Goal: Book appointment/travel/reservation

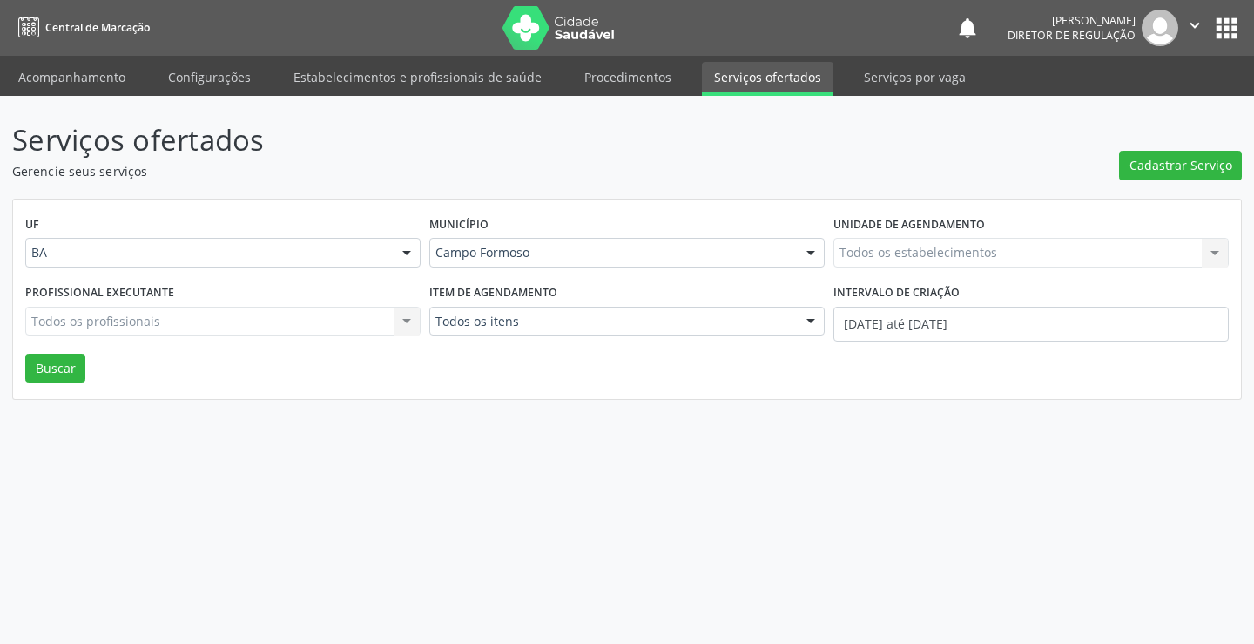
click at [869, 243] on div "Todos os estabelecimentos" at bounding box center [1031, 253] width 395 height 30
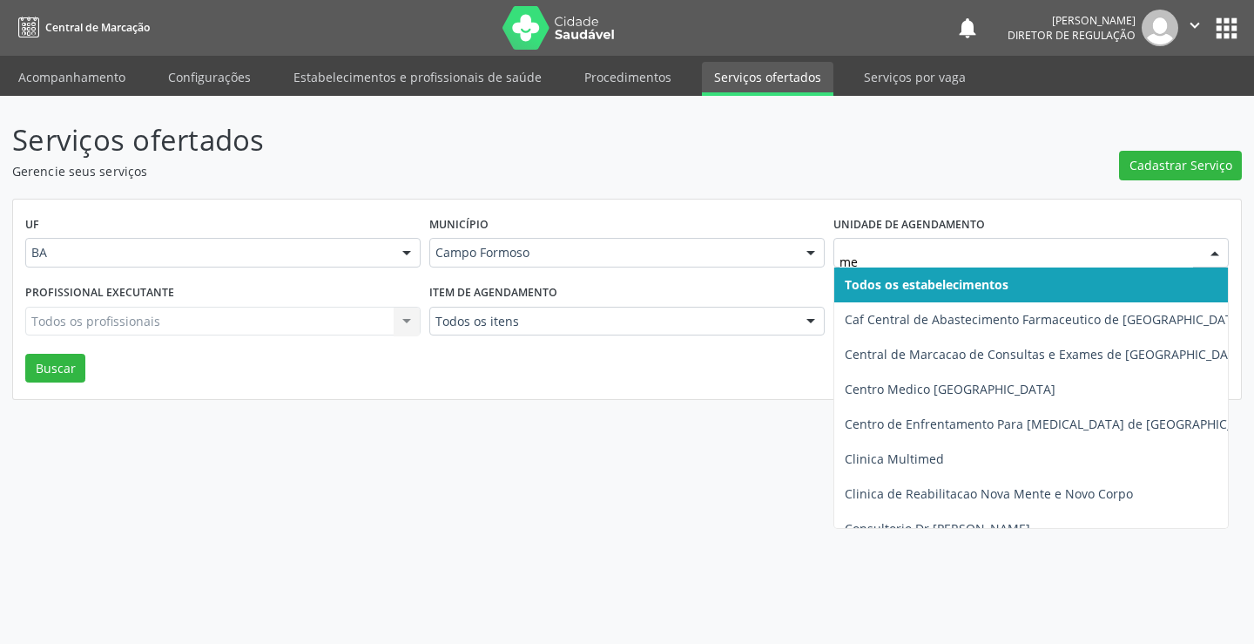
type input "med"
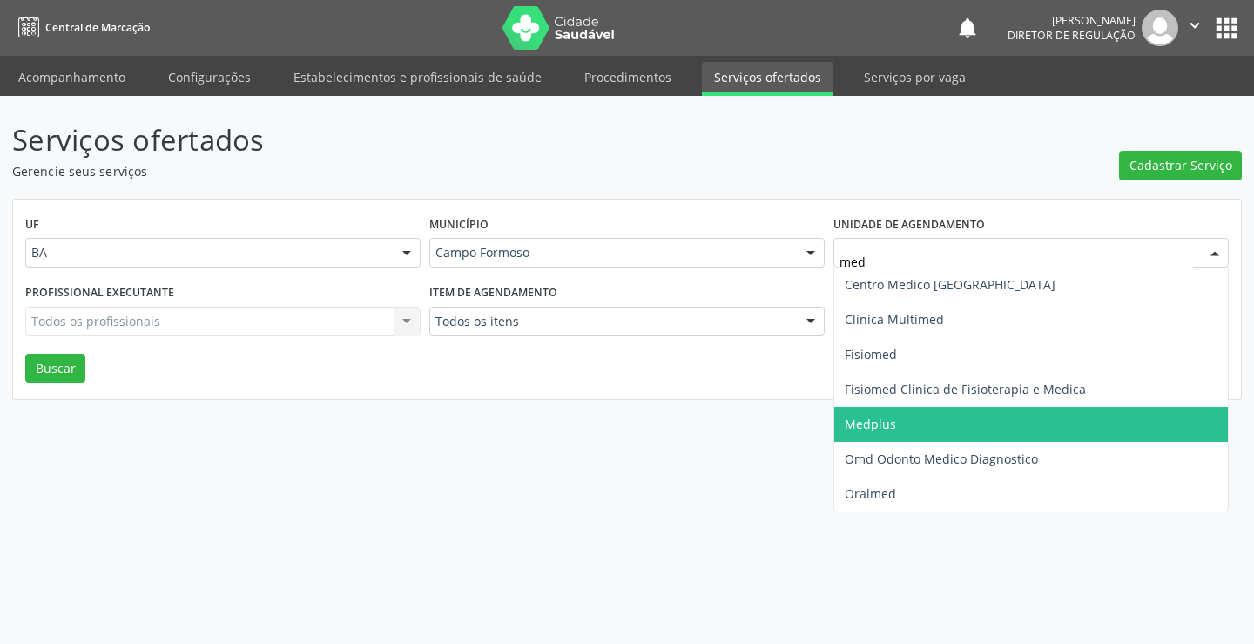
click at [879, 409] on ul "Centro Medico Campo Formoso Clinica Multimed Fisiomed Fisiomed Clinica de Fisio…" at bounding box center [1031, 389] width 394 height 244
drag, startPoint x: 879, startPoint y: 409, endPoint x: 869, endPoint y: 404, distance: 10.9
click at [879, 410] on span "Medplus" at bounding box center [1031, 424] width 394 height 35
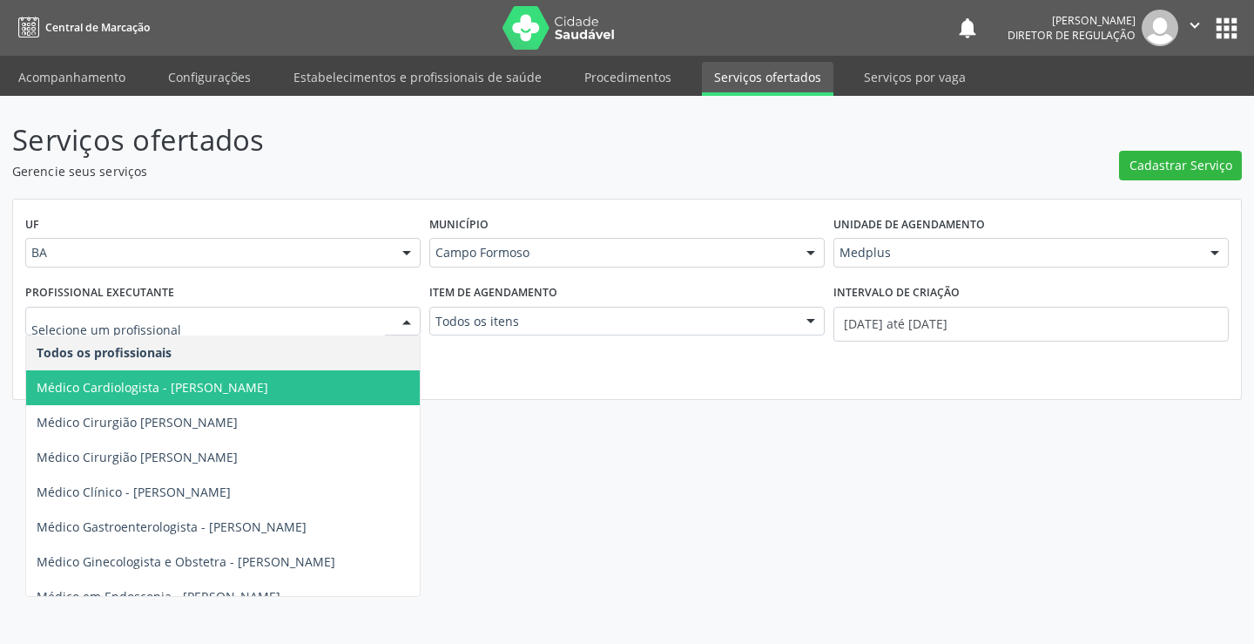
click at [260, 395] on span "Médico Cardiologista - Antonio Miranda Rocha Junior" at bounding box center [153, 387] width 232 height 17
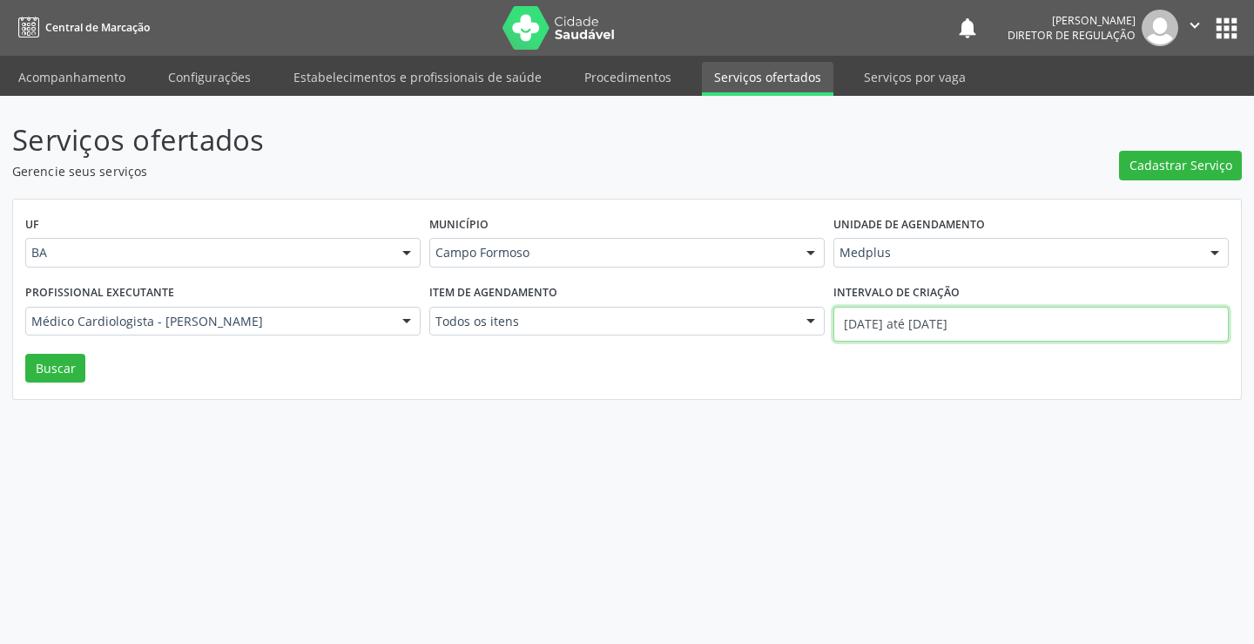
click at [911, 328] on input "01/10/2025 até 15/10/2025" at bounding box center [1031, 324] width 395 height 35
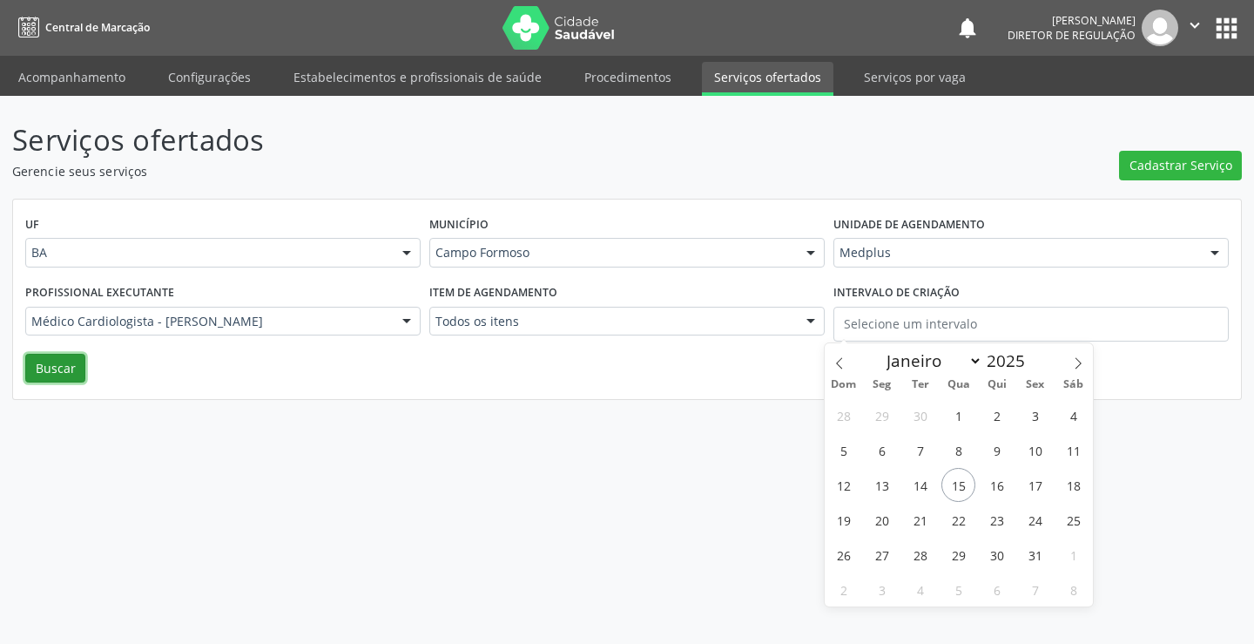
click at [69, 368] on button "Buscar" at bounding box center [55, 369] width 60 height 30
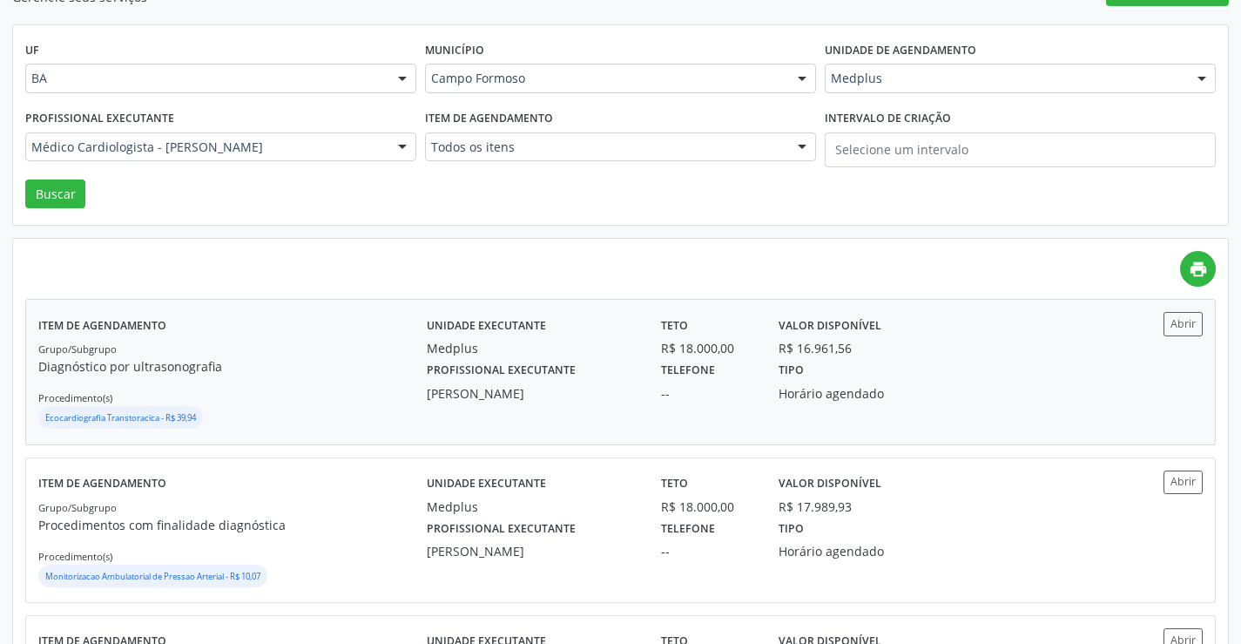
scroll to position [261, 0]
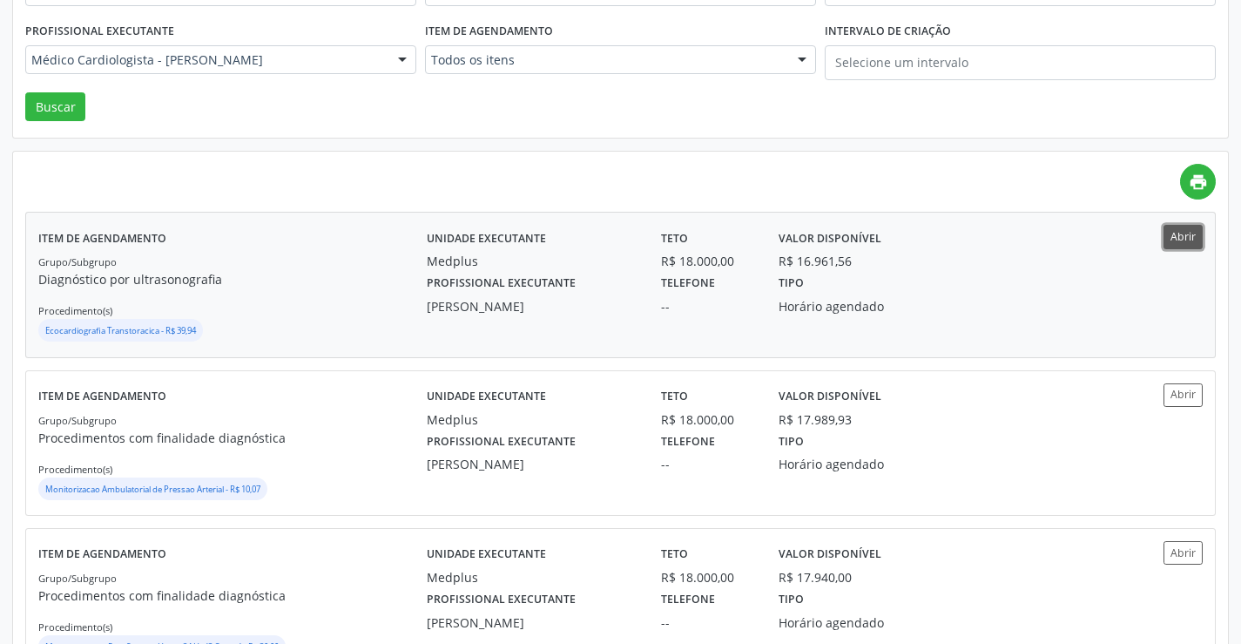
click at [1175, 240] on button "Abrir" at bounding box center [1183, 237] width 39 height 24
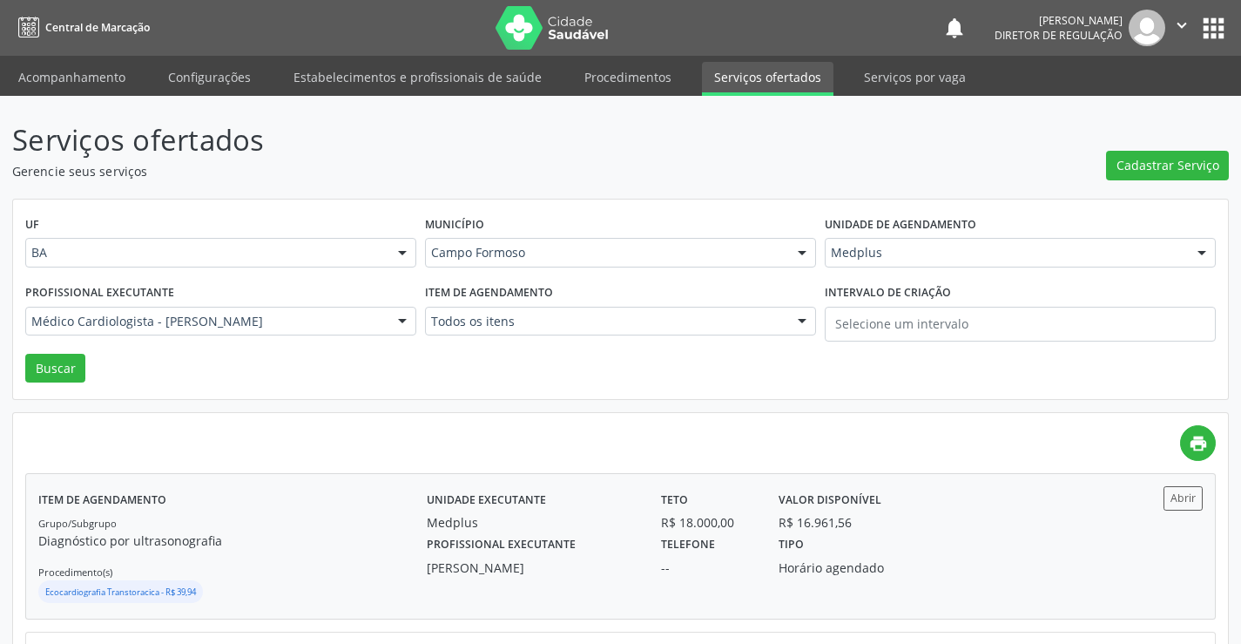
click at [962, 488] on div "Unidade executante Medplus Teto R$ 18.000,00 Valor disponível R$ 16.961,56" at bounding box center [767, 508] width 704 height 45
click at [67, 75] on link "Acompanhamento" at bounding box center [72, 77] width 132 height 30
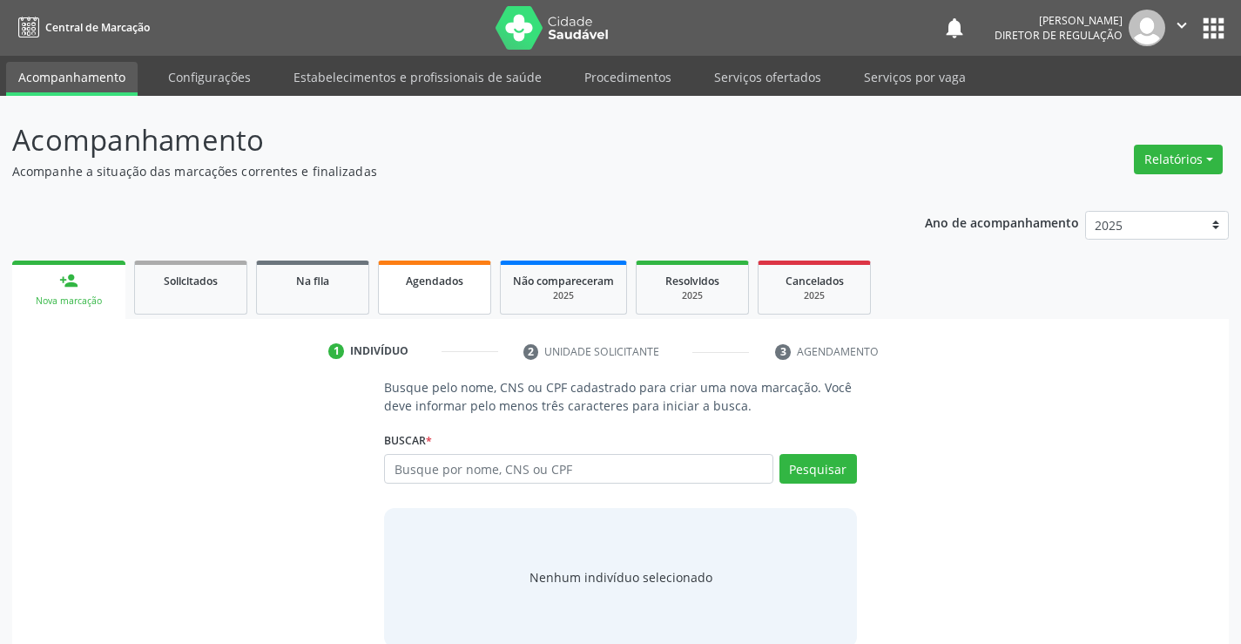
click at [407, 294] on link "Agendados" at bounding box center [434, 287] width 113 height 54
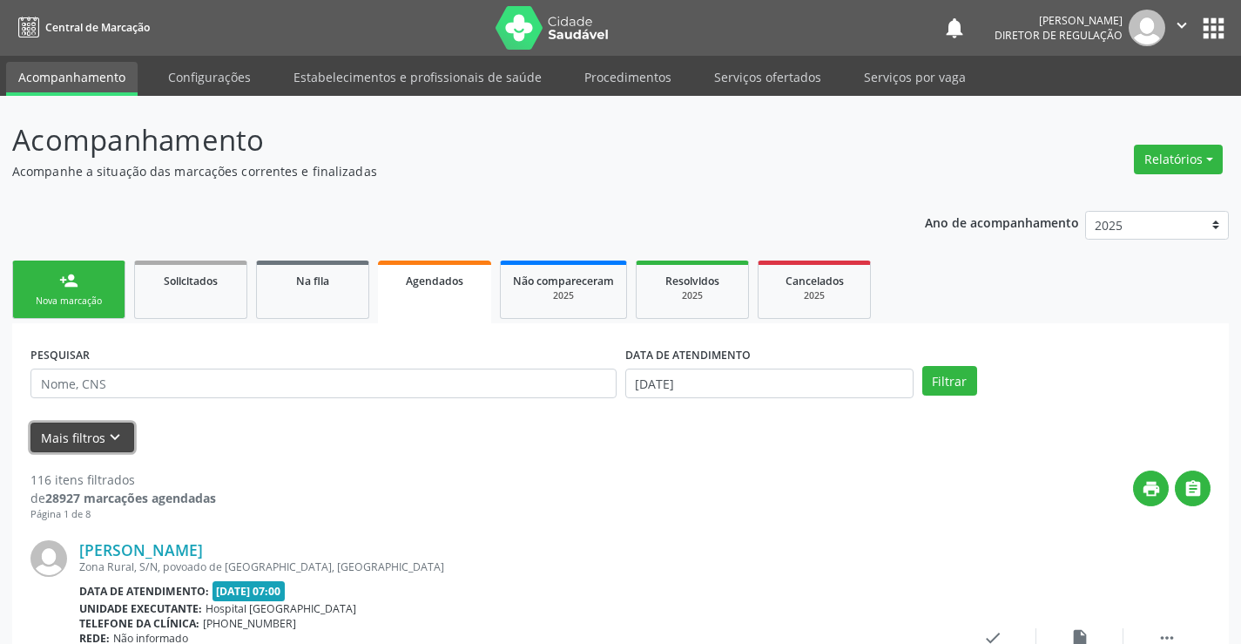
click at [109, 425] on button "Mais filtros keyboard_arrow_down" at bounding box center [82, 437] width 104 height 30
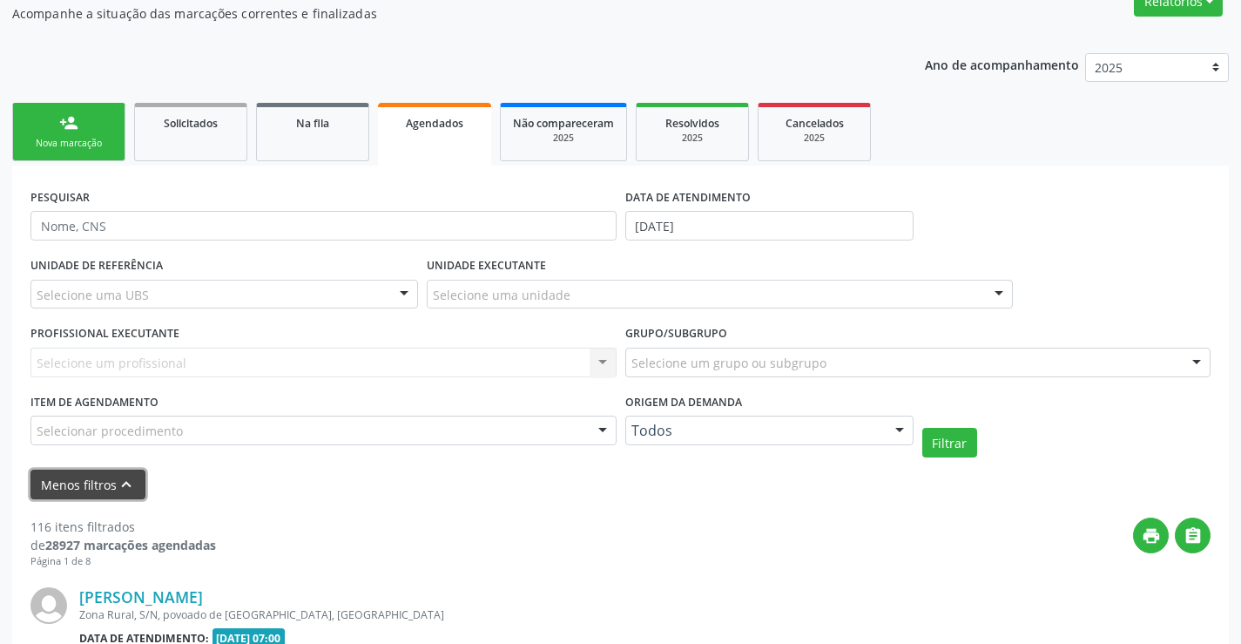
scroll to position [174, 0]
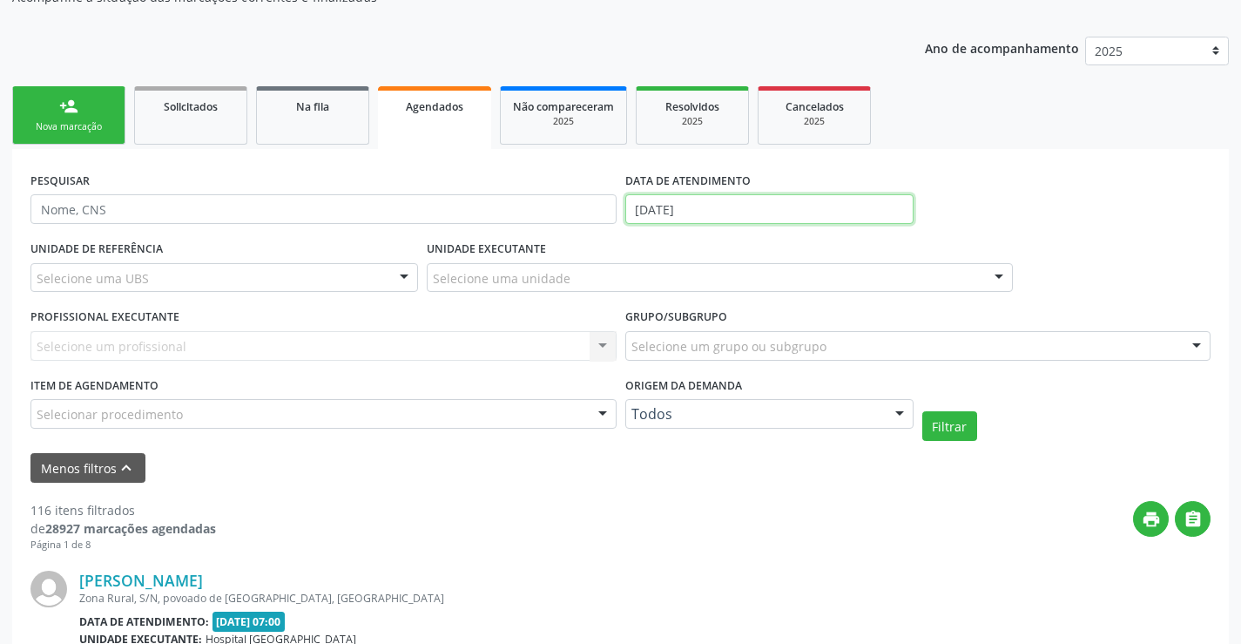
click at [717, 216] on input "1[DATE]" at bounding box center [769, 209] width 288 height 30
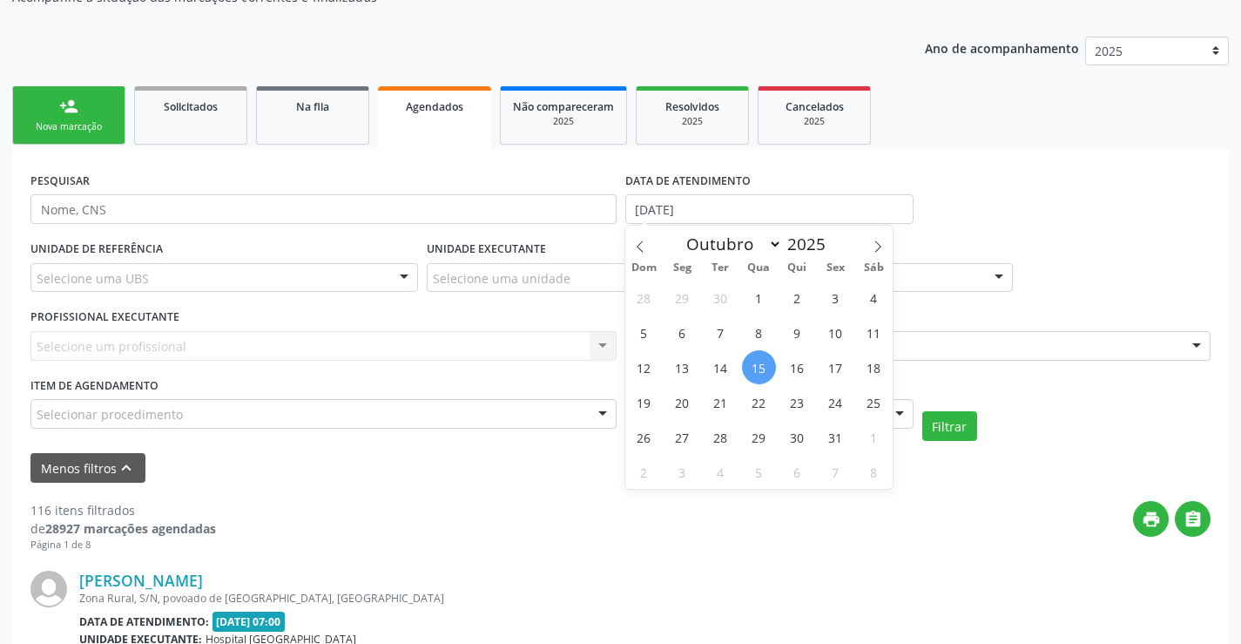
click at [759, 373] on span "15" at bounding box center [759, 367] width 34 height 34
type input "1[DATE]"
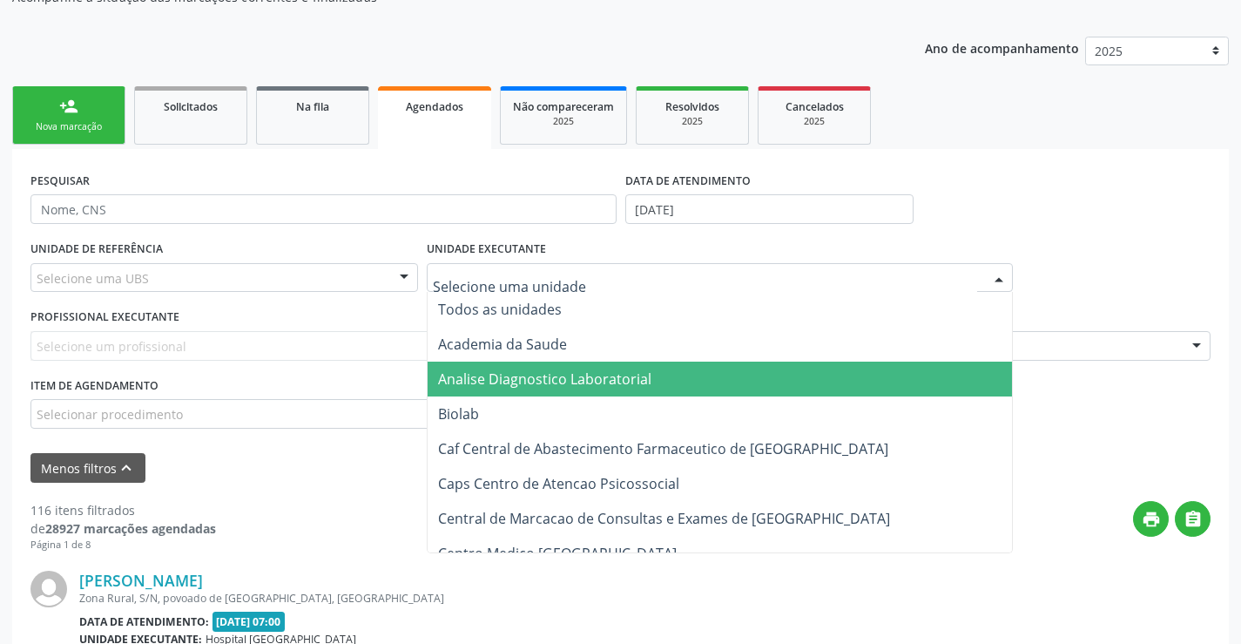
click at [240, 408] on div "Selecionar procedimento" at bounding box center [323, 414] width 586 height 30
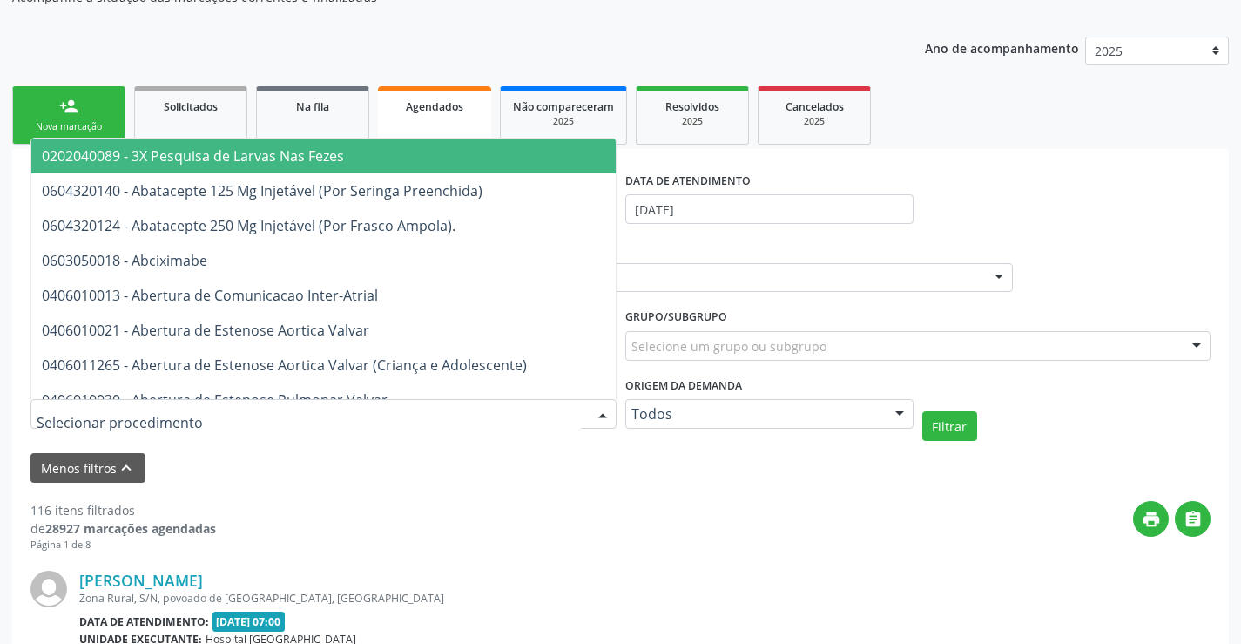
click at [240, 408] on input "text" at bounding box center [309, 422] width 544 height 35
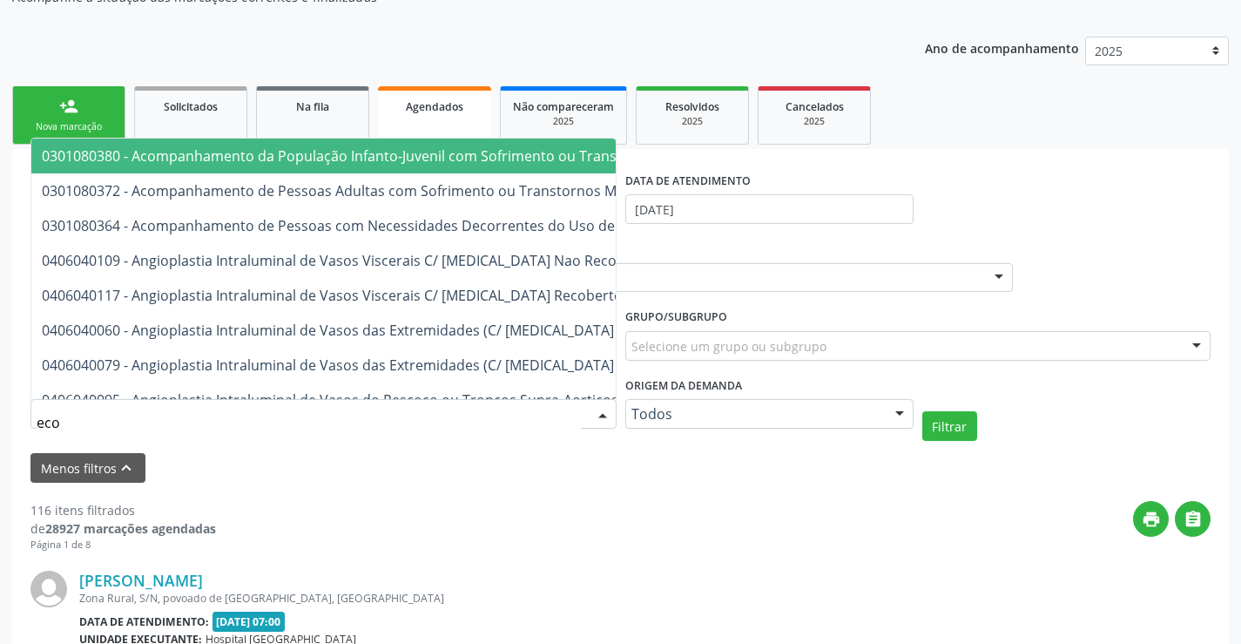
type input "ecoc"
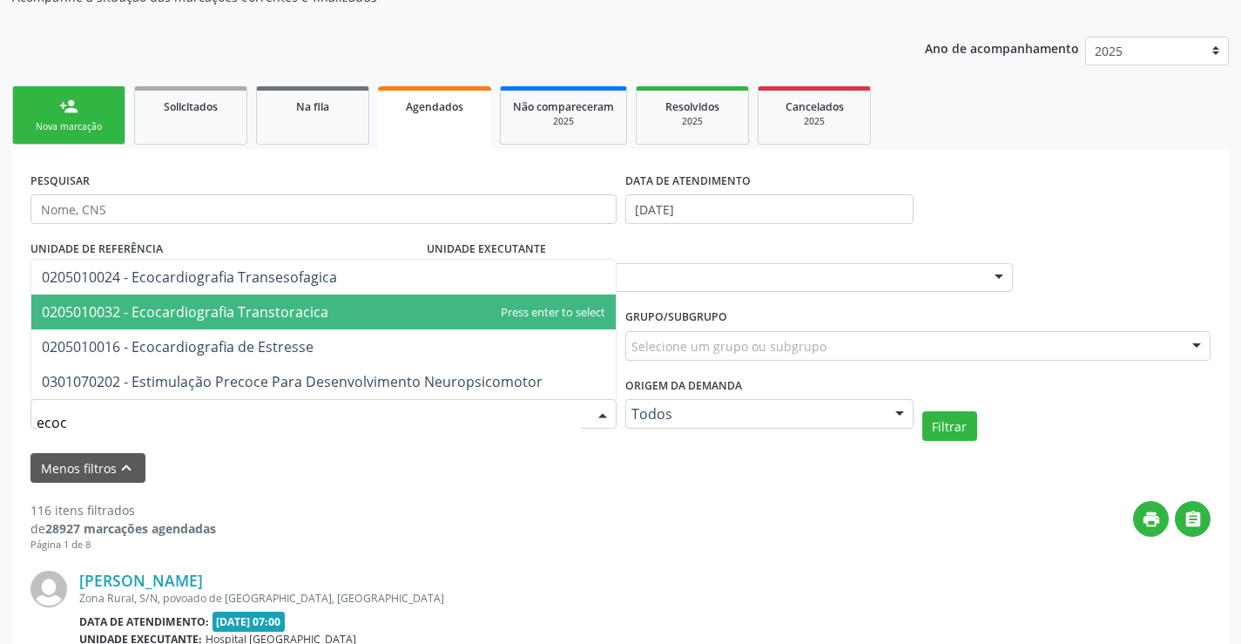
click at [319, 328] on span "0205010032 - Ecocardiografia Transtoracica" at bounding box center [323, 311] width 584 height 35
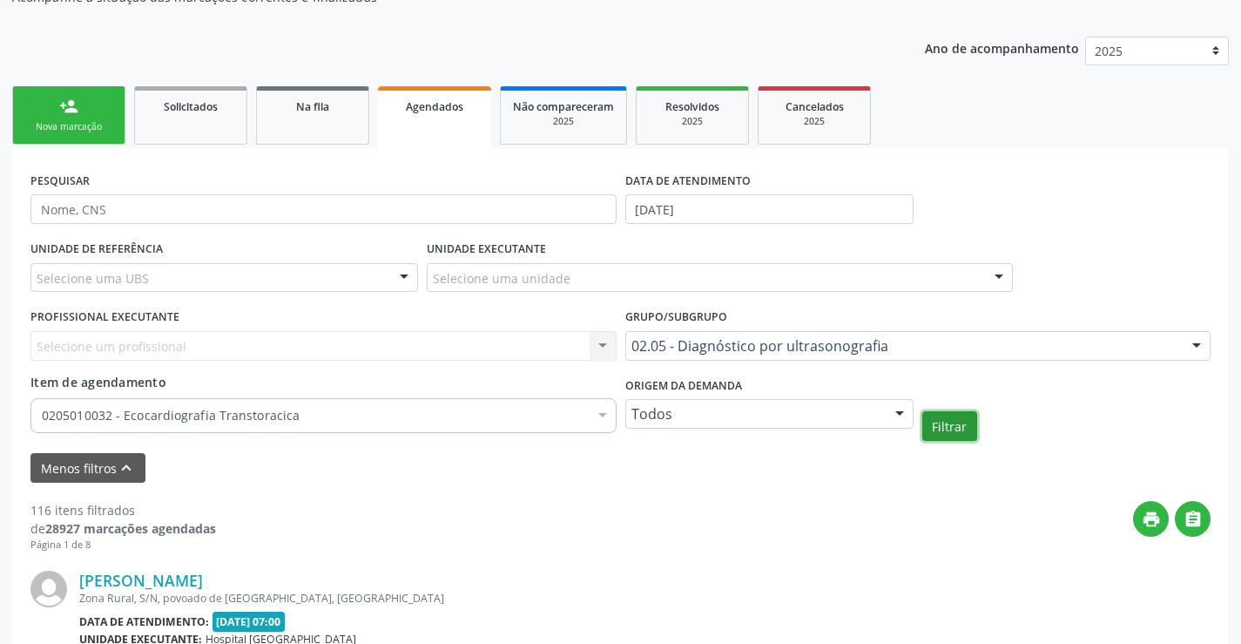
click at [925, 434] on button "Filtrar" at bounding box center [949, 426] width 55 height 30
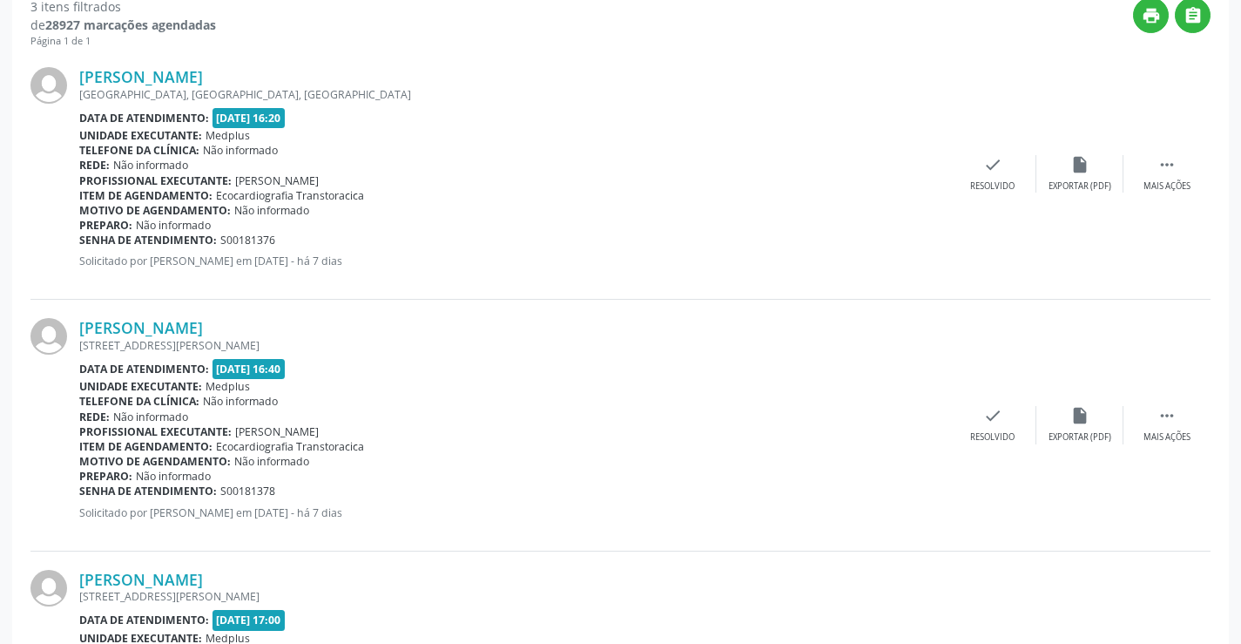
scroll to position [604, 0]
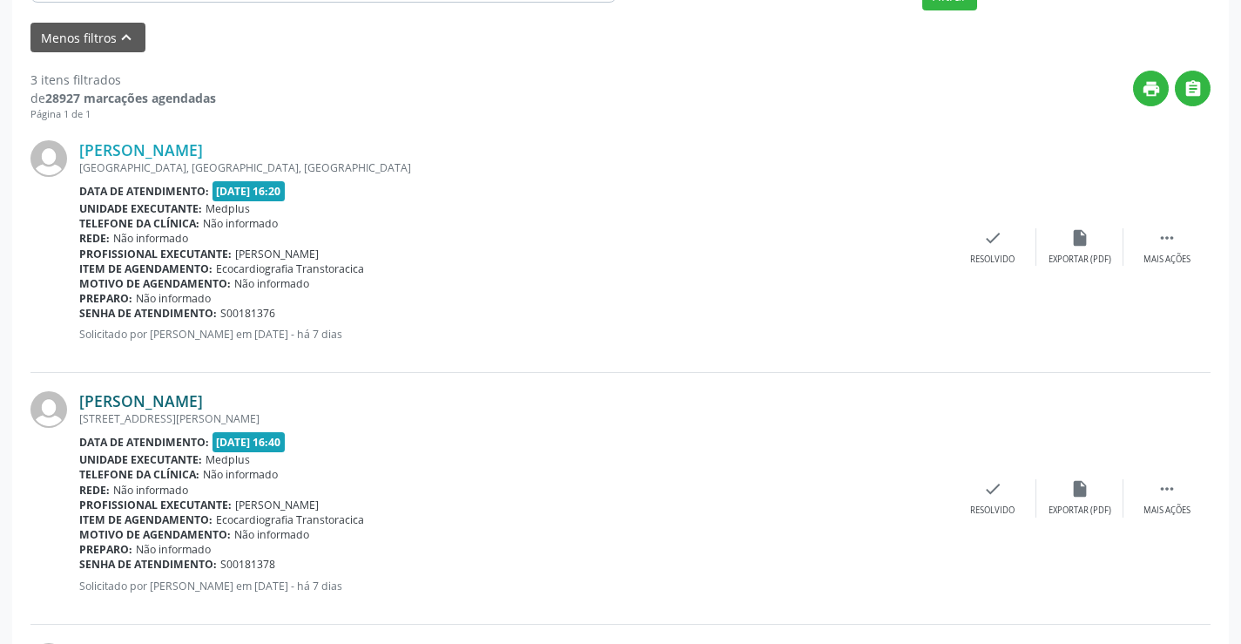
click at [203, 394] on link "Melissa Emanuelly Vieira Batista" at bounding box center [141, 400] width 124 height 19
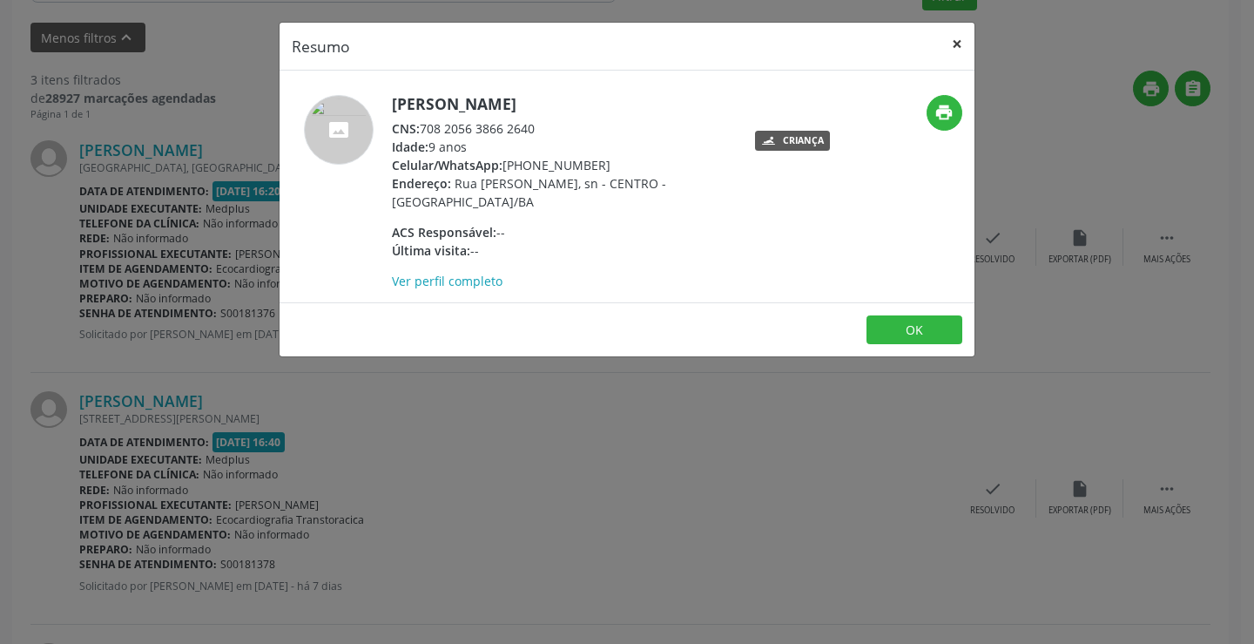
click at [963, 51] on button "×" at bounding box center [957, 44] width 35 height 43
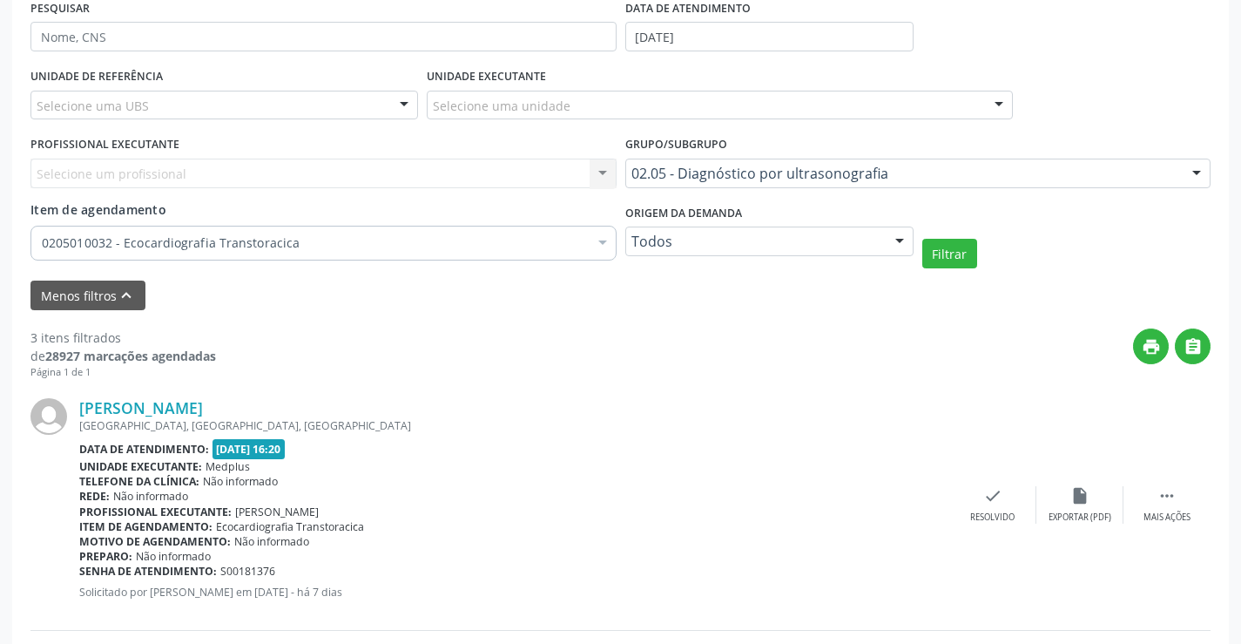
scroll to position [169, 0]
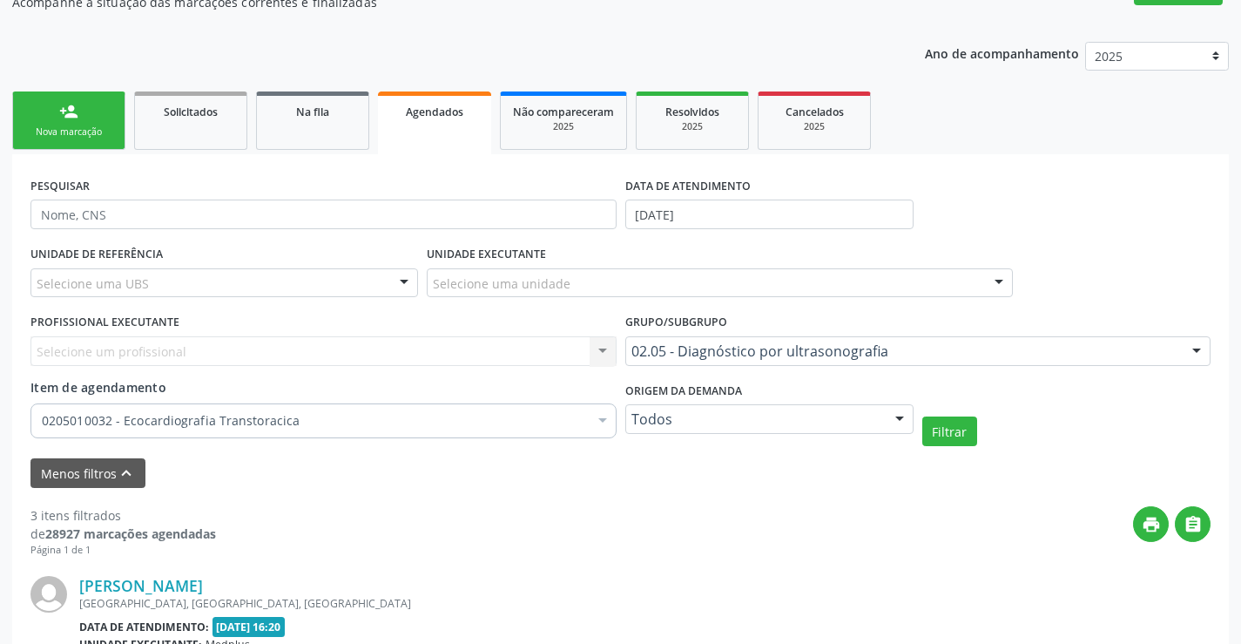
click at [133, 132] on ul "person_add Nova marcação Solicitados Na fila Agendados Não compareceram 2025 Re…" at bounding box center [620, 120] width 1217 height 67
click at [113, 132] on link "person_add Nova marcação" at bounding box center [68, 120] width 113 height 58
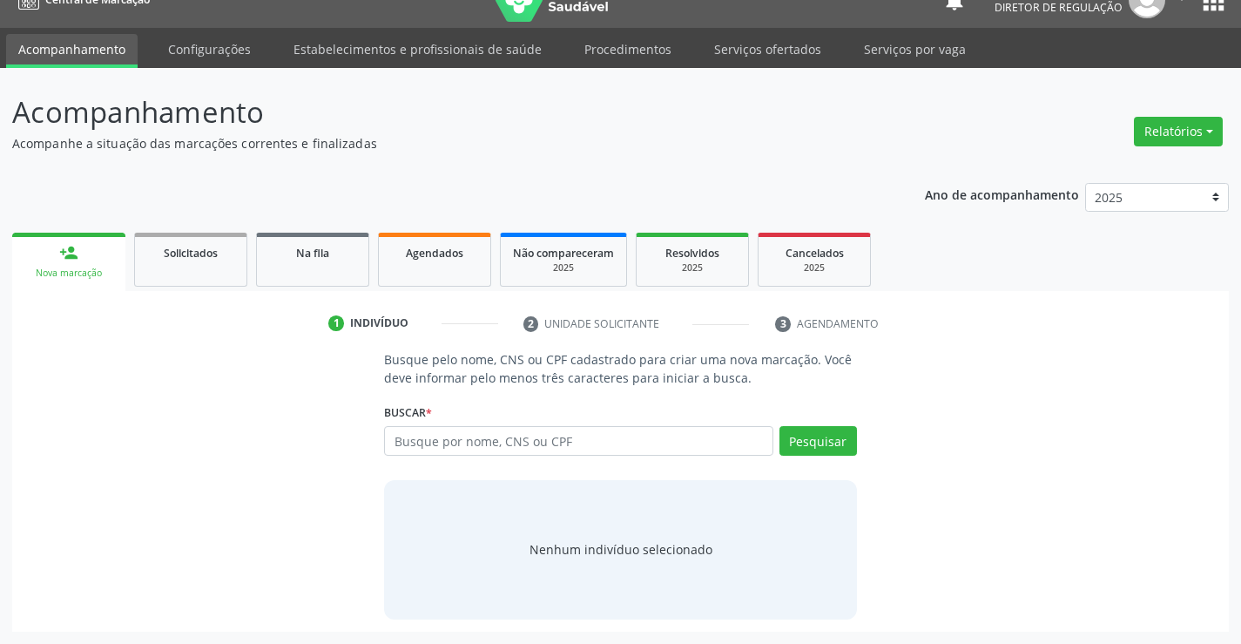
scroll to position [28, 0]
drag, startPoint x: 492, startPoint y: 447, endPoint x: 519, endPoint y: 471, distance: 36.4
click at [508, 464] on div "Busque por nome, CNS ou CPF Nenhum resultado encontrado para: " " Digite nome, …" at bounding box center [620, 447] width 472 height 42
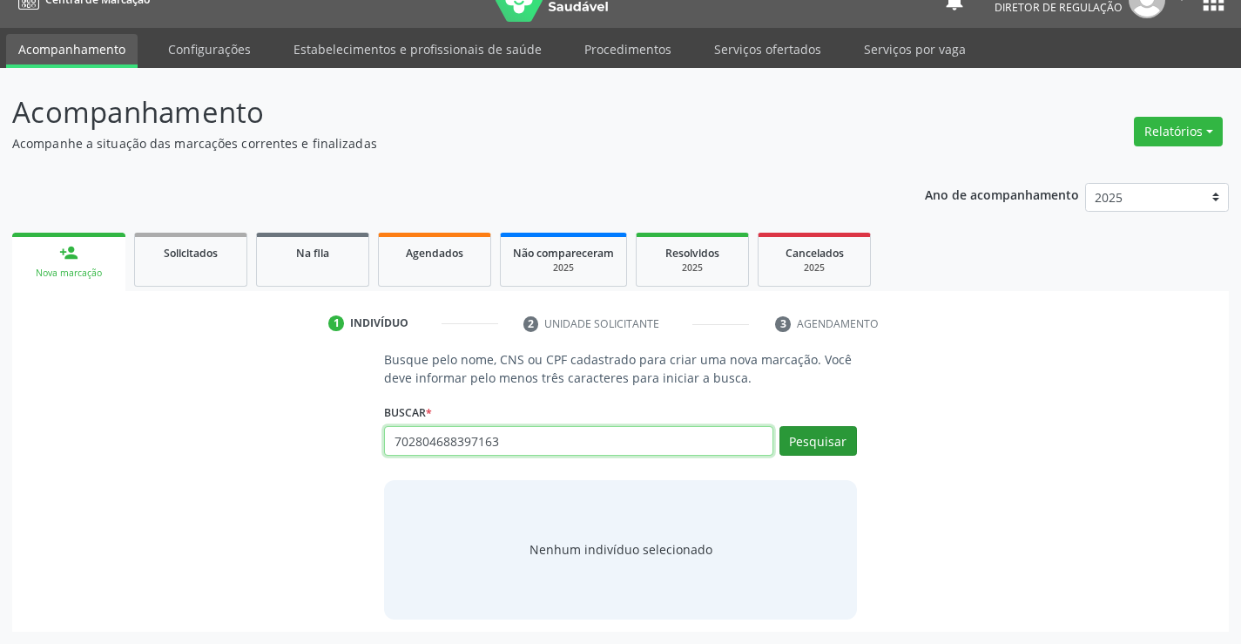
type input "702804688397163"
click at [781, 449] on button "Pesquisar" at bounding box center [819, 441] width 78 height 30
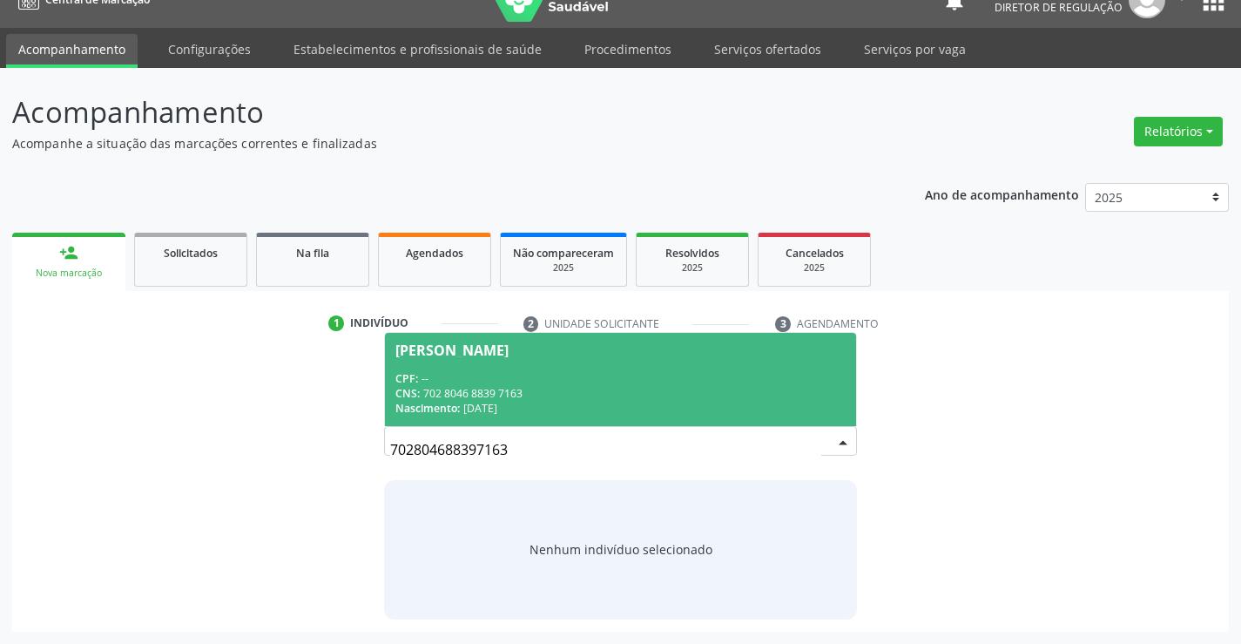
click at [507, 409] on div "Nascimento: 04/01/1977" at bounding box center [619, 408] width 449 height 15
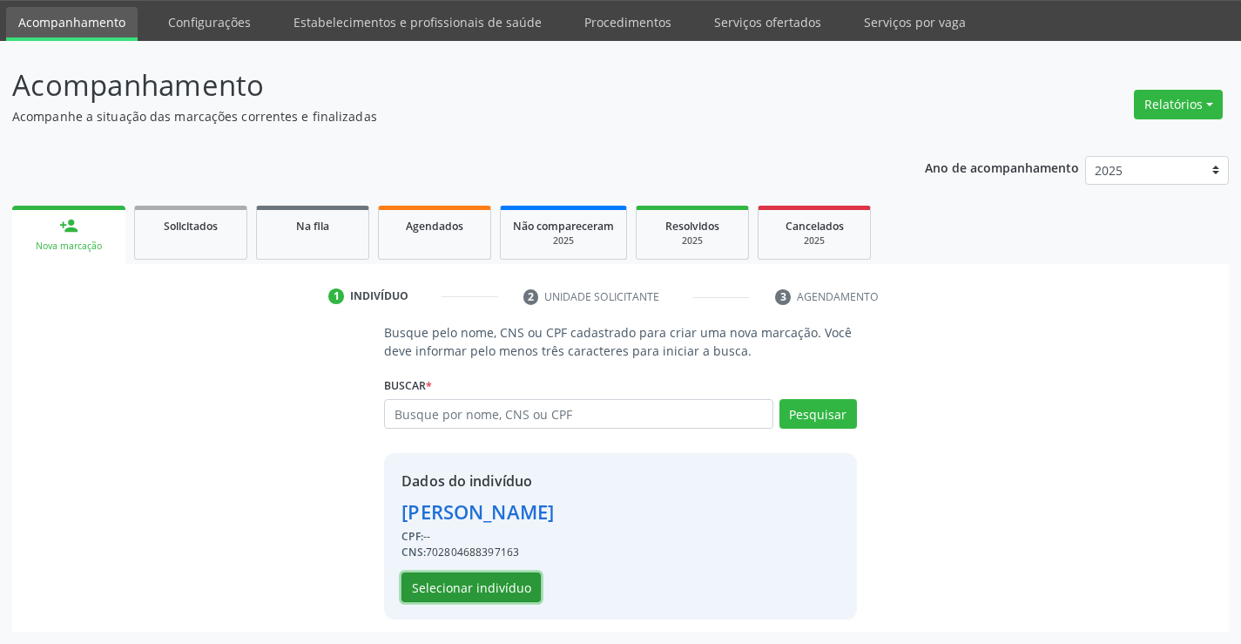
click at [469, 578] on button "Selecionar indivíduo" at bounding box center [471, 587] width 139 height 30
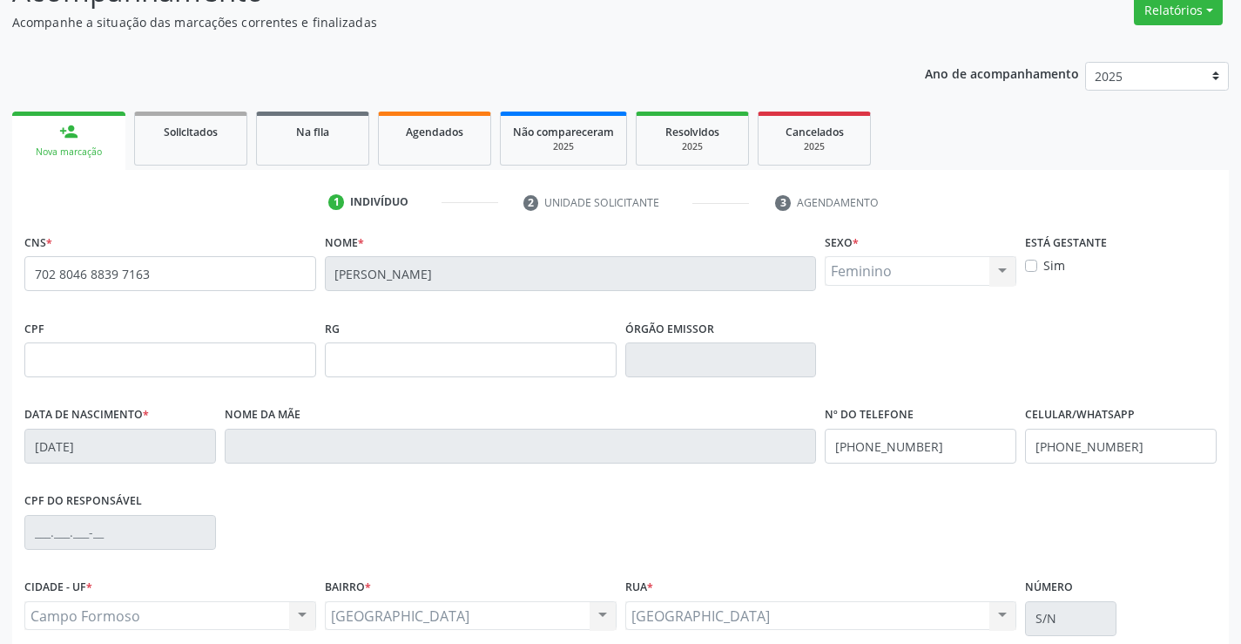
scroll to position [300, 0]
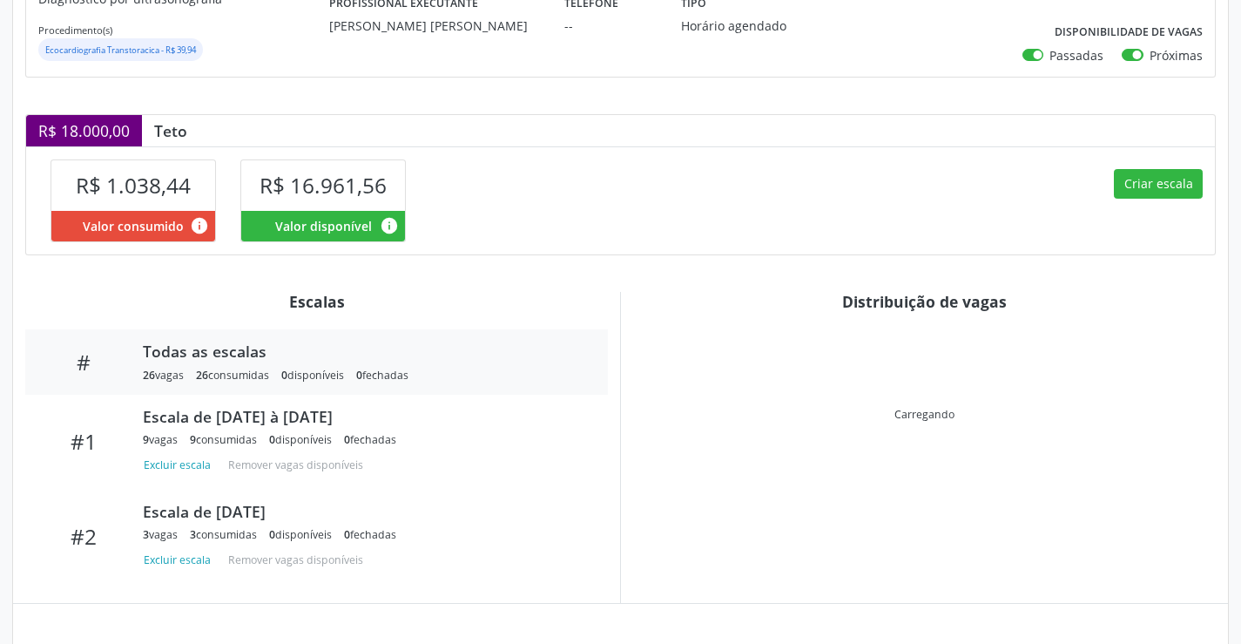
scroll to position [335, 0]
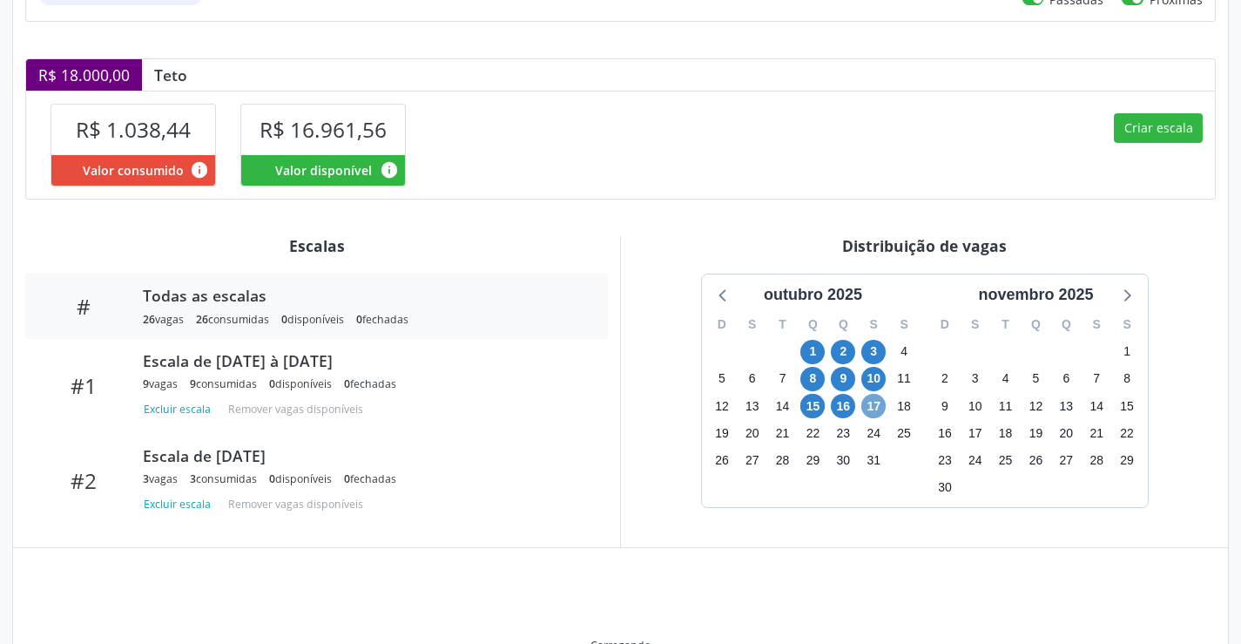
click at [867, 406] on span "17" at bounding box center [873, 406] width 24 height 24
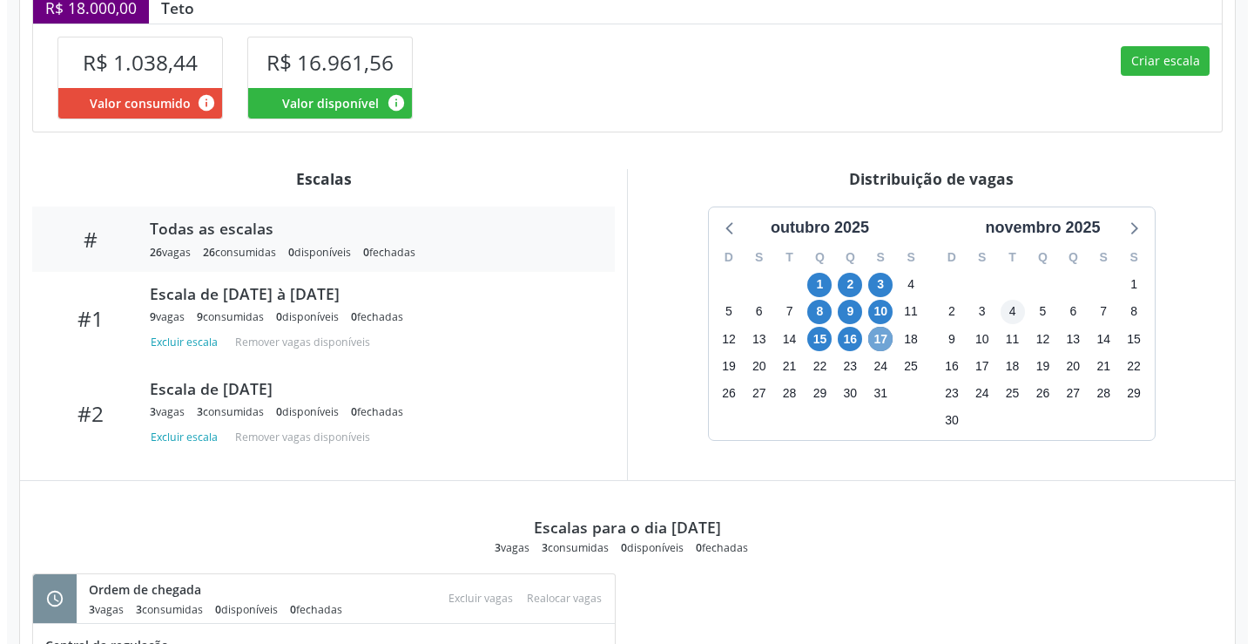
scroll to position [381, 0]
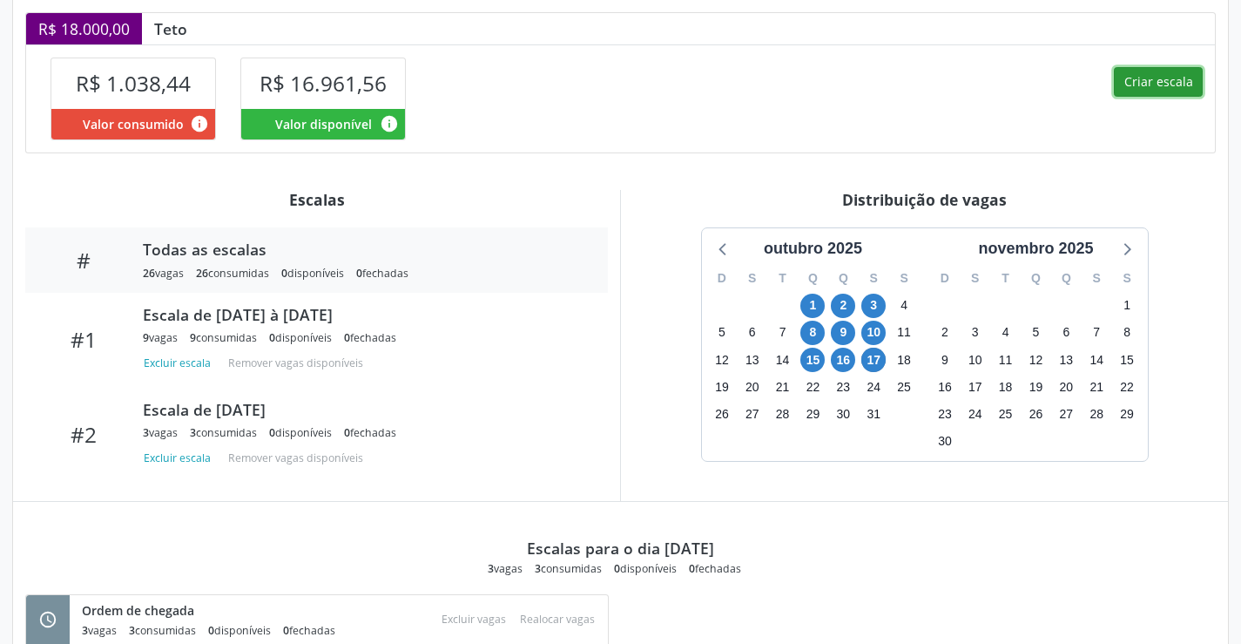
click at [1178, 78] on button "Criar escala" at bounding box center [1158, 82] width 89 height 30
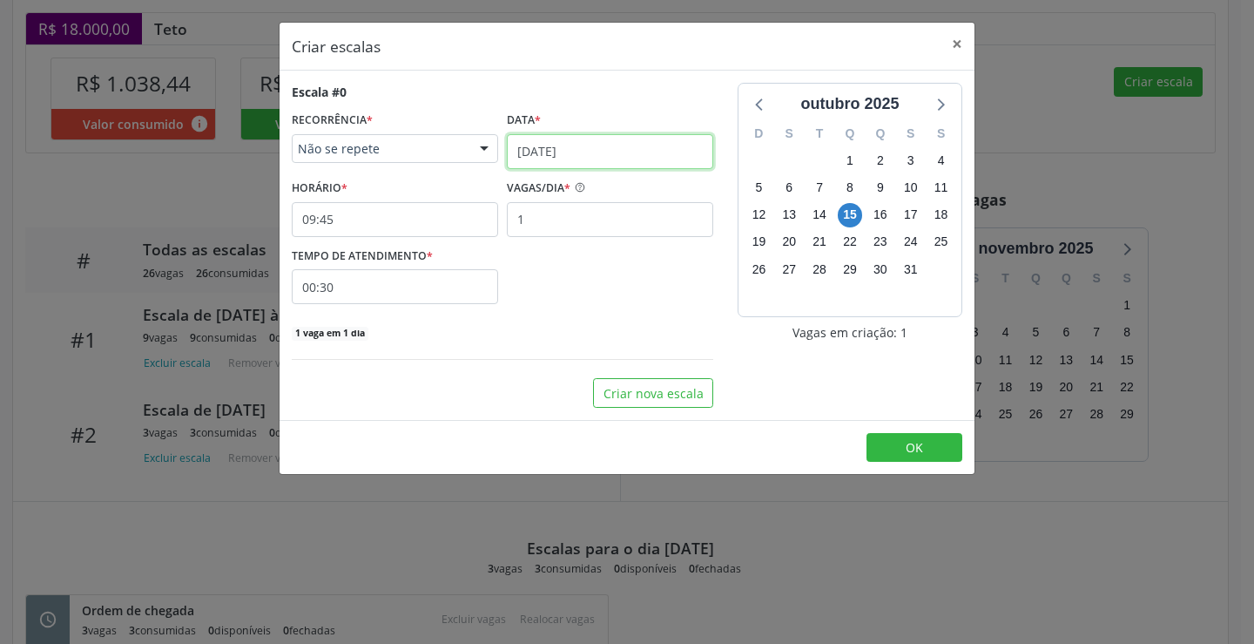
click at [551, 145] on input "[DATE]" at bounding box center [610, 151] width 206 height 35
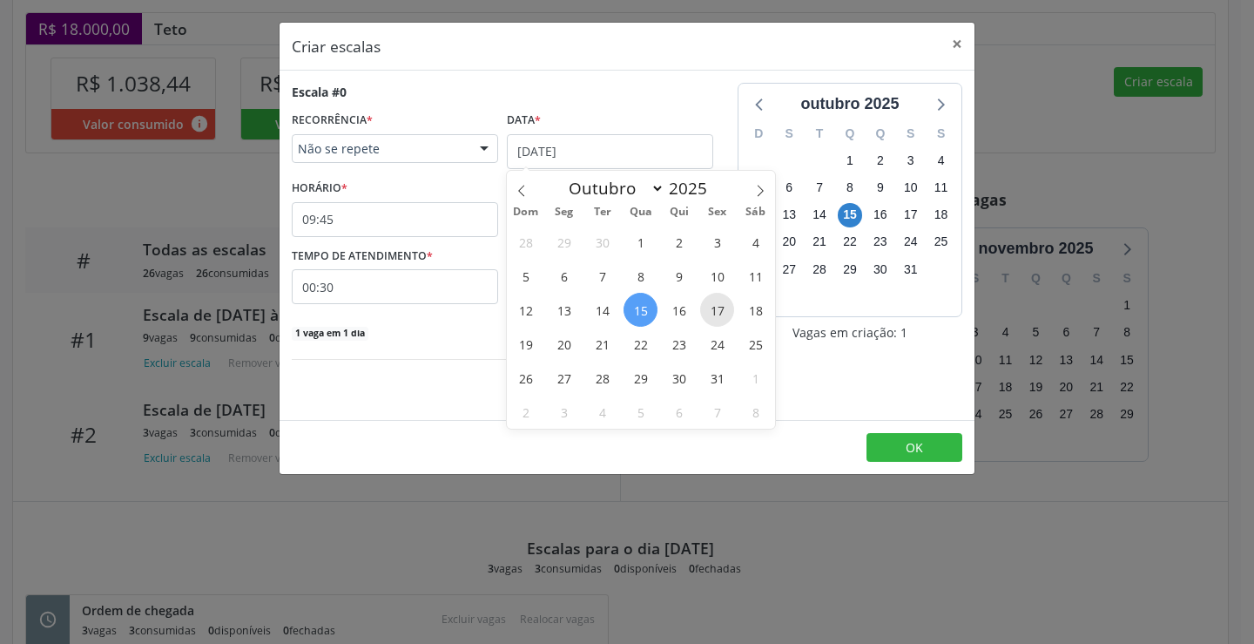
click at [726, 313] on span "17" at bounding box center [717, 310] width 34 height 34
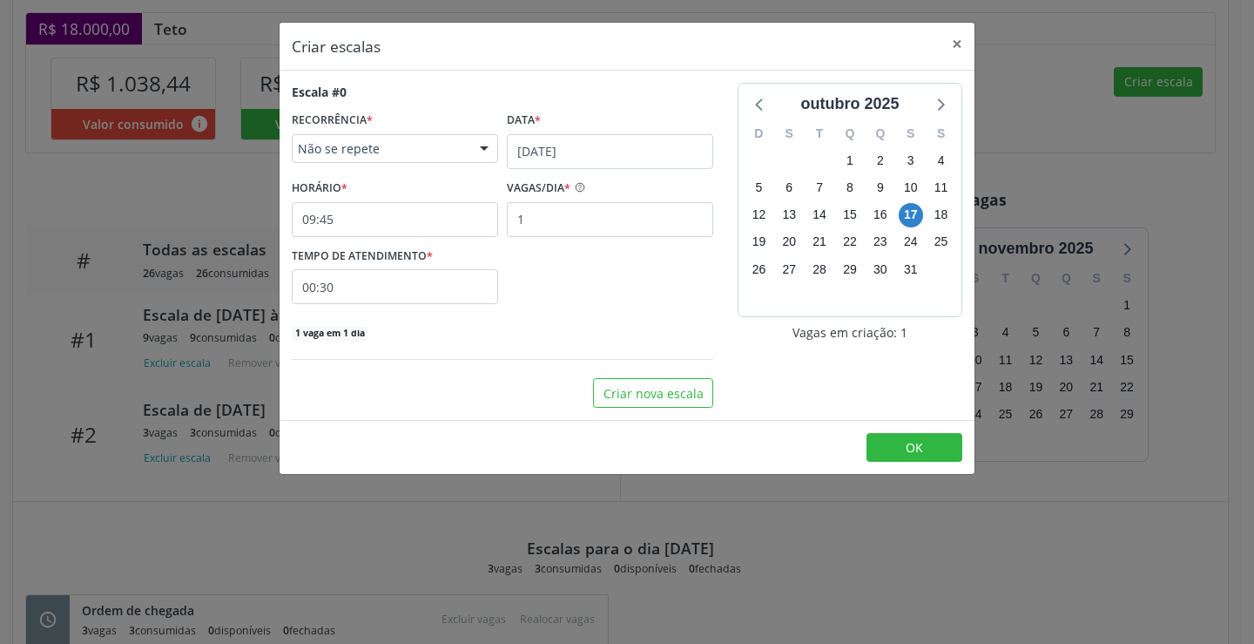
click at [378, 241] on div "Escala #0 RECORRÊNCIA * Não se repete Não se repete Diário/Semanal Mensal Nenhu…" at bounding box center [503, 212] width 422 height 259
click at [376, 229] on input "09:45" at bounding box center [395, 219] width 206 height 35
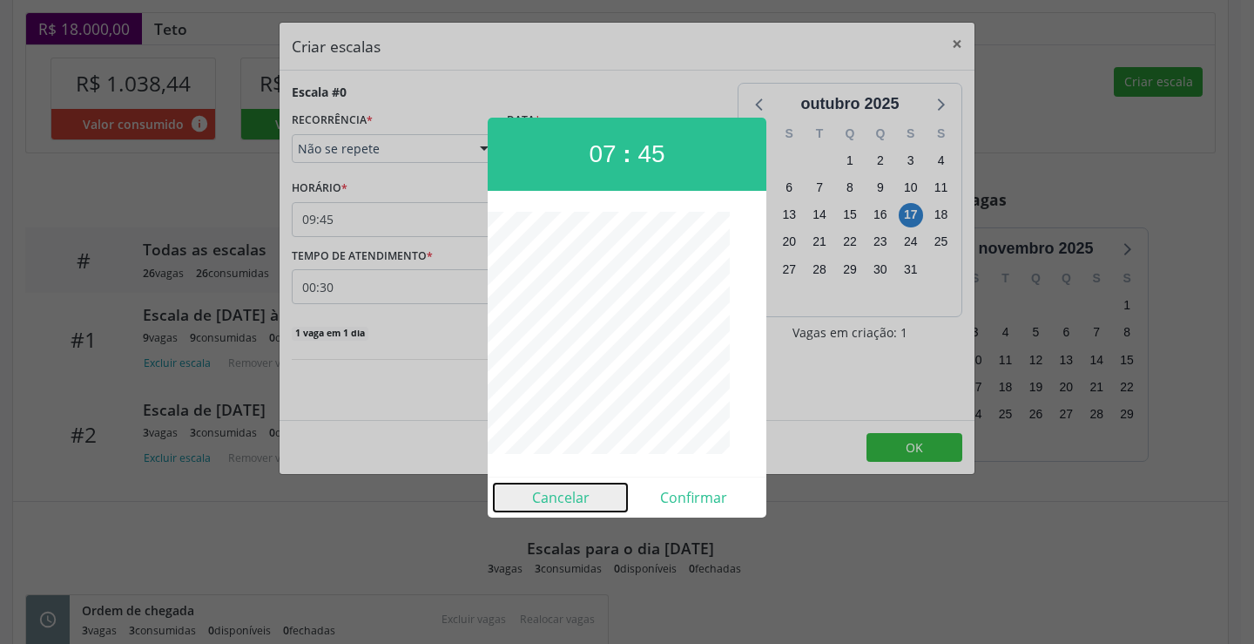
click at [550, 502] on button "Cancelar" at bounding box center [560, 497] width 133 height 28
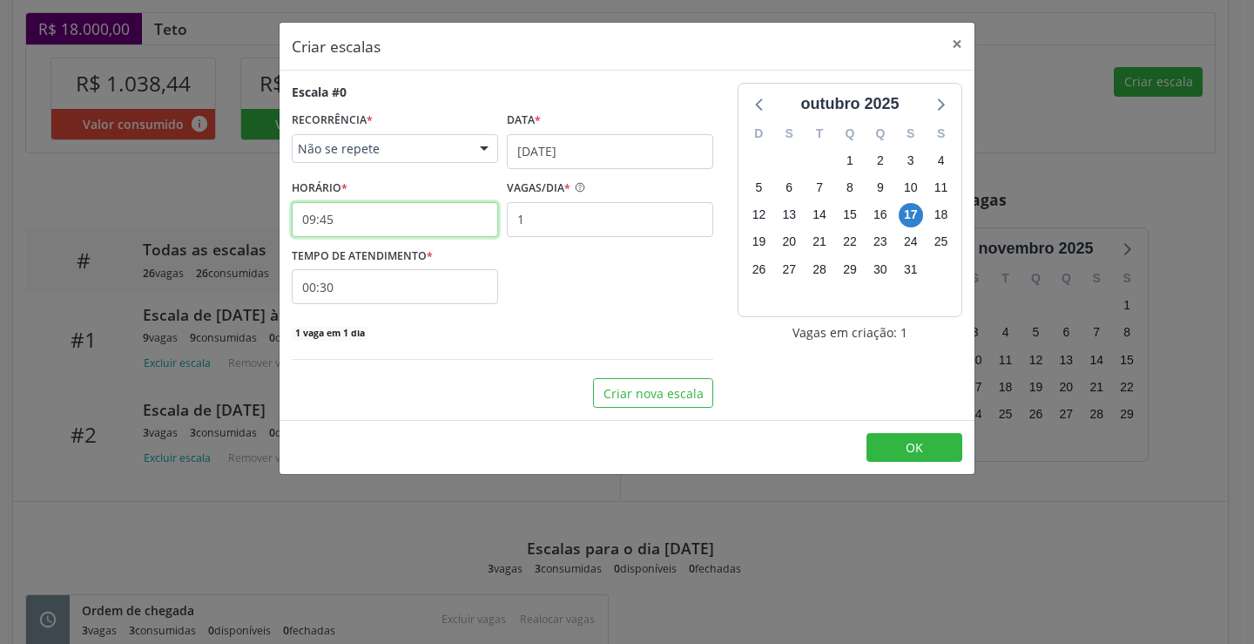
click at [419, 217] on input "09:45" at bounding box center [395, 219] width 206 height 35
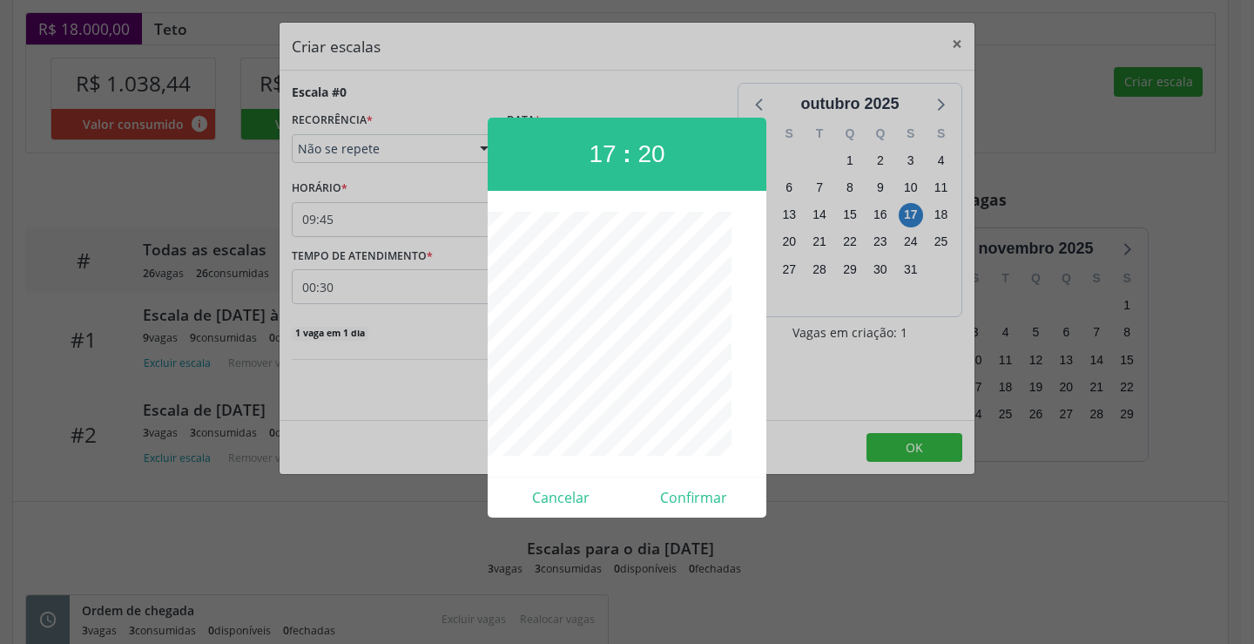
click at [708, 516] on div "Cancelar Confirmar" at bounding box center [627, 496] width 279 height 41
click at [701, 507] on button "Confirmar" at bounding box center [693, 497] width 133 height 28
type input "17:20"
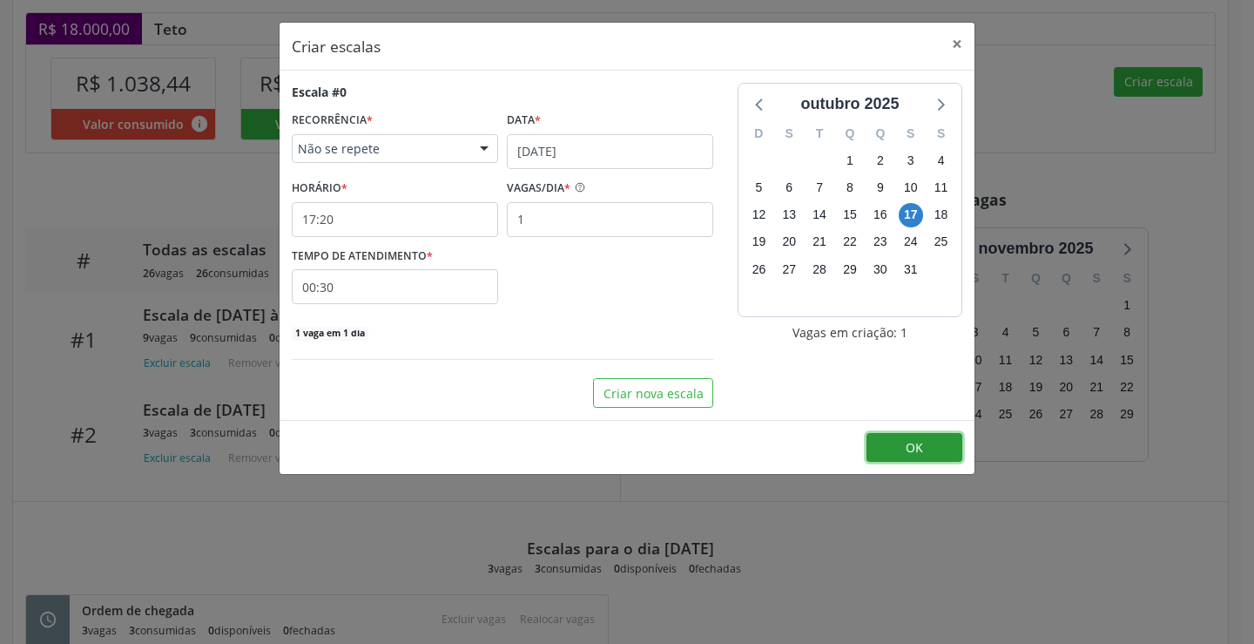
click at [918, 449] on span "OK" at bounding box center [914, 447] width 17 height 17
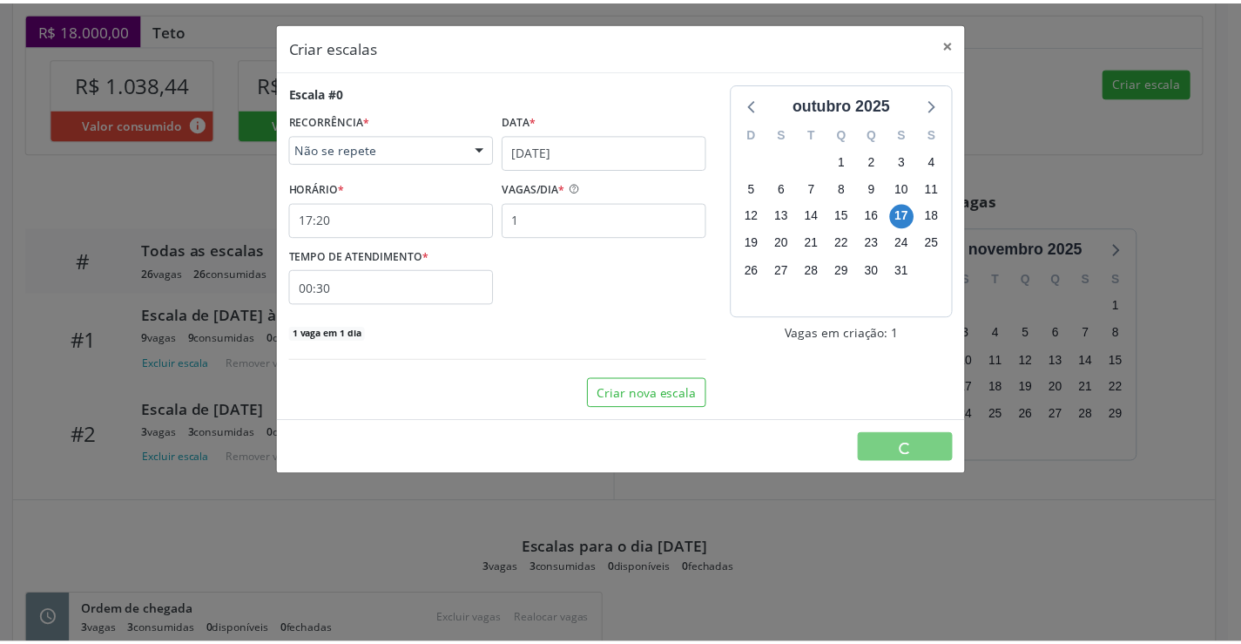
scroll to position [0, 0]
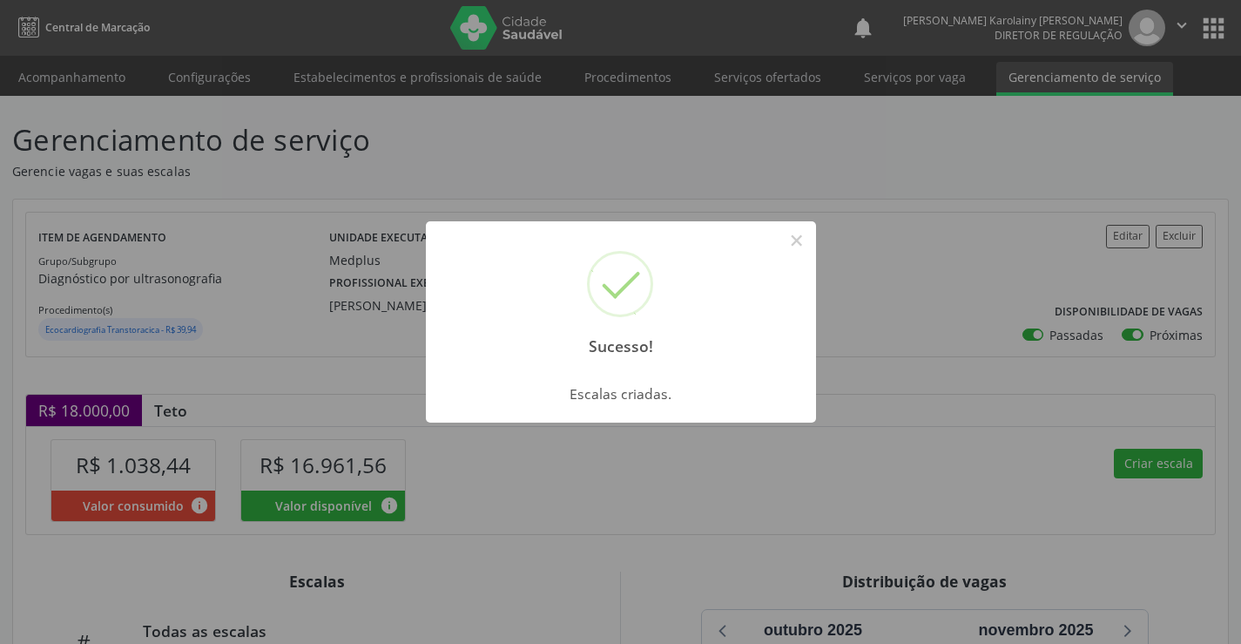
drag, startPoint x: 788, startPoint y: 238, endPoint x: 781, endPoint y: 267, distance: 29.6
click at [789, 240] on button "×" at bounding box center [797, 241] width 30 height 30
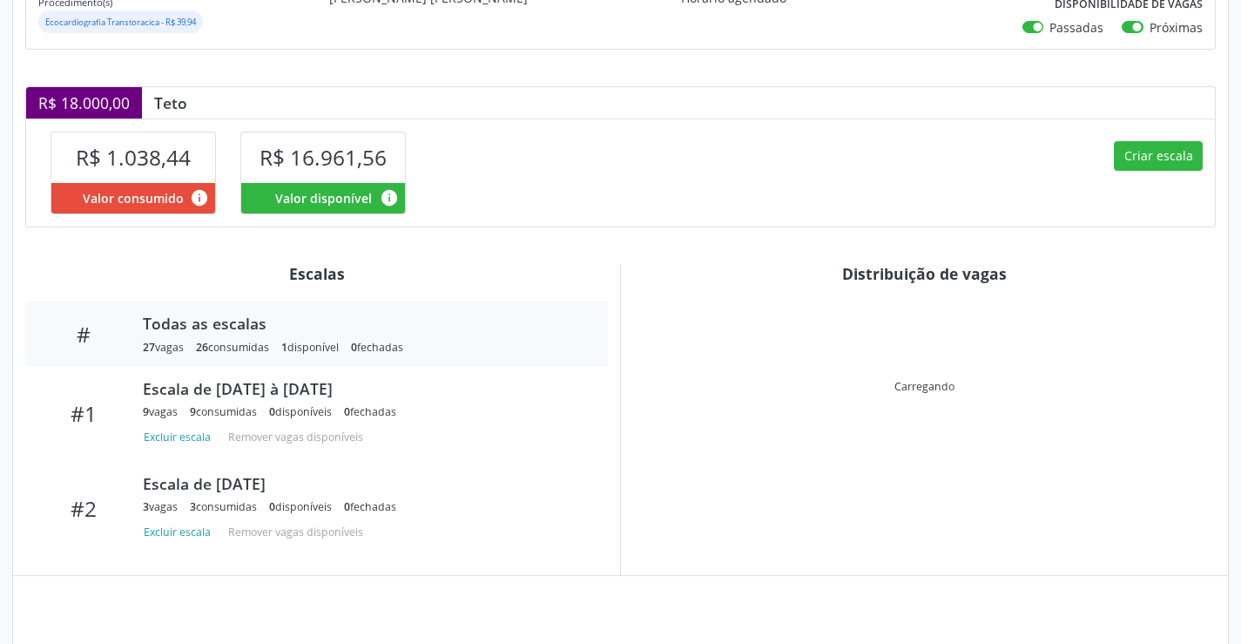
scroll to position [422, 0]
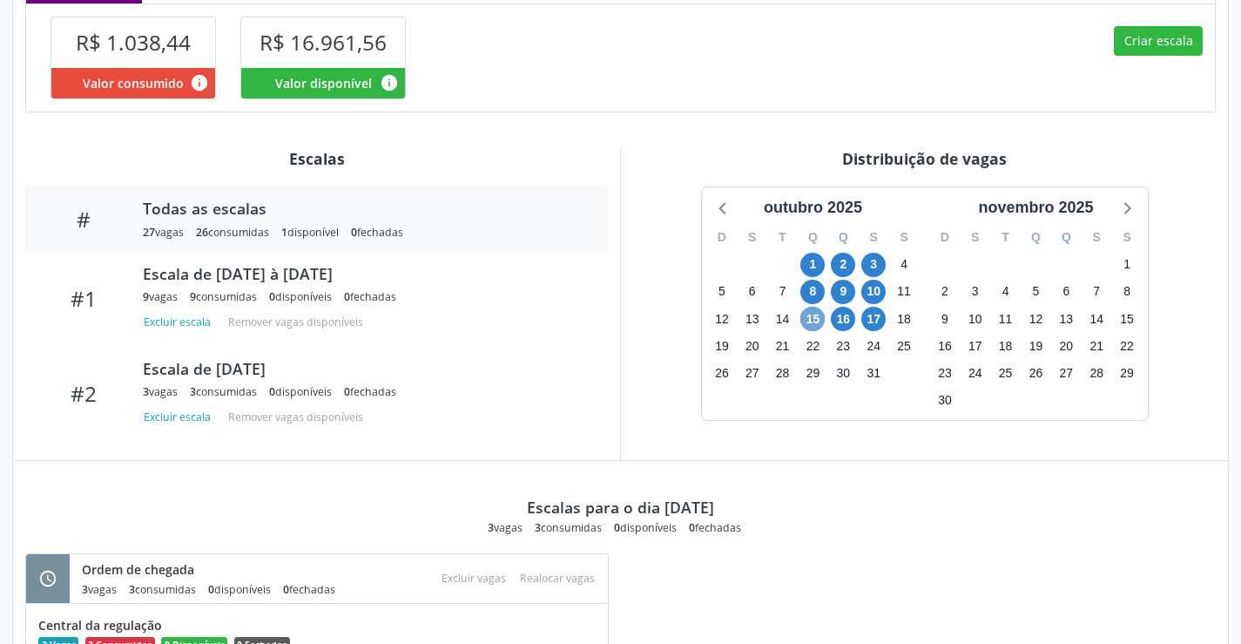
click at [812, 323] on span "15" at bounding box center [812, 319] width 24 height 24
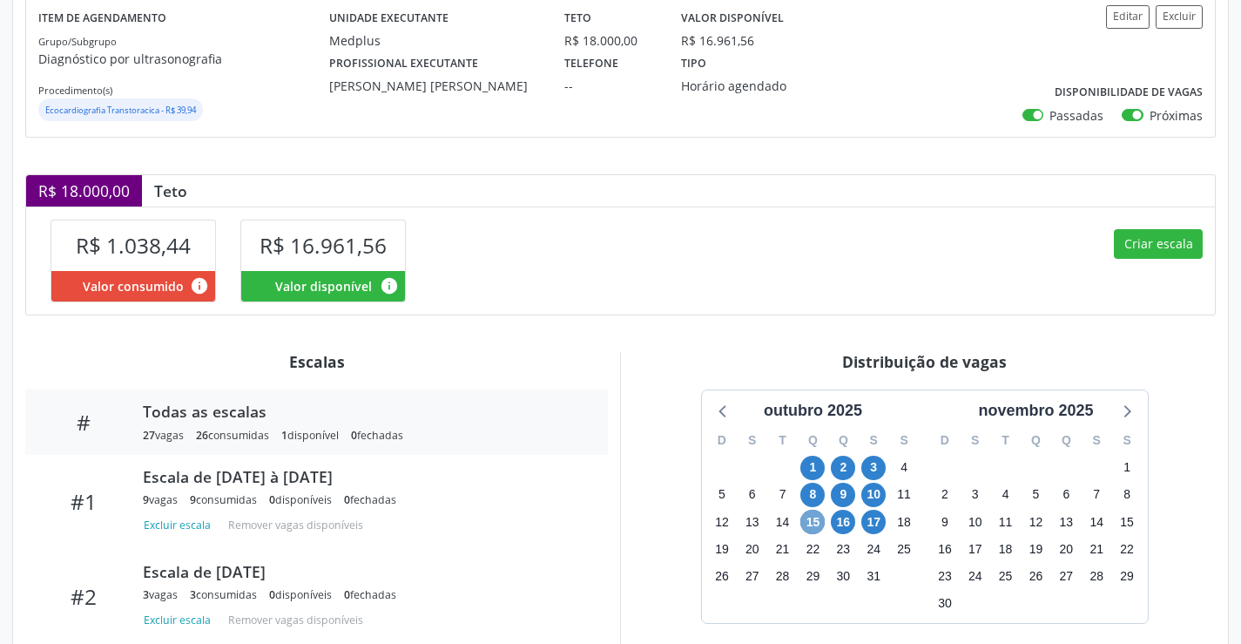
scroll to position [207, 0]
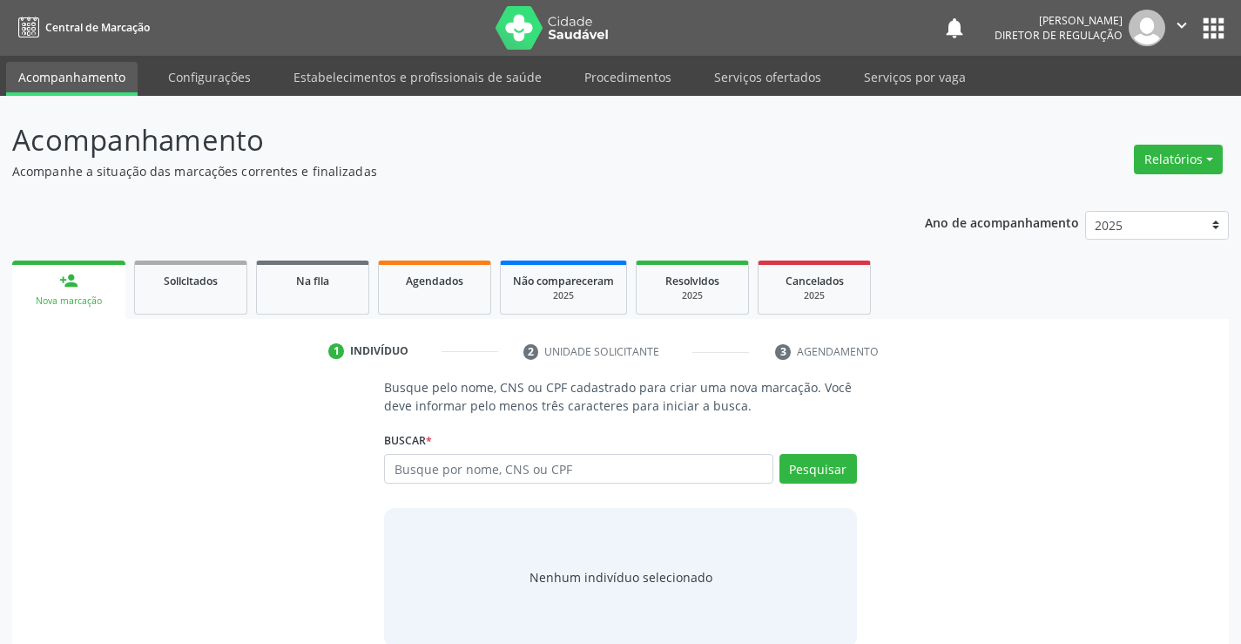
click at [450, 467] on input "text" at bounding box center [578, 469] width 388 height 30
click at [488, 470] on input "70650330637343" at bounding box center [578, 469] width 388 height 30
type input "706503306373493"
click at [800, 468] on button "Pesquisar" at bounding box center [819, 469] width 78 height 30
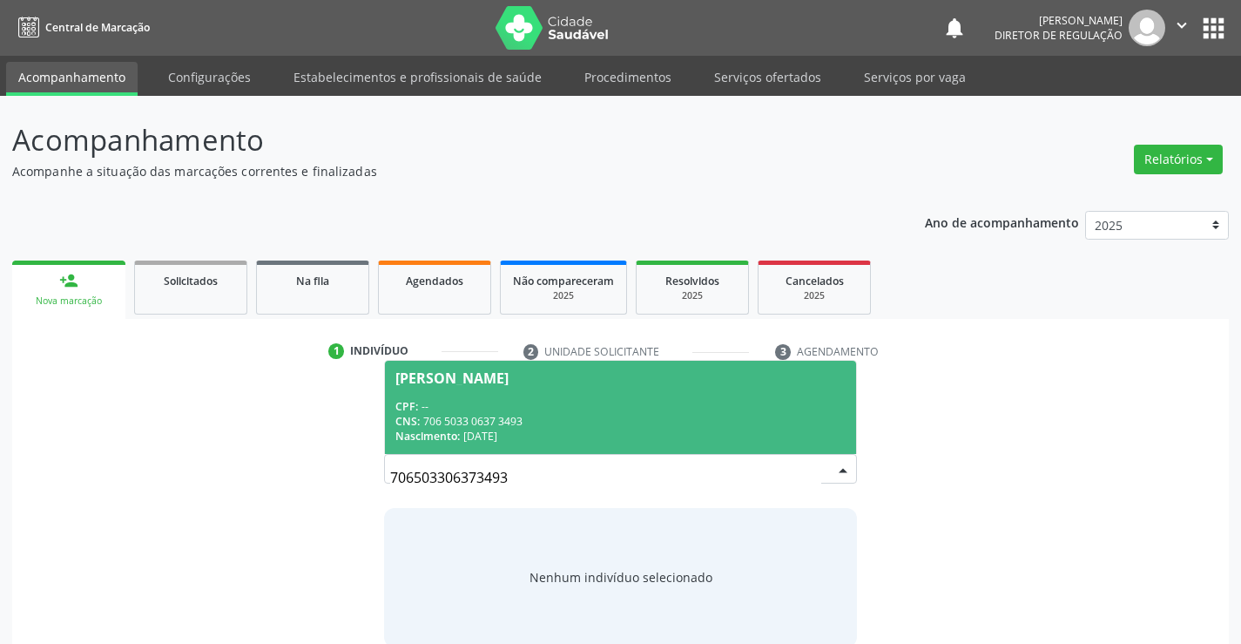
click at [634, 426] on div "CNS: 706 5033 0637 3493" at bounding box center [619, 421] width 449 height 15
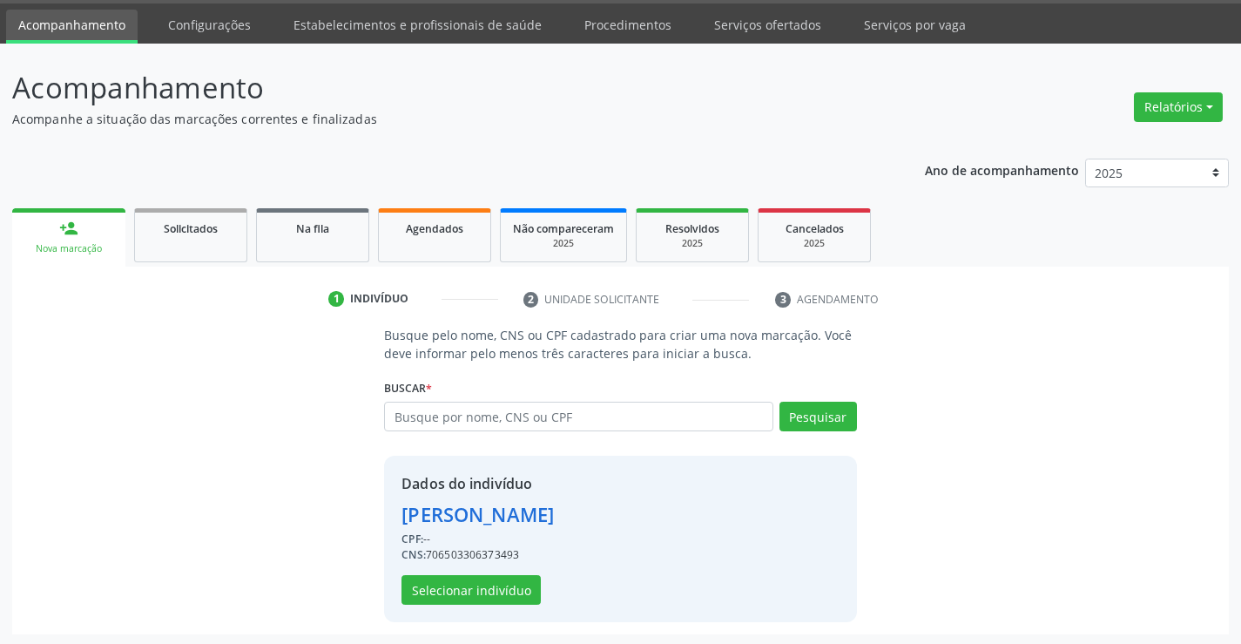
scroll to position [55, 0]
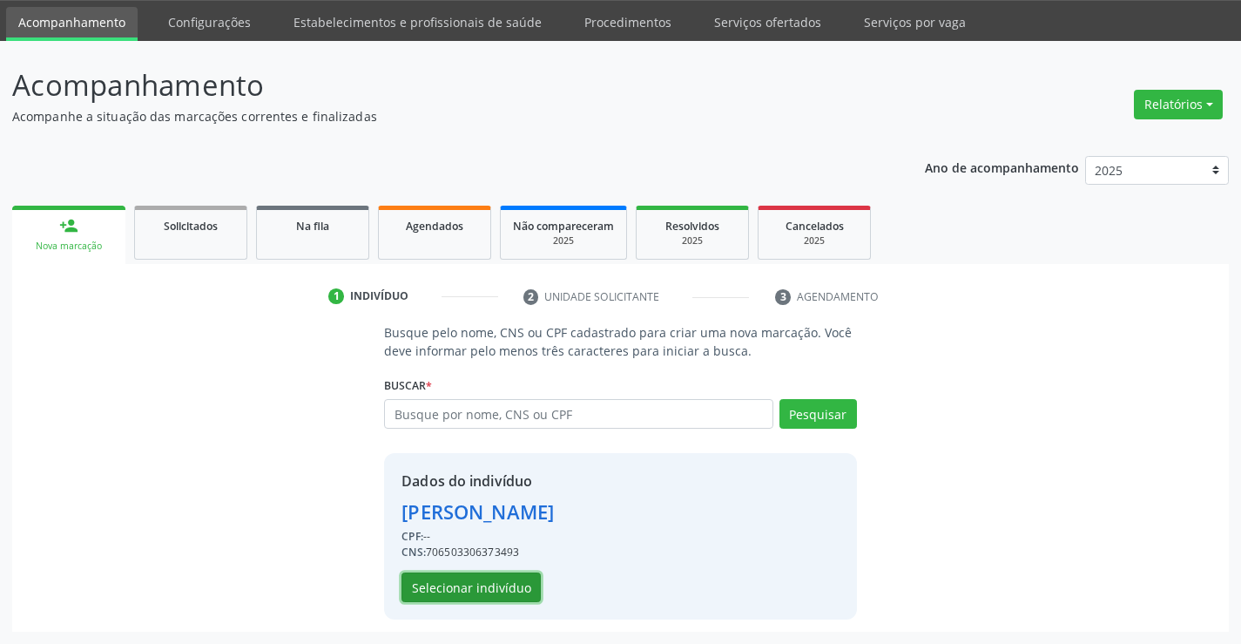
click at [504, 572] on button "Selecionar indivíduo" at bounding box center [471, 587] width 139 height 30
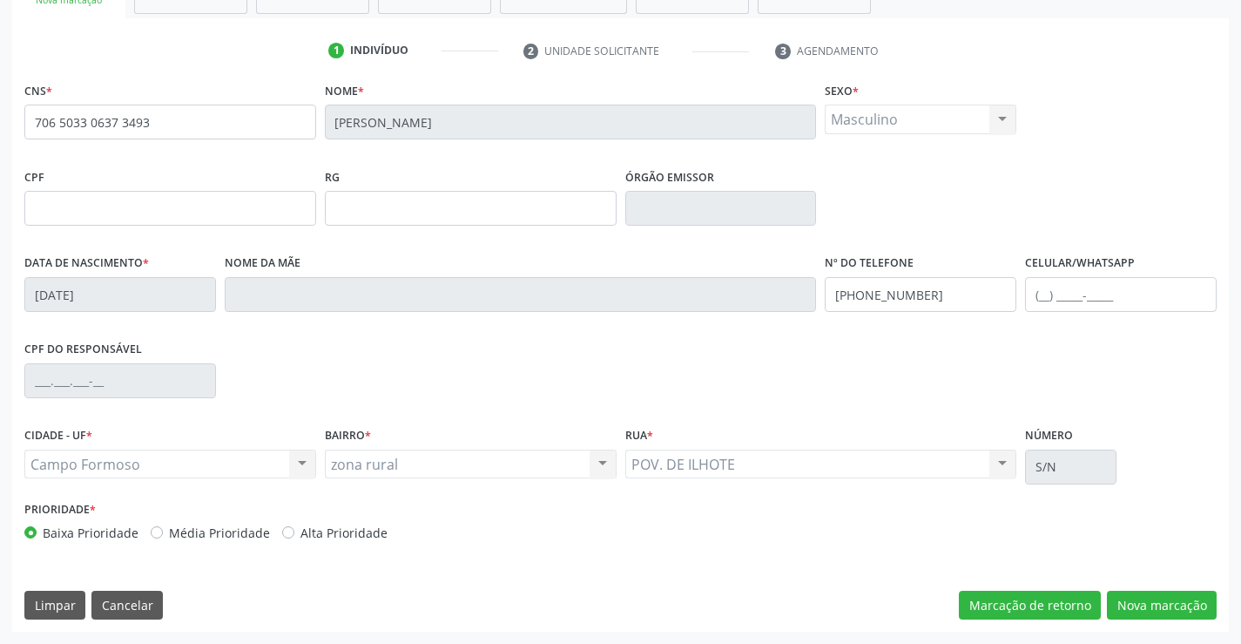
scroll to position [0, 0]
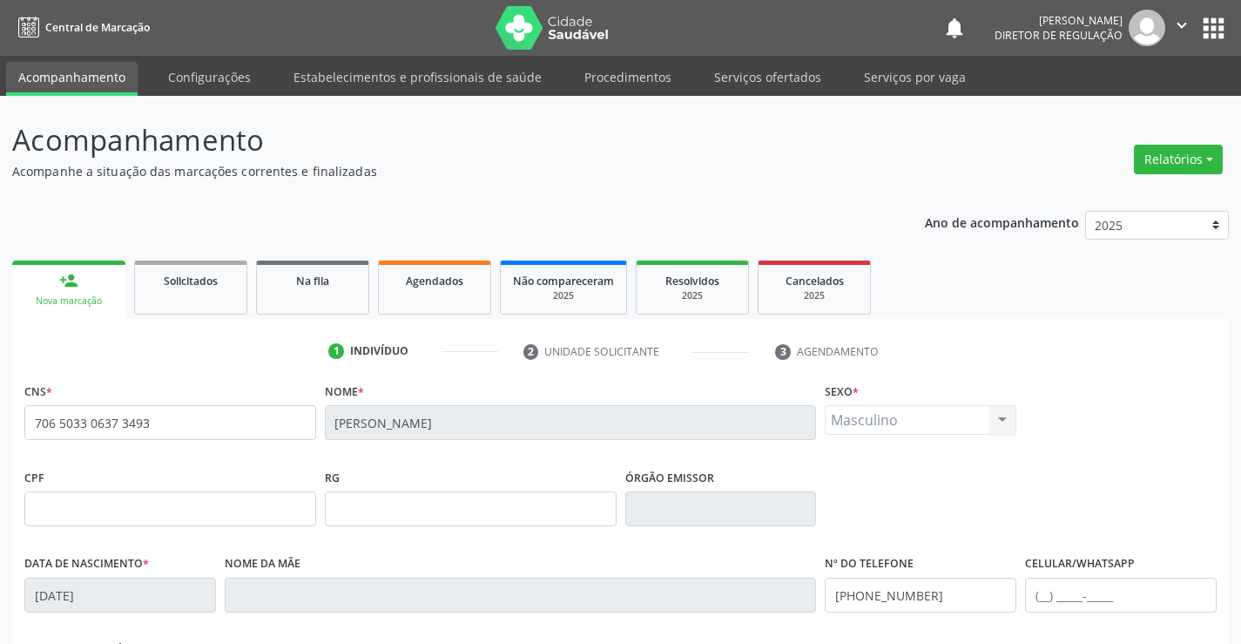
click at [300, 317] on ul "person_add Nova marcação Solicitados Na fila Agendados Não compareceram 2025 Re…" at bounding box center [620, 287] width 1217 height 63
click at [314, 303] on link "Na fila" at bounding box center [312, 287] width 113 height 54
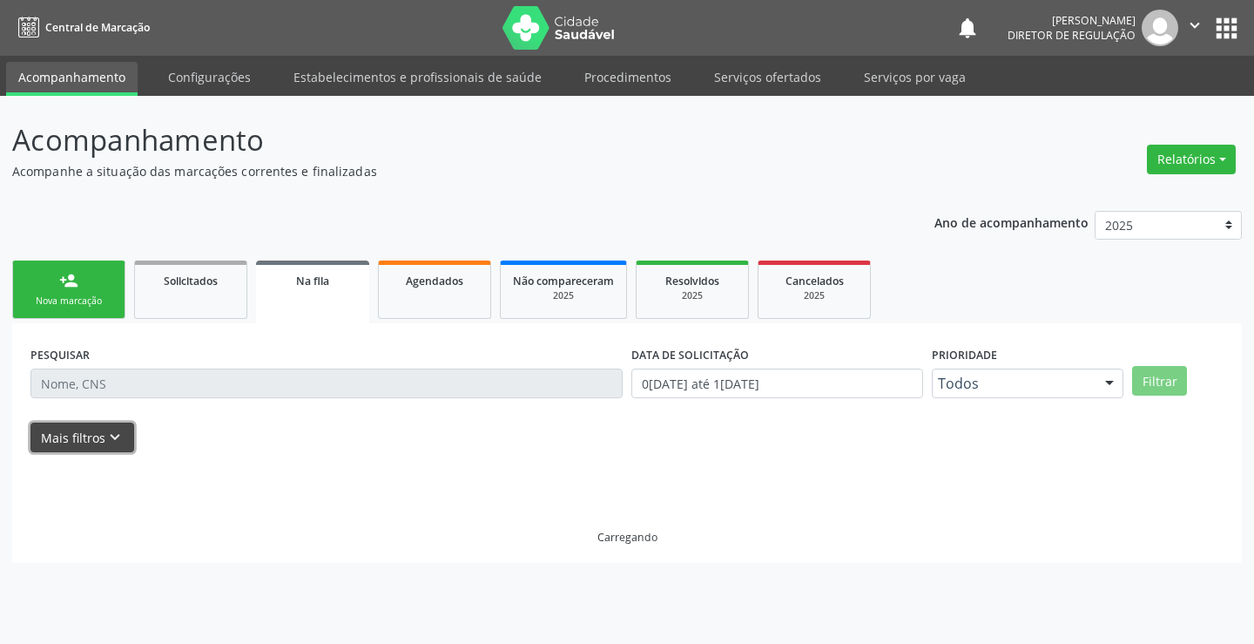
click at [118, 433] on icon "keyboard_arrow_down" at bounding box center [114, 437] width 19 height 19
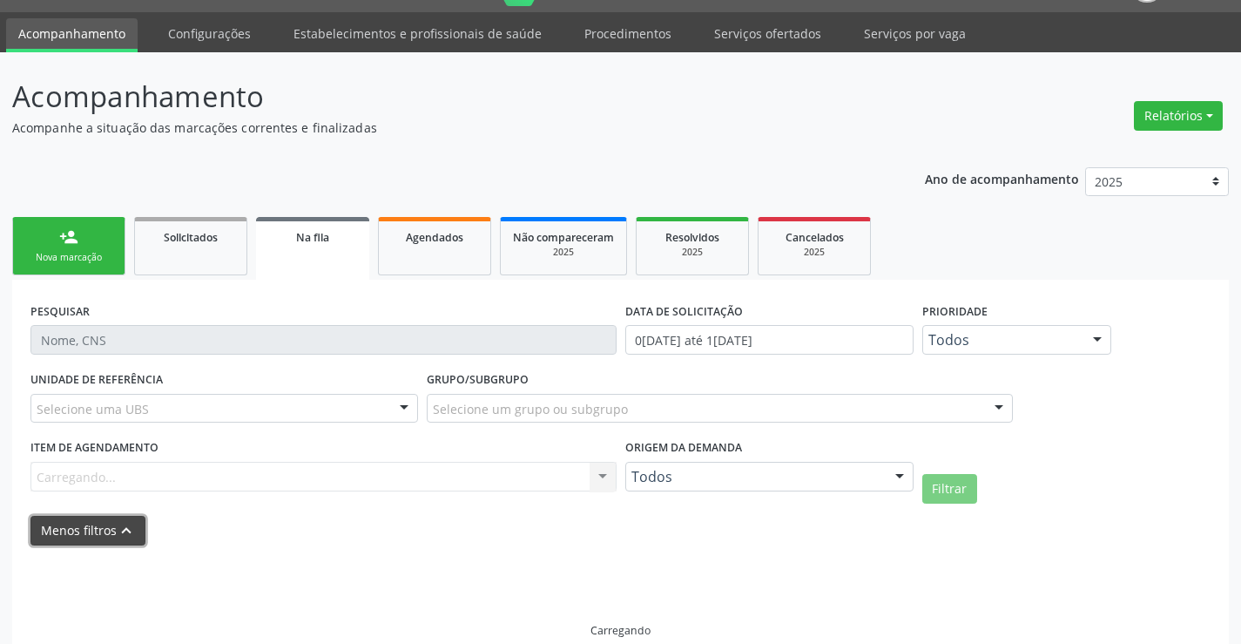
scroll to position [68, 0]
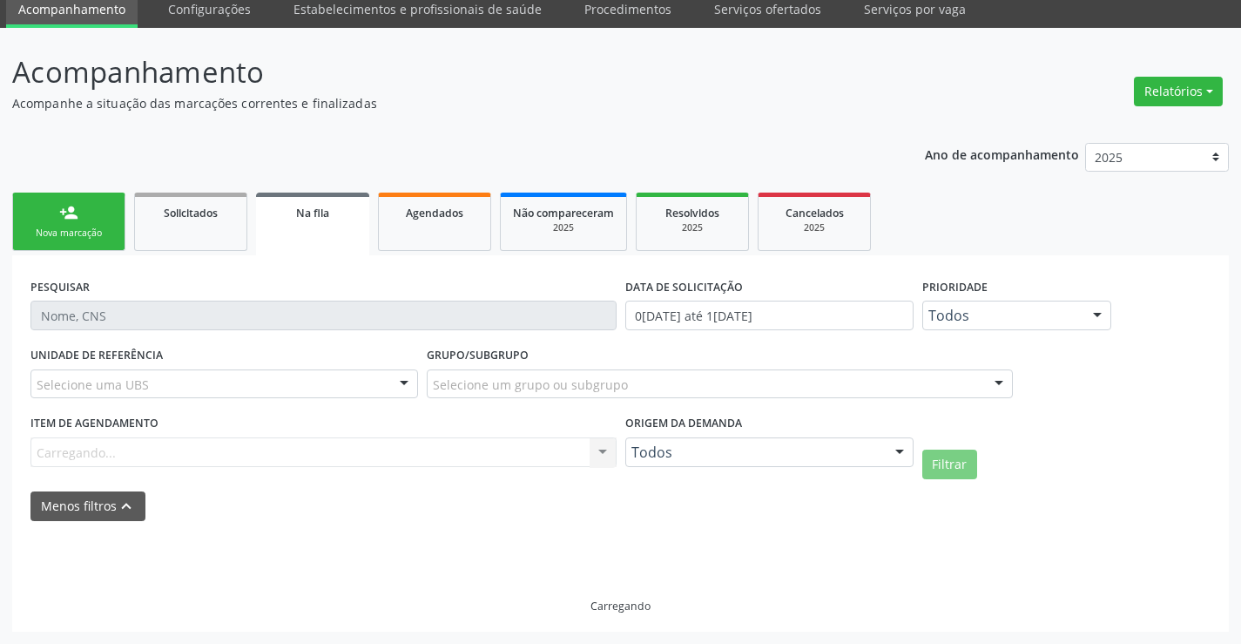
click at [752, 437] on div "Todos Todos Cadastrado pela central Solicitado pelo cidadão Nenhum resultado en…" at bounding box center [769, 452] width 288 height 30
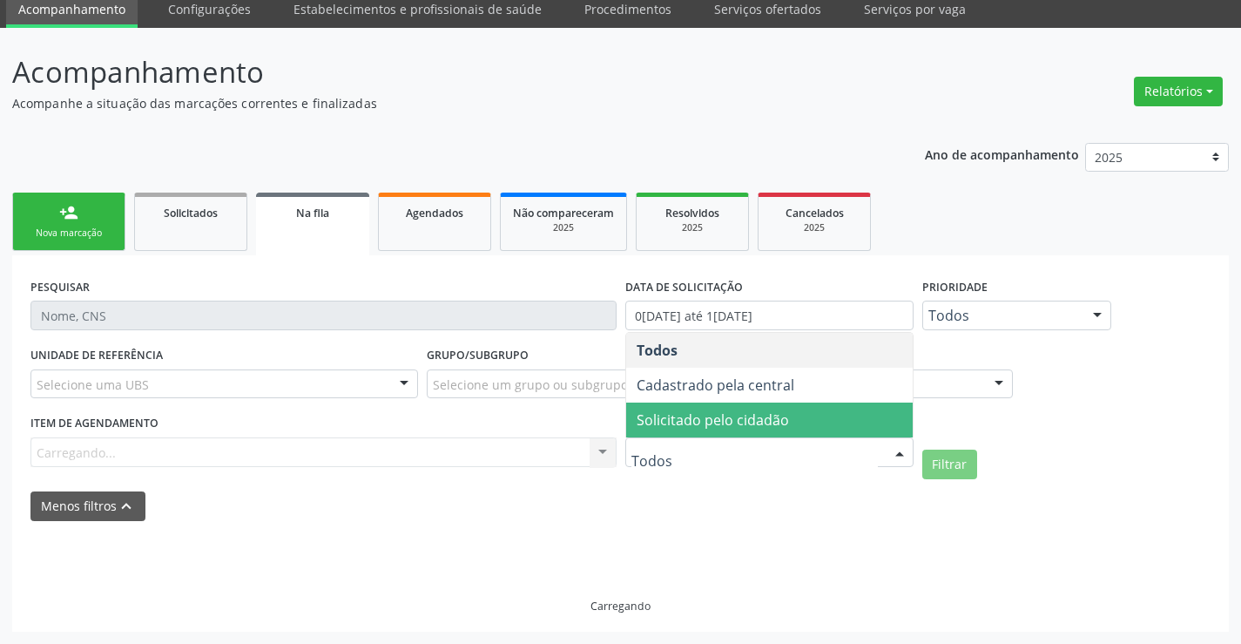
click at [753, 430] on span "Solicitado pelo cidadão" at bounding box center [769, 419] width 287 height 35
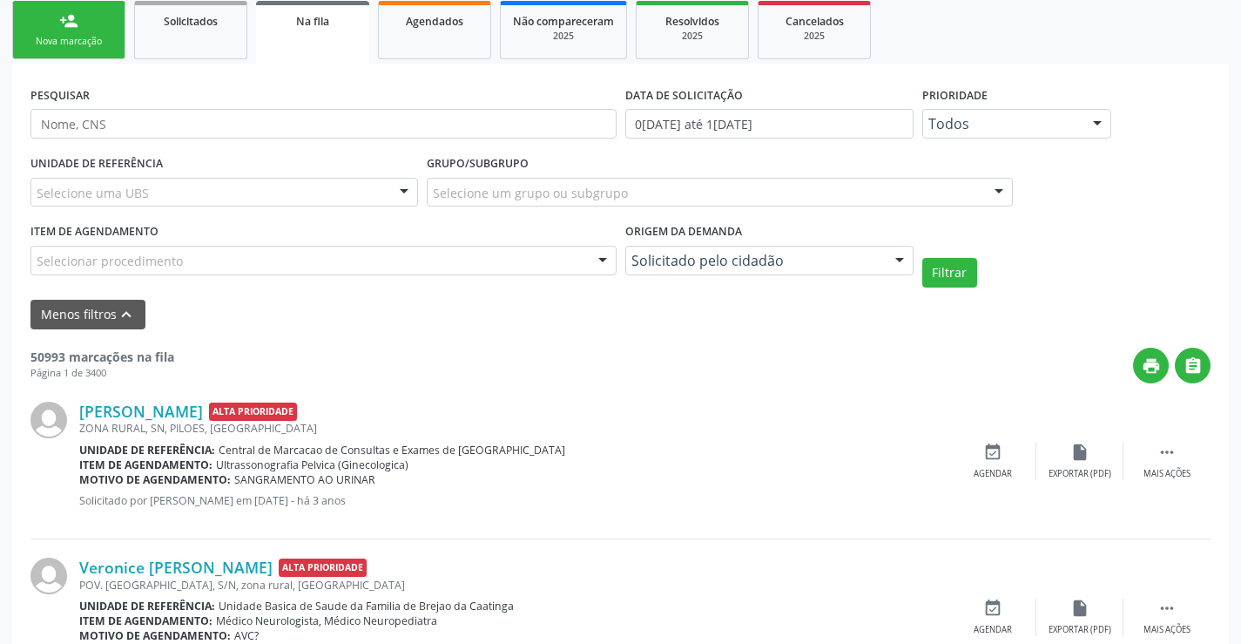
scroll to position [260, 0]
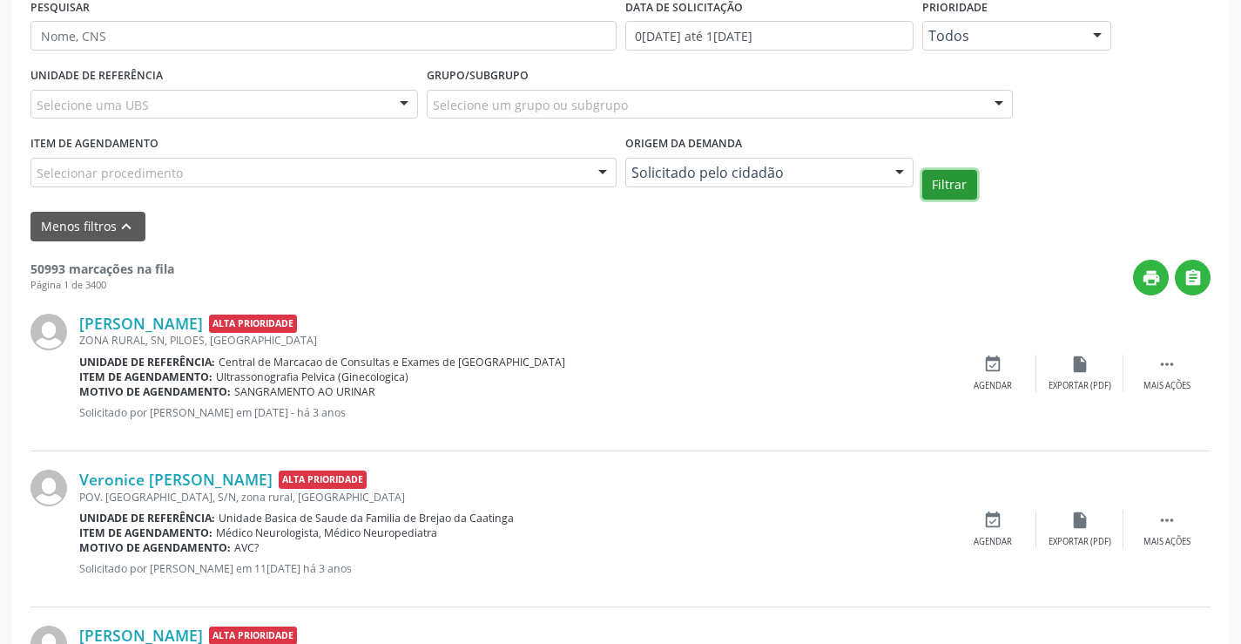
click at [947, 177] on button "Filtrar" at bounding box center [949, 185] width 55 height 30
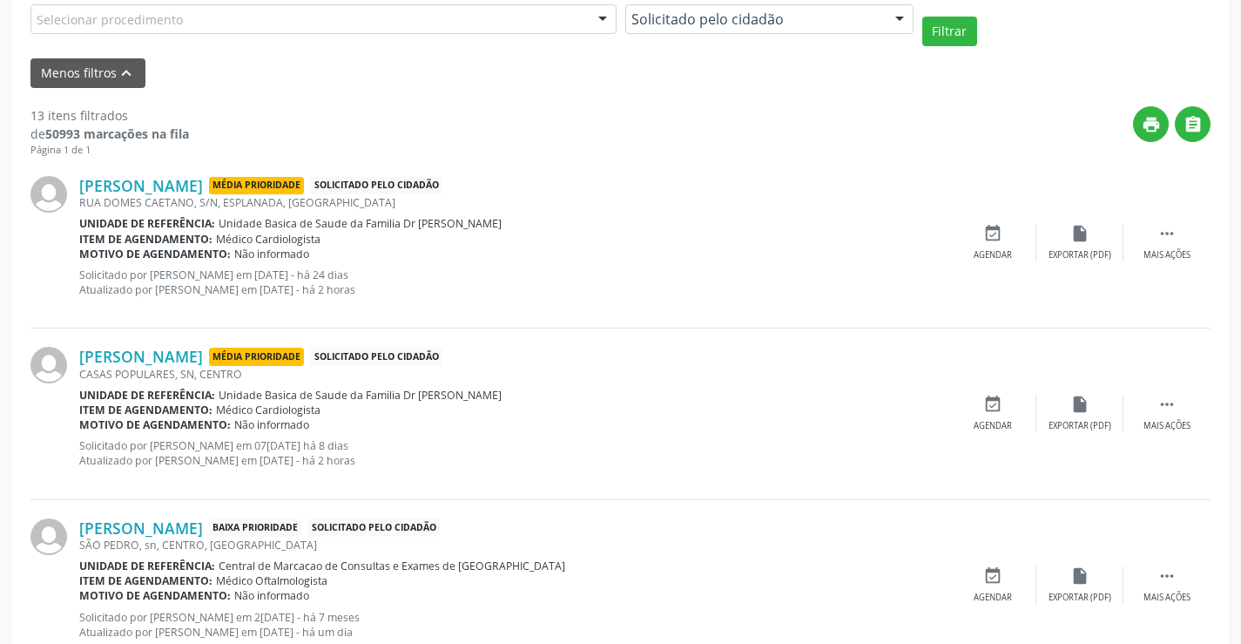
scroll to position [696, 0]
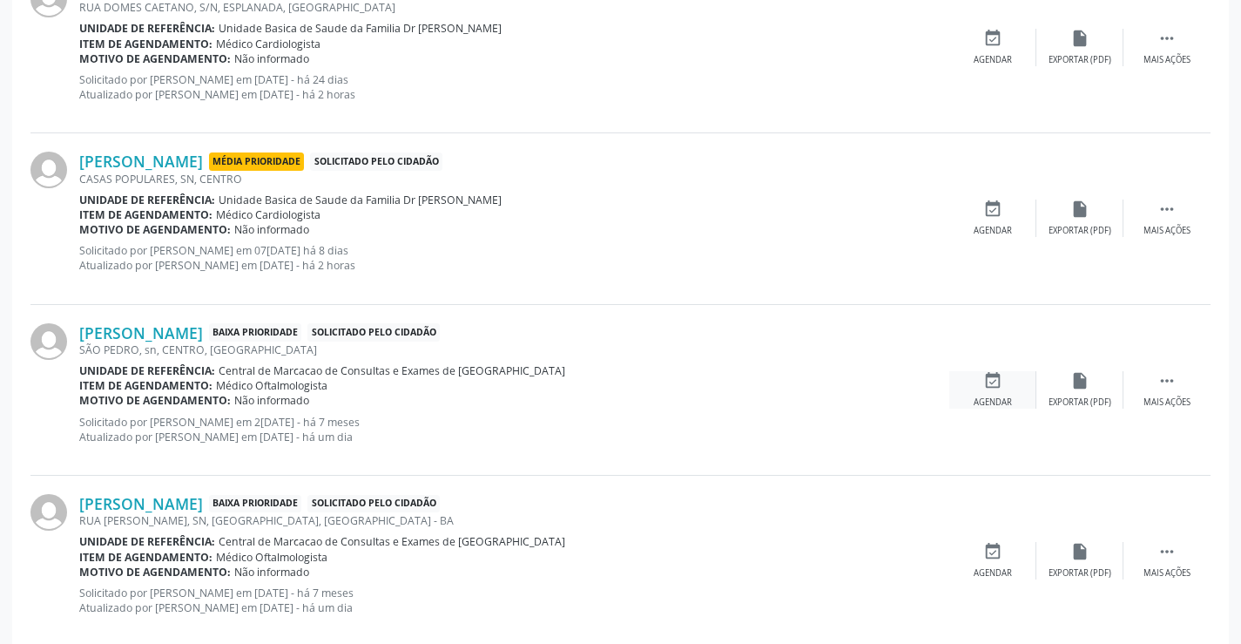
click at [1005, 386] on div "event_available Agendar" at bounding box center [992, 389] width 87 height 37
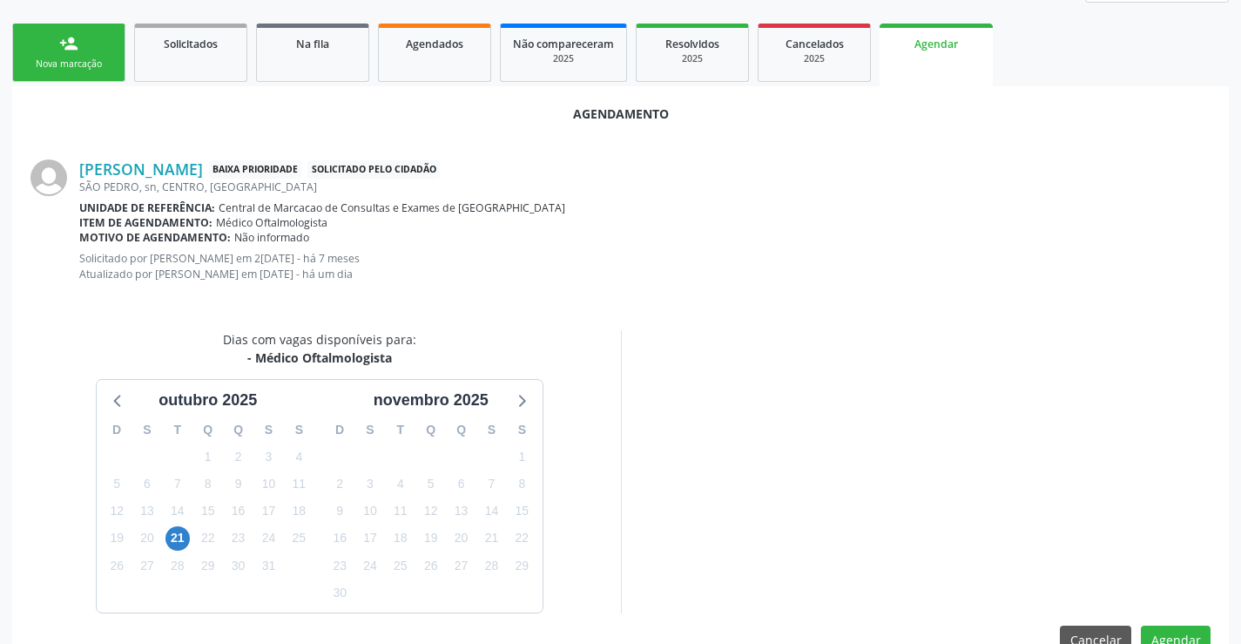
scroll to position [278, 0]
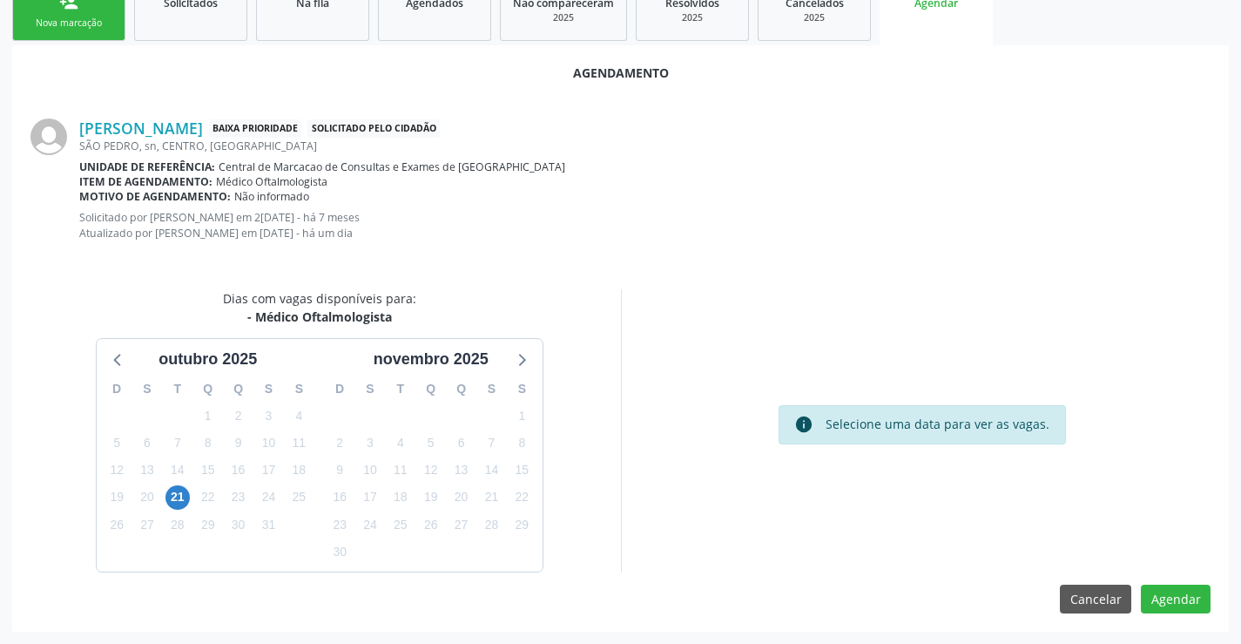
click at [190, 497] on div "21" at bounding box center [177, 496] width 30 height 27
click at [186, 500] on span "21" at bounding box center [177, 497] width 24 height 24
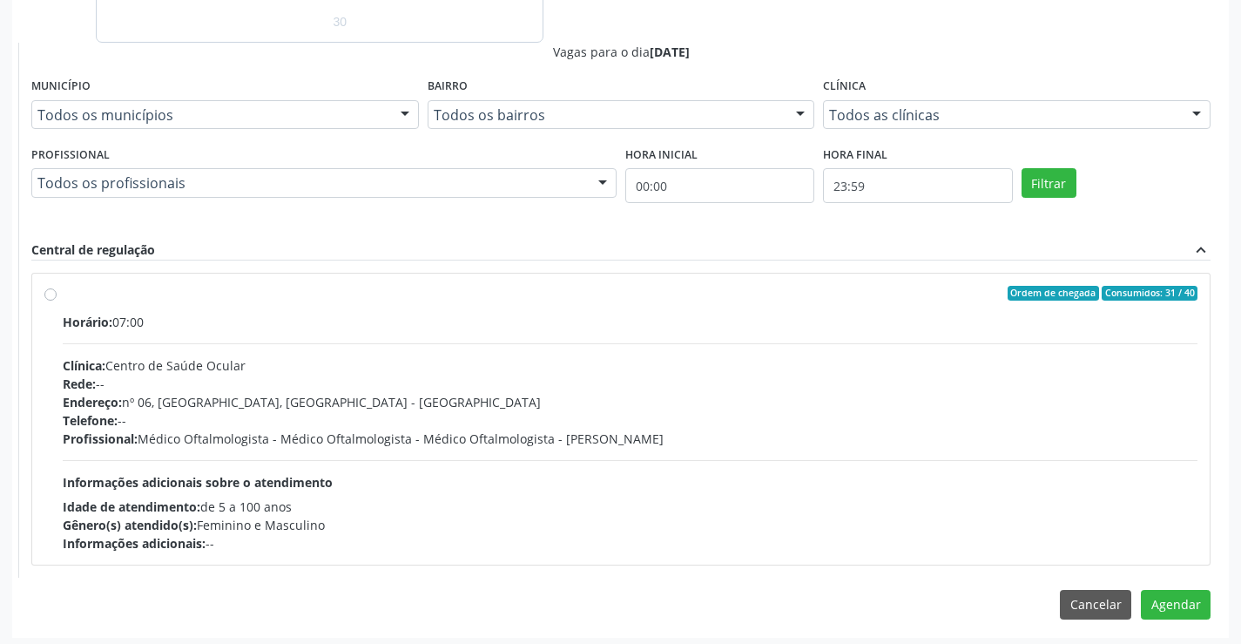
scroll to position [813, 0]
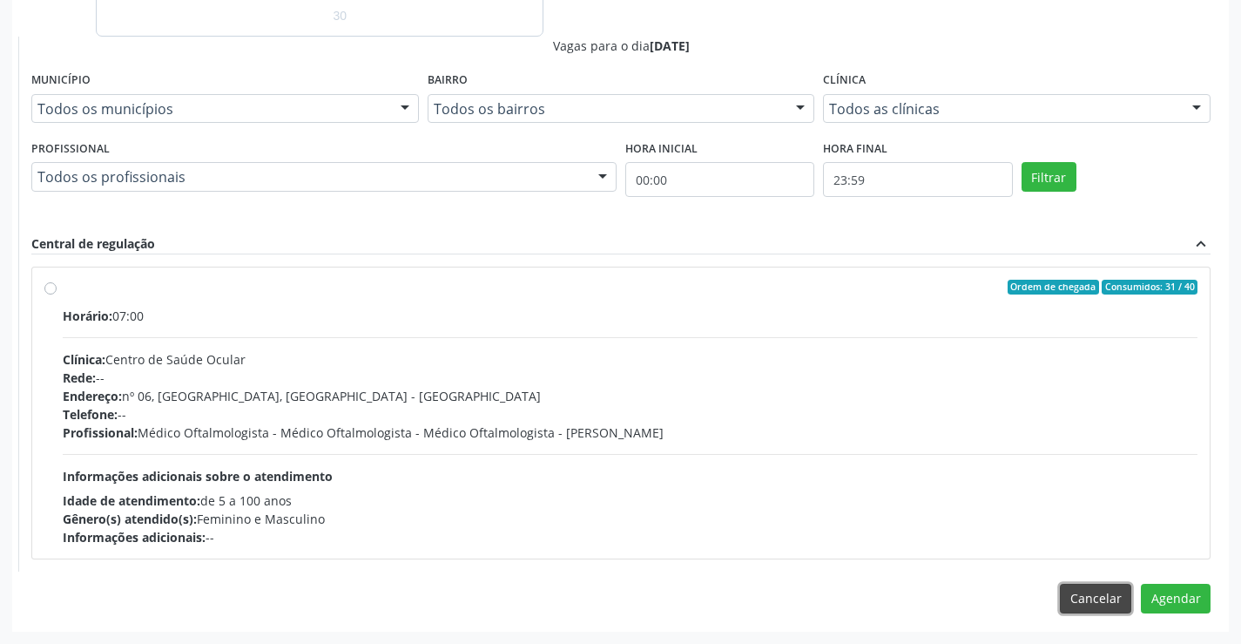
click at [1077, 605] on button "Cancelar" at bounding box center [1095, 599] width 71 height 30
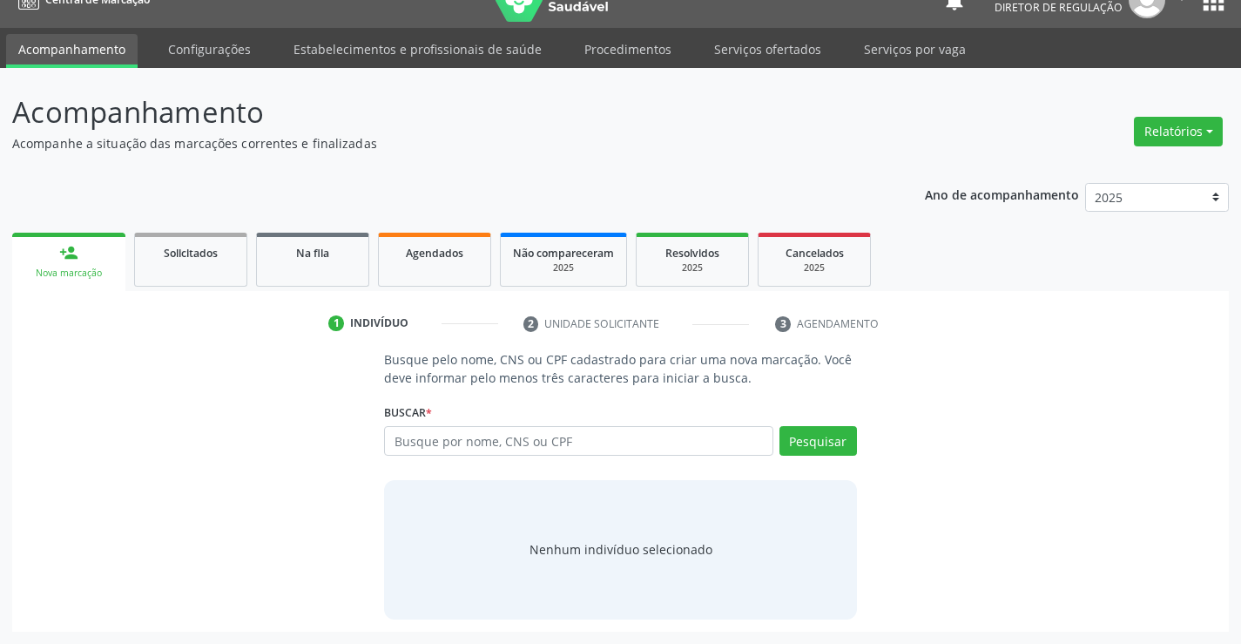
scroll to position [28, 0]
click at [204, 253] on span "Solicitados" at bounding box center [191, 253] width 54 height 15
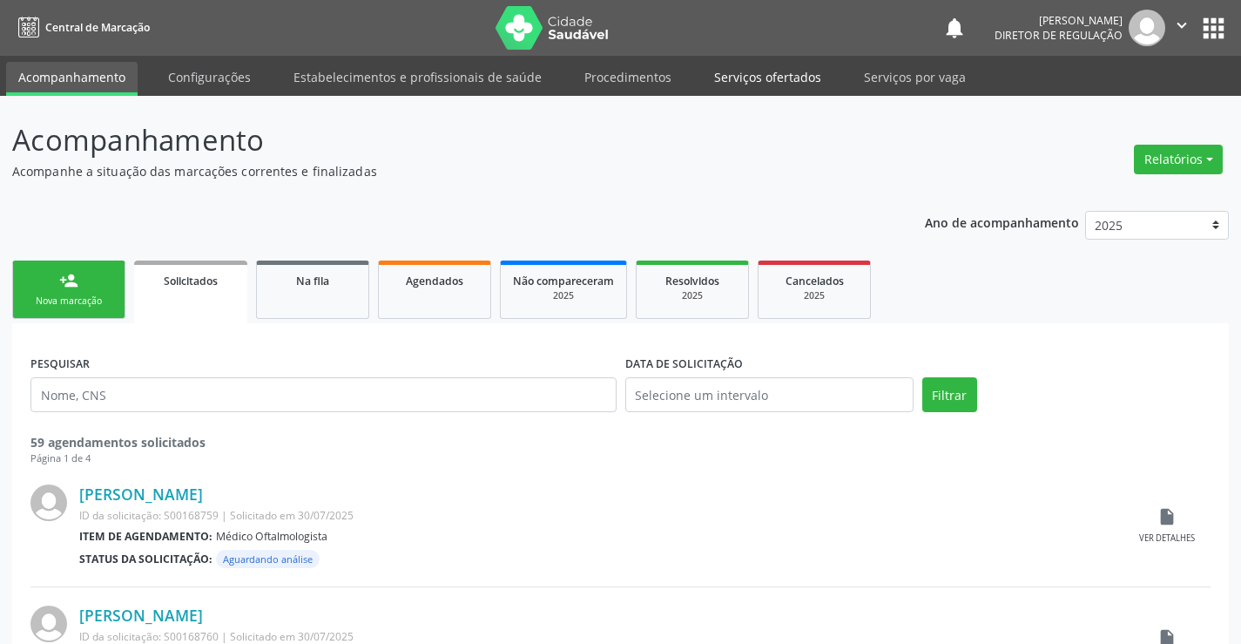
click at [771, 77] on link "Serviços ofertados" at bounding box center [768, 77] width 132 height 30
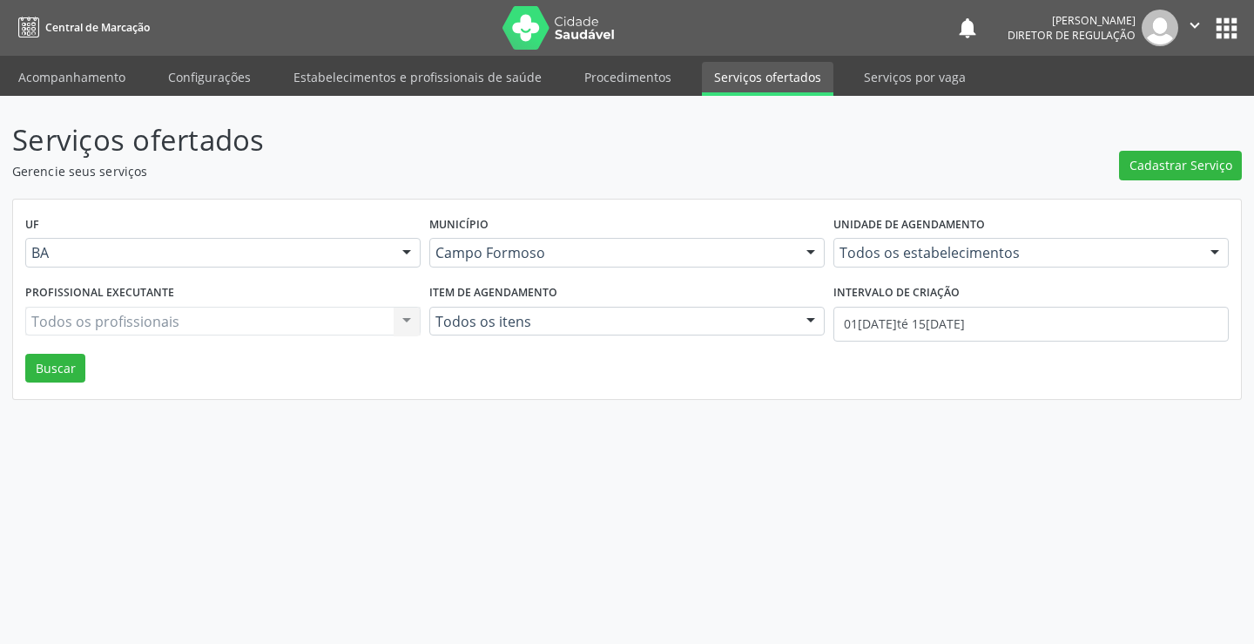
click at [959, 271] on div "Unidade de agendamento Todos os estabelecimentos Todos os estabelecimentos Acad…" at bounding box center [1031, 246] width 404 height 68
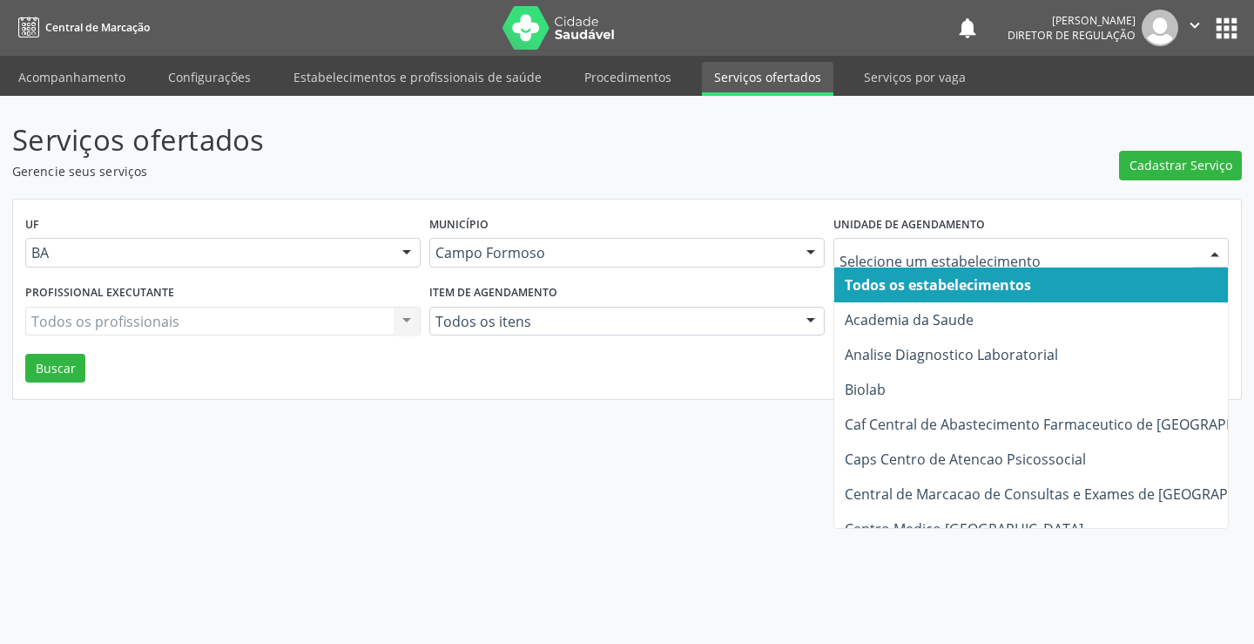
click at [955, 262] on div at bounding box center [1031, 253] width 395 height 30
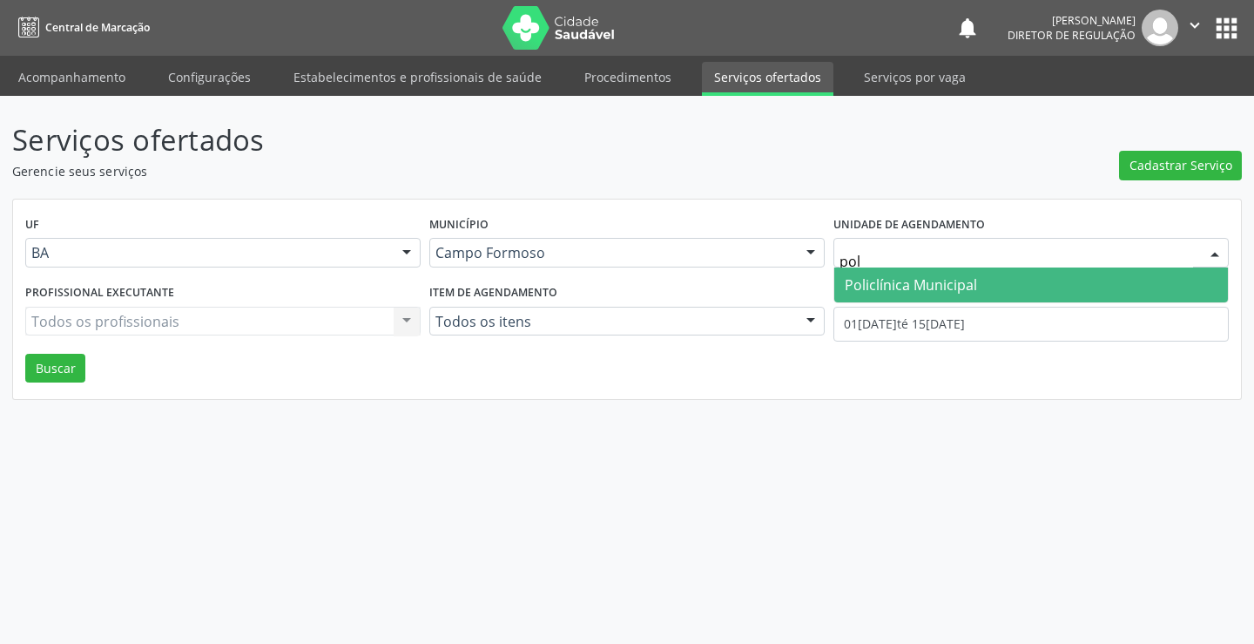
type input "poli"
click at [948, 283] on span "Policlínica Municipal" at bounding box center [911, 284] width 132 height 19
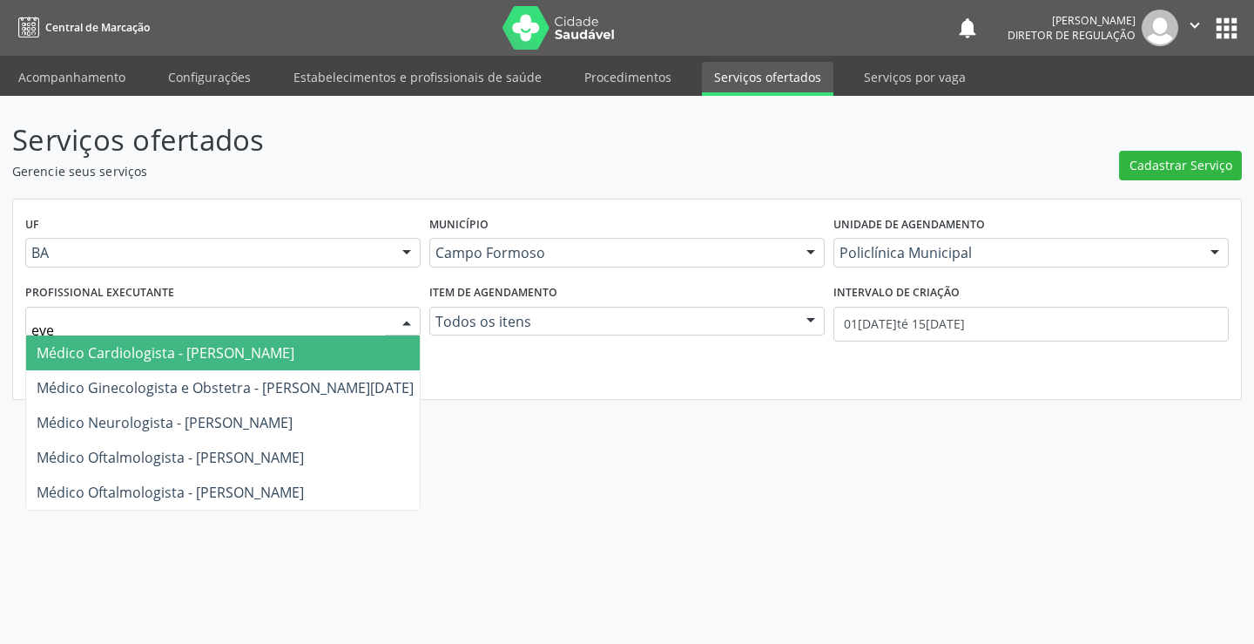
type input "ever"
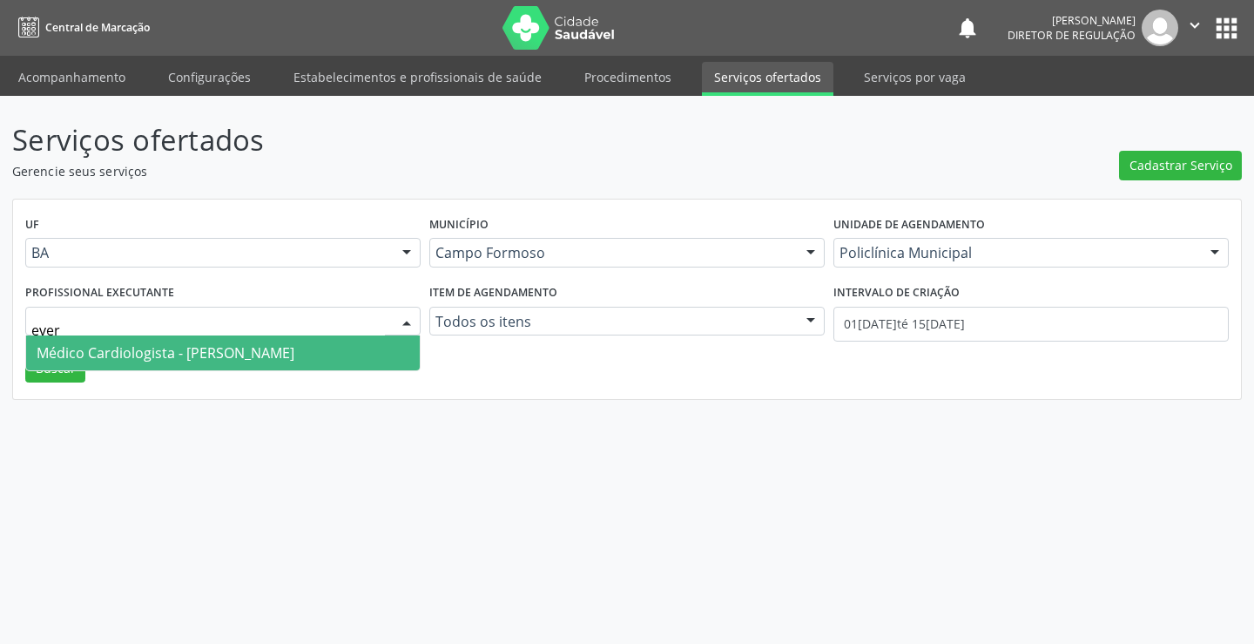
drag, startPoint x: 187, startPoint y: 363, endPoint x: 638, endPoint y: 361, distance: 450.3
click at [196, 360] on span "Médico Cardiologista - [PERSON_NAME]" at bounding box center [223, 352] width 394 height 35
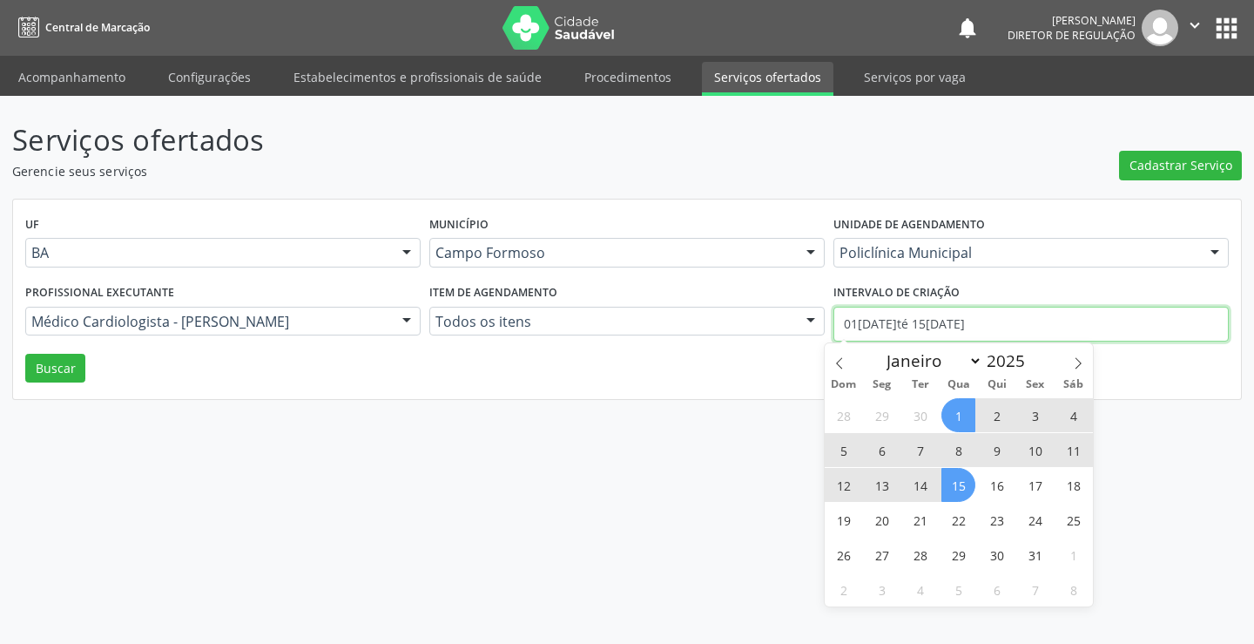
click at [1101, 327] on input "[DATE] até [DATE]" at bounding box center [1031, 324] width 395 height 35
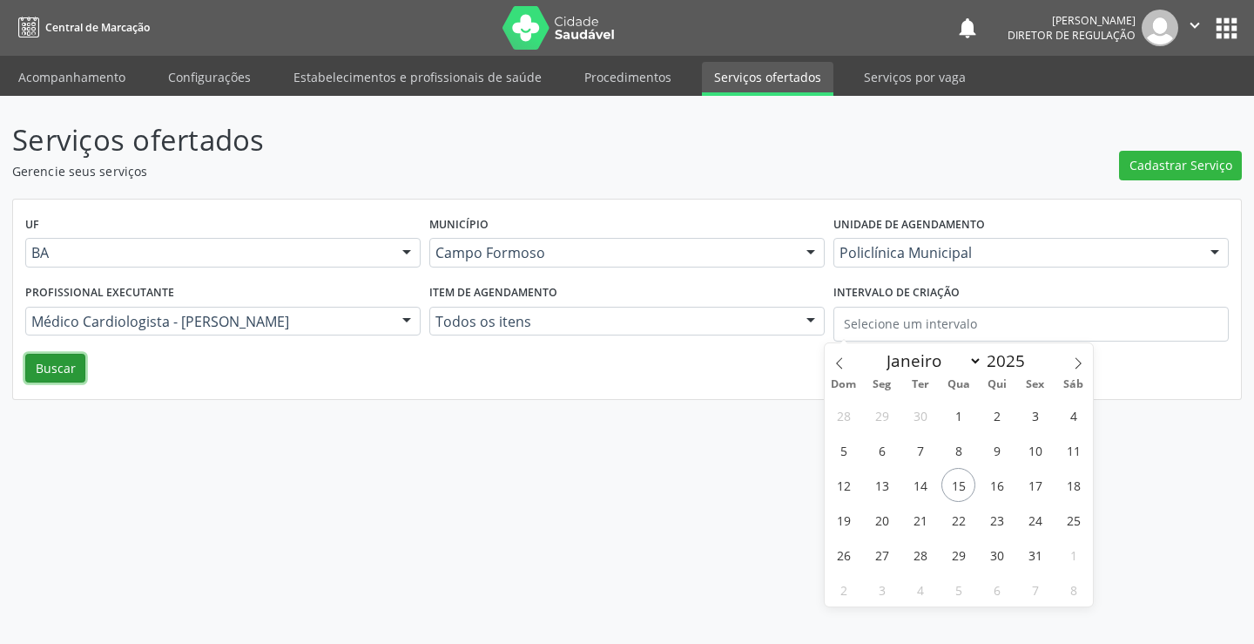
click at [52, 373] on button "Buscar" at bounding box center [55, 369] width 60 height 30
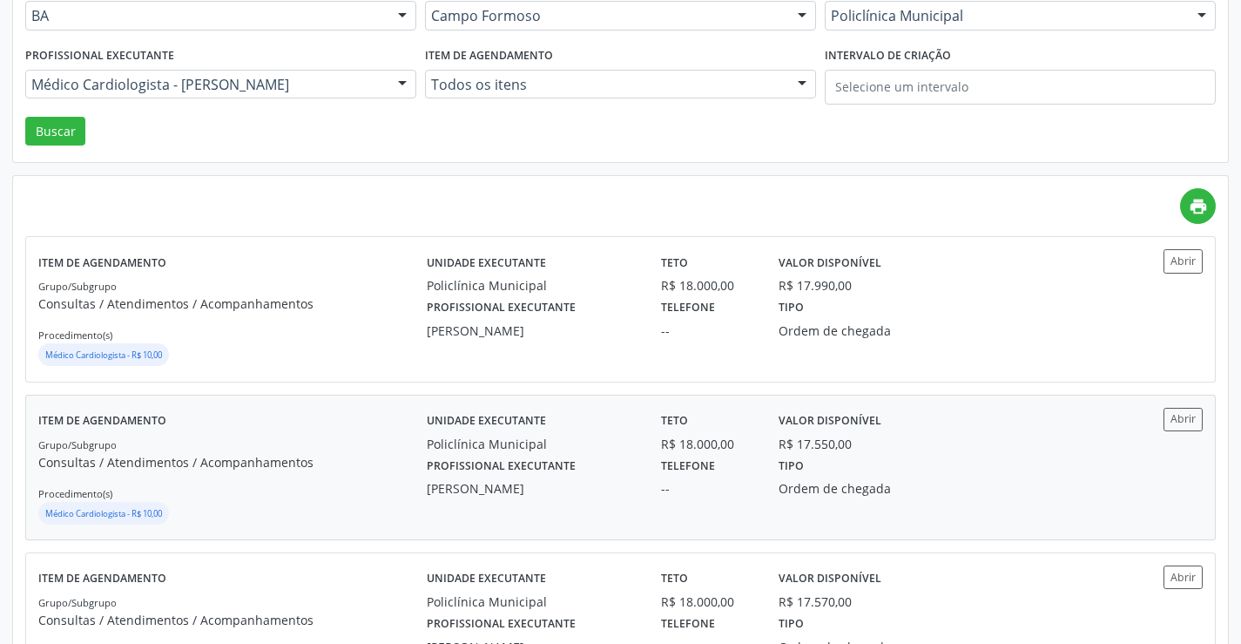
scroll to position [261, 0]
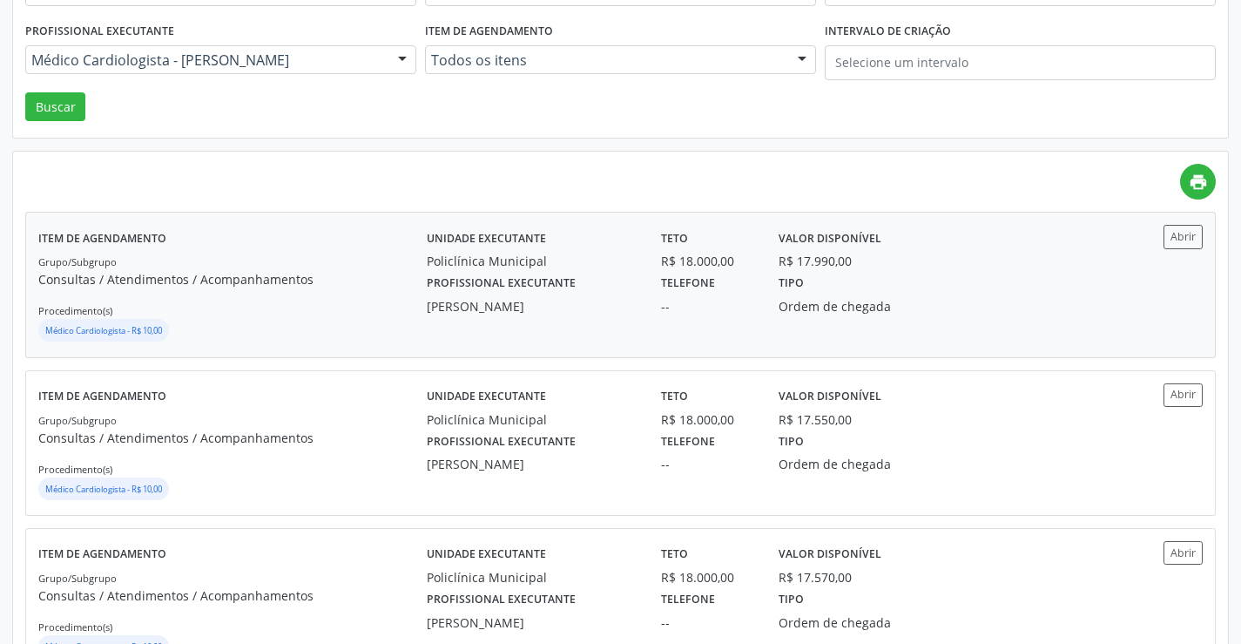
click at [1028, 314] on div "Profissional executante Everson Marcos Matt Telefone -- Tipo Ordem de chegada" at bounding box center [767, 292] width 704 height 45
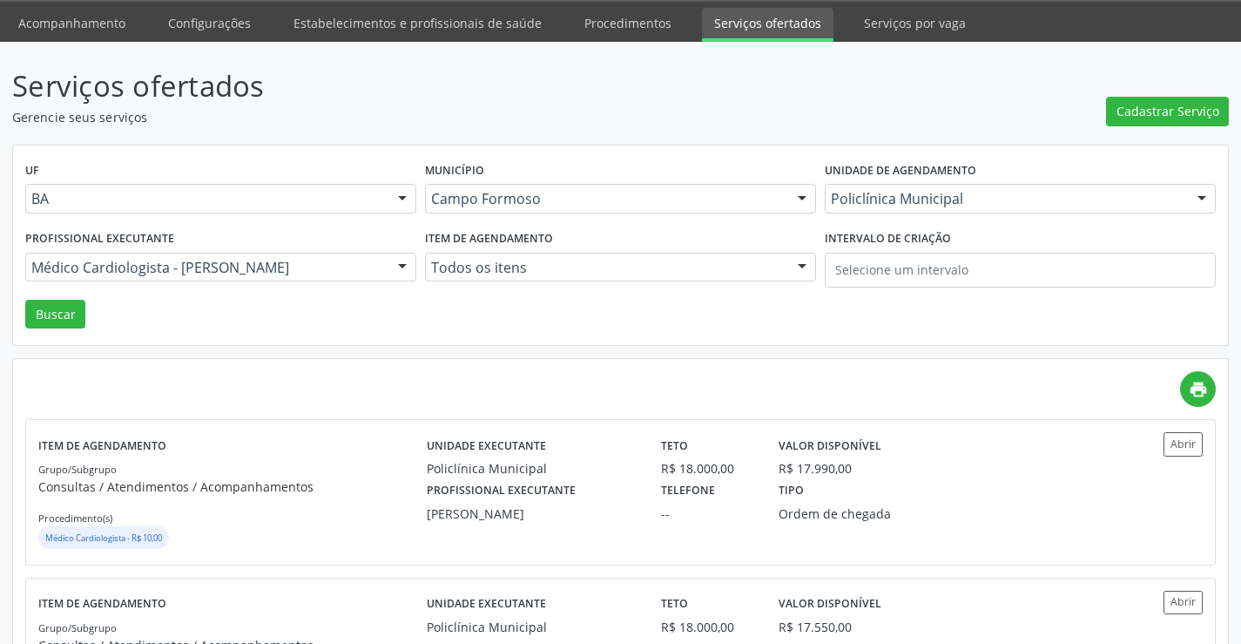
scroll to position [0, 0]
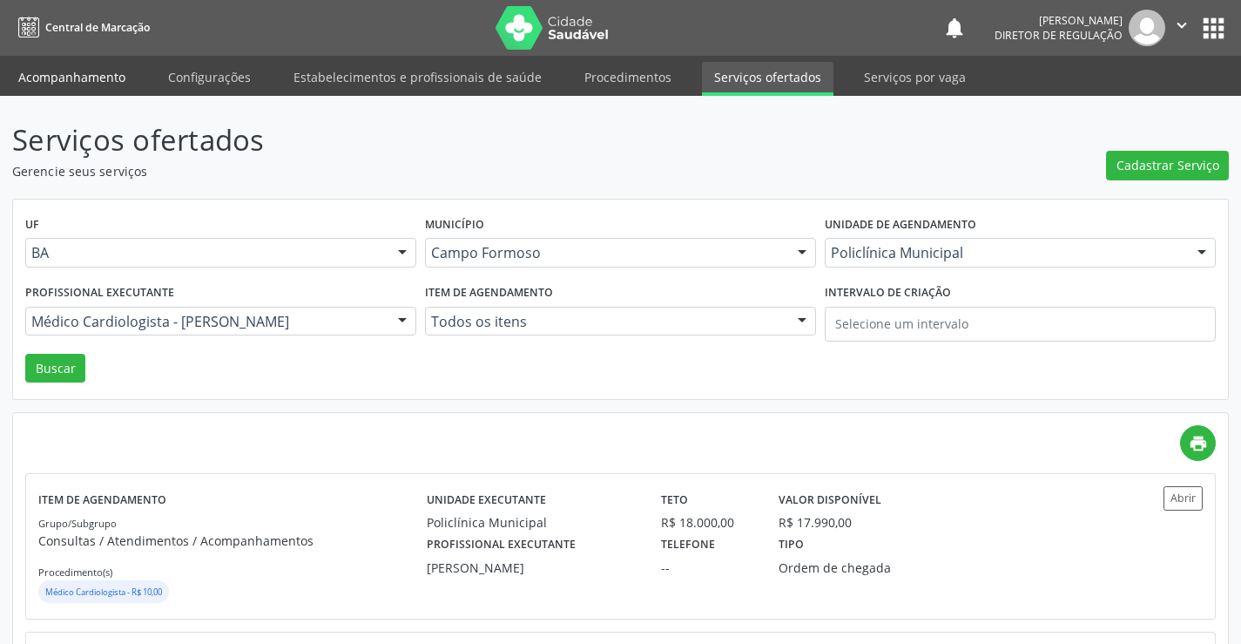
click at [79, 85] on link "Acompanhamento" at bounding box center [72, 77] width 132 height 30
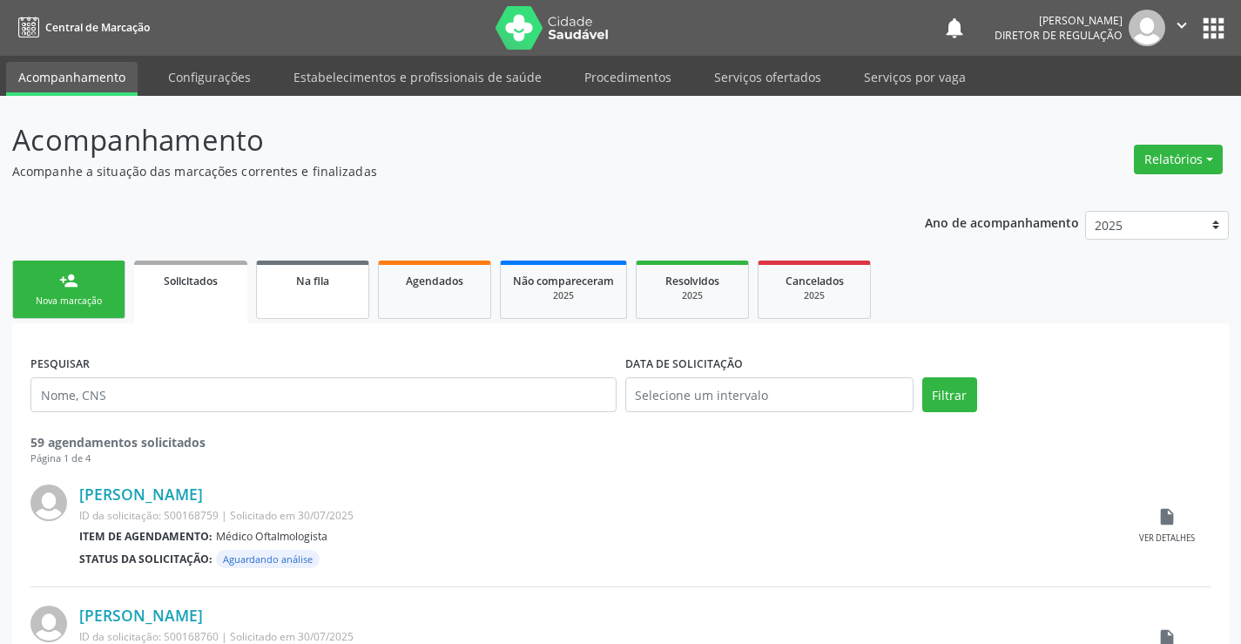
click at [319, 307] on link "Na fila" at bounding box center [312, 289] width 113 height 58
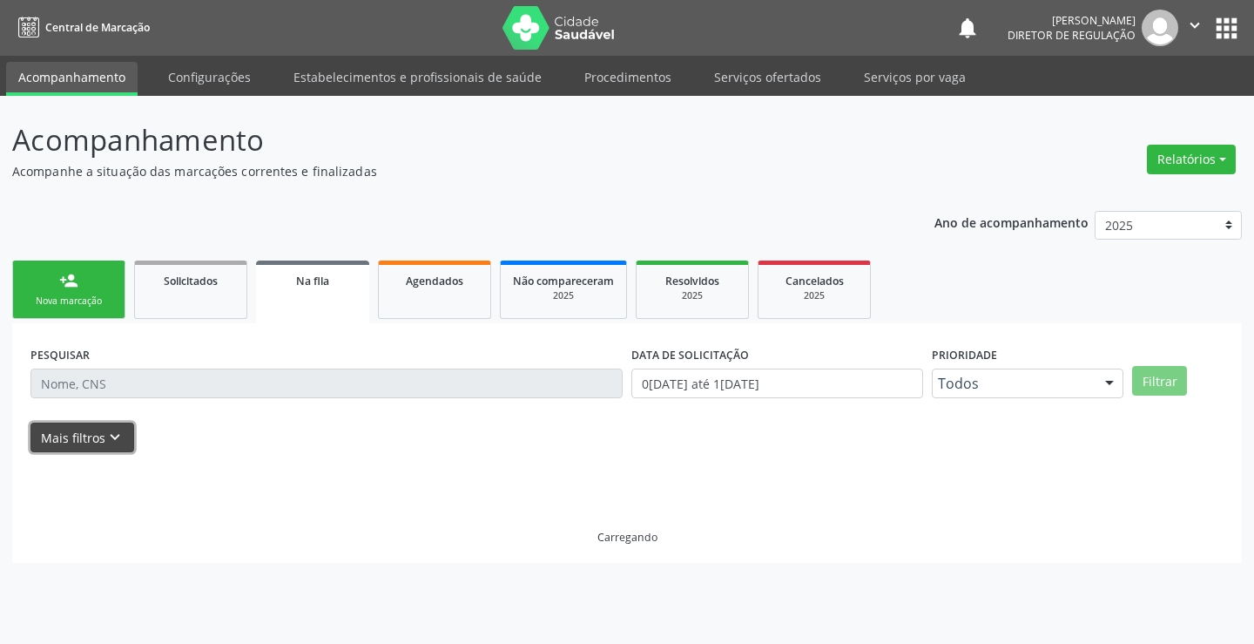
click at [108, 447] on icon "keyboard_arrow_down" at bounding box center [114, 437] width 19 height 19
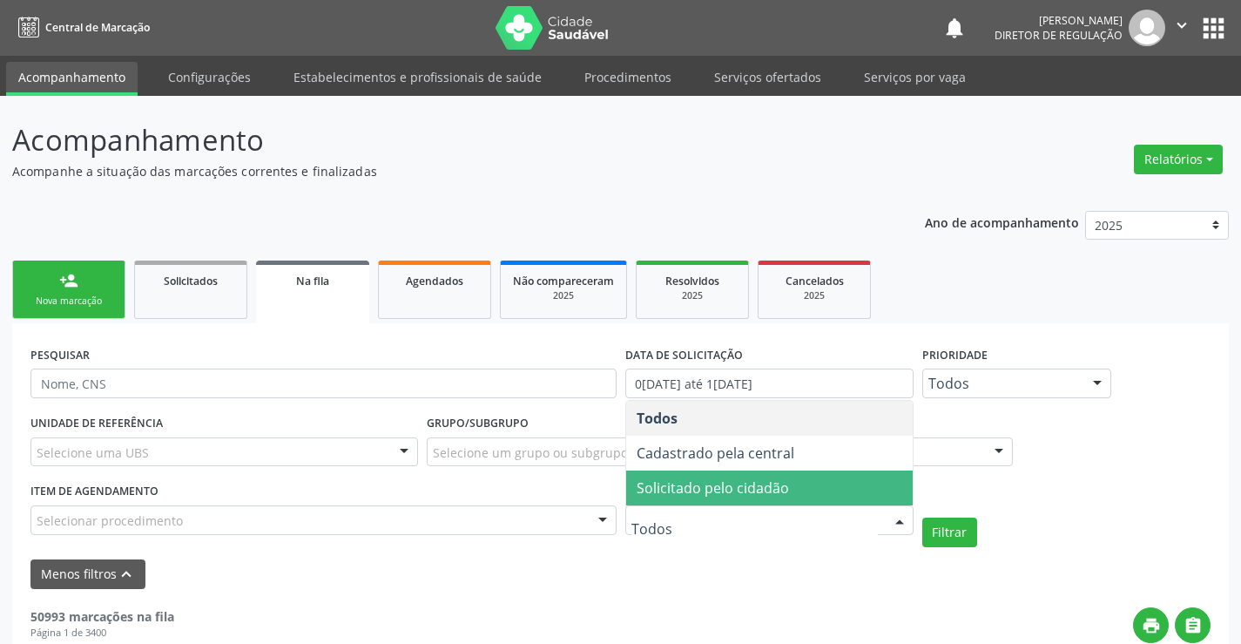
click at [810, 487] on span "Solicitado pelo cidadão" at bounding box center [769, 487] width 287 height 35
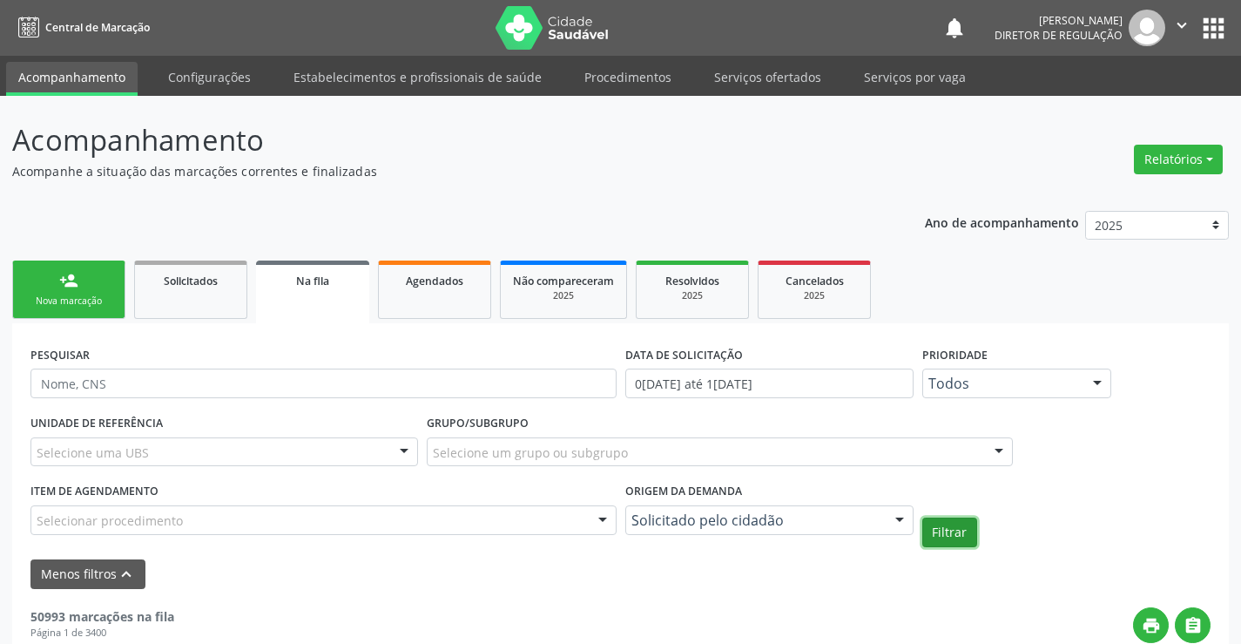
click at [928, 528] on button "Filtrar" at bounding box center [949, 532] width 55 height 30
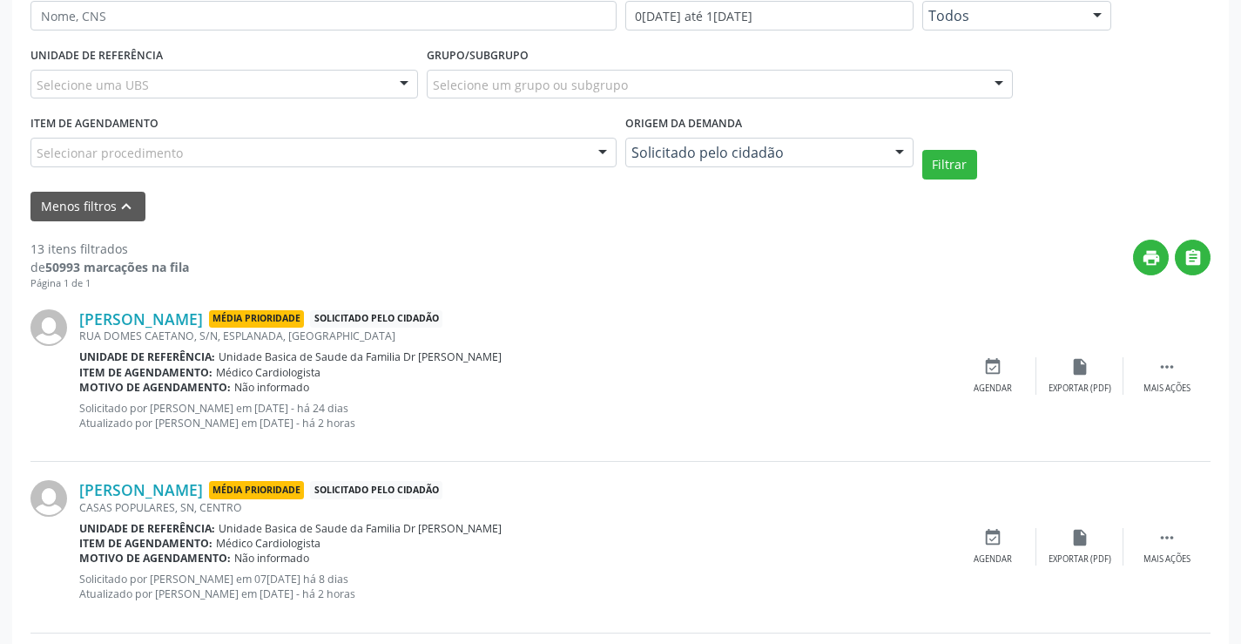
scroll to position [435, 0]
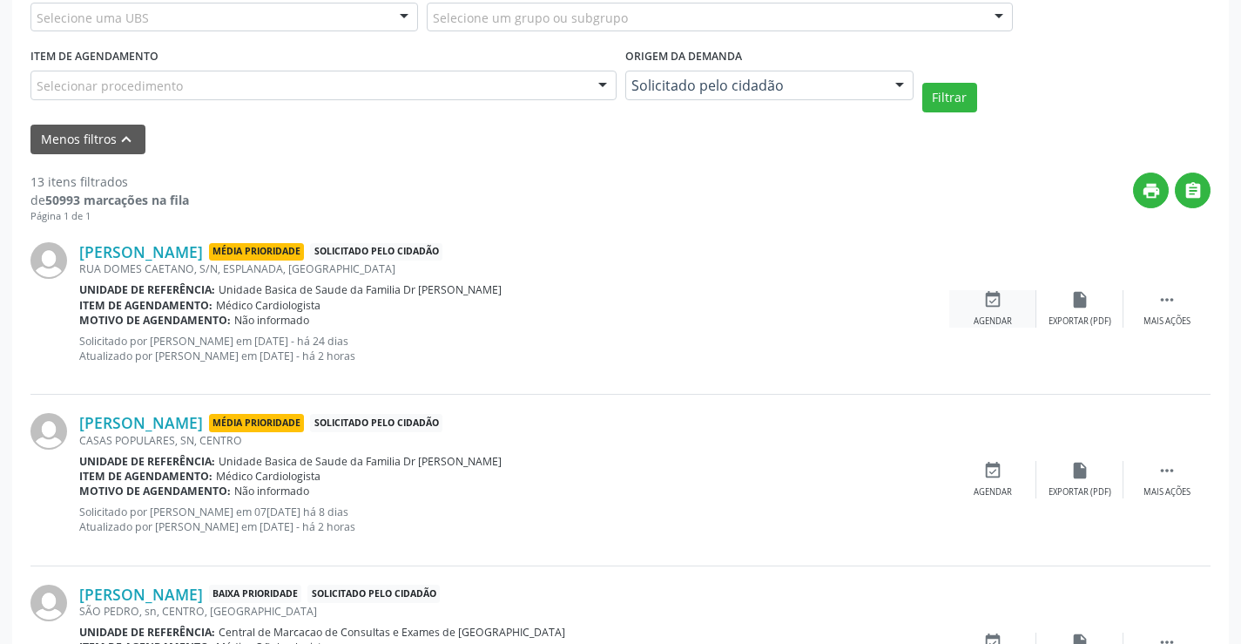
click at [990, 302] on icon "event_available" at bounding box center [992, 299] width 19 height 19
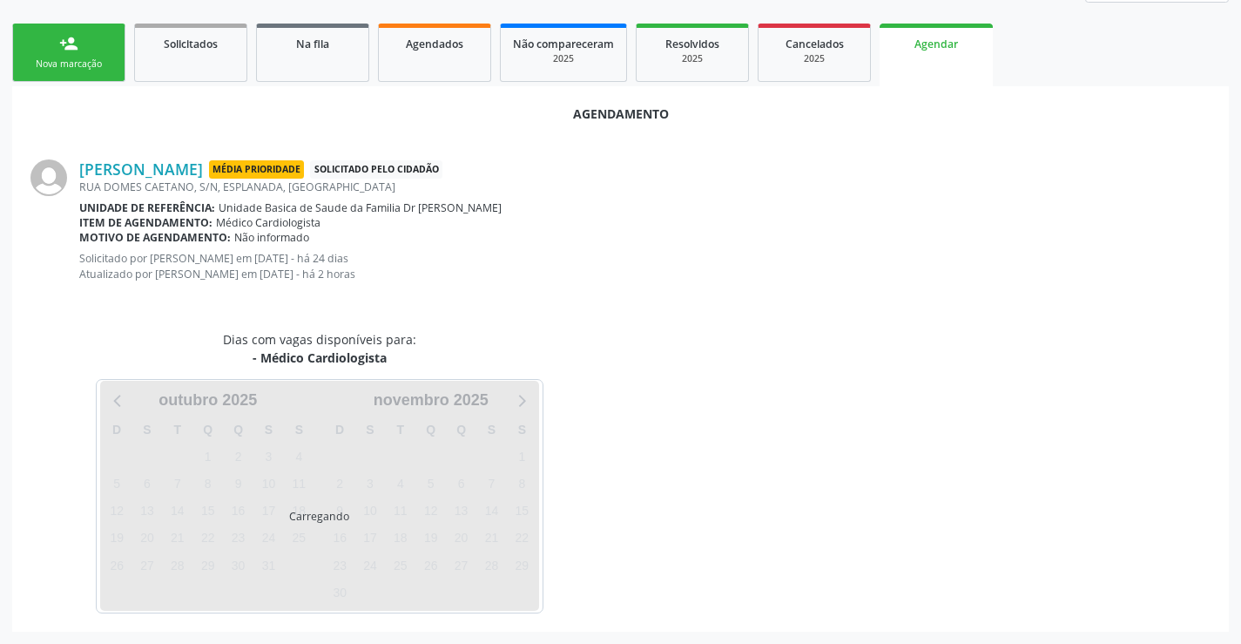
scroll to position [278, 0]
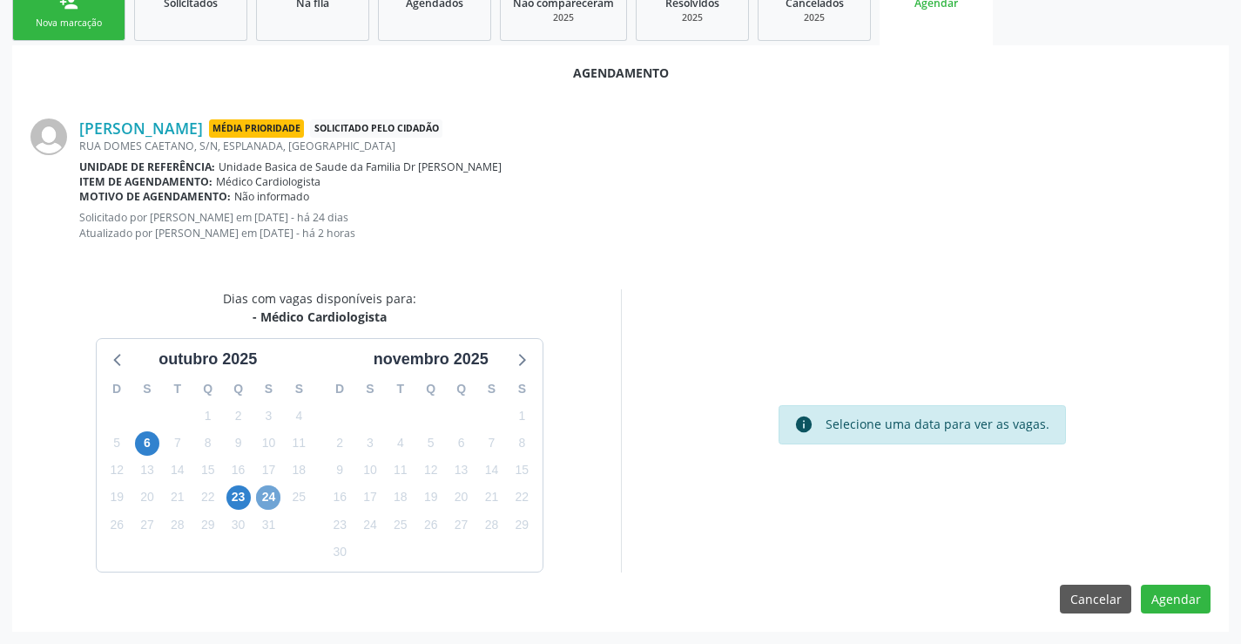
click at [262, 494] on span "24" at bounding box center [268, 497] width 24 height 24
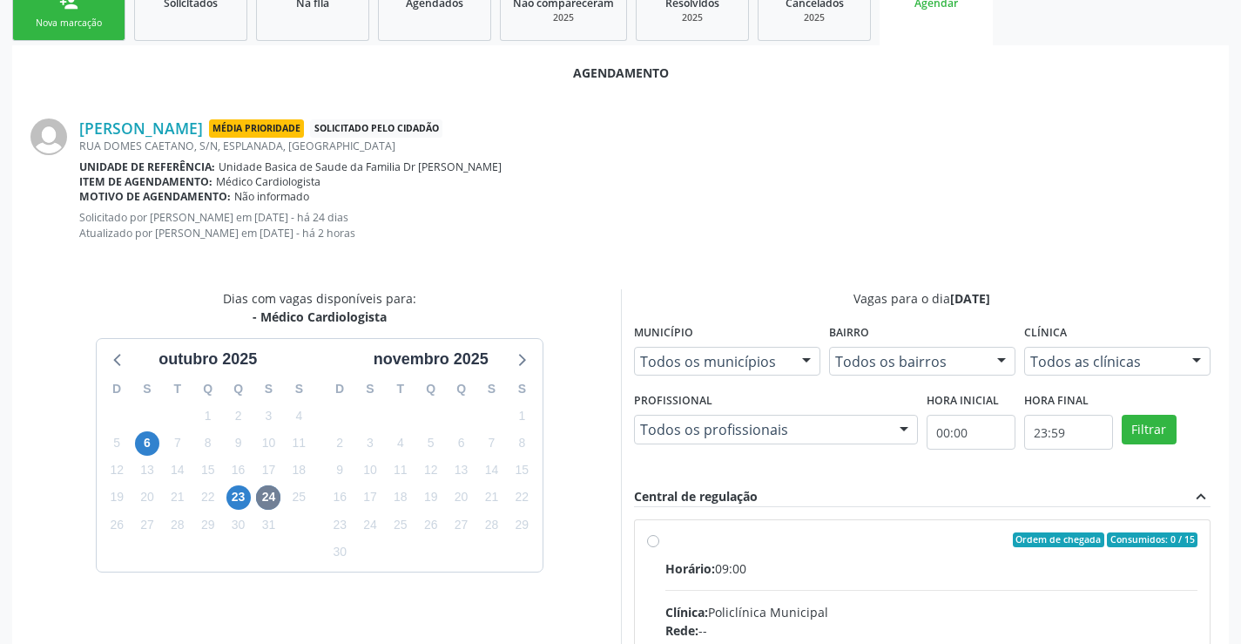
click at [829, 571] on div "Horário: 09:00" at bounding box center [931, 568] width 533 height 18
click at [659, 548] on input "Ordem de chegada Consumidos: 0 / 15 Horário: 09:00 Clínica: Policlínica Municip…" at bounding box center [653, 540] width 12 height 16
radio input "true"
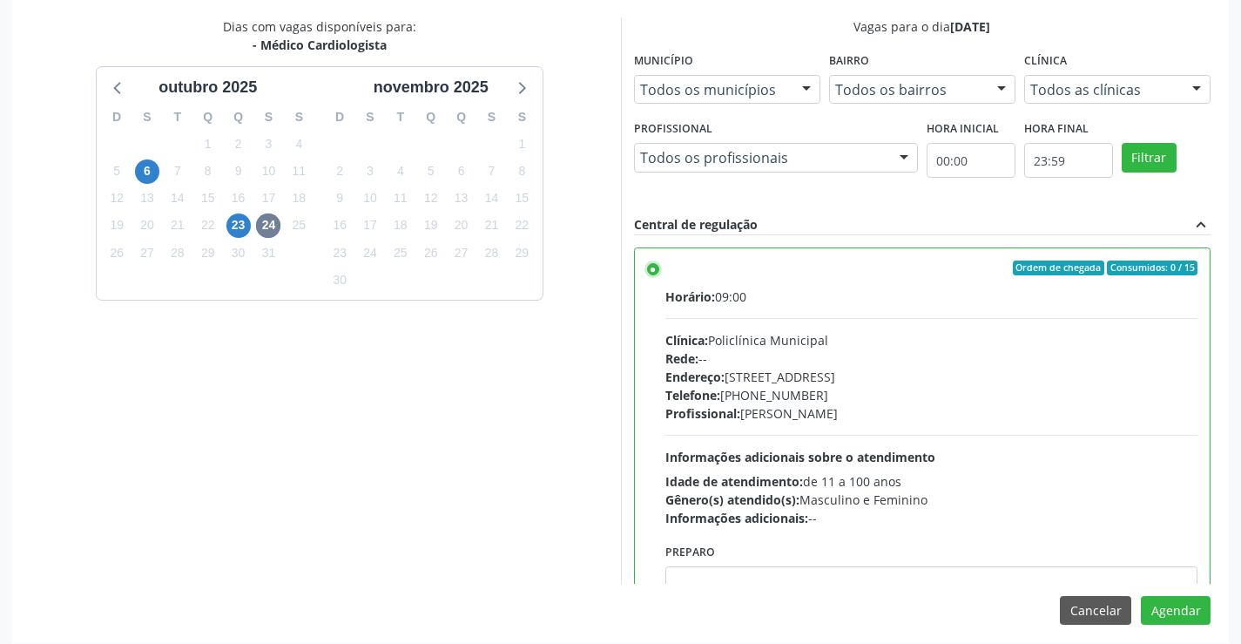
scroll to position [561, 0]
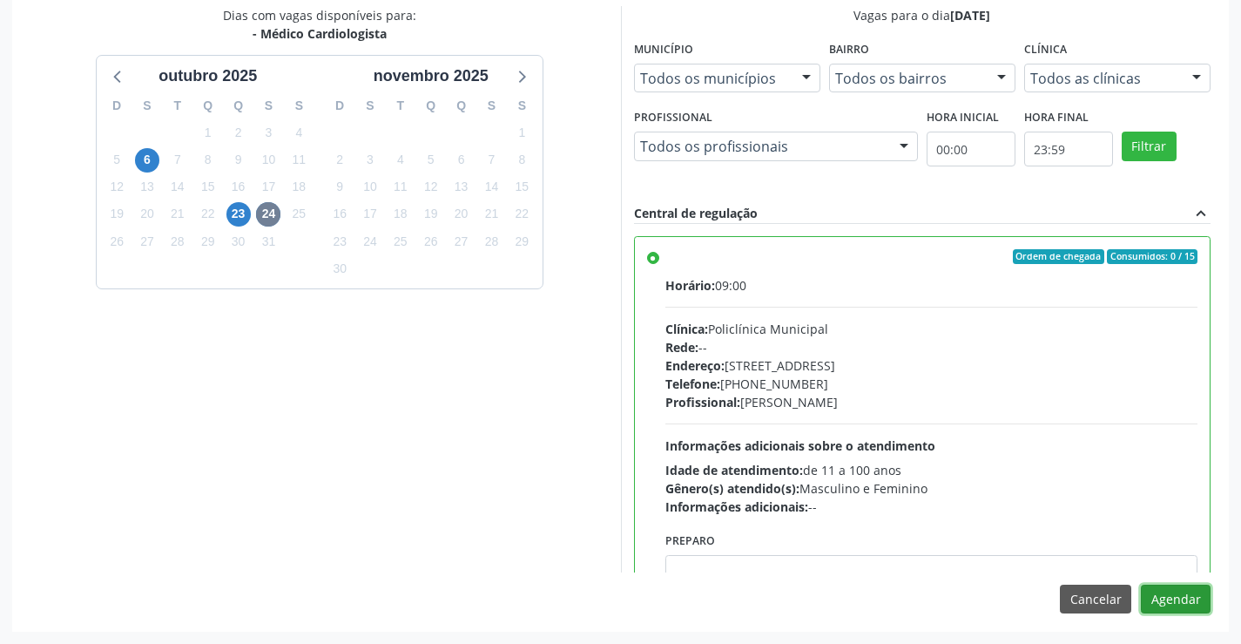
click at [1182, 595] on button "Agendar" at bounding box center [1176, 599] width 70 height 30
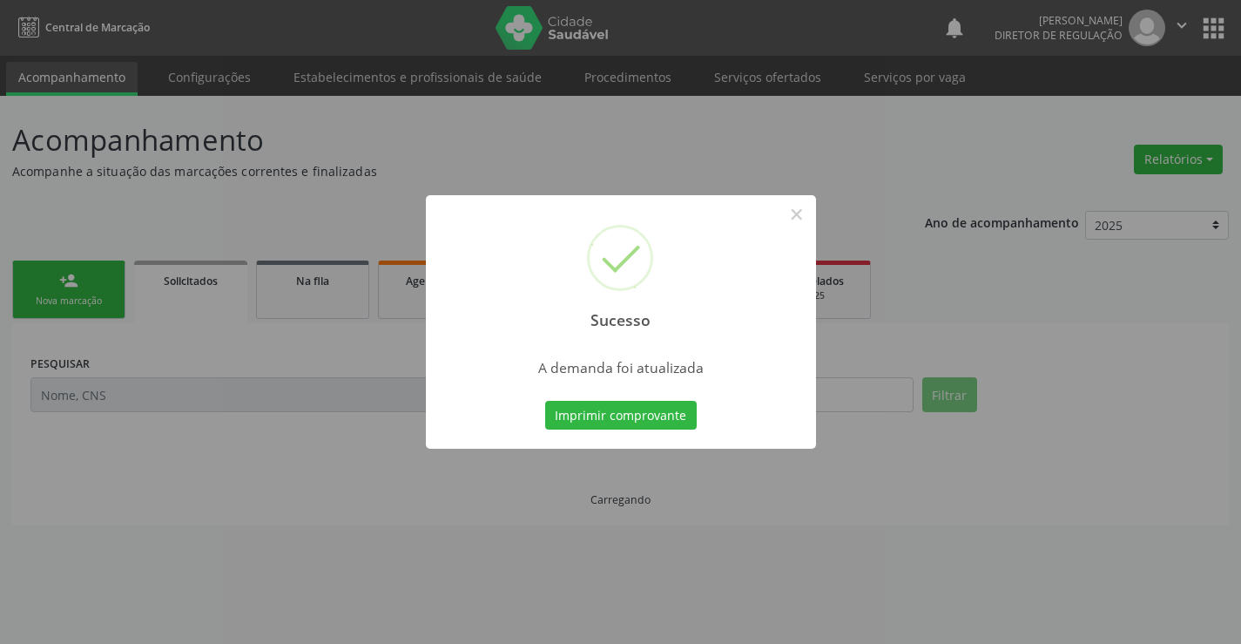
scroll to position [0, 0]
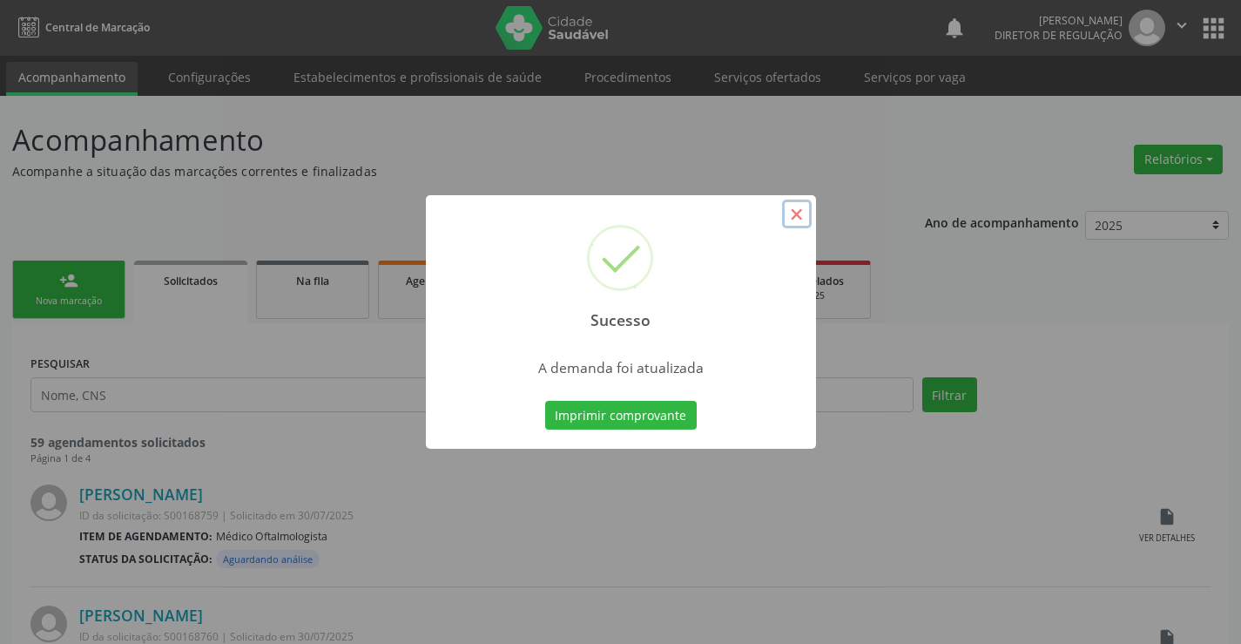
click at [798, 213] on button "×" at bounding box center [797, 214] width 30 height 30
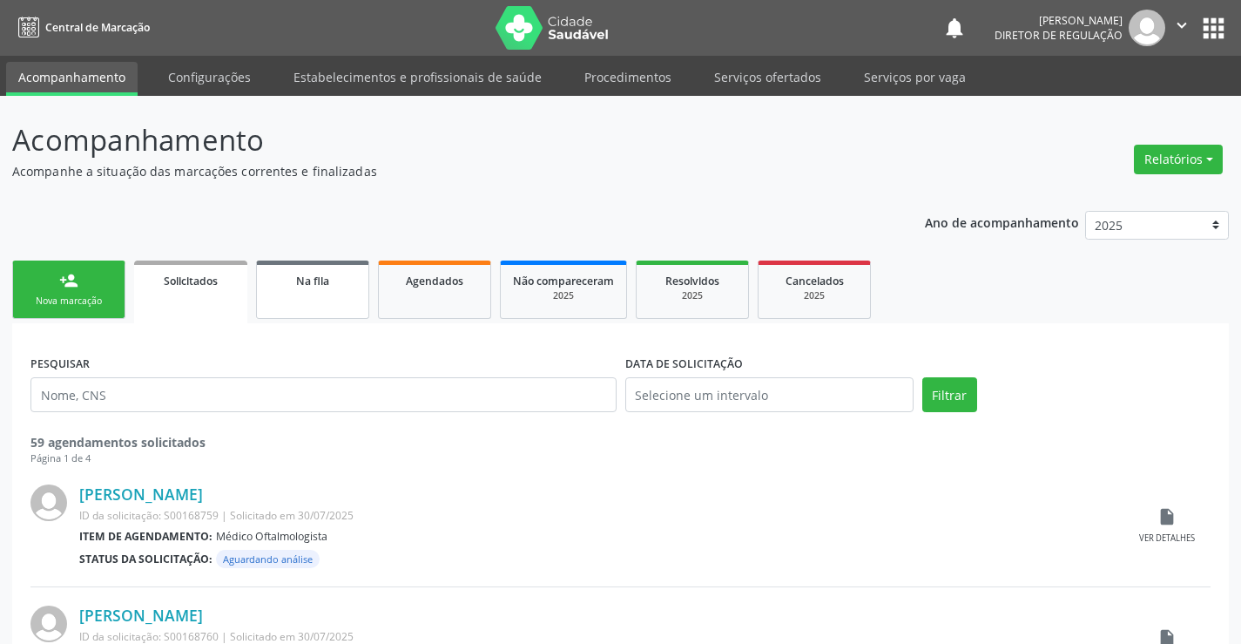
click at [310, 310] on link "Na fila" at bounding box center [312, 289] width 113 height 58
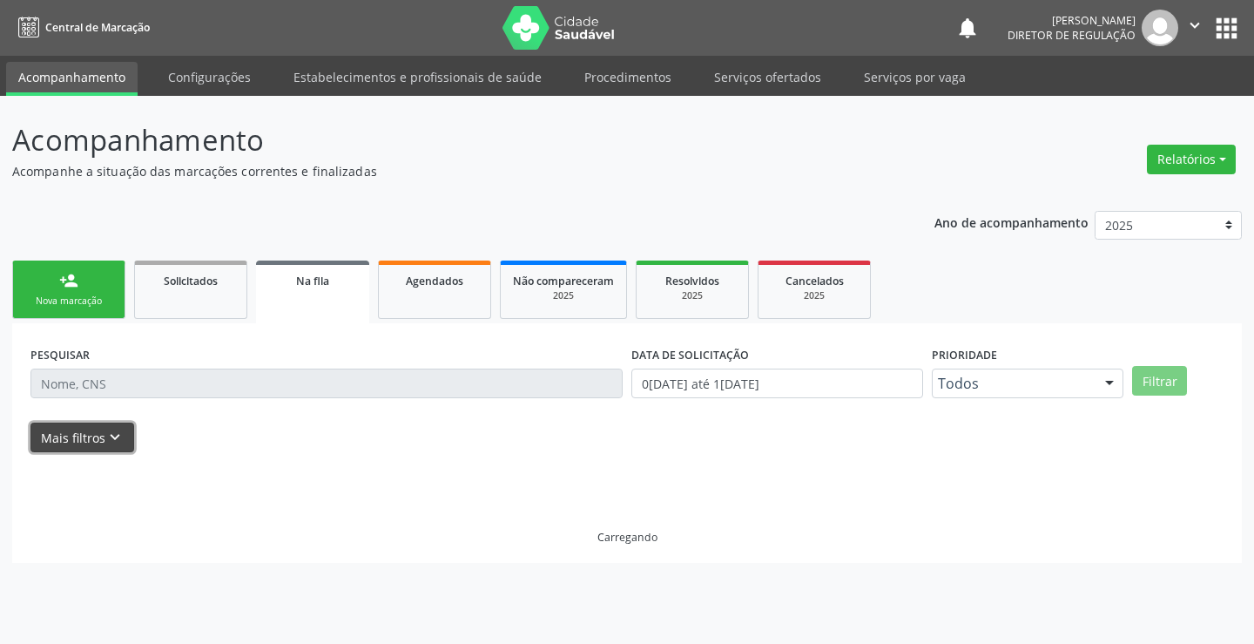
click at [82, 438] on button "Mais filtros keyboard_arrow_down" at bounding box center [82, 437] width 104 height 30
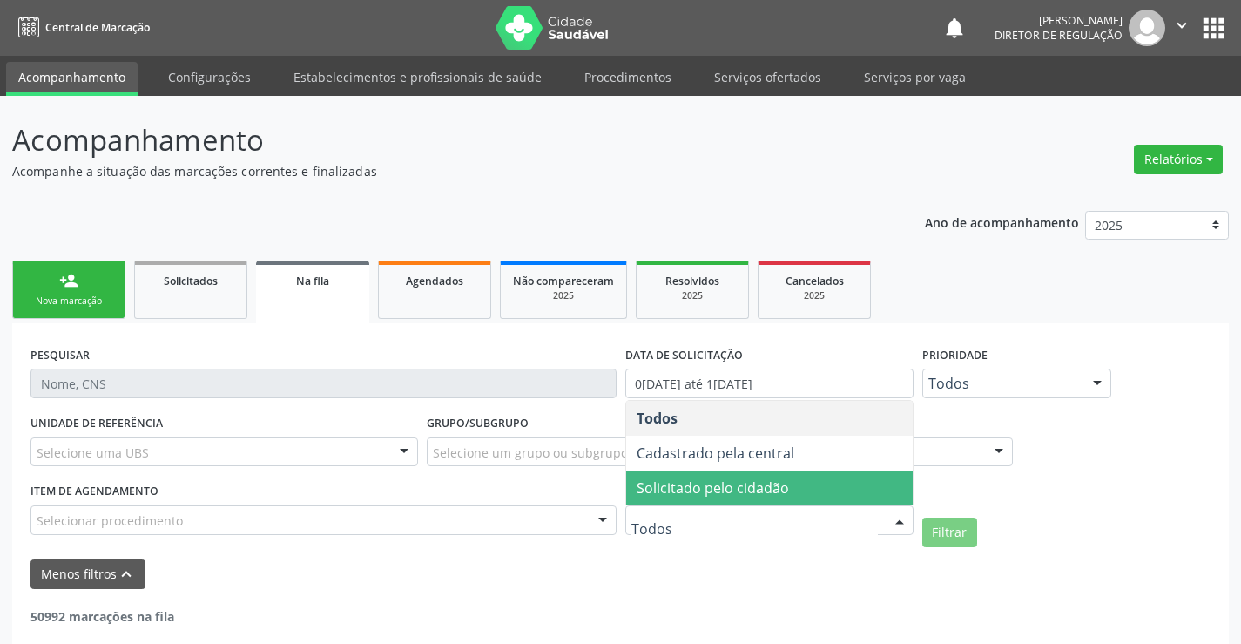
click at [782, 488] on span "Solicitado pelo cidadão" at bounding box center [713, 487] width 152 height 19
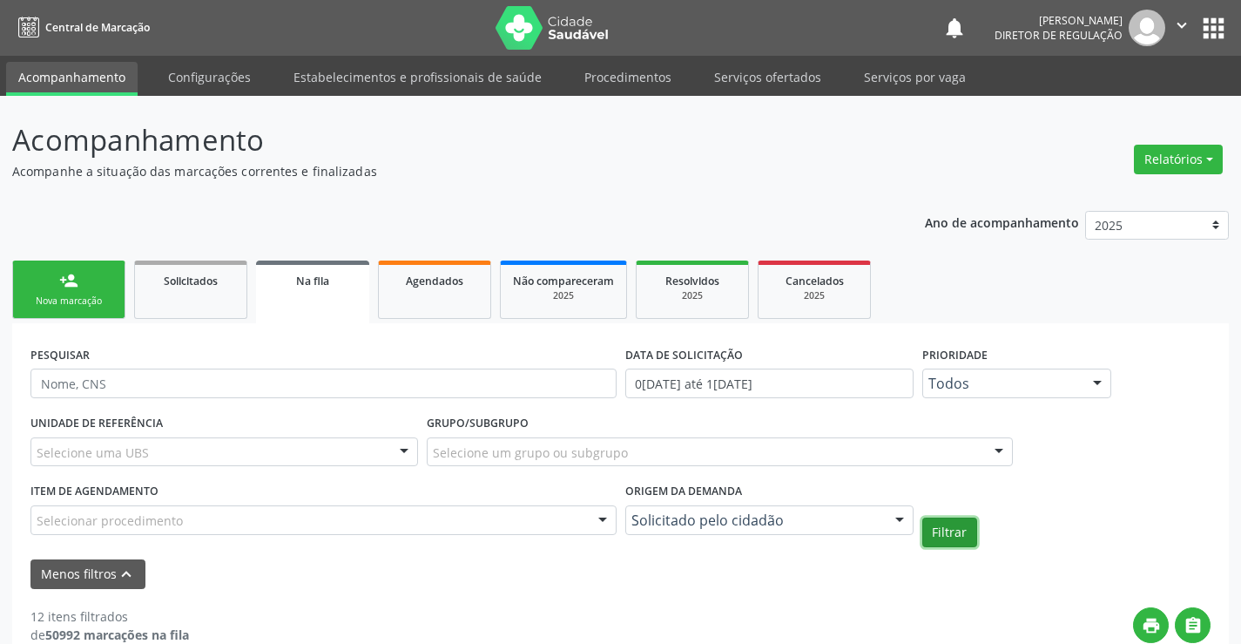
click at [956, 529] on button "Filtrar" at bounding box center [949, 532] width 55 height 30
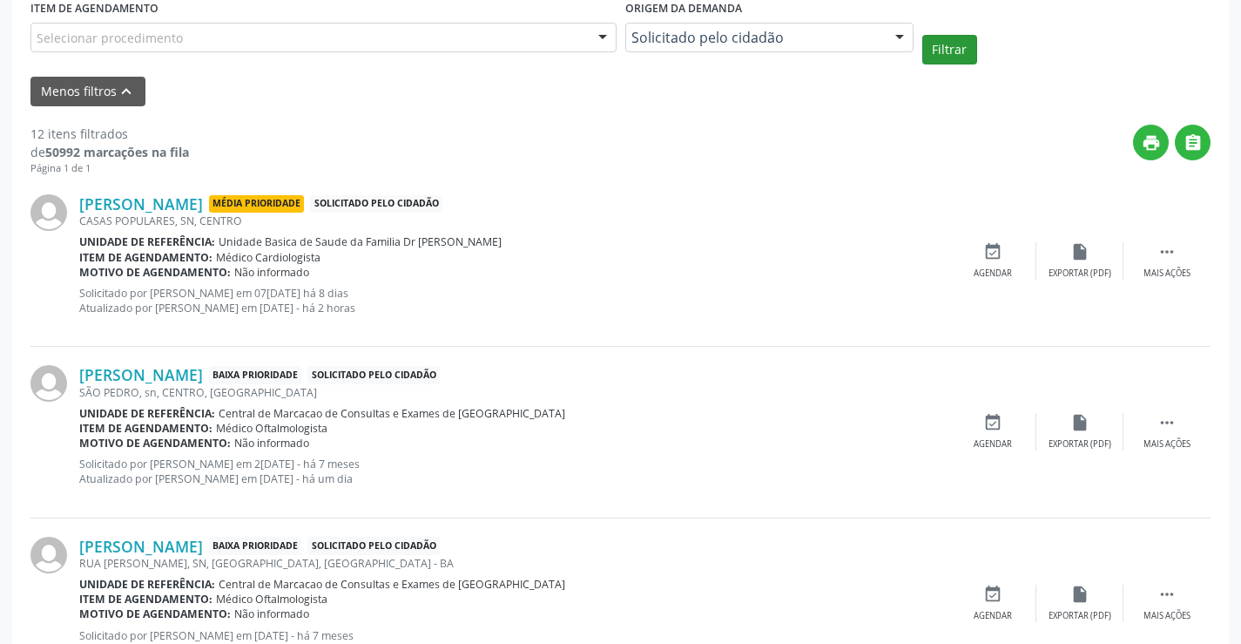
scroll to position [522, 0]
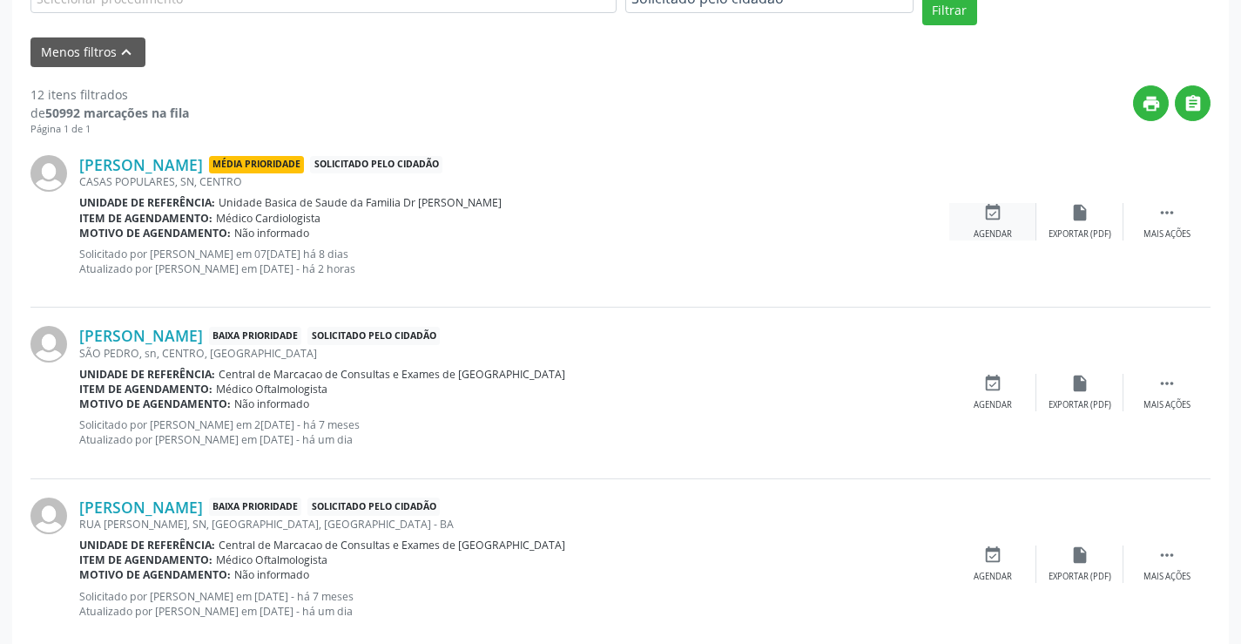
click at [983, 211] on icon "event_available" at bounding box center [992, 212] width 19 height 19
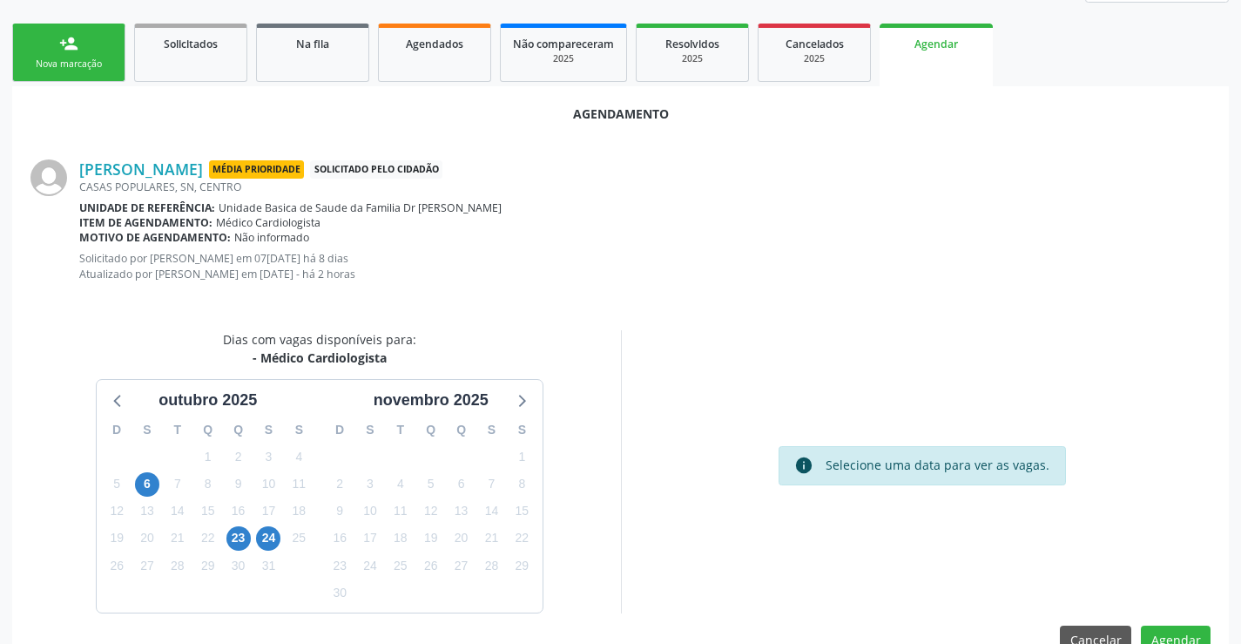
scroll to position [278, 0]
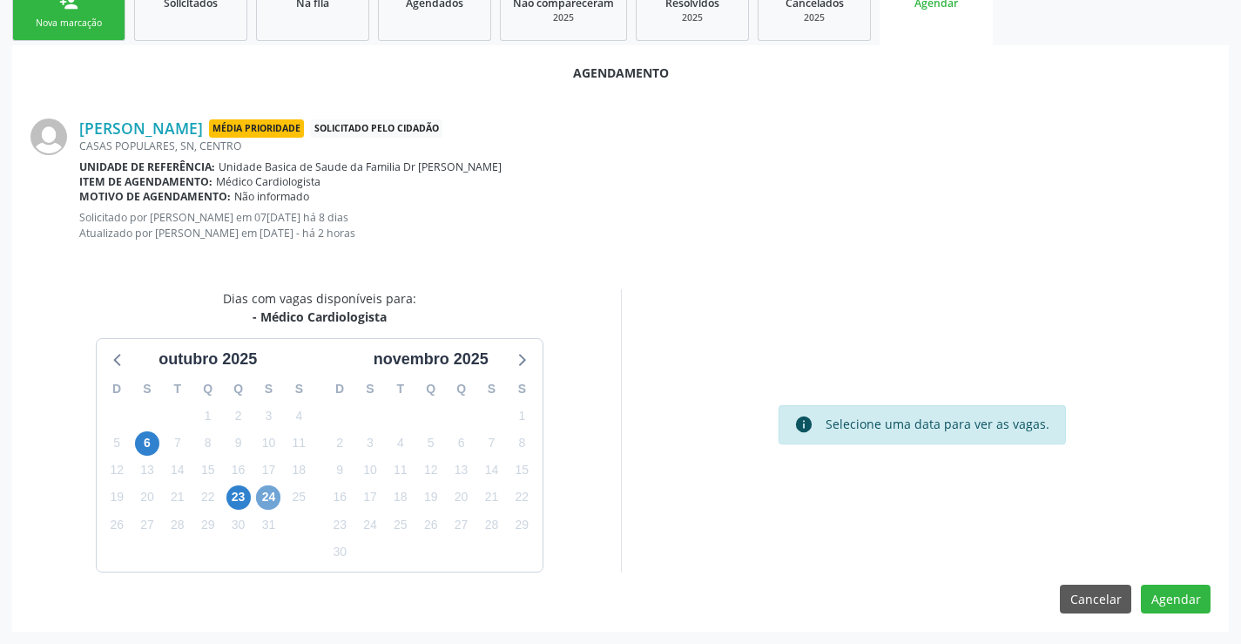
click at [273, 503] on span "24" at bounding box center [268, 497] width 24 height 24
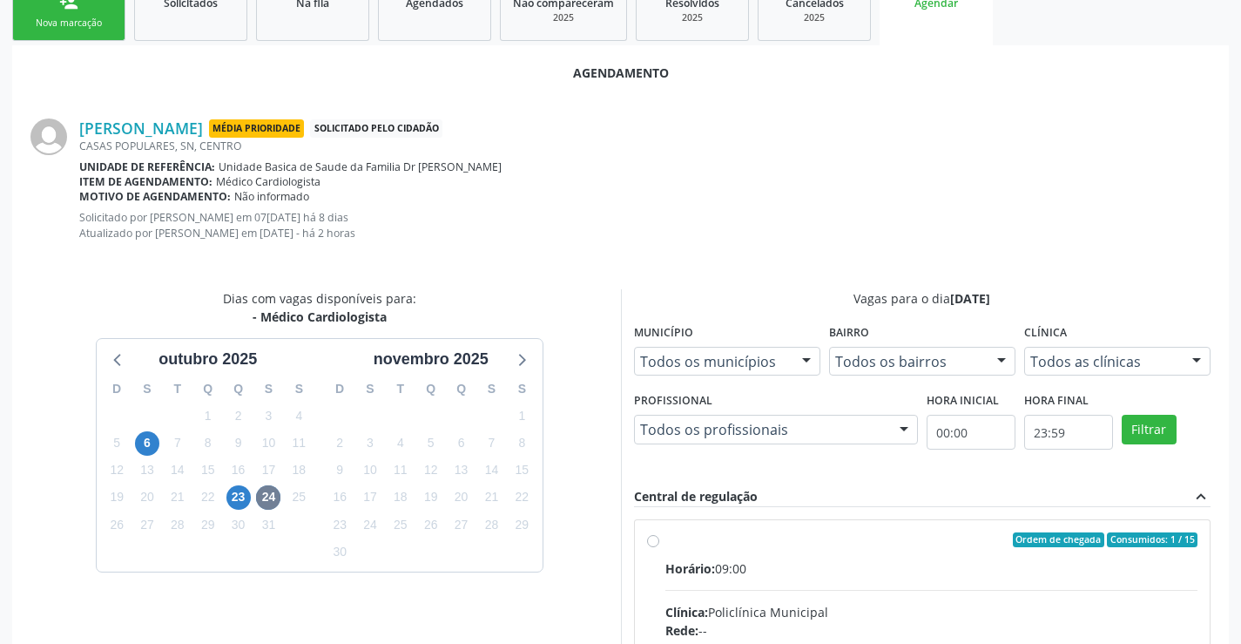
click at [659, 548] on input "Ordem de chegada Consumidos: 1 / 15 Horário: 09:00 Clínica: Policlínica Municip…" at bounding box center [653, 540] width 12 height 16
radio input "true"
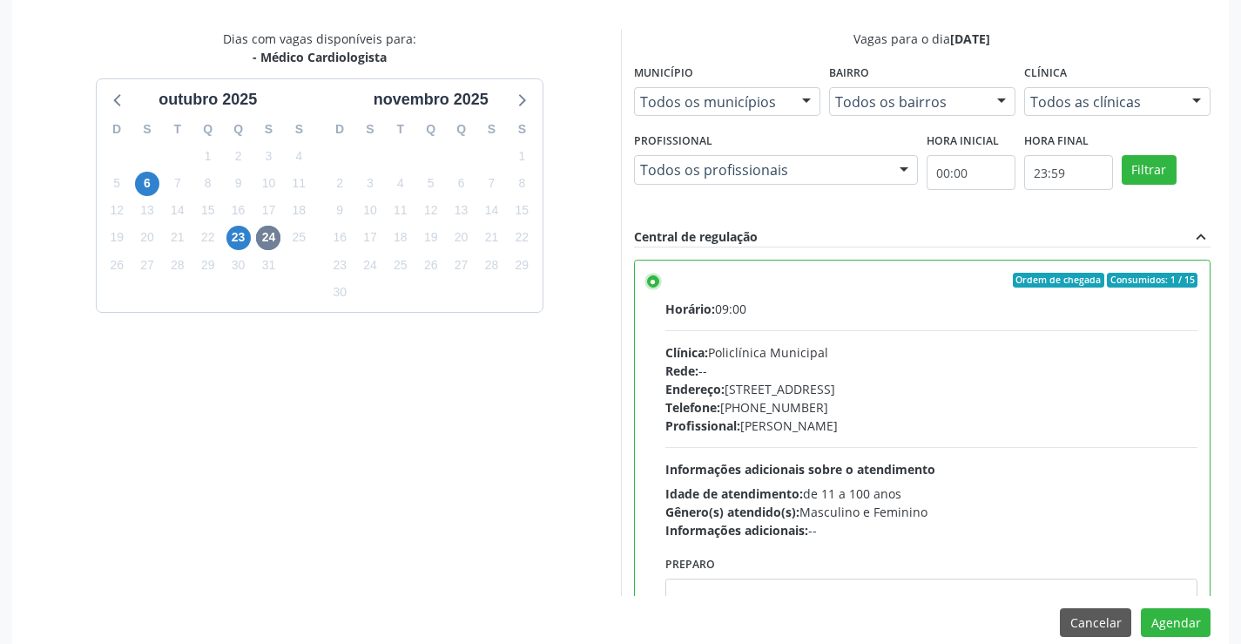
scroll to position [561, 0]
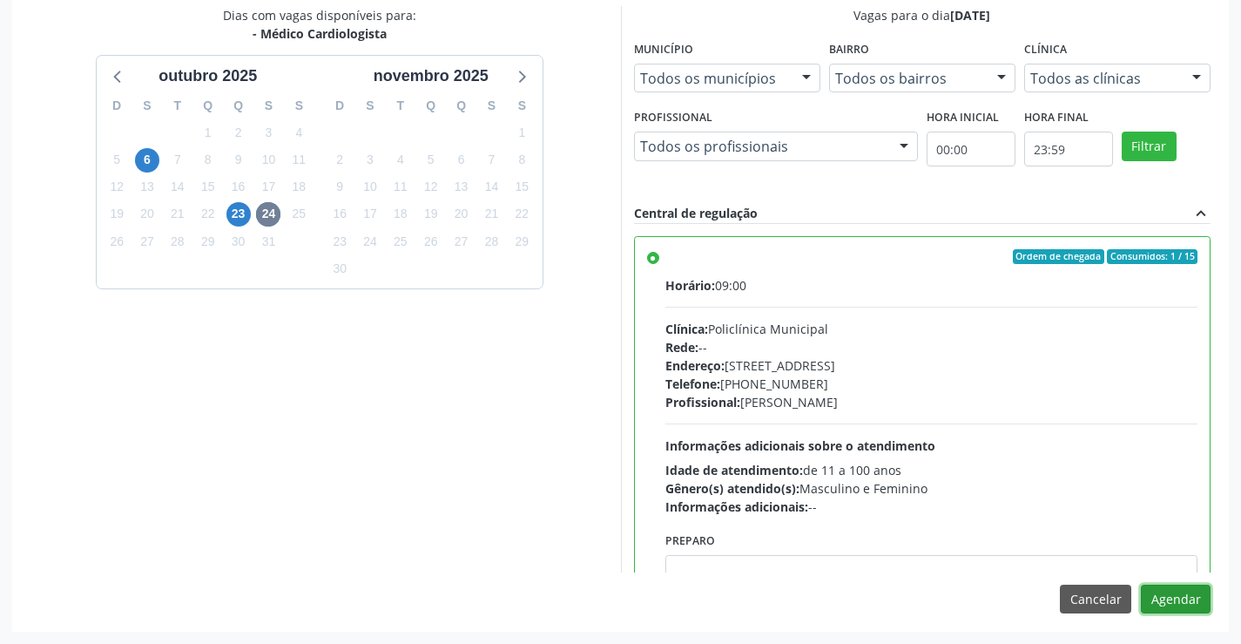
click at [1183, 600] on button "Agendar" at bounding box center [1176, 599] width 70 height 30
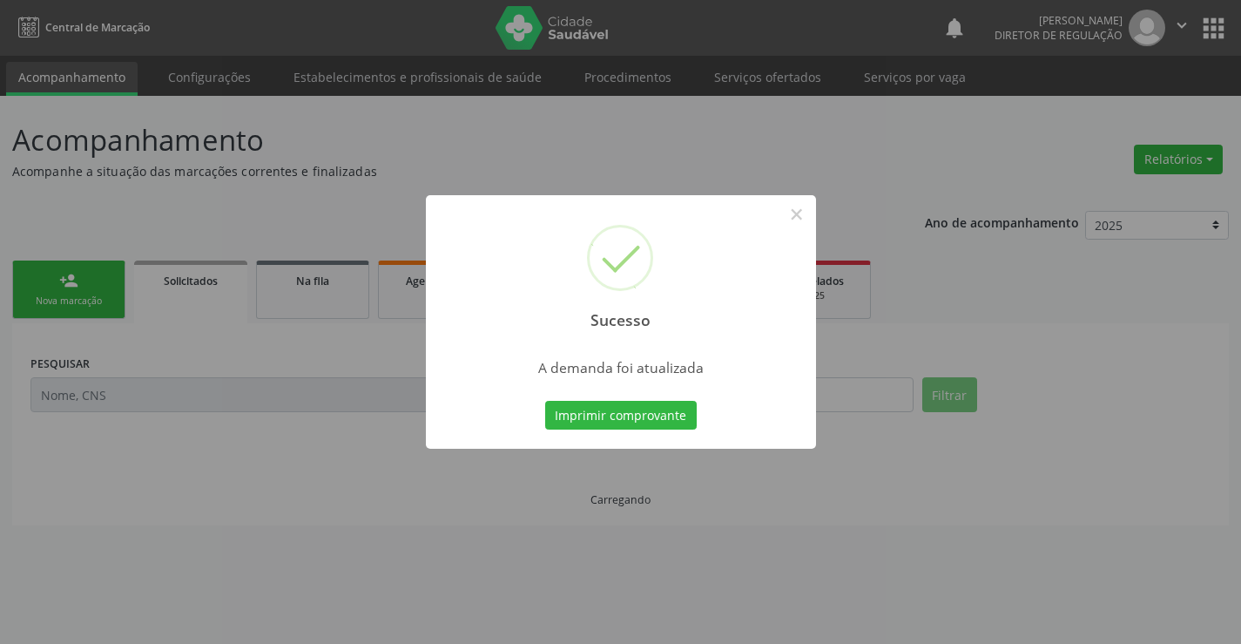
scroll to position [0, 0]
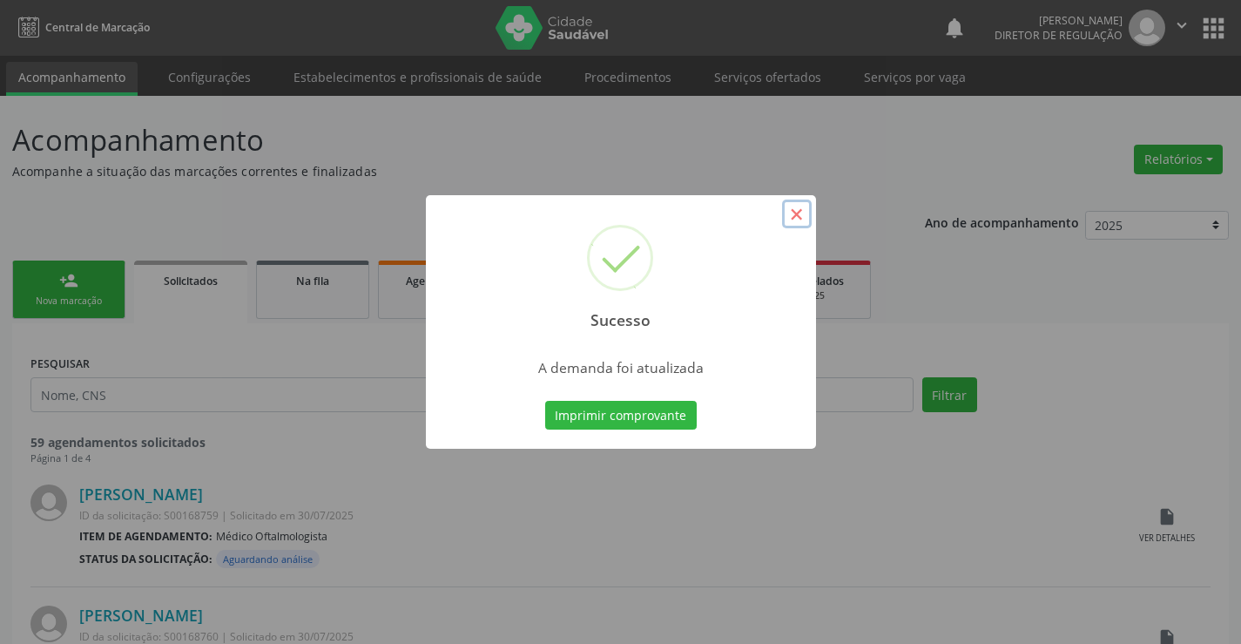
click at [810, 213] on button "×" at bounding box center [797, 214] width 30 height 30
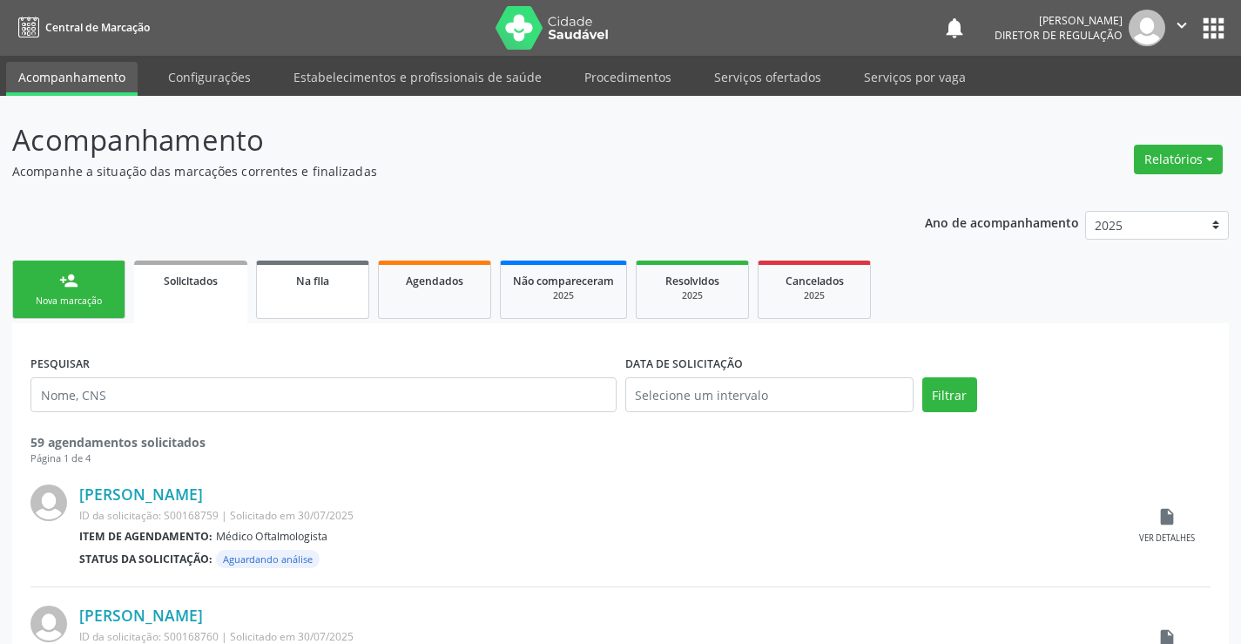
click at [312, 287] on span "Na fila" at bounding box center [312, 280] width 33 height 15
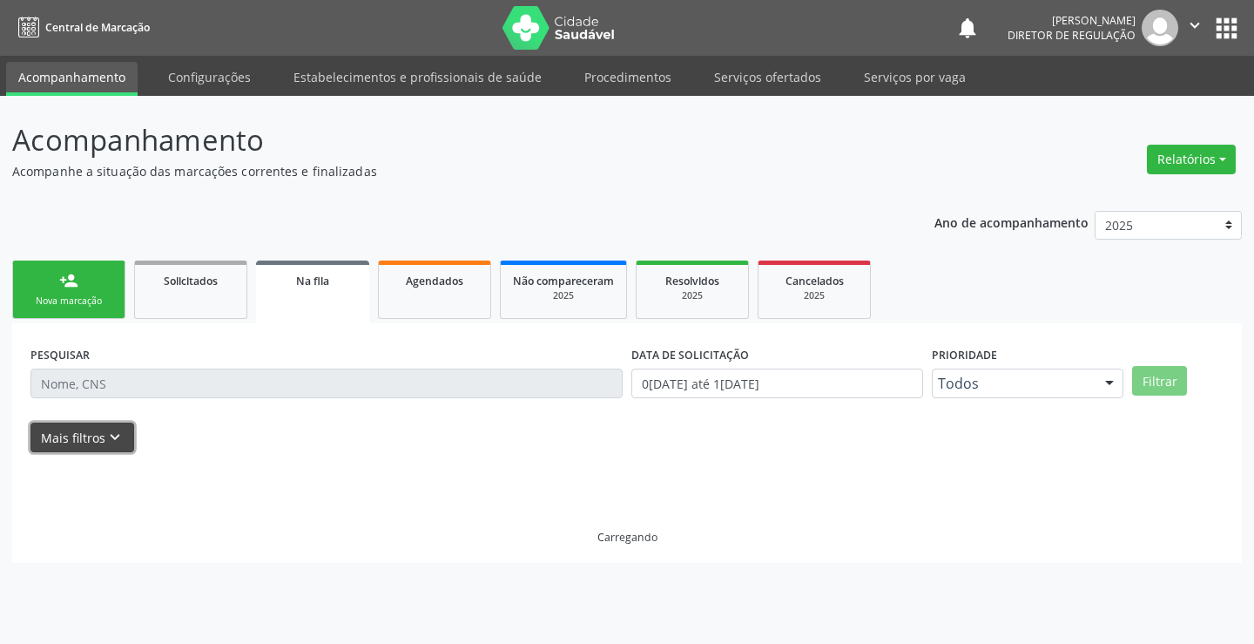
click at [80, 435] on button "Mais filtros keyboard_arrow_down" at bounding box center [82, 437] width 104 height 30
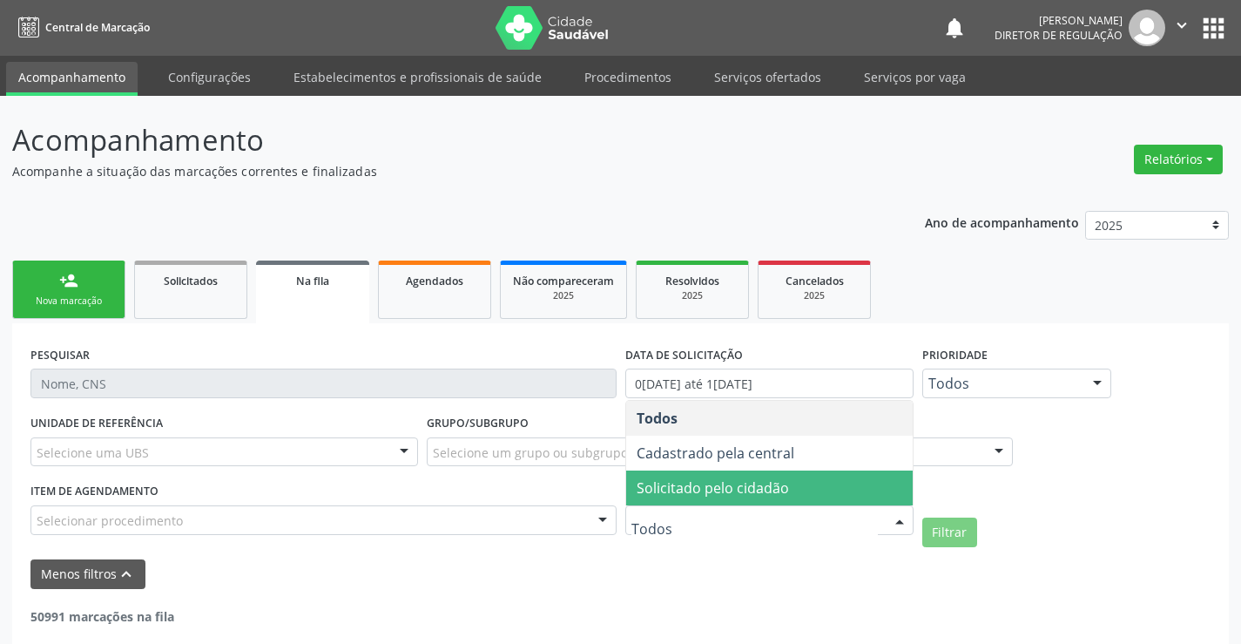
click at [783, 494] on span "Solicitado pelo cidadão" at bounding box center [713, 487] width 152 height 19
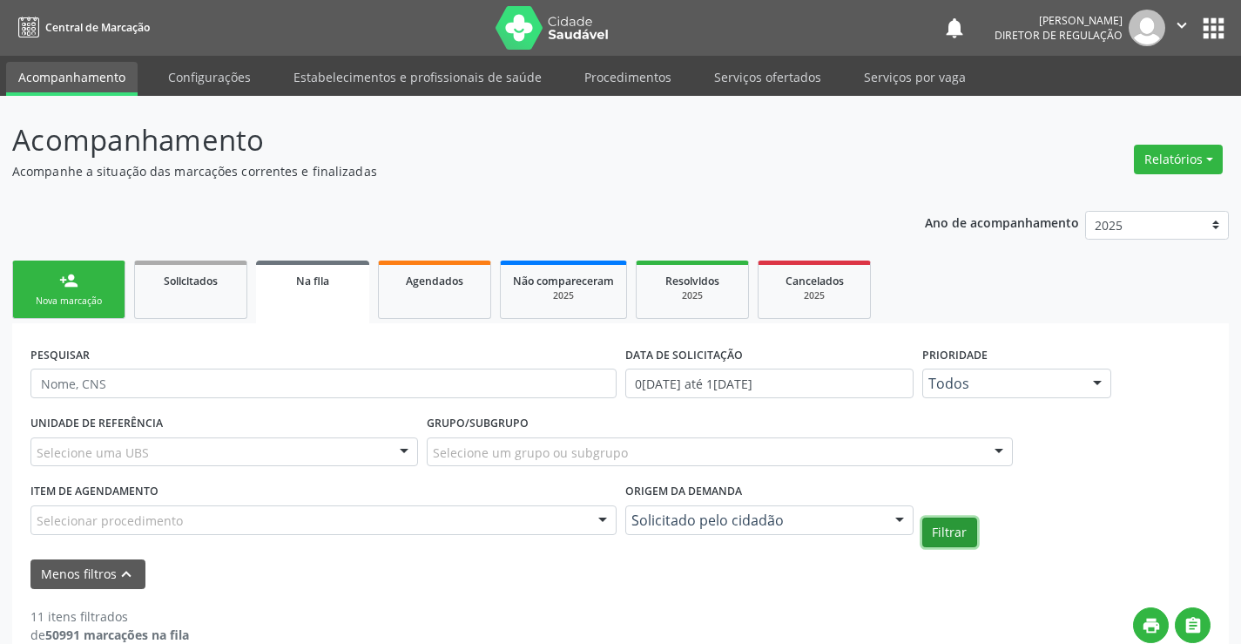
click at [963, 528] on button "Filtrar" at bounding box center [949, 532] width 55 height 30
click at [948, 537] on button "Filtrar" at bounding box center [949, 532] width 55 height 30
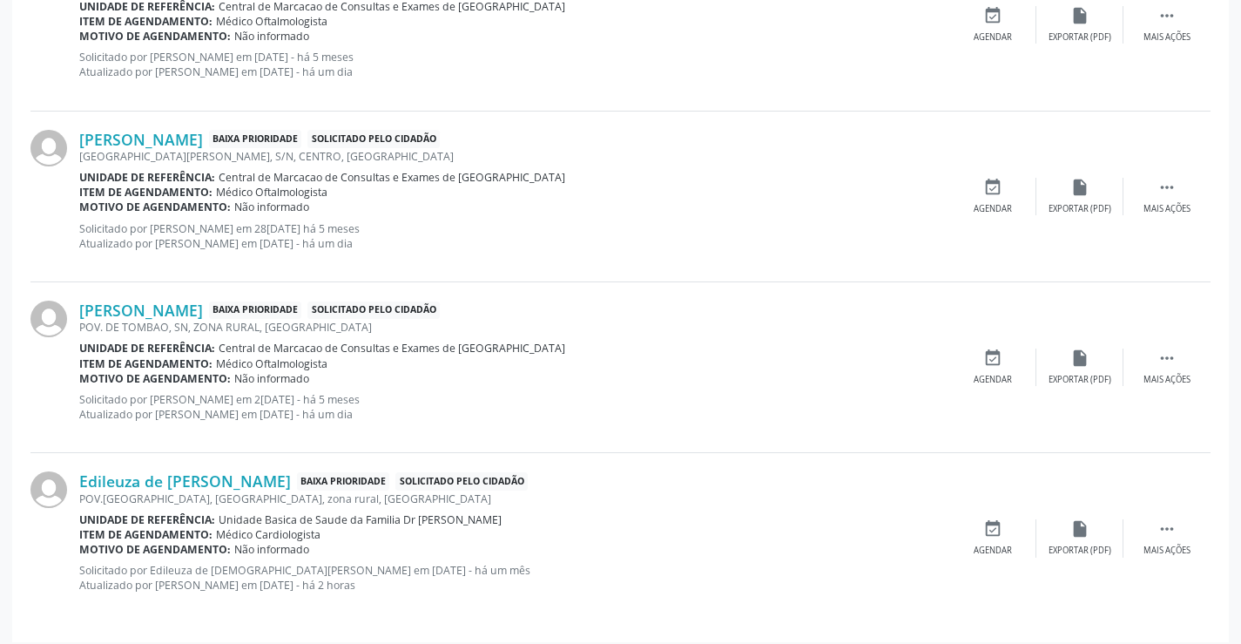
scroll to position [1926, 0]
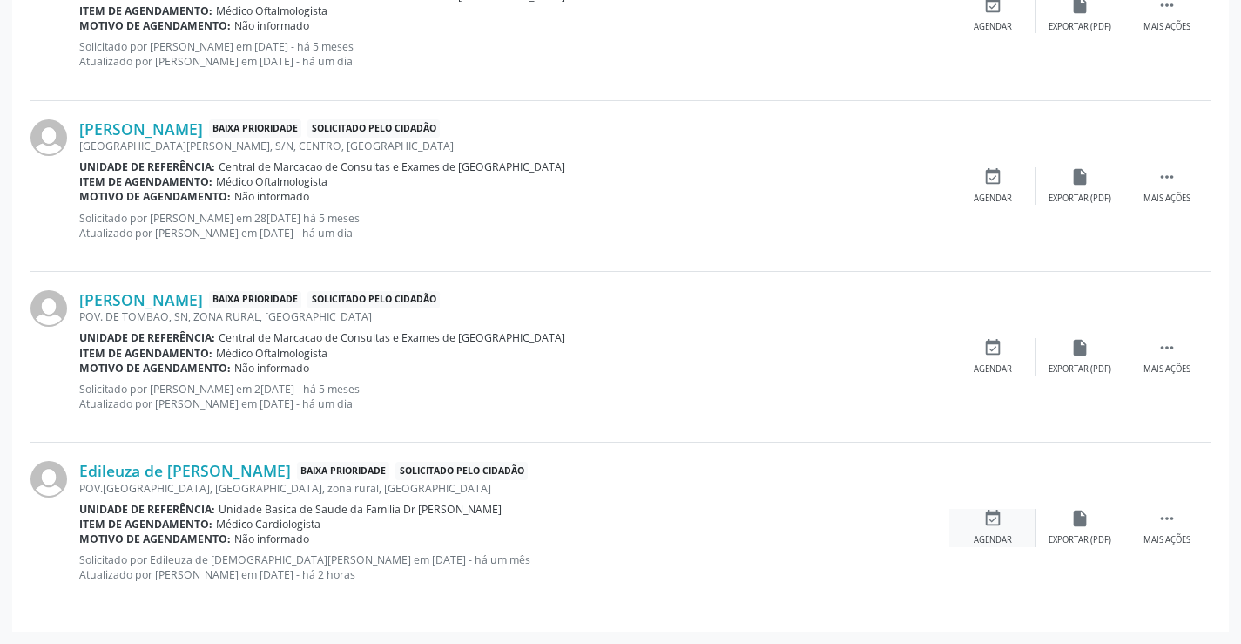
click at [996, 526] on icon "event_available" at bounding box center [992, 518] width 19 height 19
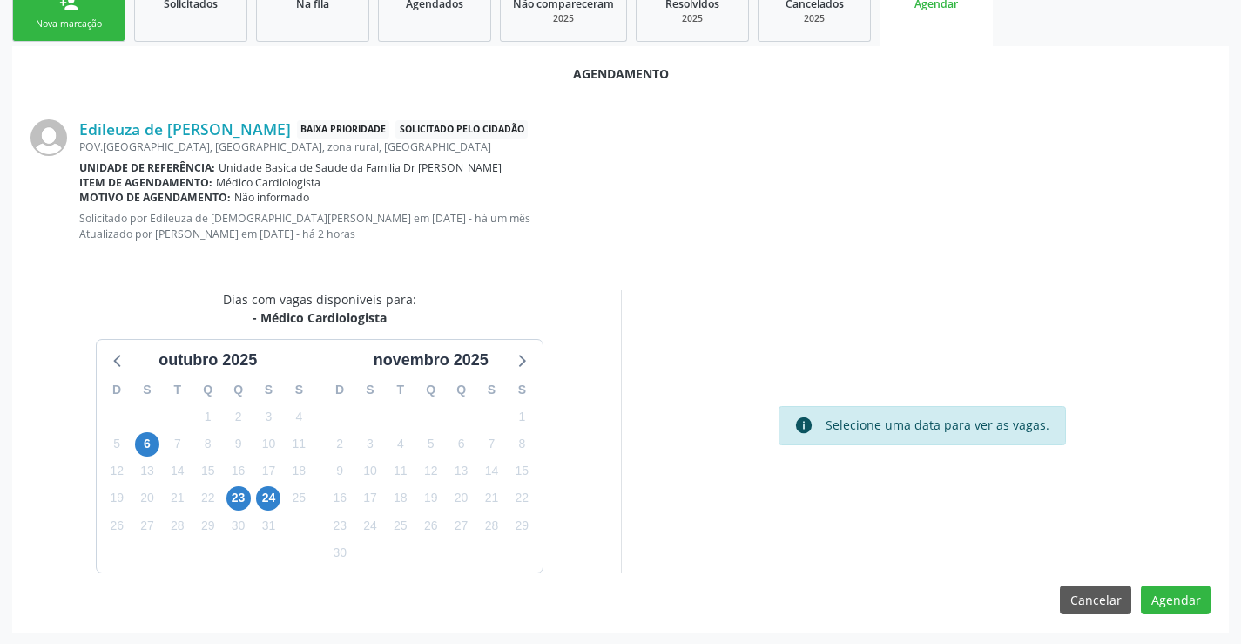
scroll to position [278, 0]
click at [262, 499] on span "24" at bounding box center [268, 497] width 24 height 24
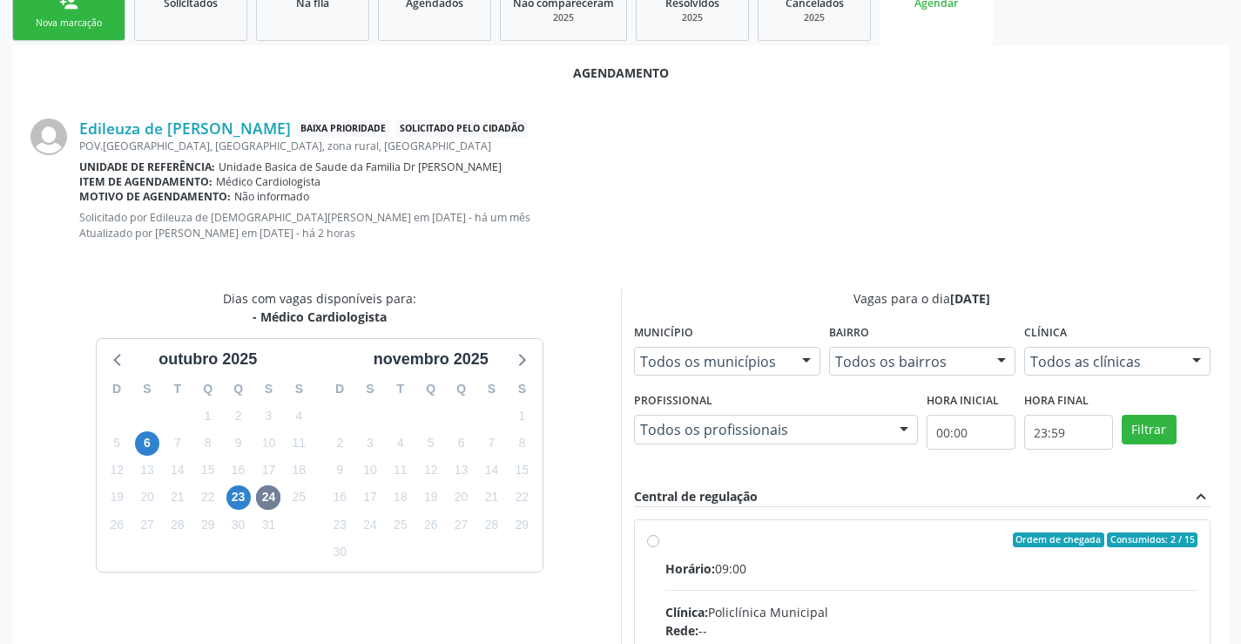
click at [888, 570] on div "Horário: 09:00" at bounding box center [931, 568] width 533 height 18
click at [659, 548] on input "Ordem de chegada Consumidos: 2 / 15 Horário: 09:00 Clínica: Policlínica Municip…" at bounding box center [653, 540] width 12 height 16
radio input "true"
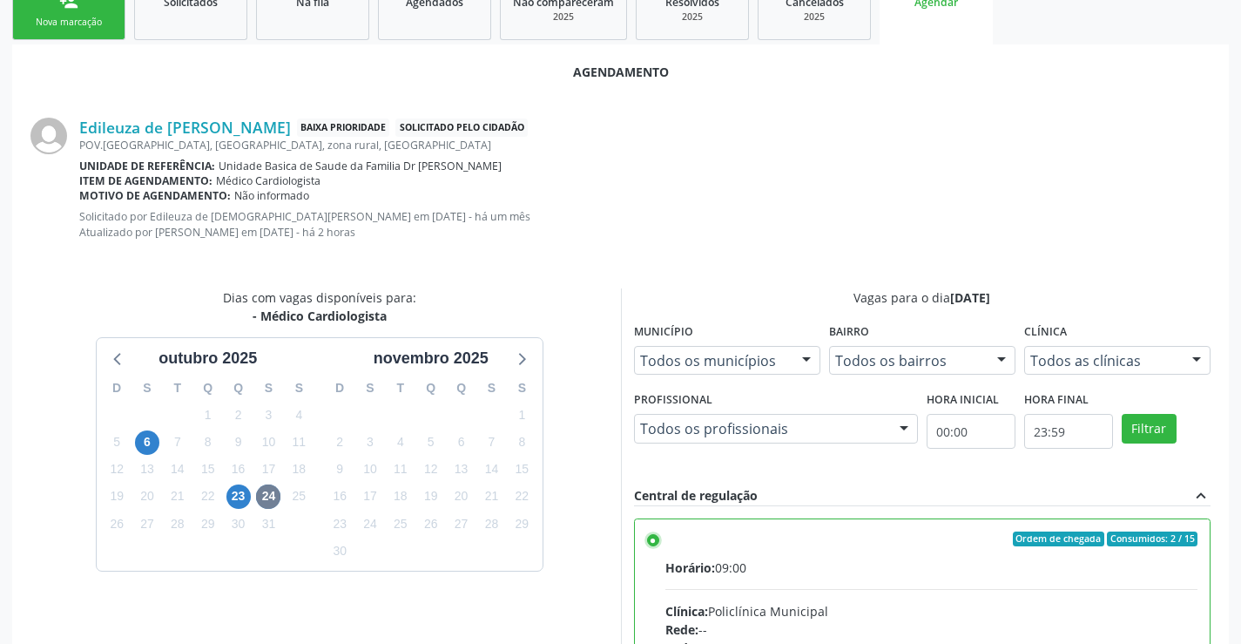
scroll to position [561, 0]
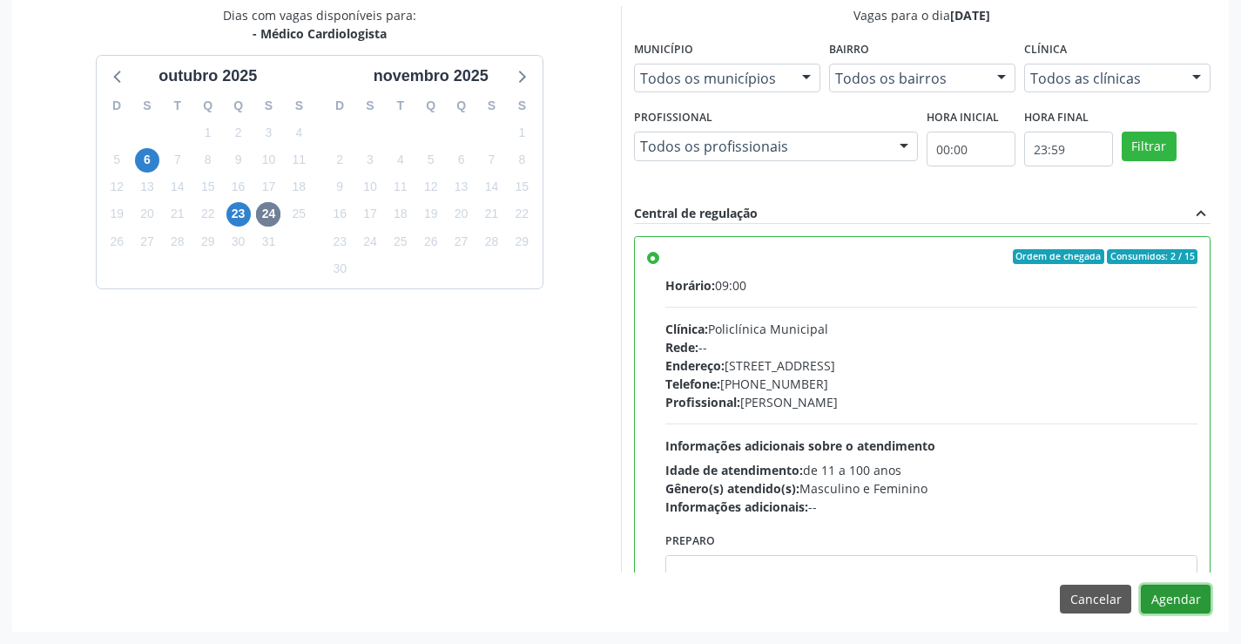
click at [1185, 610] on button "Agendar" at bounding box center [1176, 599] width 70 height 30
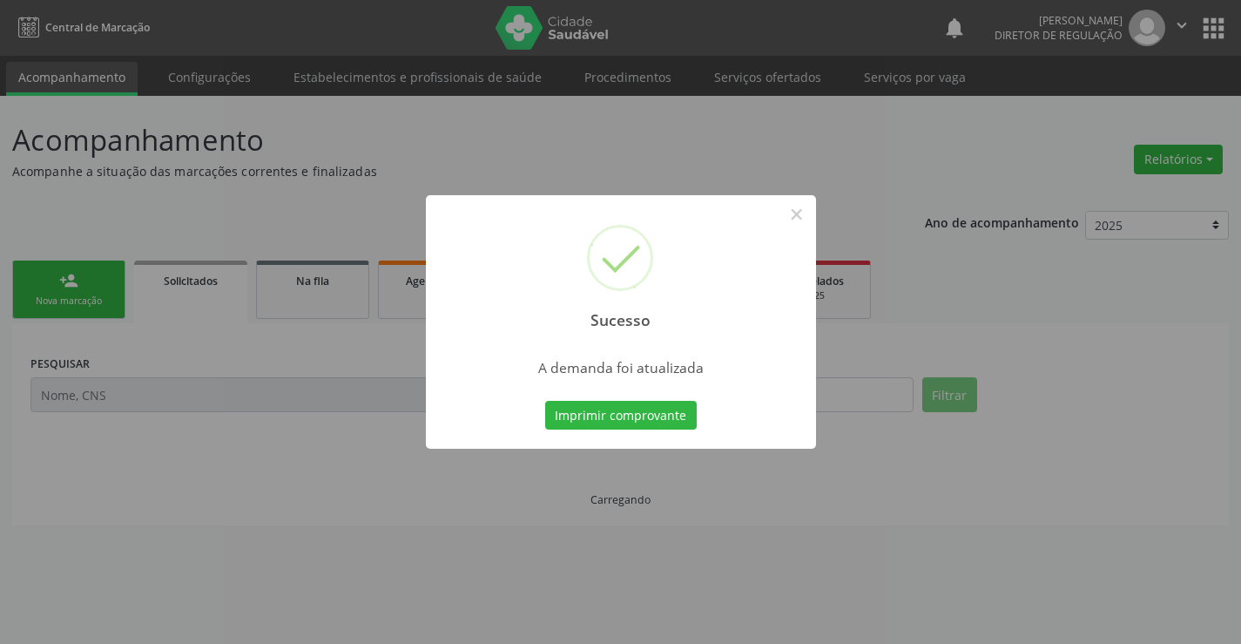
scroll to position [0, 0]
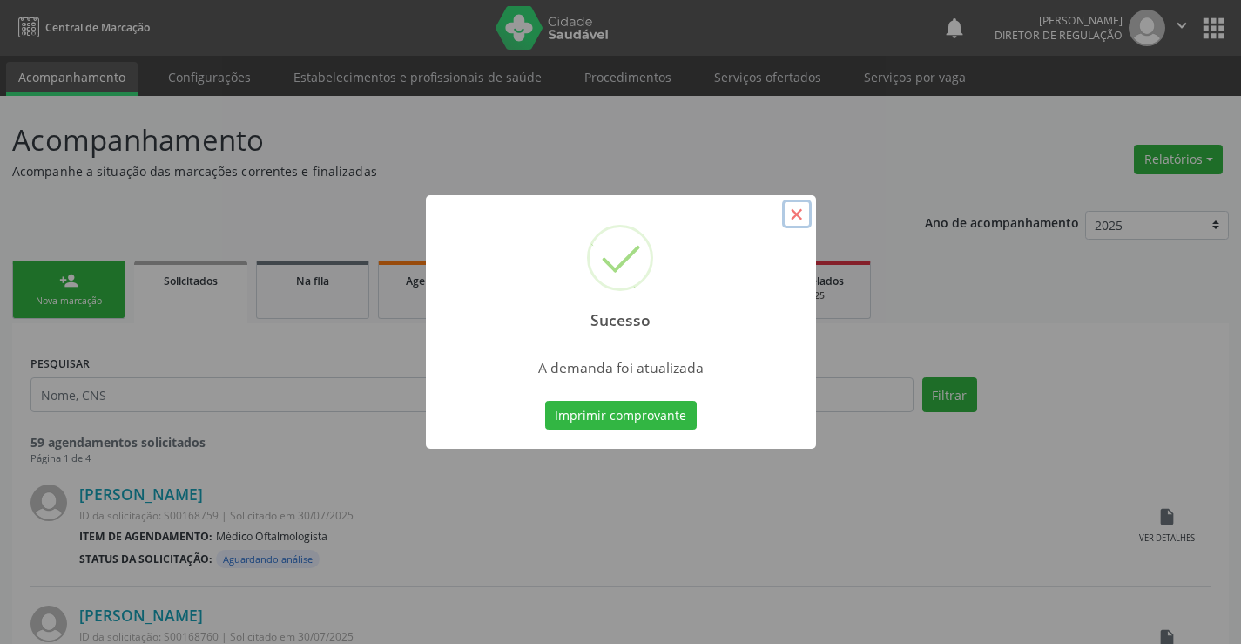
click at [794, 213] on button "×" at bounding box center [797, 214] width 30 height 30
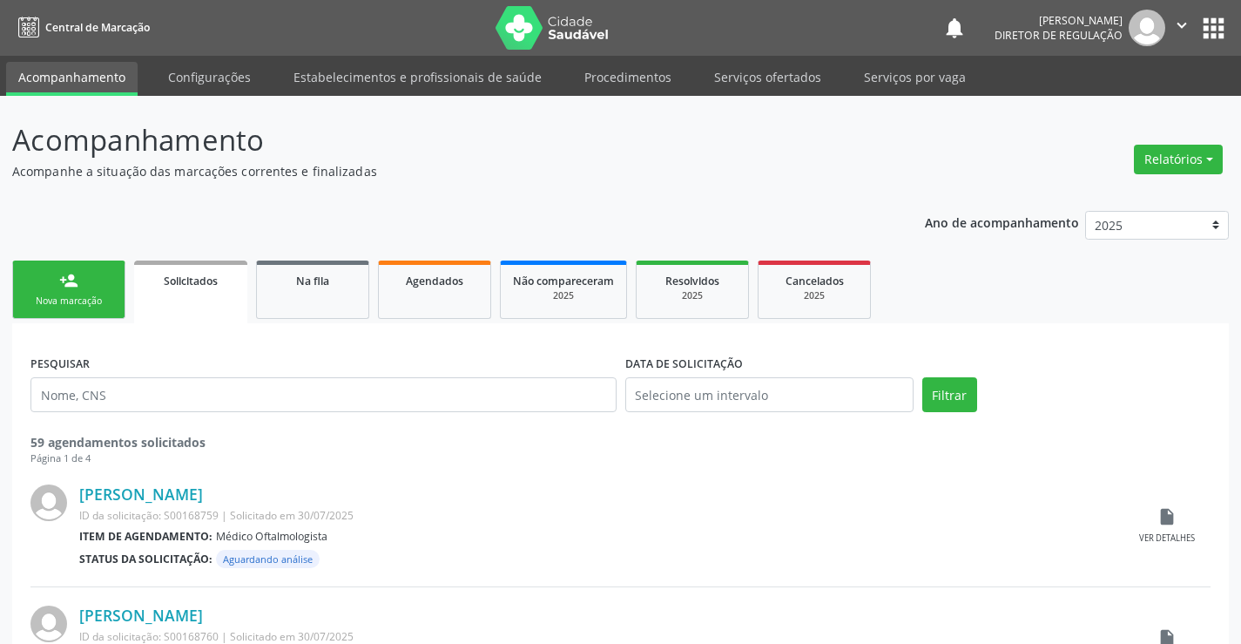
click at [57, 295] on div "Nova marcação" at bounding box center [68, 300] width 87 height 13
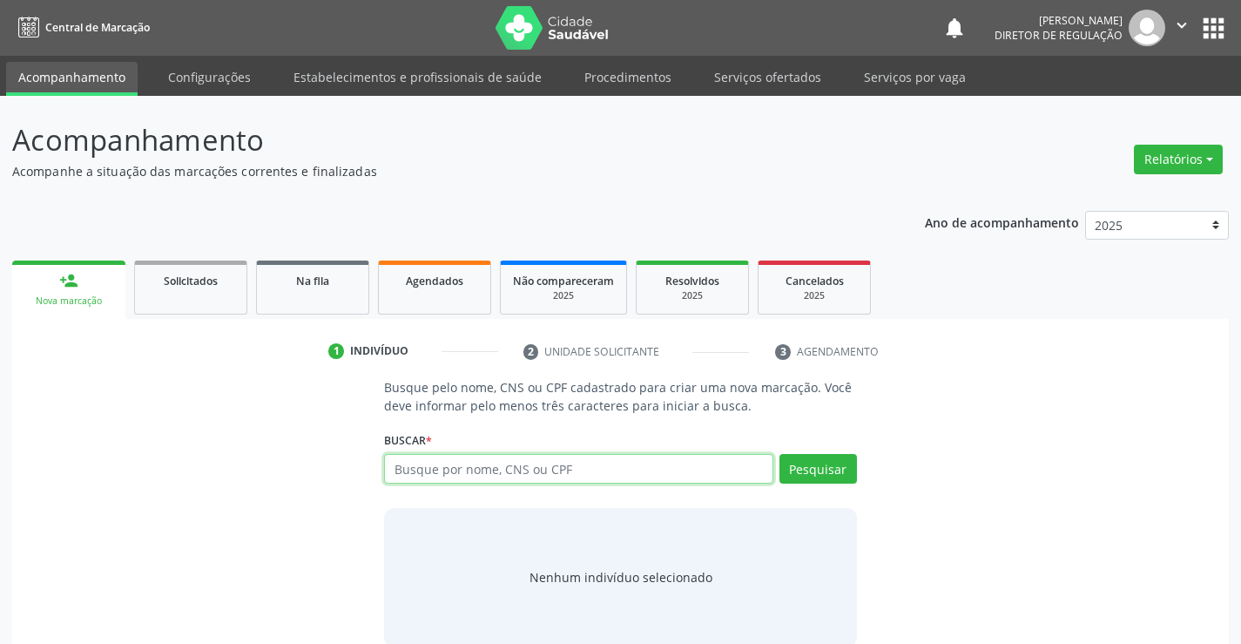
click at [542, 482] on input "text" at bounding box center [578, 469] width 388 height 30
type input "701209081610113"
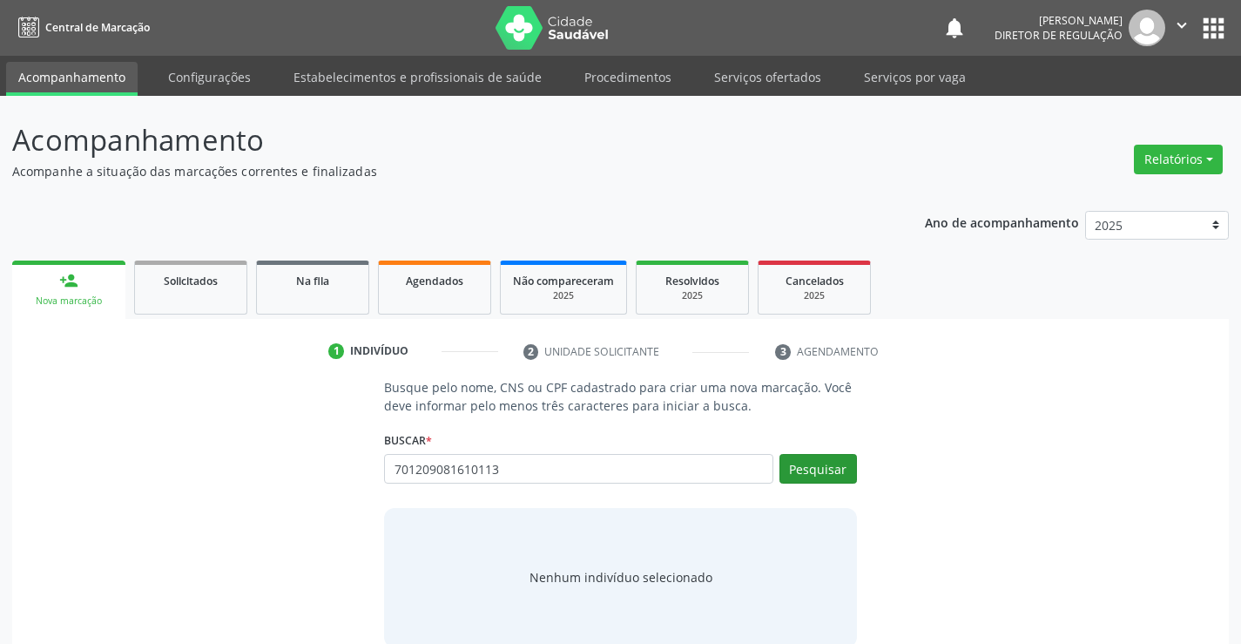
drag, startPoint x: 779, startPoint y: 463, endPoint x: 790, endPoint y: 467, distance: 11.8
click at [790, 466] on div "Pesquisar" at bounding box center [815, 475] width 84 height 42
click at [790, 467] on button "Pesquisar" at bounding box center [819, 469] width 78 height 30
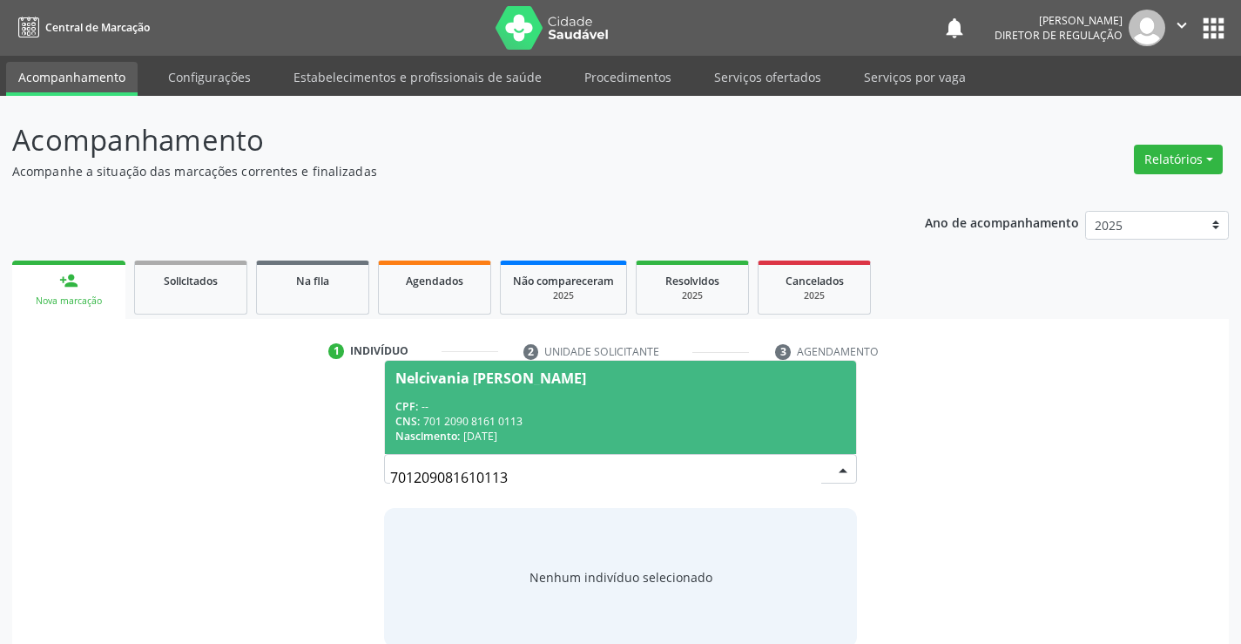
click at [481, 415] on div "CNS: 701 2090 8161 0113" at bounding box center [619, 421] width 449 height 15
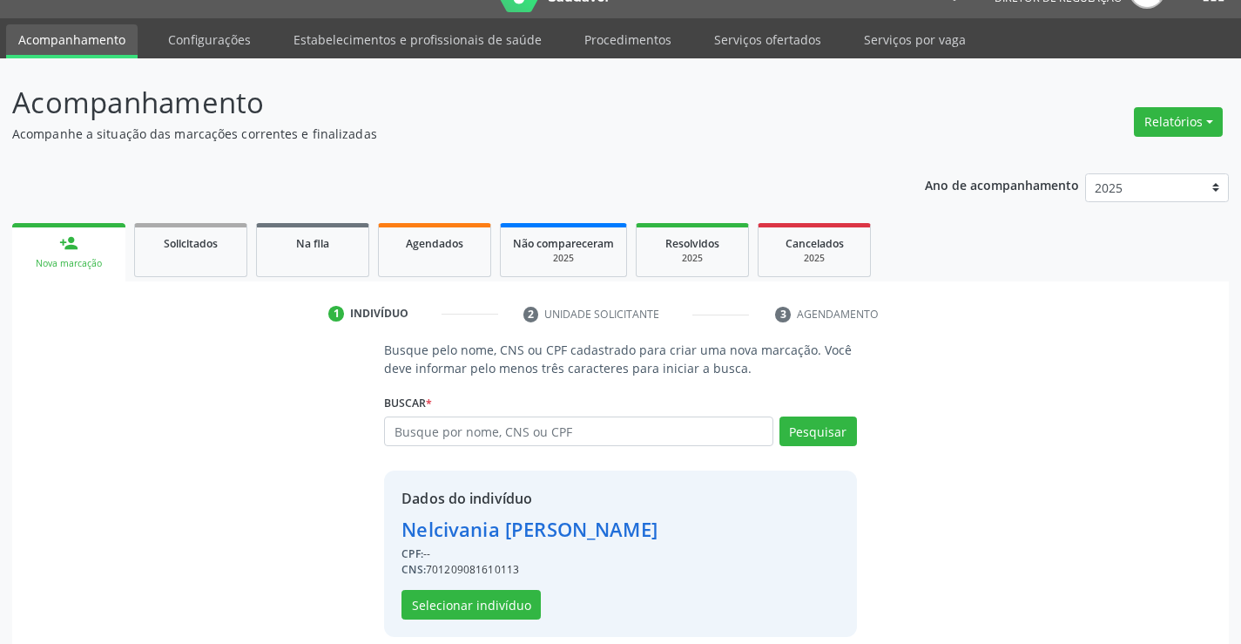
scroll to position [55, 0]
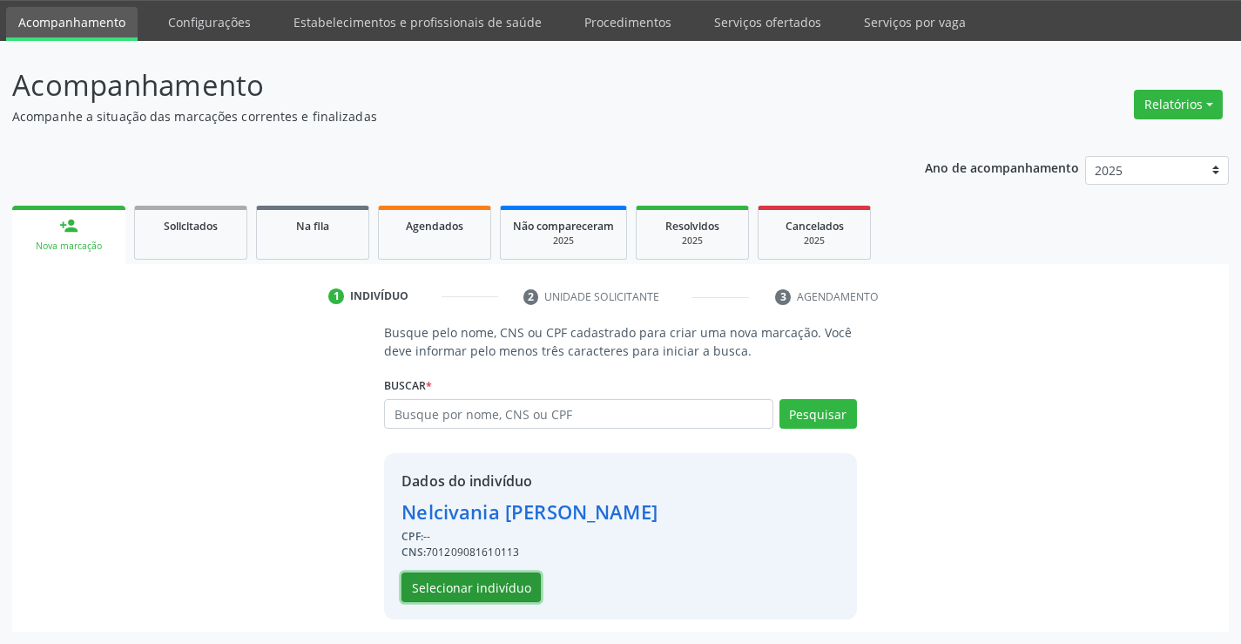
click at [474, 579] on button "Selecionar indivíduo" at bounding box center [471, 587] width 139 height 30
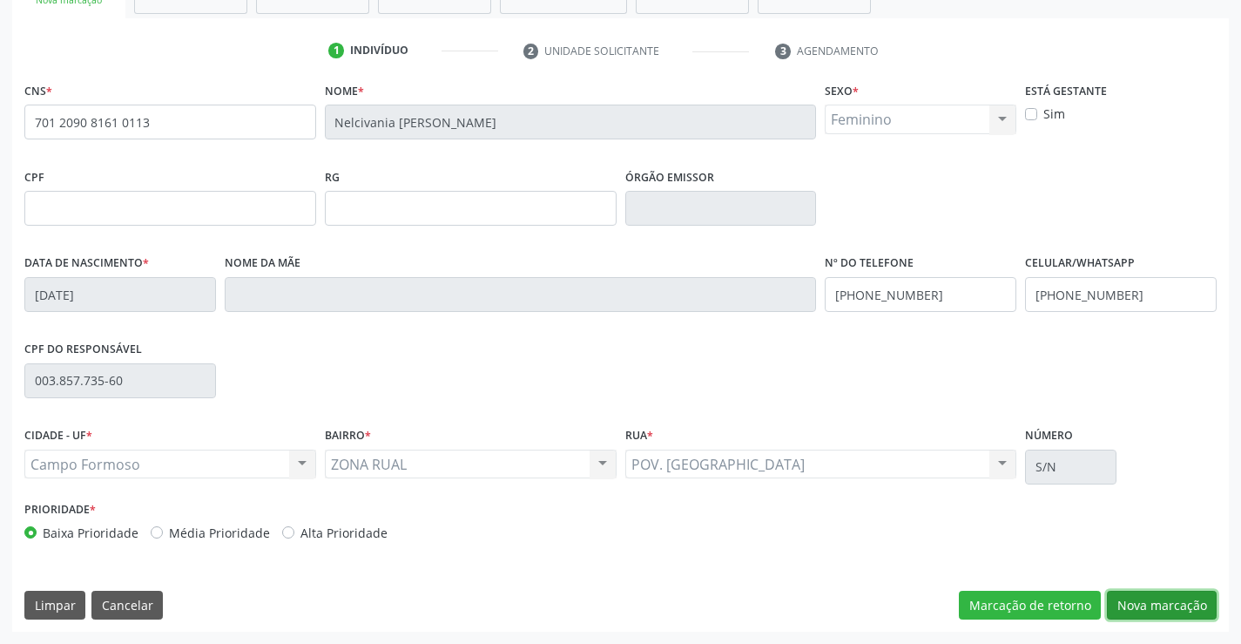
drag, startPoint x: 1127, startPoint y: 597, endPoint x: 957, endPoint y: 548, distance: 176.7
click at [1124, 596] on button "Nova marcação" at bounding box center [1162, 606] width 110 height 30
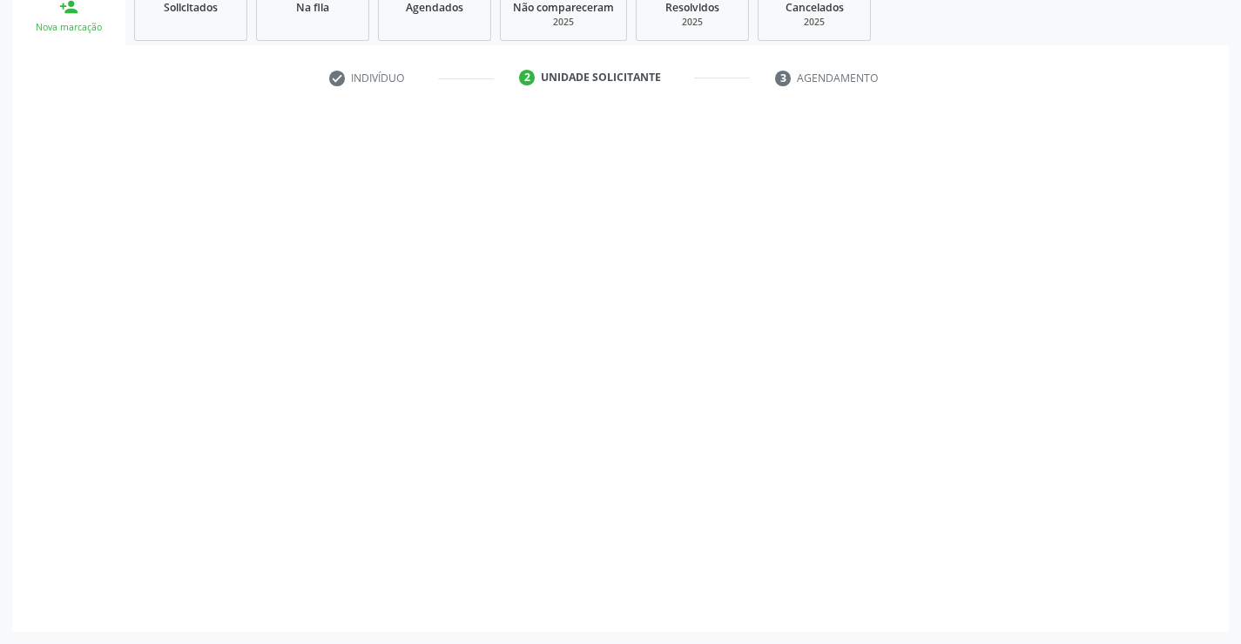
scroll to position [273, 0]
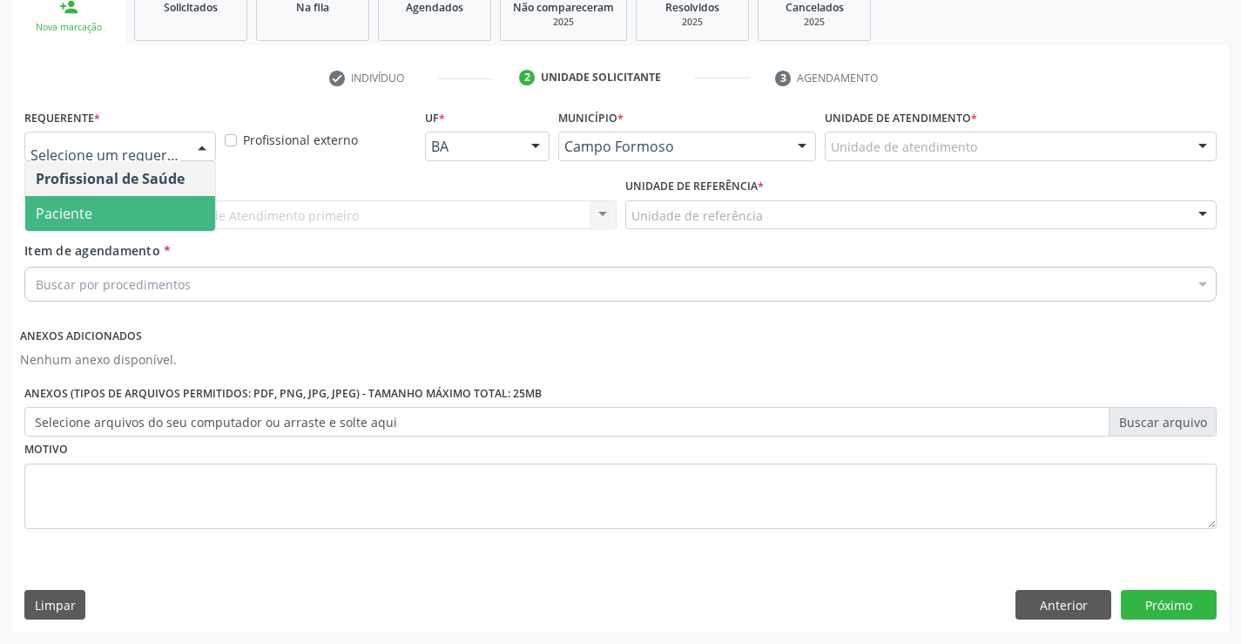
click at [157, 210] on span "Paciente" at bounding box center [120, 213] width 190 height 35
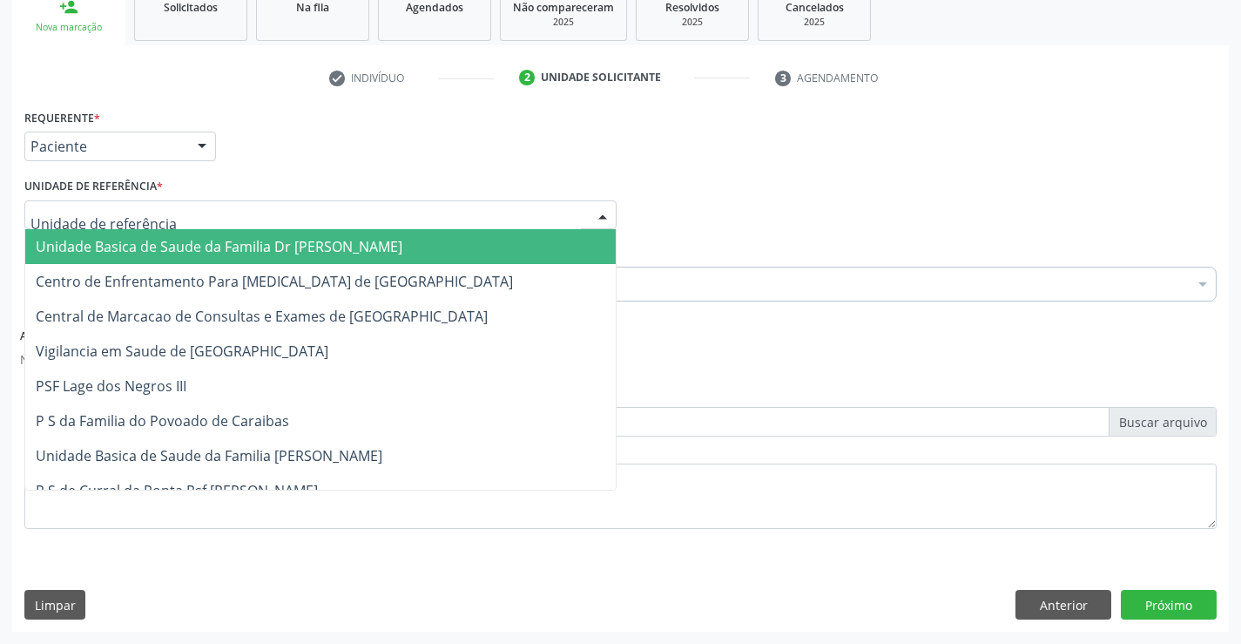
drag, startPoint x: 319, startPoint y: 209, endPoint x: 327, endPoint y: 302, distance: 93.6
click at [320, 213] on div at bounding box center [320, 215] width 592 height 30
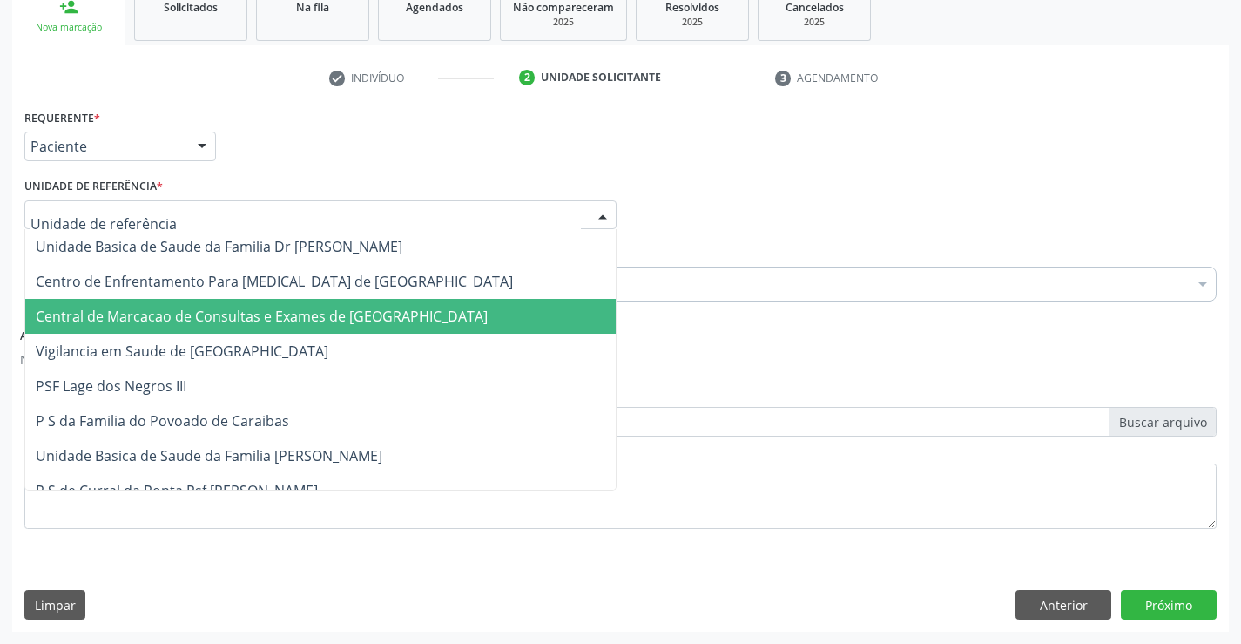
click at [328, 305] on span "Central de Marcacao de Consultas e Exames de Campo Formoso" at bounding box center [320, 316] width 591 height 35
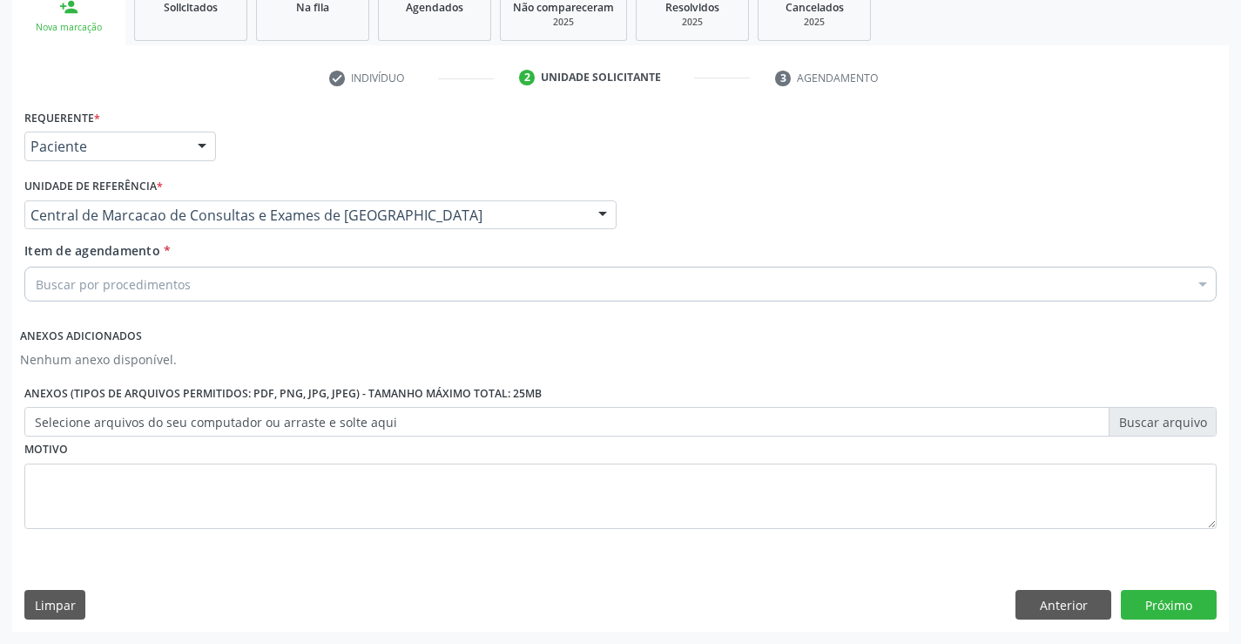
click at [391, 281] on div "Buscar por procedimentos" at bounding box center [620, 284] width 1192 height 35
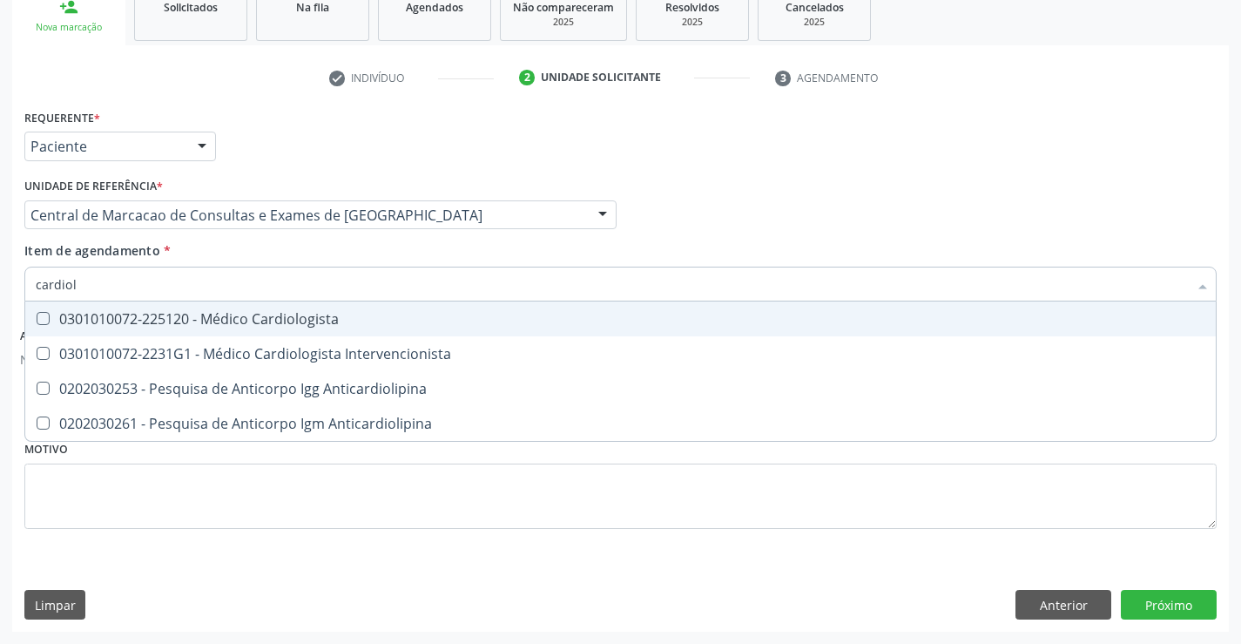
type input "cardiolo"
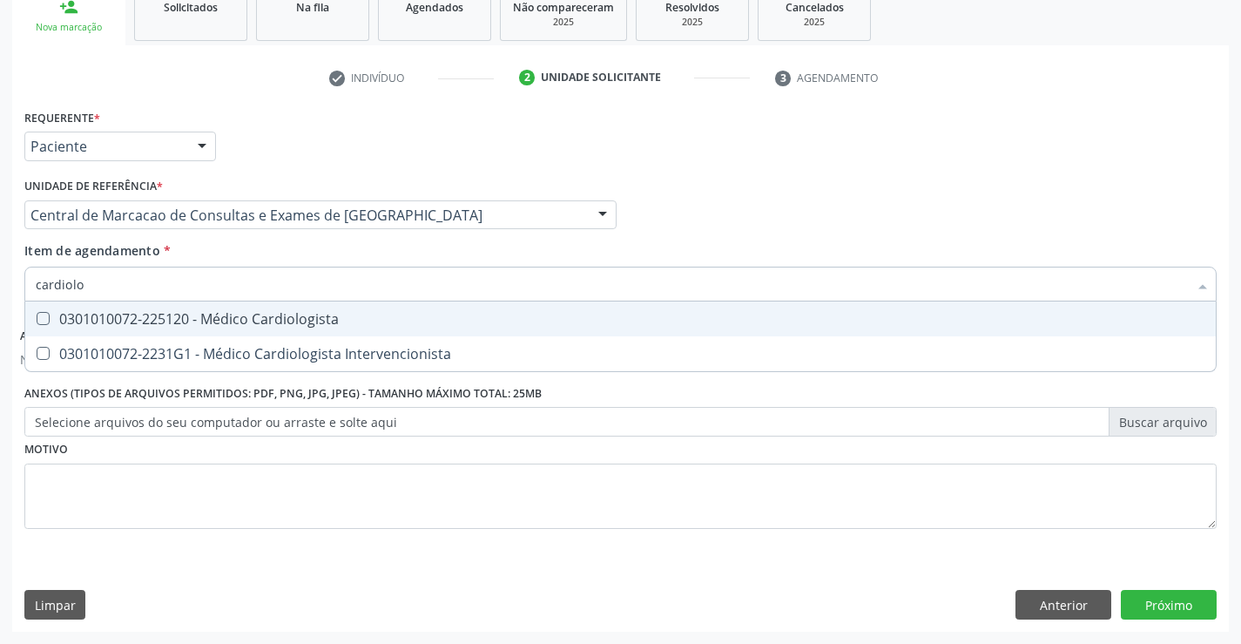
click at [372, 322] on div "0301010072-225120 - Médico Cardiologista" at bounding box center [621, 319] width 1170 height 14
checkbox Cardiologista "true"
drag, startPoint x: 1046, startPoint y: 260, endPoint x: 1158, endPoint y: 550, distance: 311.0
click at [1047, 260] on div "Item de agendamento * cardiolo Desfazer seleção 0301010072-225120 - Médico Card…" at bounding box center [620, 268] width 1192 height 55
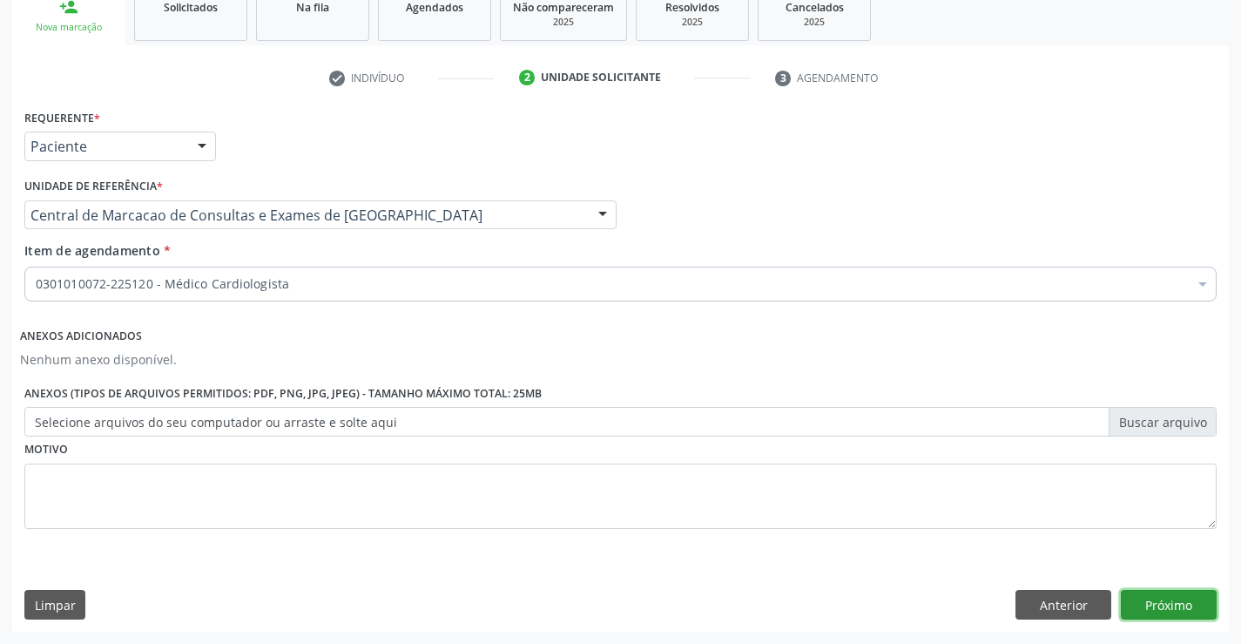
click at [1163, 598] on button "Próximo" at bounding box center [1169, 605] width 96 height 30
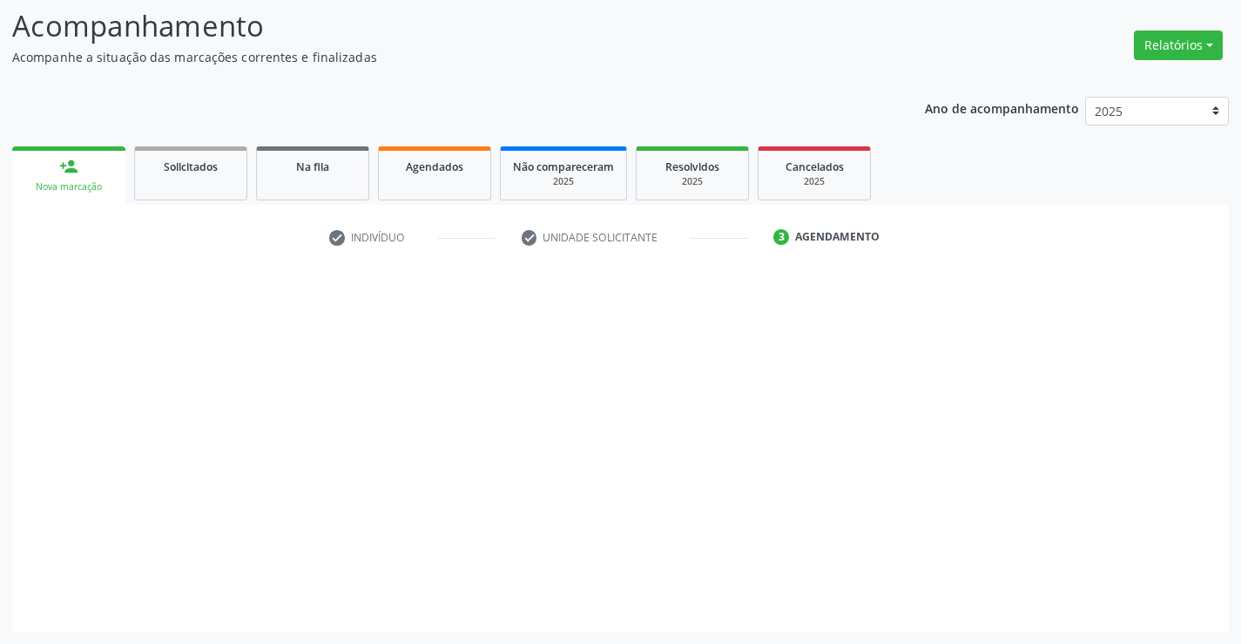
scroll to position [114, 0]
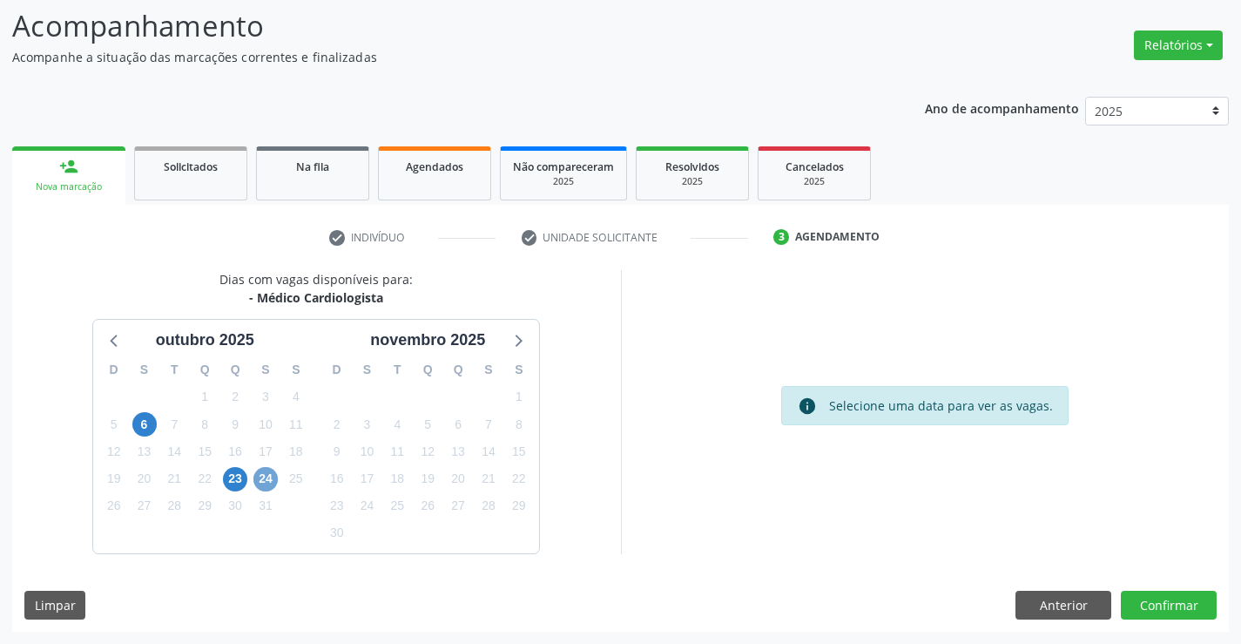
click at [269, 484] on span "24" at bounding box center [265, 479] width 24 height 24
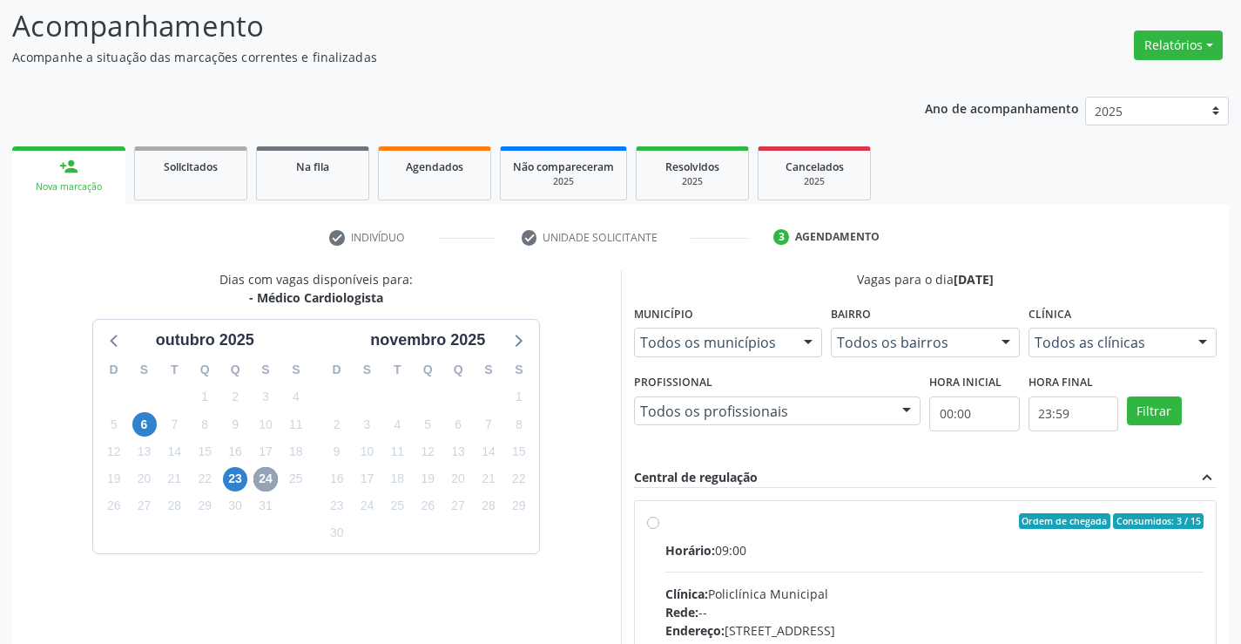
scroll to position [288, 0]
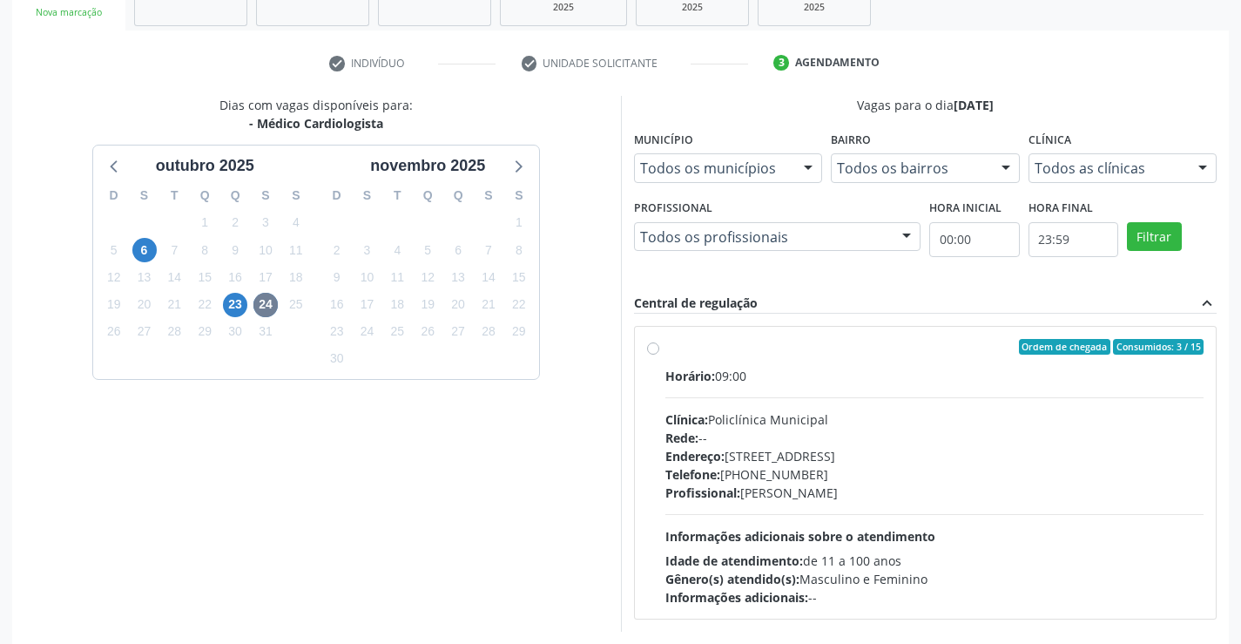
click at [847, 372] on div "Horário: 09:00" at bounding box center [934, 376] width 539 height 18
click at [659, 354] on input "Ordem de chegada Consumidos: 3 / 15 Horário: 09:00 Clínica: Policlínica Municip…" at bounding box center [653, 347] width 12 height 16
radio input "true"
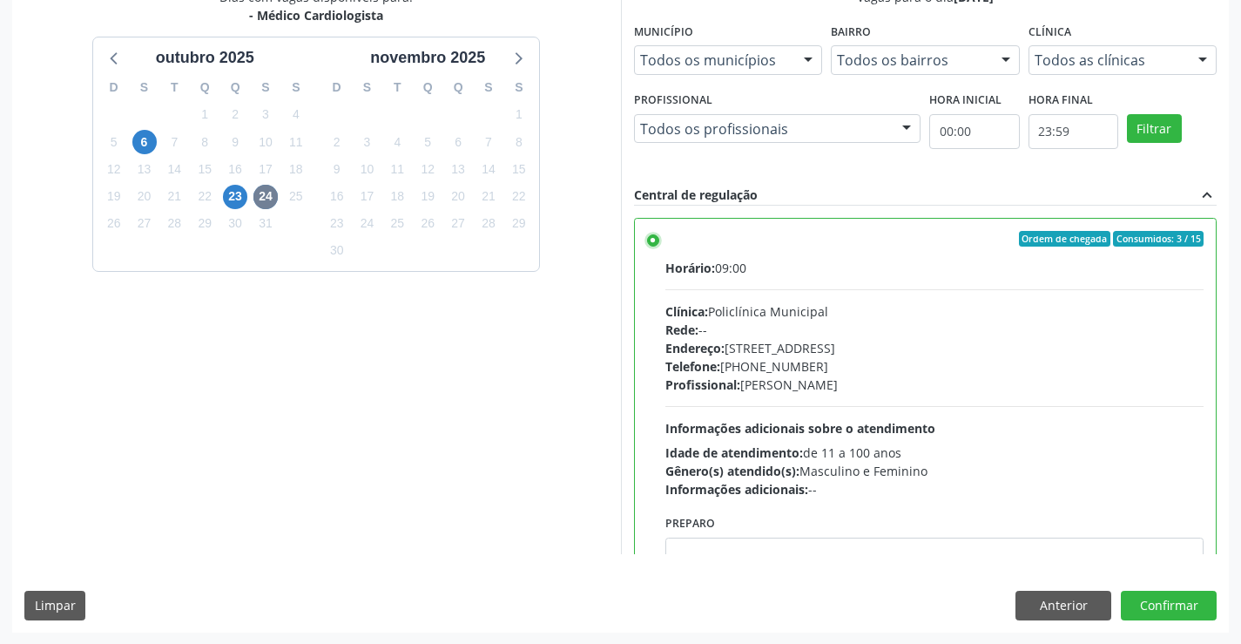
scroll to position [397, 0]
click at [1166, 604] on button "Confirmar" at bounding box center [1169, 605] width 96 height 30
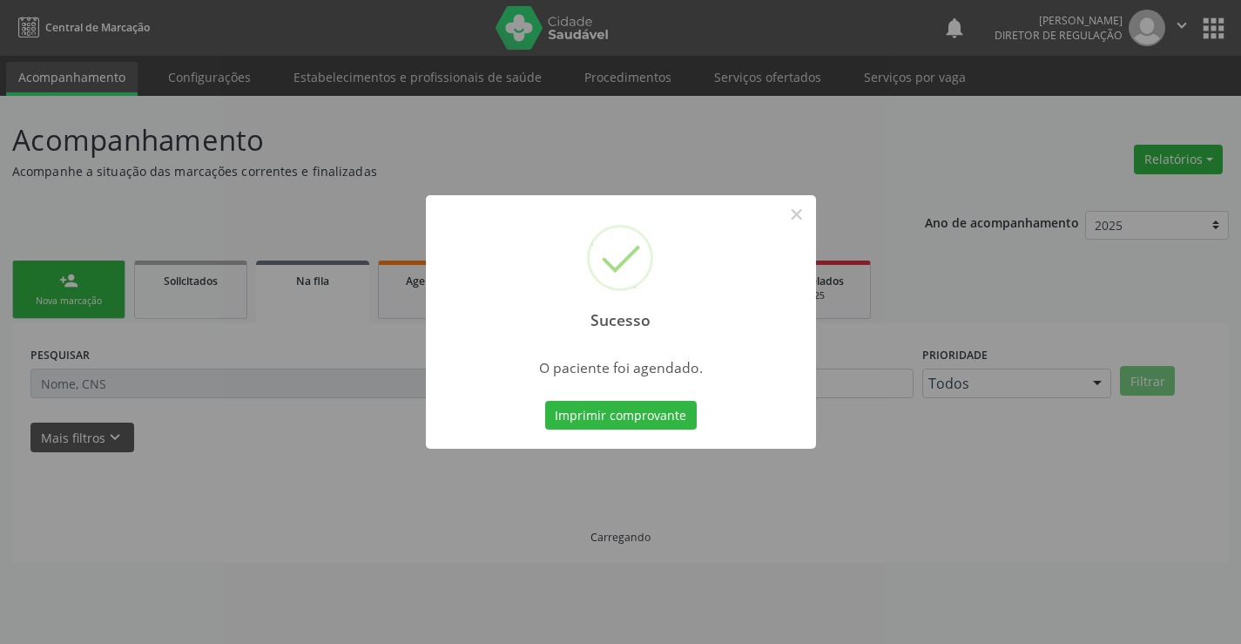
scroll to position [0, 0]
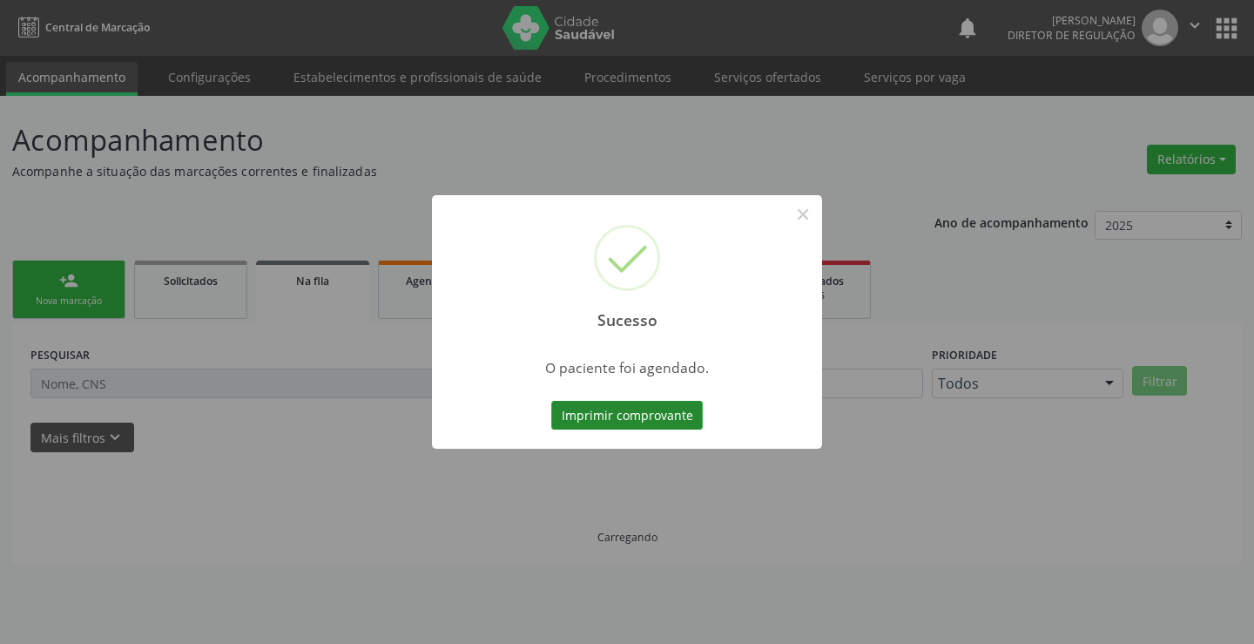
click at [621, 415] on button "Imprimir comprovante" at bounding box center [627, 416] width 152 height 30
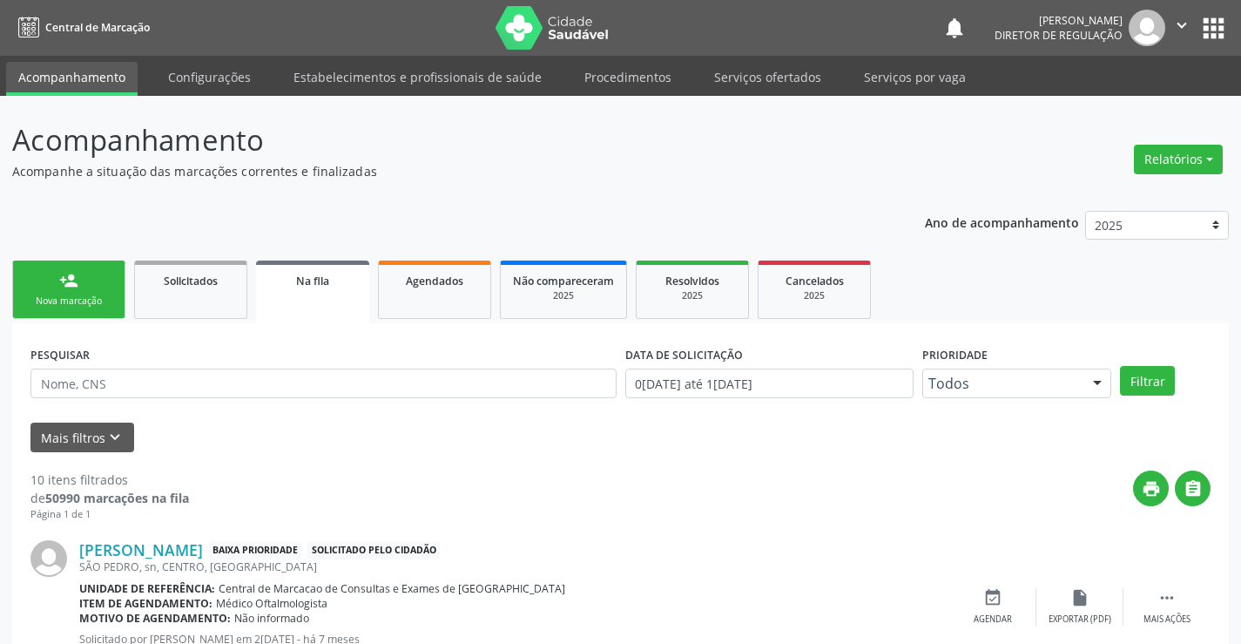
click at [95, 291] on link "person_add Nova marcação" at bounding box center [68, 289] width 113 height 58
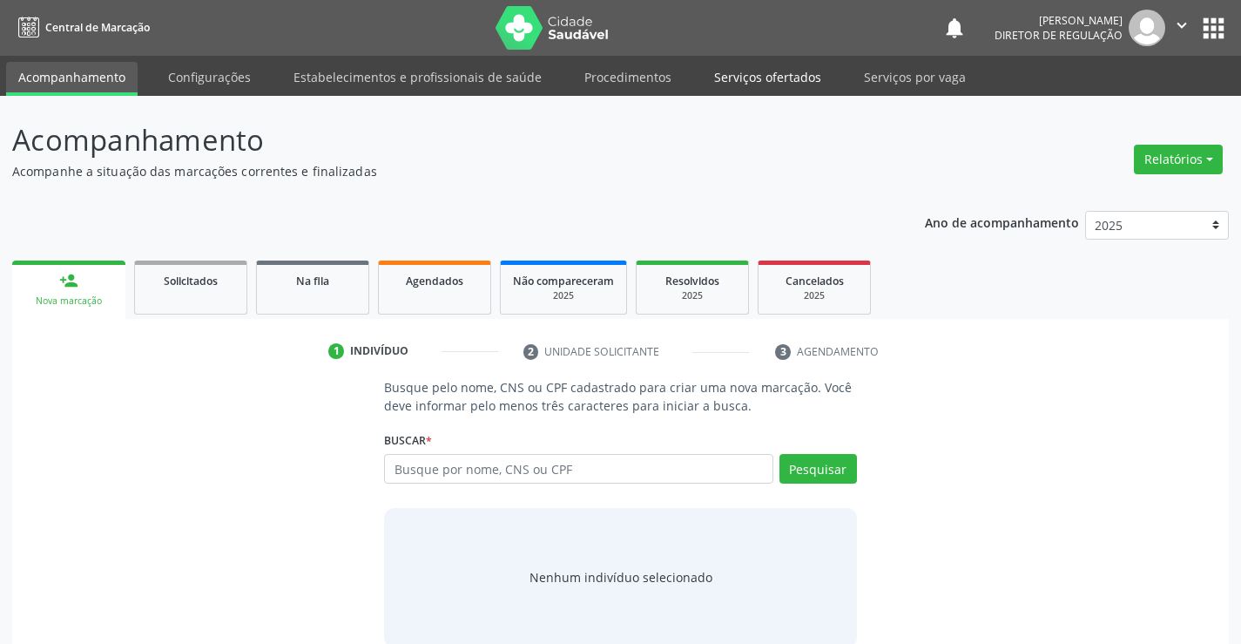
click at [746, 89] on link "Serviços ofertados" at bounding box center [768, 77] width 132 height 30
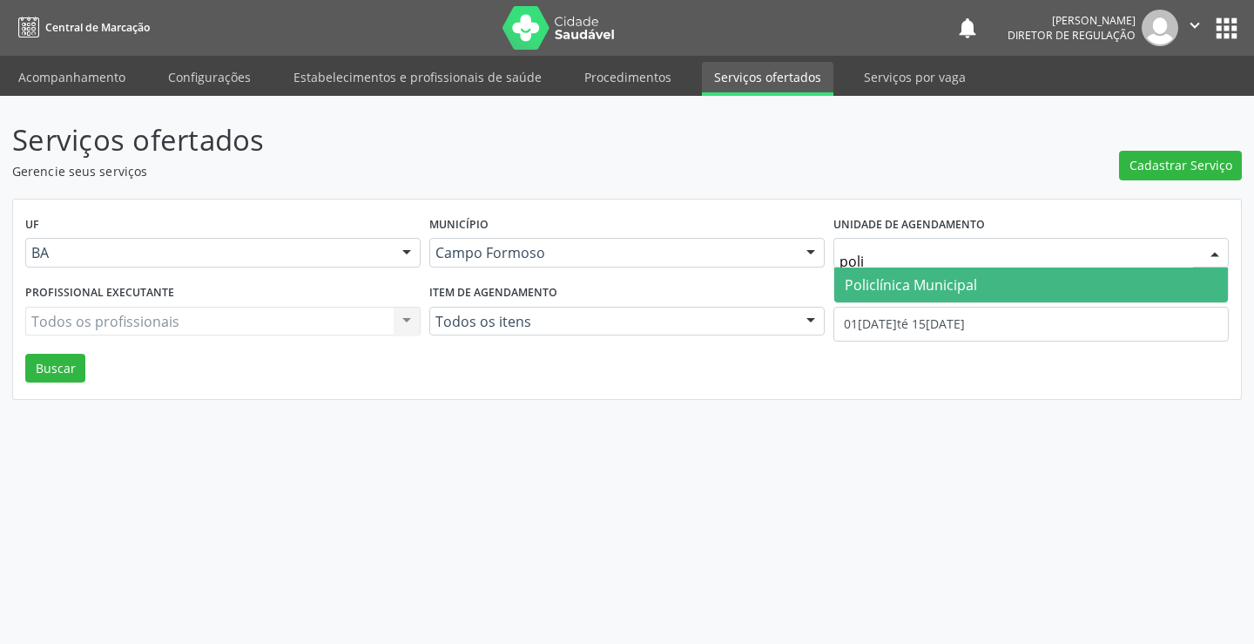
click at [950, 288] on span "Policlínica Municipal" at bounding box center [911, 284] width 132 height 19
type input "poli"
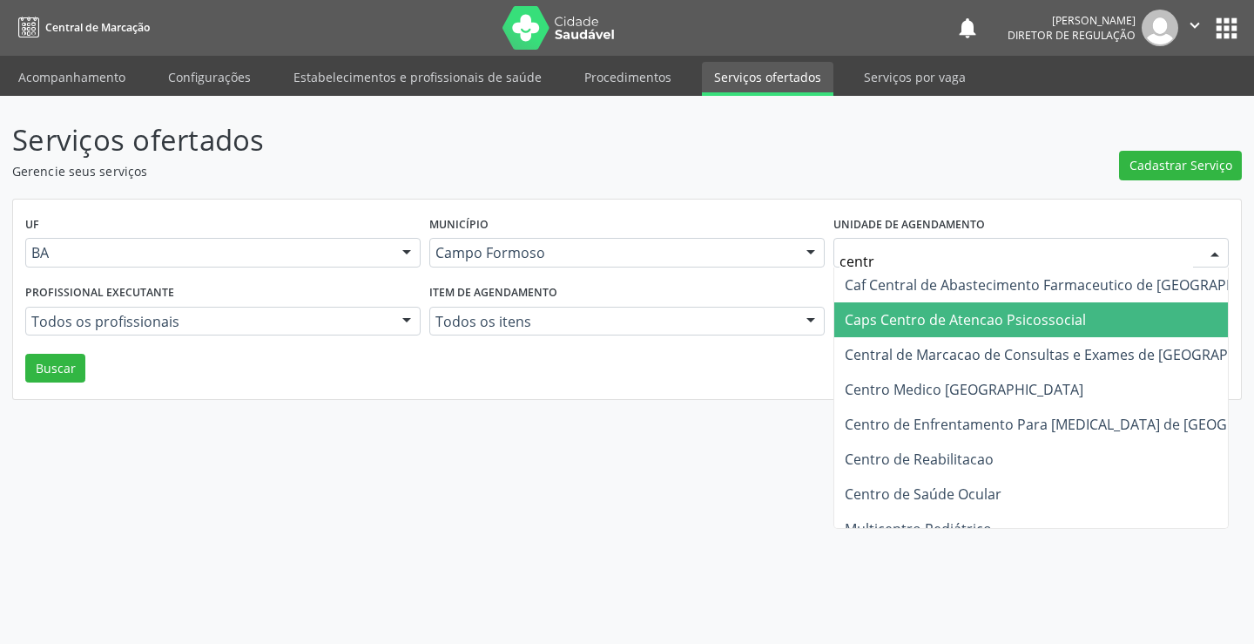
type input "centro"
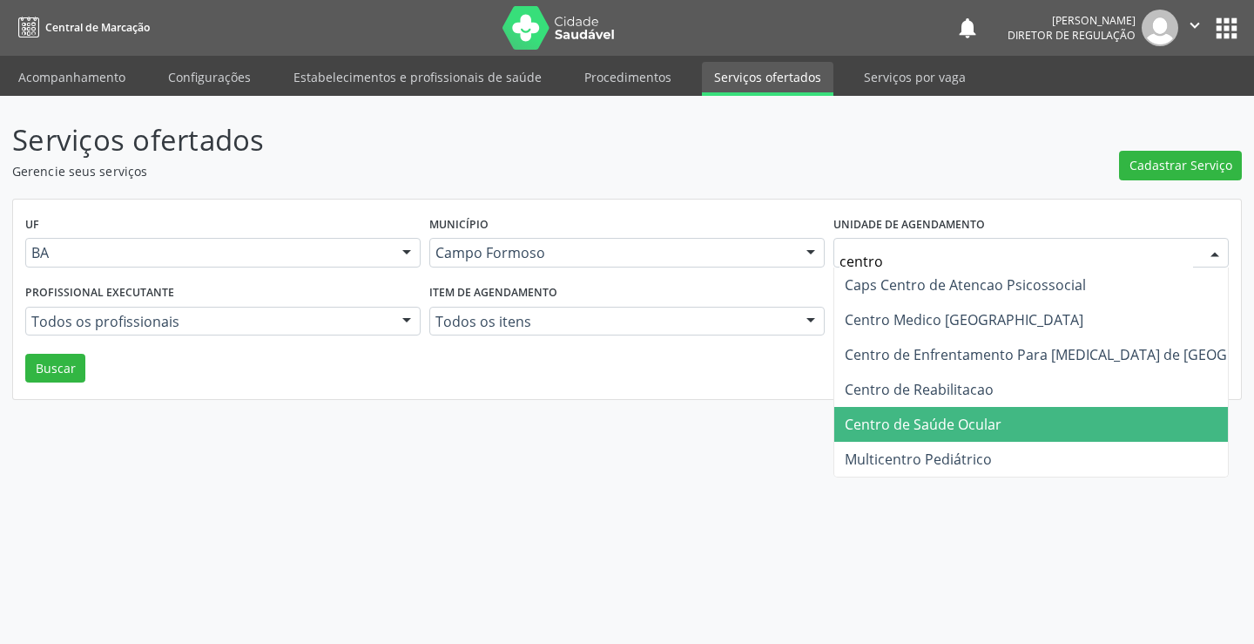
click at [961, 427] on span "Centro de Saúde Ocular" at bounding box center [923, 424] width 157 height 19
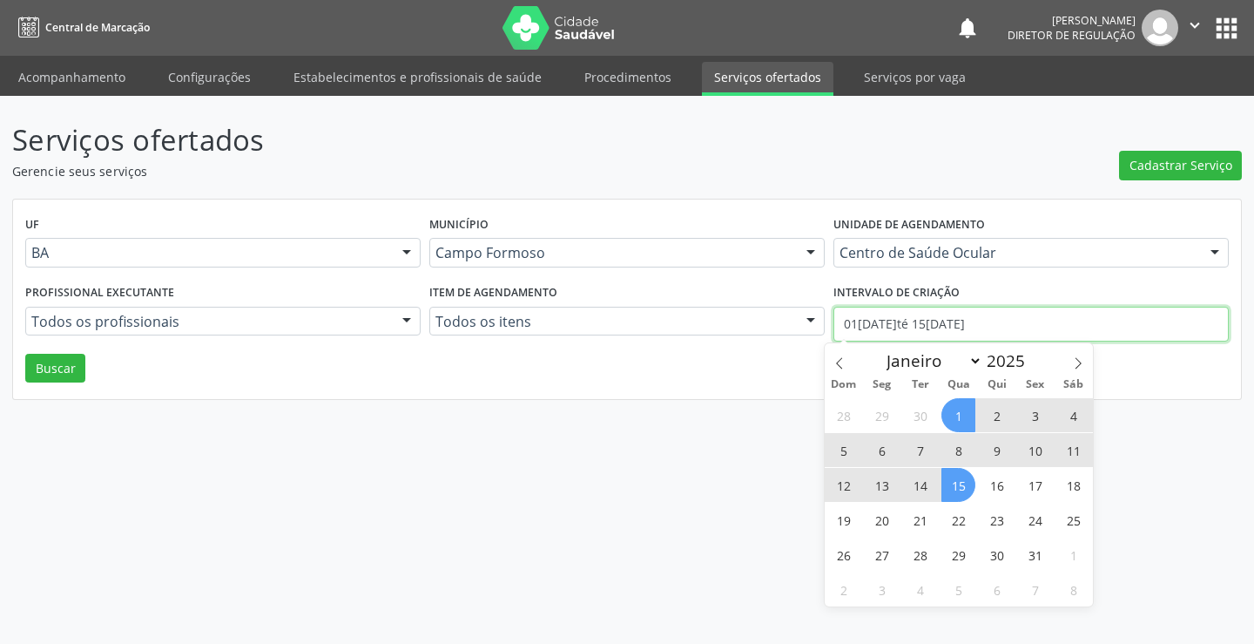
click at [962, 328] on input "01/10/2025 até 15/10/2025" at bounding box center [1031, 324] width 395 height 35
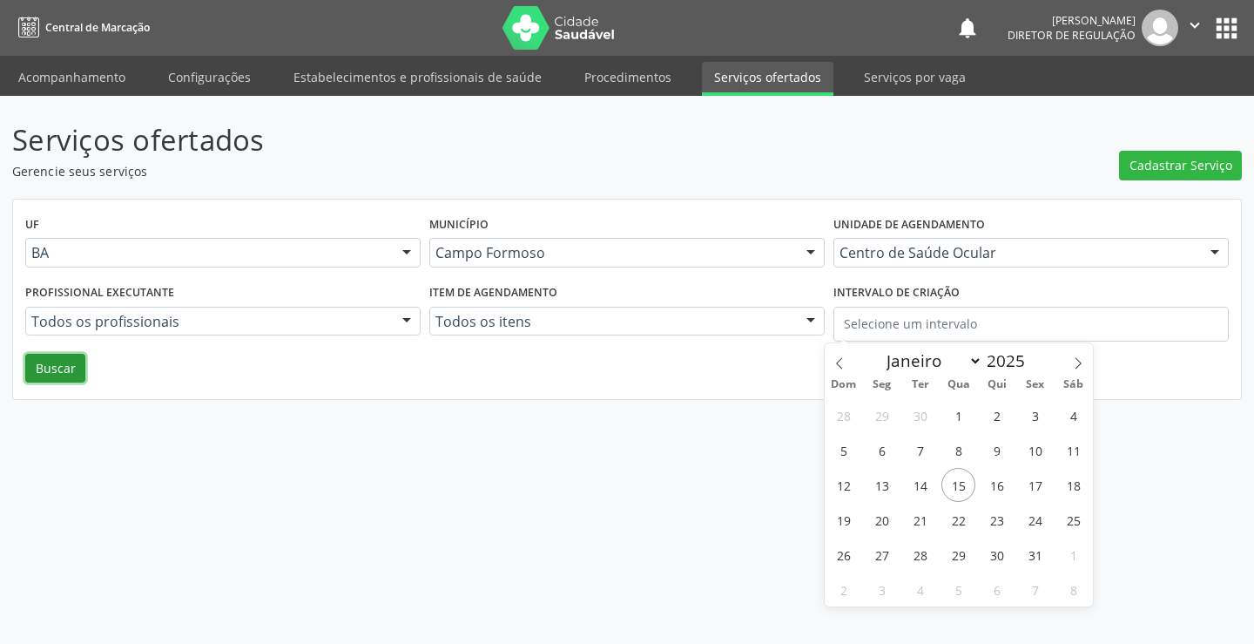
click at [34, 362] on button "Buscar" at bounding box center [55, 369] width 60 height 30
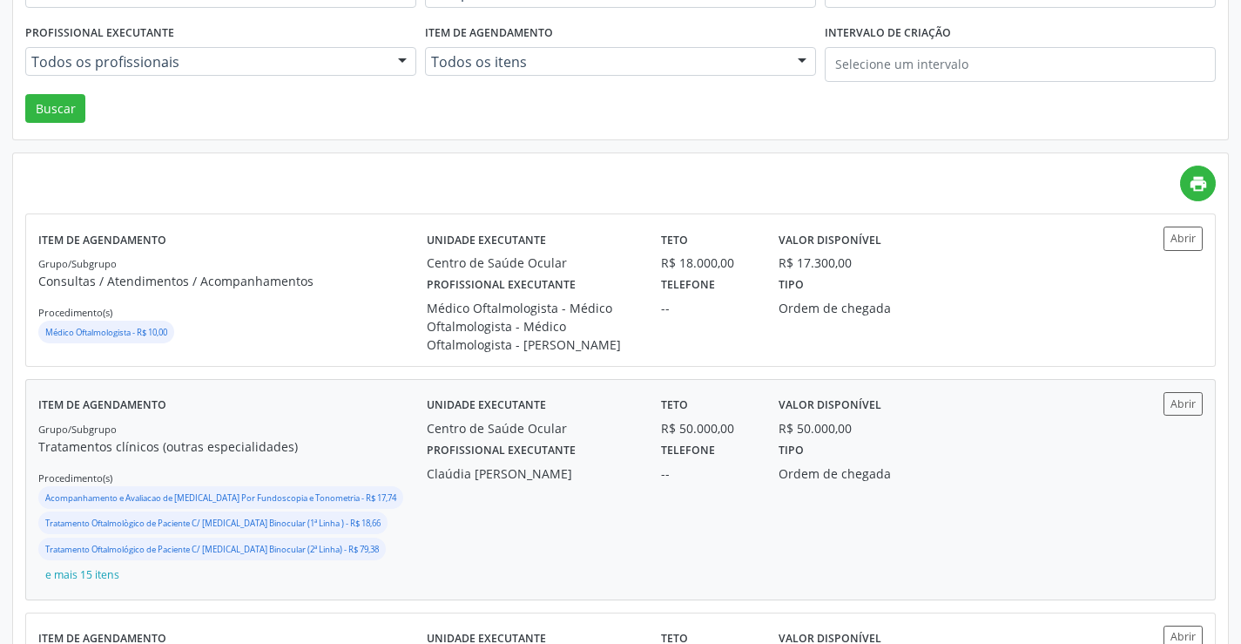
scroll to position [261, 0]
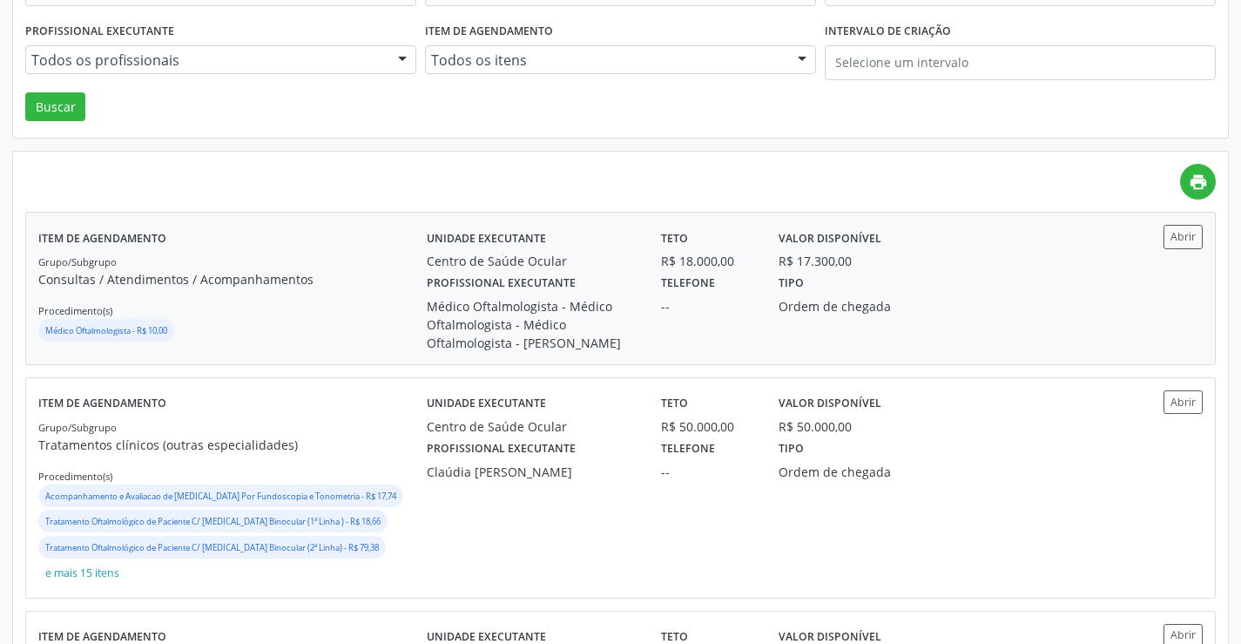
click at [971, 322] on div "Profissional executante Médico Oftalmologista - Médico Oftalmologista - Médico …" at bounding box center [767, 311] width 704 height 82
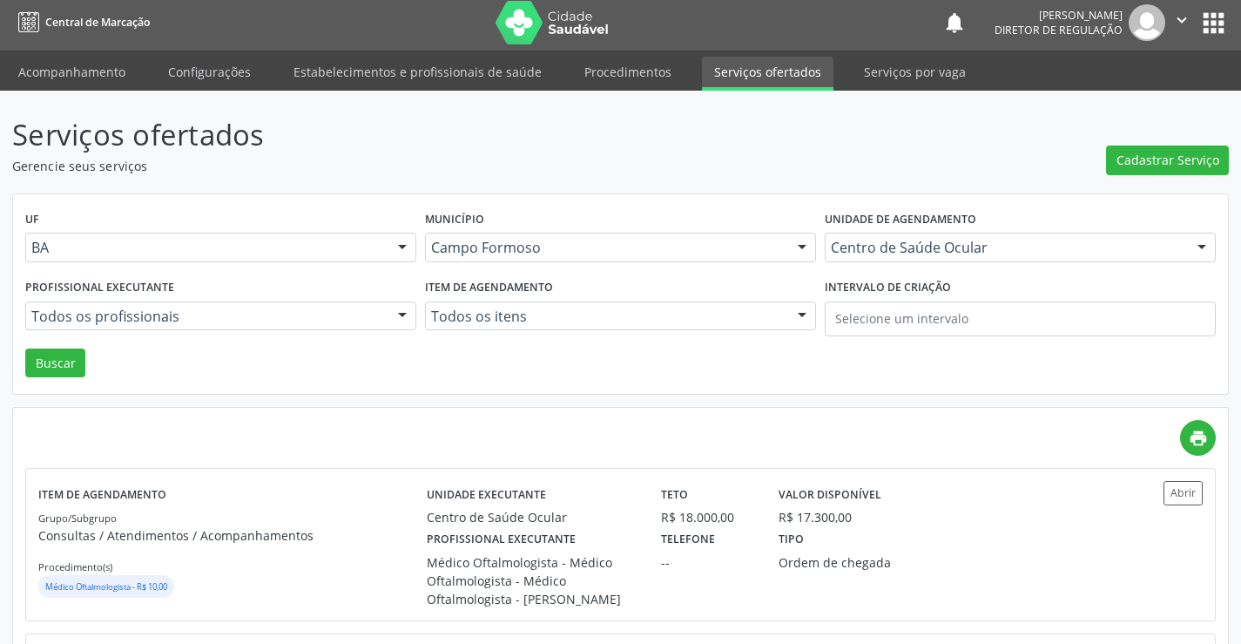
scroll to position [0, 0]
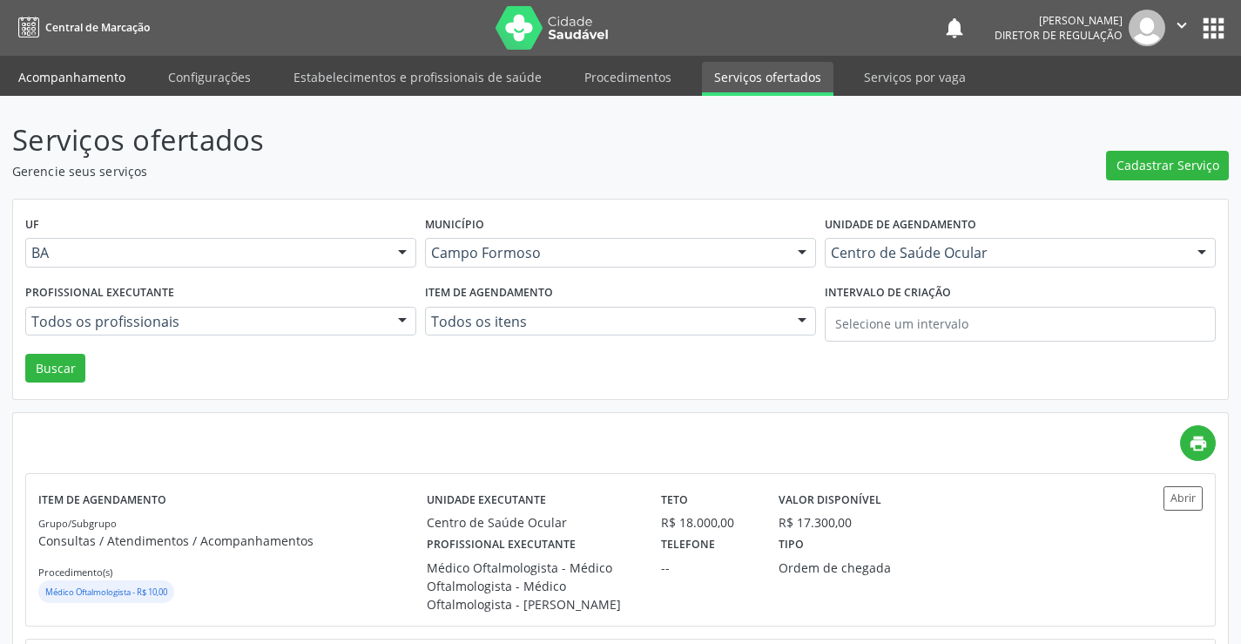
click at [84, 71] on link "Acompanhamento" at bounding box center [72, 77] width 132 height 30
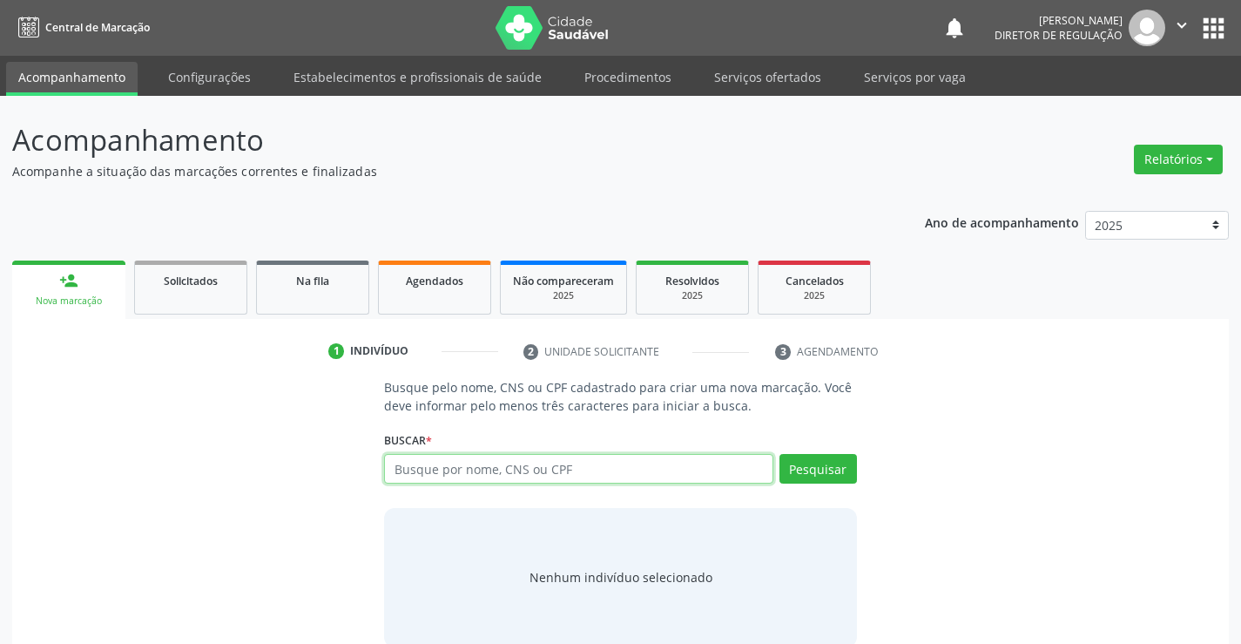
drag, startPoint x: 566, startPoint y: 473, endPoint x: 591, endPoint y: 460, distance: 27.7
click at [586, 463] on input "text" at bounding box center [578, 469] width 388 height 30
type input "702801128352161"
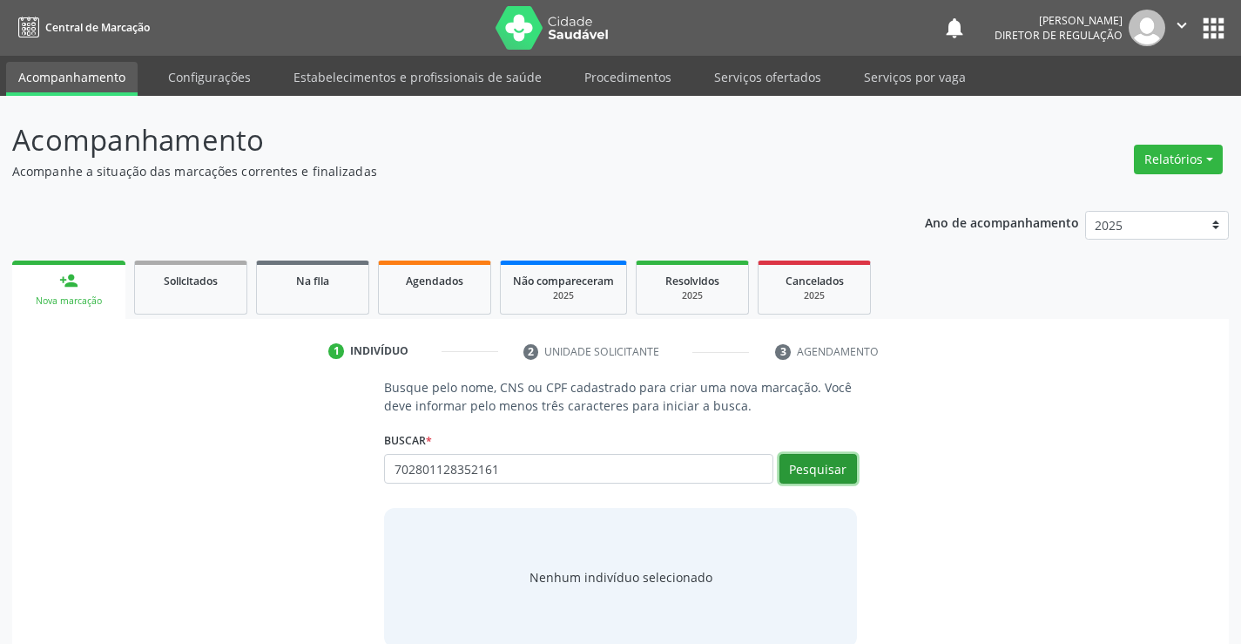
click at [834, 469] on button "Pesquisar" at bounding box center [819, 469] width 78 height 30
type input "702801128352161"
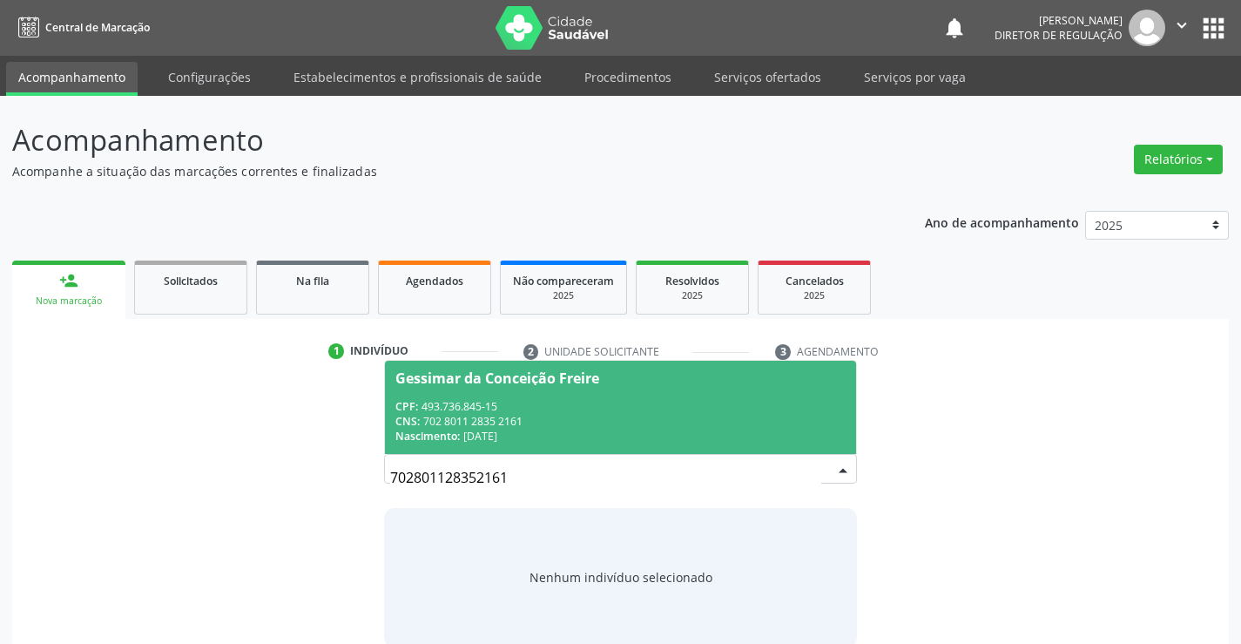
click at [734, 436] on div "Nascimento: 19/01/1969" at bounding box center [619, 436] width 449 height 15
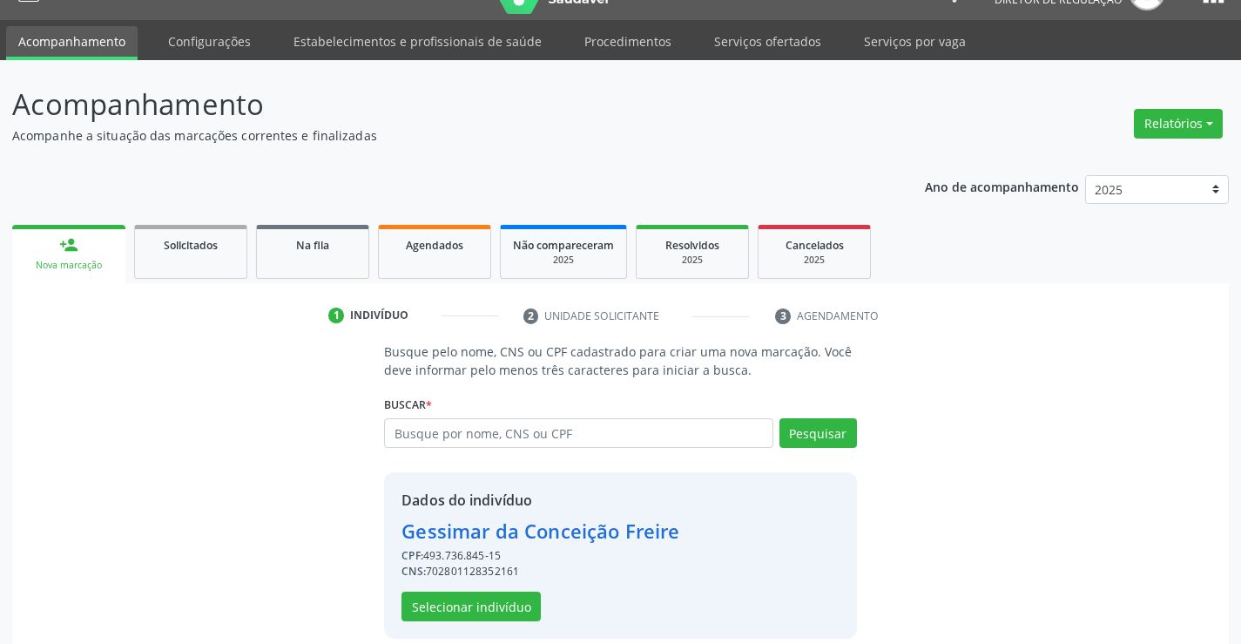
scroll to position [55, 0]
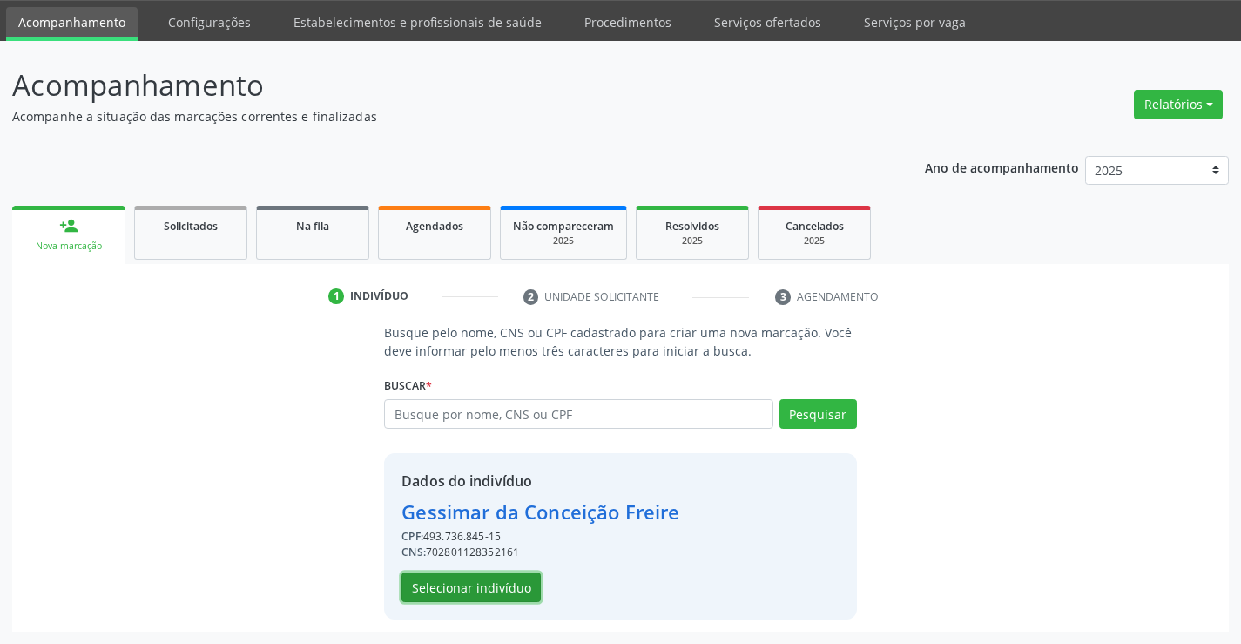
click at [450, 578] on button "Selecionar indivíduo" at bounding box center [471, 587] width 139 height 30
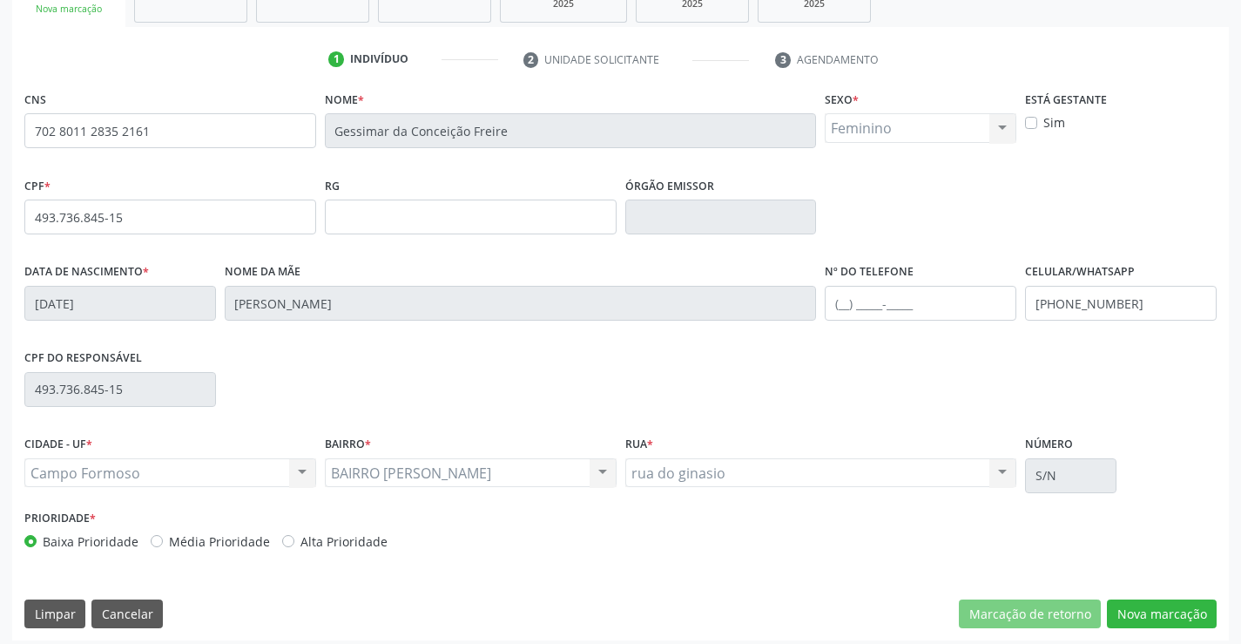
scroll to position [300, 0]
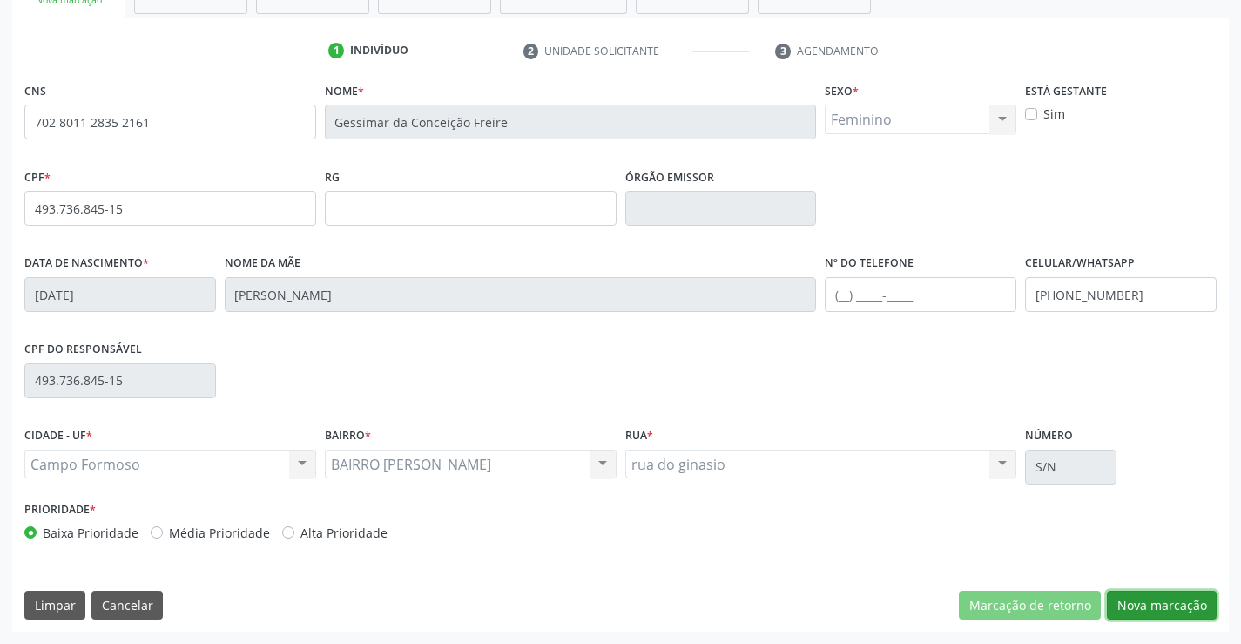
click at [1117, 613] on button "Nova marcação" at bounding box center [1162, 606] width 110 height 30
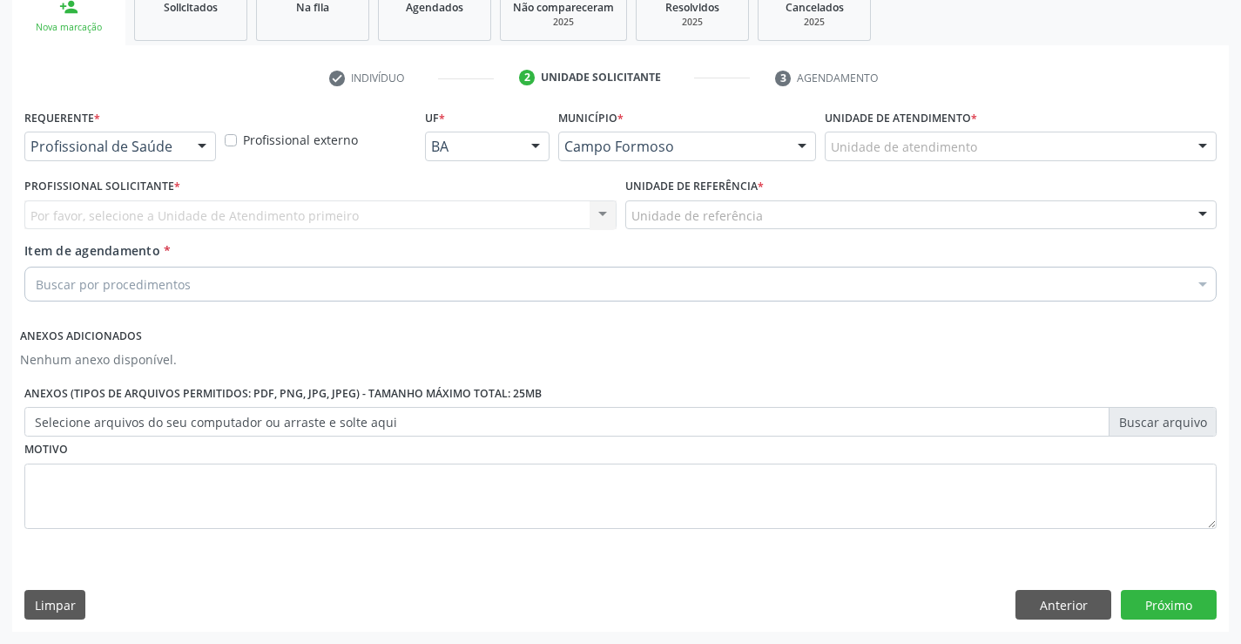
scroll to position [273, 0]
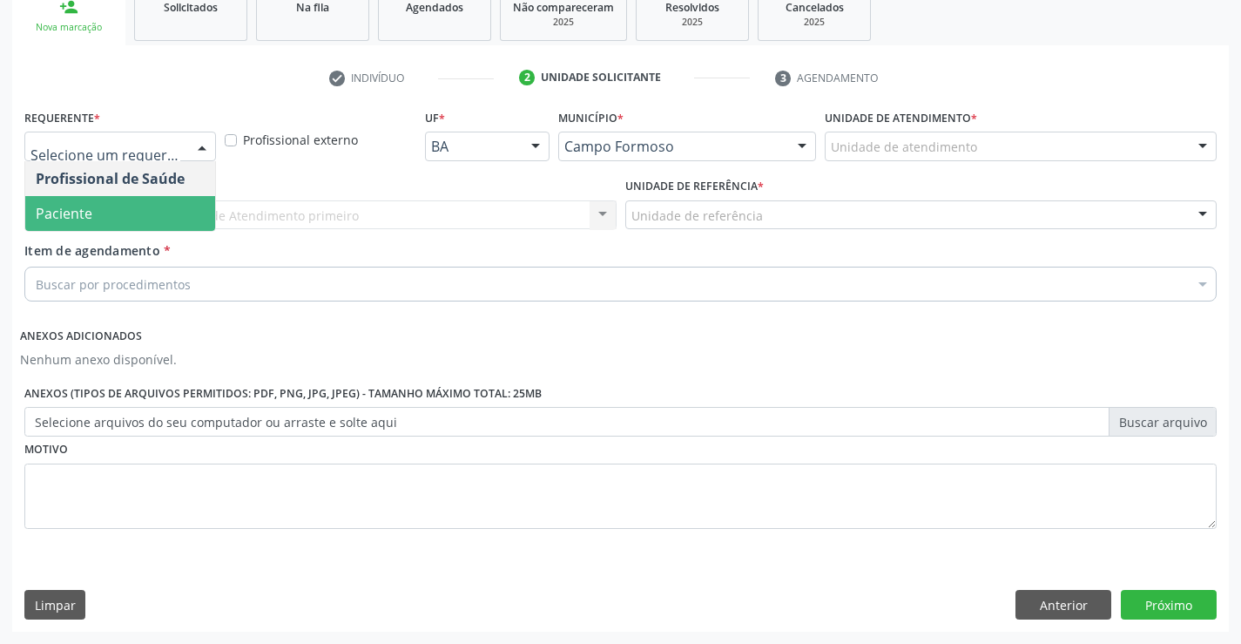
click at [145, 219] on span "Paciente" at bounding box center [120, 213] width 190 height 35
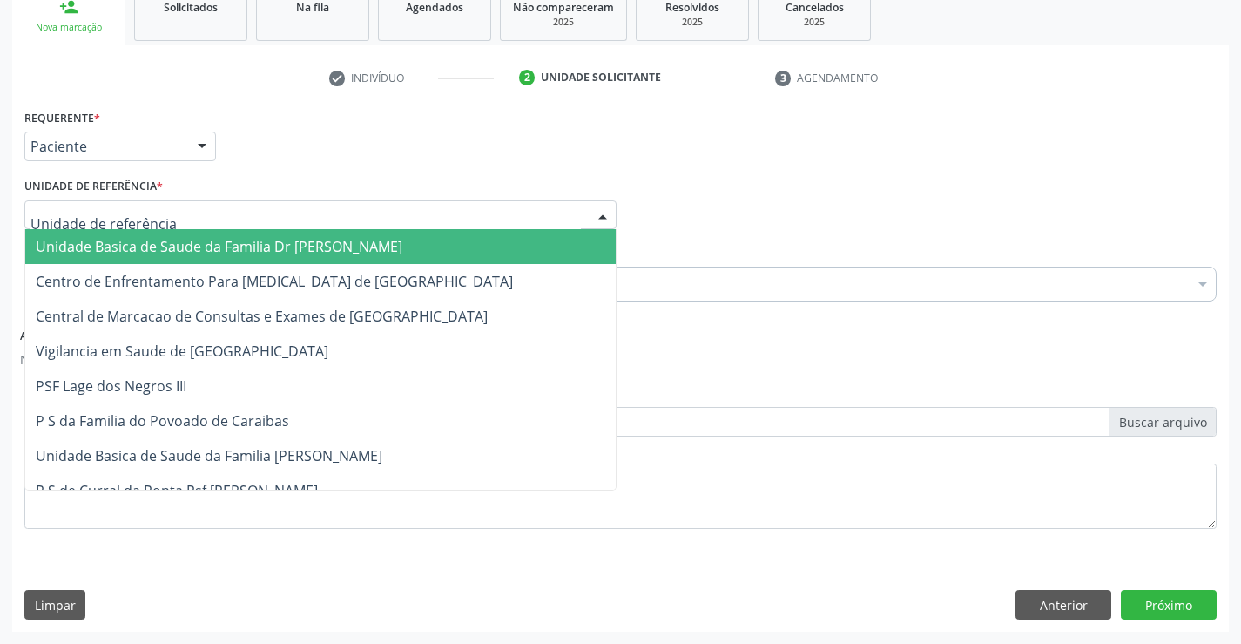
click at [335, 219] on div at bounding box center [320, 215] width 592 height 30
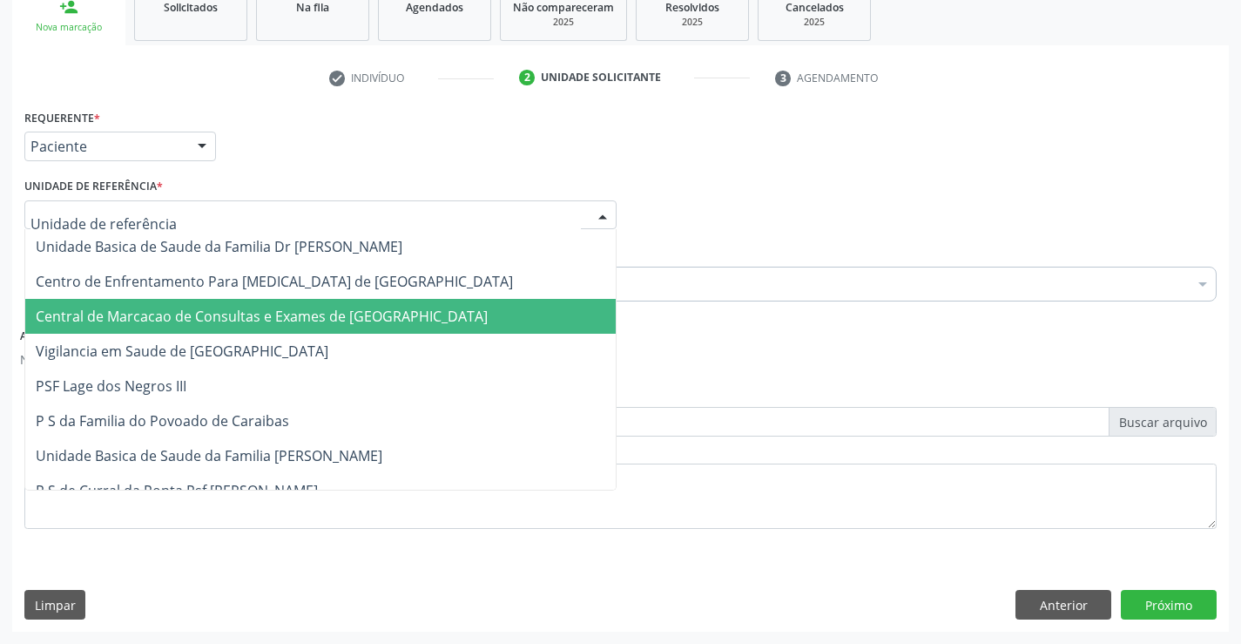
click at [346, 305] on span "Central de Marcacao de Consultas e Exames de Campo Formoso" at bounding box center [320, 316] width 591 height 35
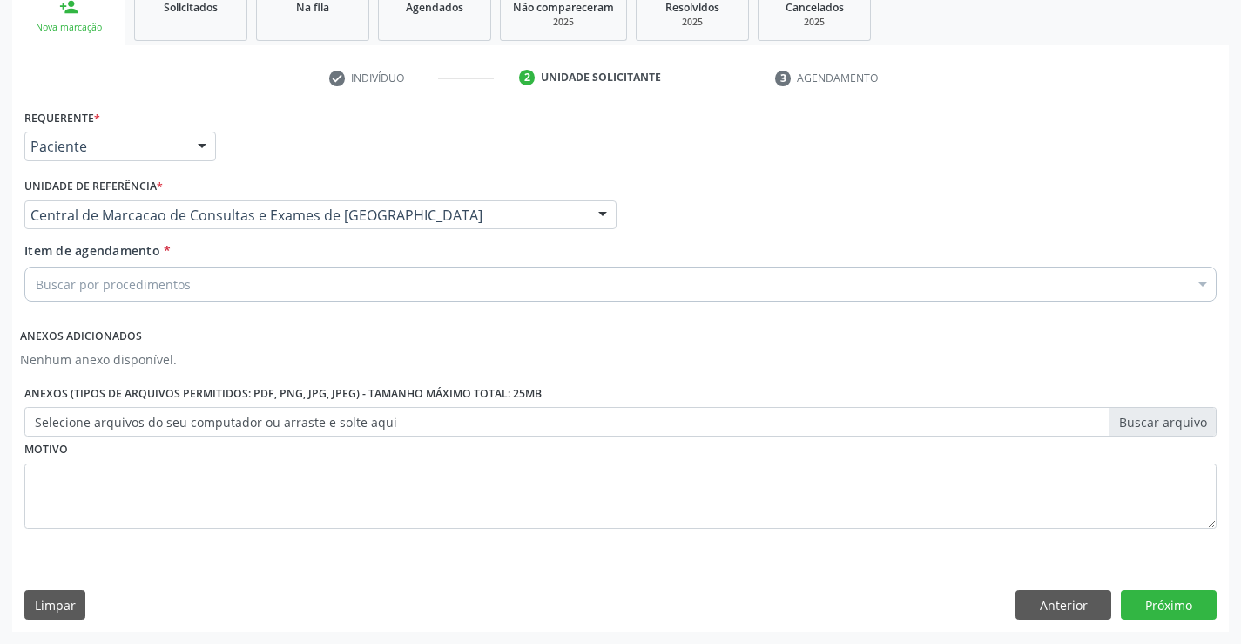
click at [435, 287] on div "Buscar por procedimentos" at bounding box center [620, 284] width 1192 height 35
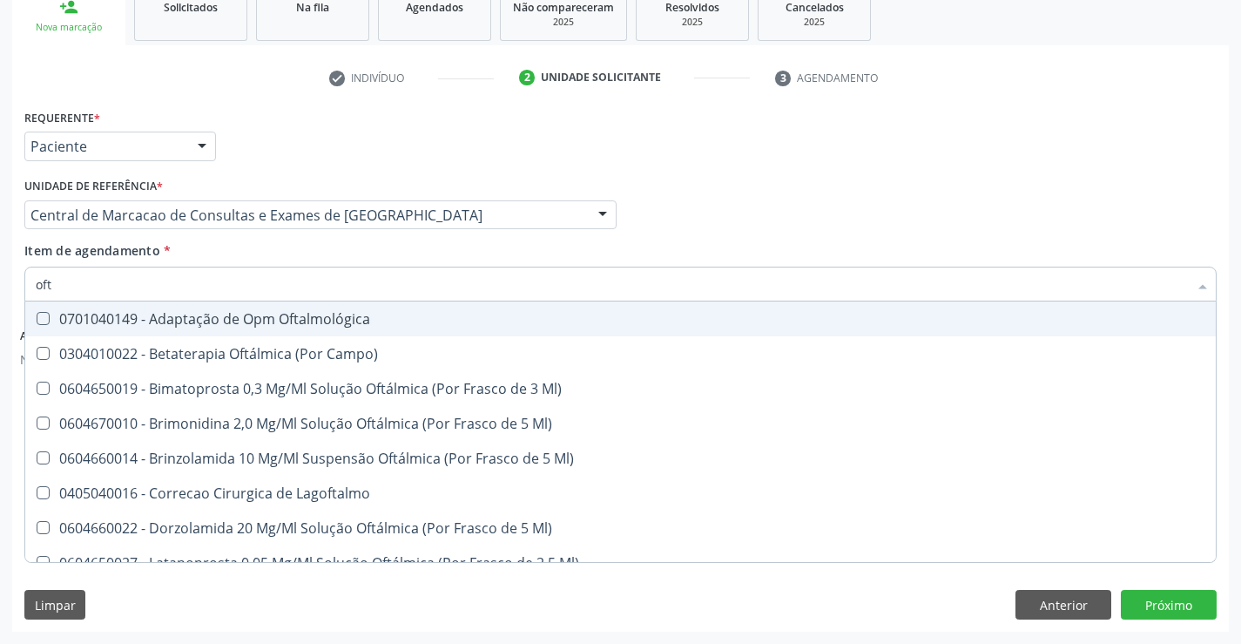
type input "ofta"
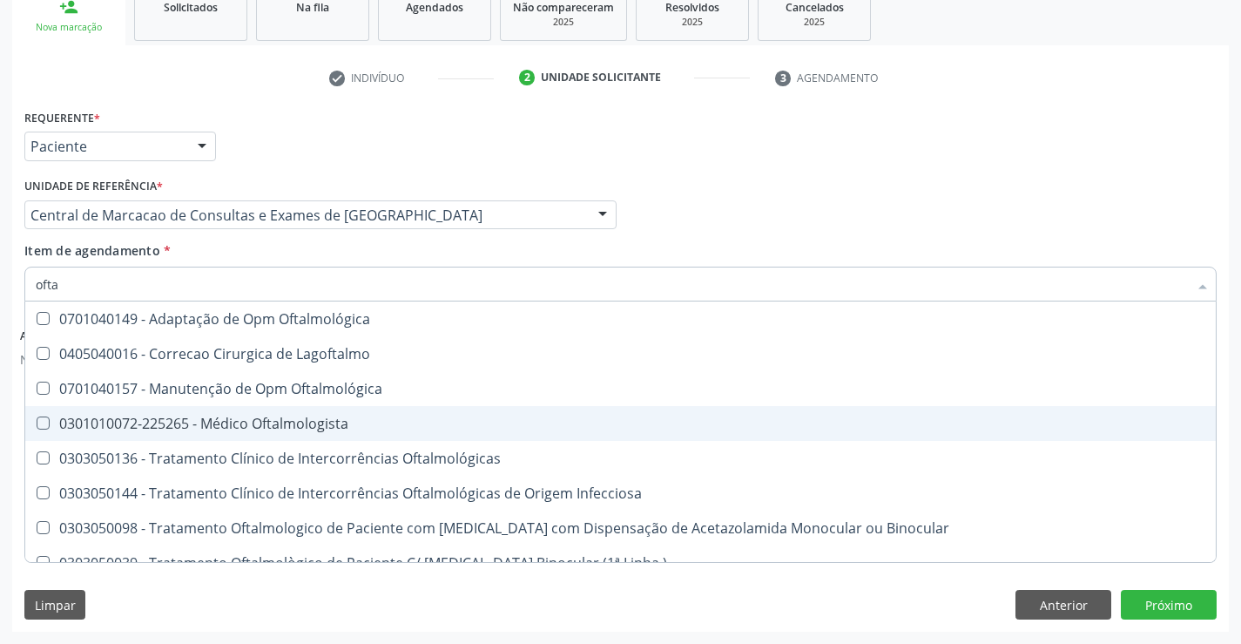
click at [361, 426] on div "0301010072-225265 - Médico Oftalmologista" at bounding box center [621, 423] width 1170 height 14
checkbox Oftalmologista "true"
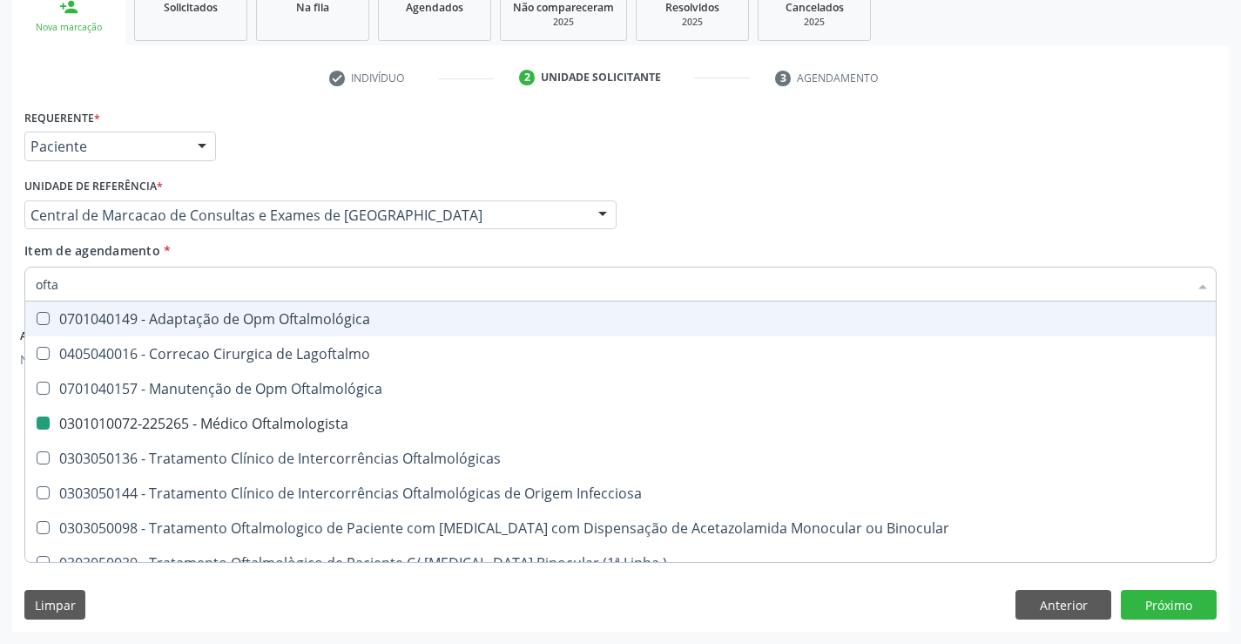
click at [914, 199] on div "Profissional Solicitante Por favor, selecione a Unidade de Atendimento primeiro…" at bounding box center [620, 207] width 1201 height 68
checkbox Lagoftalmo "true"
checkbox Oftalmologista "false"
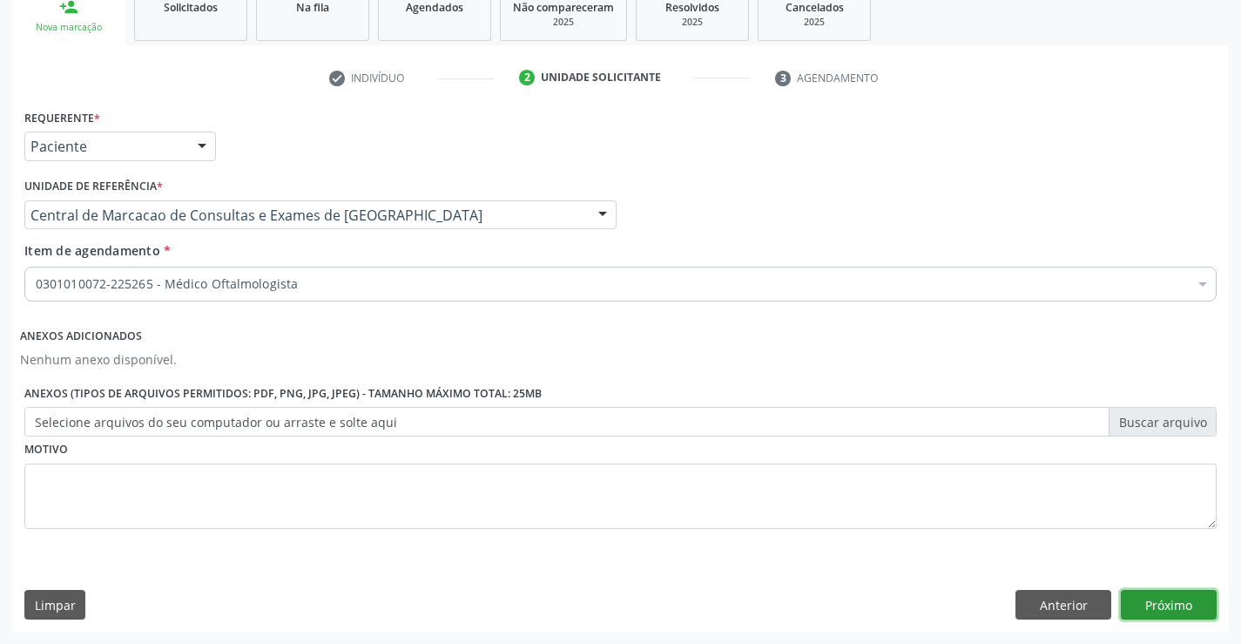
click at [1138, 597] on button "Próximo" at bounding box center [1169, 605] width 96 height 30
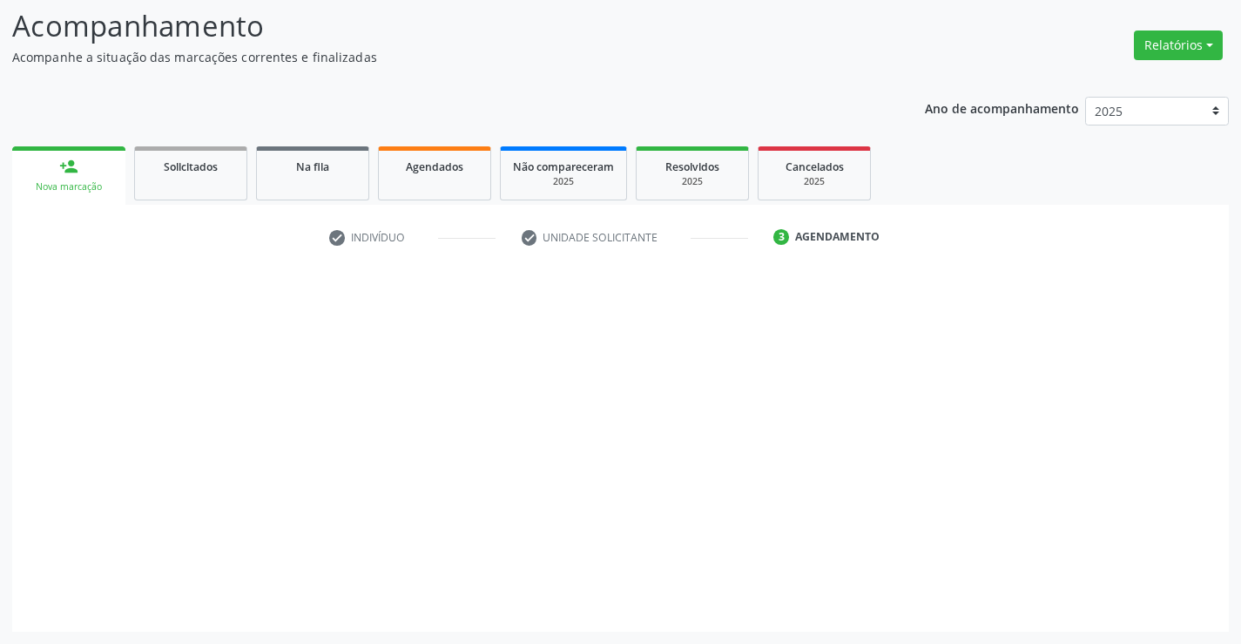
scroll to position [114, 0]
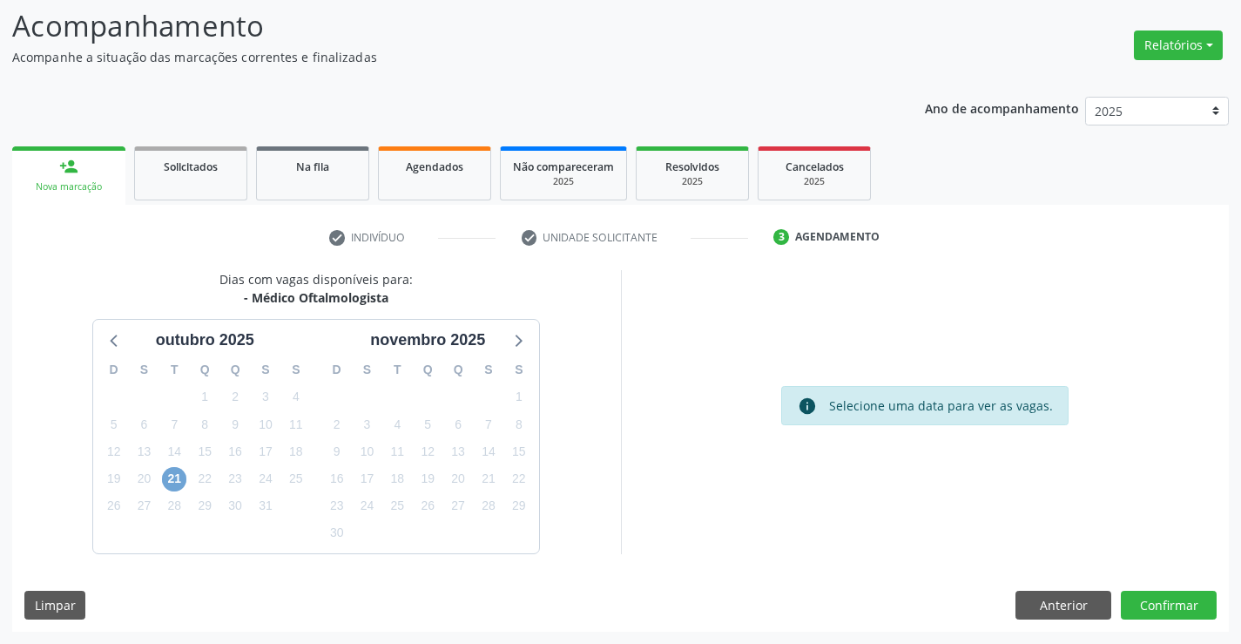
click at [164, 482] on span "21" at bounding box center [174, 479] width 24 height 24
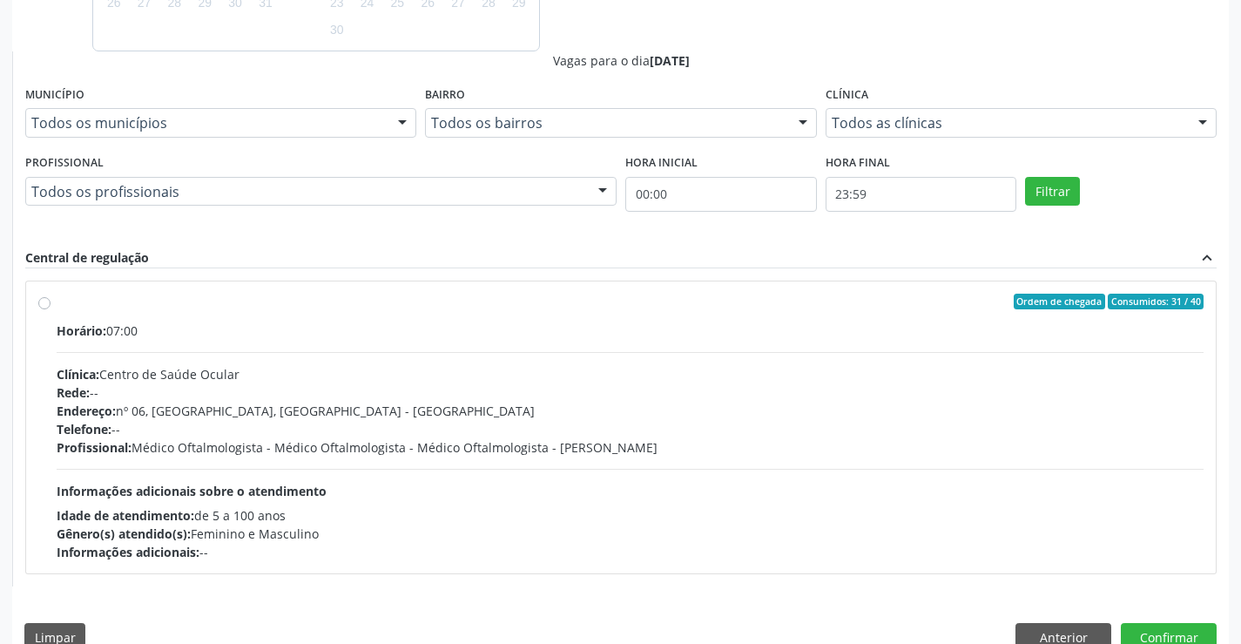
scroll to position [649, 0]
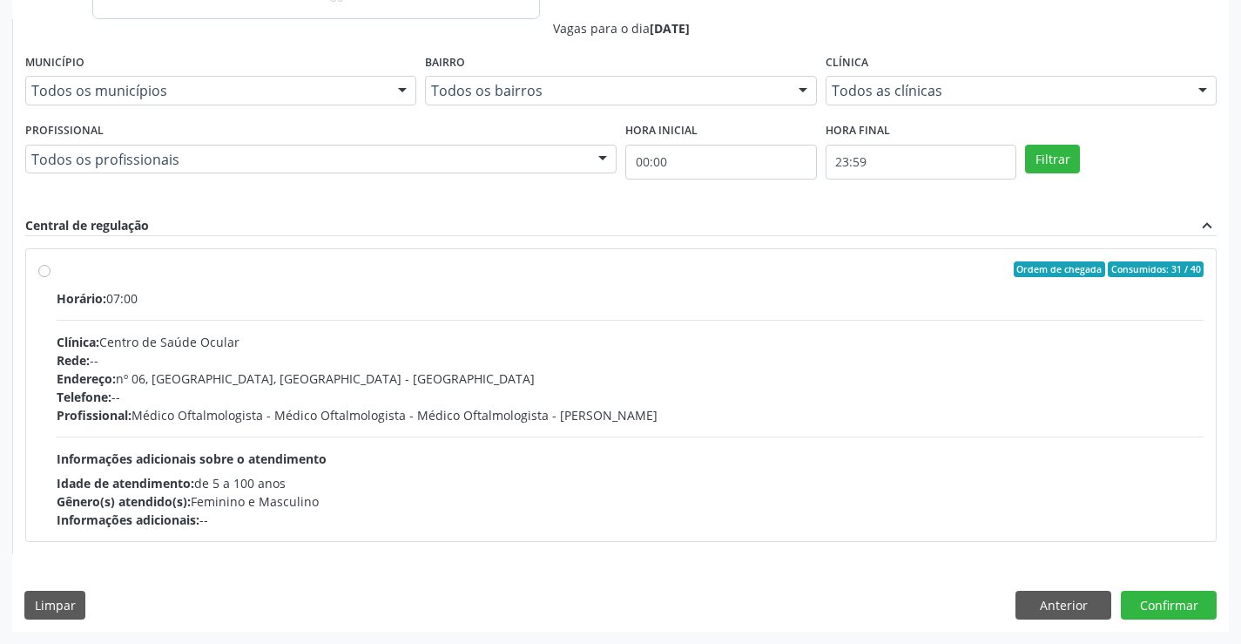
click at [676, 327] on div "Horário: 07:00 Clínica: Centro de Saúde Ocular Rede: -- Endereço: nº 06, Bairro…" at bounding box center [630, 409] width 1147 height 240
click at [51, 277] on input "Ordem de chegada Consumidos: 31 / 40 Horário: 07:00 Clínica: Centro de Saúde Oc…" at bounding box center [44, 269] width 12 height 16
radio input "true"
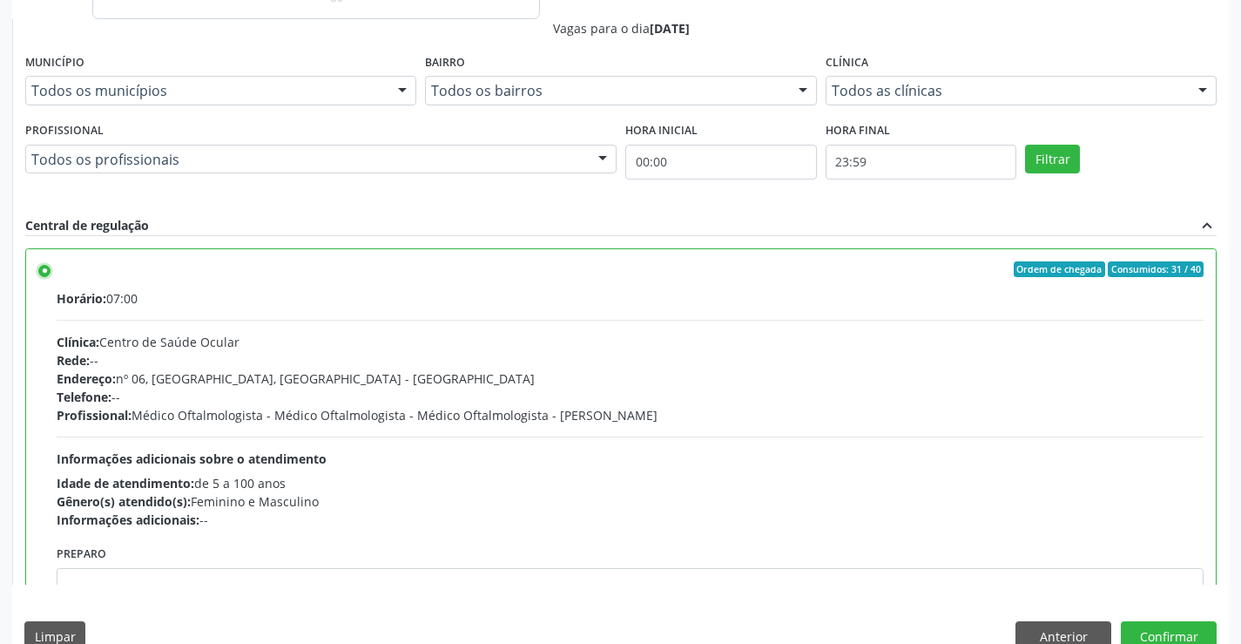
scroll to position [680, 0]
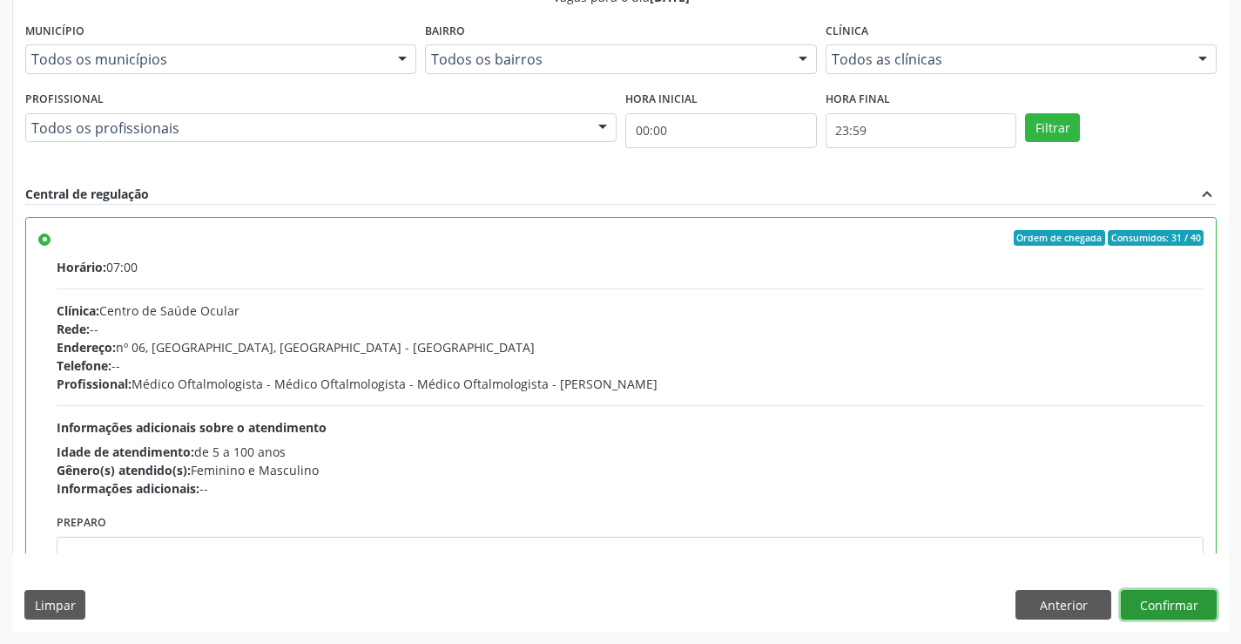
click at [1155, 615] on button "Confirmar" at bounding box center [1169, 605] width 96 height 30
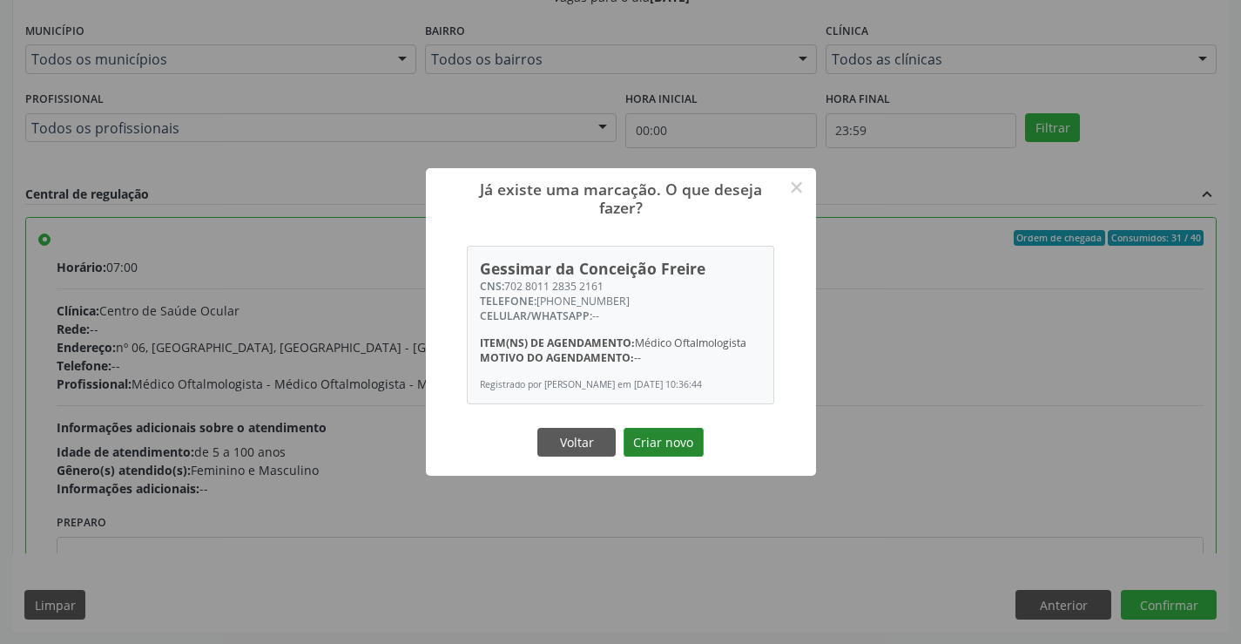
click at [692, 444] on button "Criar novo" at bounding box center [664, 443] width 80 height 30
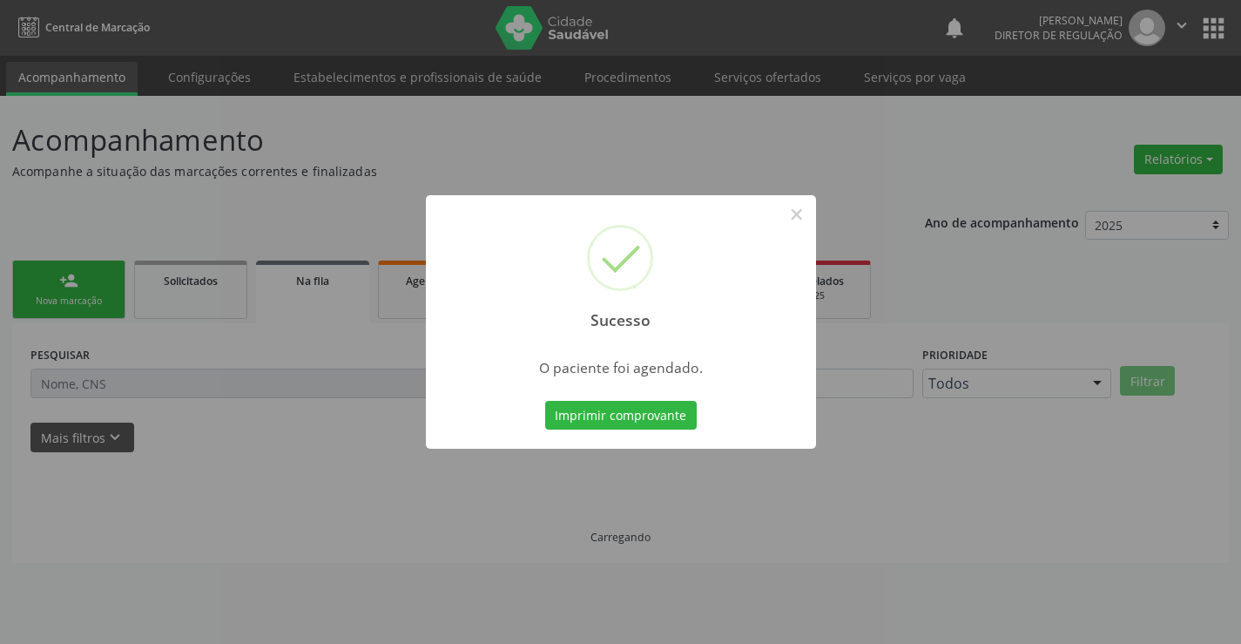
scroll to position [0, 0]
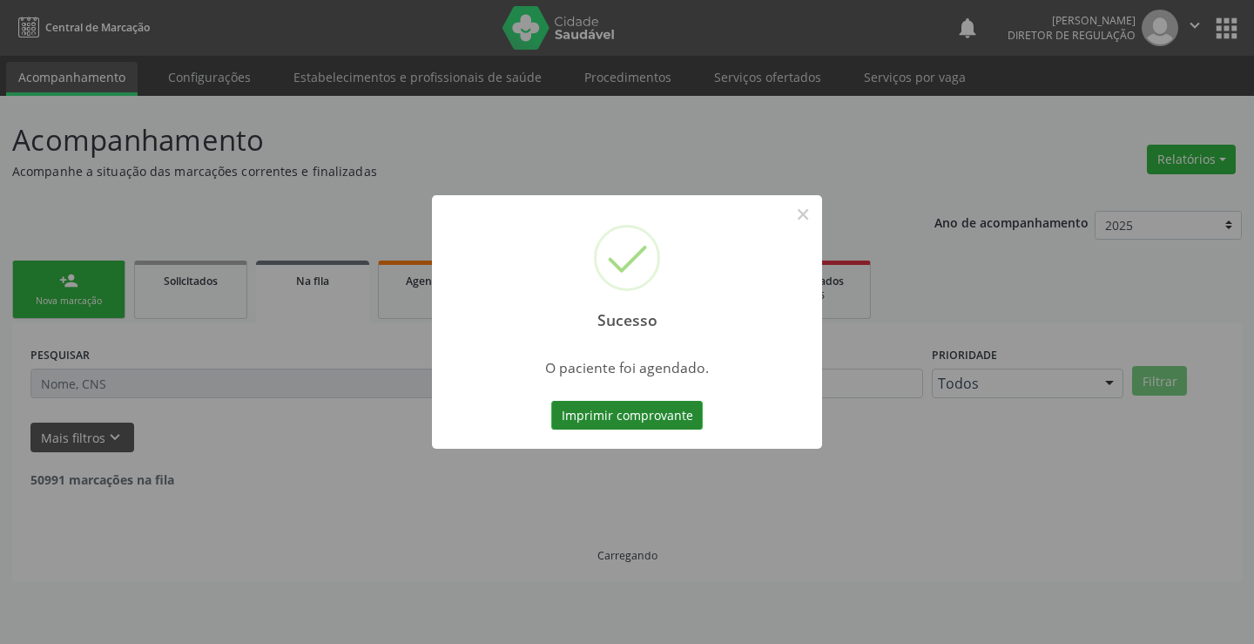
click at [613, 413] on button "Imprimir comprovante" at bounding box center [627, 416] width 152 height 30
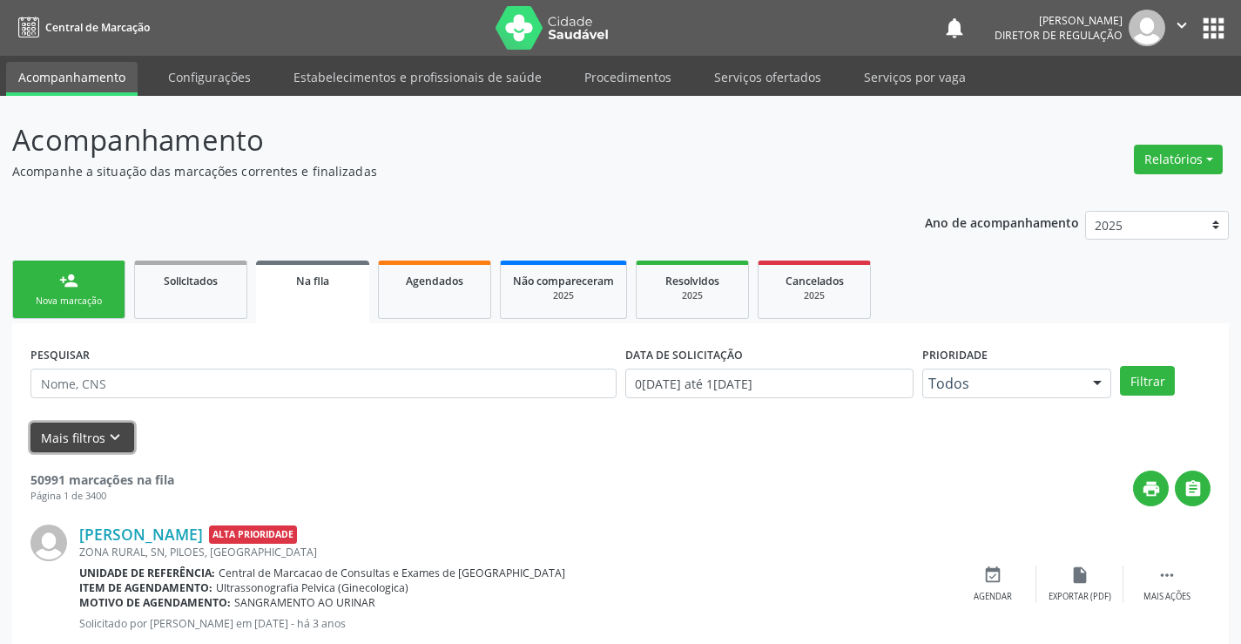
click at [65, 429] on button "Mais filtros keyboard_arrow_down" at bounding box center [82, 437] width 104 height 30
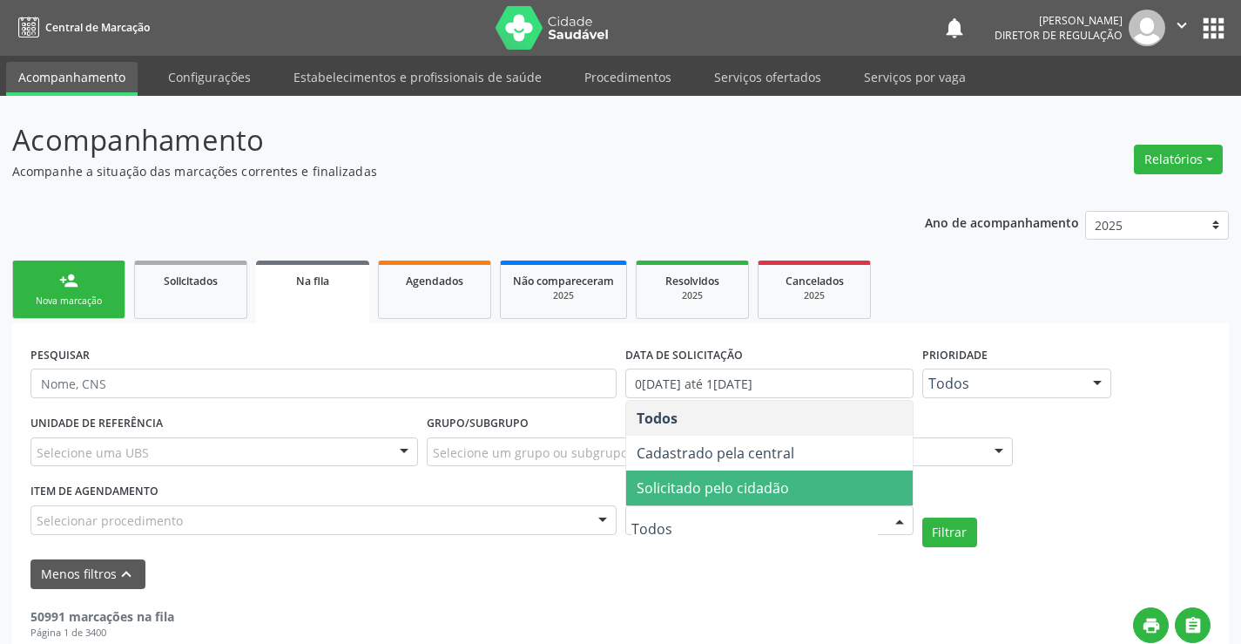
click at [721, 480] on span "Solicitado pelo cidadão" at bounding box center [713, 487] width 152 height 19
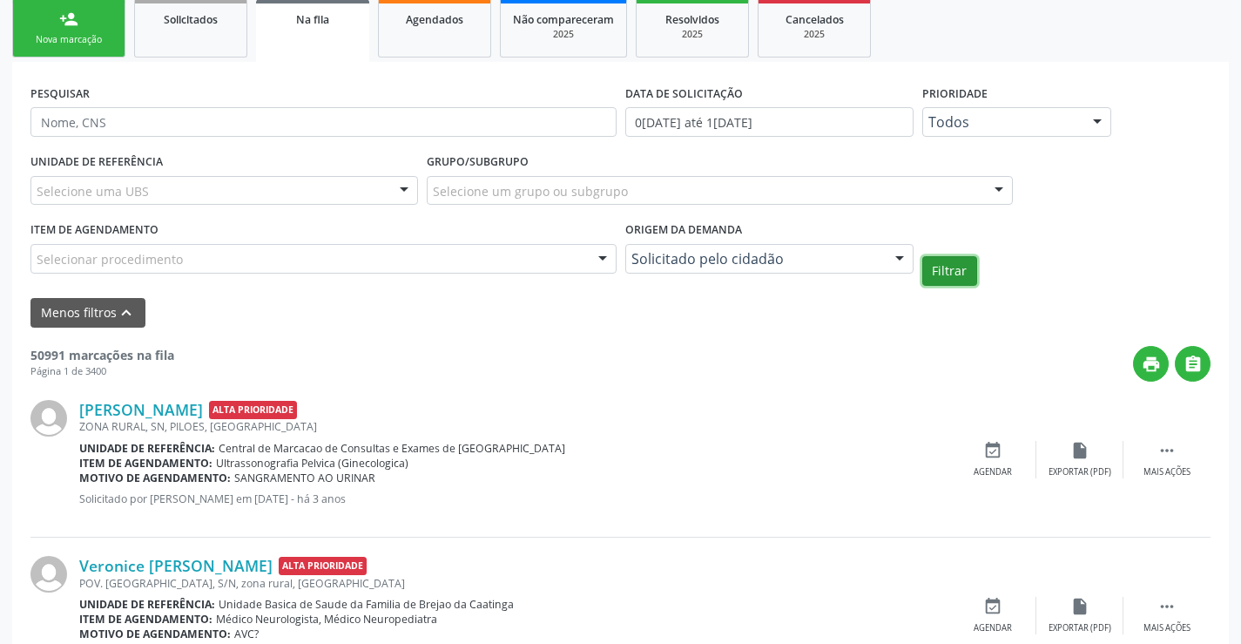
click at [935, 264] on button "Filtrar" at bounding box center [949, 271] width 55 height 30
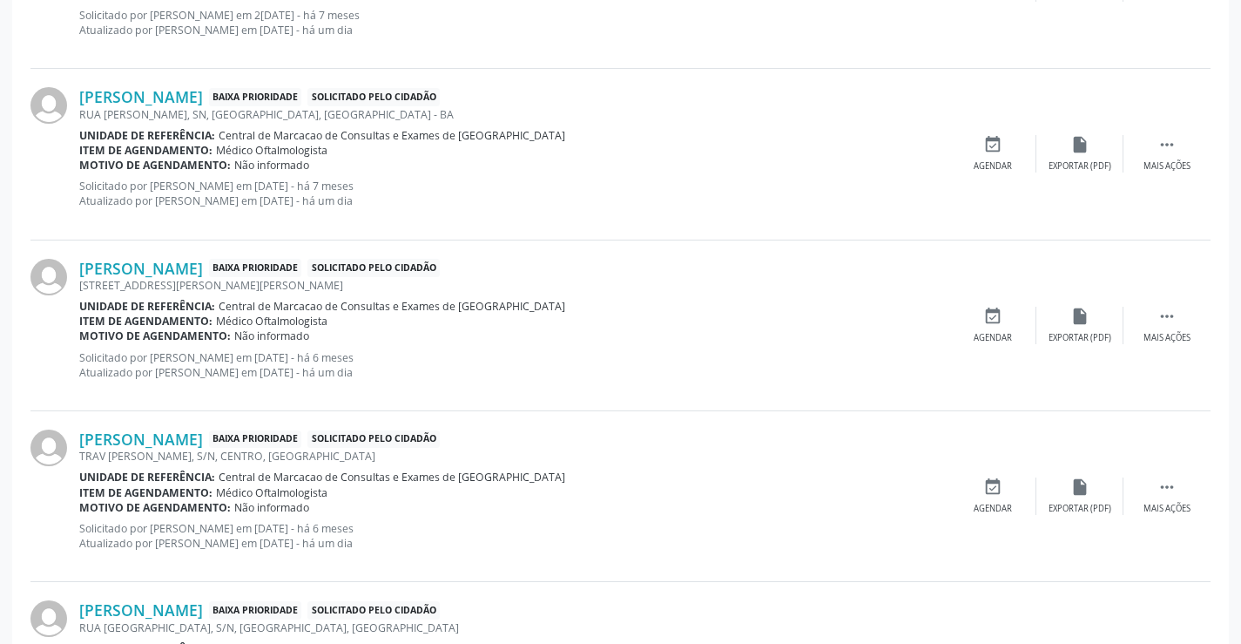
scroll to position [435, 0]
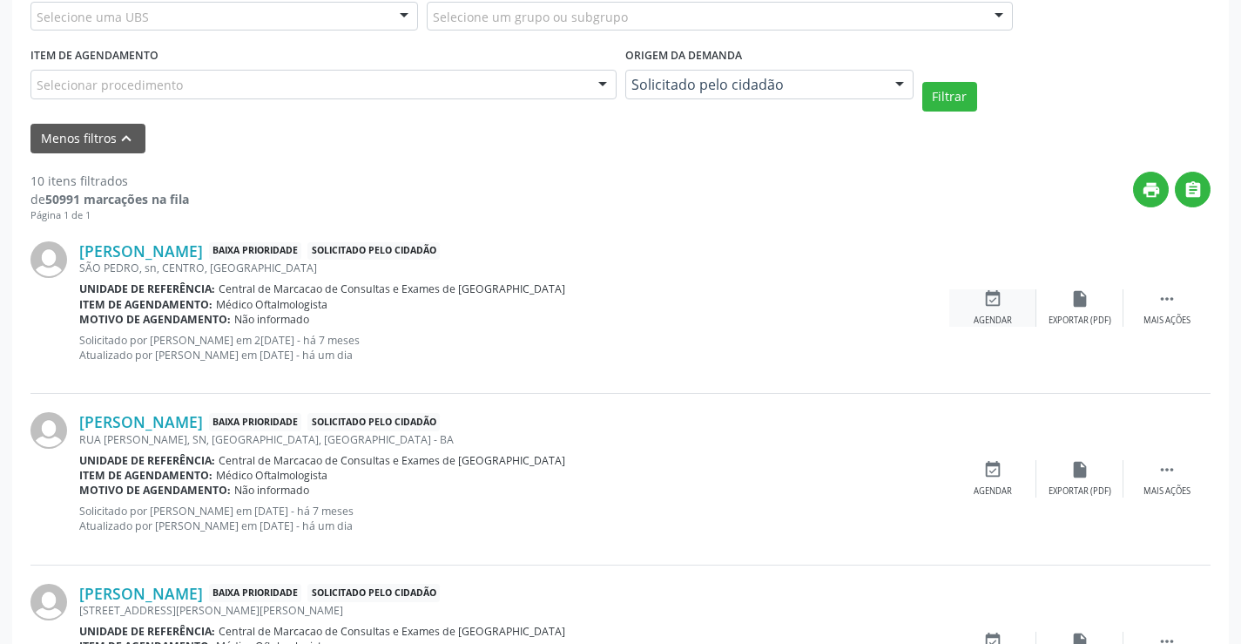
click at [990, 304] on icon "event_available" at bounding box center [992, 298] width 19 height 19
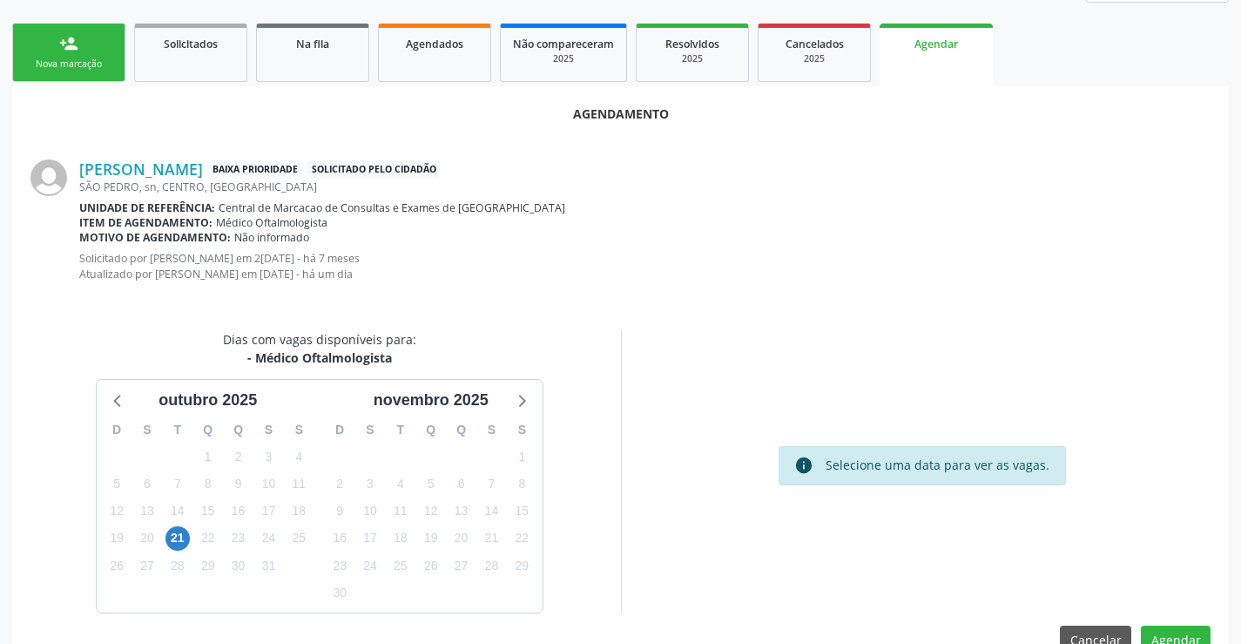
scroll to position [278, 0]
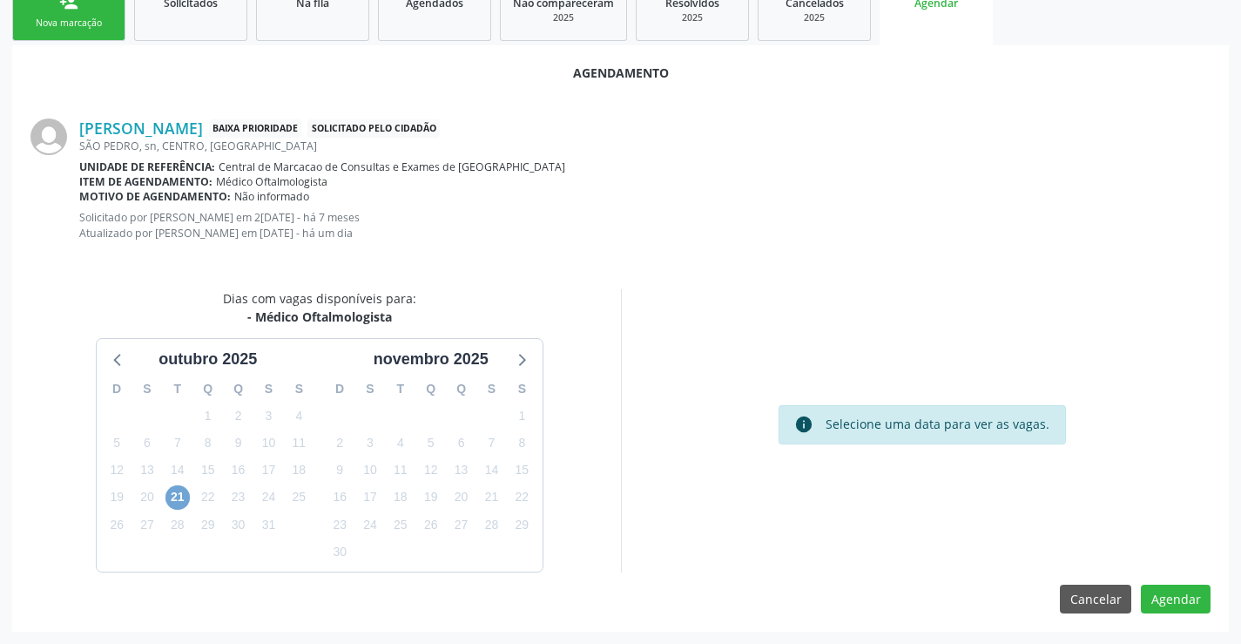
click at [185, 497] on span "21" at bounding box center [177, 497] width 24 height 24
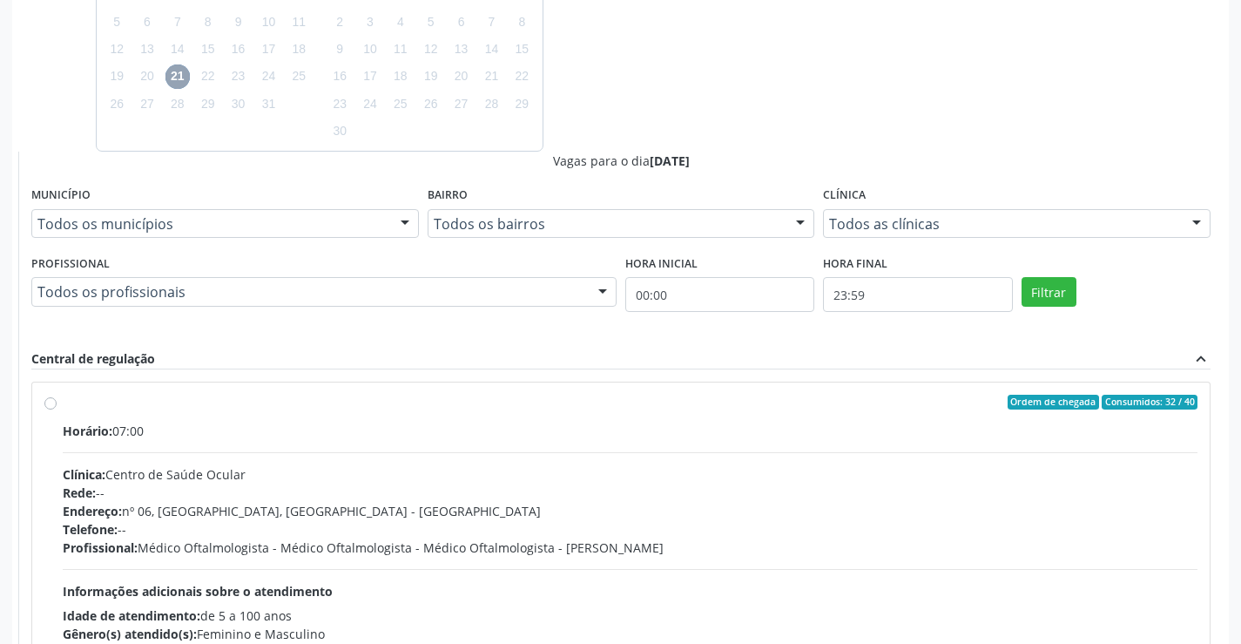
scroll to position [713, 0]
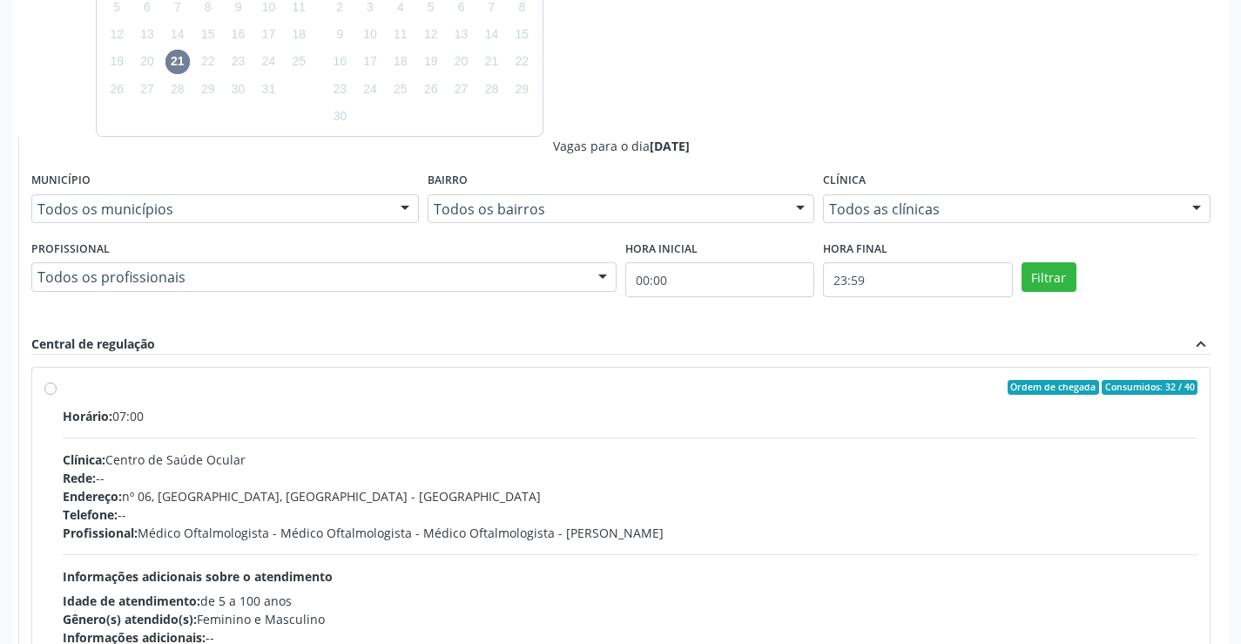
click at [867, 451] on div "Clínica: Centro de Saúde Ocular" at bounding box center [630, 459] width 1135 height 18
click at [57, 395] on input "Ordem de chegada Consumidos: 32 / 40 Horário: 07:00 Clínica: Centro de Saúde Oc…" at bounding box center [50, 388] width 12 height 16
radio input "true"
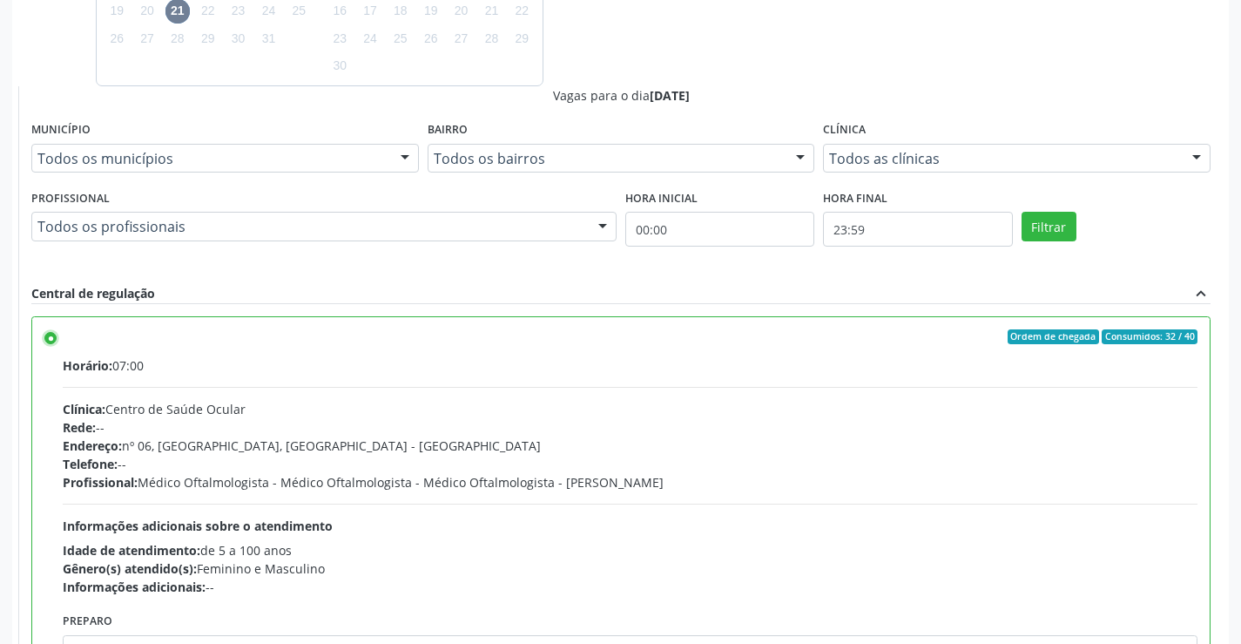
scroll to position [844, 0]
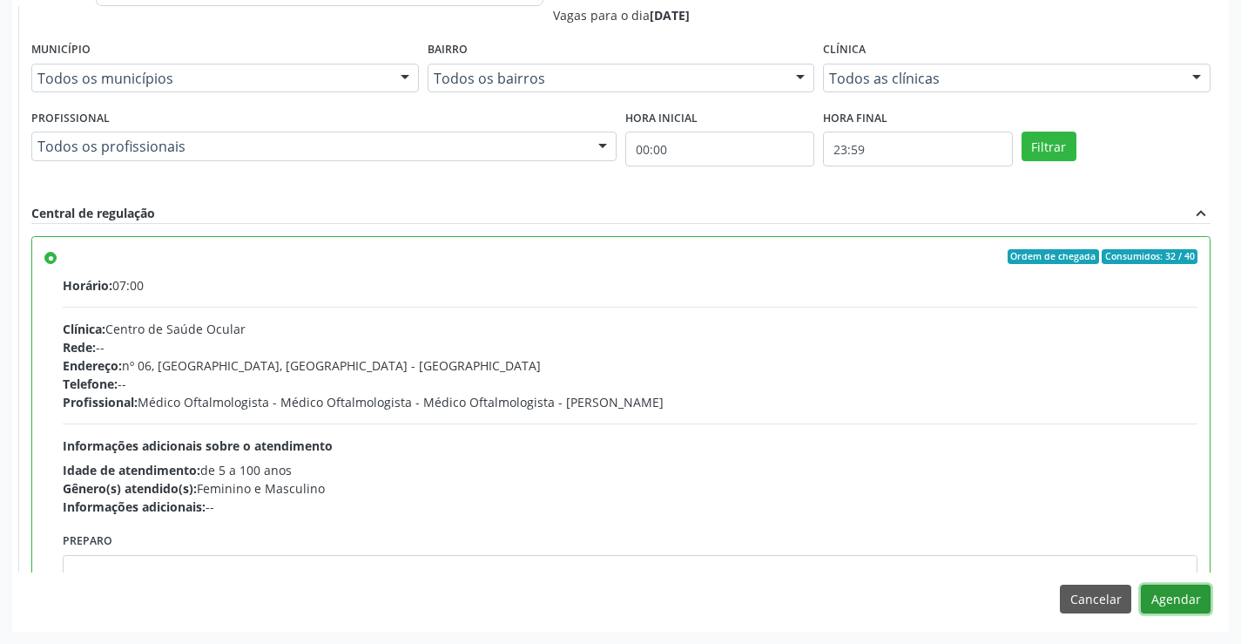
click at [1182, 603] on button "Agendar" at bounding box center [1176, 599] width 70 height 30
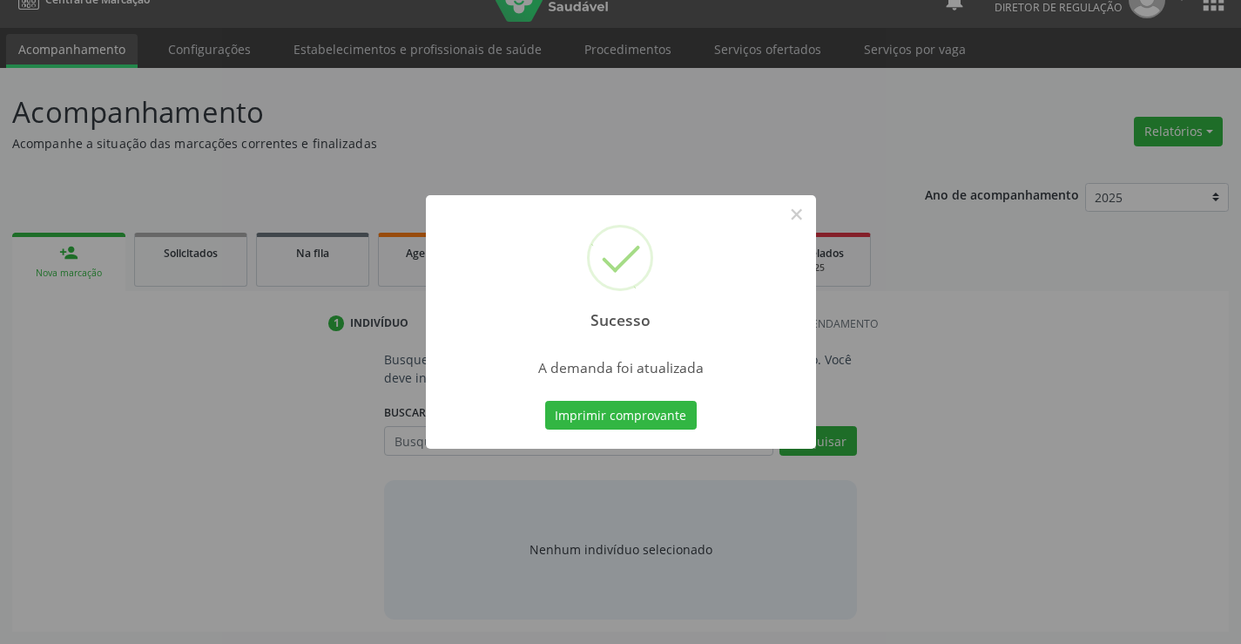
scroll to position [28, 0]
click at [794, 211] on button "×" at bounding box center [797, 214] width 30 height 30
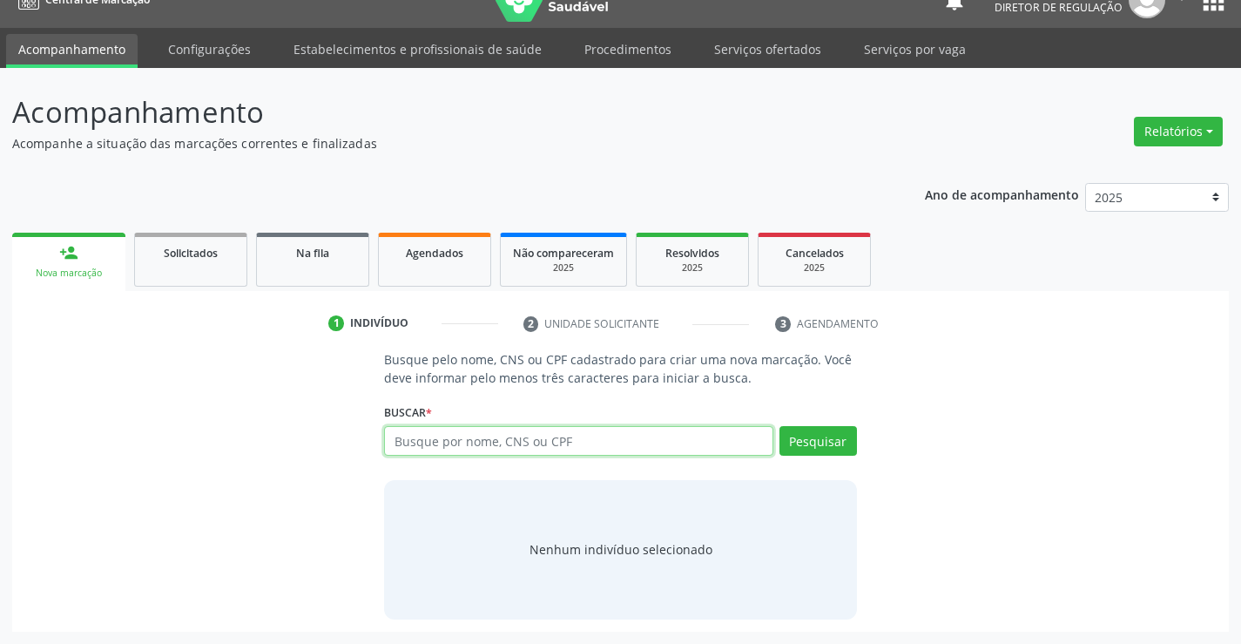
click at [483, 434] on input "text" at bounding box center [578, 441] width 388 height 30
click at [302, 257] on span "Na fila" at bounding box center [312, 253] width 33 height 15
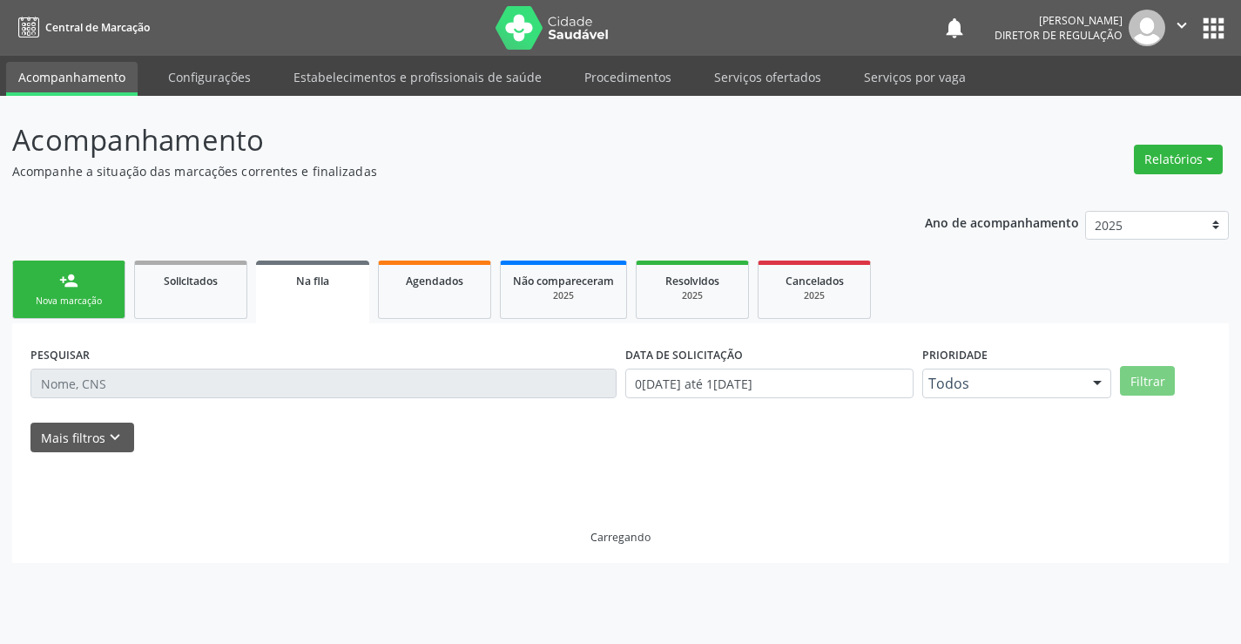
scroll to position [0, 0]
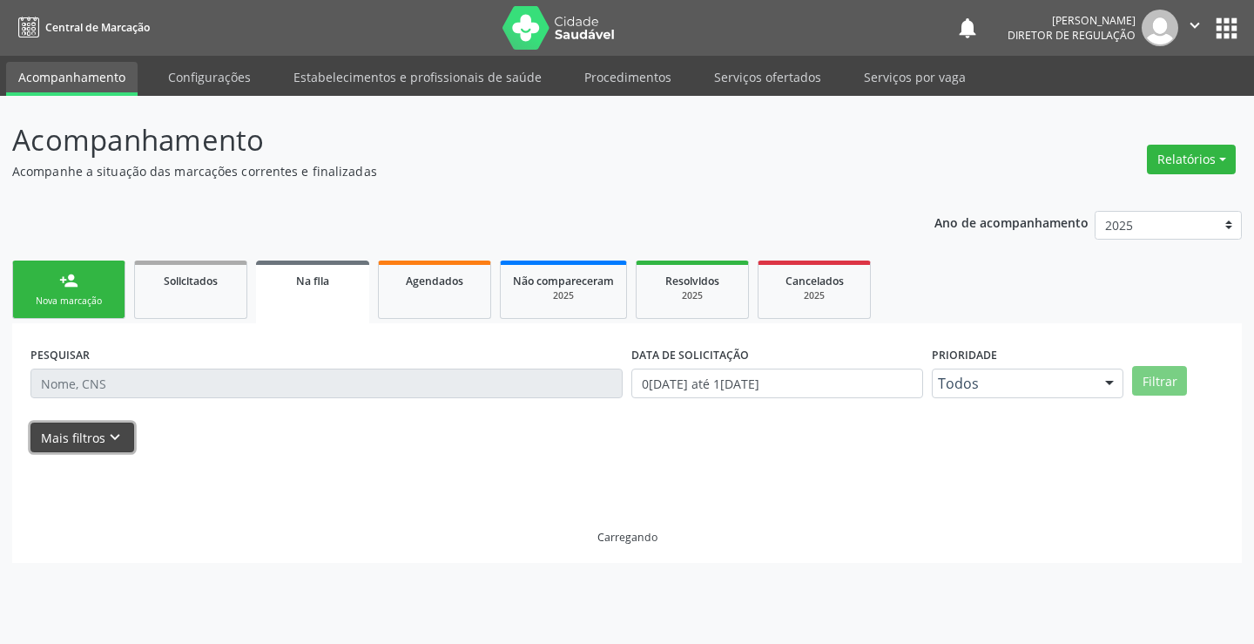
drag, startPoint x: 95, startPoint y: 432, endPoint x: 657, endPoint y: 471, distance: 563.1
click at [96, 432] on button "Mais filtros keyboard_arrow_down" at bounding box center [82, 437] width 104 height 30
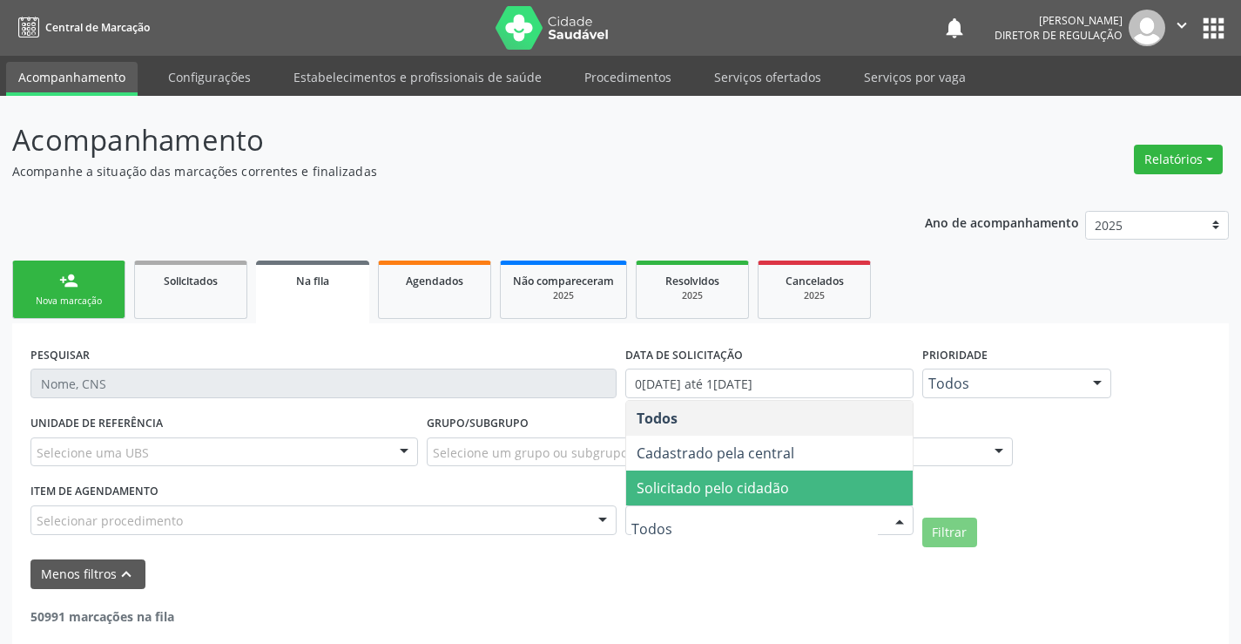
click at [797, 486] on span "Solicitado pelo cidadão" at bounding box center [769, 487] width 287 height 35
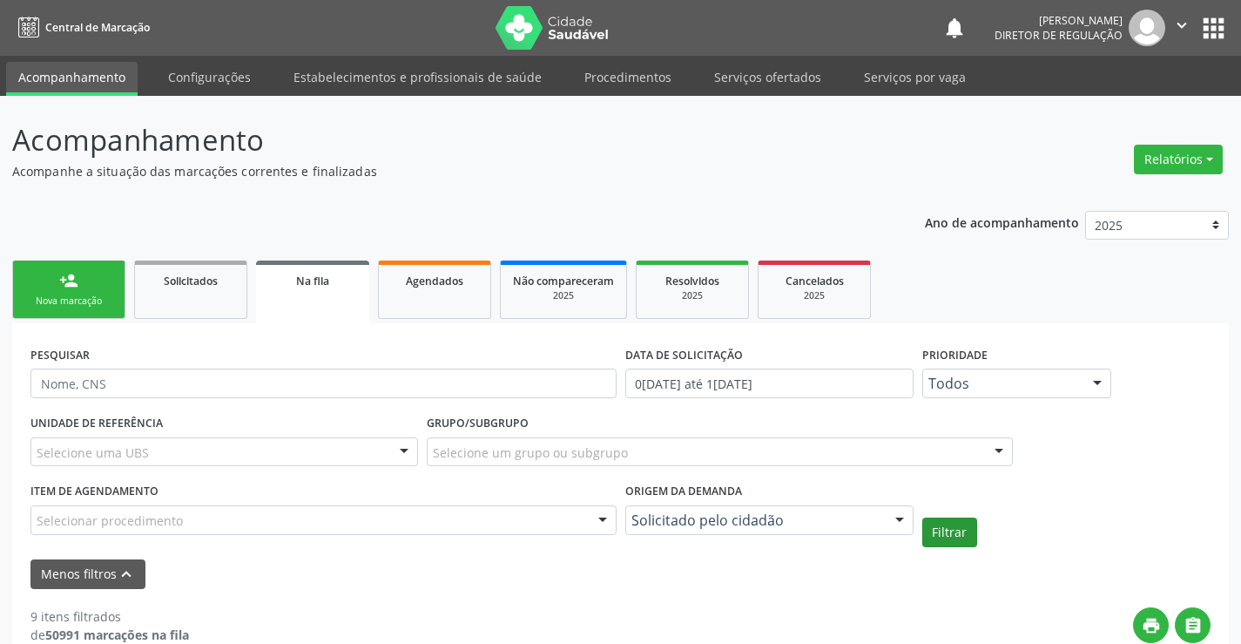
click at [955, 535] on button "Filtrar" at bounding box center [949, 532] width 55 height 30
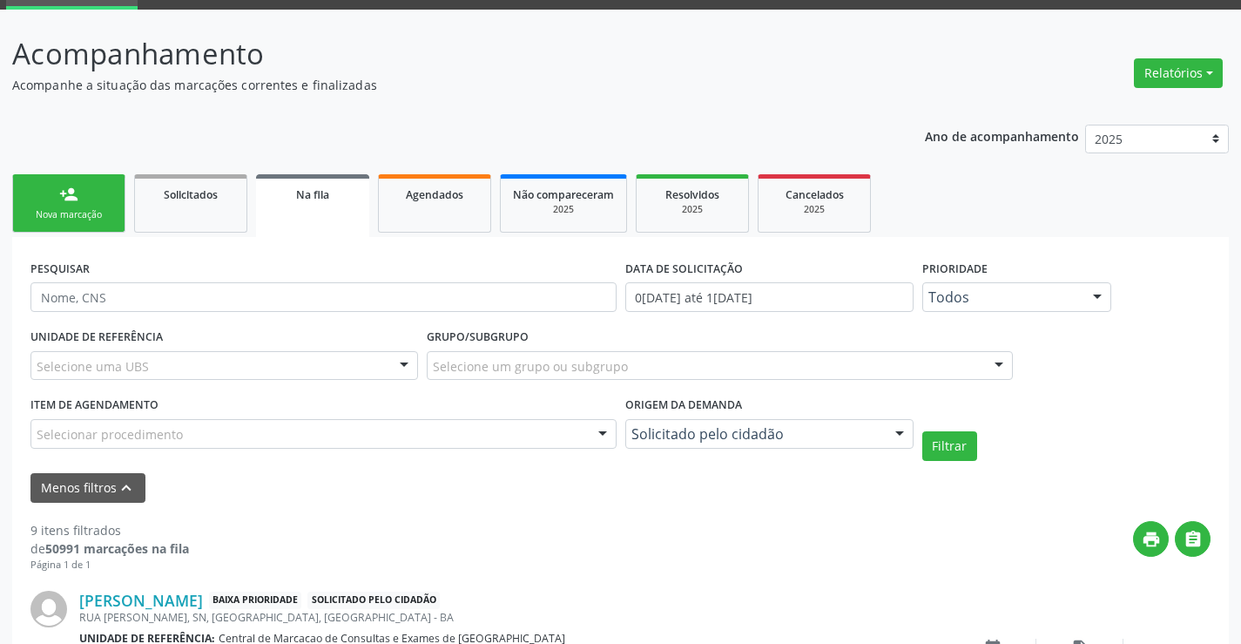
scroll to position [435, 0]
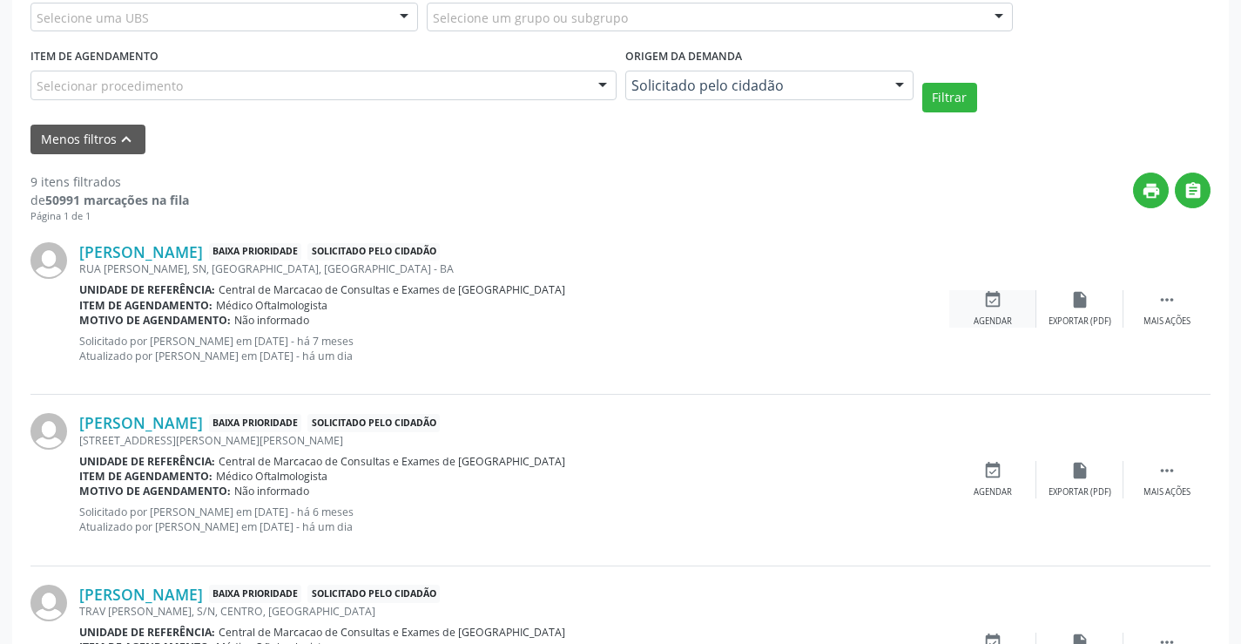
click at [976, 307] on div "event_available Agendar" at bounding box center [992, 308] width 87 height 37
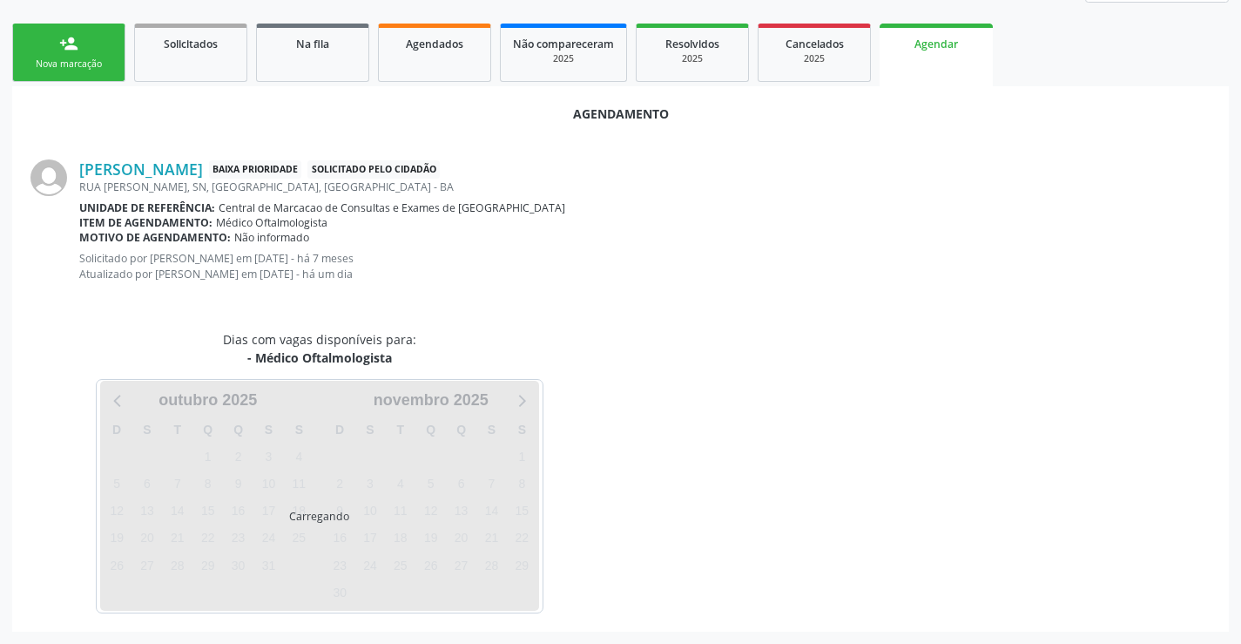
scroll to position [278, 0]
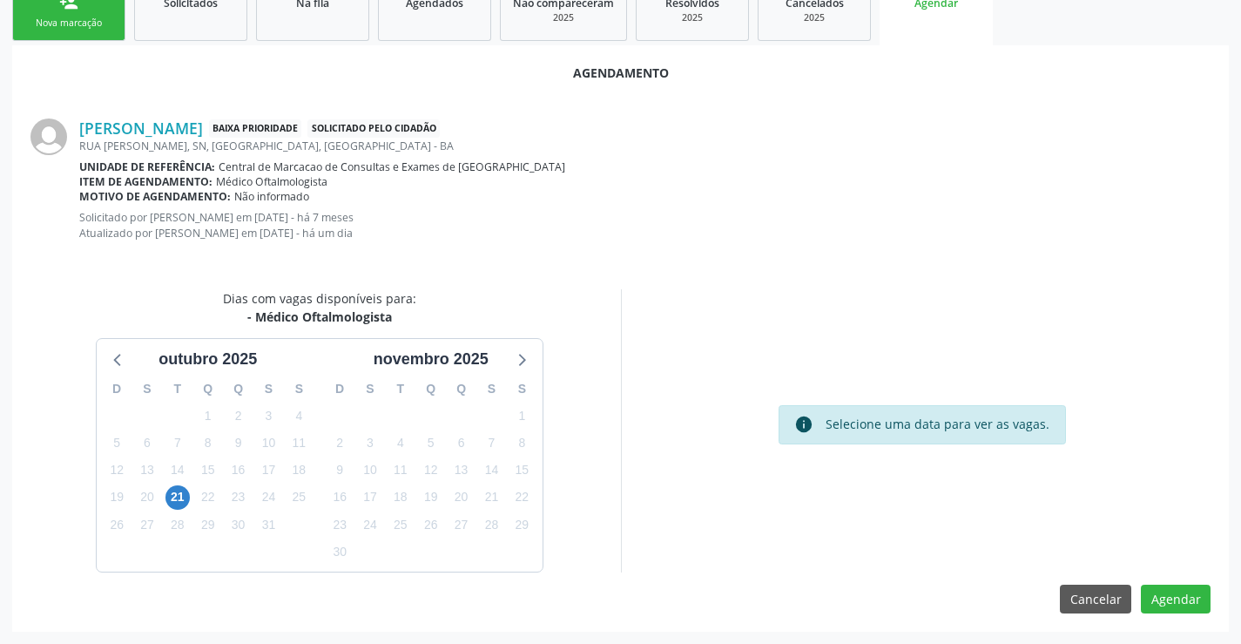
click at [163, 489] on div "21" at bounding box center [177, 496] width 30 height 27
click at [180, 500] on span "21" at bounding box center [177, 497] width 24 height 24
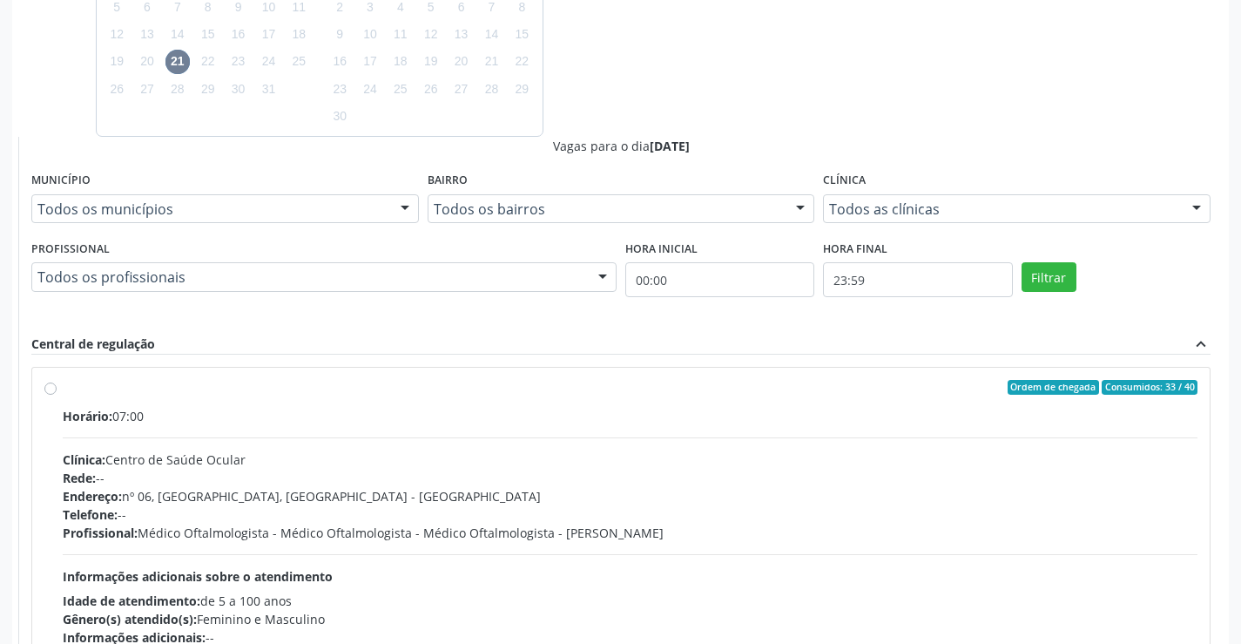
click at [838, 467] on div "Clínica: Centro de Saúde Ocular" at bounding box center [630, 459] width 1135 height 18
click at [57, 395] on input "Ordem de chegada Consumidos: 33 / 40 Horário: 07:00 Clínica: Centro de Saúde Oc…" at bounding box center [50, 388] width 12 height 16
radio input "true"
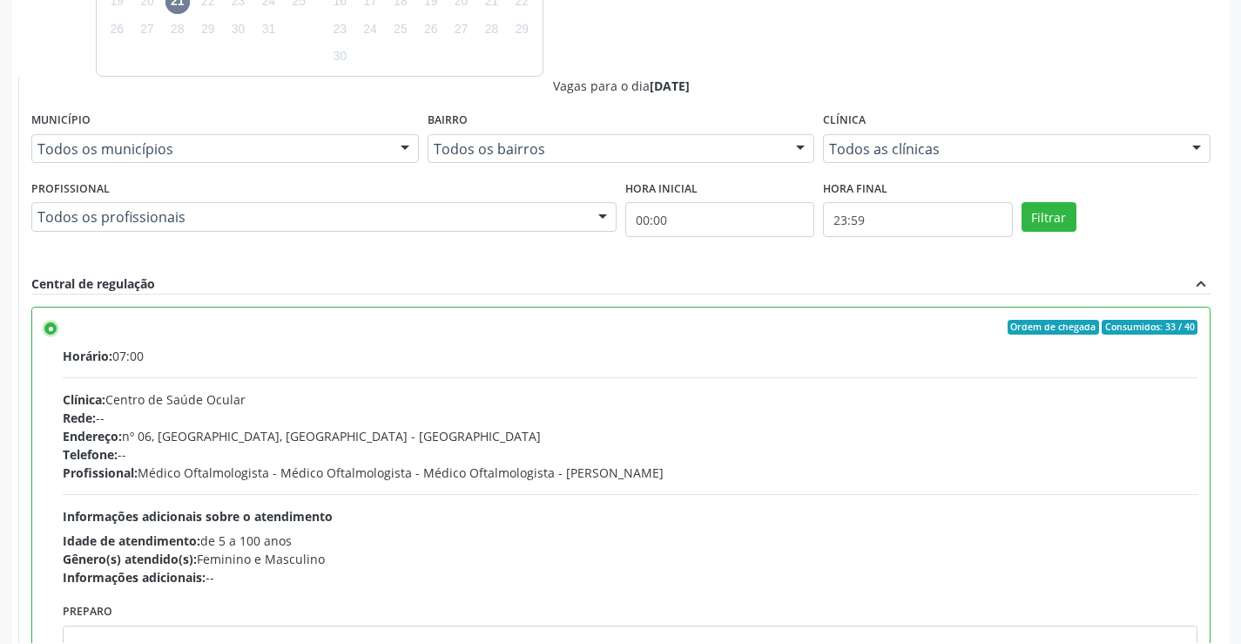
scroll to position [844, 0]
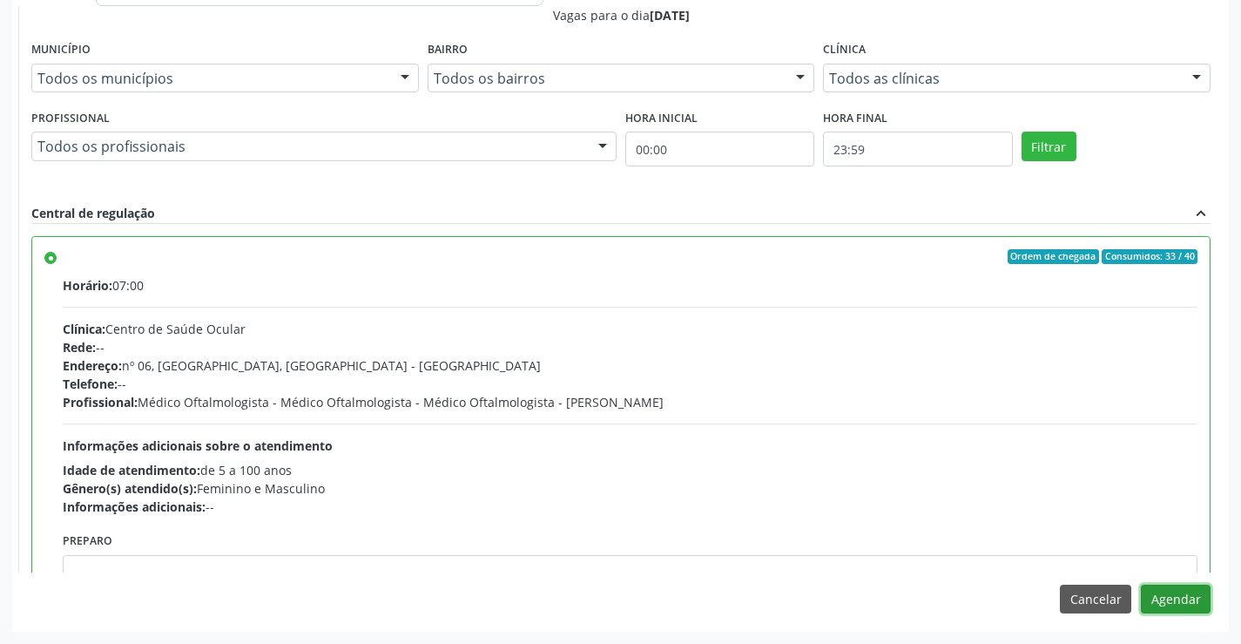
click at [1173, 609] on button "Agendar" at bounding box center [1176, 599] width 70 height 30
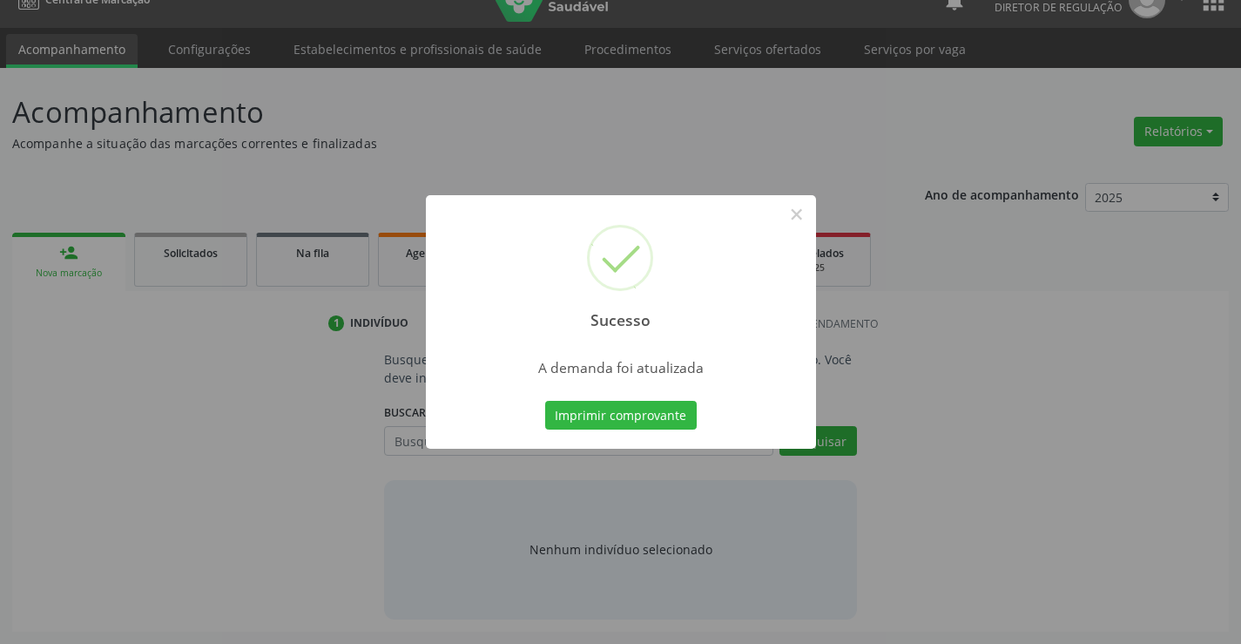
scroll to position [28, 0]
click at [796, 207] on button "×" at bounding box center [797, 214] width 30 height 30
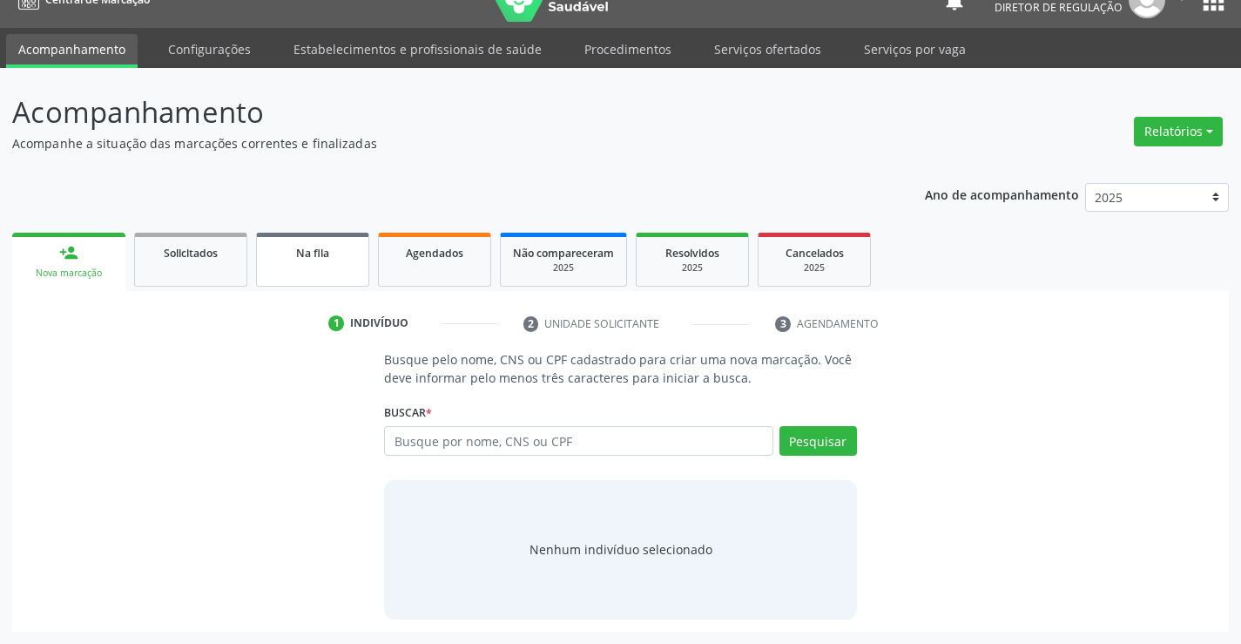
click at [338, 262] on link "Na fila" at bounding box center [312, 260] width 113 height 54
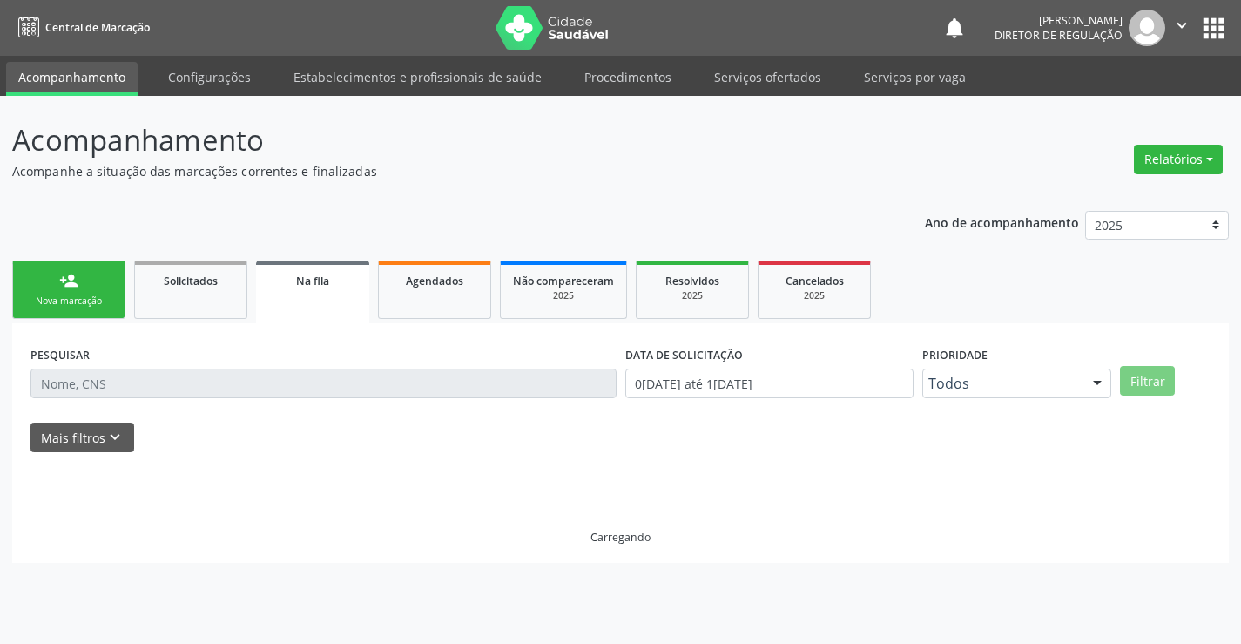
scroll to position [0, 0]
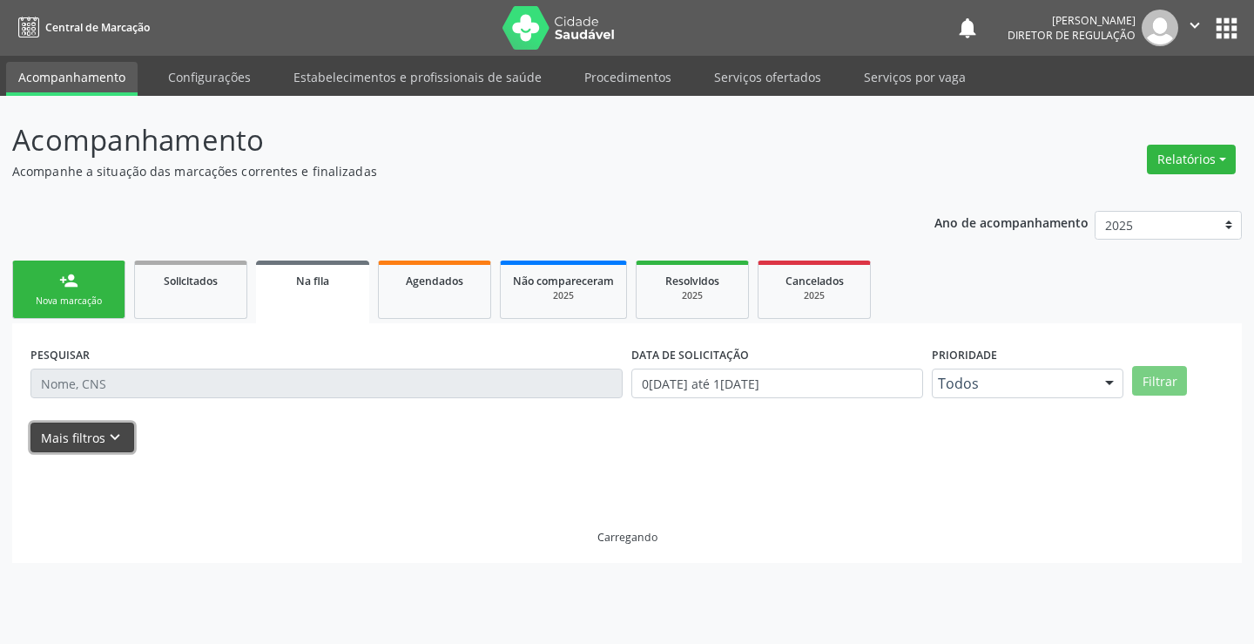
click at [113, 430] on icon "keyboard_arrow_down" at bounding box center [114, 437] width 19 height 19
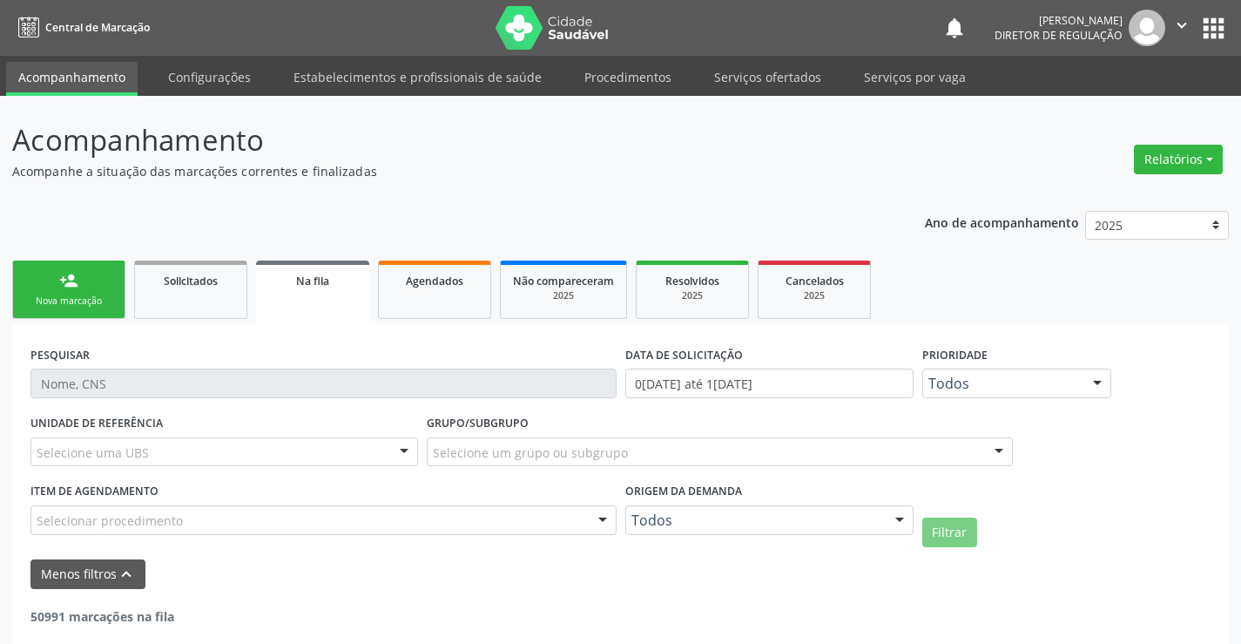
click at [795, 510] on div "Todos" at bounding box center [769, 520] width 288 height 30
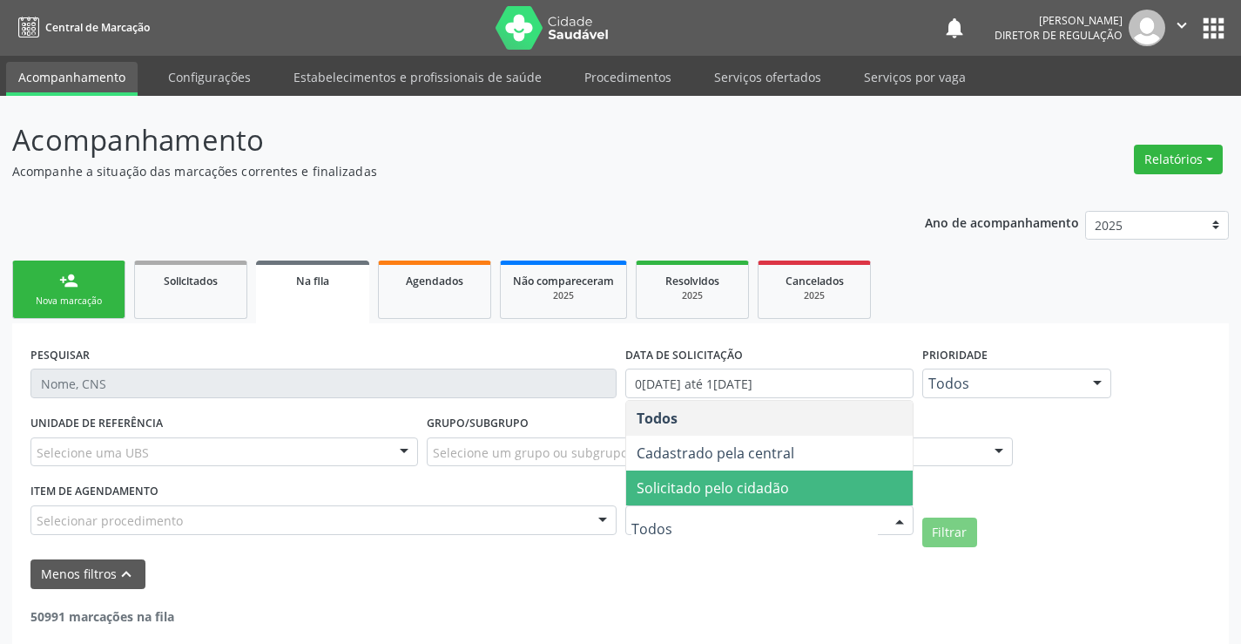
click at [798, 491] on span "Solicitado pelo cidadão" at bounding box center [769, 487] width 287 height 35
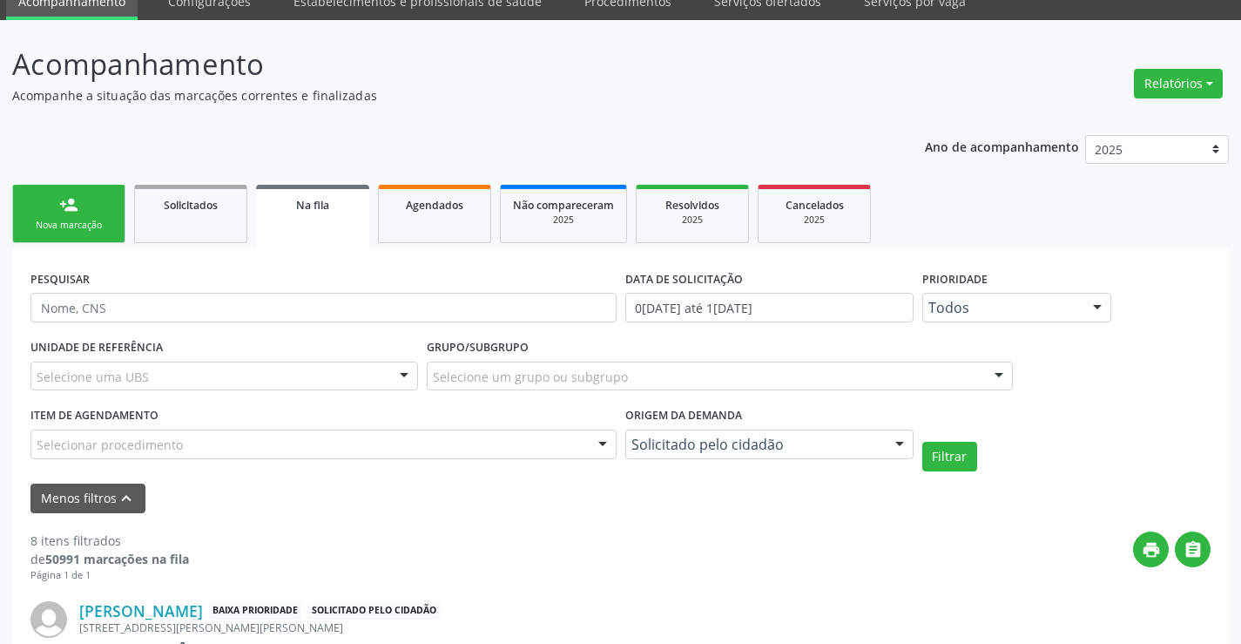
scroll to position [86, 0]
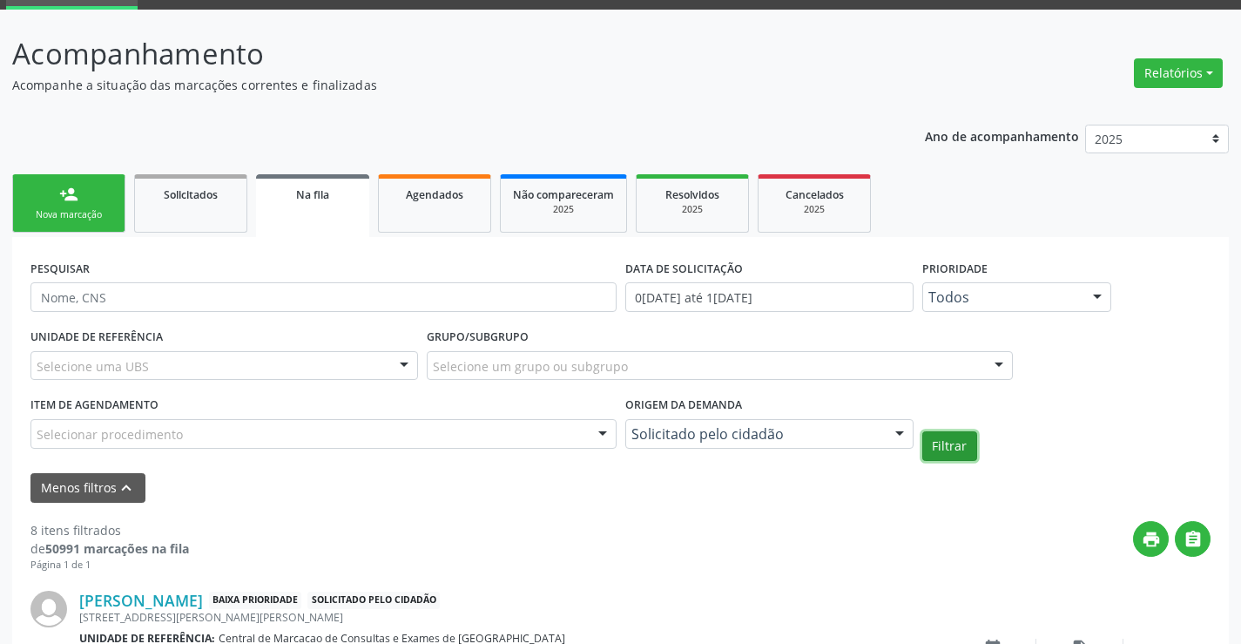
click at [941, 449] on button "Filtrar" at bounding box center [949, 446] width 55 height 30
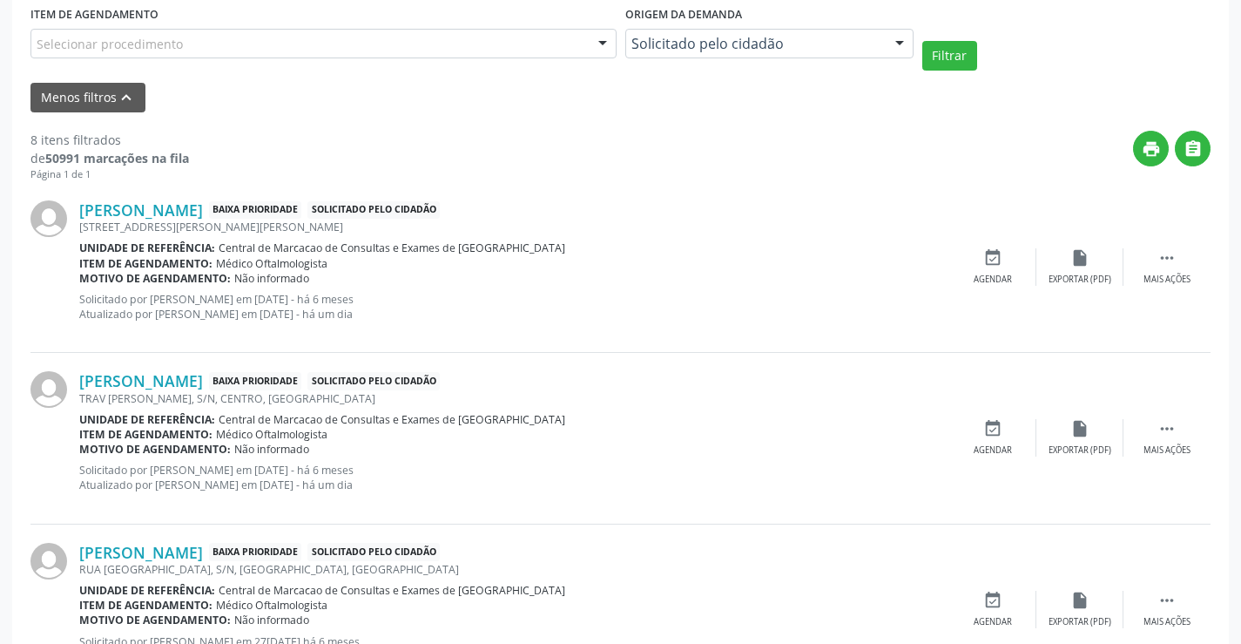
scroll to position [522, 0]
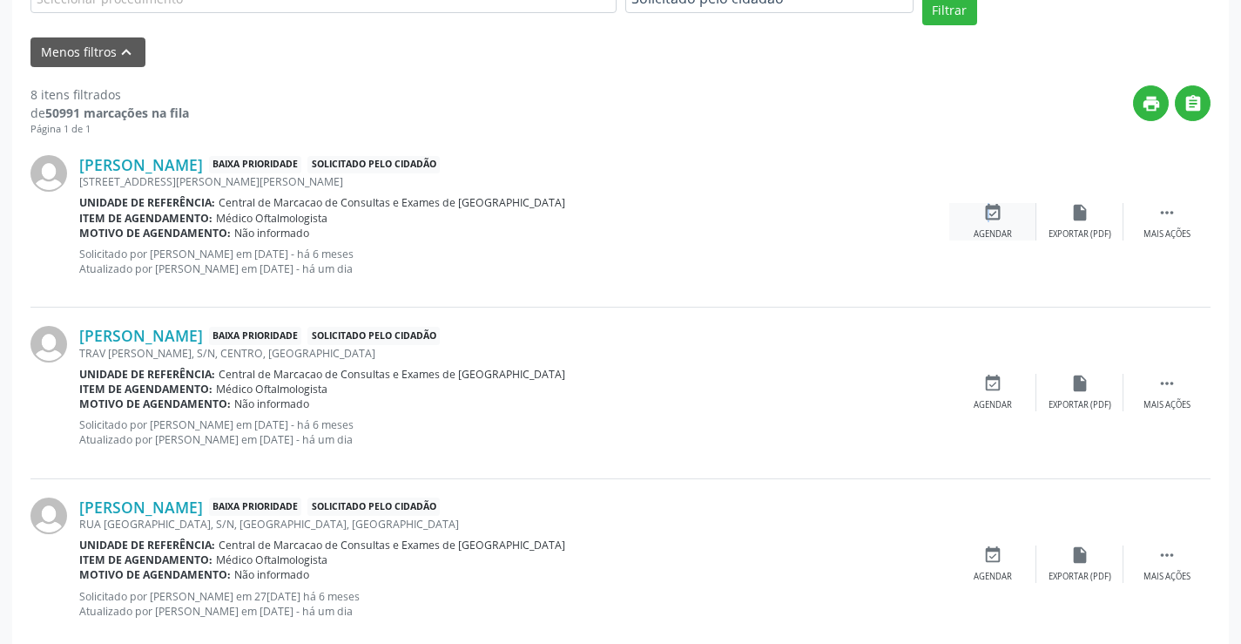
click at [985, 212] on icon "event_available" at bounding box center [992, 212] width 19 height 19
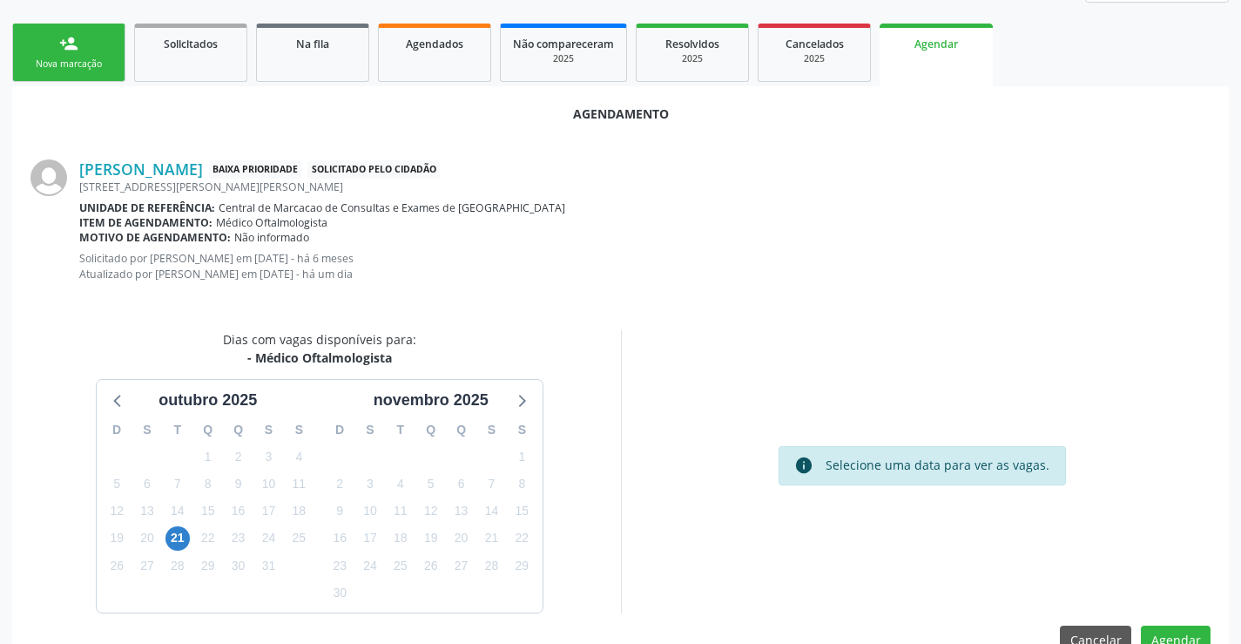
scroll to position [278, 0]
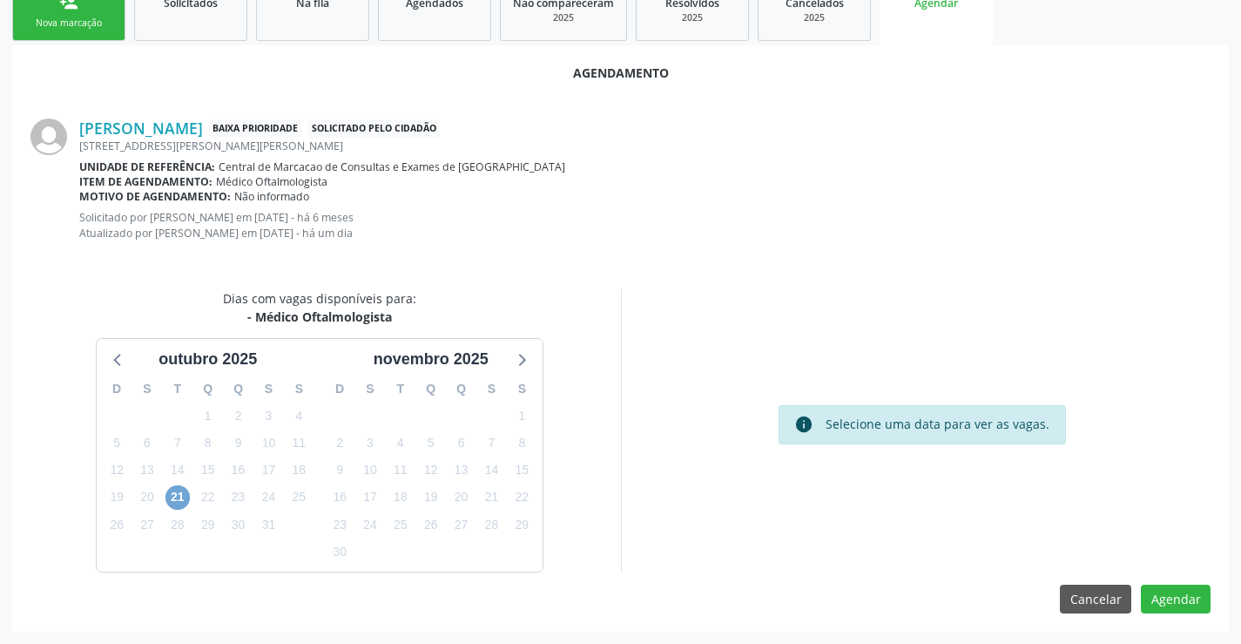
click at [175, 495] on span "21" at bounding box center [177, 497] width 24 height 24
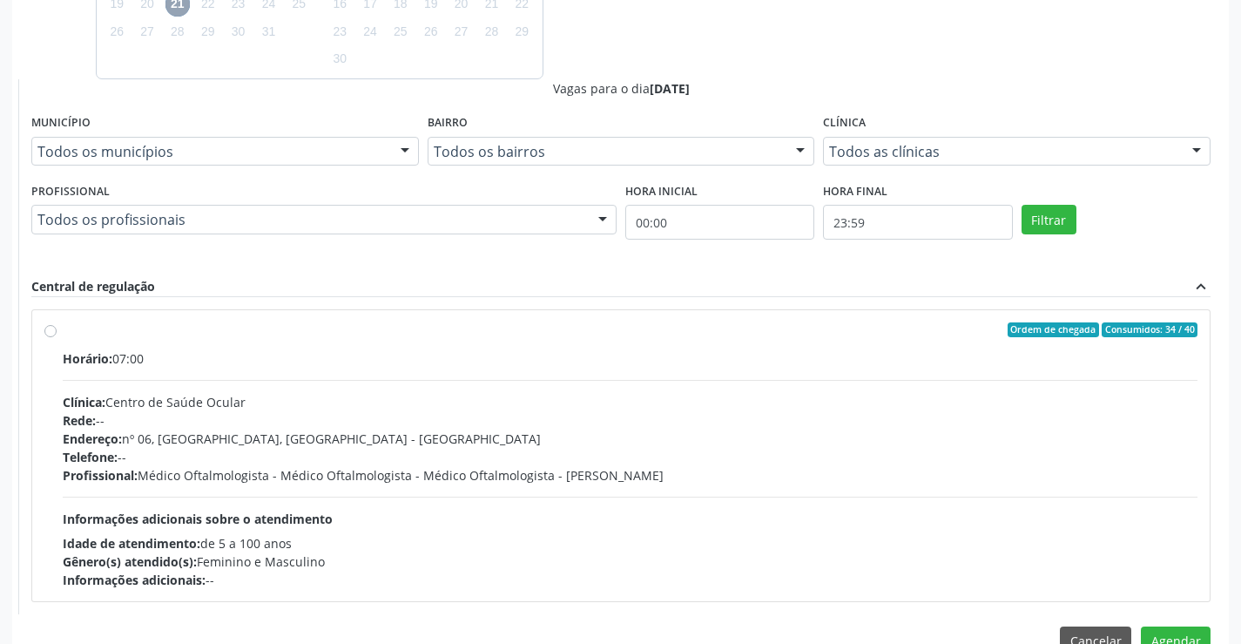
scroll to position [800, 0]
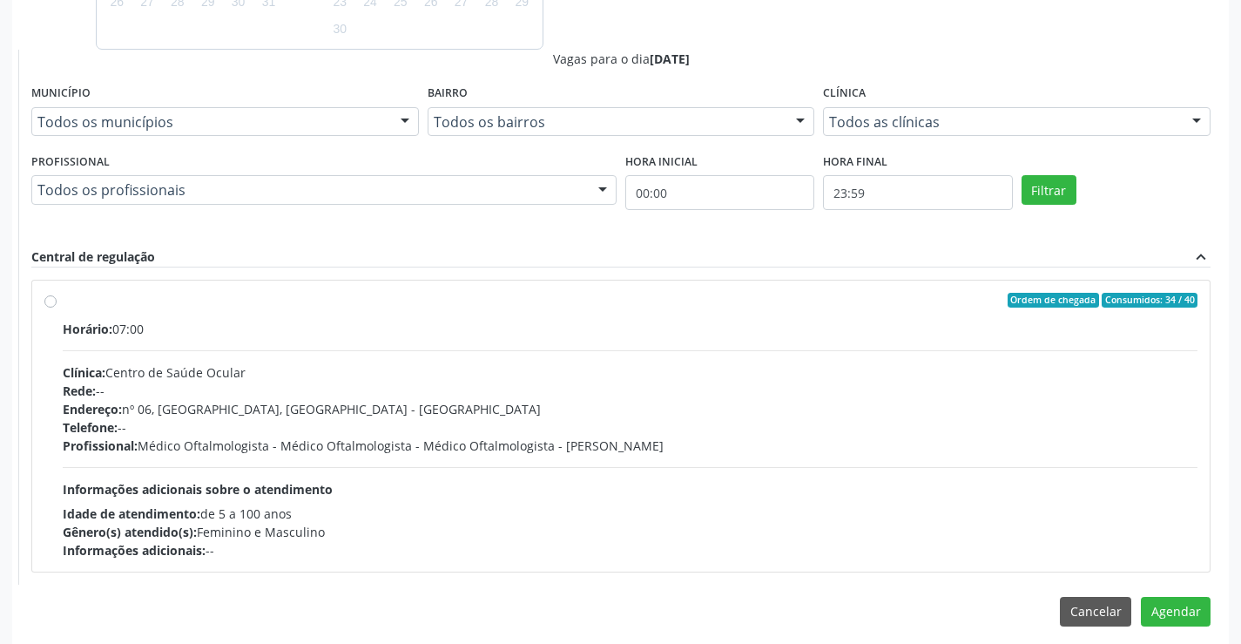
click at [596, 403] on div "Endereço: nº 06, Bairro Colina do Sol, Campo Formoso - BA" at bounding box center [630, 409] width 1135 height 18
click at [57, 308] on input "Ordem de chegada Consumidos: 34 / 40 Horário: 07:00 Clínica: Centro de Saúde Oc…" at bounding box center [50, 301] width 12 height 16
radio input "true"
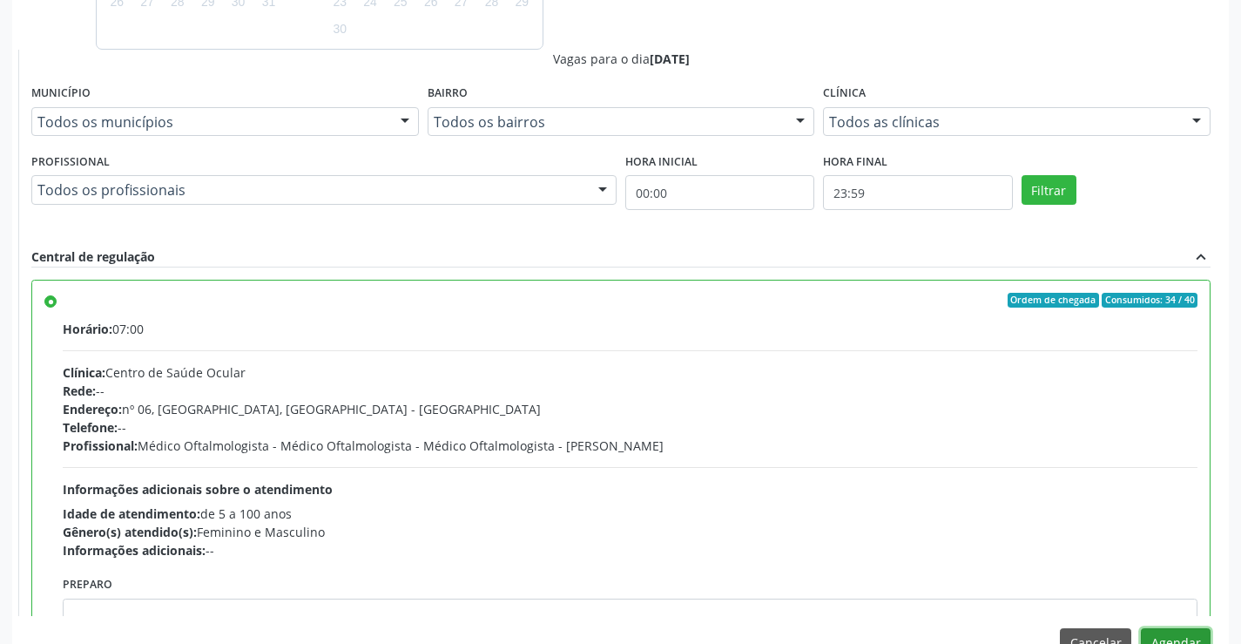
click at [1171, 638] on button "Agendar" at bounding box center [1176, 643] width 70 height 30
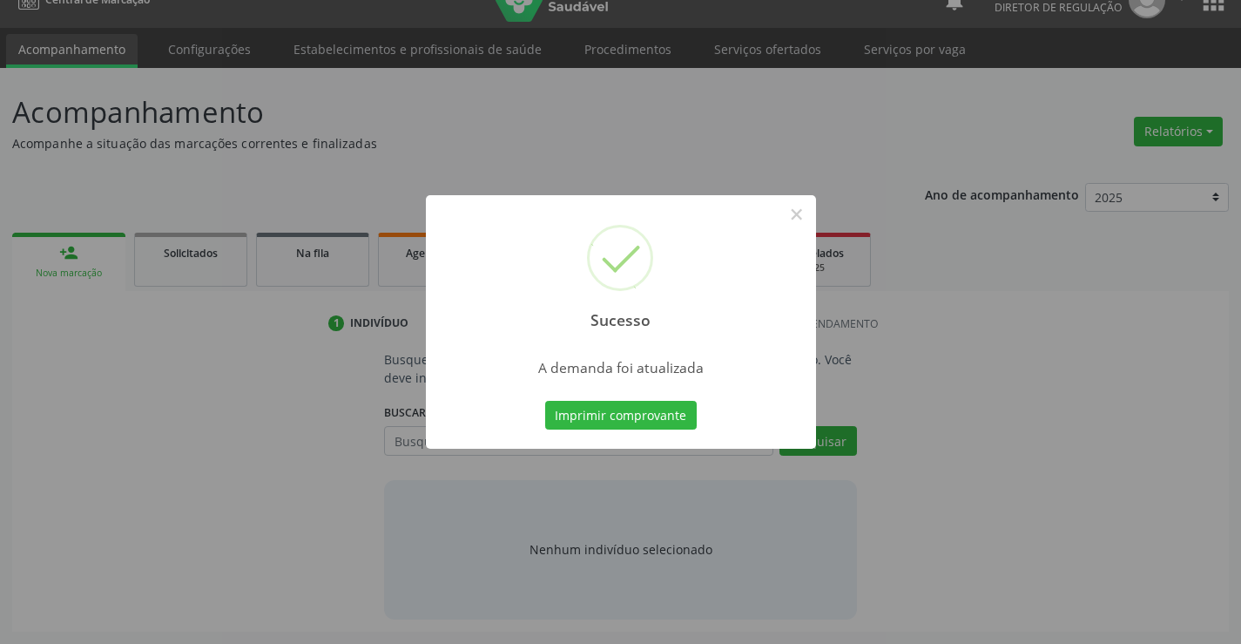
scroll to position [28, 0]
click at [804, 213] on button "×" at bounding box center [797, 214] width 30 height 30
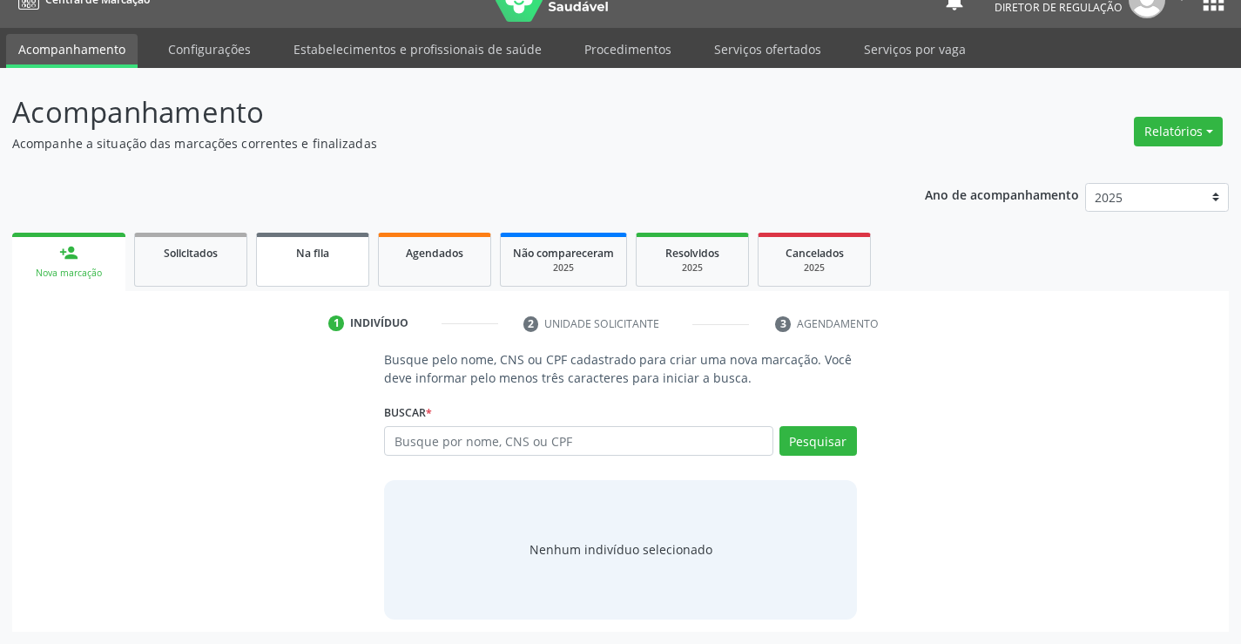
click at [307, 264] on link "Na fila" at bounding box center [312, 260] width 113 height 54
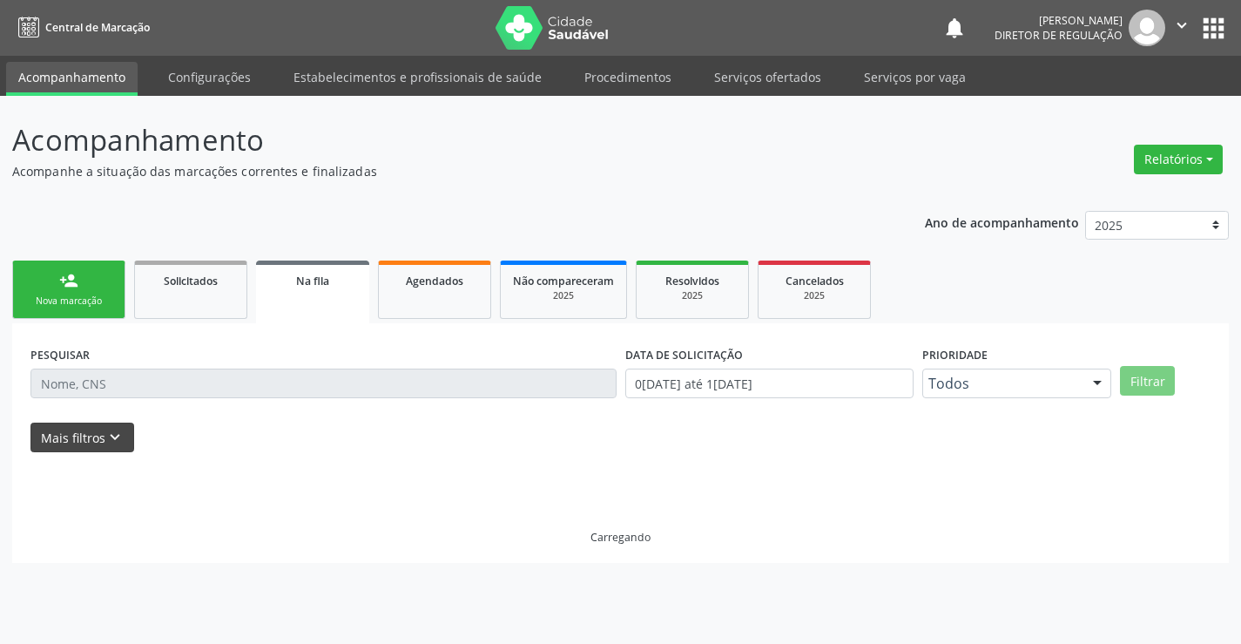
scroll to position [0, 0]
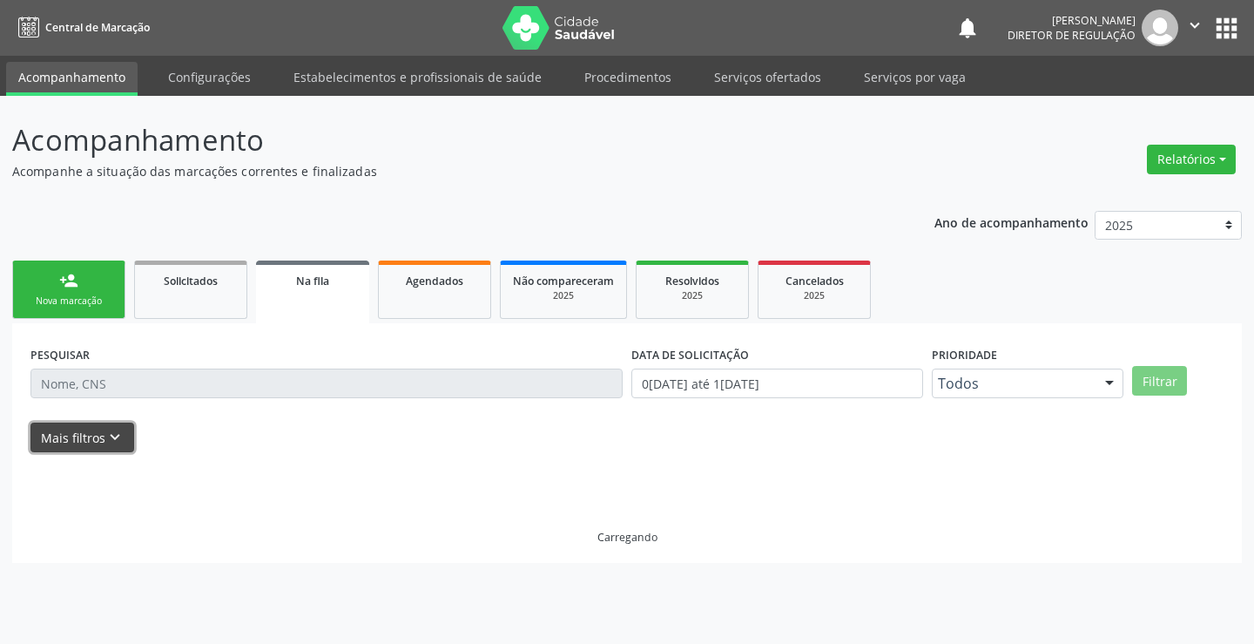
click at [92, 429] on button "Mais filtros keyboard_arrow_down" at bounding box center [82, 437] width 104 height 30
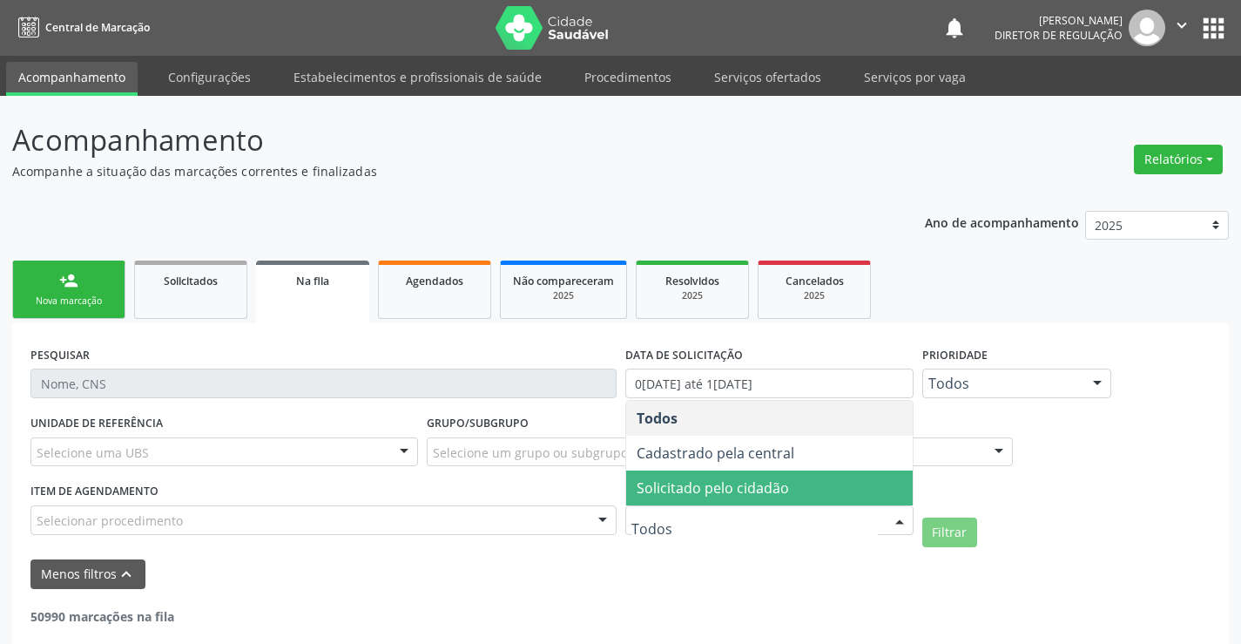
click at [764, 480] on span "Solicitado pelo cidadão" at bounding box center [713, 487] width 152 height 19
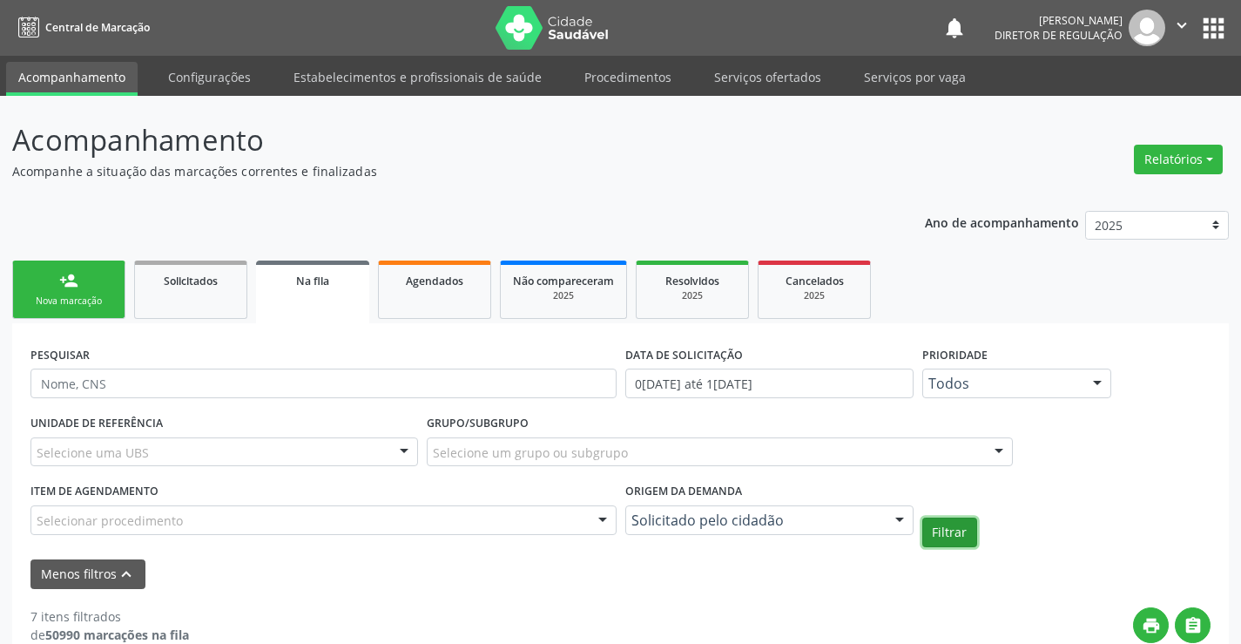
click at [944, 531] on button "Filtrar" at bounding box center [949, 532] width 55 height 30
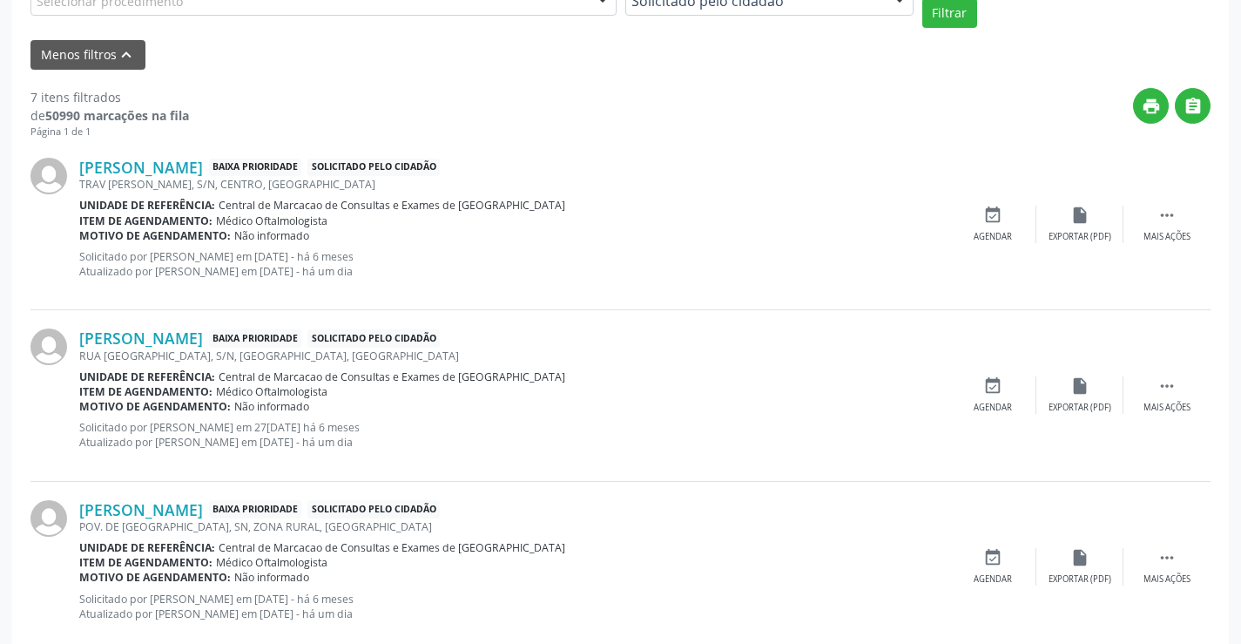
scroll to position [522, 0]
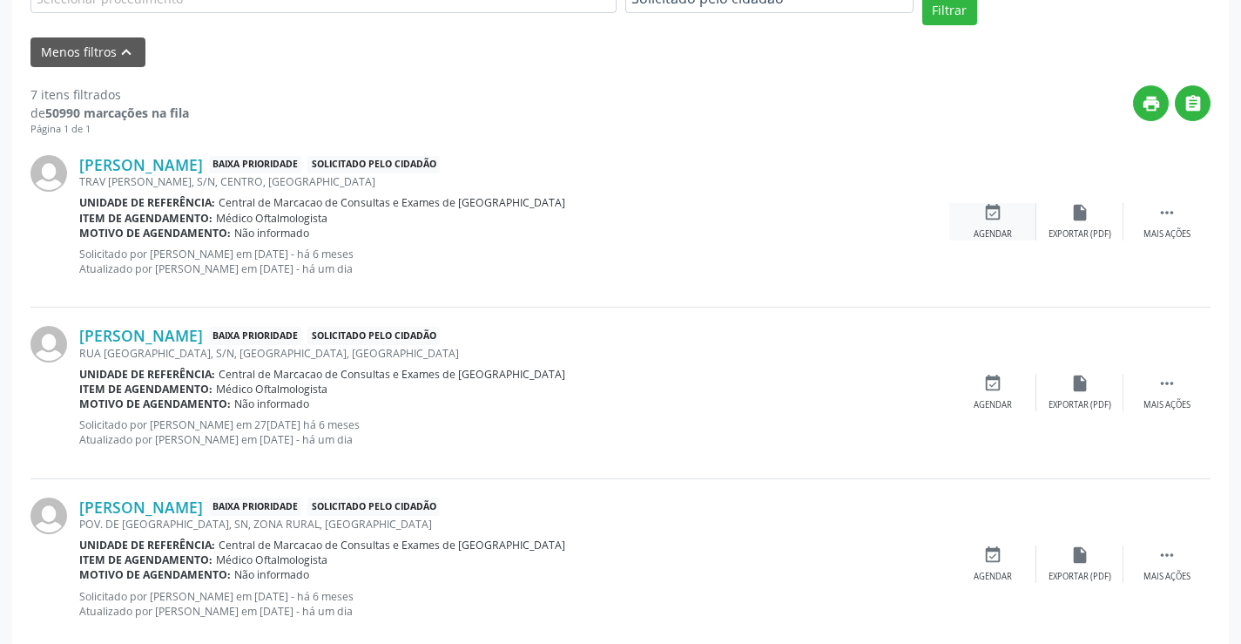
click at [994, 222] on div "event_available Agendar" at bounding box center [992, 221] width 87 height 37
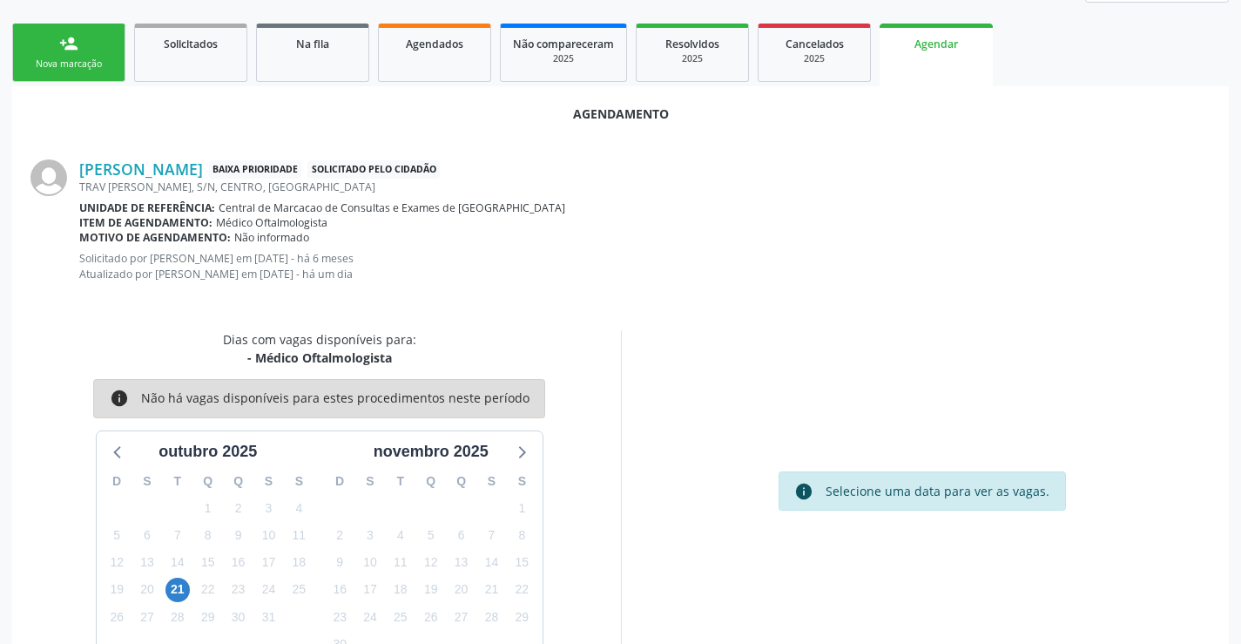
scroll to position [278, 0]
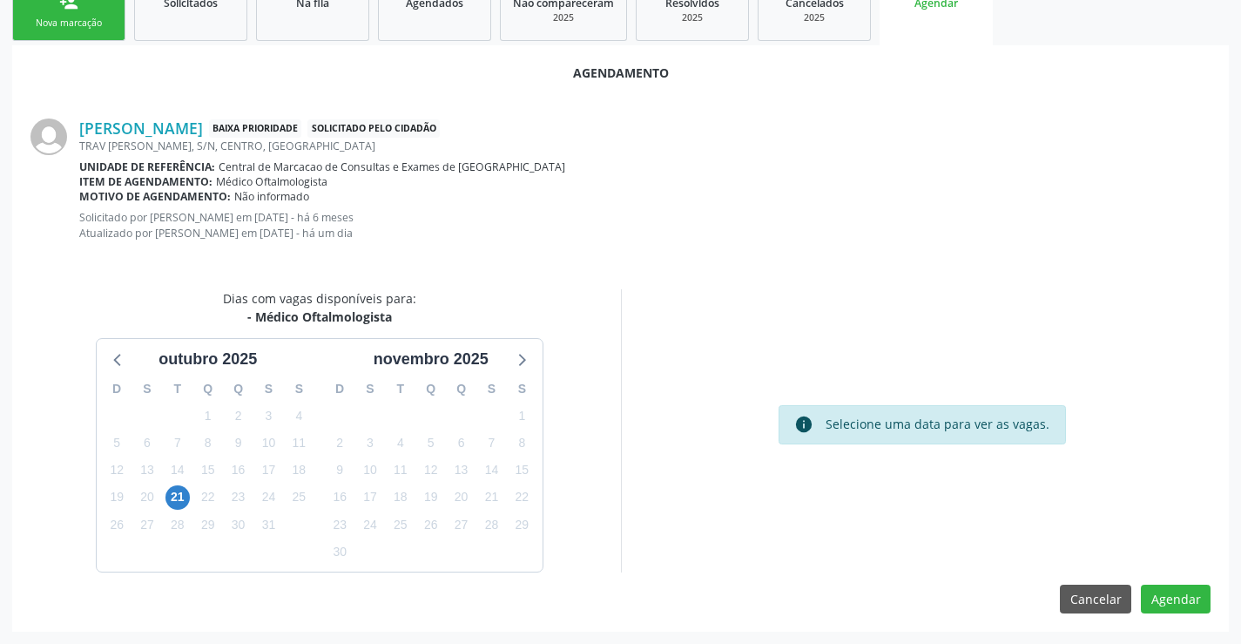
click at [346, 512] on div "23" at bounding box center [339, 524] width 24 height 27
click at [179, 504] on span "21" at bounding box center [177, 497] width 24 height 24
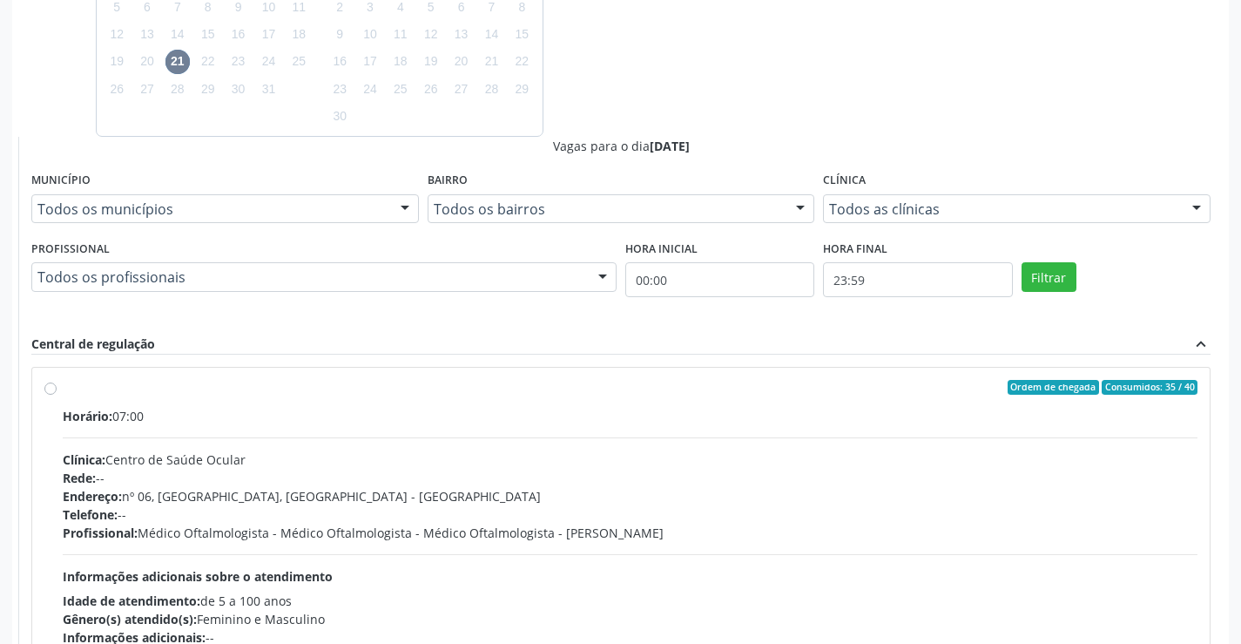
click at [483, 460] on div "Clínica: Centro de Saúde Ocular" at bounding box center [630, 459] width 1135 height 18
click at [57, 395] on input "Ordem de chegada Consumidos: 35 / 40 Horário: 07:00 Clínica: Centro de Saúde Oc…" at bounding box center [50, 388] width 12 height 16
radio input "true"
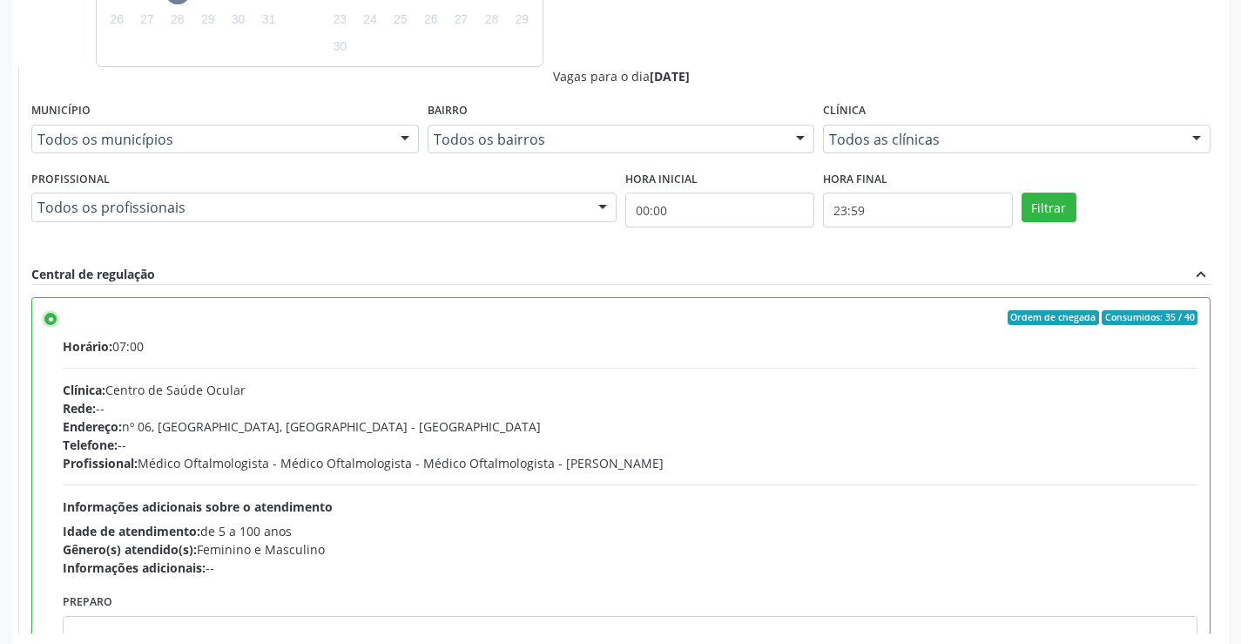
scroll to position [844, 0]
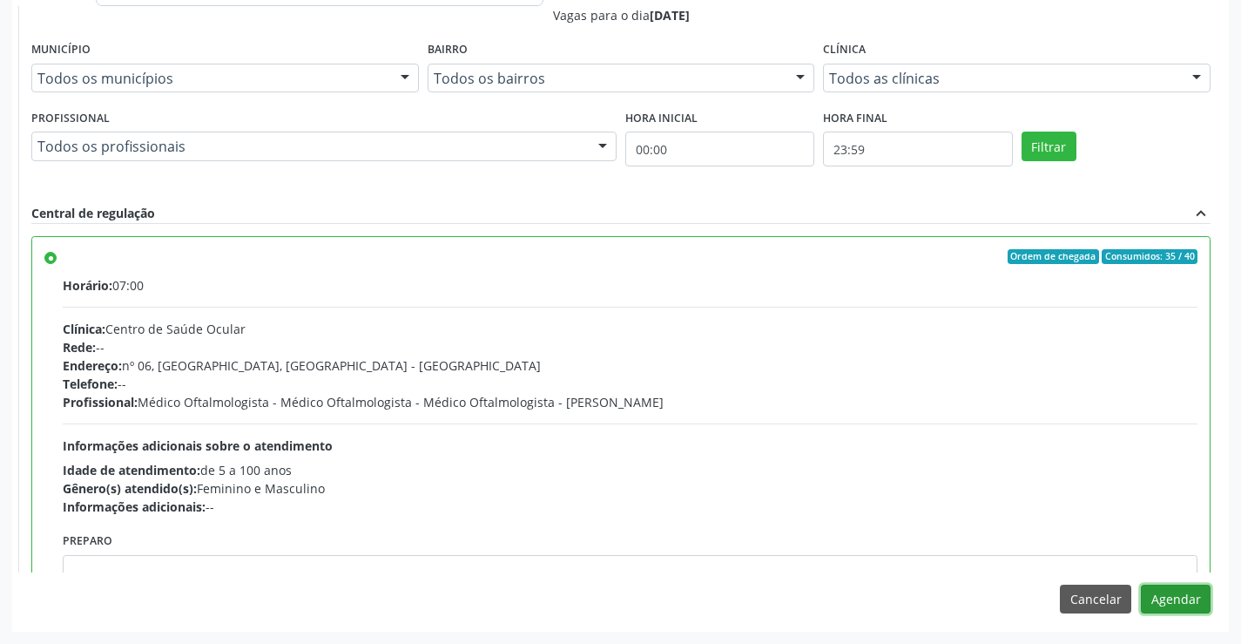
click at [1174, 594] on button "Agendar" at bounding box center [1176, 599] width 70 height 30
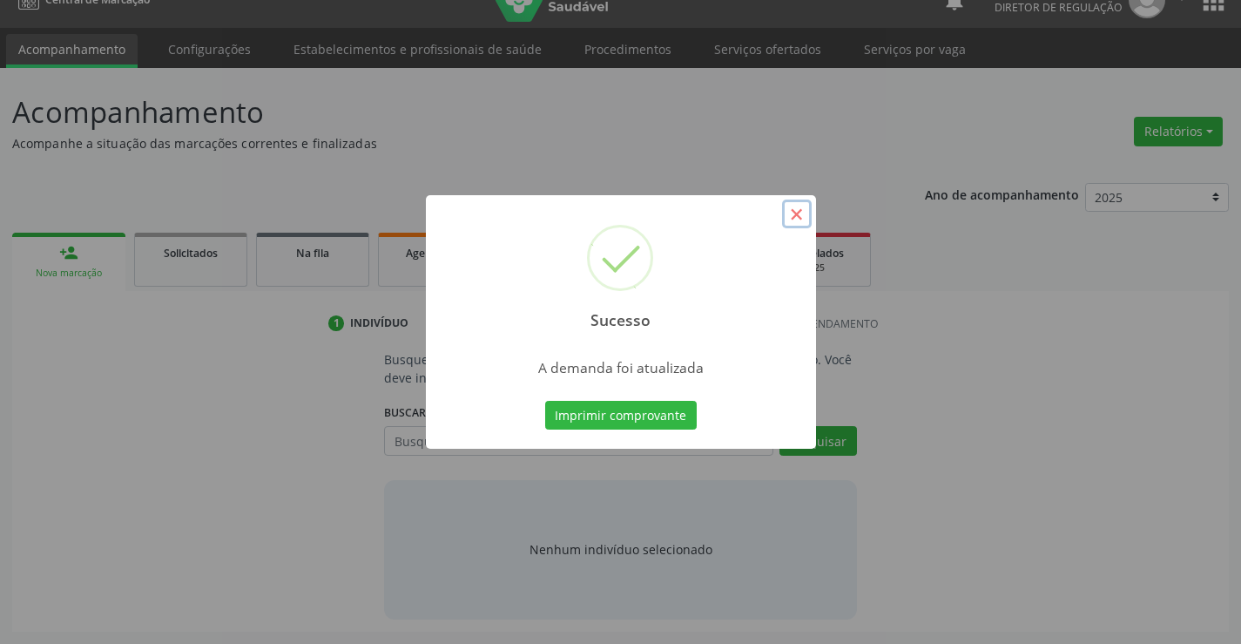
click at [794, 219] on button "×" at bounding box center [797, 214] width 30 height 30
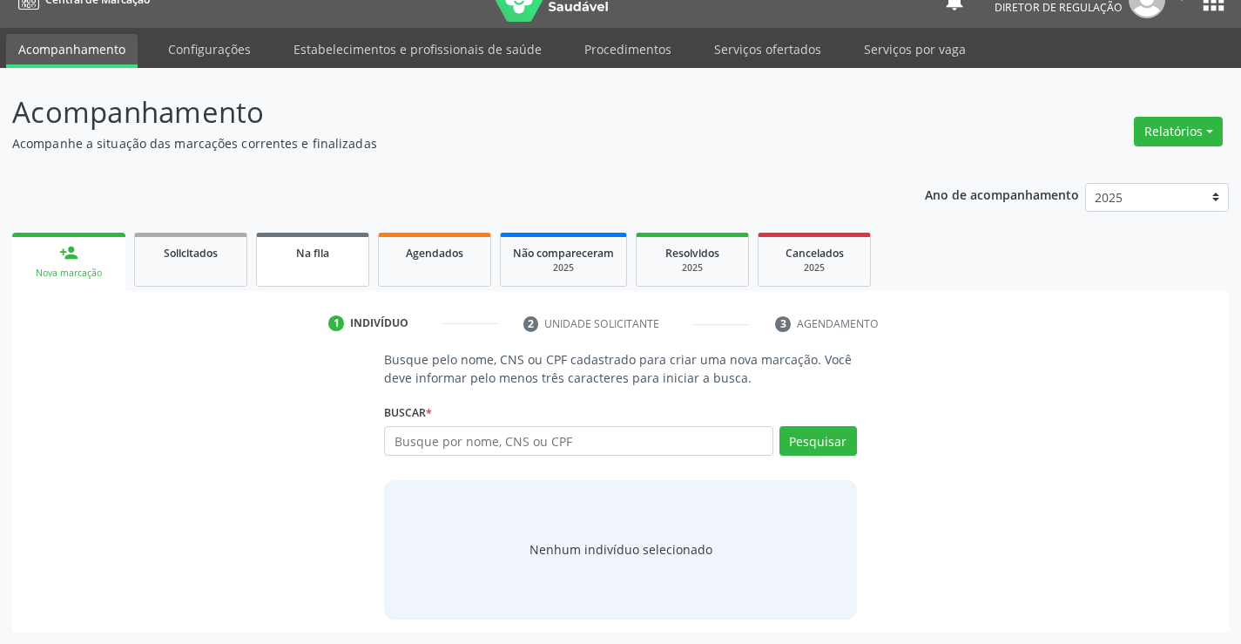
click at [277, 253] on div "Na fila" at bounding box center [312, 252] width 87 height 18
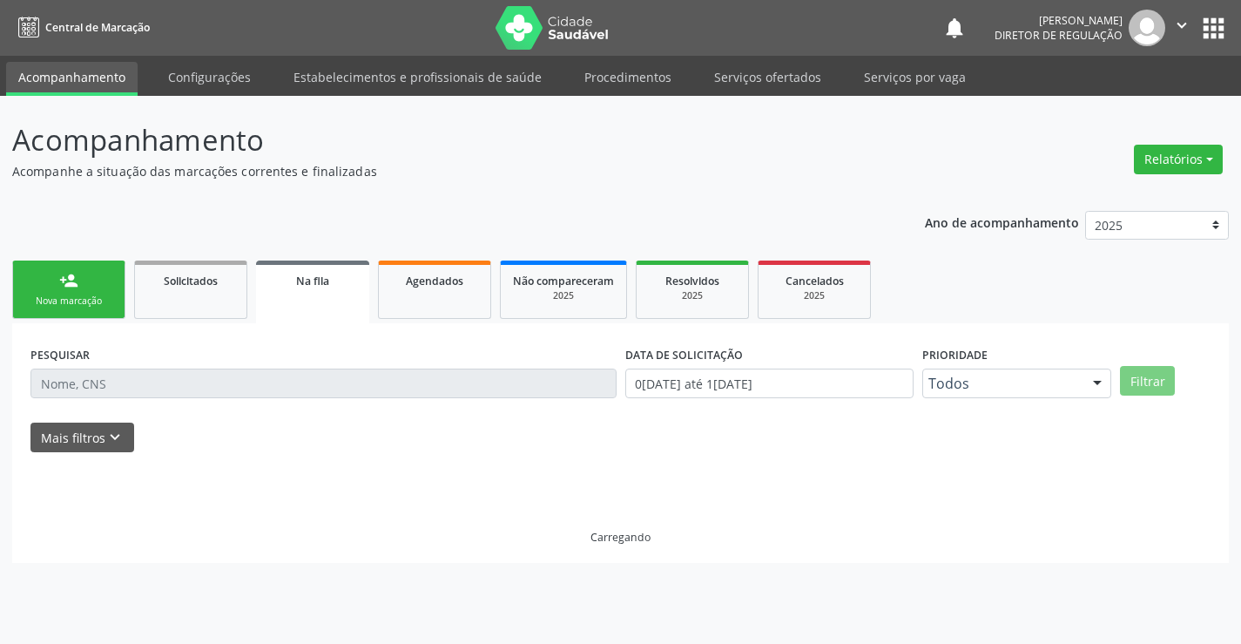
scroll to position [0, 0]
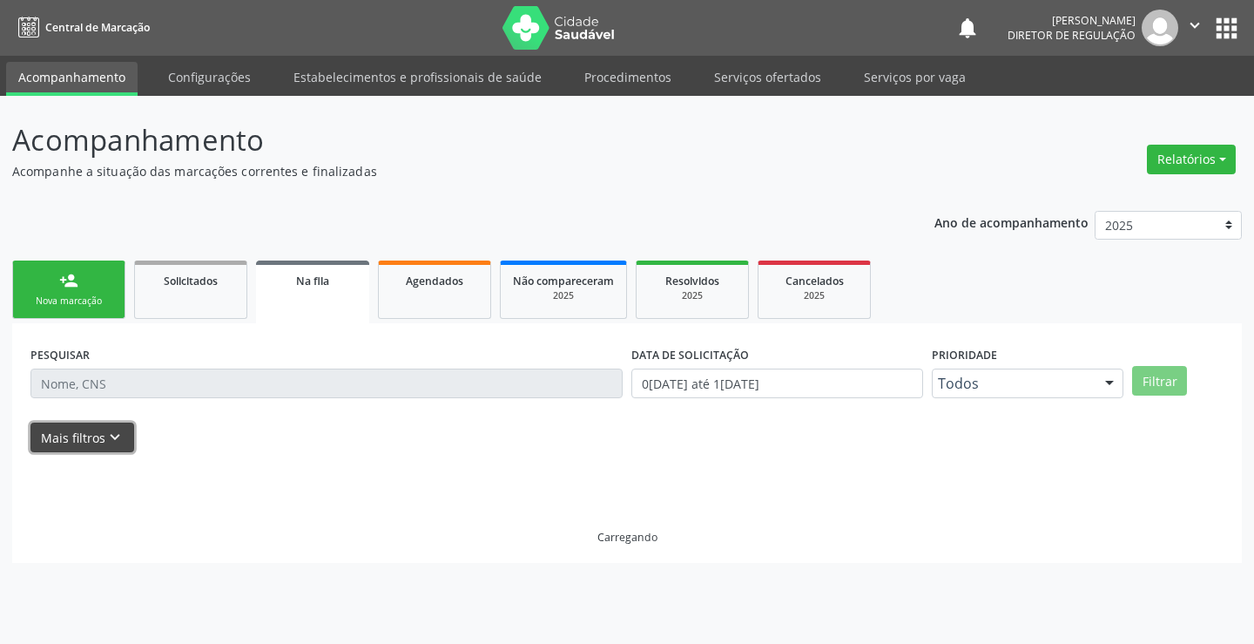
click at [109, 450] on button "Mais filtros keyboard_arrow_down" at bounding box center [82, 437] width 104 height 30
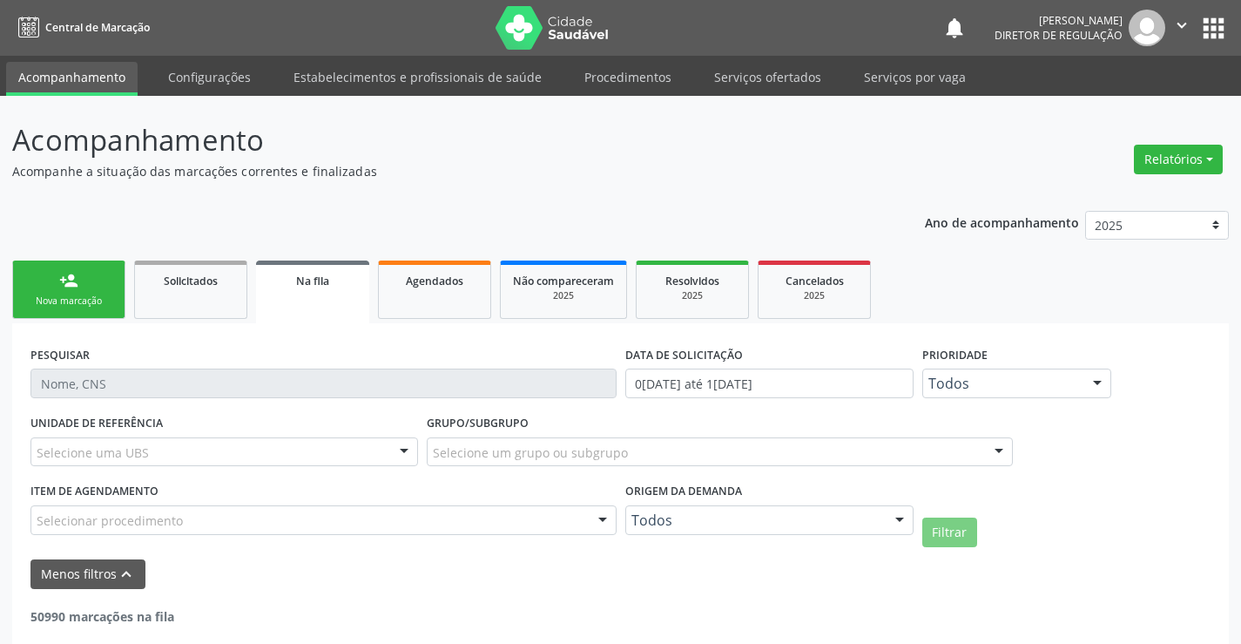
click at [732, 537] on div "Origem da demanda Todos Todos Cadastrado pela central Solicitado pelo cidadão N…" at bounding box center [769, 512] width 297 height 68
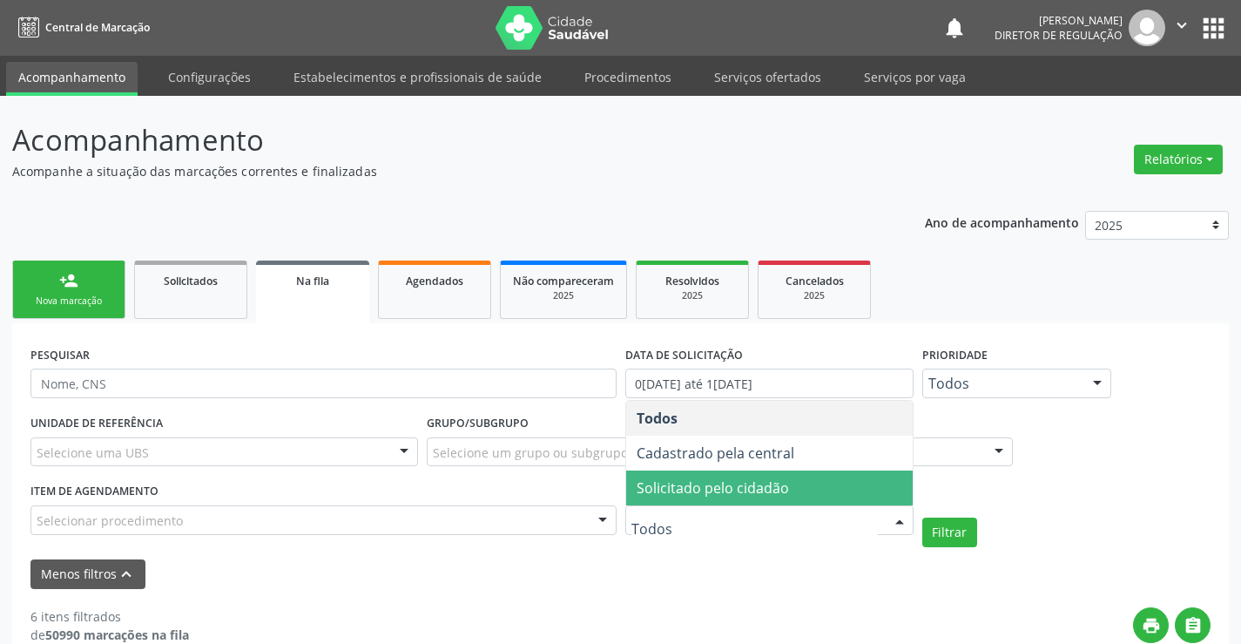
click at [772, 489] on span "Solicitado pelo cidadão" at bounding box center [713, 487] width 152 height 19
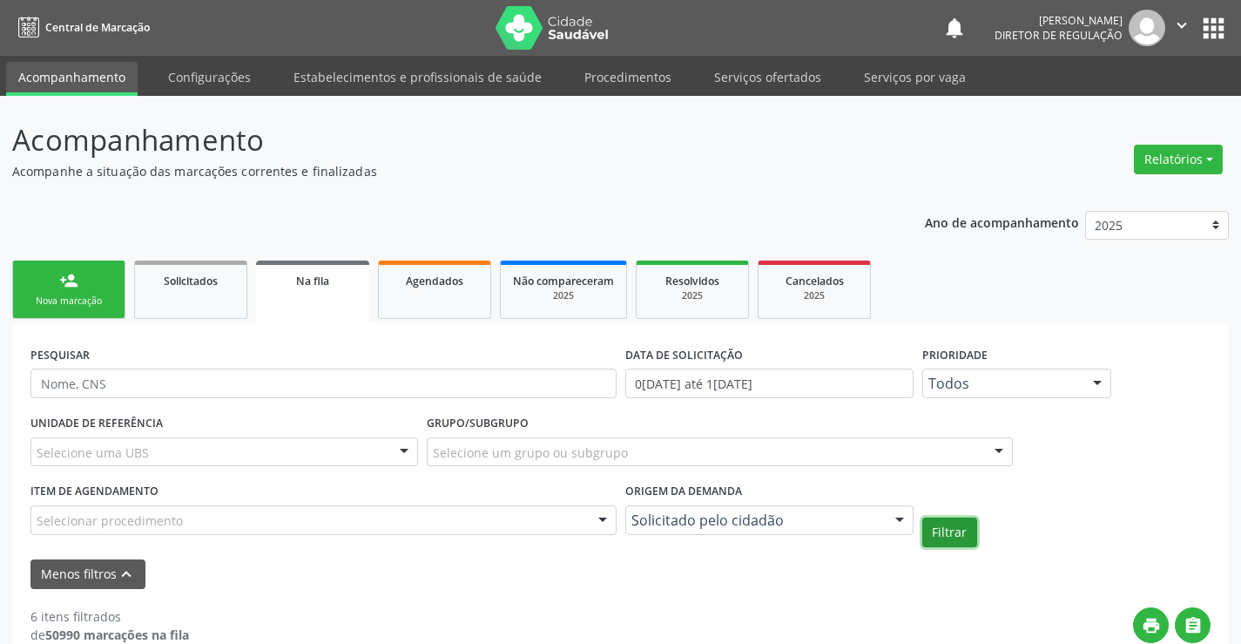
click at [962, 529] on button "Filtrar" at bounding box center [949, 532] width 55 height 30
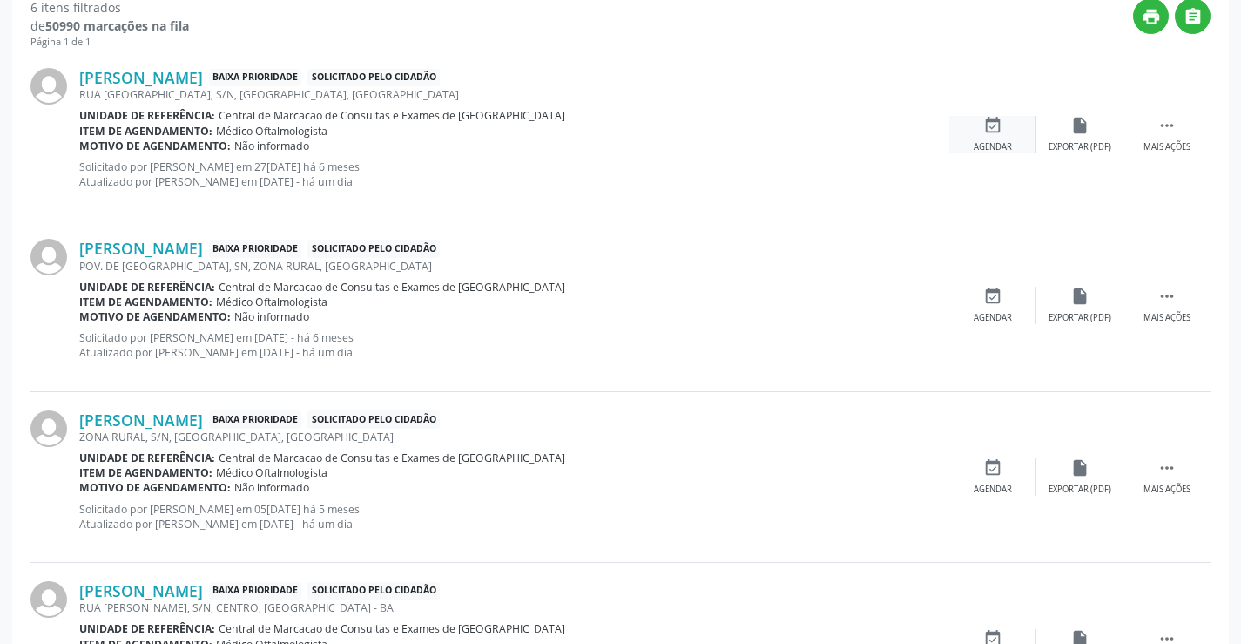
click at [989, 143] on div "Agendar" at bounding box center [993, 147] width 38 height 12
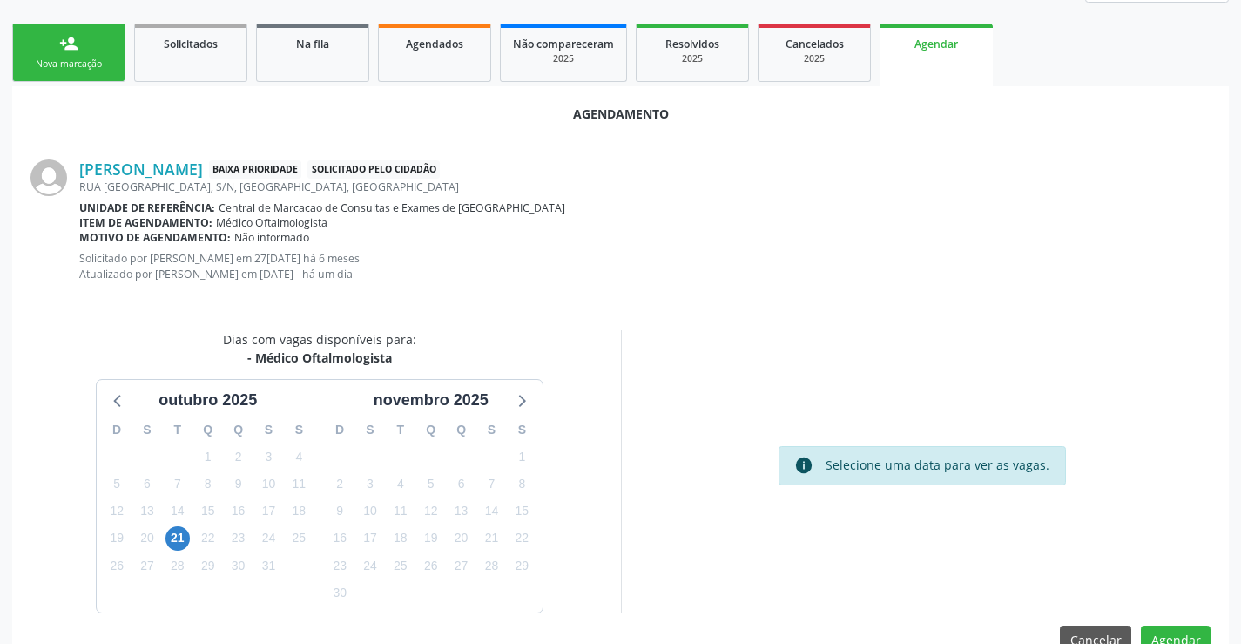
scroll to position [278, 0]
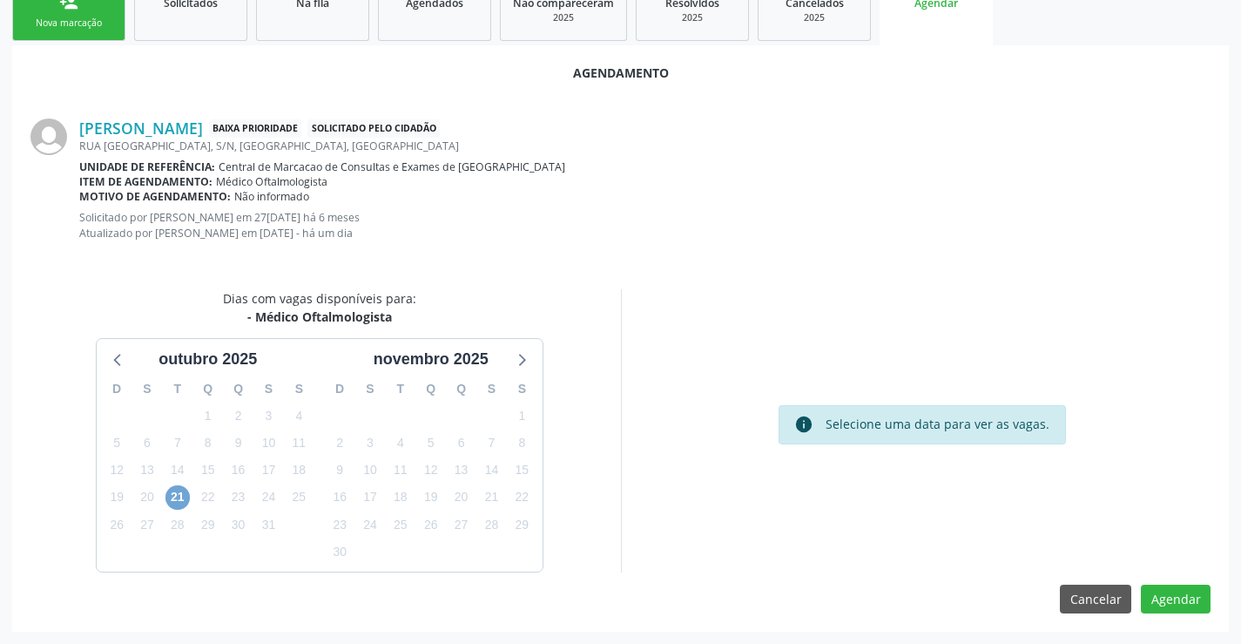
click at [183, 497] on span "21" at bounding box center [177, 497] width 24 height 24
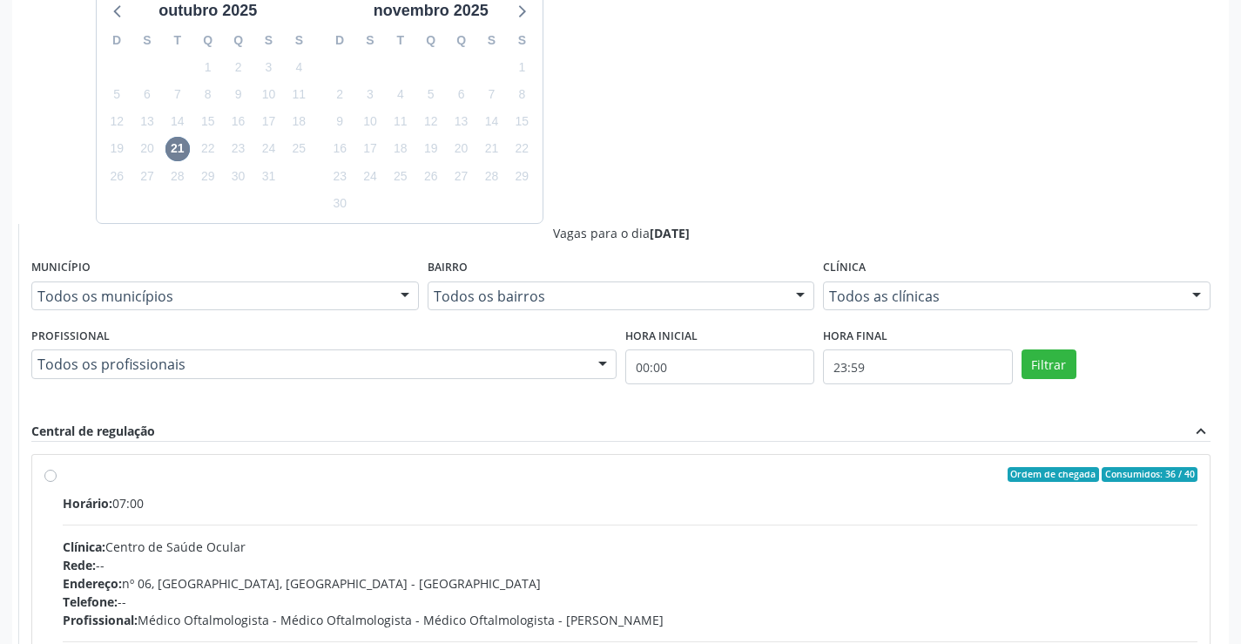
click at [598, 513] on div "Horário: 07:00 Clínica: Centro de Saúde Ocular Rede: -- Endereço: nº 06, Bairro…" at bounding box center [630, 614] width 1135 height 240
click at [57, 483] on input "Ordem de chegada Consumidos: 36 / 40 Horário: 07:00 Clínica: Centro de Saúde Oc…" at bounding box center [50, 475] width 12 height 16
radio input "true"
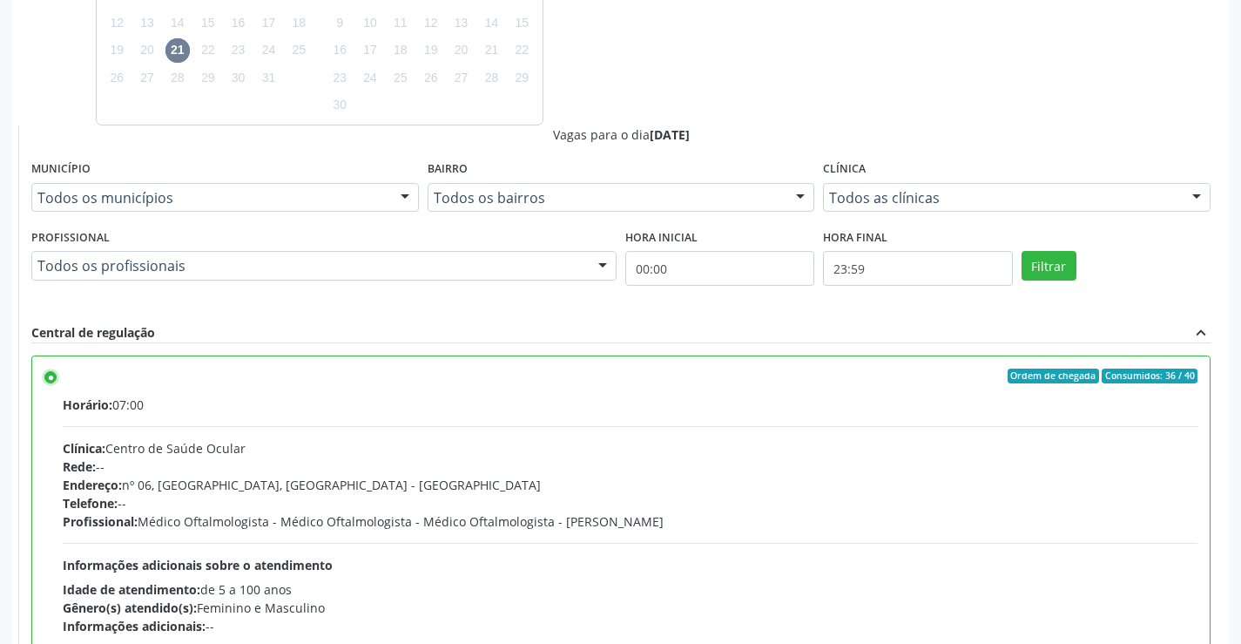
scroll to position [844, 0]
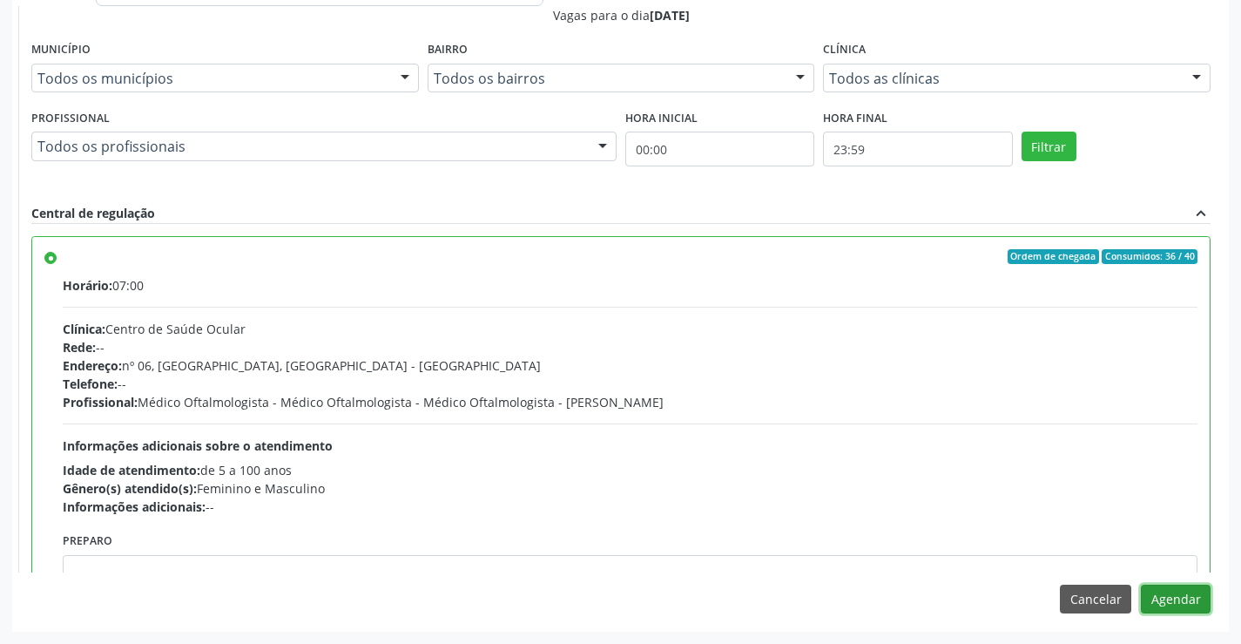
click at [1171, 603] on button "Agendar" at bounding box center [1176, 599] width 70 height 30
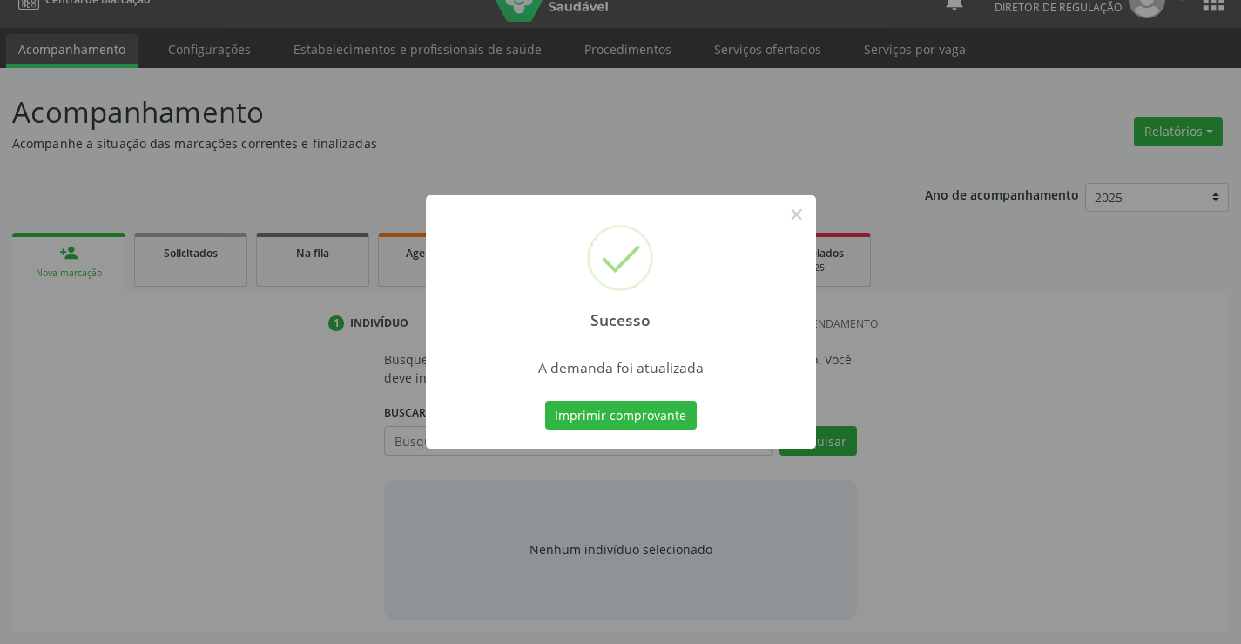
scroll to position [28, 0]
click at [795, 213] on button "×" at bounding box center [797, 214] width 30 height 30
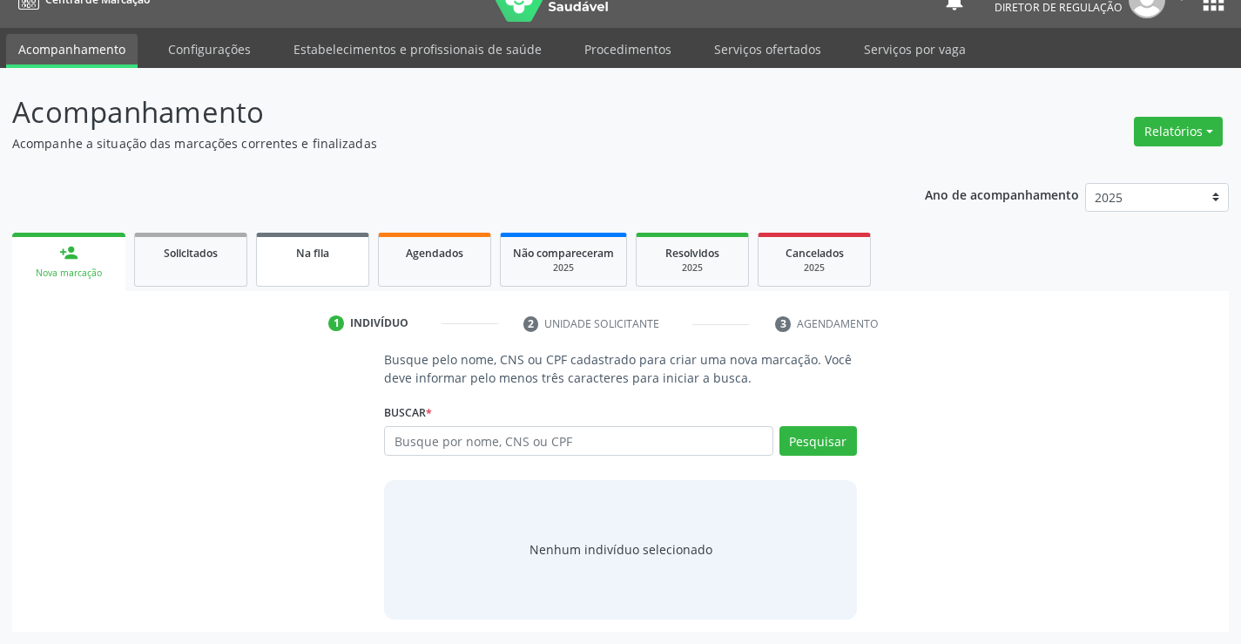
click at [304, 280] on link "Na fila" at bounding box center [312, 260] width 113 height 54
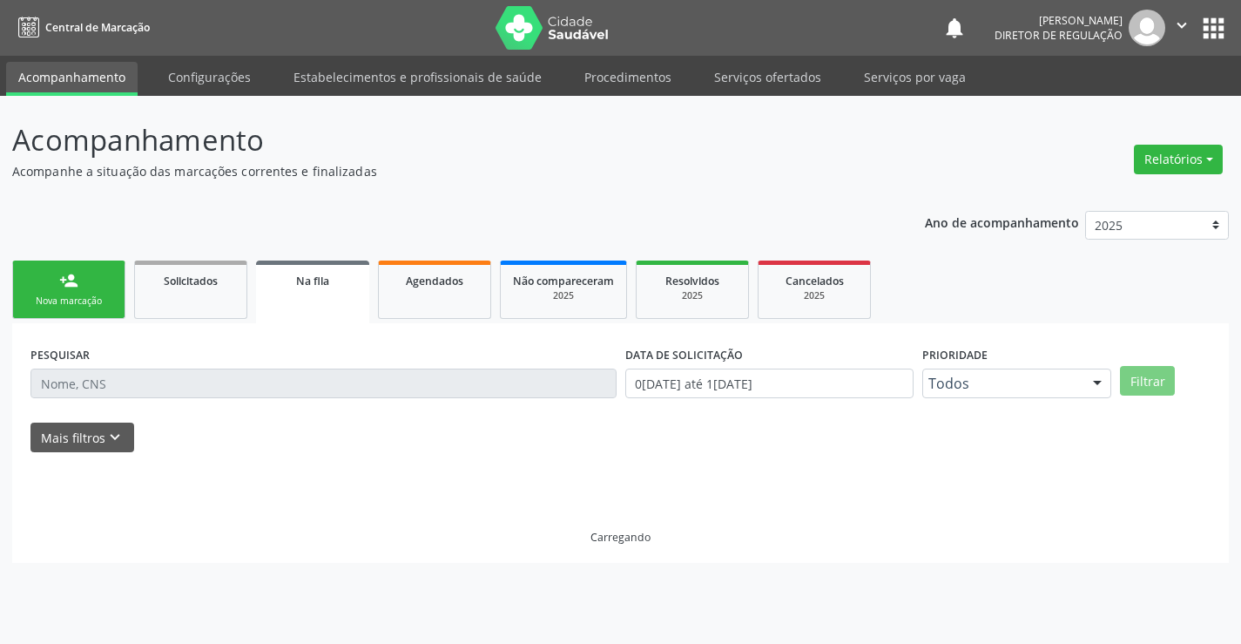
scroll to position [0, 0]
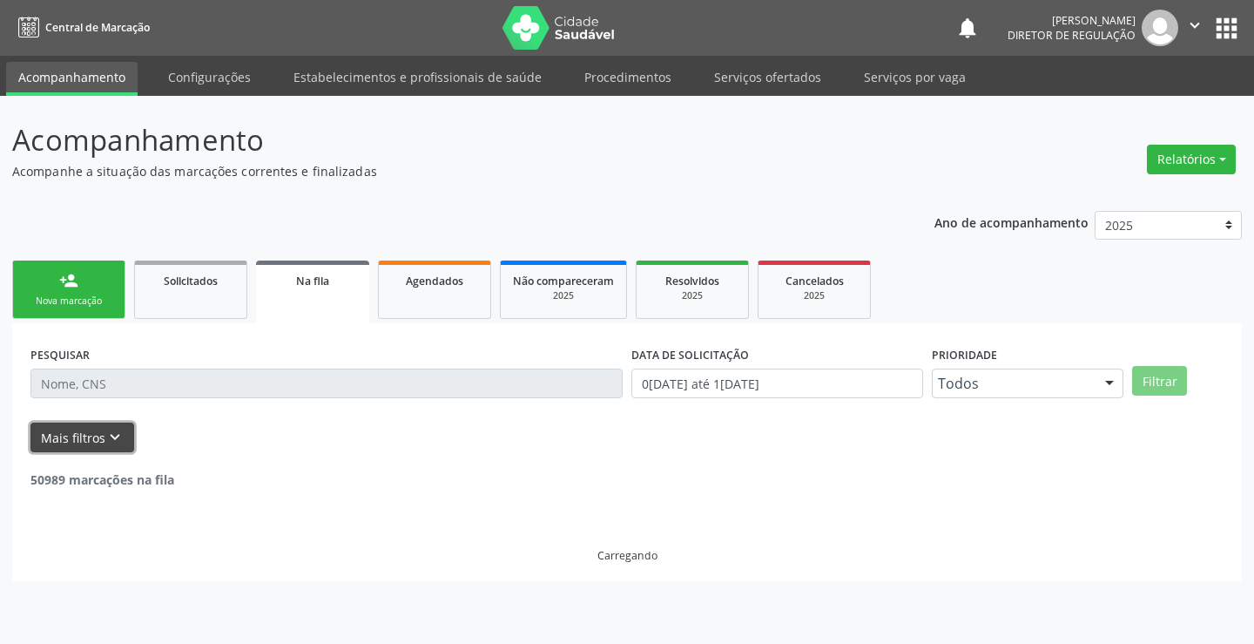
click at [105, 439] on icon "keyboard_arrow_down" at bounding box center [114, 437] width 19 height 19
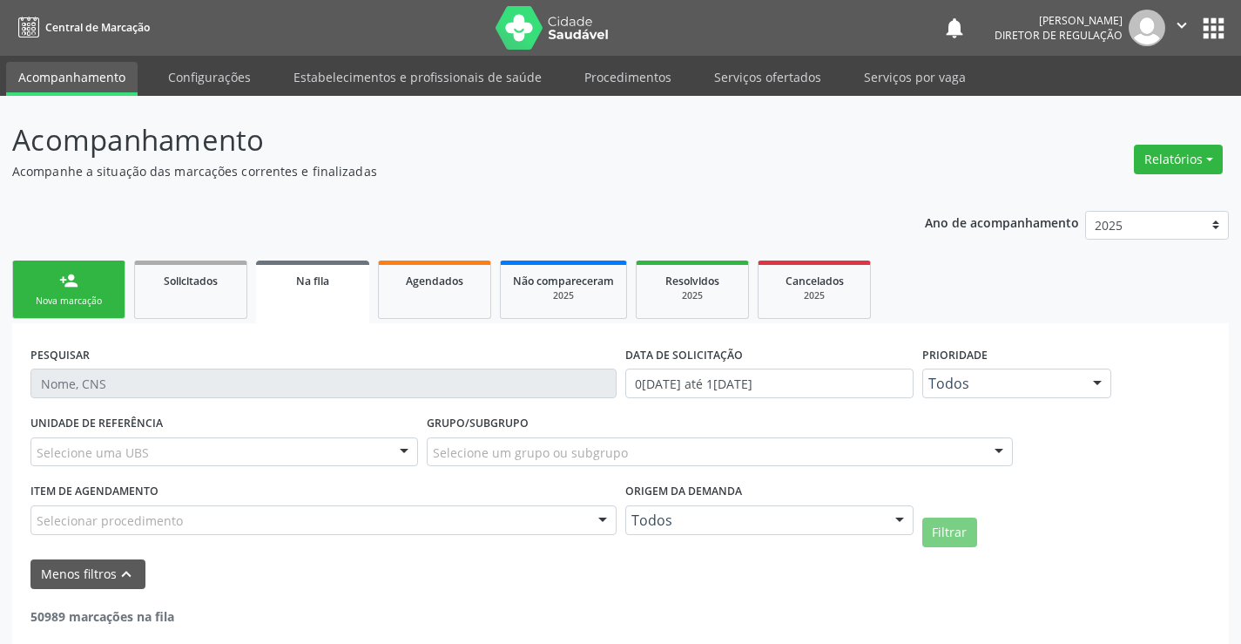
click at [823, 509] on div "Todos" at bounding box center [769, 520] width 288 height 30
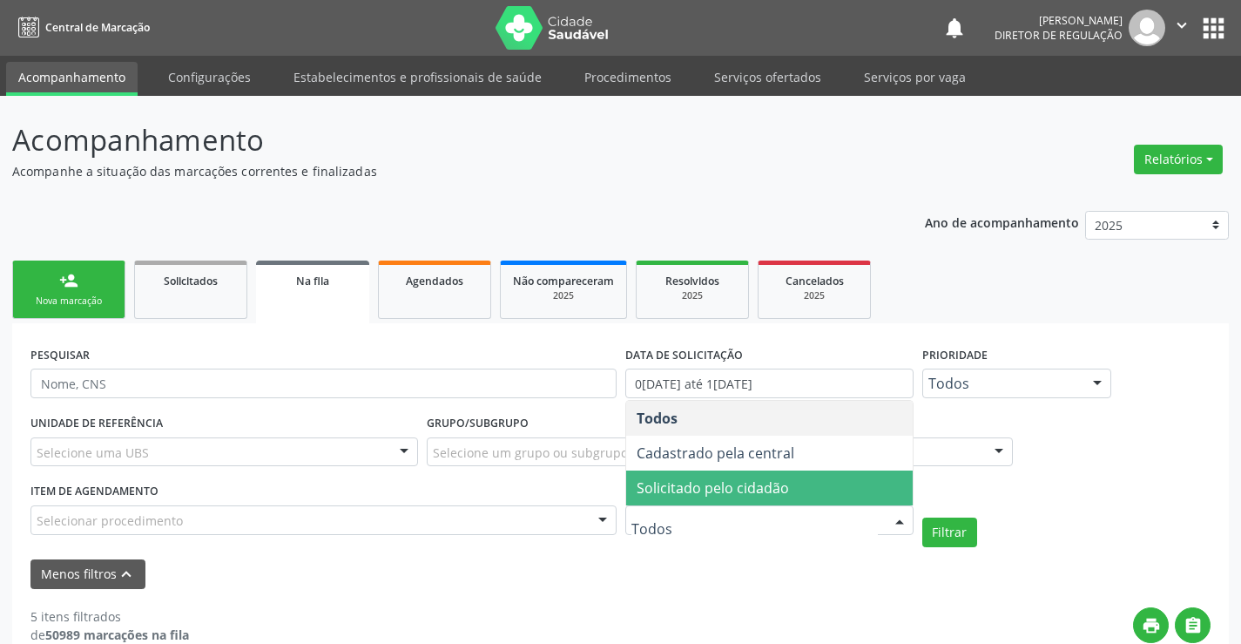
click at [819, 489] on span "Solicitado pelo cidadão" at bounding box center [769, 487] width 287 height 35
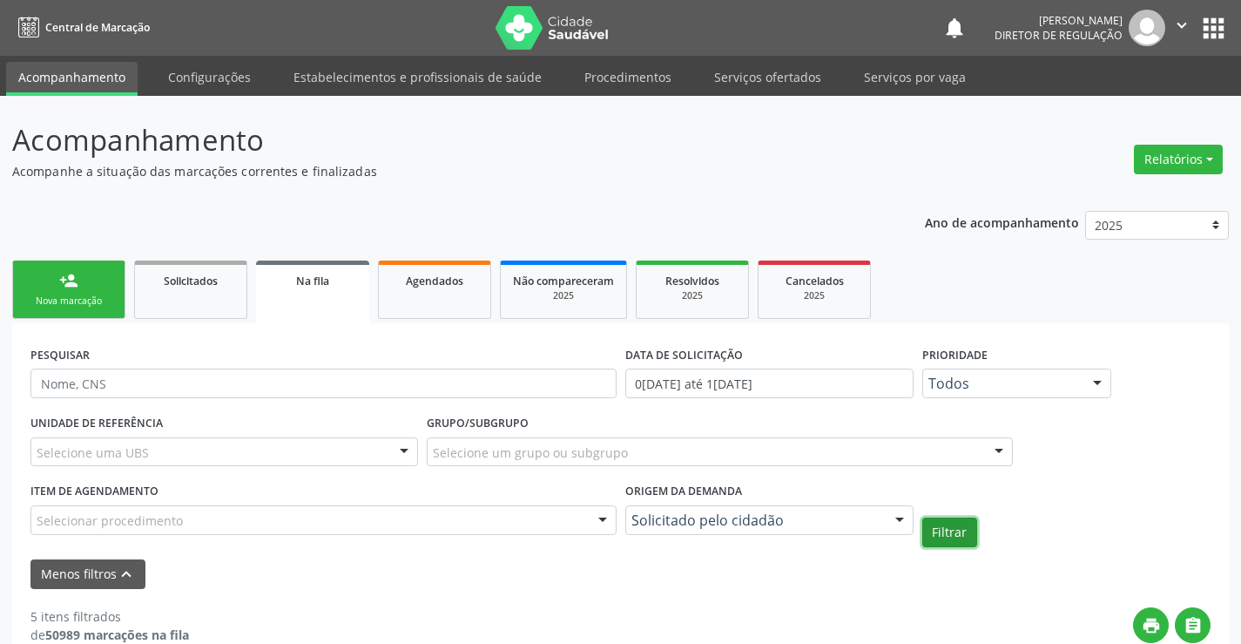
click at [938, 530] on button "Filtrar" at bounding box center [949, 532] width 55 height 30
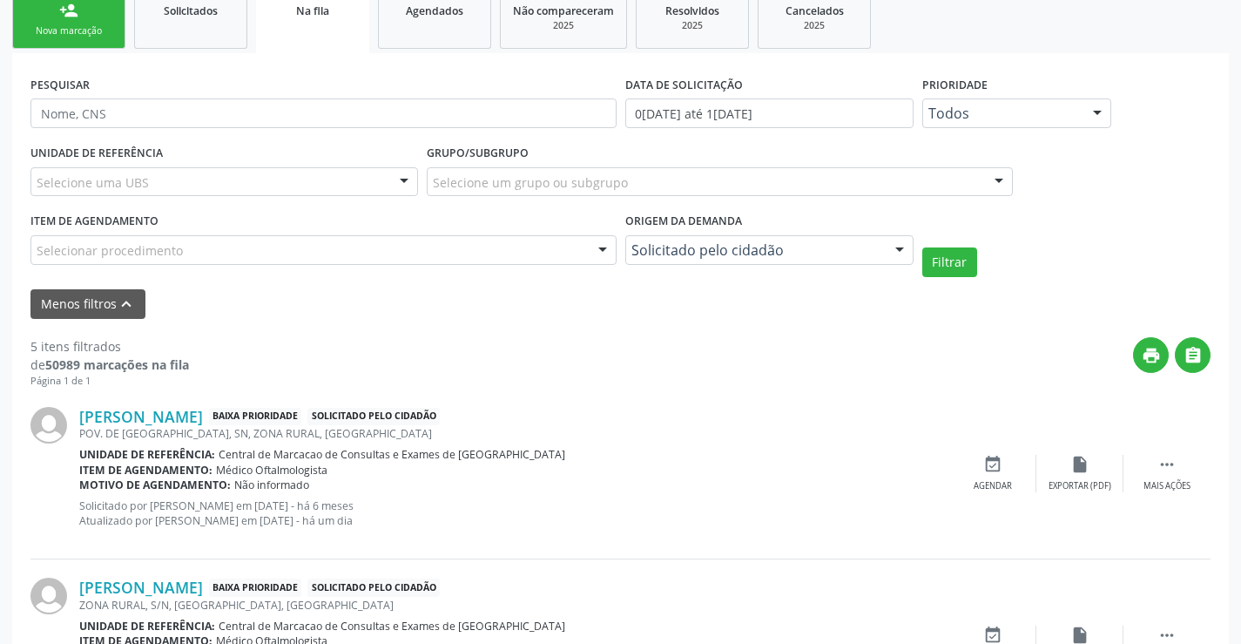
scroll to position [522, 0]
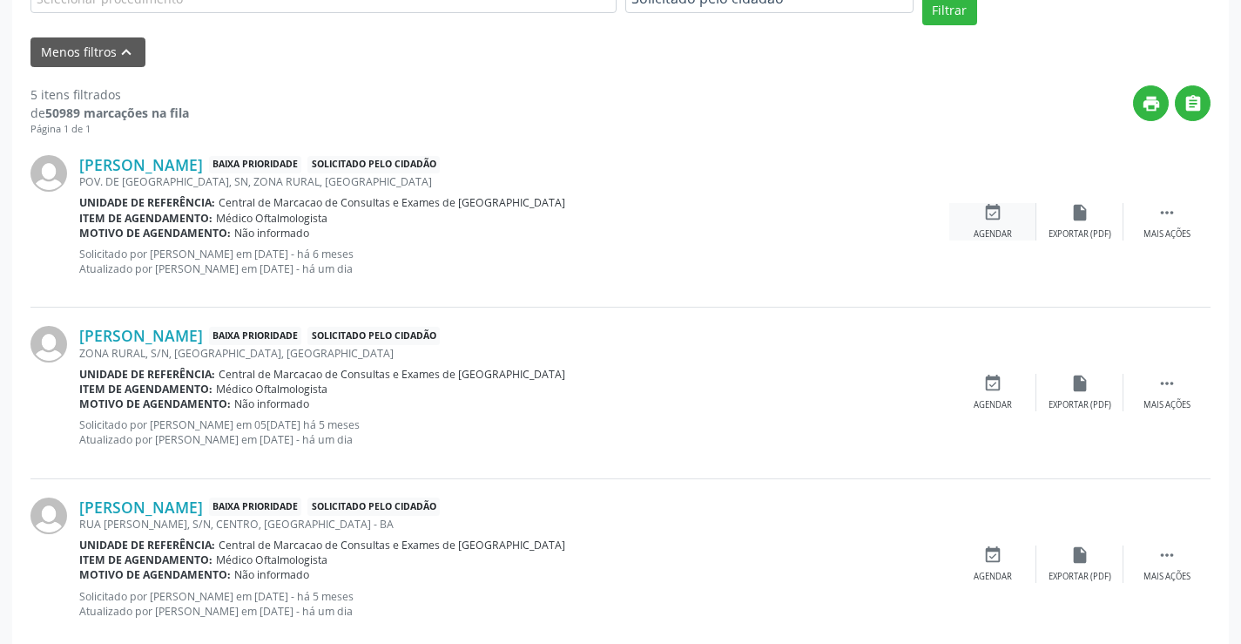
click at [994, 222] on div "event_available Agendar" at bounding box center [992, 221] width 87 height 37
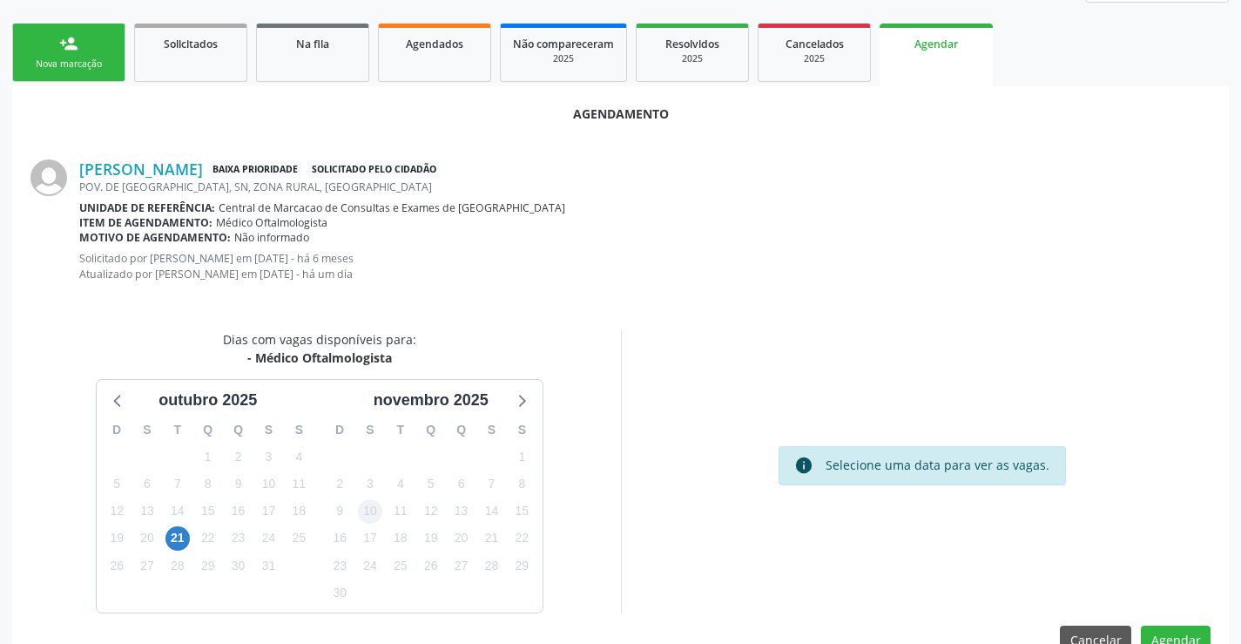
scroll to position [278, 0]
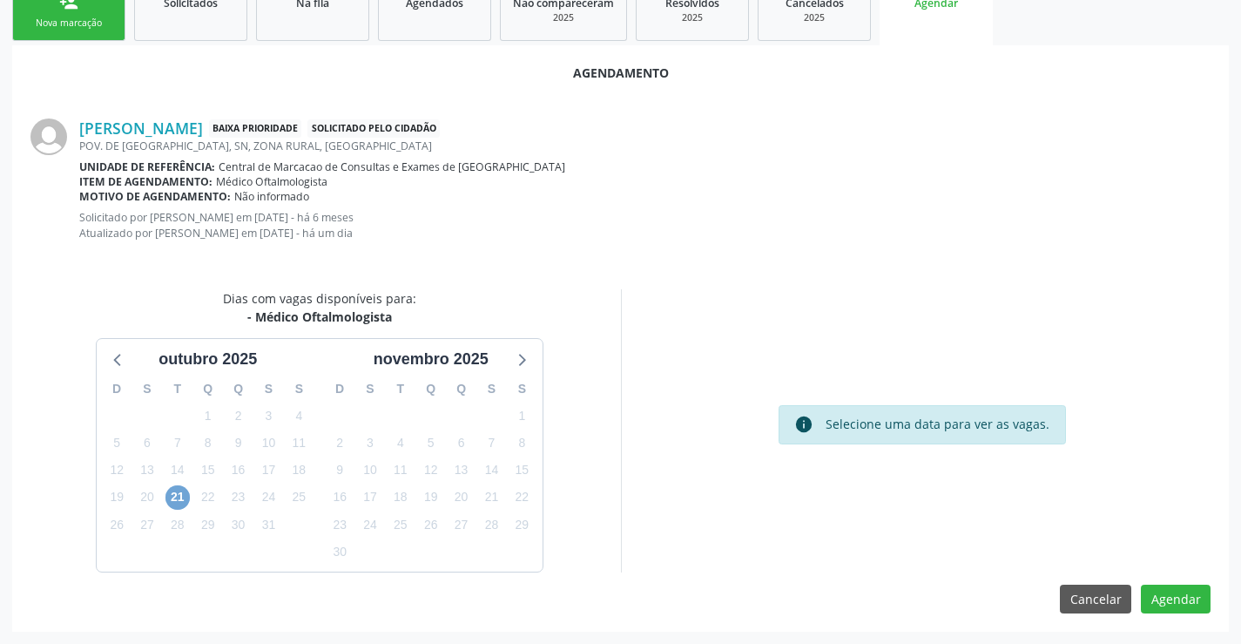
click at [176, 496] on span "21" at bounding box center [177, 497] width 24 height 24
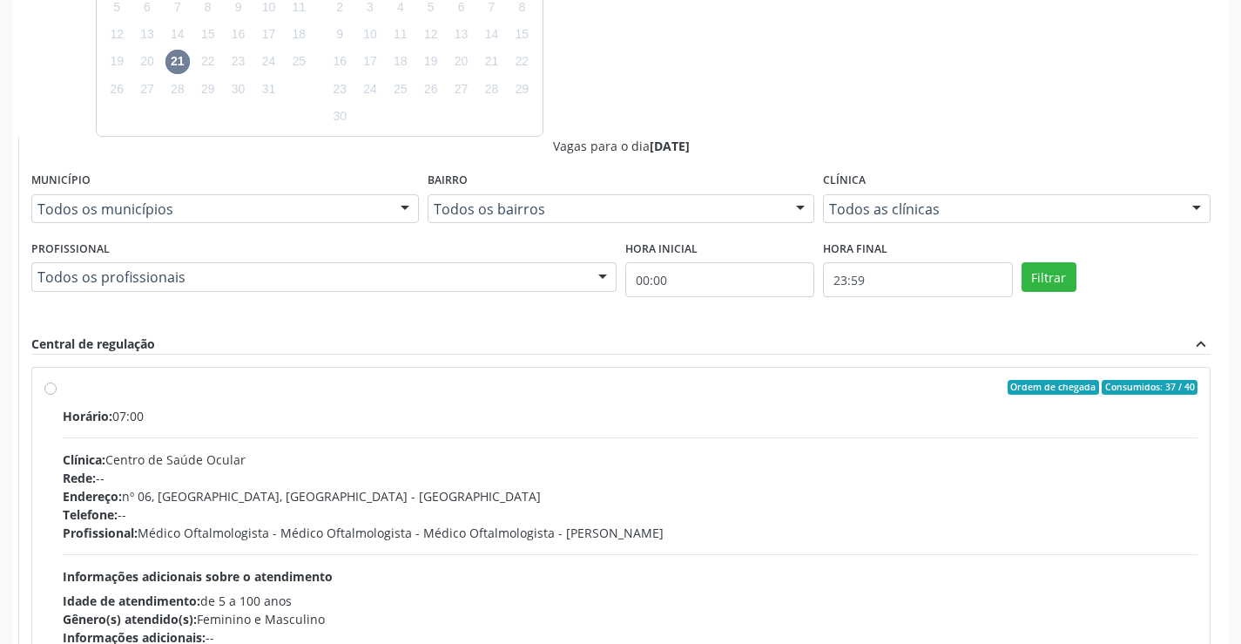
click at [754, 510] on div "Telefone: --" at bounding box center [630, 514] width 1135 height 18
click at [57, 395] on input "Ordem de chegada Consumidos: 37 / 40 Horário: 07:00 Clínica: Centro de Saúde Oc…" at bounding box center [50, 388] width 12 height 16
radio input "true"
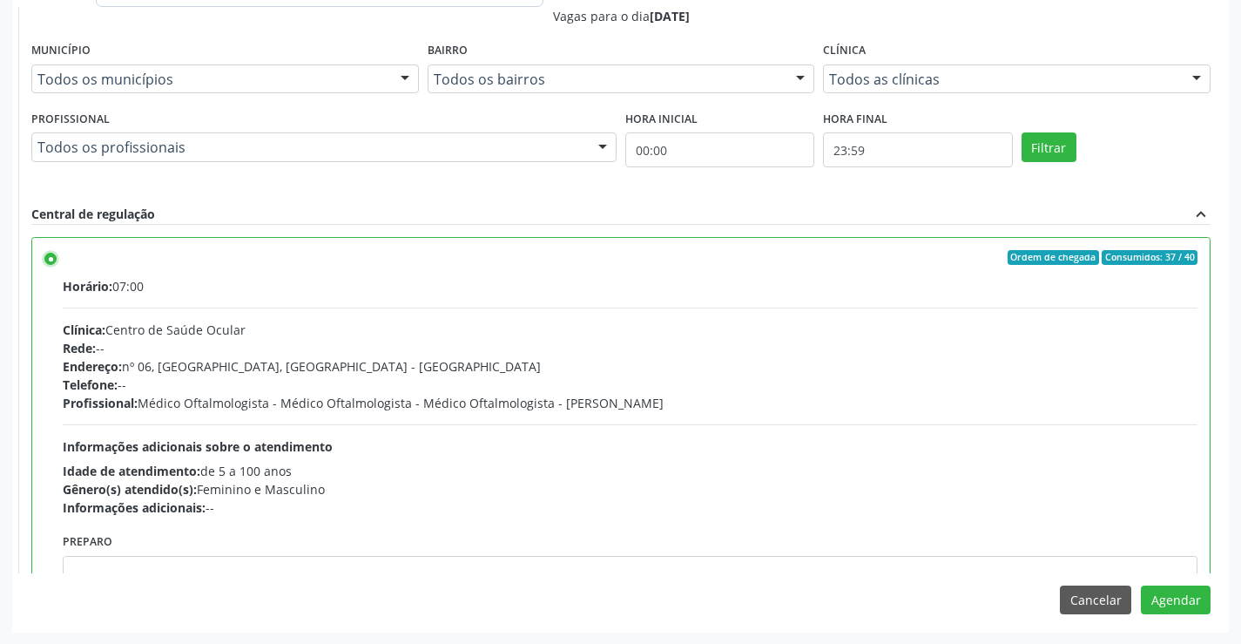
scroll to position [844, 0]
click at [1172, 592] on button "Agendar" at bounding box center [1176, 599] width 70 height 30
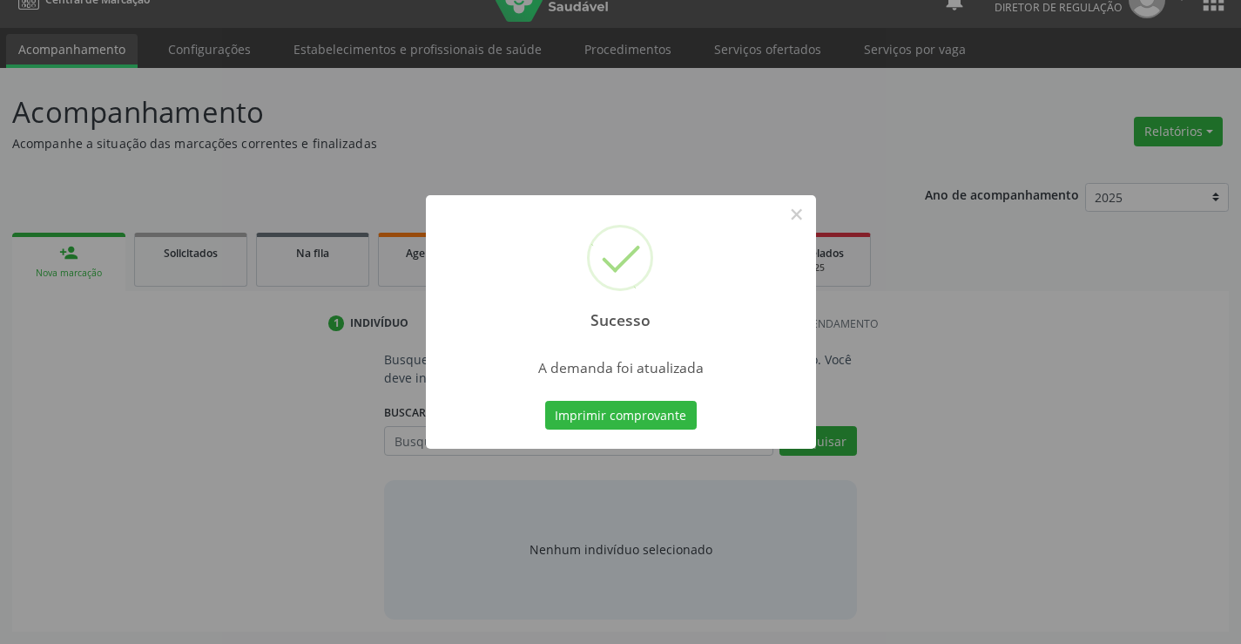
scroll to position [28, 0]
click at [794, 220] on button "×" at bounding box center [797, 214] width 30 height 30
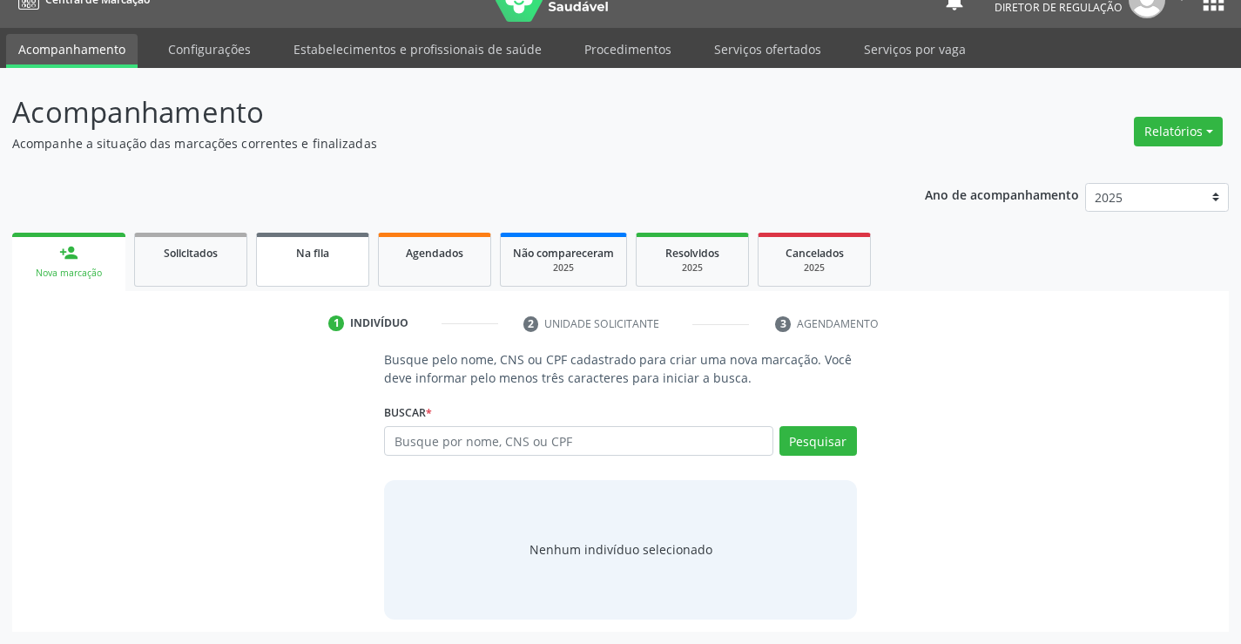
click at [334, 272] on link "Na fila" at bounding box center [312, 260] width 113 height 54
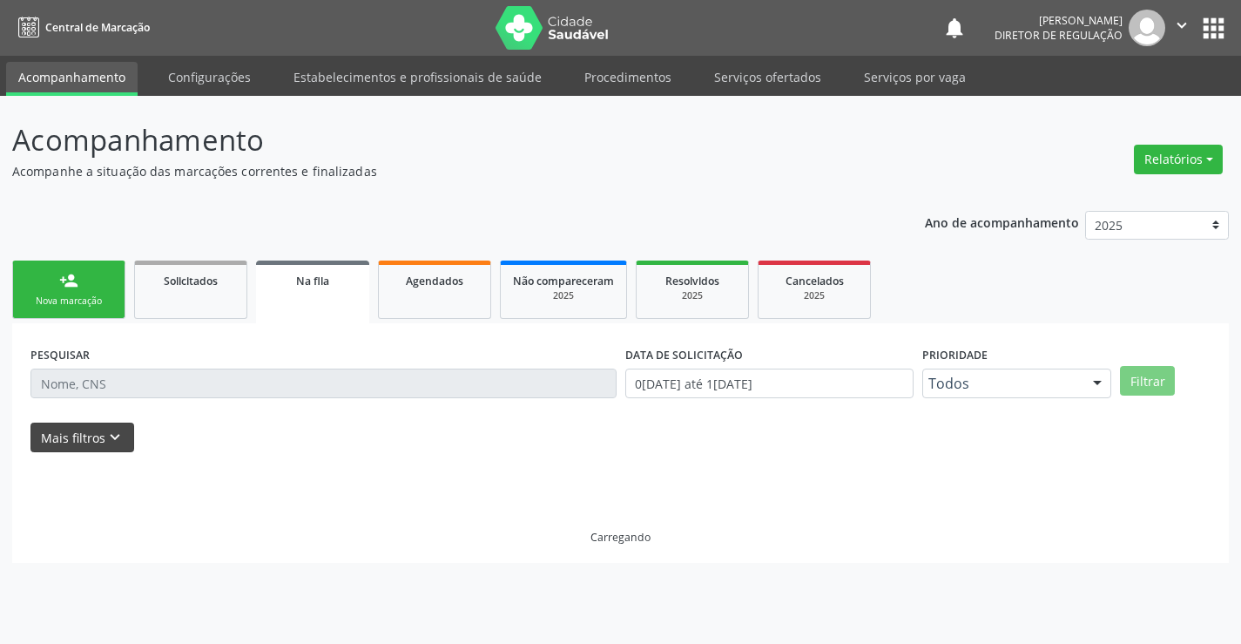
scroll to position [0, 0]
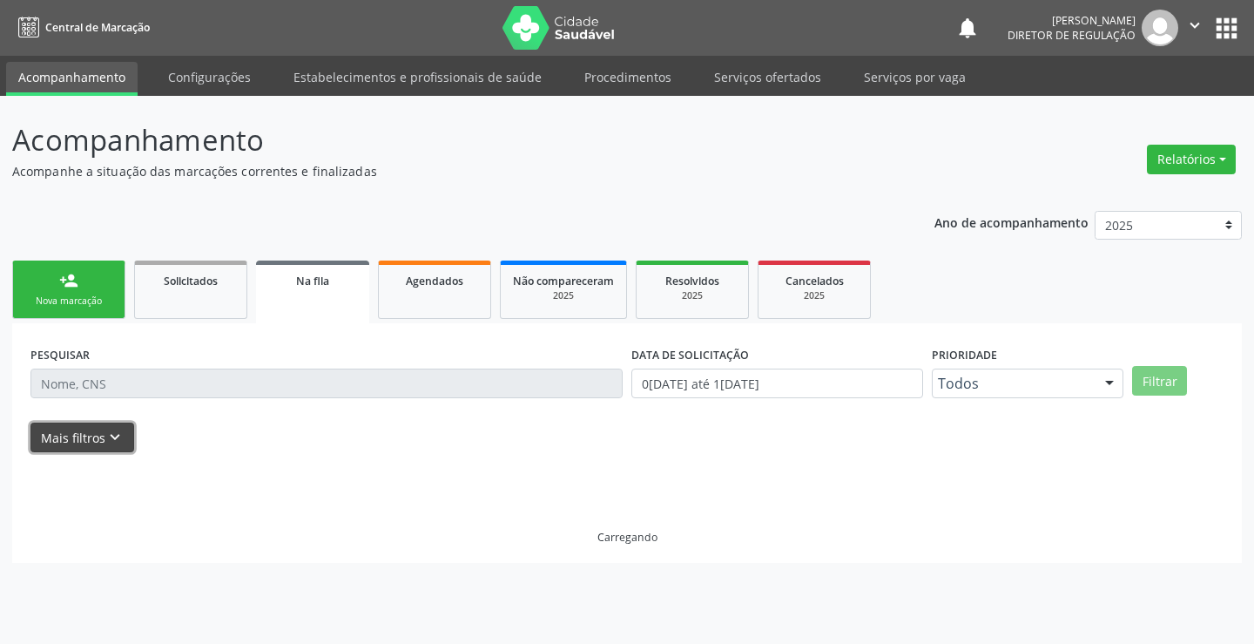
click at [80, 439] on button "Mais filtros keyboard_arrow_down" at bounding box center [82, 437] width 104 height 30
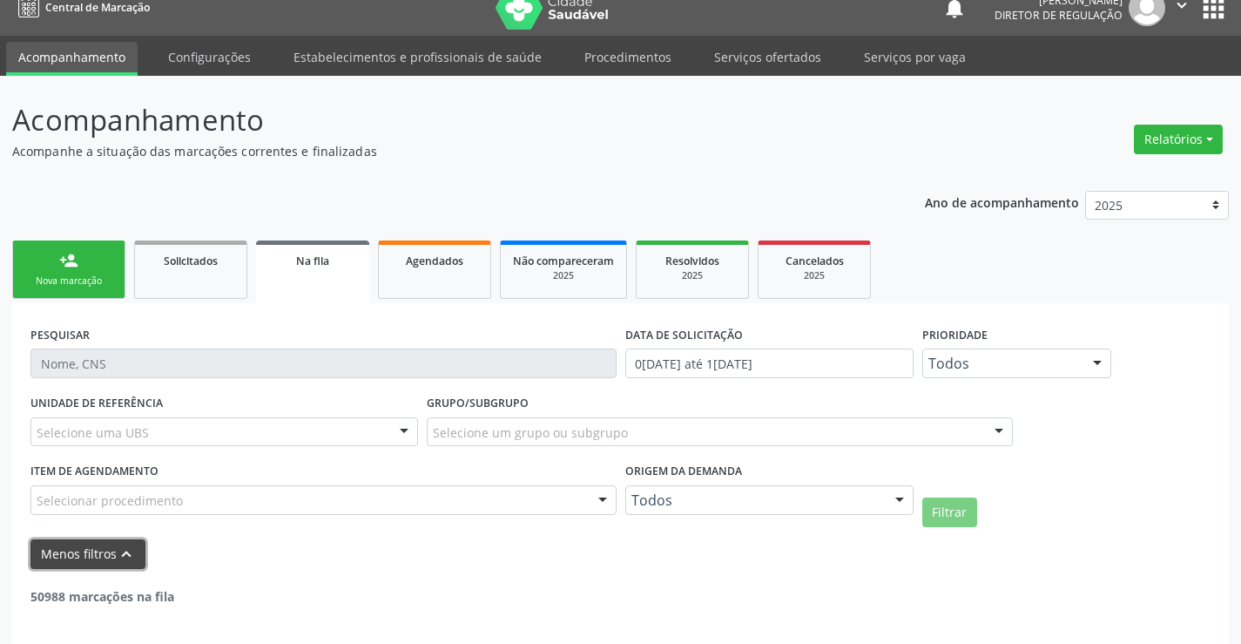
scroll to position [86, 0]
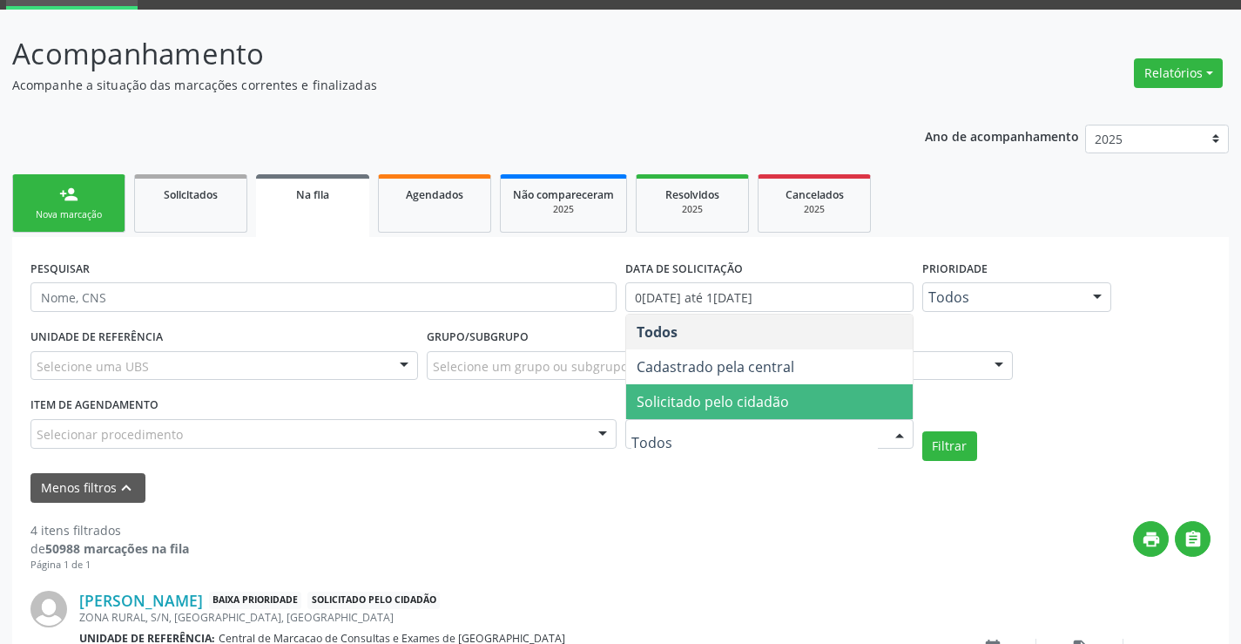
click at [812, 404] on span "Solicitado pelo cidadão" at bounding box center [769, 401] width 287 height 35
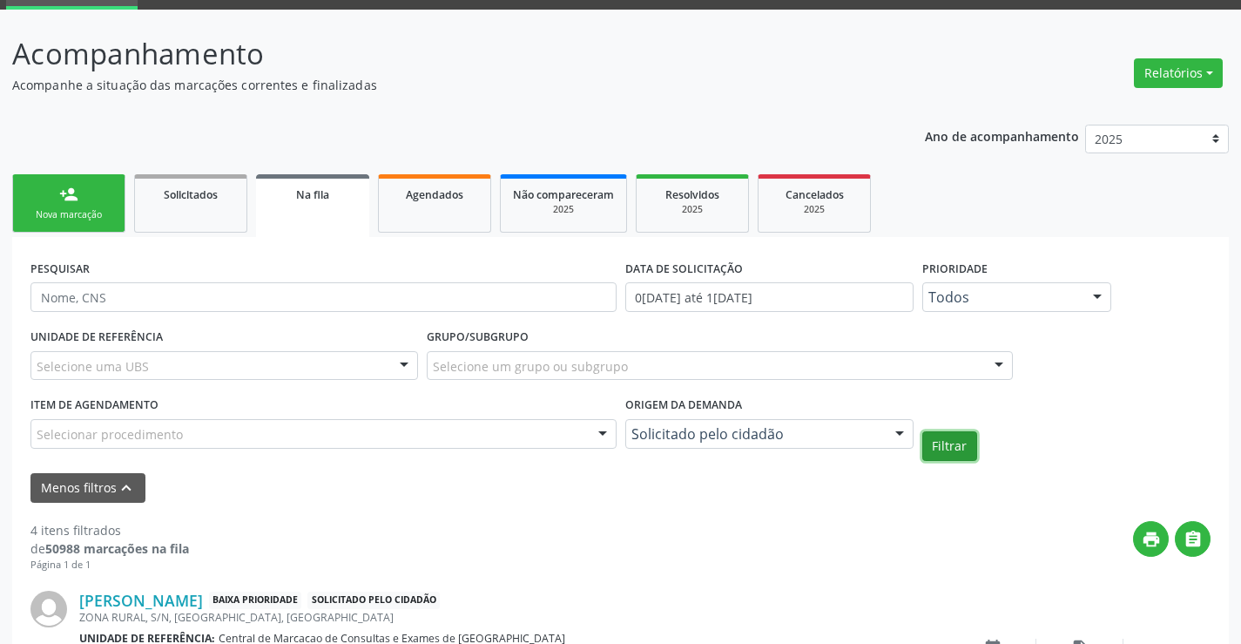
click at [951, 443] on button "Filtrar" at bounding box center [949, 446] width 55 height 30
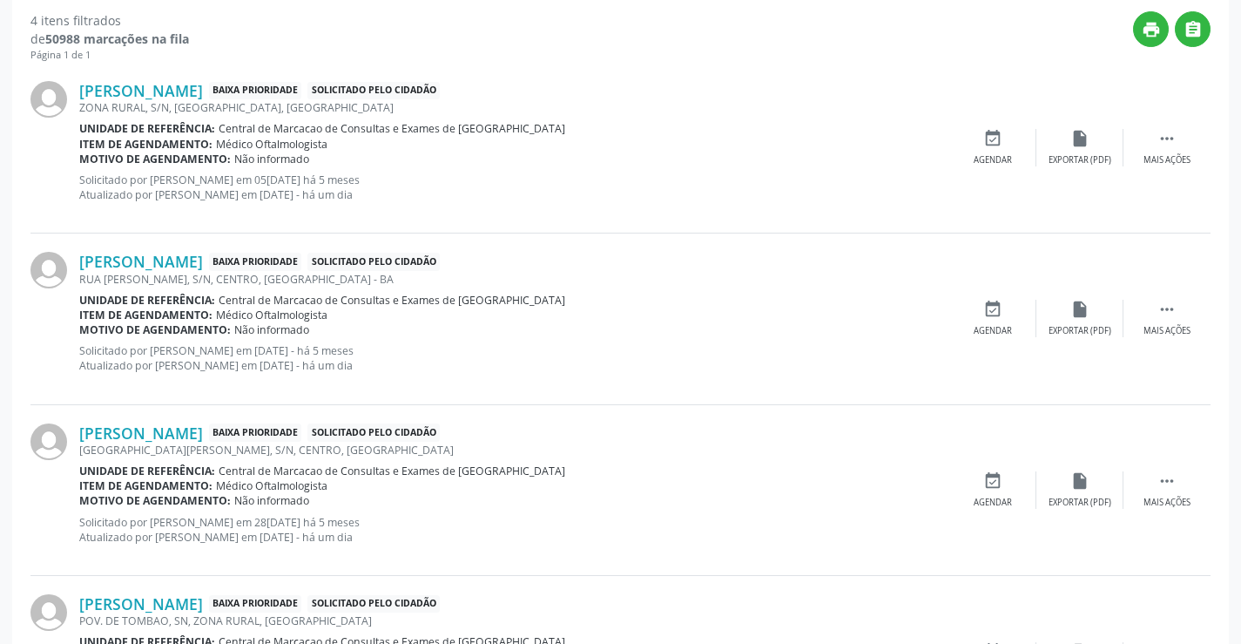
scroll to position [554, 0]
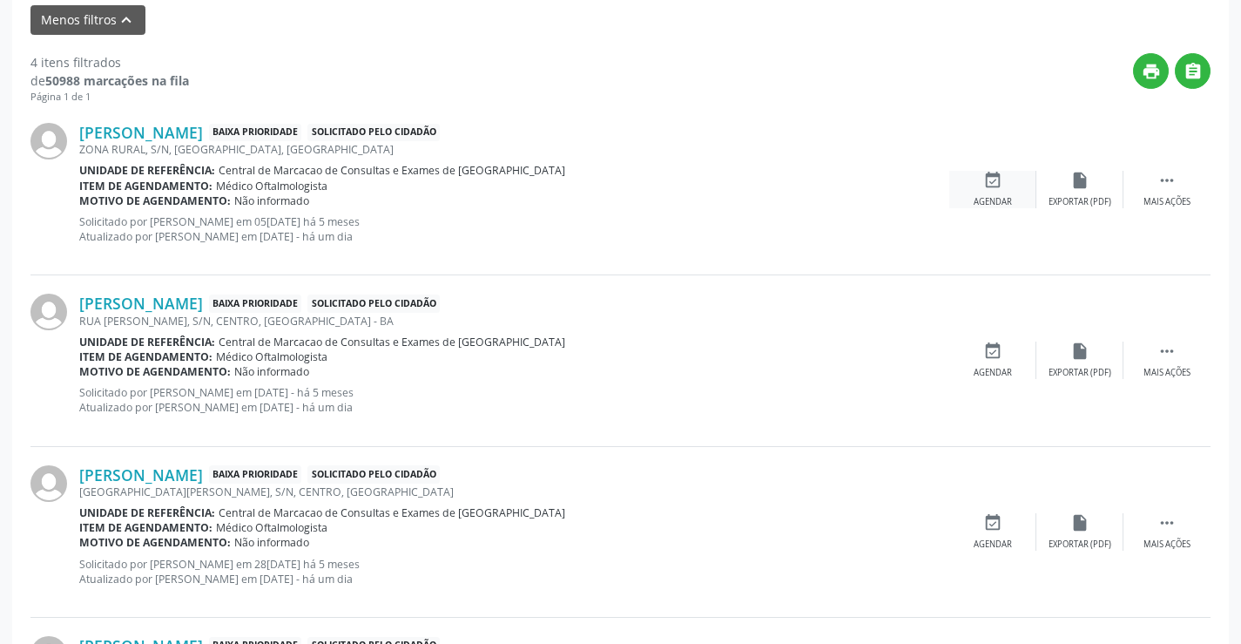
click at [989, 187] on icon "event_available" at bounding box center [992, 180] width 19 height 19
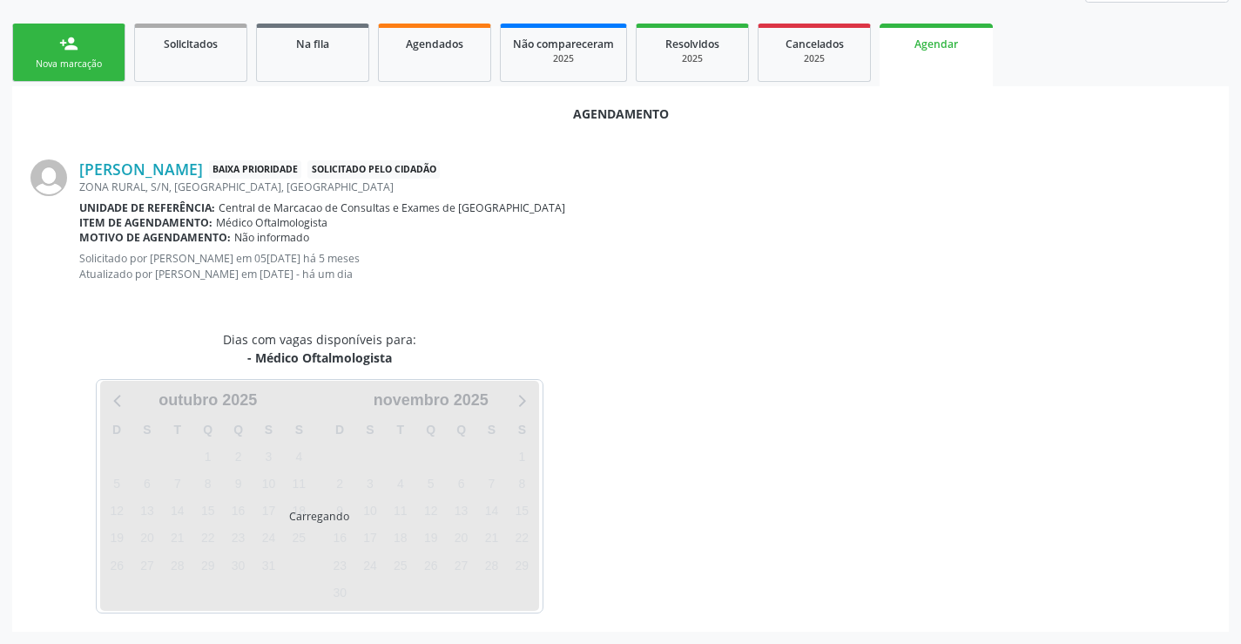
scroll to position [278, 0]
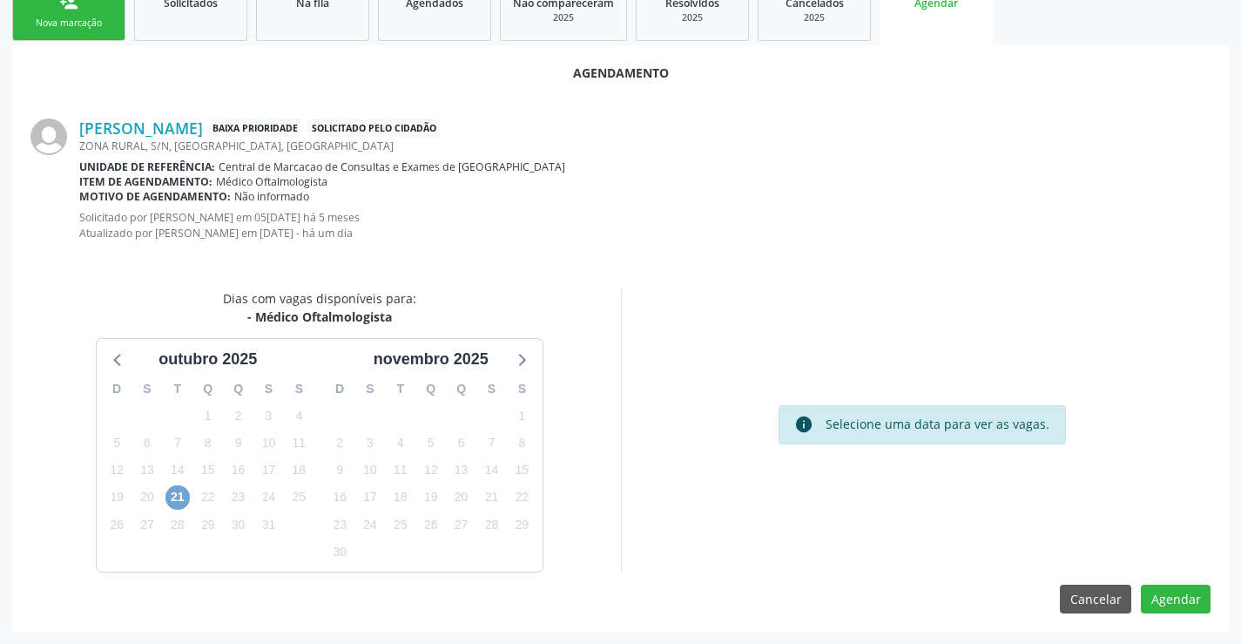
click at [174, 498] on span "21" at bounding box center [177, 497] width 24 height 24
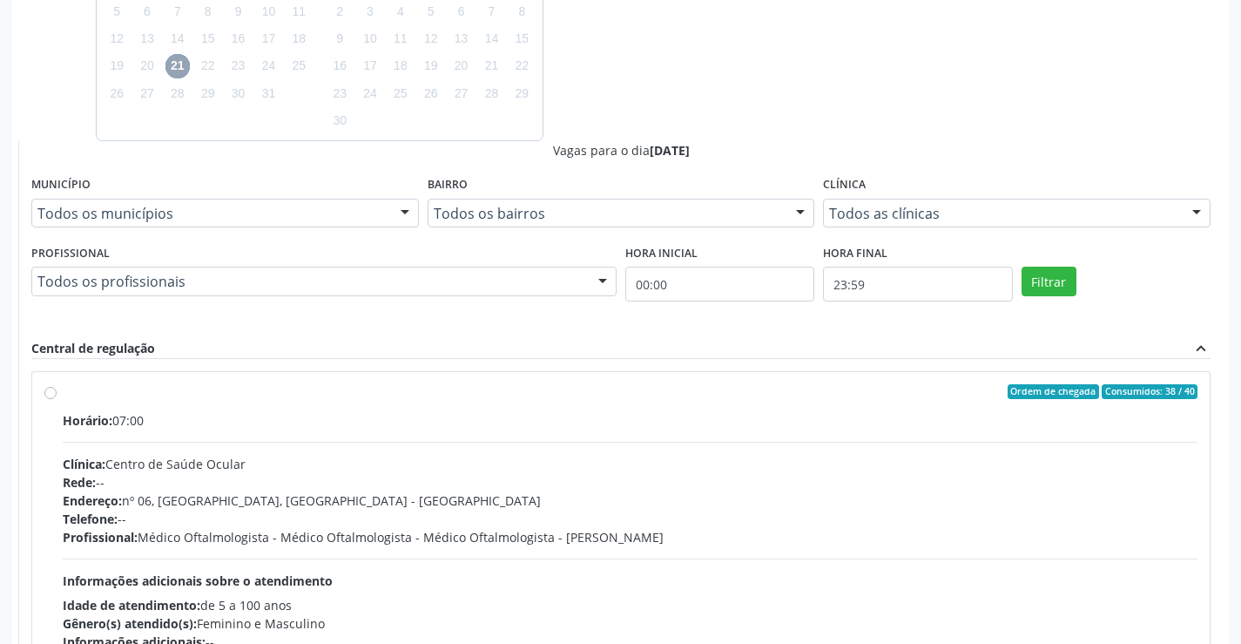
scroll to position [713, 0]
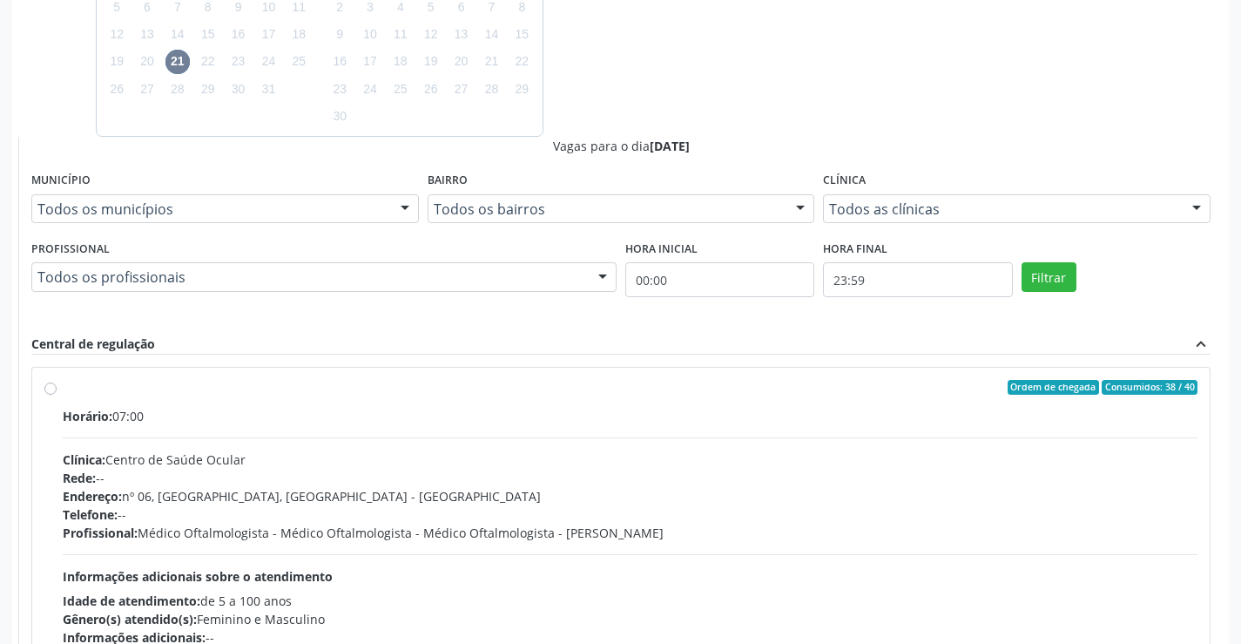
drag, startPoint x: 571, startPoint y: 490, endPoint x: 940, endPoint y: 467, distance: 369.2
click at [577, 490] on div "Endereço: nº 06, Bairro Colina do Sol, Campo Formoso - BA" at bounding box center [630, 496] width 1135 height 18
click at [57, 395] on input "Ordem de chegada Consumidos: 38 / 40 Horário: 07:00 Clínica: Centro de Saúde Oc…" at bounding box center [50, 388] width 12 height 16
radio input "true"
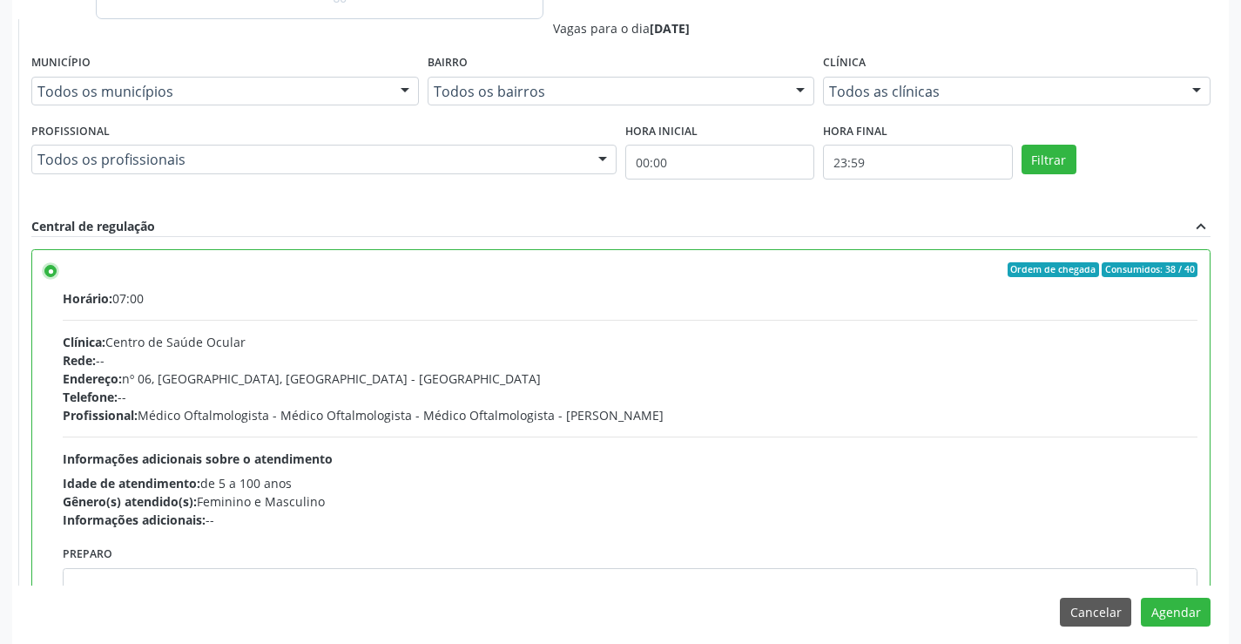
scroll to position [844, 0]
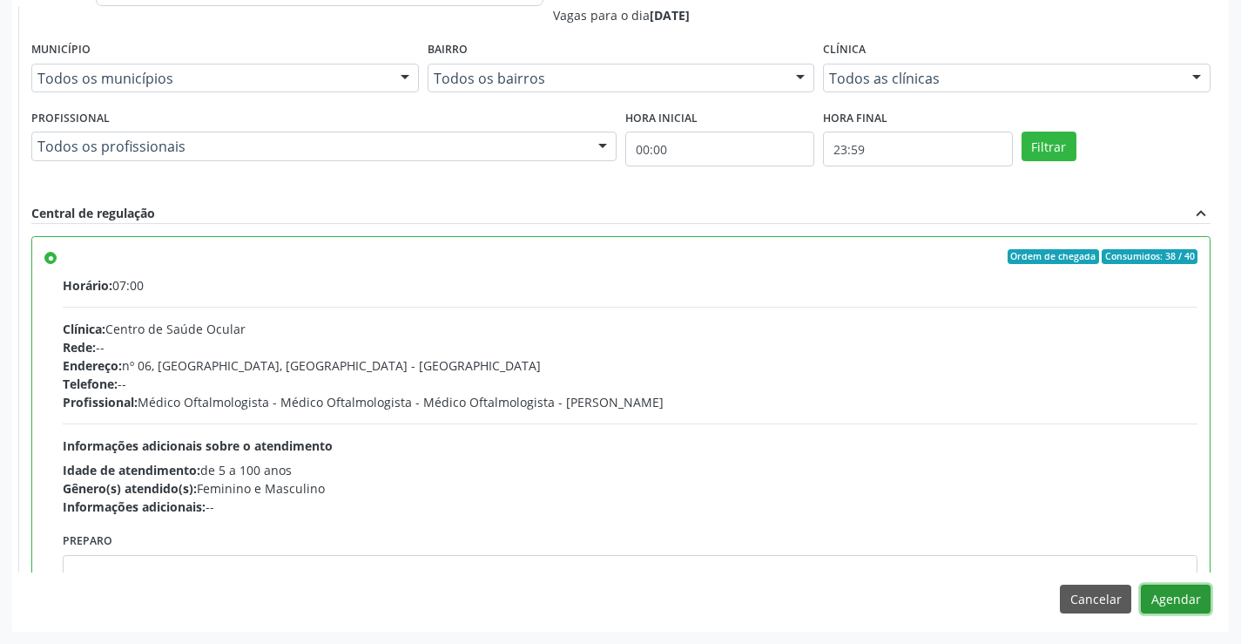
click at [1194, 604] on button "Agendar" at bounding box center [1176, 599] width 70 height 30
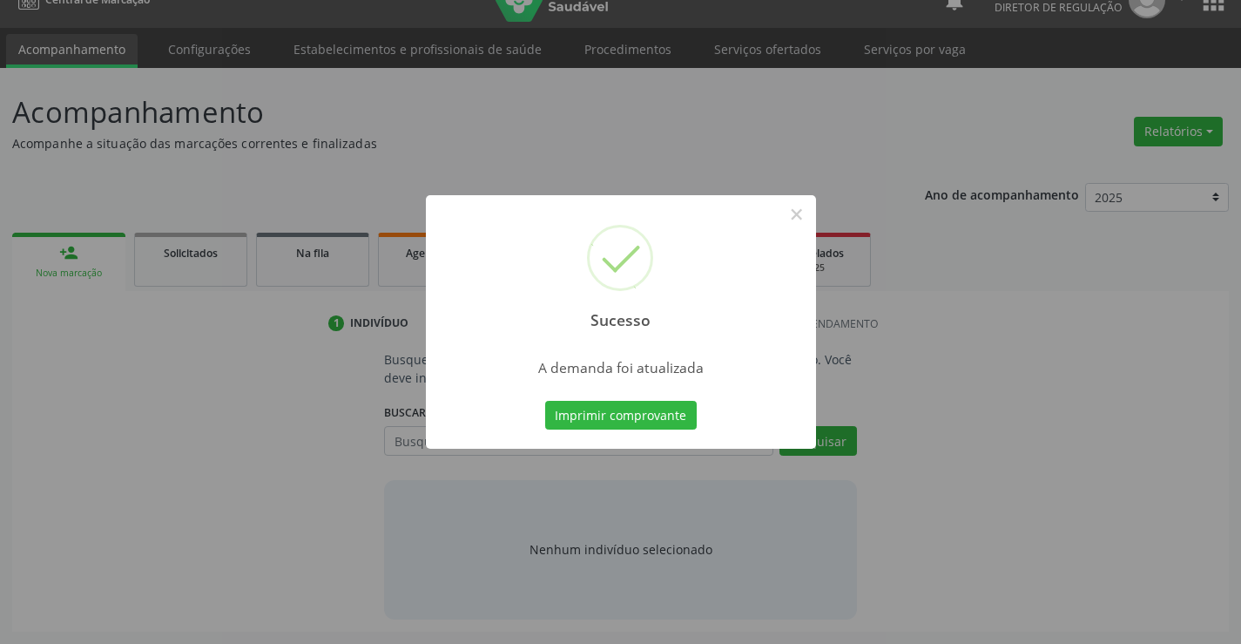
scroll to position [28, 0]
click at [806, 218] on button "×" at bounding box center [797, 214] width 30 height 30
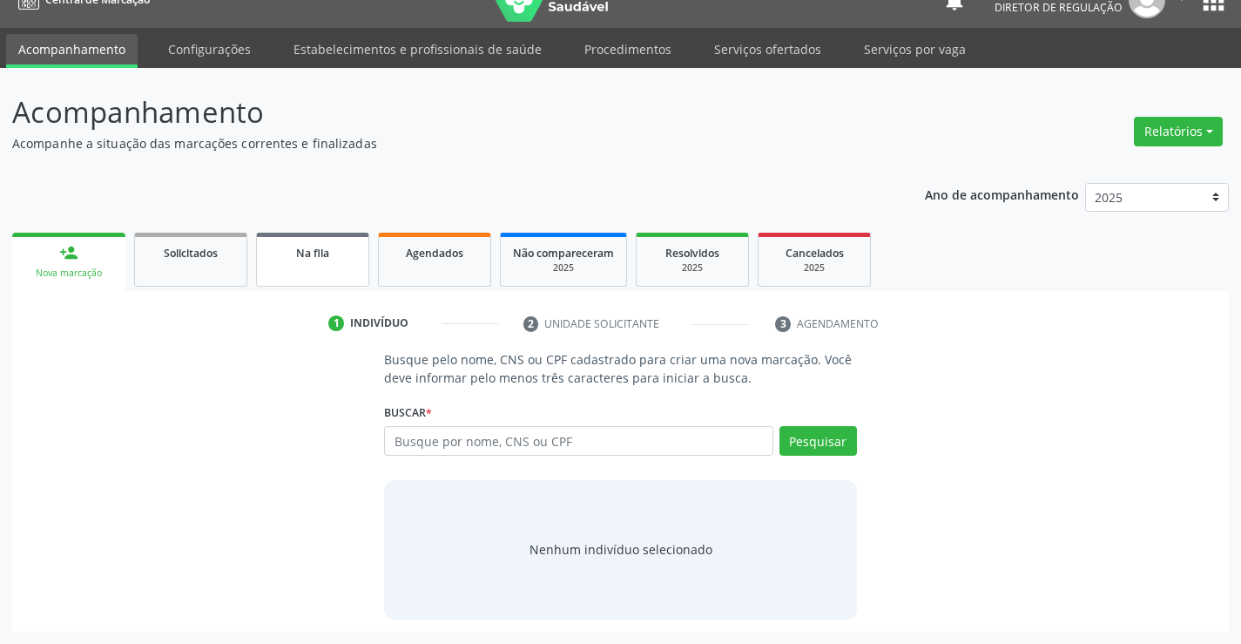
click at [309, 284] on link "Na fila" at bounding box center [312, 260] width 113 height 54
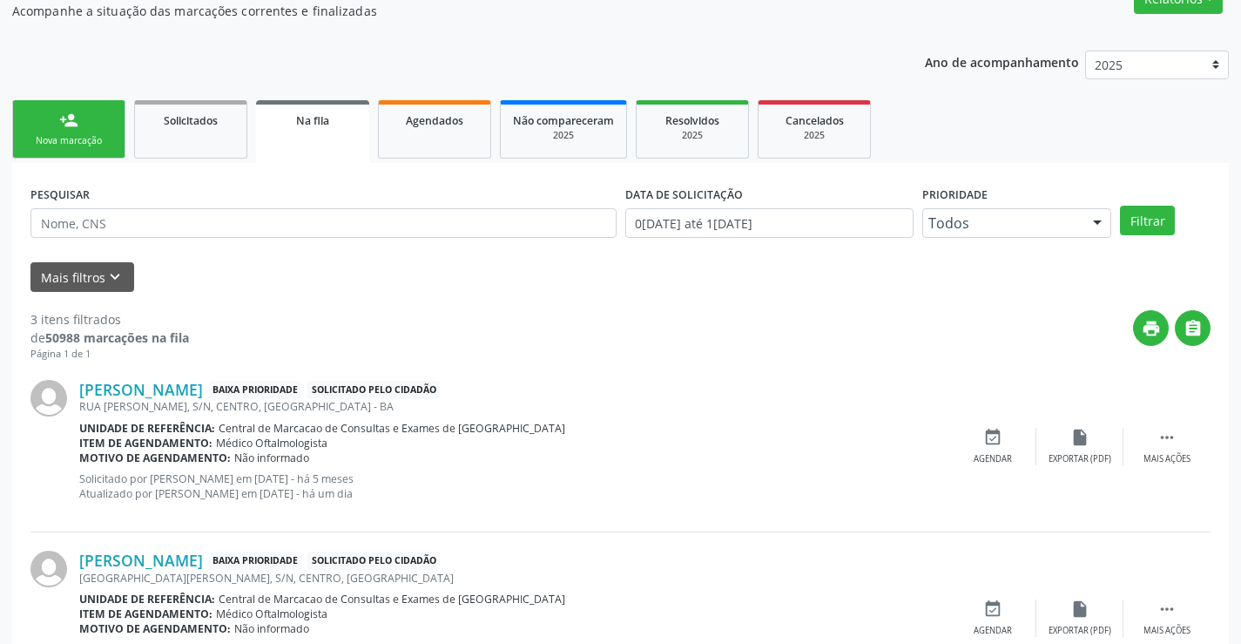
scroll to position [159, 0]
click at [100, 278] on button "Mais filtros keyboard_arrow_down" at bounding box center [82, 278] width 104 height 30
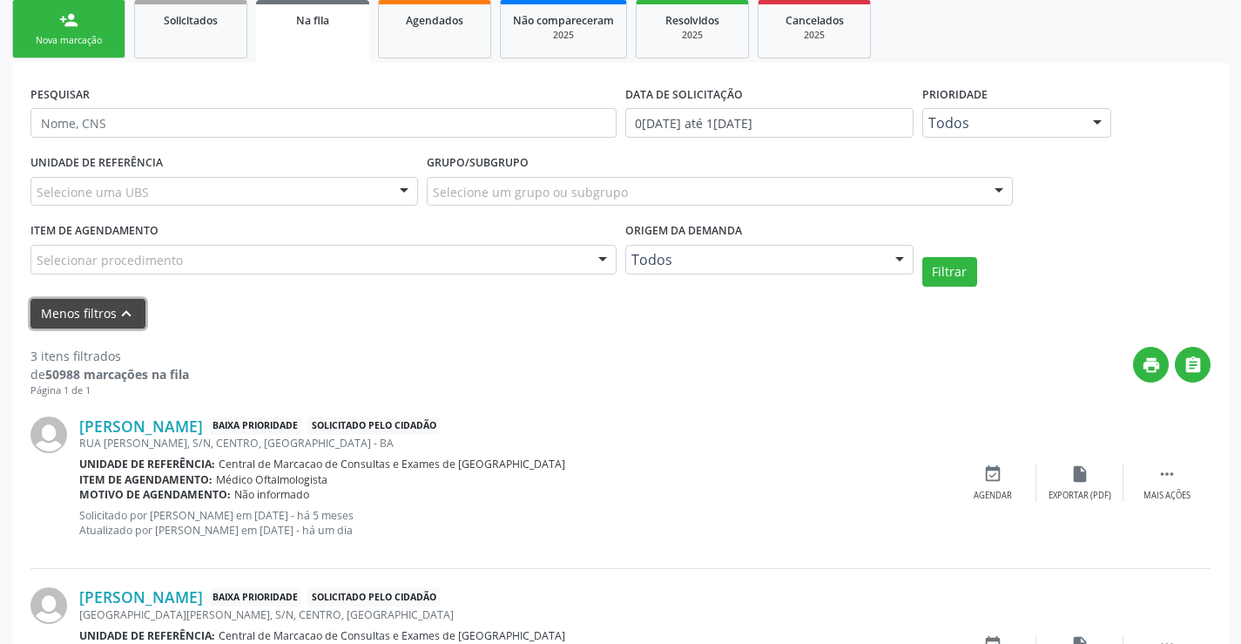
scroll to position [421, 0]
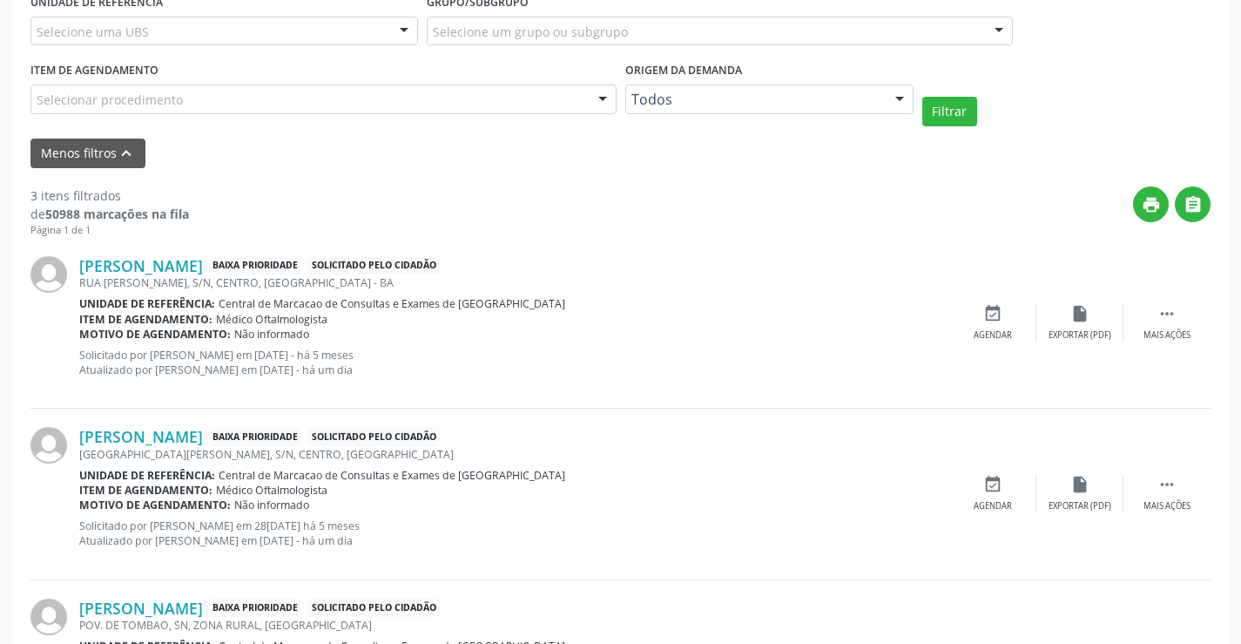
click at [888, 100] on div at bounding box center [900, 100] width 26 height 30
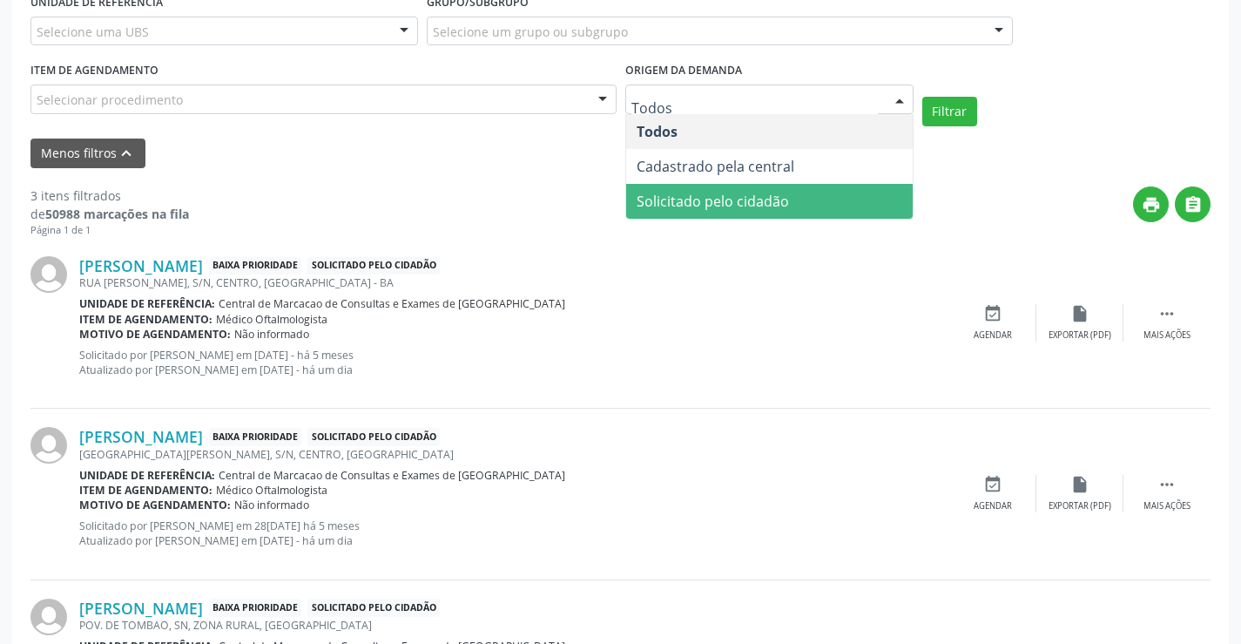
click at [766, 201] on span "Solicitado pelo cidadão" at bounding box center [713, 201] width 152 height 19
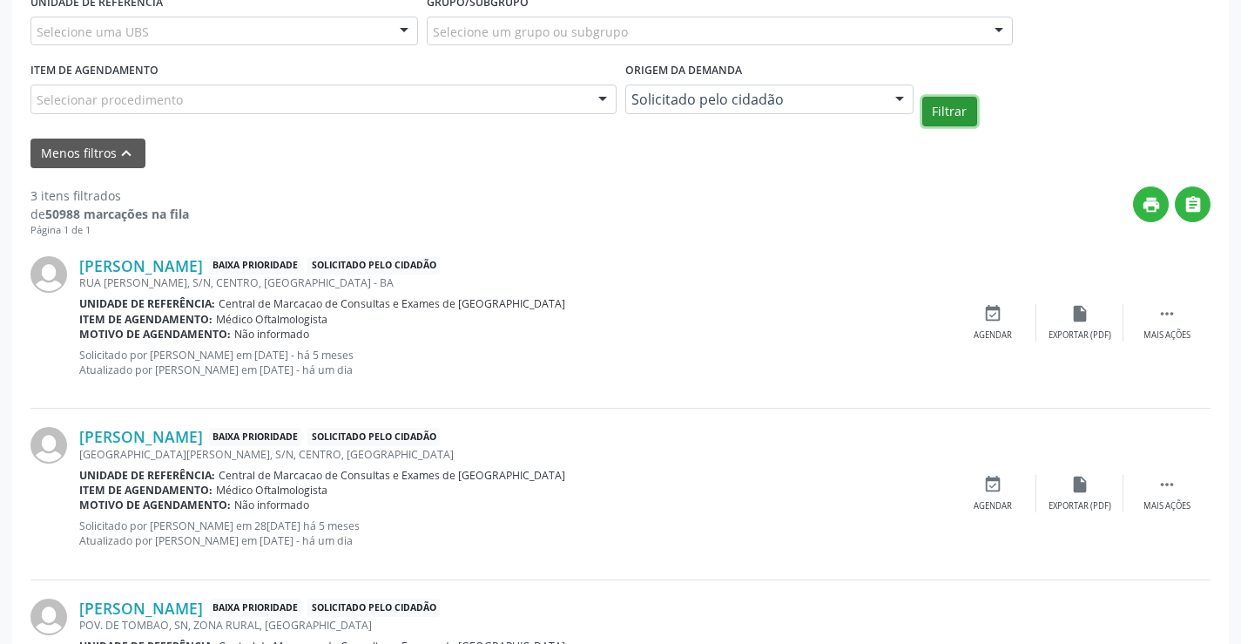
click at [970, 110] on button "Filtrar" at bounding box center [949, 112] width 55 height 30
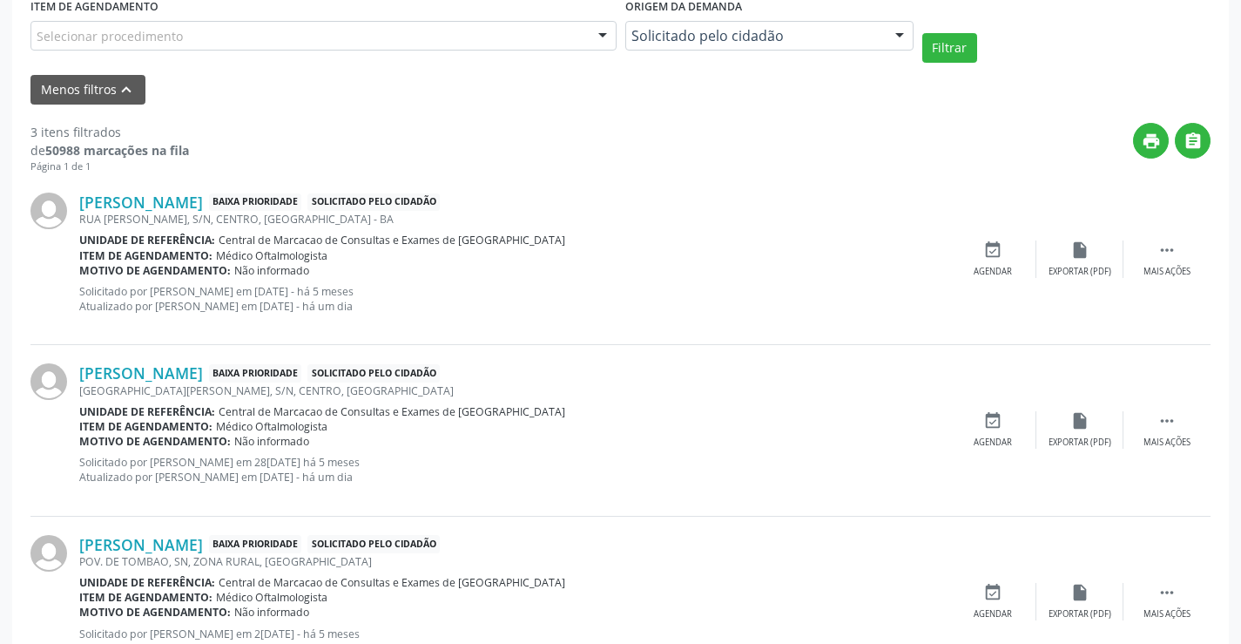
scroll to position [557, 0]
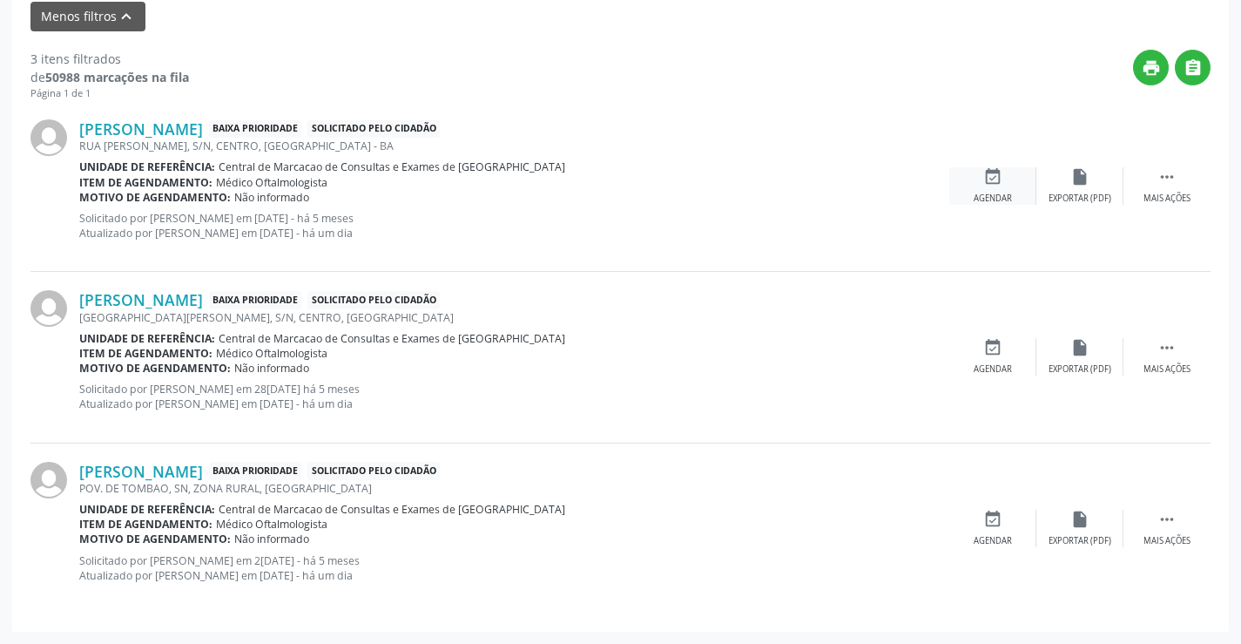
click at [994, 192] on div "Agendar" at bounding box center [993, 198] width 38 height 12
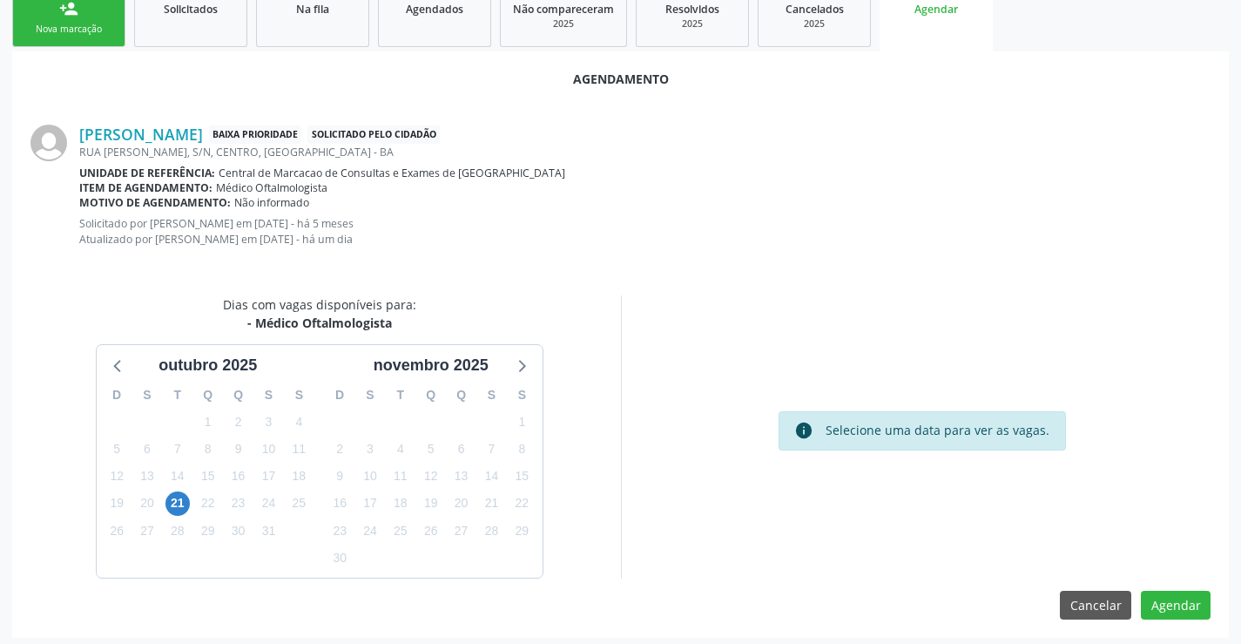
scroll to position [278, 0]
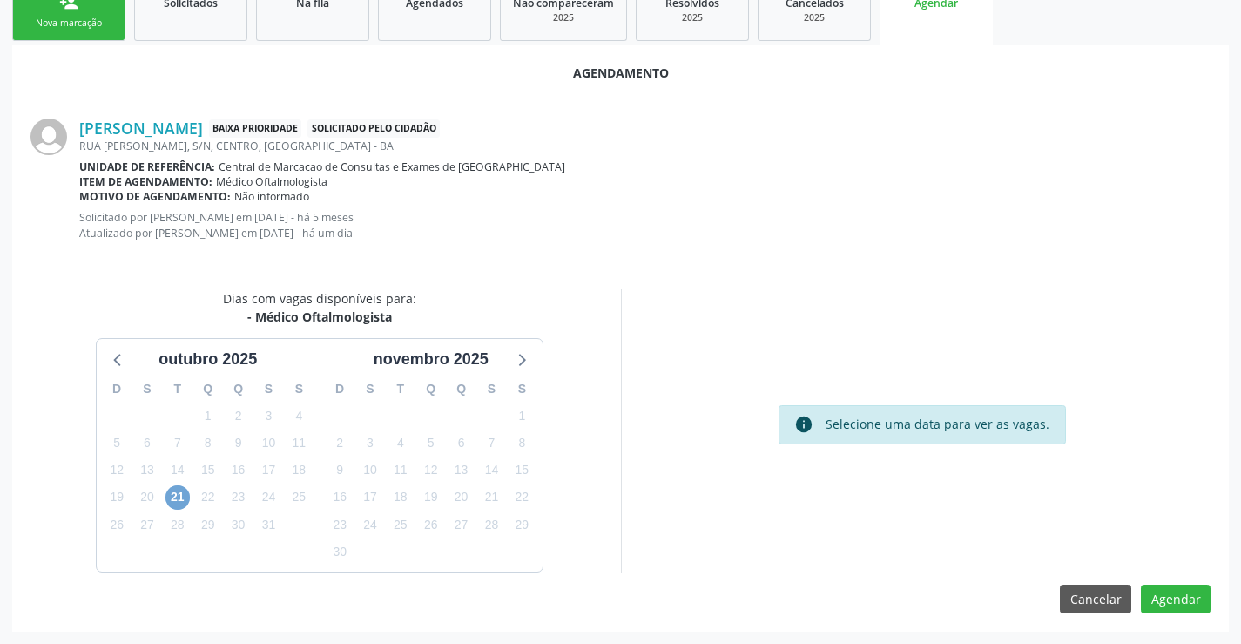
click at [181, 492] on span "21" at bounding box center [177, 497] width 24 height 24
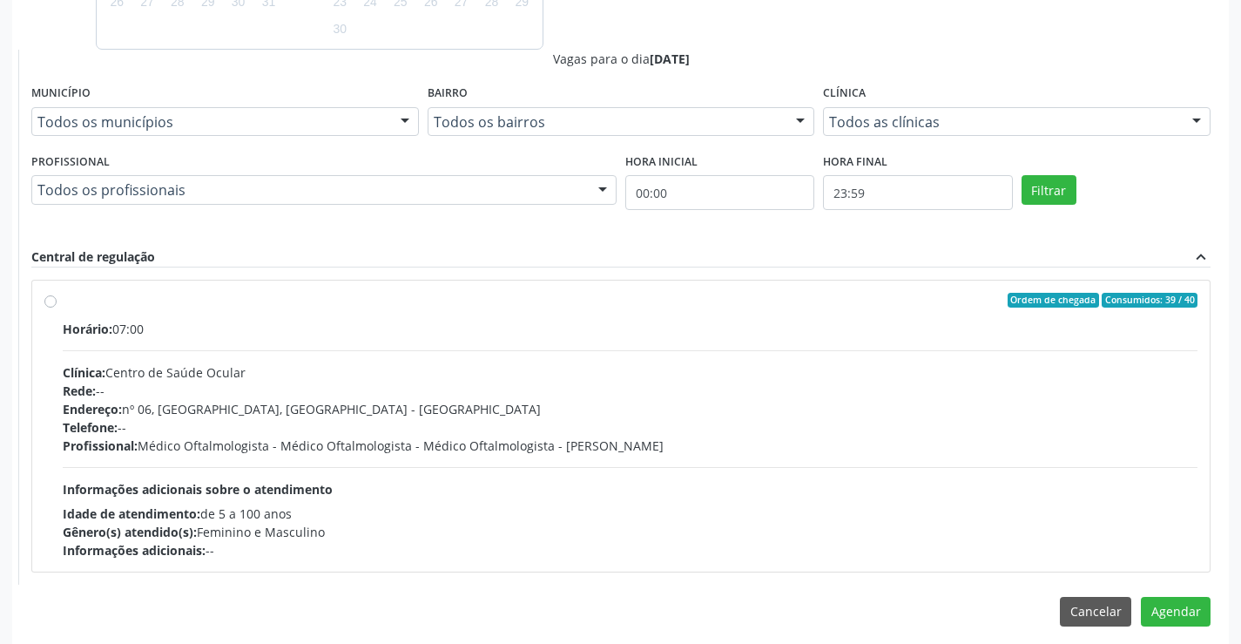
click at [662, 429] on div "Telefone: --" at bounding box center [630, 427] width 1135 height 18
click at [57, 308] on input "Ordem de chegada Consumidos: 39 / 40 Horário: 07:00 Clínica: Centro de Saúde Oc…" at bounding box center [50, 301] width 12 height 16
radio input "true"
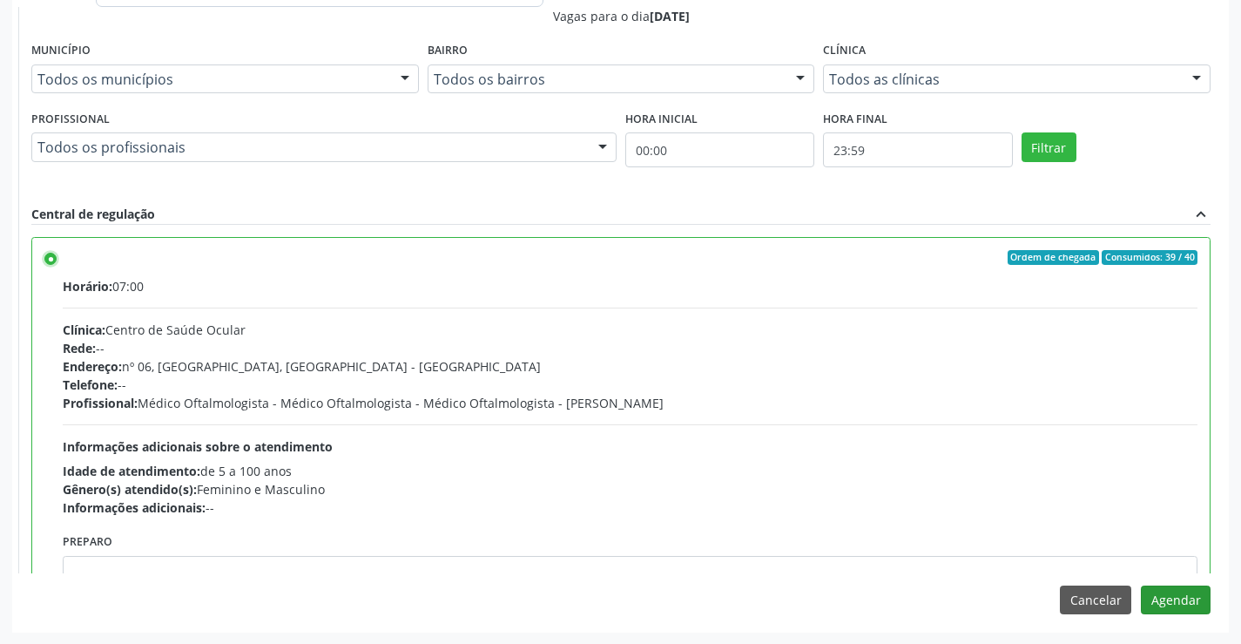
scroll to position [844, 0]
click at [1151, 604] on button "Agendar" at bounding box center [1176, 599] width 70 height 30
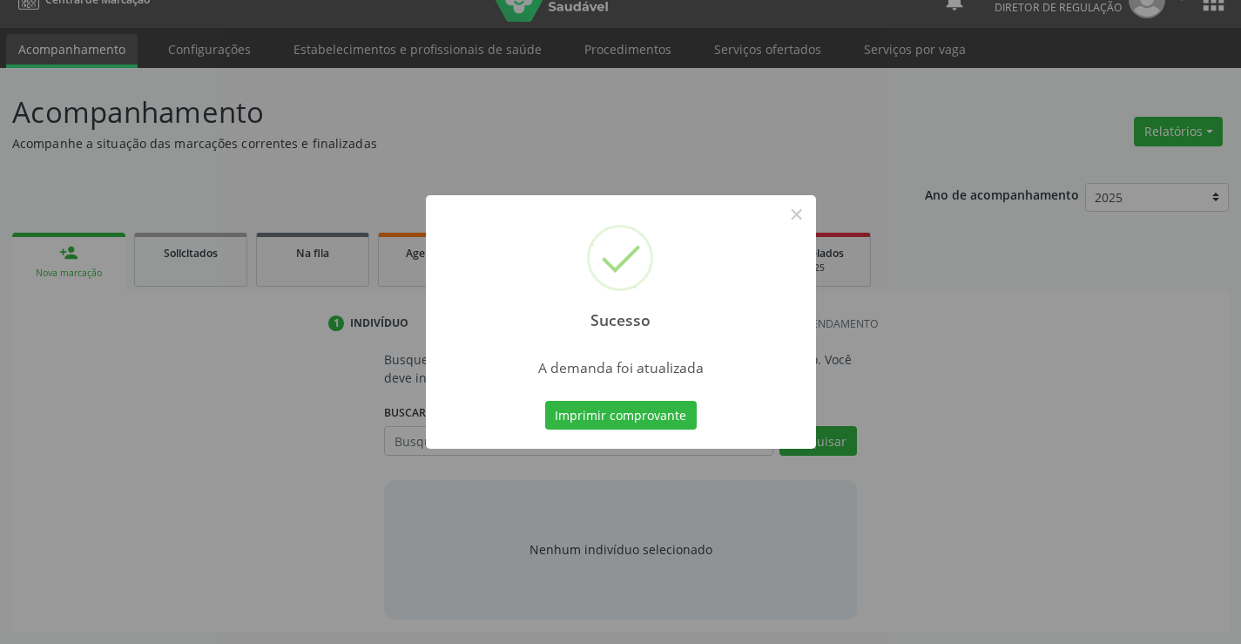
scroll to position [28, 0]
click at [790, 213] on button "×" at bounding box center [797, 214] width 30 height 30
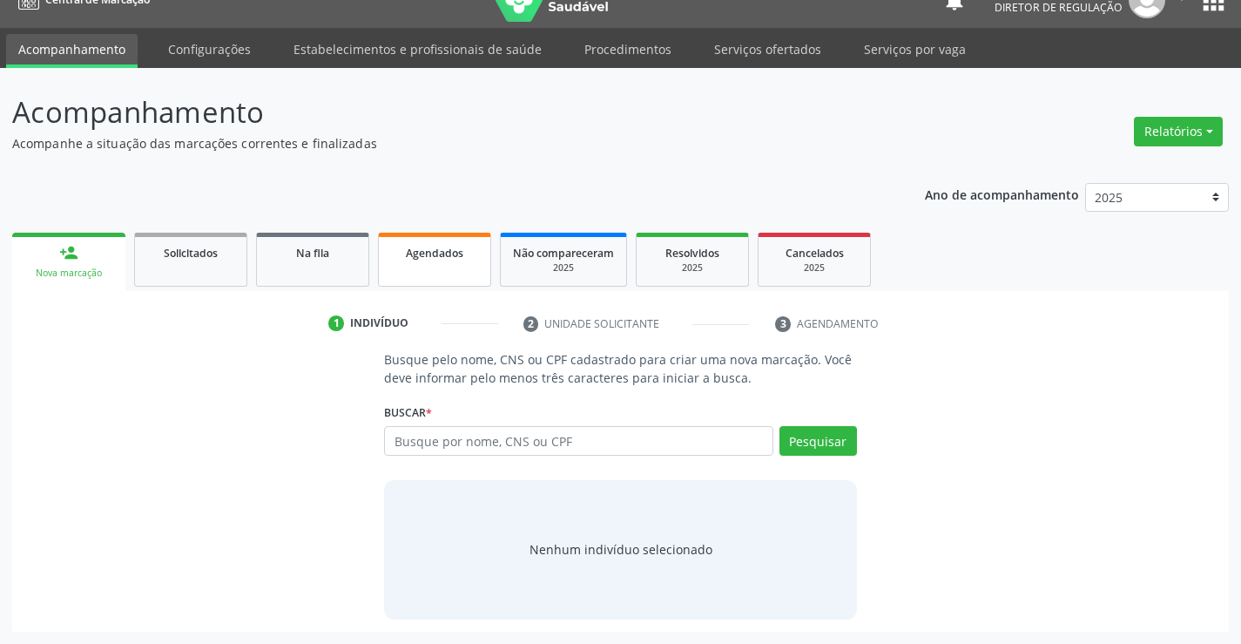
click at [450, 273] on link "Agendados" at bounding box center [434, 260] width 113 height 54
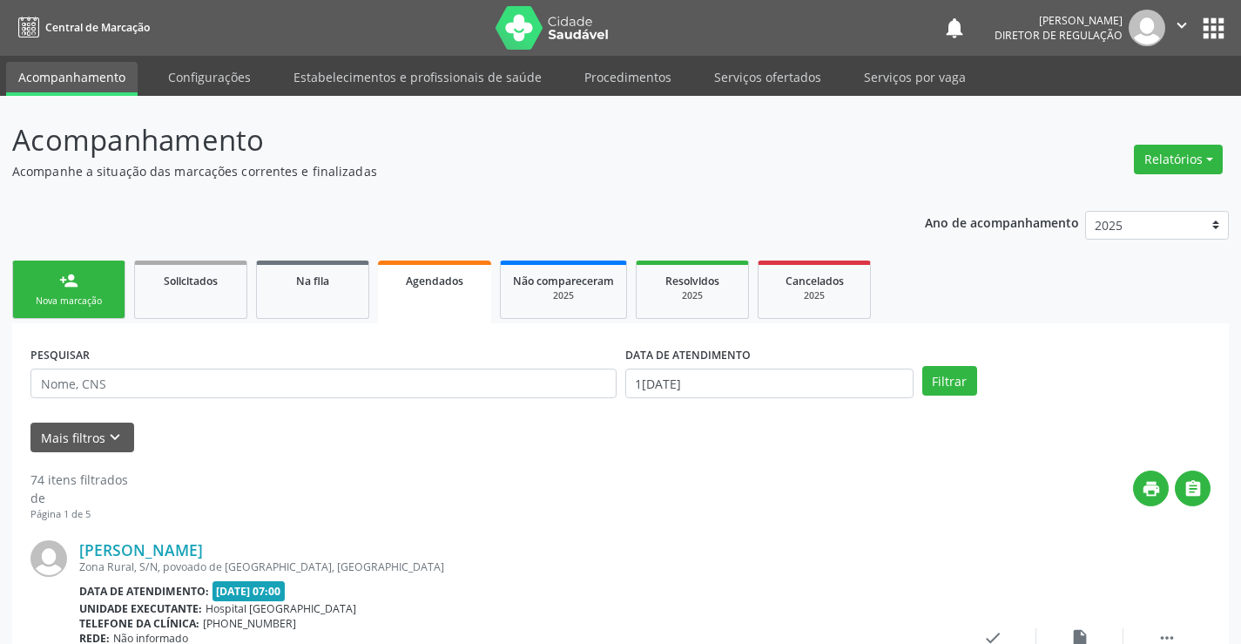
click at [110, 429] on icon "keyboard_arrow_down" at bounding box center [114, 437] width 19 height 19
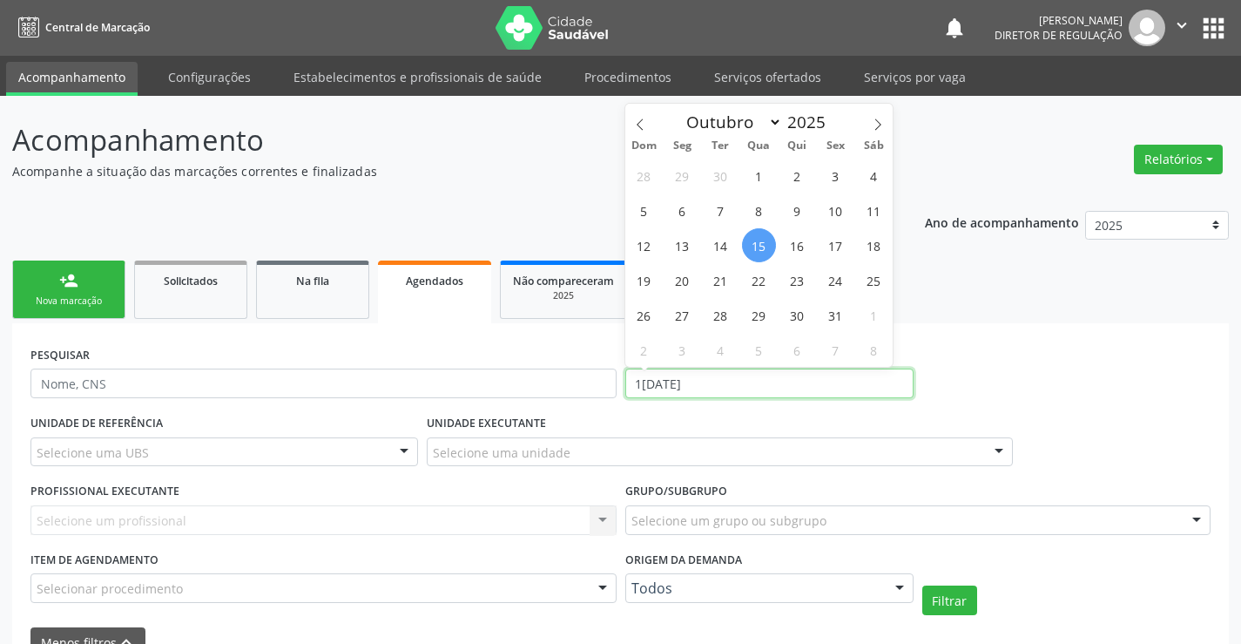
click at [732, 384] on input "15/10/2025" at bounding box center [769, 383] width 288 height 30
click at [723, 280] on span "21" at bounding box center [721, 280] width 34 height 34
type input "21/10/2025"
click at [723, 280] on span "21" at bounding box center [721, 280] width 34 height 34
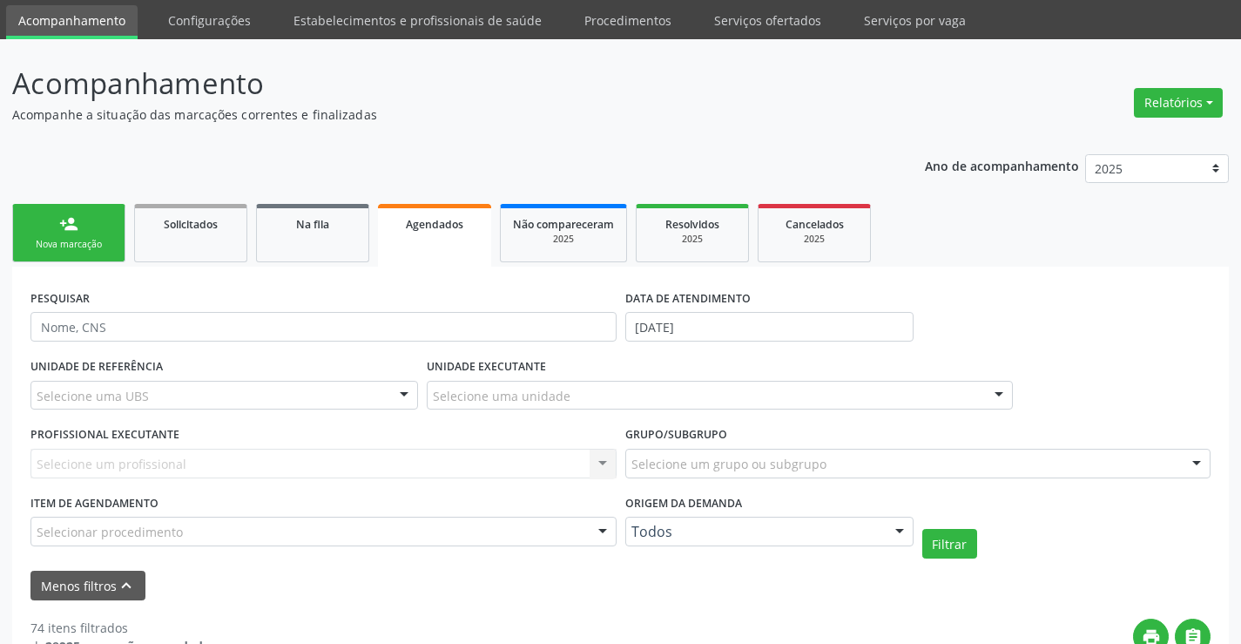
scroll to position [87, 0]
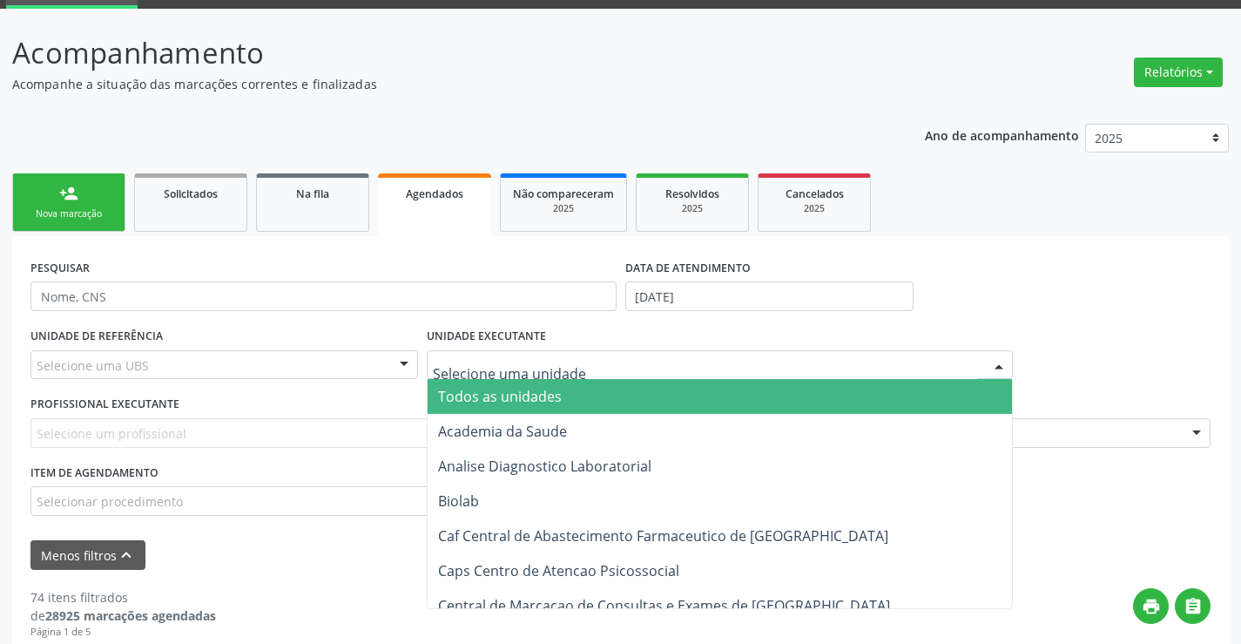
click at [541, 354] on div at bounding box center [720, 365] width 586 height 30
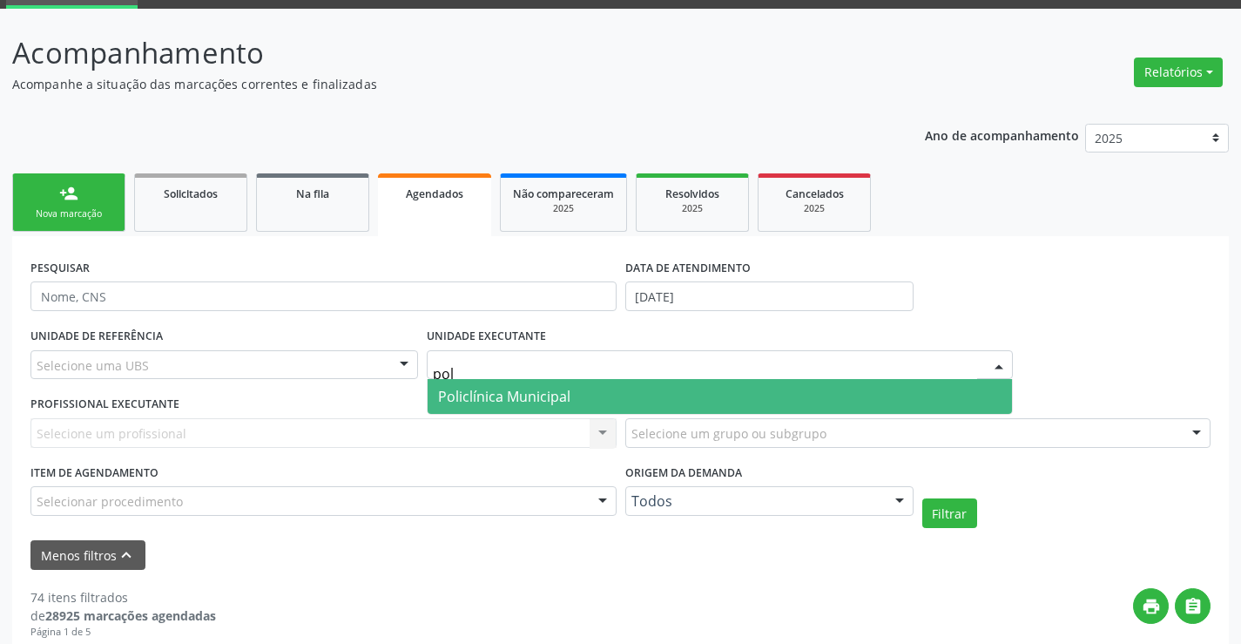
type input "poli"
click at [537, 399] on span "Policlínica Municipal" at bounding box center [504, 396] width 132 height 19
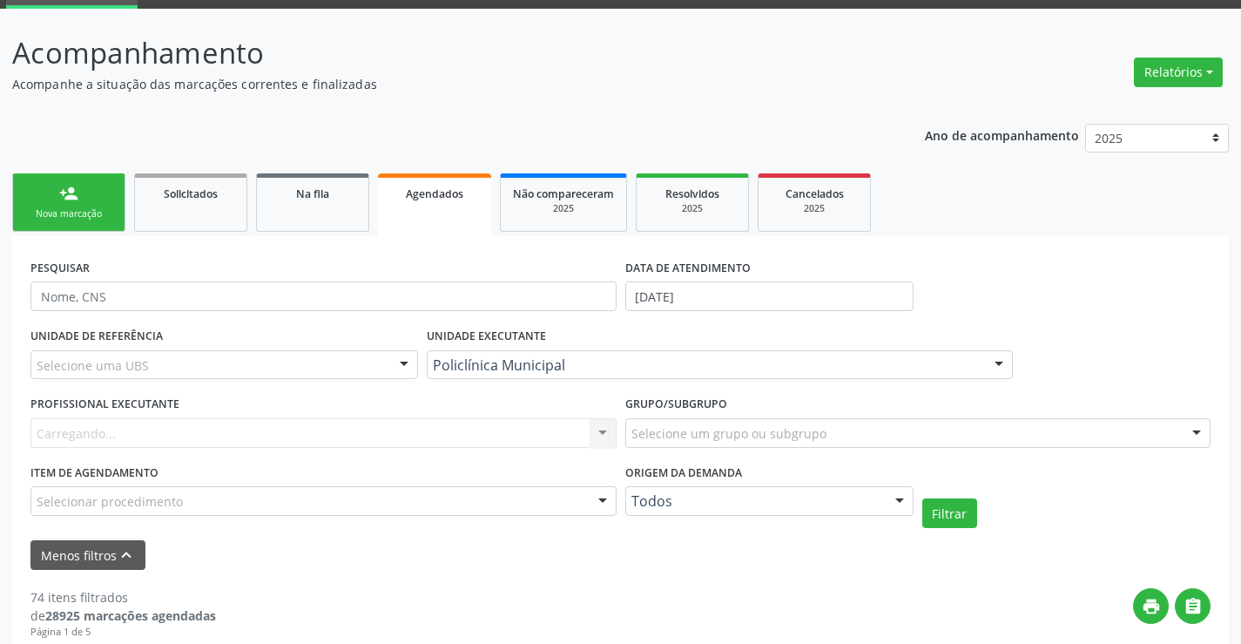
click at [435, 422] on div "Carregando... Nenhum resultado encontrado para: " " Não há nenhuma opção para s…" at bounding box center [323, 433] width 586 height 30
type input "da"
click at [518, 87] on p "Acompanhe a situação das marcações correntes e finalizadas" at bounding box center [438, 84] width 852 height 18
click at [56, 206] on link "person_add Nova marcação" at bounding box center [68, 202] width 113 height 58
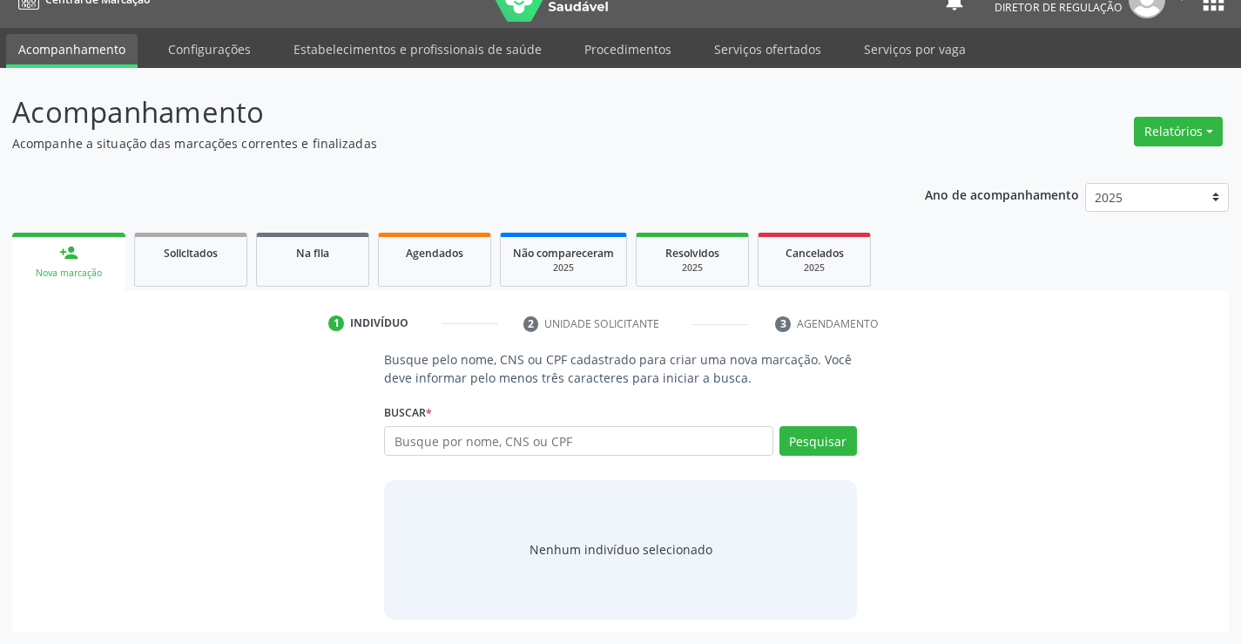
scroll to position [28, 0]
click at [468, 442] on input "text" at bounding box center [578, 441] width 388 height 30
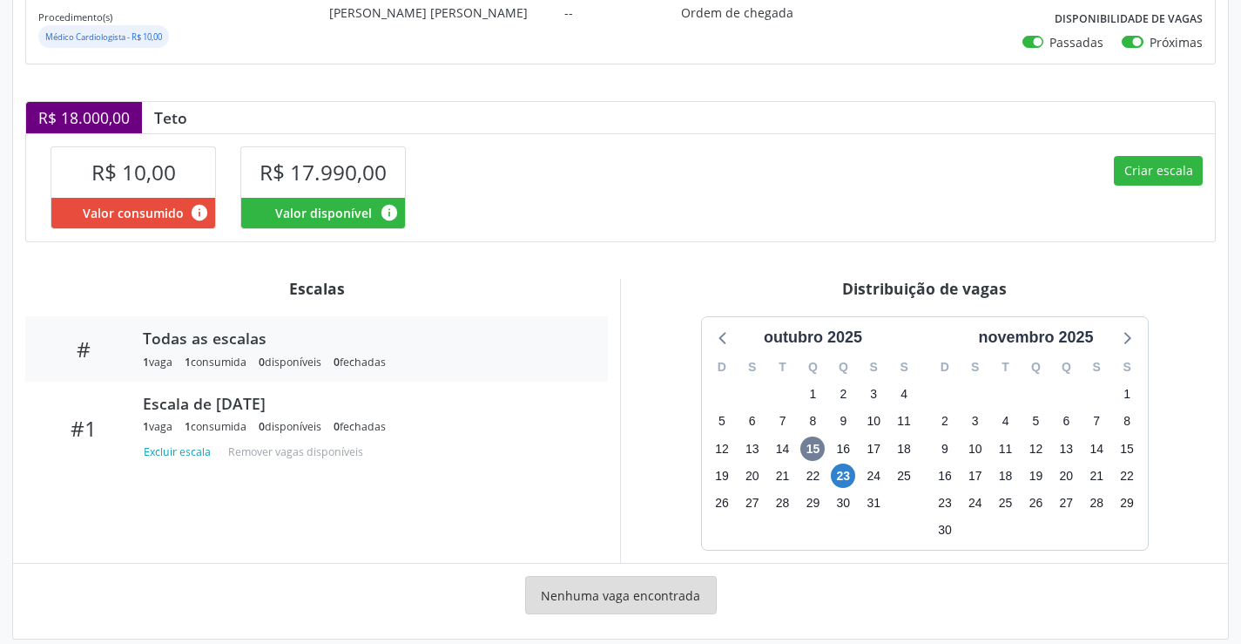
scroll to position [313, 0]
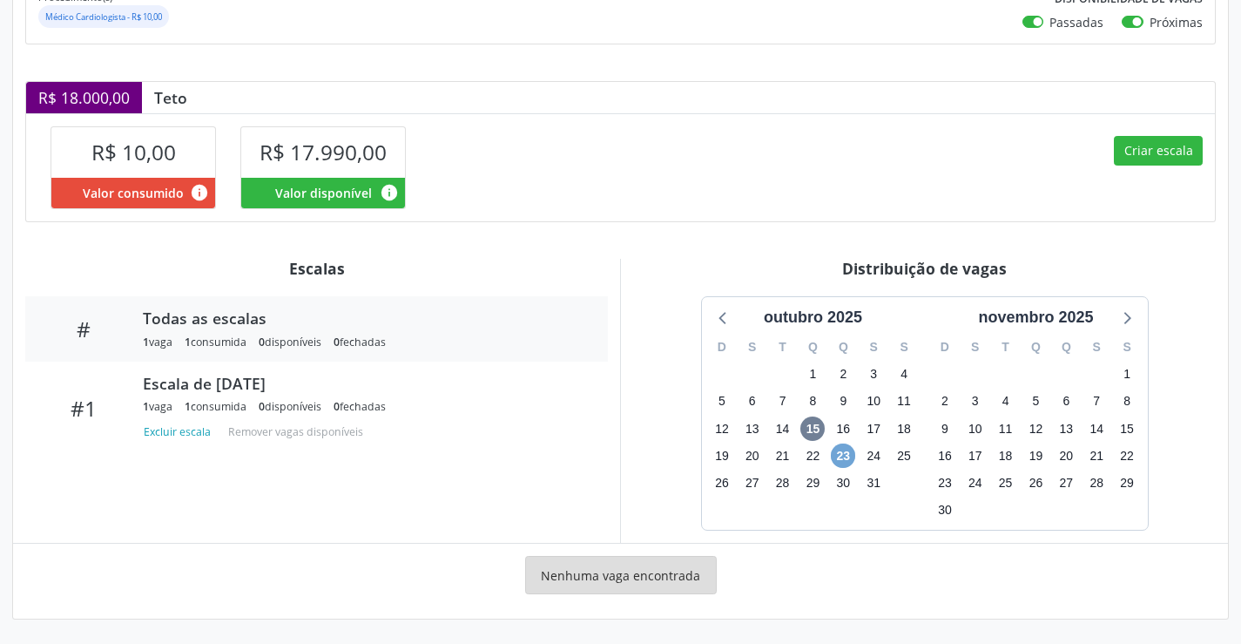
click at [847, 456] on span "23" at bounding box center [843, 455] width 24 height 24
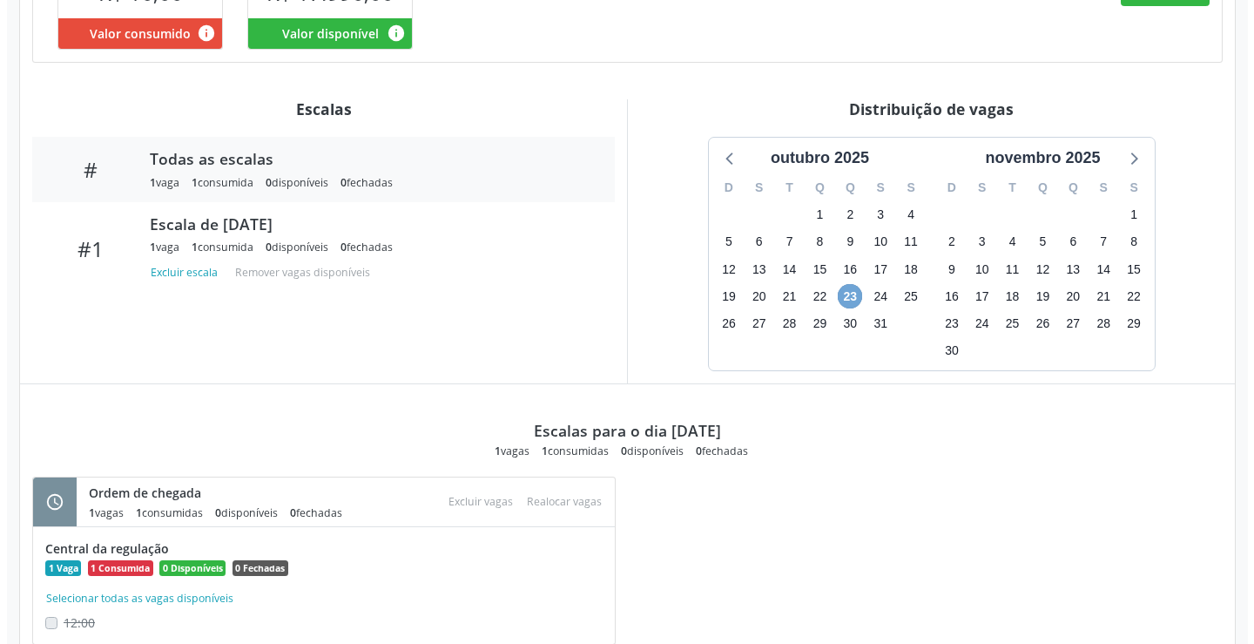
scroll to position [442, 0]
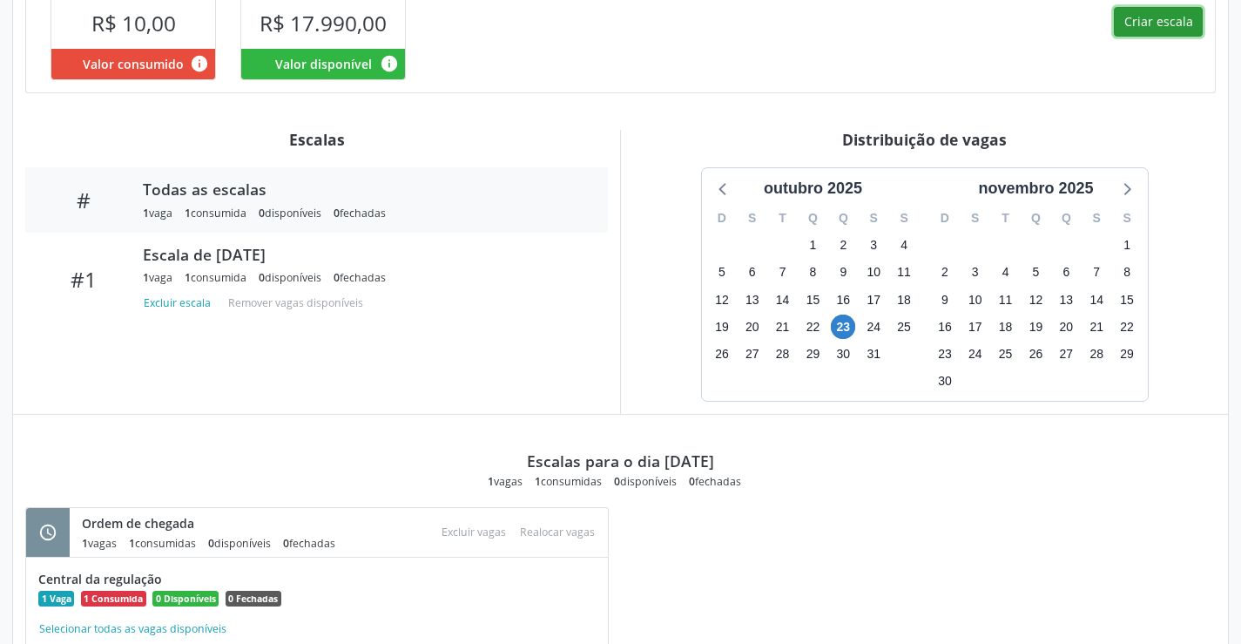
click at [1150, 23] on button "Criar escala" at bounding box center [1158, 22] width 89 height 30
select select "9"
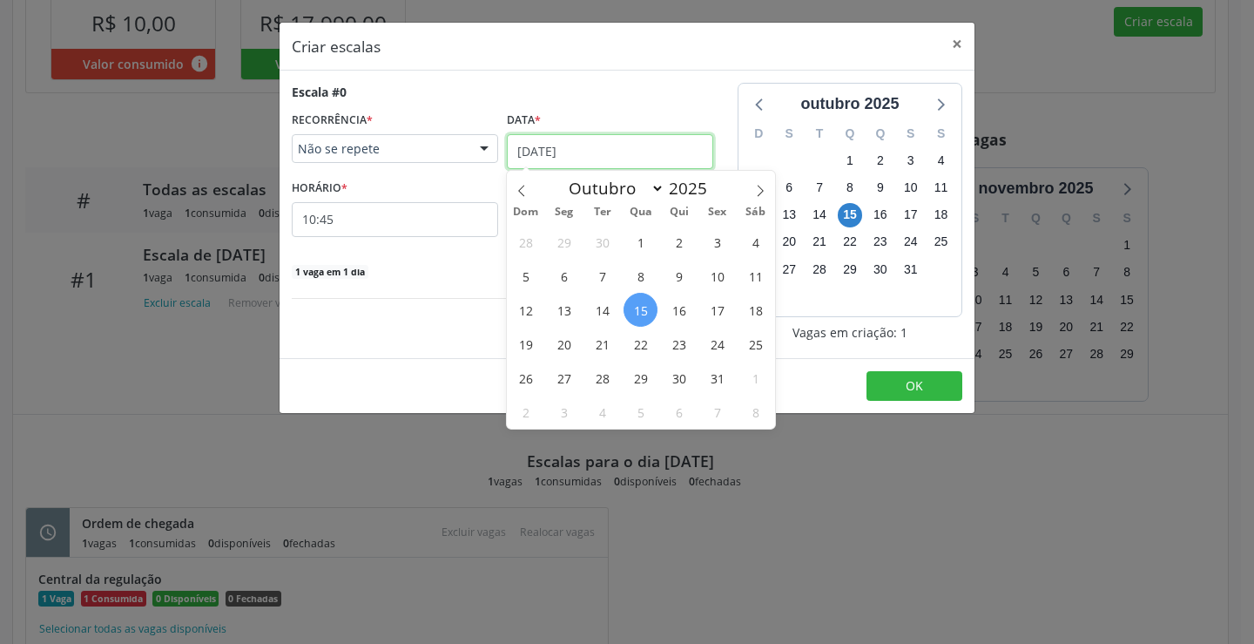
click at [591, 152] on input "15/10/2025" at bounding box center [610, 151] width 206 height 35
click at [689, 341] on span "23" at bounding box center [679, 344] width 34 height 34
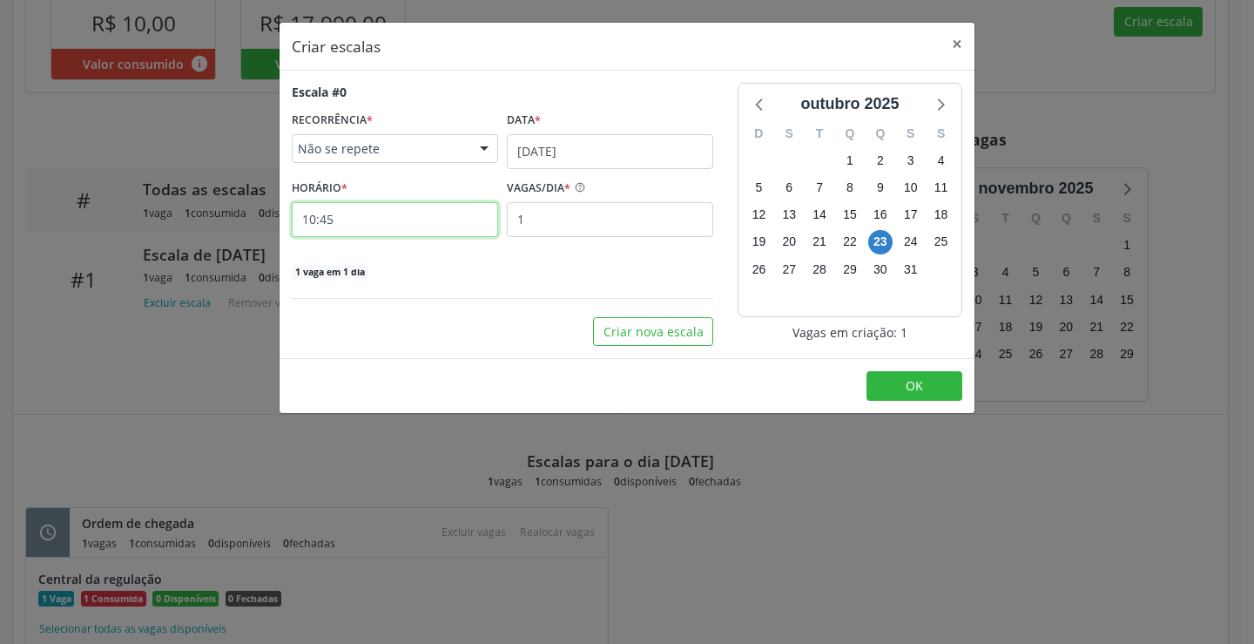
click at [393, 214] on input "10:45" at bounding box center [395, 219] width 206 height 35
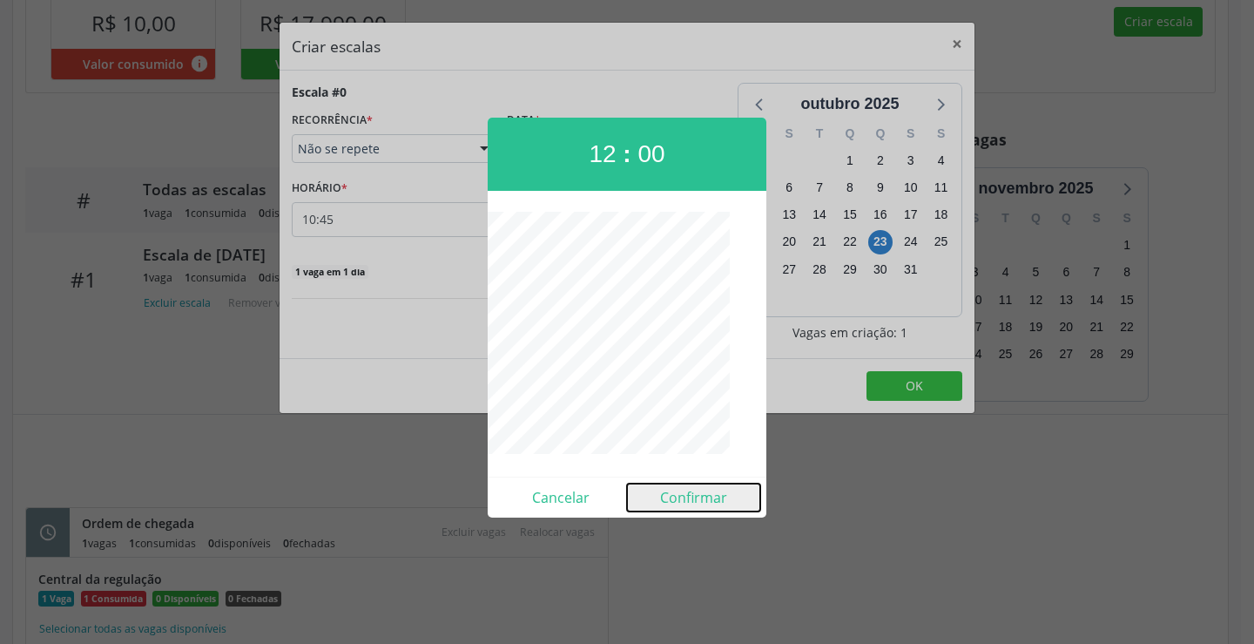
click at [695, 496] on button "Confirmar" at bounding box center [693, 497] width 133 height 28
type input "12:00"
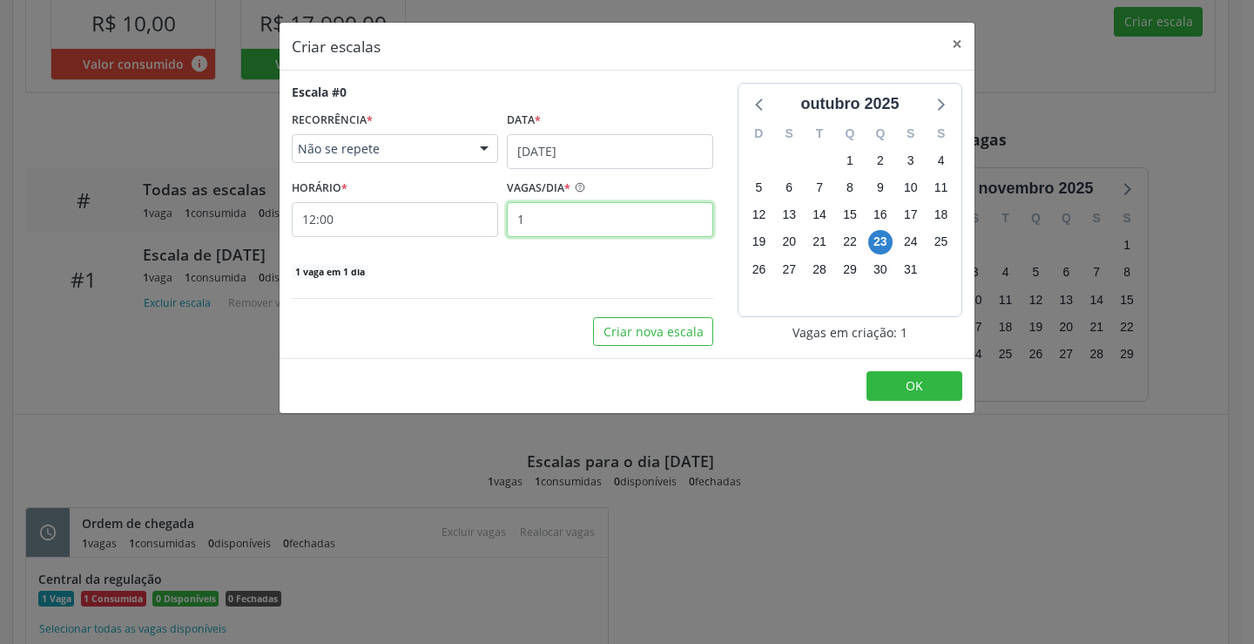
click at [658, 212] on input "1" at bounding box center [610, 219] width 206 height 35
type input "14"
click at [876, 381] on button "OK" at bounding box center [915, 386] width 96 height 30
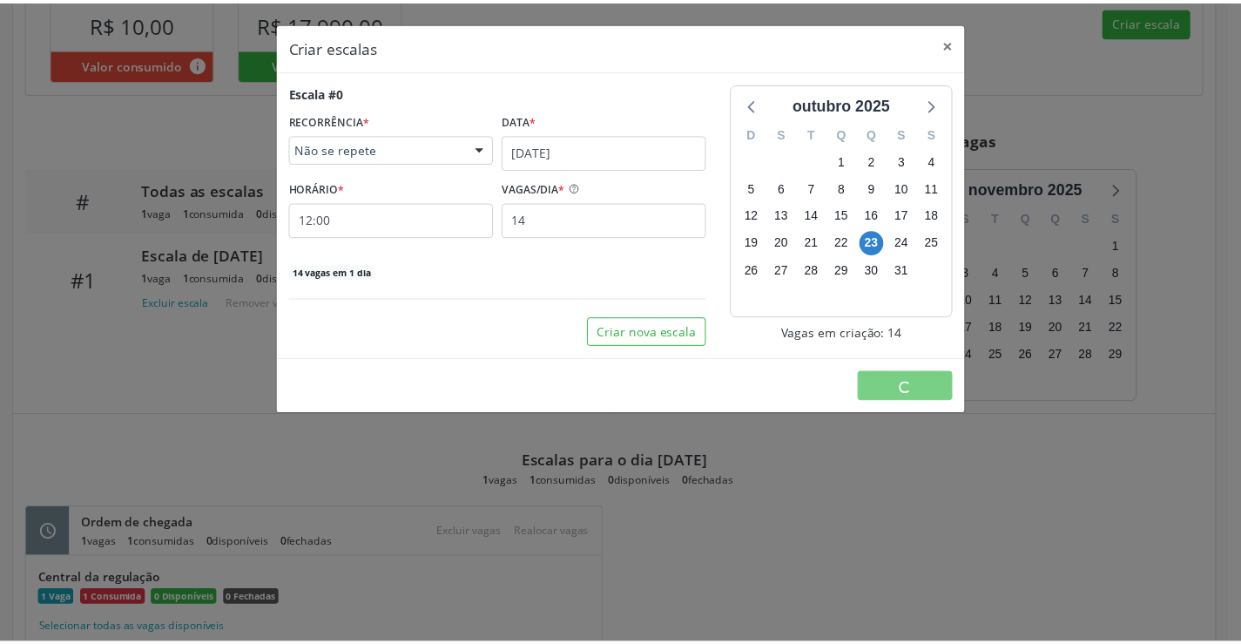
scroll to position [0, 0]
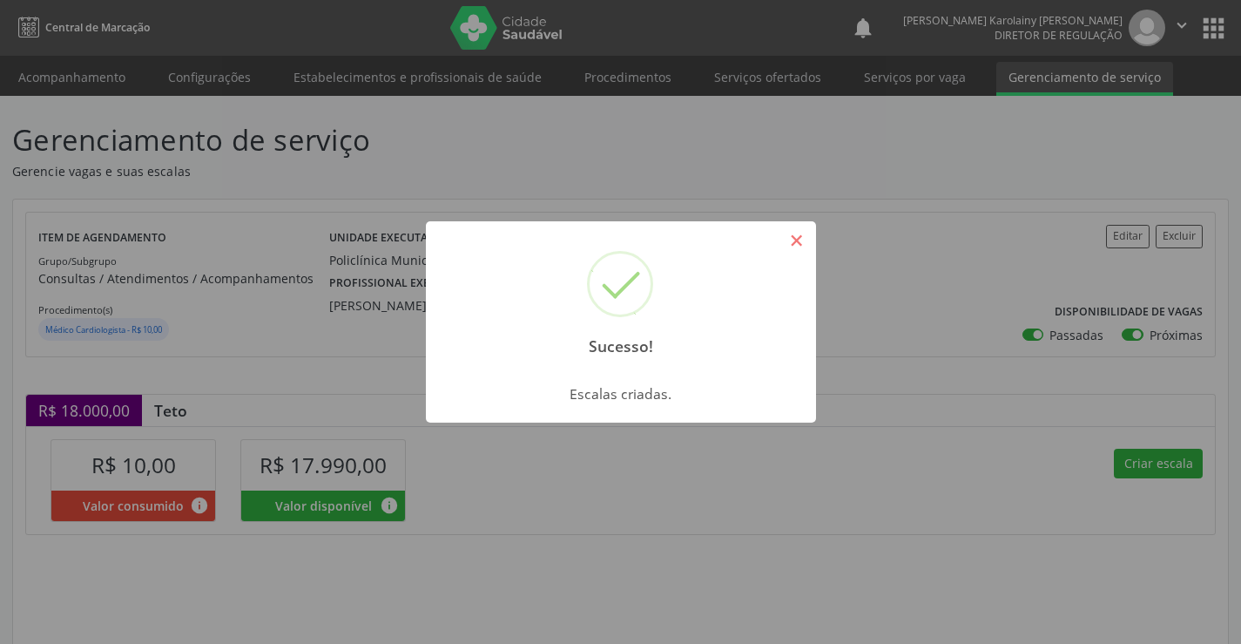
click at [806, 234] on button "×" at bounding box center [797, 241] width 30 height 30
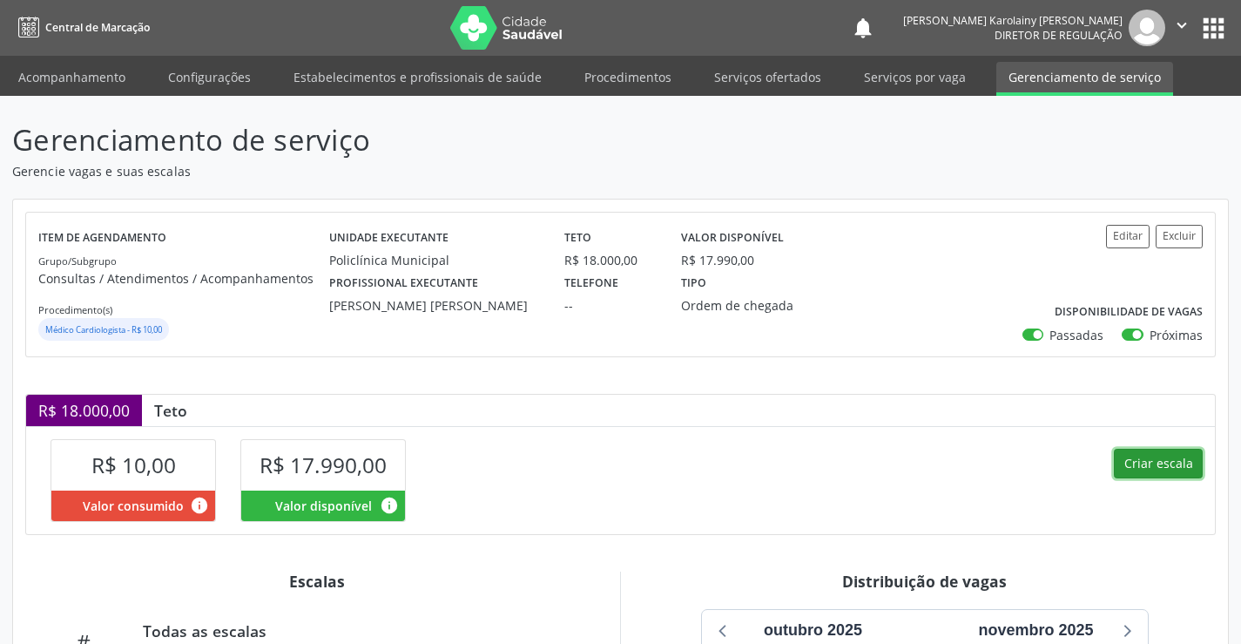
click at [1163, 455] on button "Criar escala" at bounding box center [1158, 464] width 89 height 30
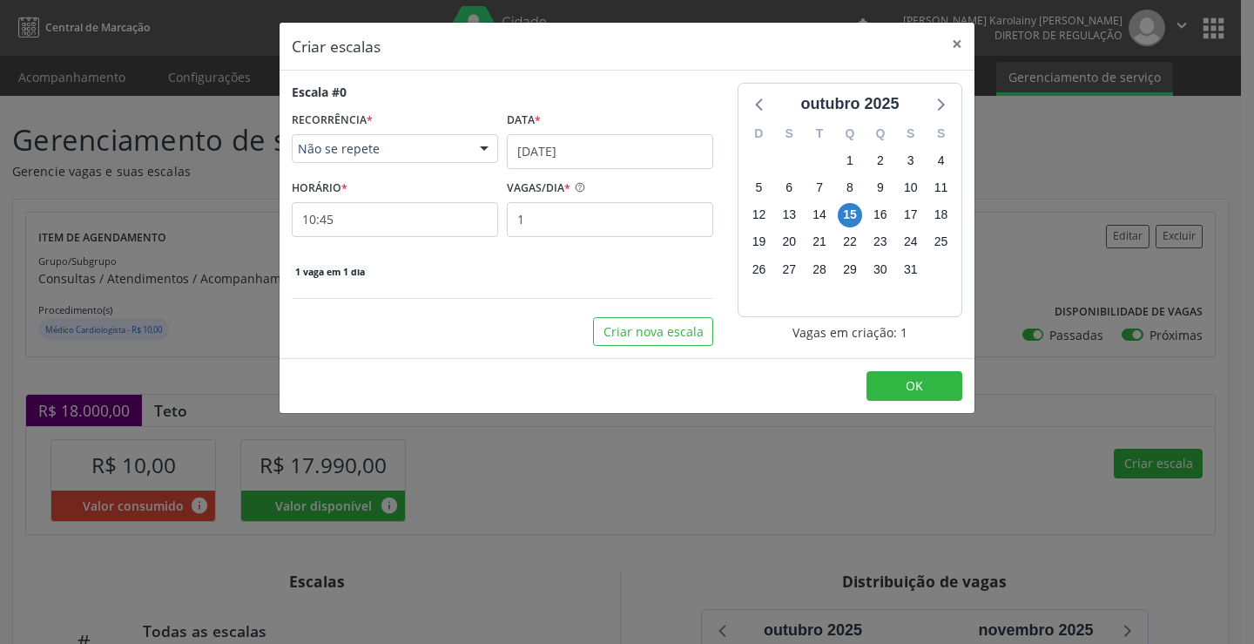
click at [583, 132] on div "Data *" at bounding box center [610, 120] width 206 height 27
drag, startPoint x: 577, startPoint y: 109, endPoint x: 602, endPoint y: 149, distance: 47.4
click at [577, 112] on div "Data *" at bounding box center [610, 120] width 206 height 27
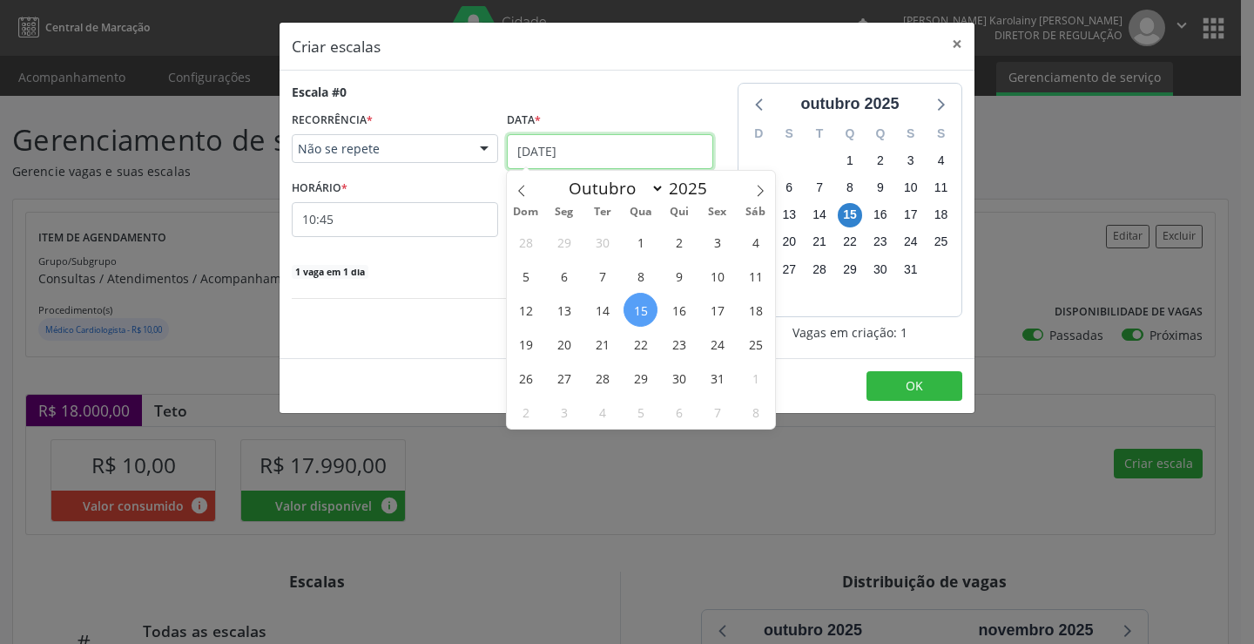
click at [602, 149] on input "1[DATE]" at bounding box center [610, 151] width 206 height 35
click at [715, 340] on span "24" at bounding box center [717, 344] width 34 height 34
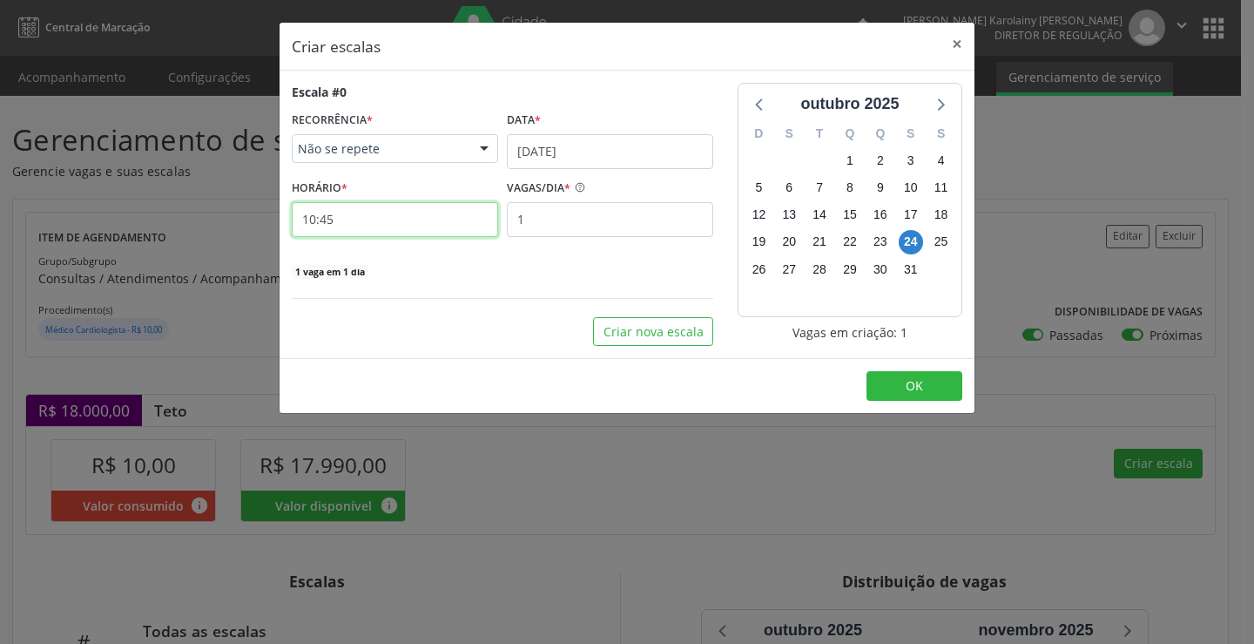
click at [421, 231] on input "10:45" at bounding box center [395, 219] width 206 height 35
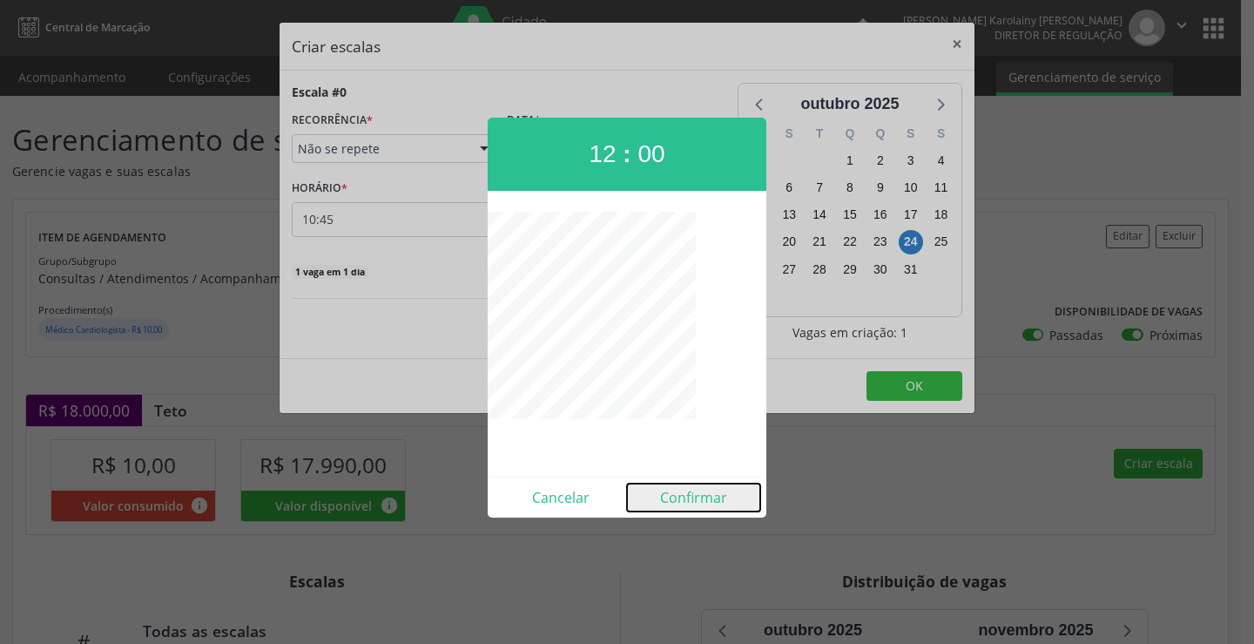
click at [682, 494] on button "Confirmar" at bounding box center [693, 497] width 133 height 28
type input "12:00"
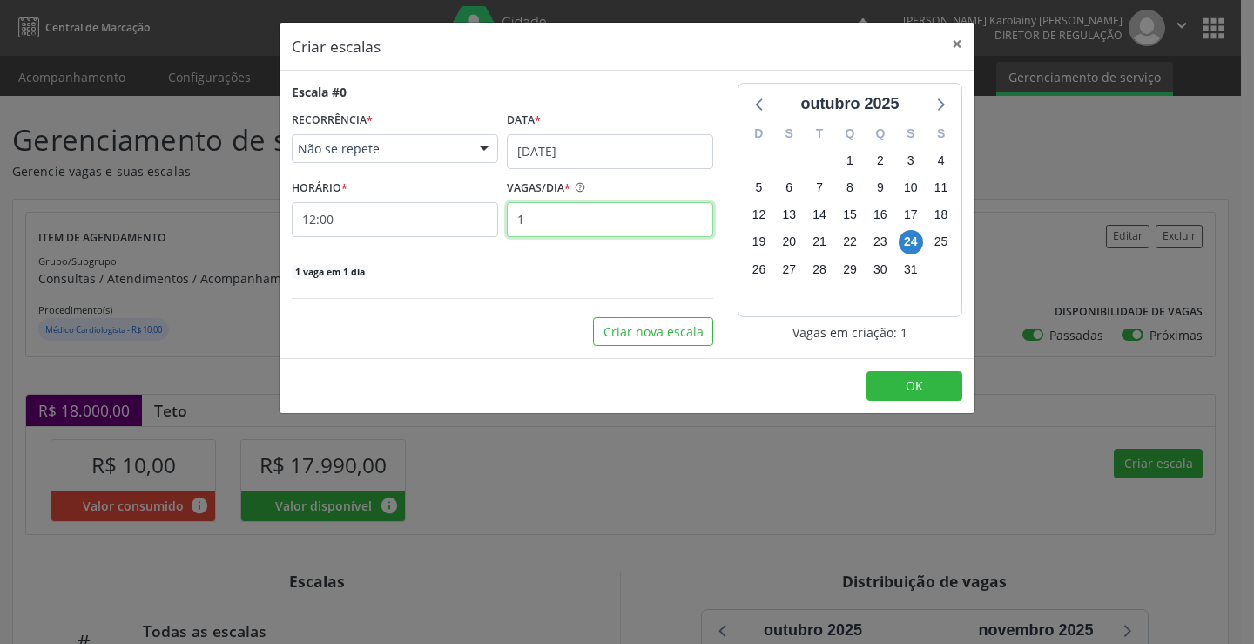
click at [580, 219] on input "1" at bounding box center [610, 219] width 206 height 35
type input "15"
click at [418, 224] on input "12:00" at bounding box center [395, 219] width 206 height 35
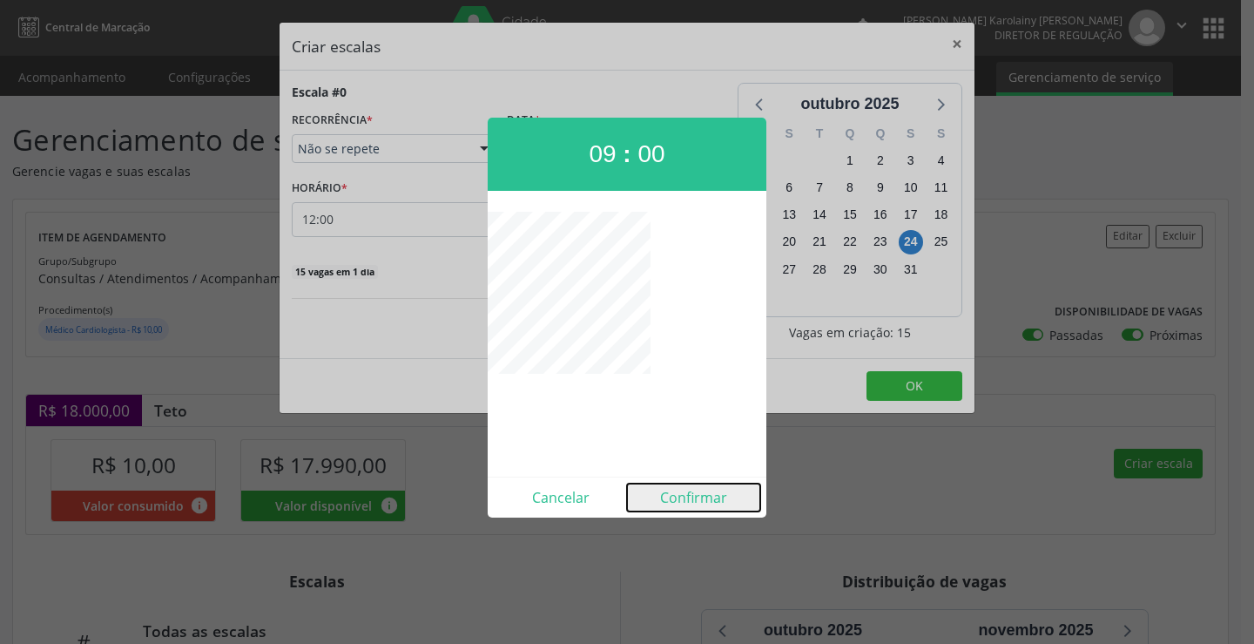
click at [712, 492] on button "Confirmar" at bounding box center [693, 497] width 133 height 28
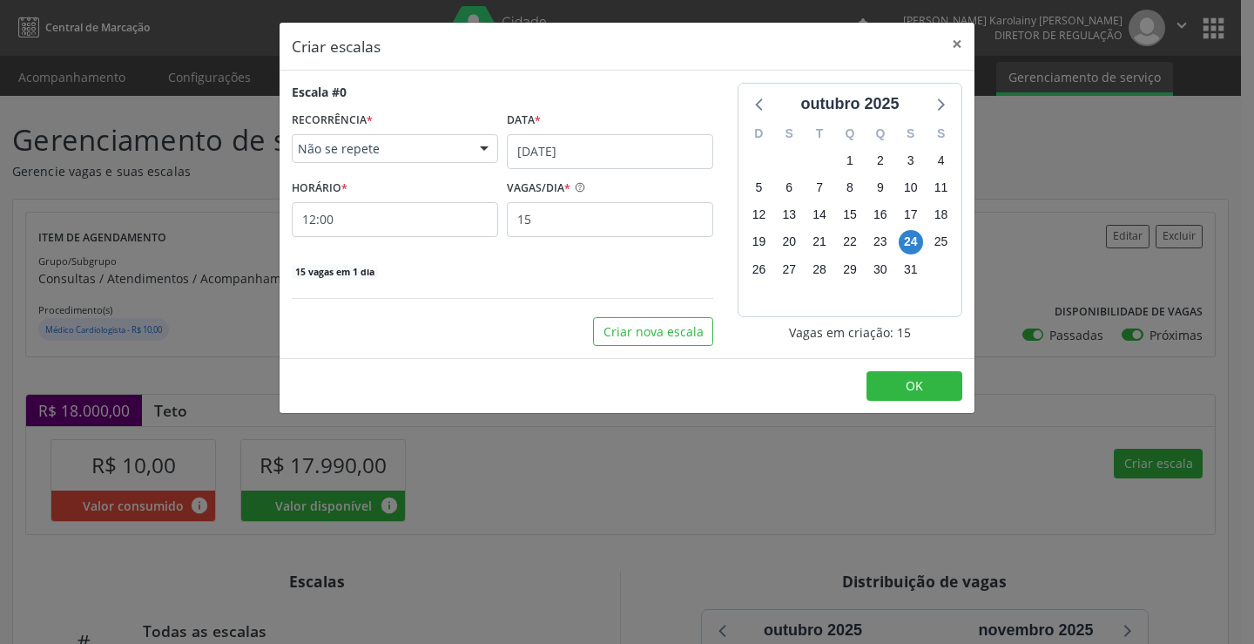
type input "09:00"
click at [938, 383] on button "OK" at bounding box center [915, 386] width 96 height 30
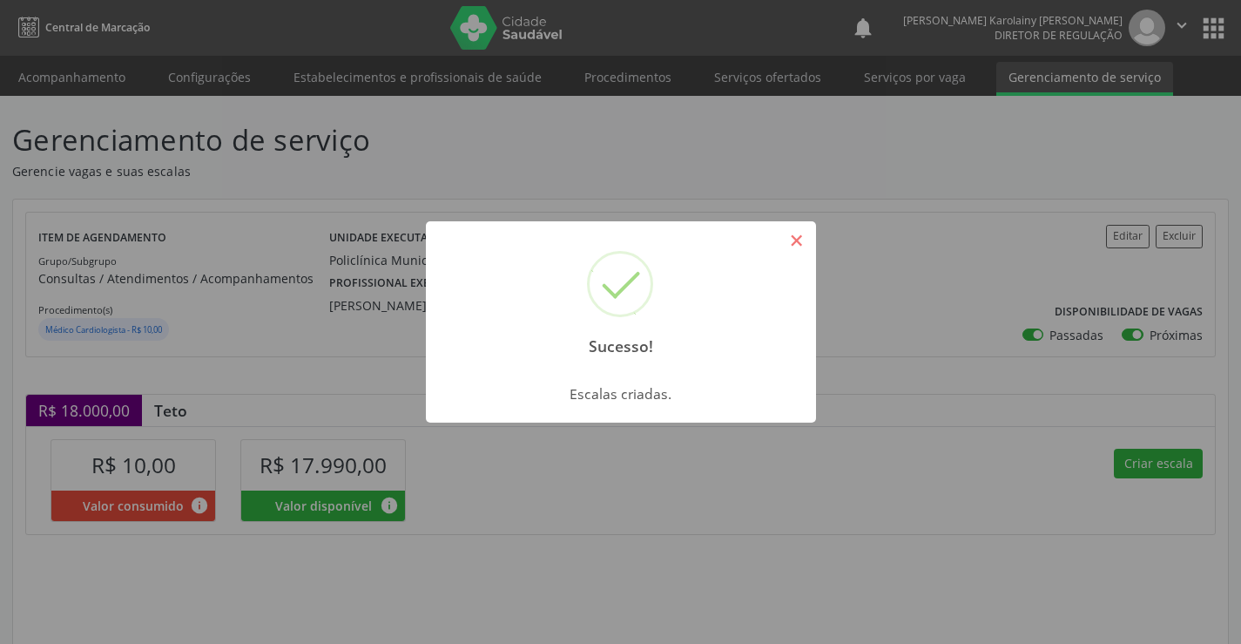
click at [800, 237] on button "×" at bounding box center [797, 241] width 30 height 30
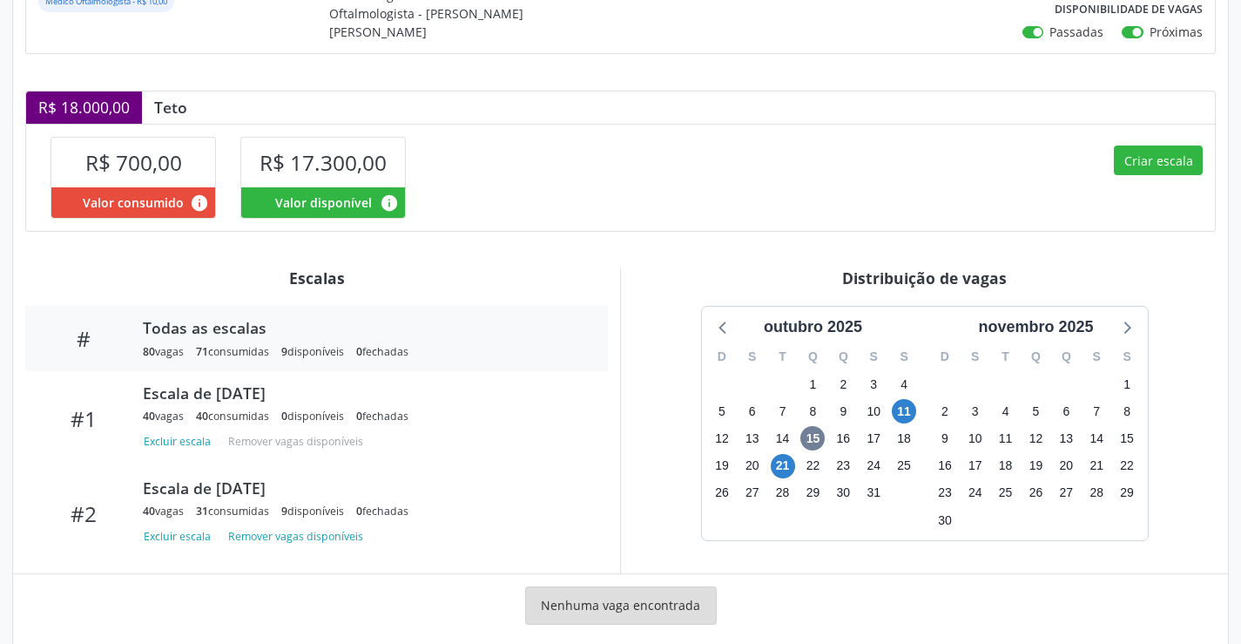
scroll to position [359, 0]
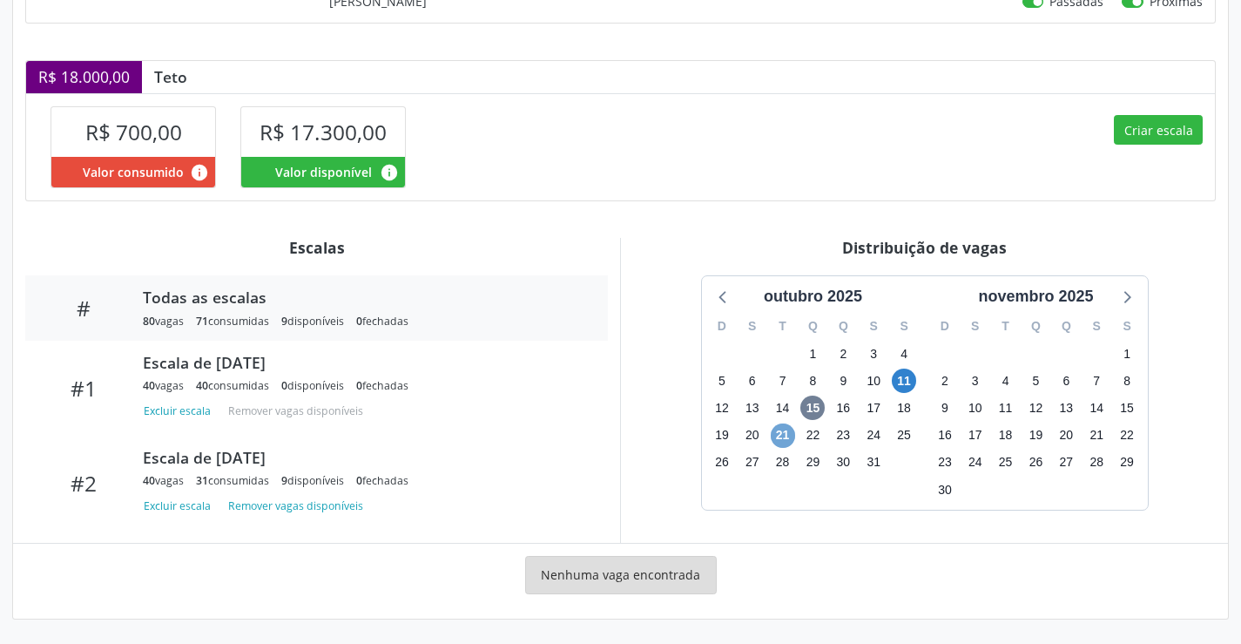
click at [786, 435] on span "21" at bounding box center [783, 435] width 24 height 24
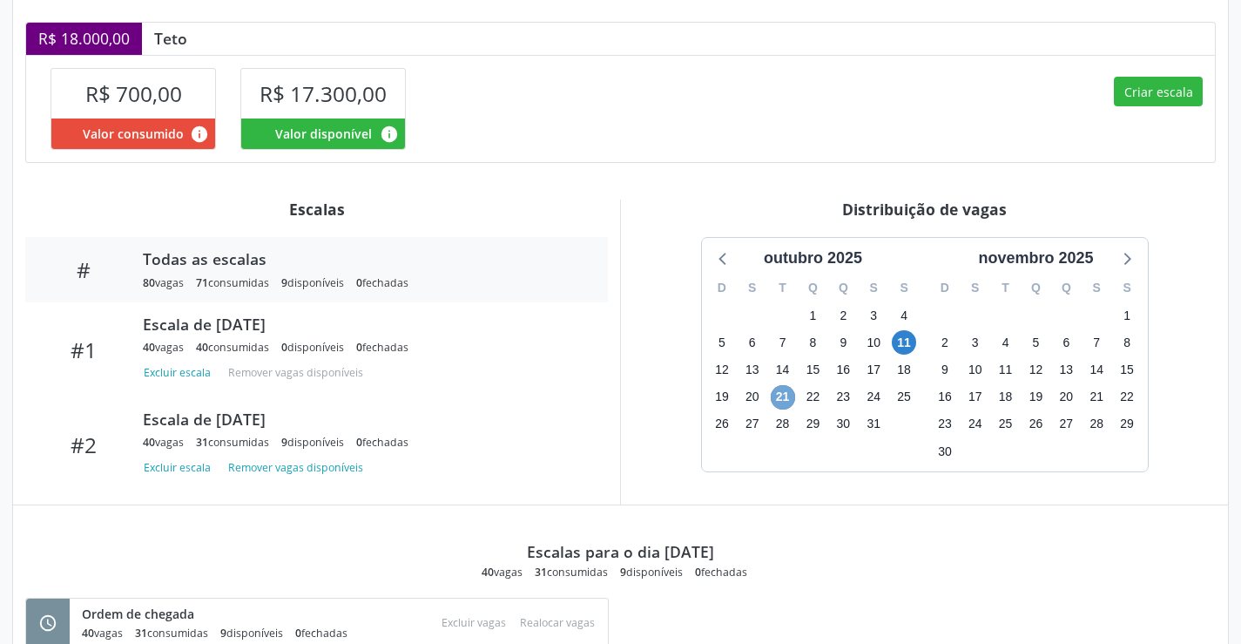
scroll to position [362, 0]
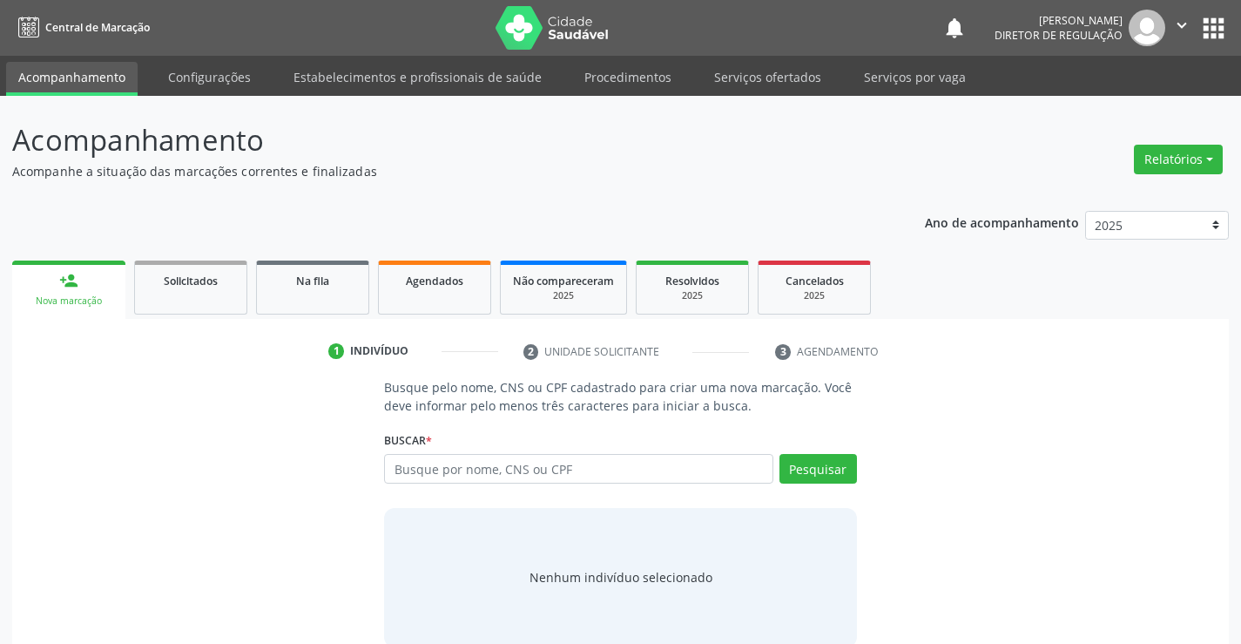
scroll to position [28, 0]
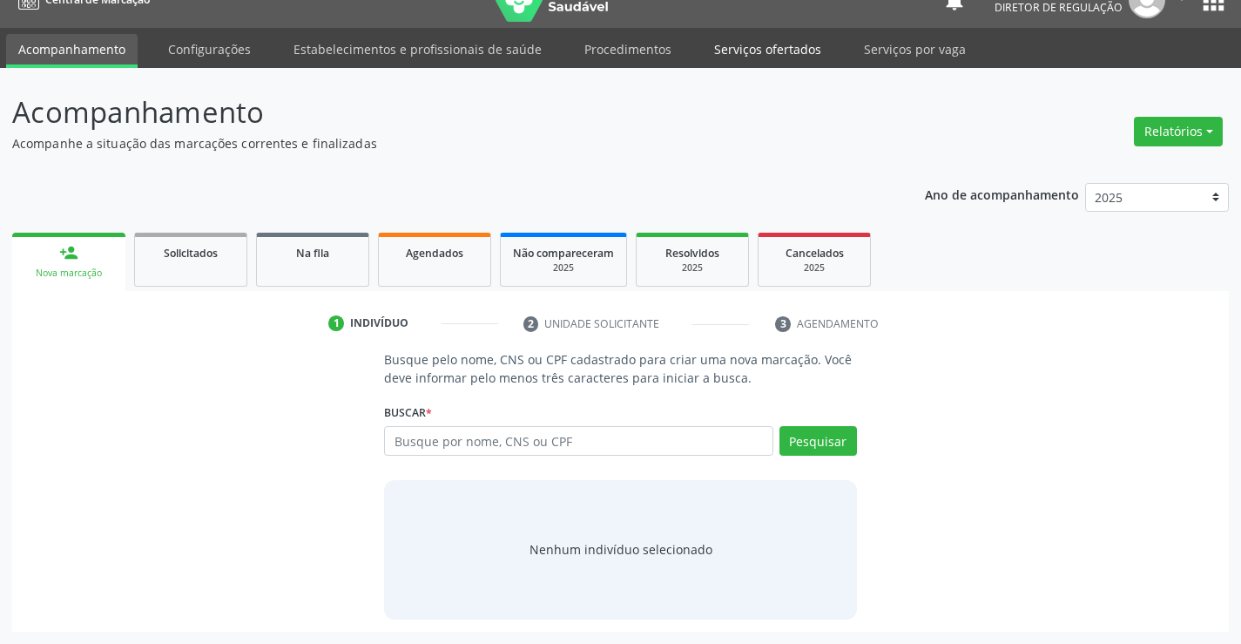
click at [746, 56] on link "Serviços ofertados" at bounding box center [768, 49] width 132 height 30
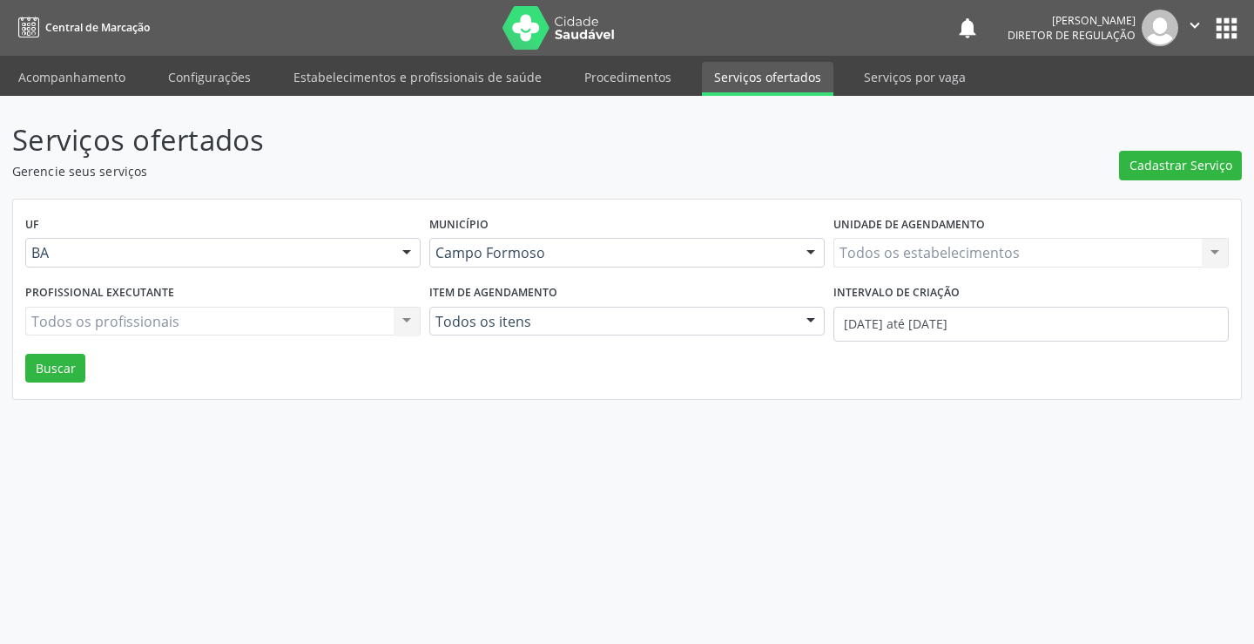
click at [885, 260] on div "Todos os estabelecimentos Todos os estabelecimentos Nenhum resultado encontrado…" at bounding box center [1031, 253] width 395 height 30
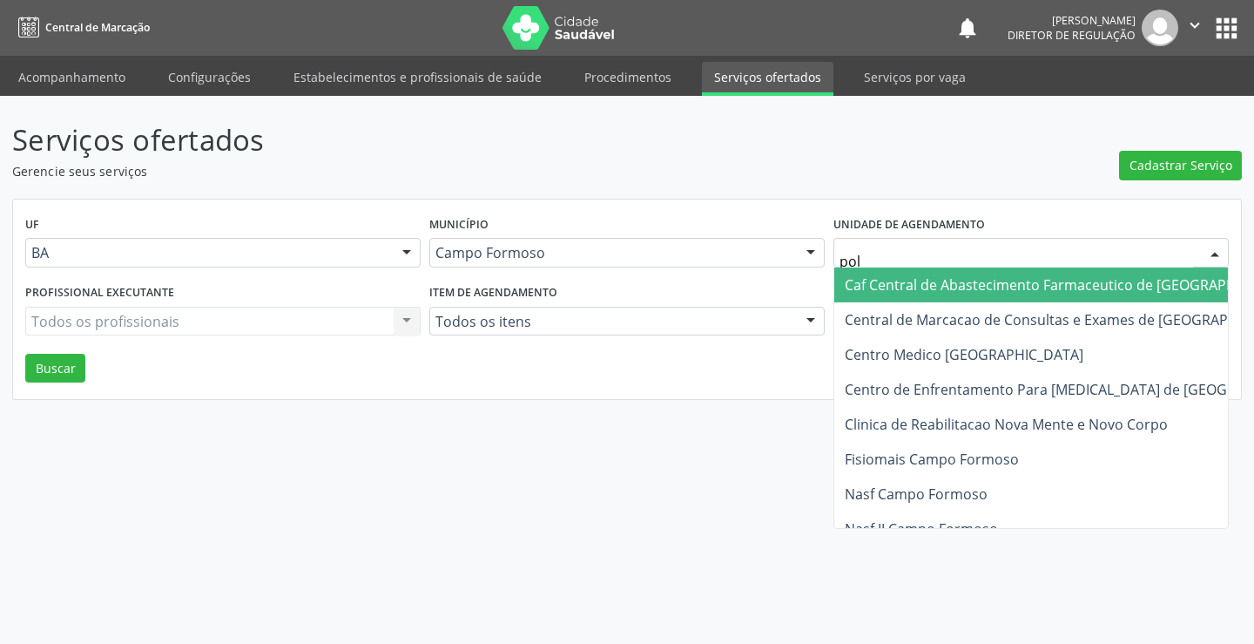
type input "poli"
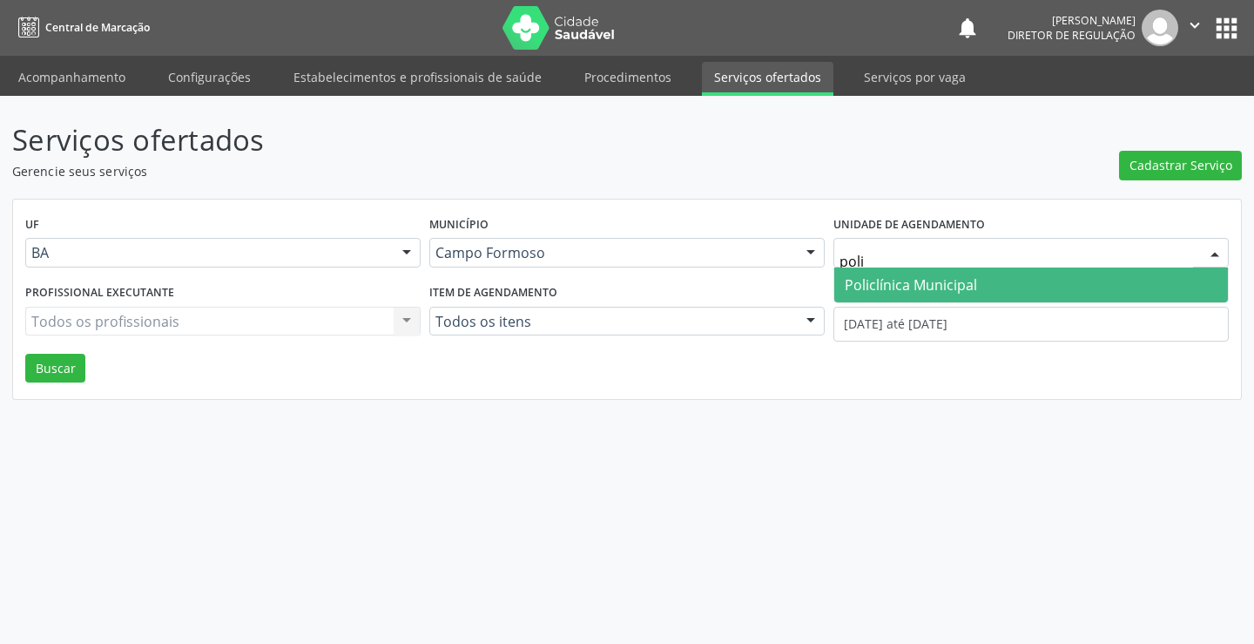
click at [879, 294] on span "Policlínica Municipal" at bounding box center [911, 284] width 132 height 19
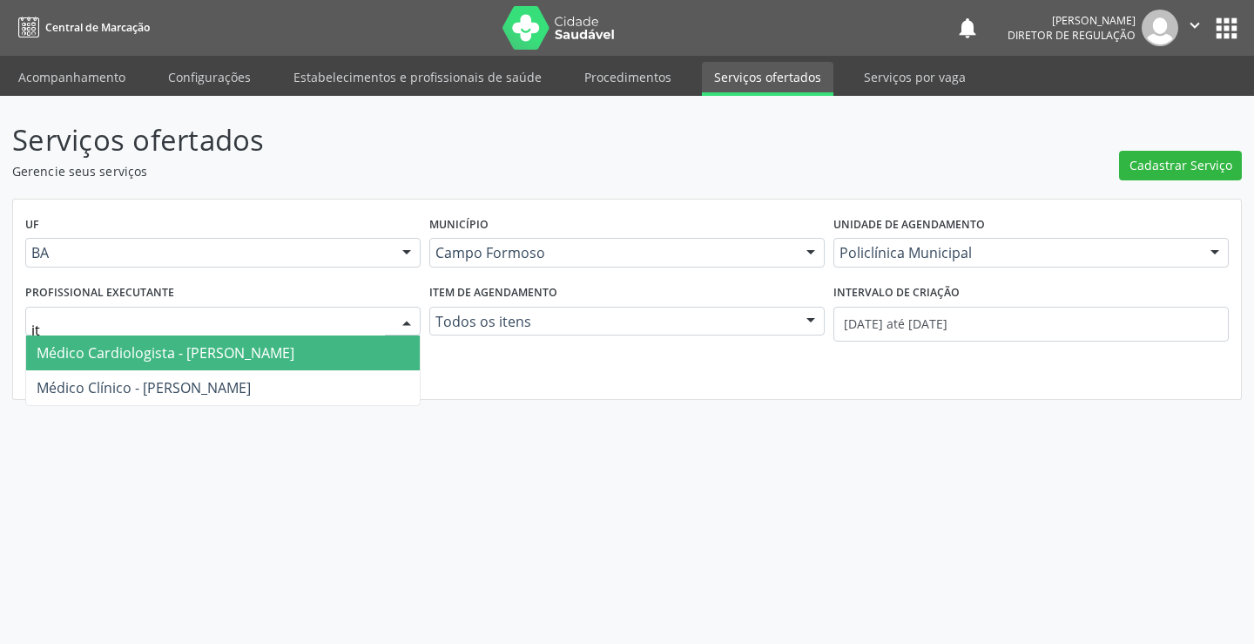
type input "ita"
drag, startPoint x: 209, startPoint y: 347, endPoint x: 980, endPoint y: 355, distance: 770.9
click at [215, 348] on span "Médico Clínico - [PERSON_NAME]" at bounding box center [144, 352] width 214 height 19
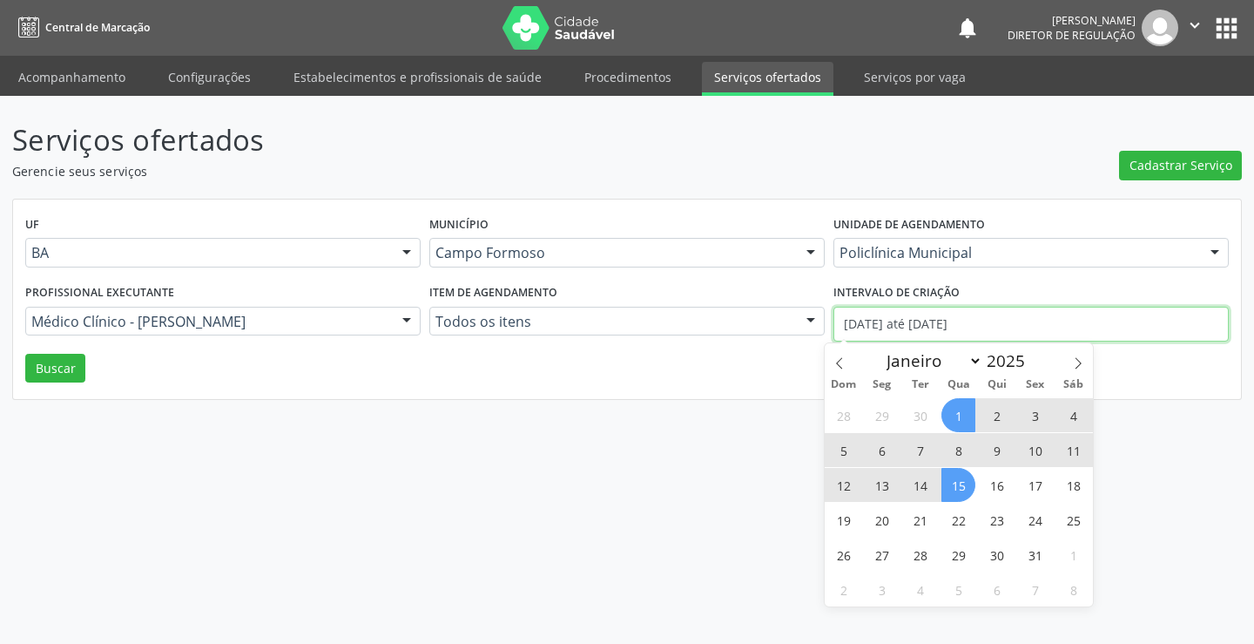
click at [1020, 333] on input "[DATE] até [DATE]" at bounding box center [1031, 324] width 395 height 35
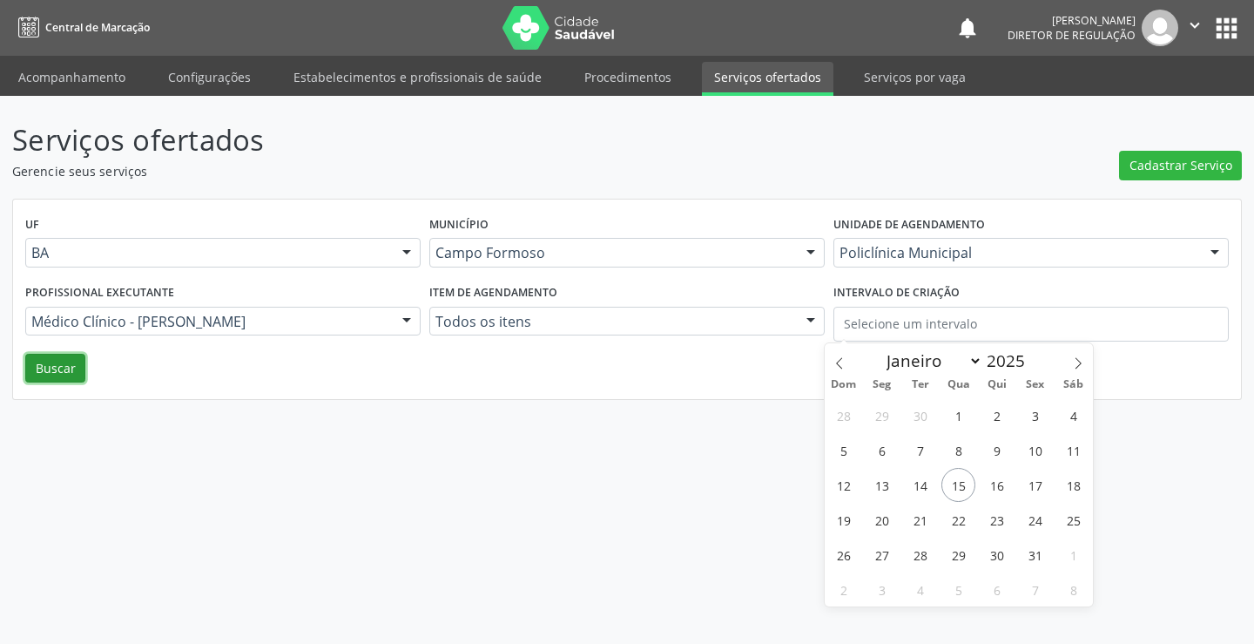
click at [50, 362] on button "Buscar" at bounding box center [55, 369] width 60 height 30
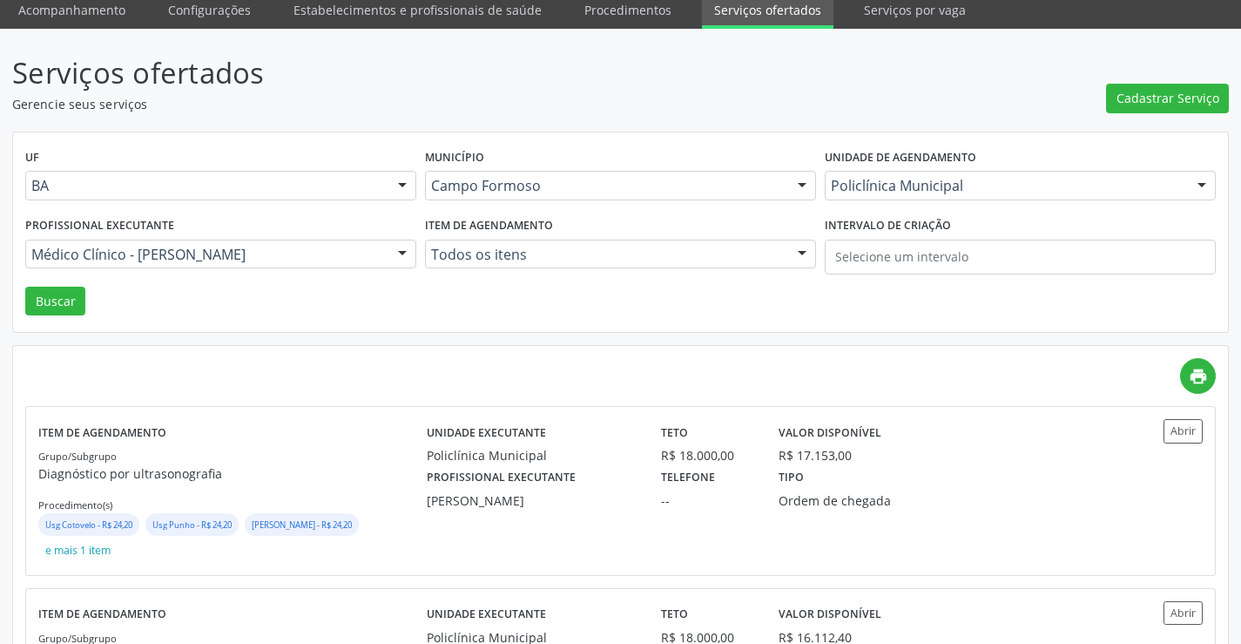
scroll to position [174, 0]
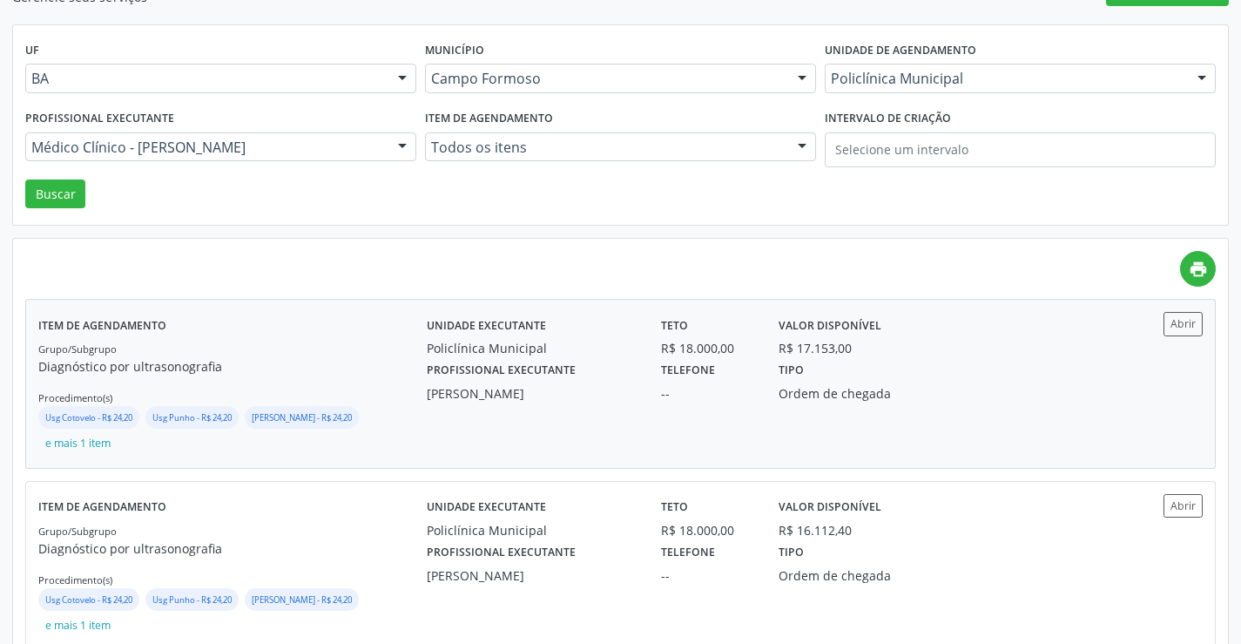
click at [1156, 339] on div "Abrir" at bounding box center [1154, 384] width 97 height 144
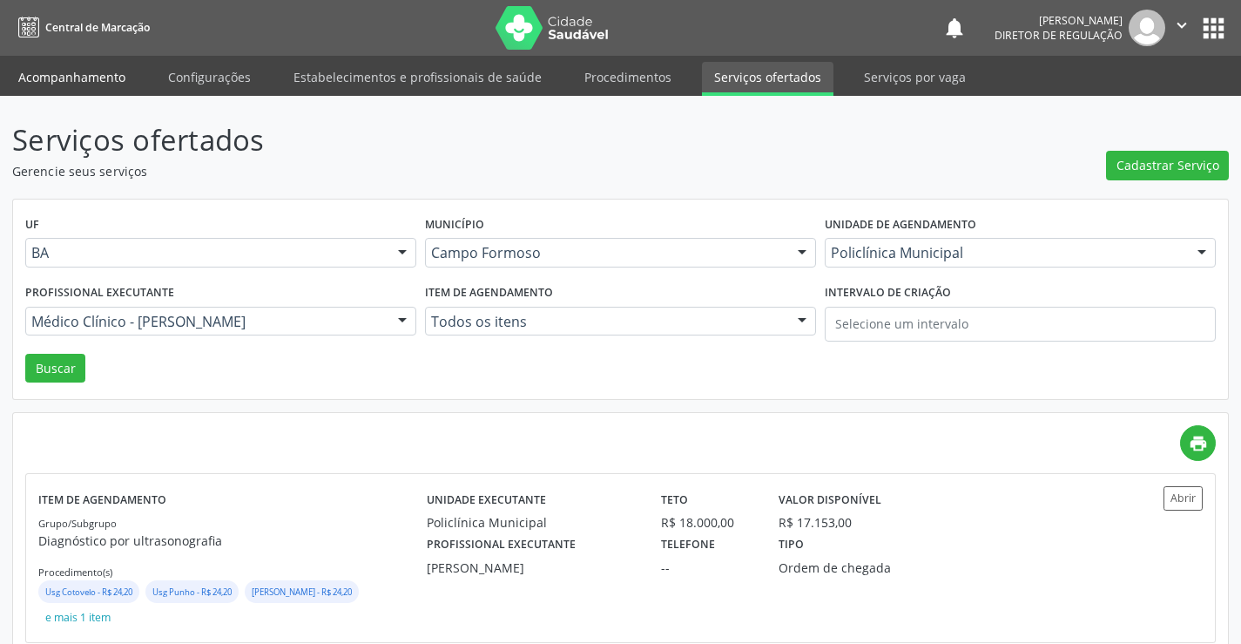
click at [70, 84] on link "Acompanhamento" at bounding box center [72, 77] width 132 height 30
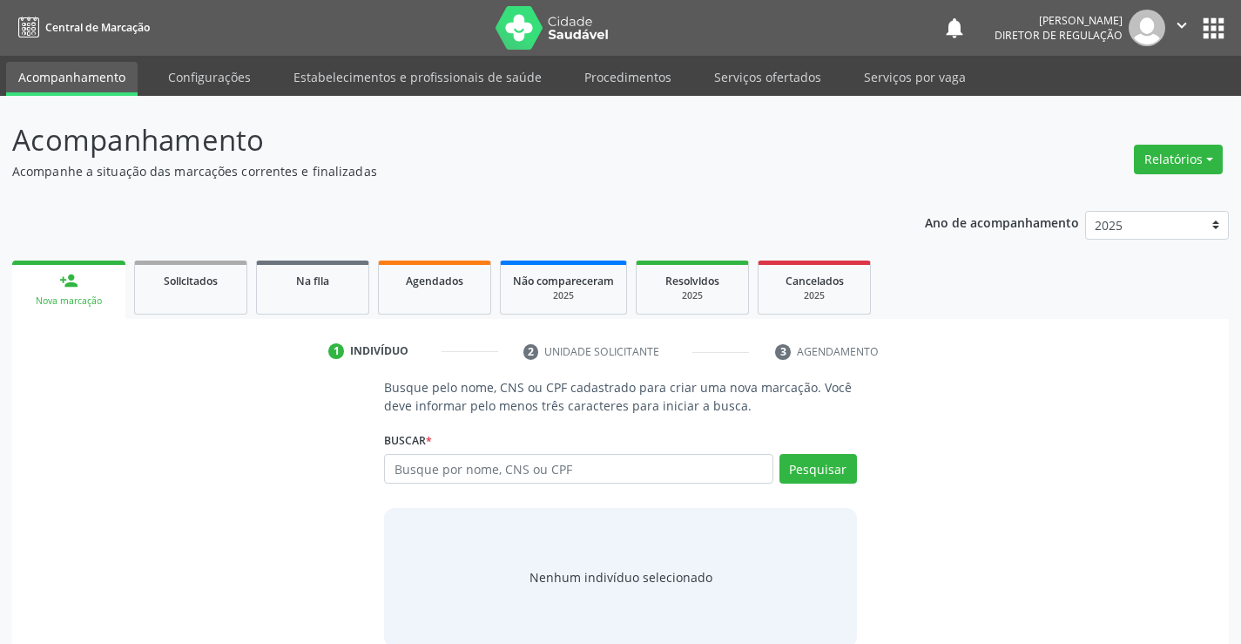
click at [471, 483] on div "Busque por nome, CNS ou CPF Nenhum resultado encontrado para: " " Digite nome, …" at bounding box center [620, 475] width 472 height 42
click at [472, 478] on input "text" at bounding box center [578, 469] width 388 height 30
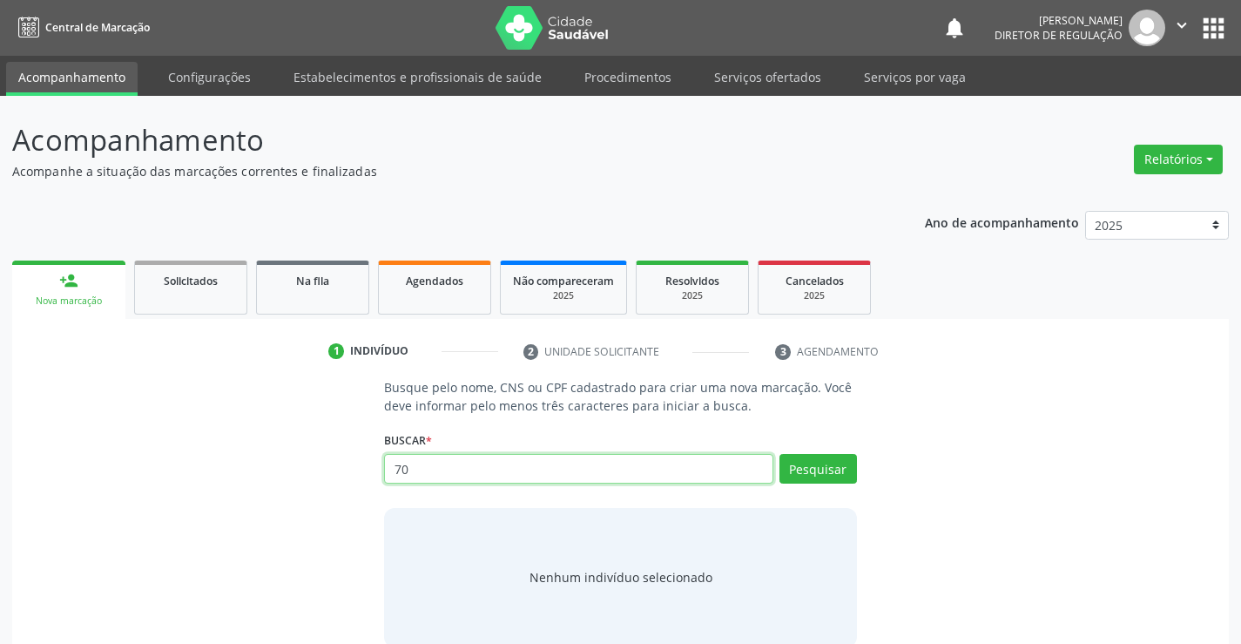
type input "7"
type input "700100901727419"
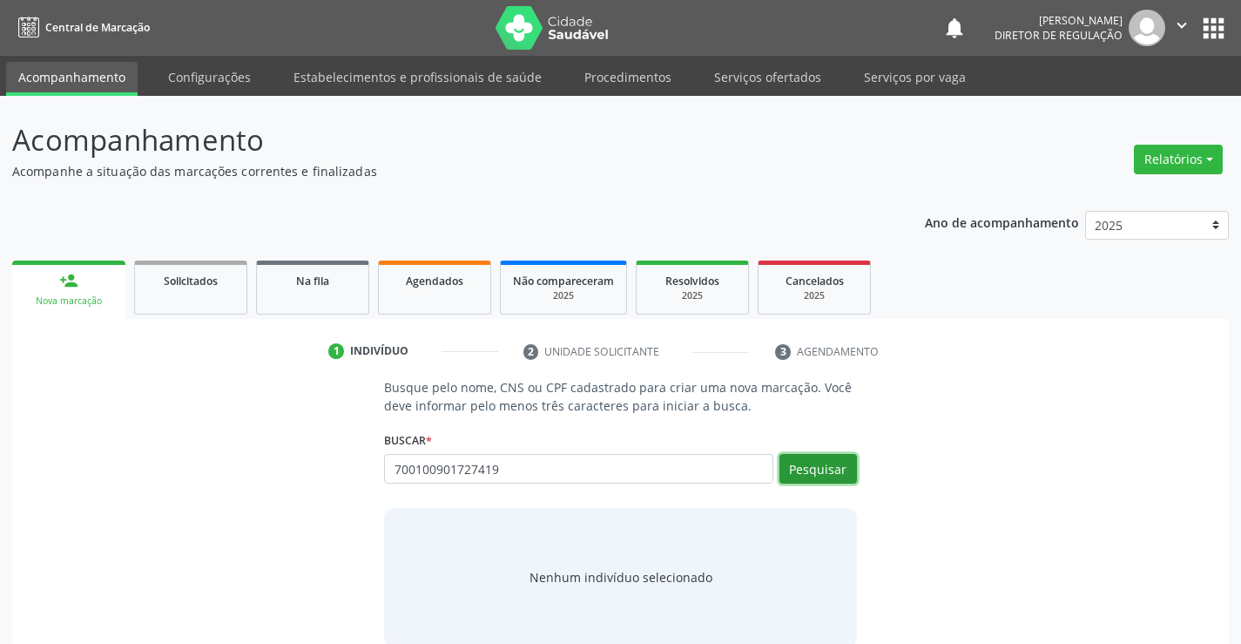
click at [807, 476] on button "Pesquisar" at bounding box center [819, 469] width 78 height 30
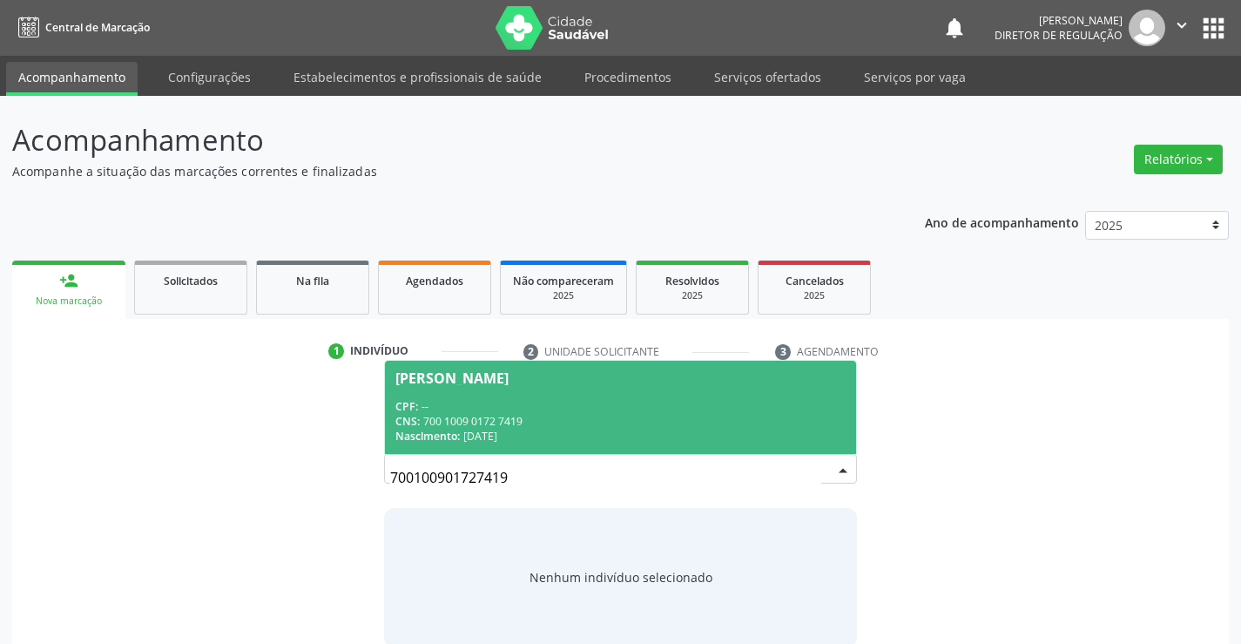
click at [501, 374] on div "[PERSON_NAME]" at bounding box center [451, 378] width 113 height 14
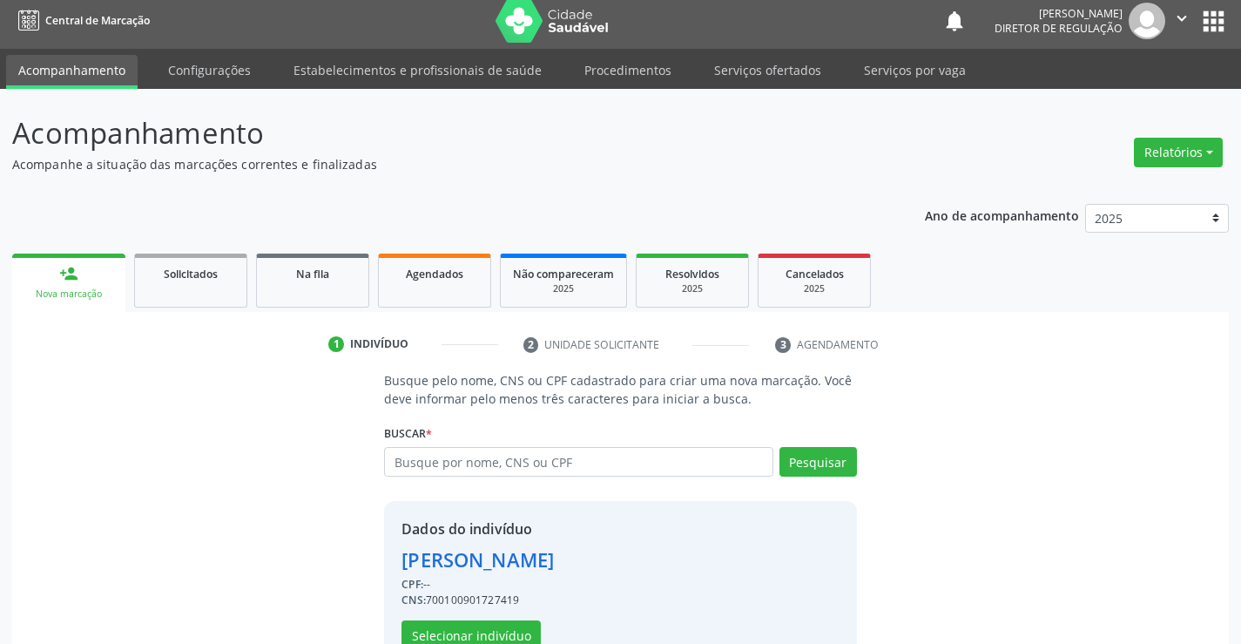
scroll to position [55, 0]
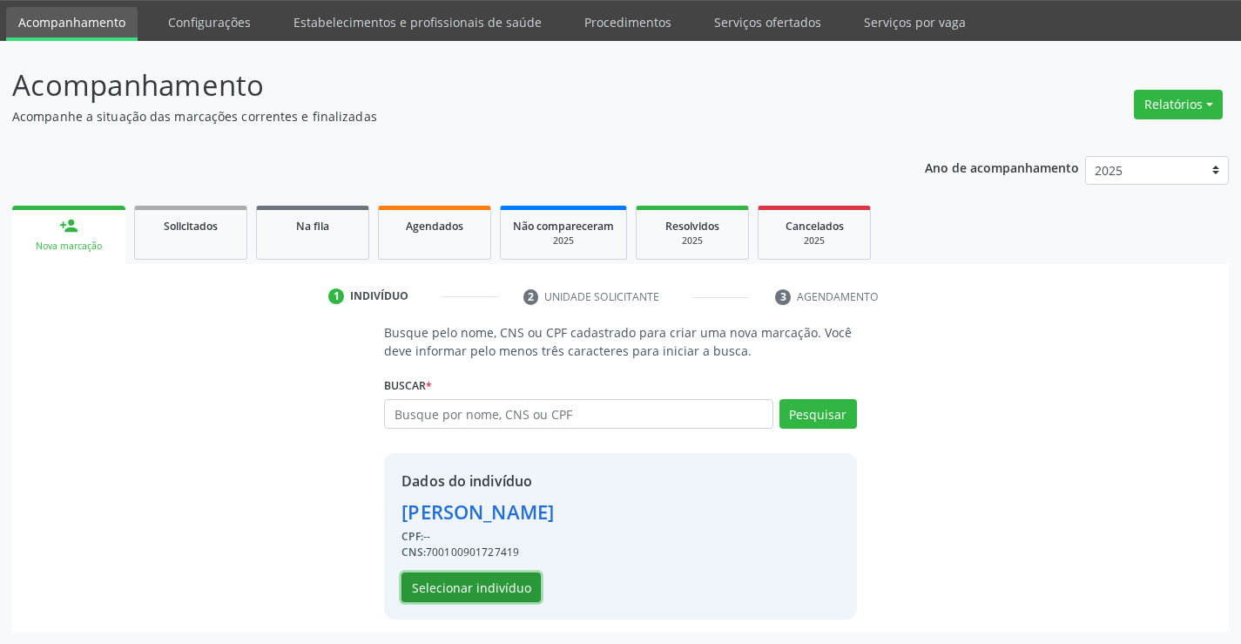
click at [450, 589] on button "Selecionar indivíduo" at bounding box center [471, 587] width 139 height 30
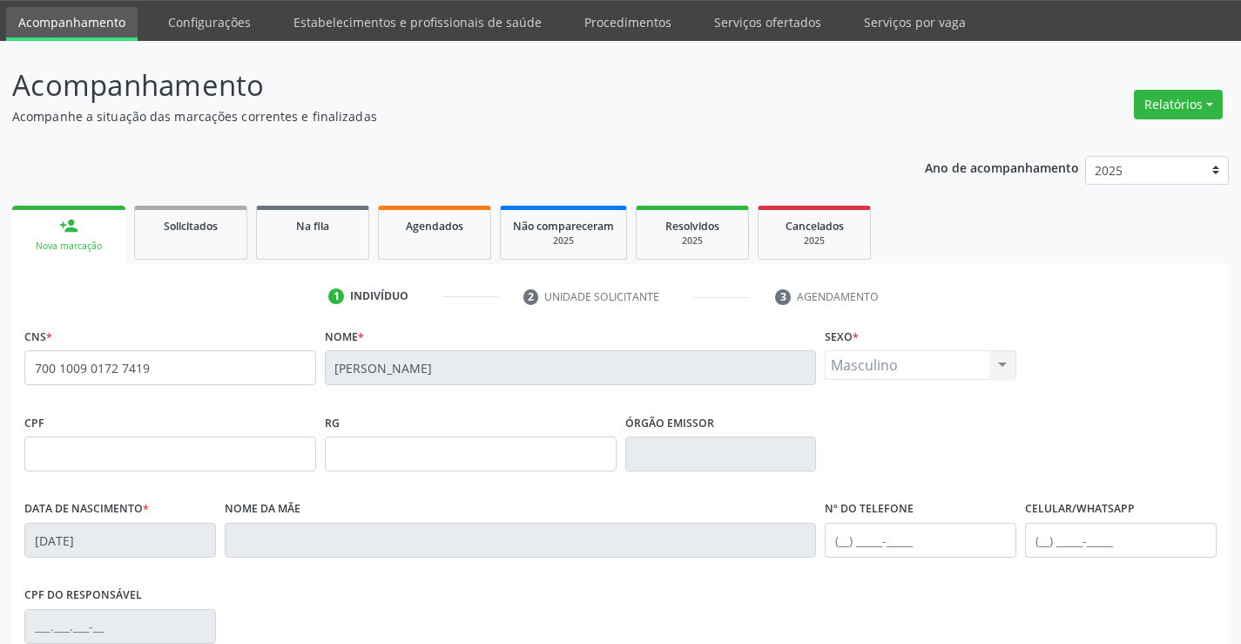
scroll to position [300, 0]
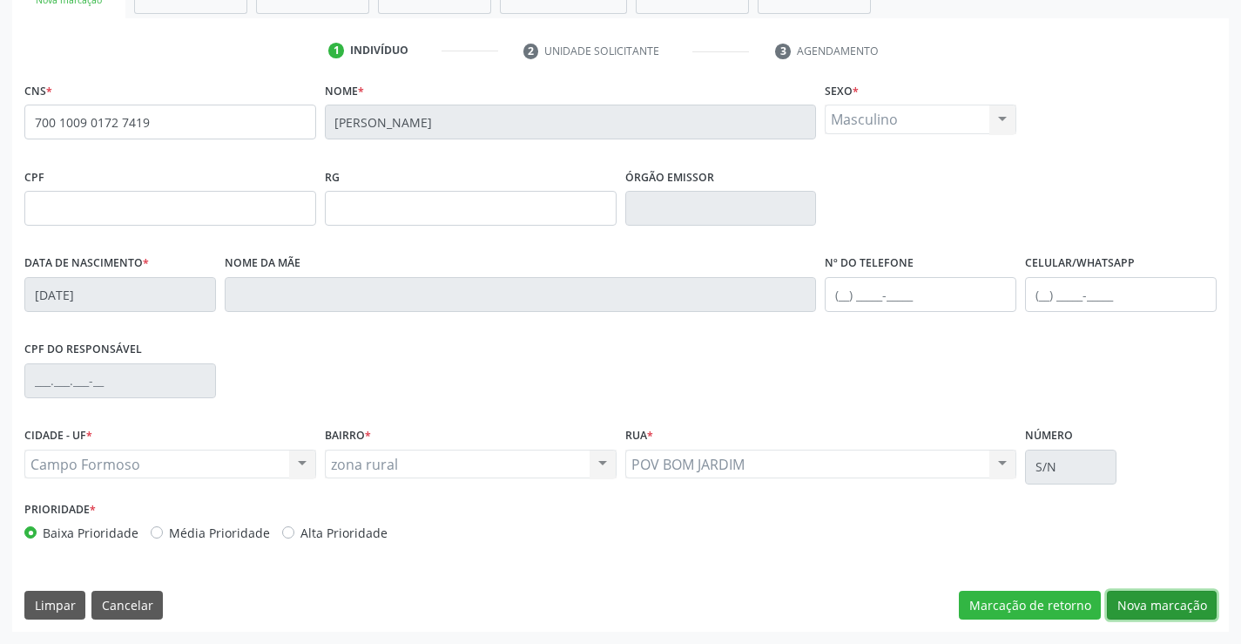
click at [1135, 604] on button "Nova marcação" at bounding box center [1162, 606] width 110 height 30
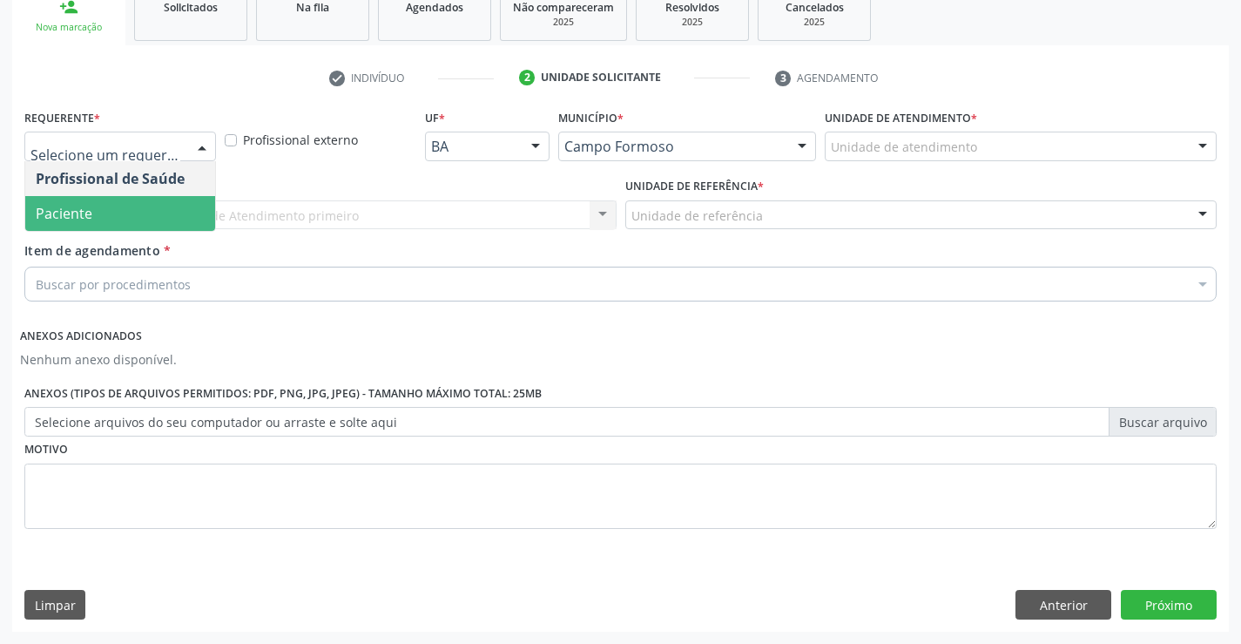
drag, startPoint x: 129, startPoint y: 207, endPoint x: 283, endPoint y: 206, distance: 154.2
click at [130, 207] on span "Paciente" at bounding box center [120, 213] width 190 height 35
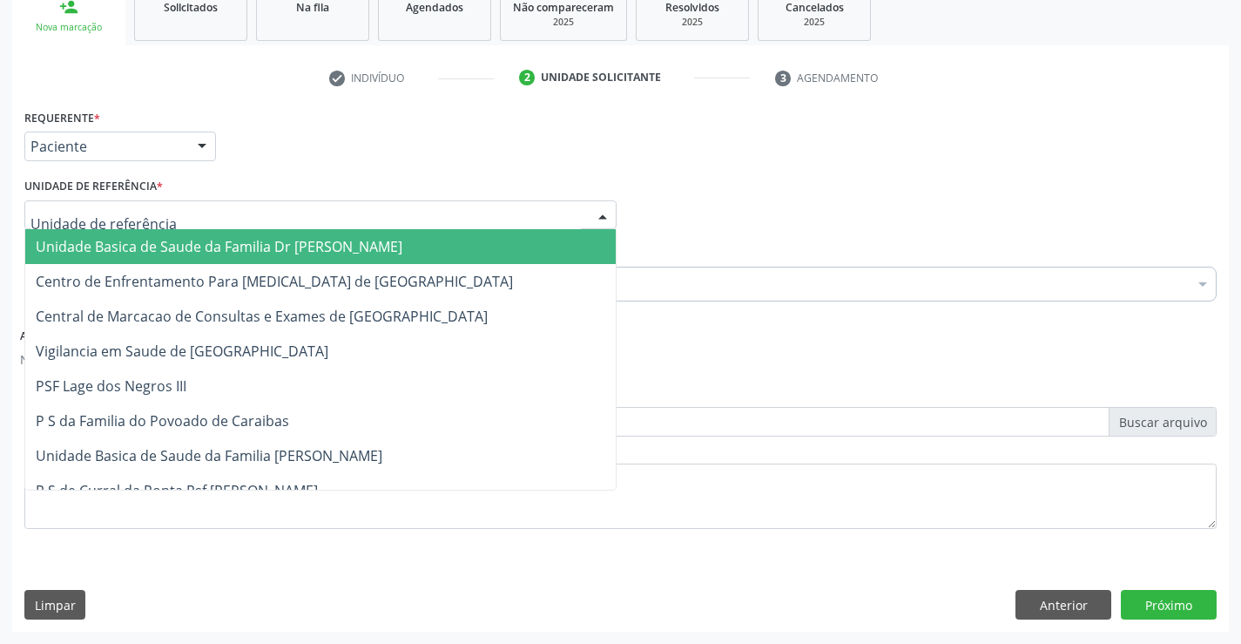
drag, startPoint x: 285, startPoint y: 206, endPoint x: 334, endPoint y: 308, distance: 113.0
click at [286, 206] on div at bounding box center [320, 215] width 592 height 30
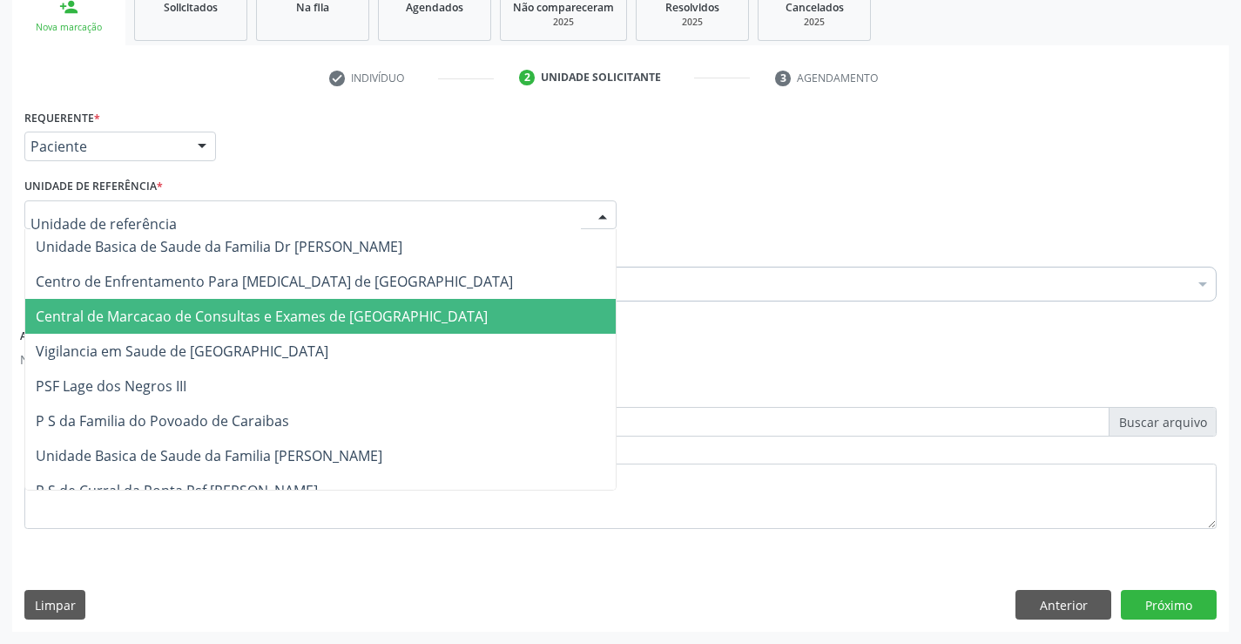
click at [336, 312] on span "Central de Marcacao de Consultas e Exames de Campo Formoso" at bounding box center [262, 316] width 452 height 19
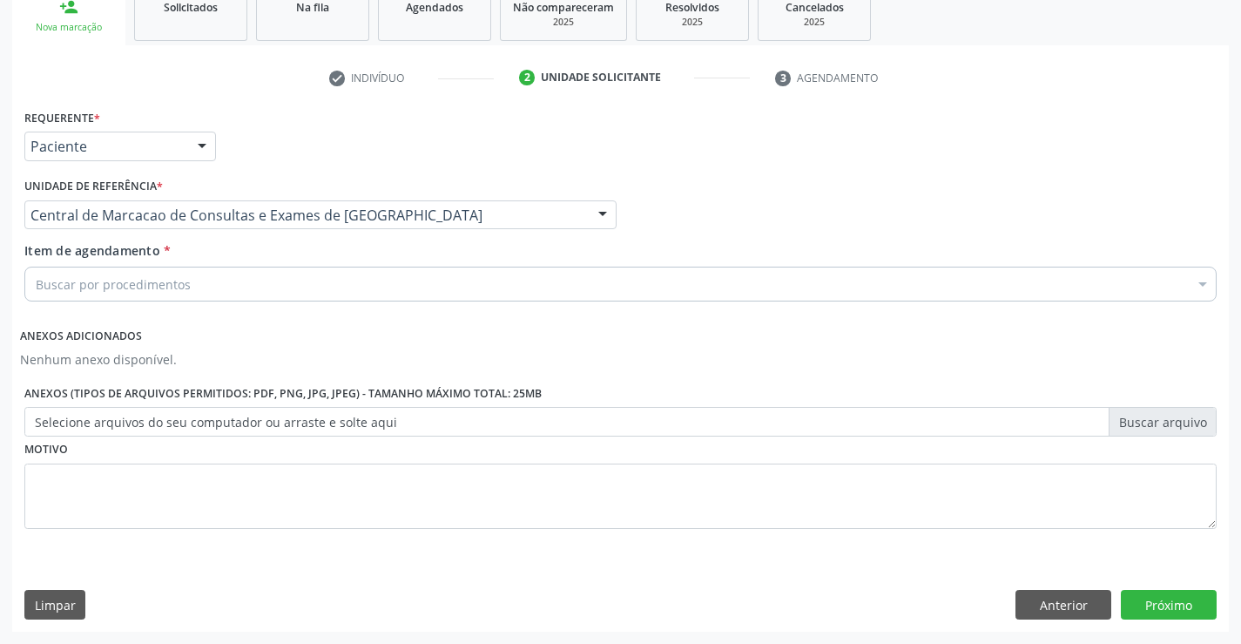
click at [464, 282] on div "Buscar por procedimentos" at bounding box center [620, 284] width 1192 height 35
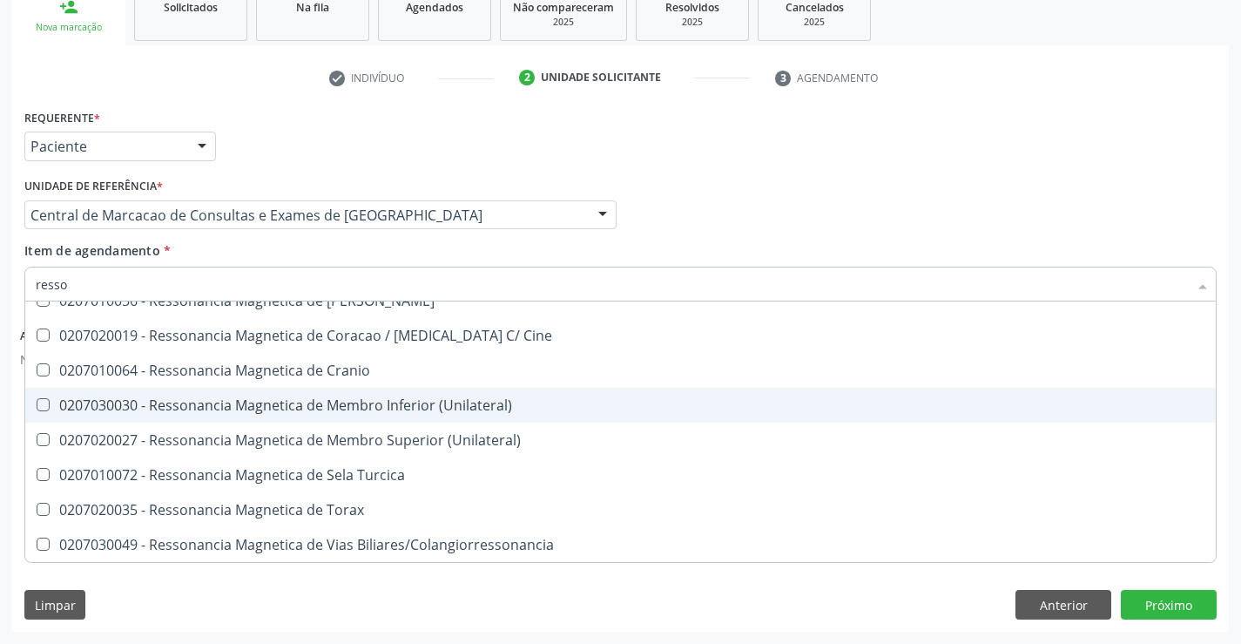
scroll to position [262, 0]
type input "resson"
click at [470, 411] on div "0207030030 - Ressonancia Magnetica de Membro Inferior (Unilateral)" at bounding box center [621, 405] width 1170 height 14
checkbox \(Unilateral\) "true"
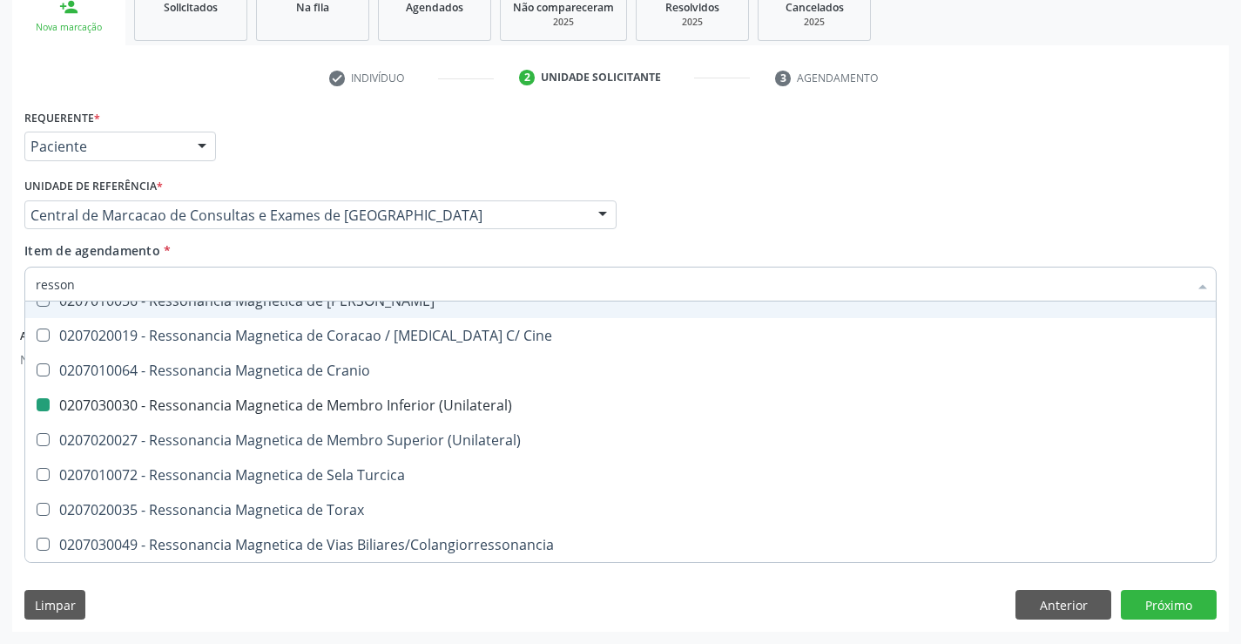
click at [806, 219] on div "Profissional Solicitante Por favor, selecione a Unidade de Atendimento primeiro…" at bounding box center [620, 207] width 1201 height 68
checkbox X "true"
checkbox \(Unilateral\) "false"
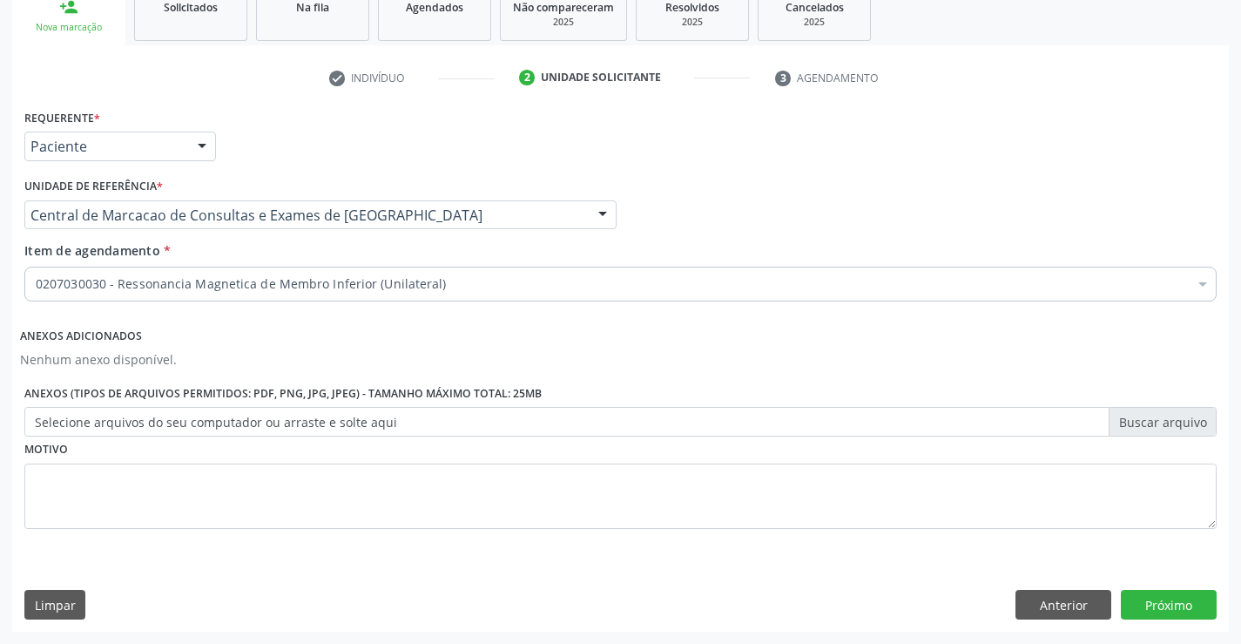
scroll to position [0, 0]
click at [1164, 618] on button "Próximo" at bounding box center [1169, 605] width 96 height 30
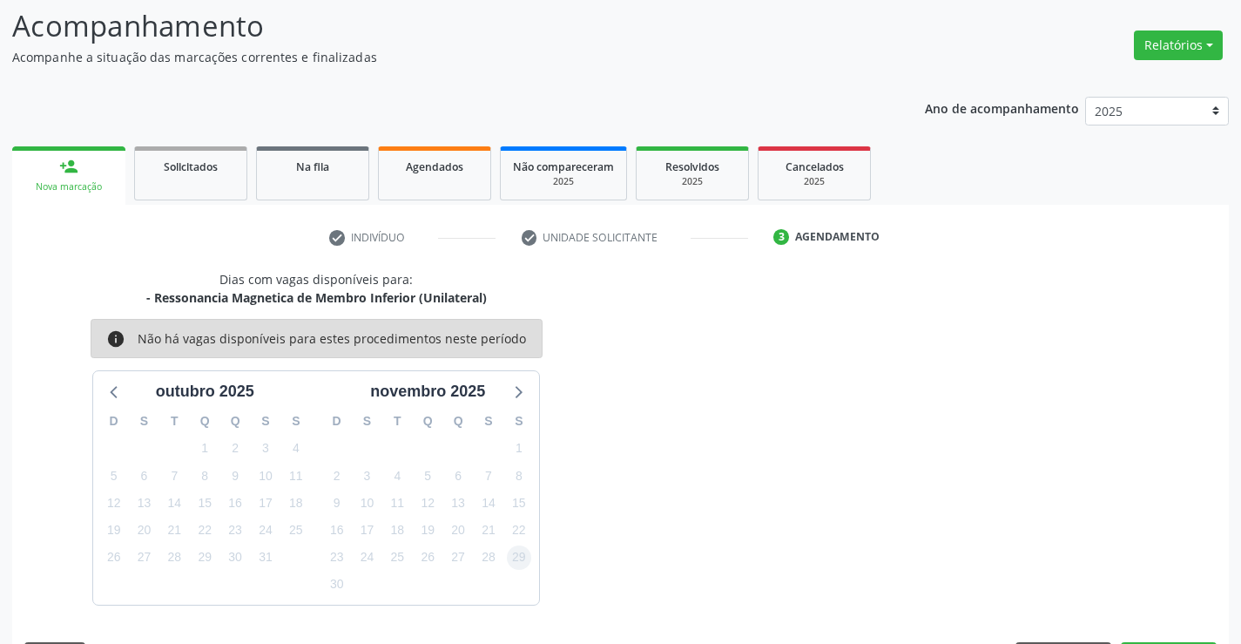
scroll to position [165, 0]
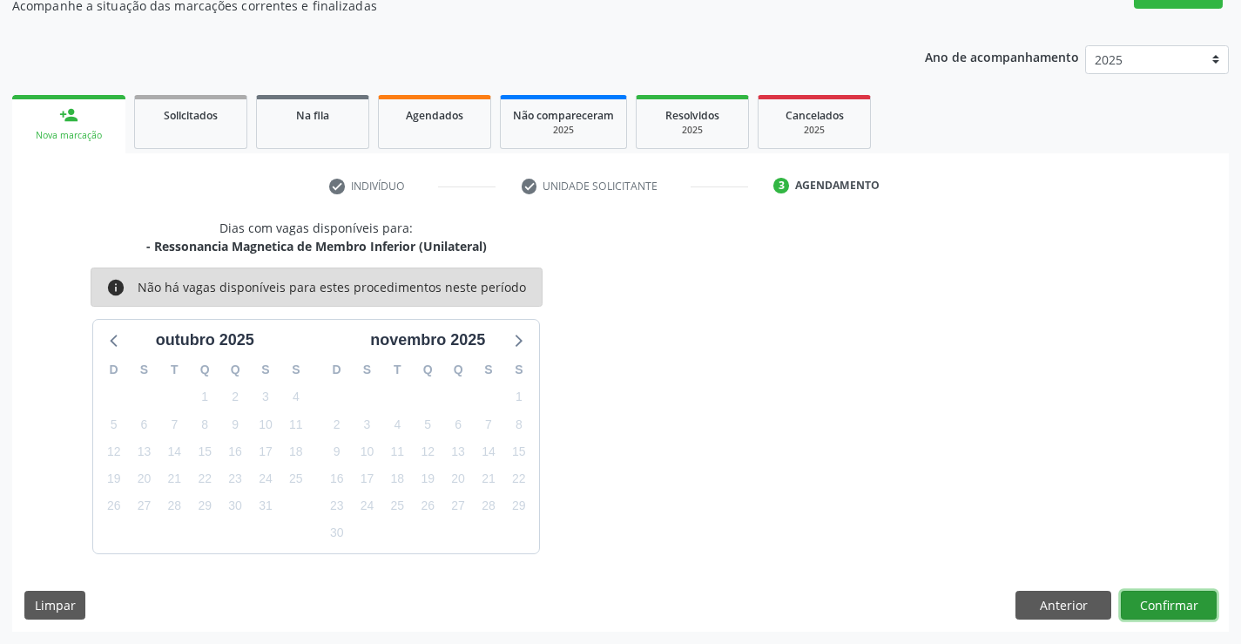
click at [1158, 599] on button "Confirmar" at bounding box center [1169, 606] width 96 height 30
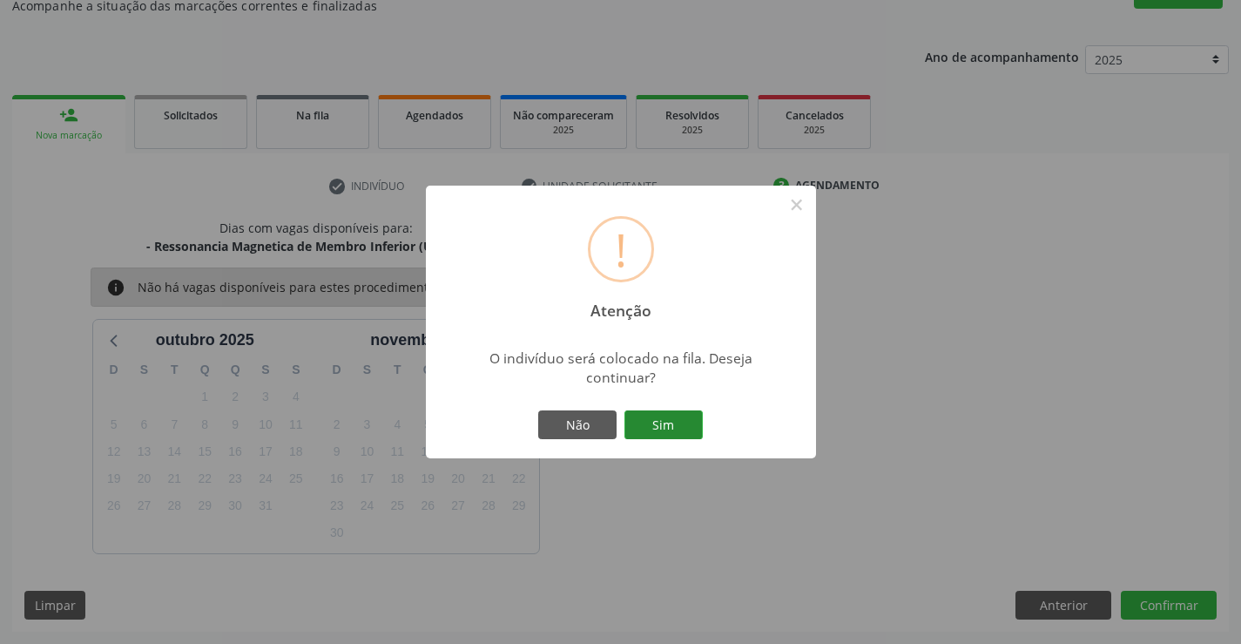
click at [672, 422] on button "Sim" at bounding box center [663, 425] width 78 height 30
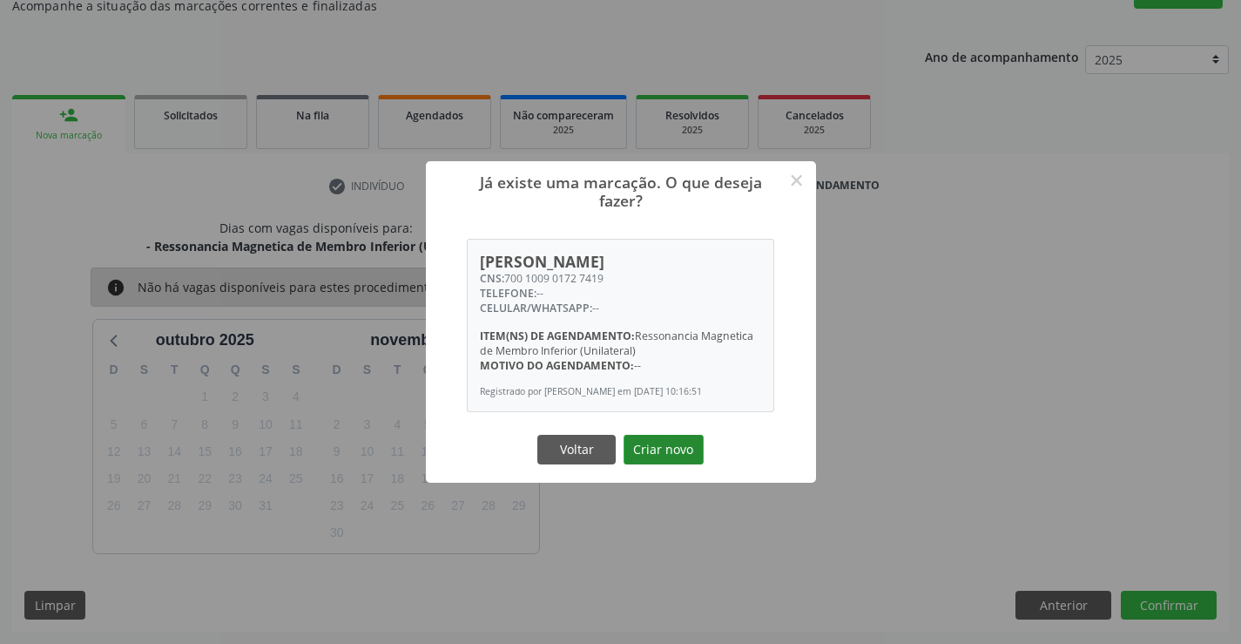
click at [650, 450] on button "Criar novo" at bounding box center [664, 450] width 80 height 30
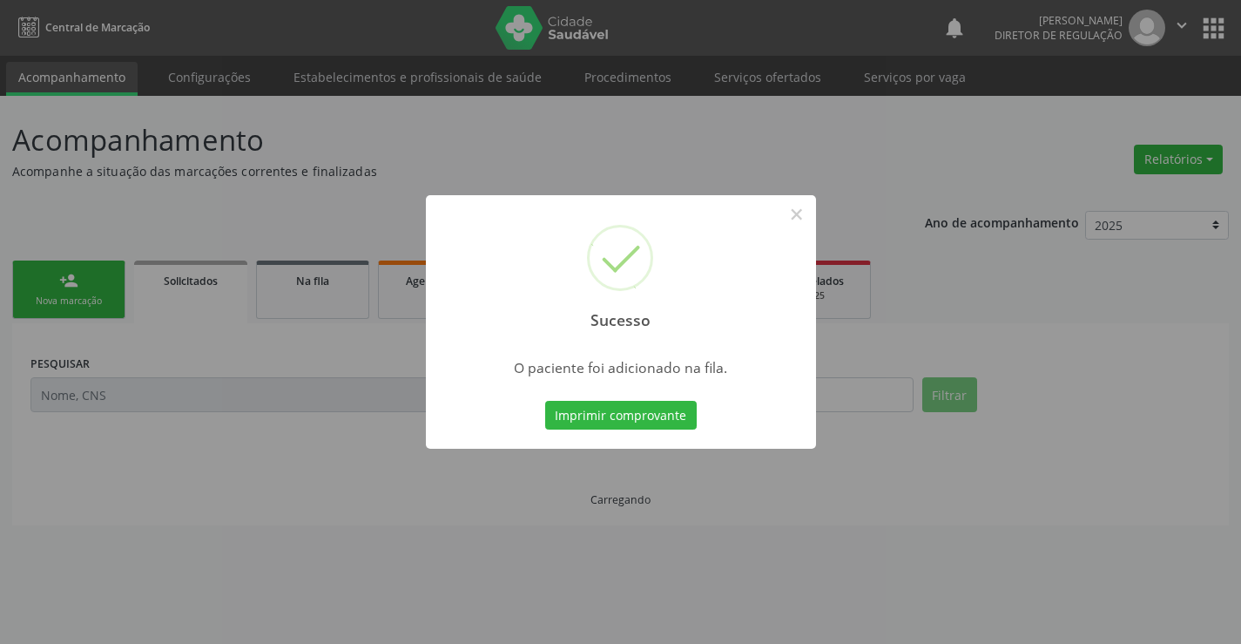
scroll to position [0, 0]
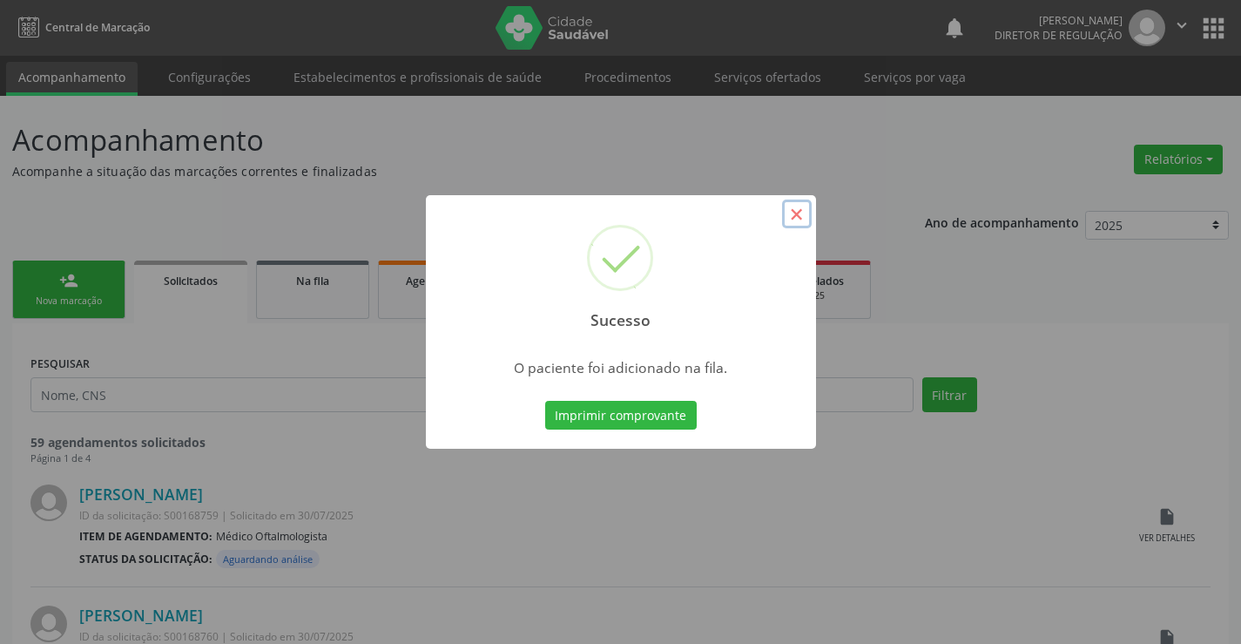
click at [795, 222] on button "×" at bounding box center [797, 214] width 30 height 30
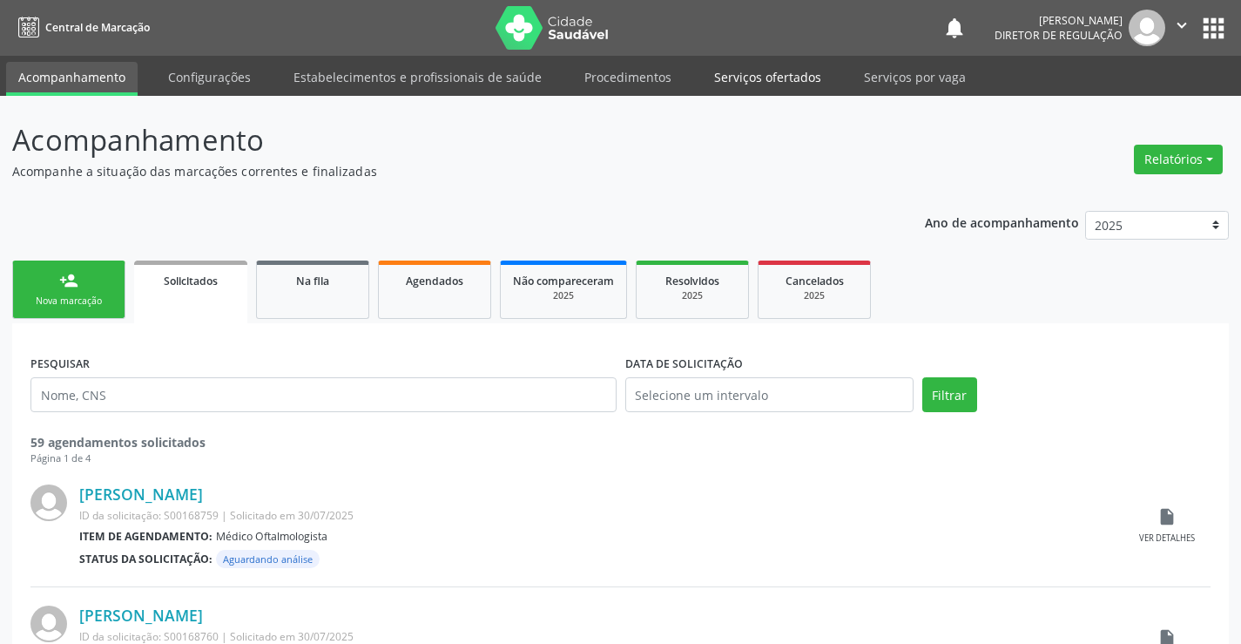
drag, startPoint x: 717, startPoint y: 100, endPoint x: 723, endPoint y: 91, distance: 10.6
click at [721, 92] on div "Central de Marcação notifications Ana Karolainy Santos Serafim Diretor de regul…" at bounding box center [620, 322] width 1241 height 644
click at [723, 91] on link "Serviços ofertados" at bounding box center [768, 77] width 132 height 30
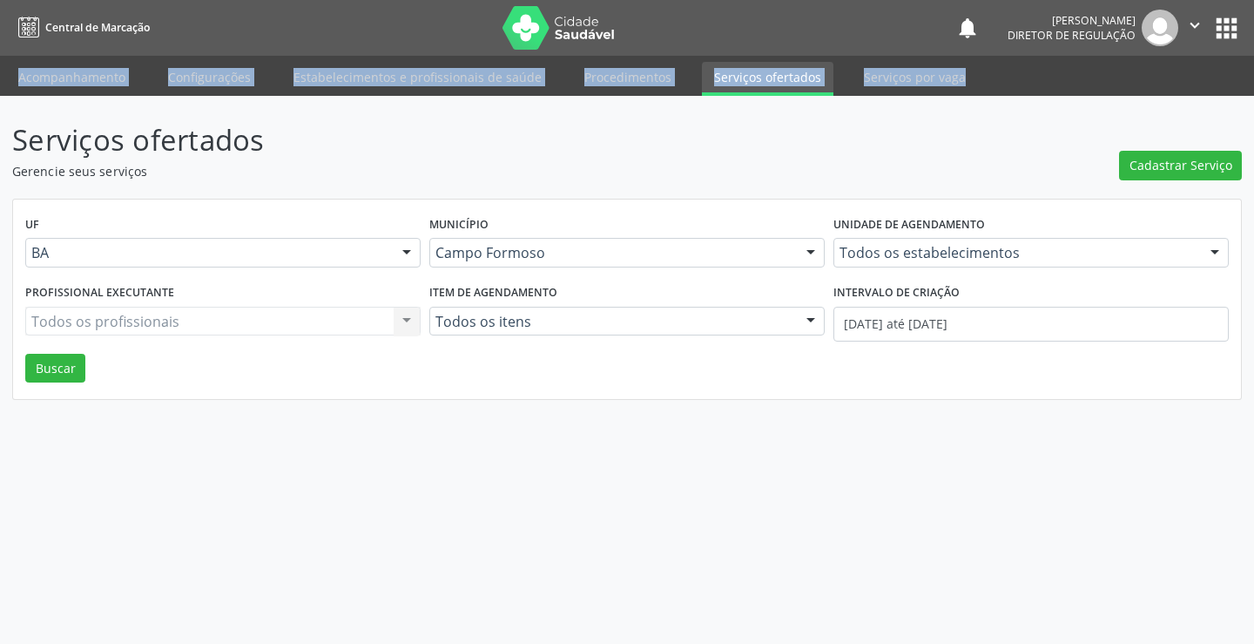
click at [913, 161] on header "Serviços ofertados Gerencie seus serviços Cadastrar Serviço" at bounding box center [627, 149] width 1230 height 62
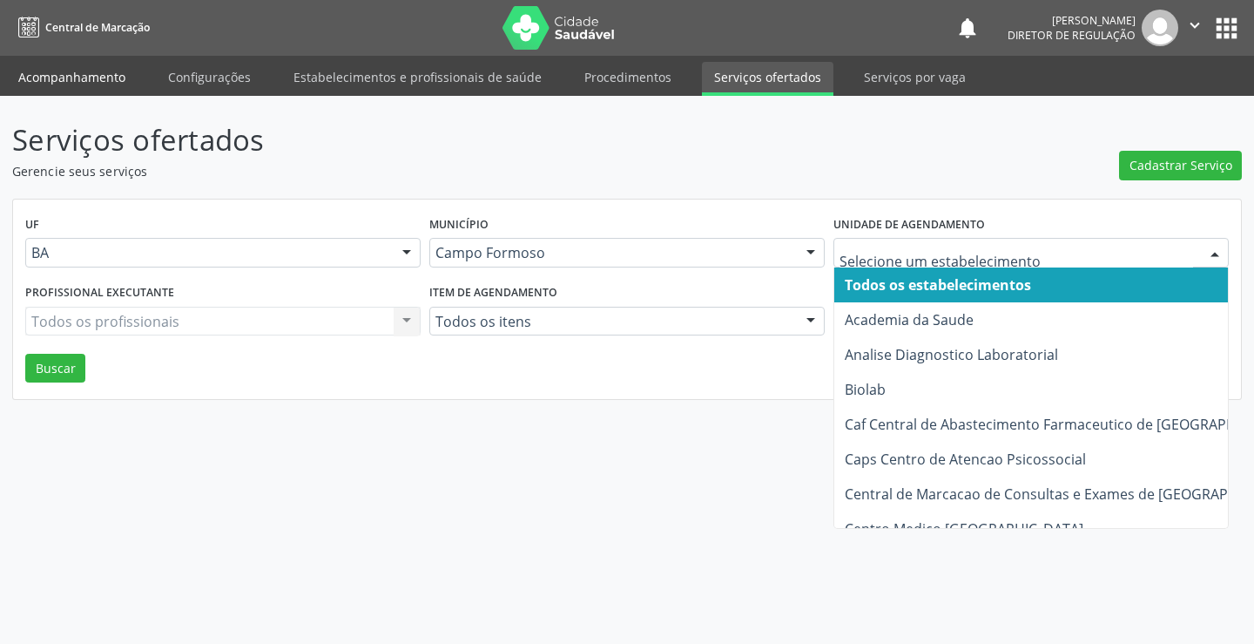
click at [41, 72] on link "Acompanhamento" at bounding box center [72, 77] width 132 height 30
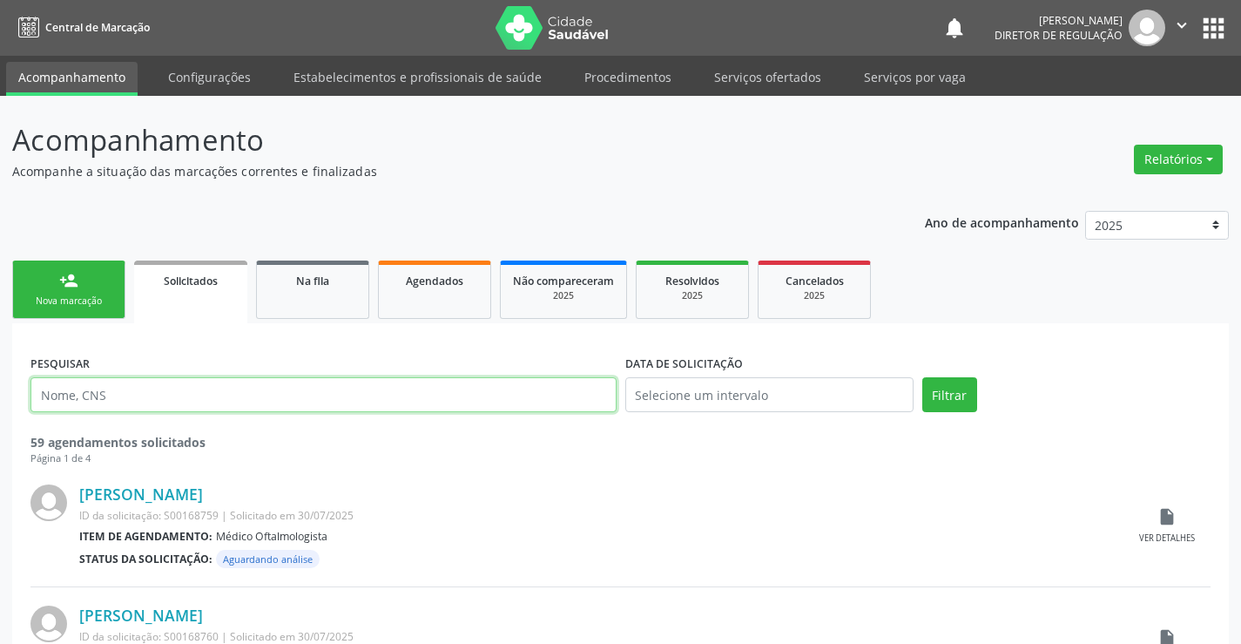
click at [189, 395] on input "text" at bounding box center [323, 394] width 586 height 35
click at [80, 294] on div "Nova marcação" at bounding box center [68, 300] width 87 height 13
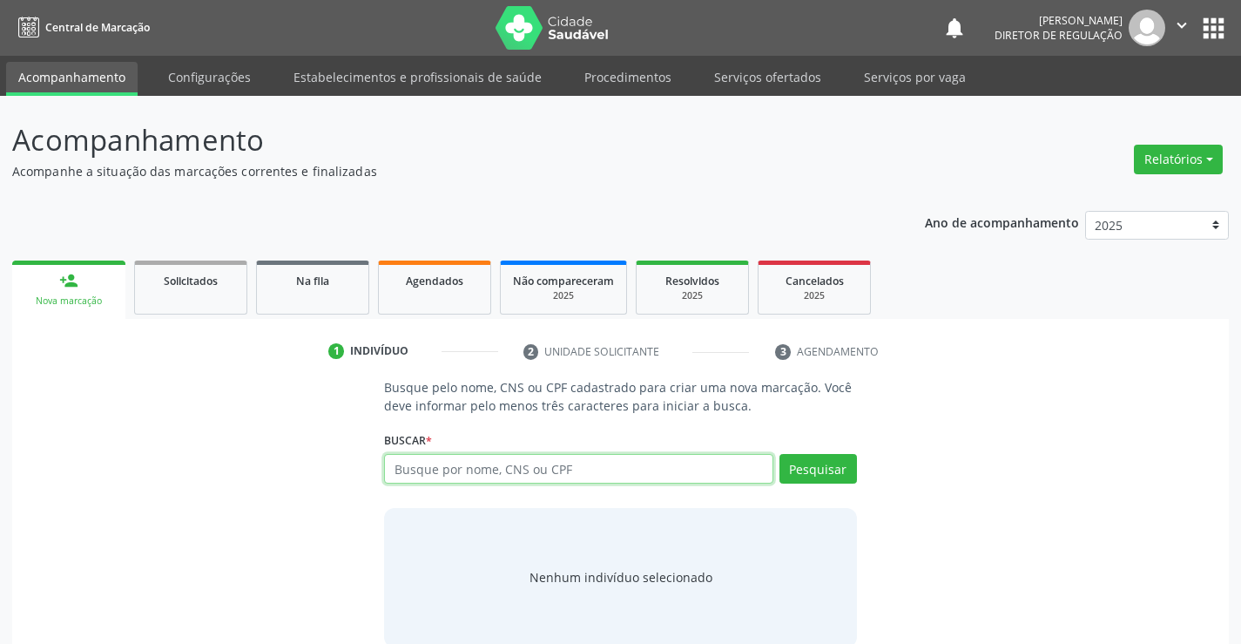
click at [624, 465] on input "text" at bounding box center [578, 469] width 388 height 30
type input "700100901727419"
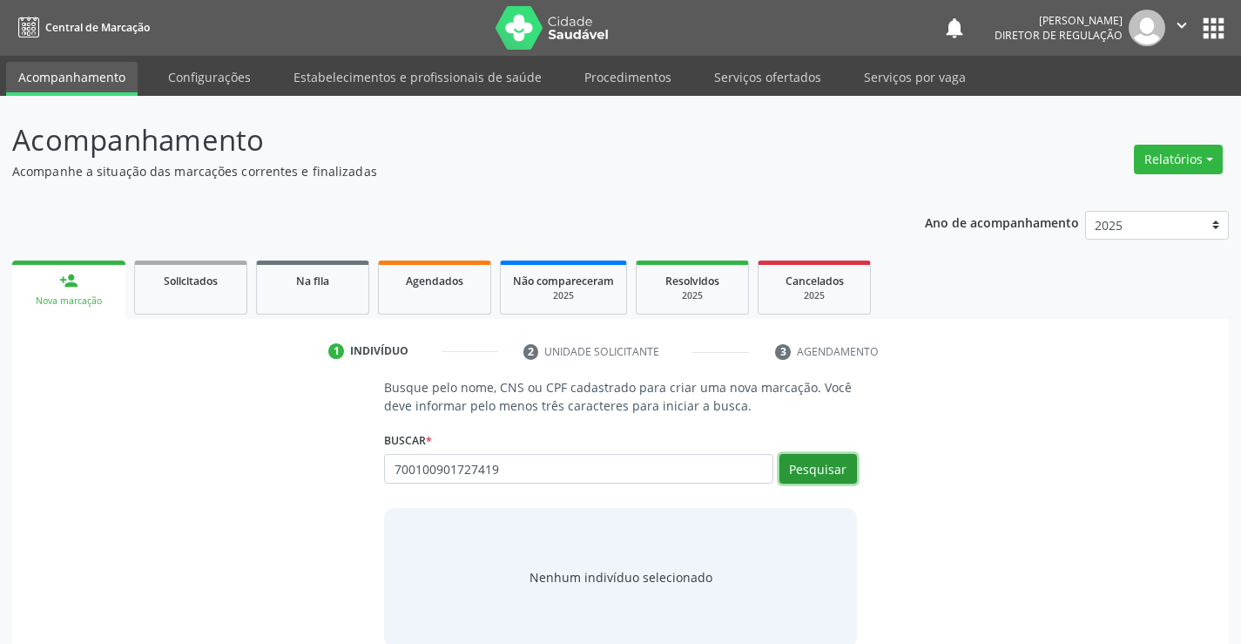
click at [820, 476] on button "Pesquisar" at bounding box center [819, 469] width 78 height 30
type input "700100901727419"
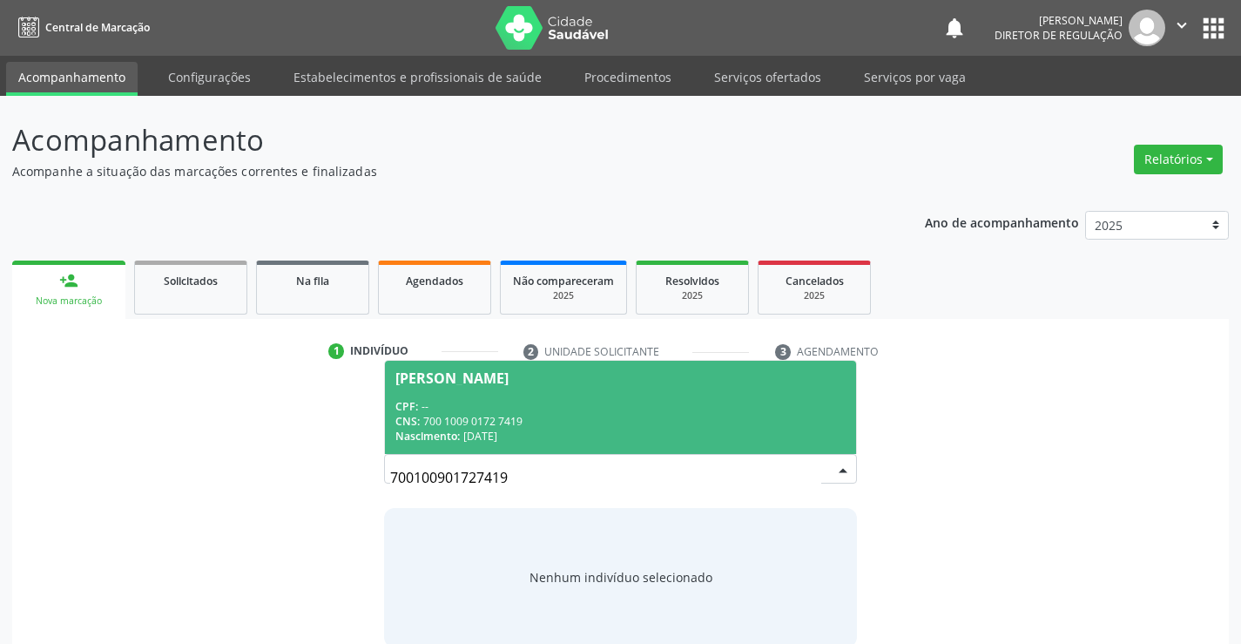
click at [568, 408] on div "CPF: --" at bounding box center [619, 406] width 449 height 15
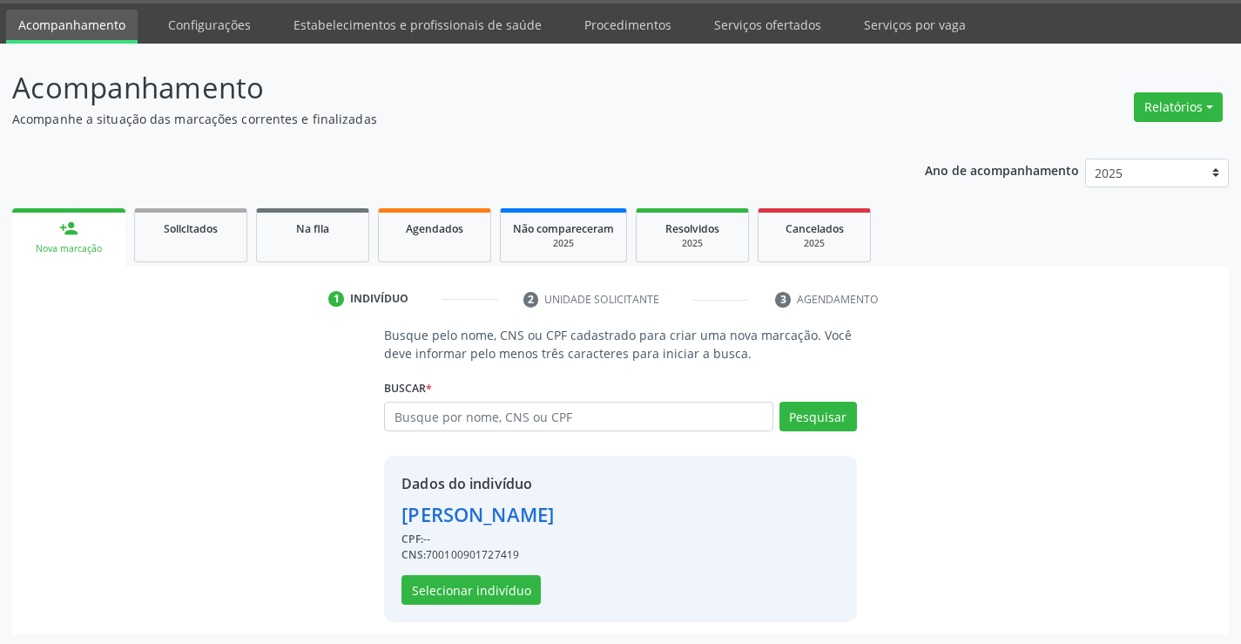
scroll to position [55, 0]
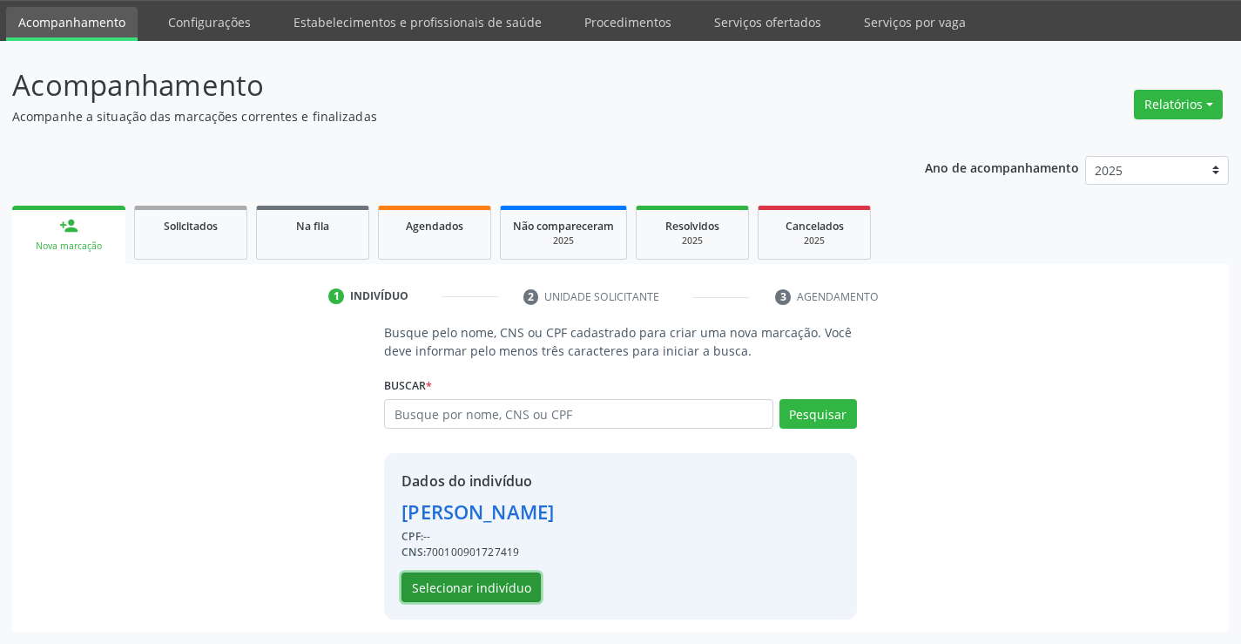
click at [425, 576] on button "Selecionar indivíduo" at bounding box center [471, 587] width 139 height 30
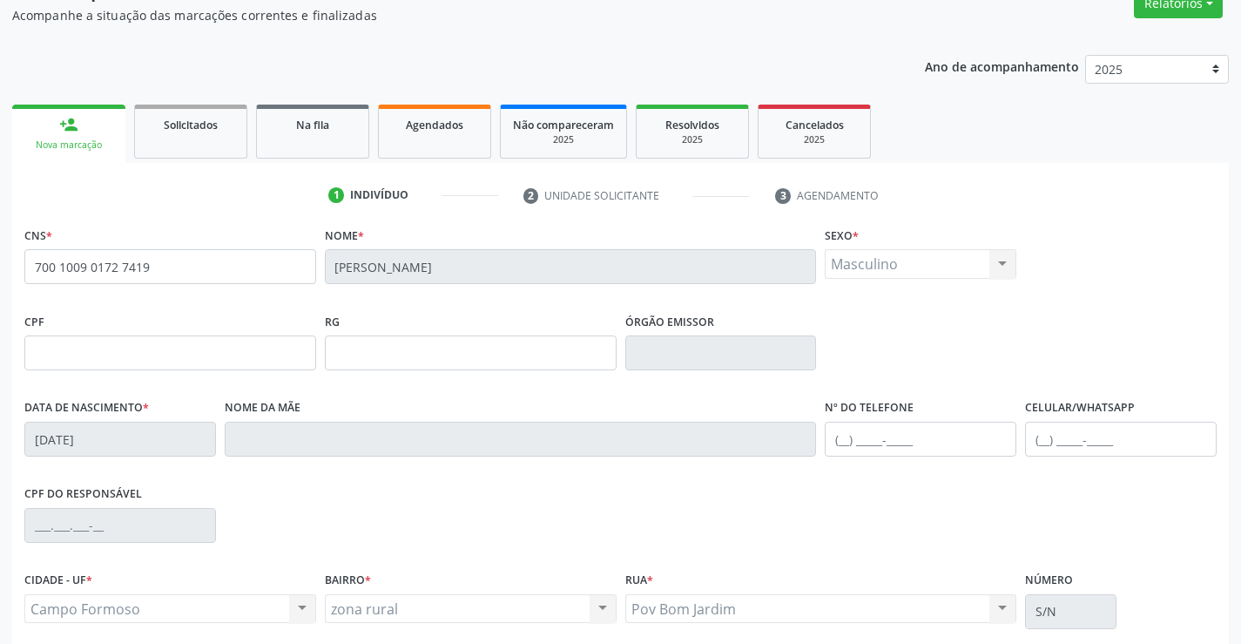
scroll to position [300, 0]
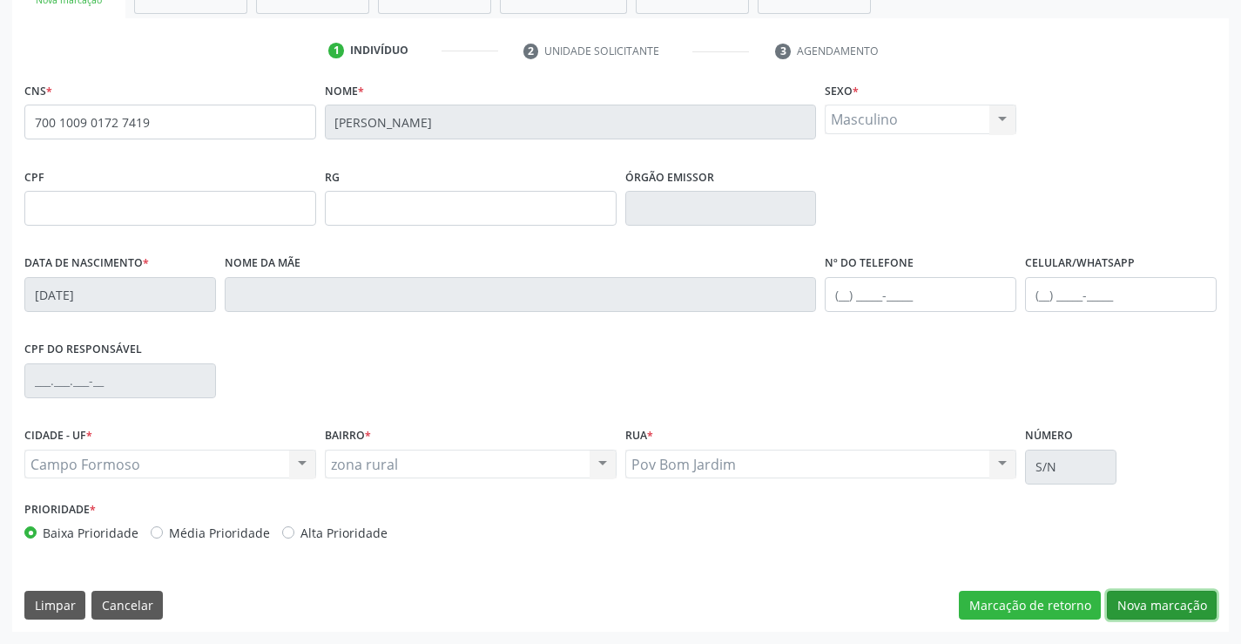
click at [1175, 603] on button "Nova marcação" at bounding box center [1162, 606] width 110 height 30
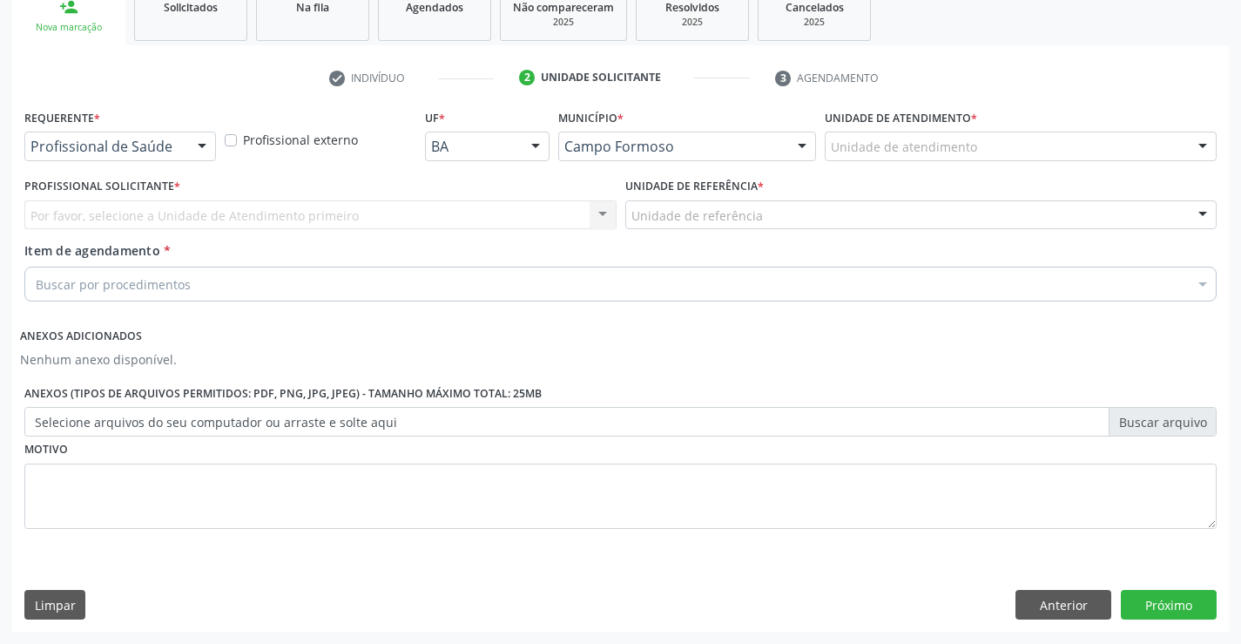
click at [186, 141] on div "Profissional de Saúde Profissional de Saúde Paciente Nenhum resultado encontrad…" at bounding box center [120, 147] width 192 height 30
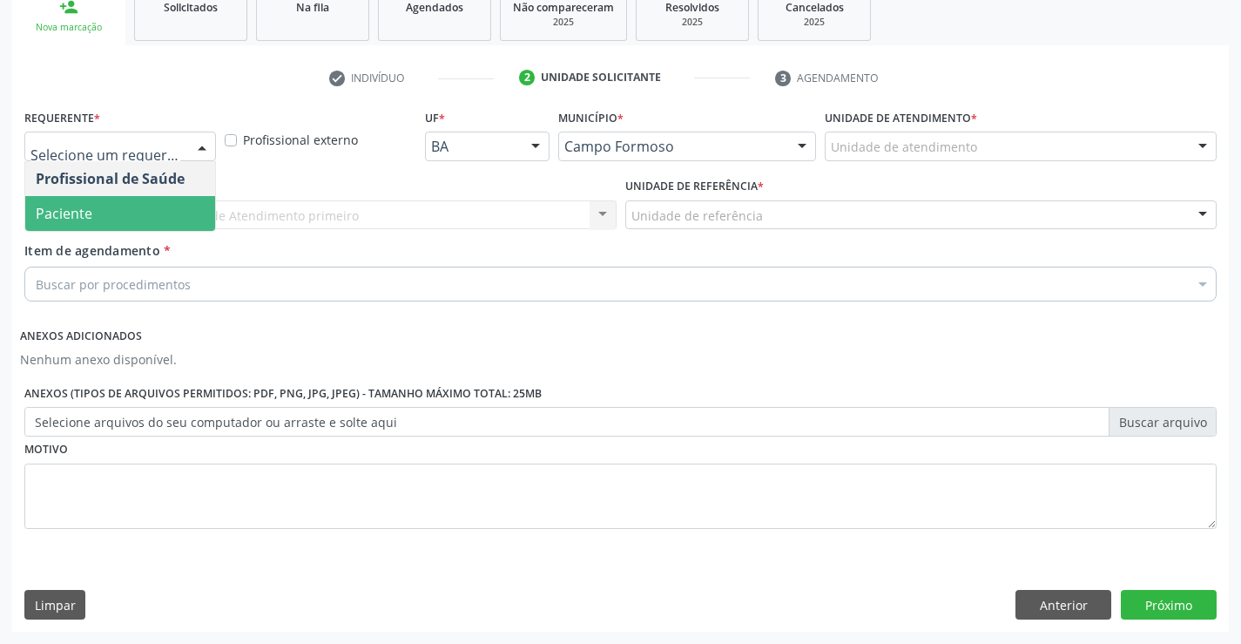
click at [155, 200] on span "Paciente" at bounding box center [120, 213] width 190 height 35
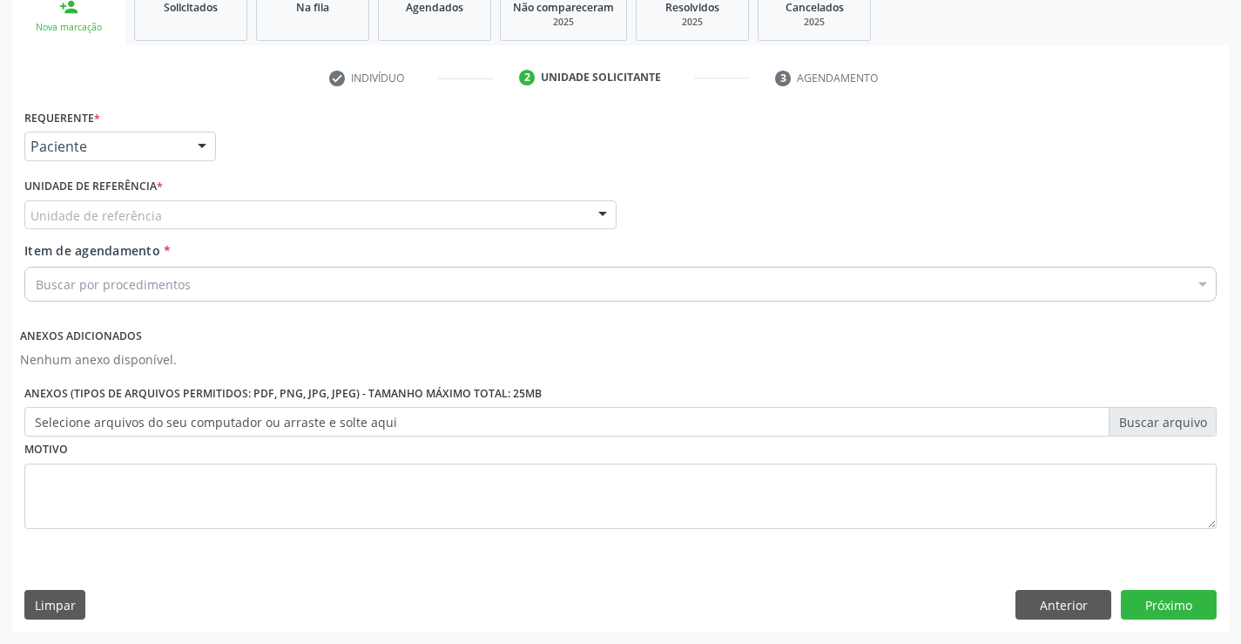
drag, startPoint x: 330, startPoint y: 199, endPoint x: 316, endPoint y: 267, distance: 69.3
click at [328, 206] on div "Unidade de referência * Unidade de referência Unidade Basica de Saude da Famili…" at bounding box center [320, 201] width 592 height 56
drag, startPoint x: 356, startPoint y: 206, endPoint x: 354, endPoint y: 307, distance: 101.9
click at [356, 230] on div "Unidade Basica de Saude da Familia Dr Paulo Sudre Centro de Enfrentamento Para …" at bounding box center [320, 215] width 592 height 30
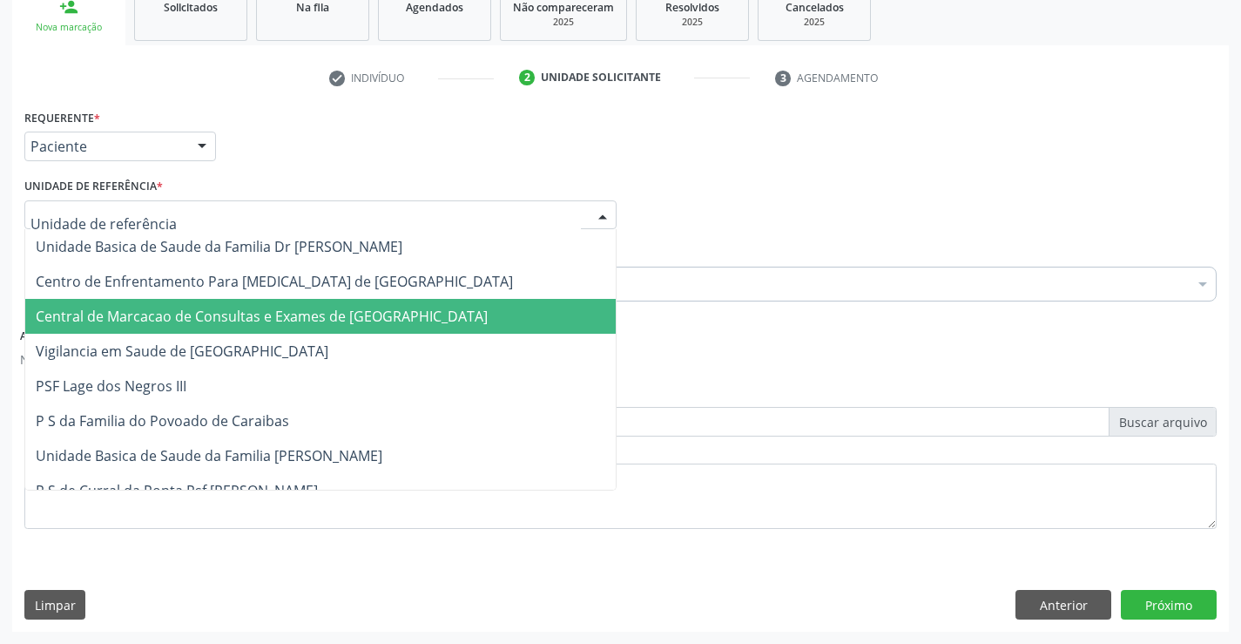
click at [354, 315] on span "Central de Marcacao de Consultas e Exames de Campo Formoso" at bounding box center [262, 316] width 452 height 19
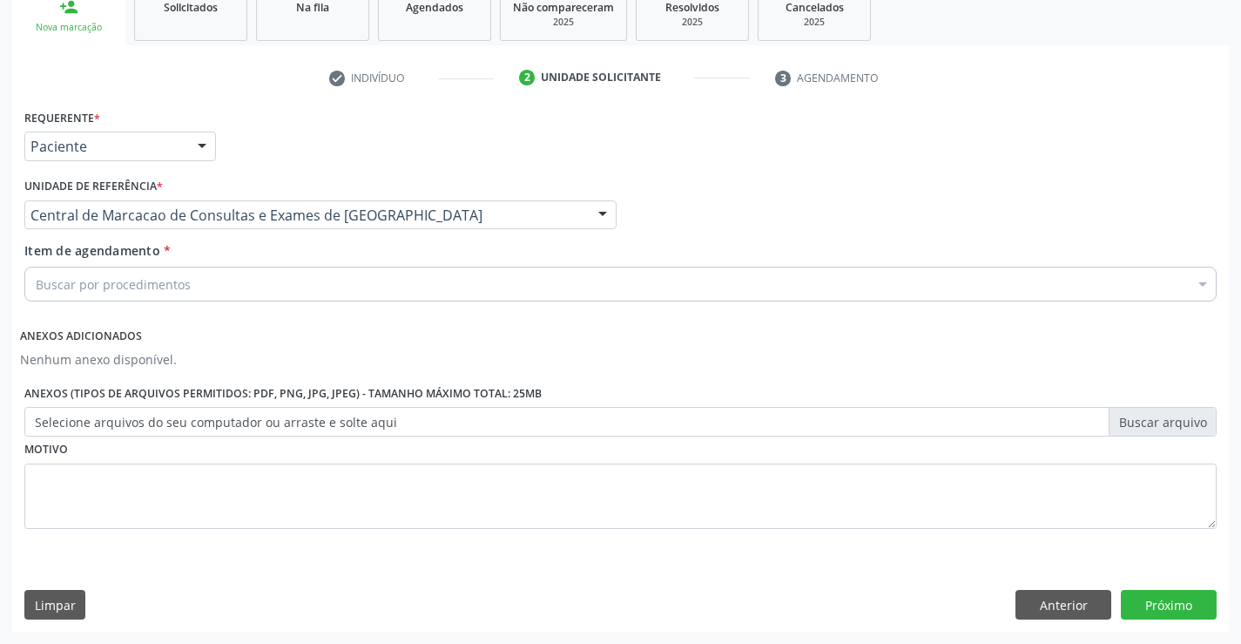
click at [376, 288] on div "Buscar por procedimentos" at bounding box center [620, 284] width 1192 height 35
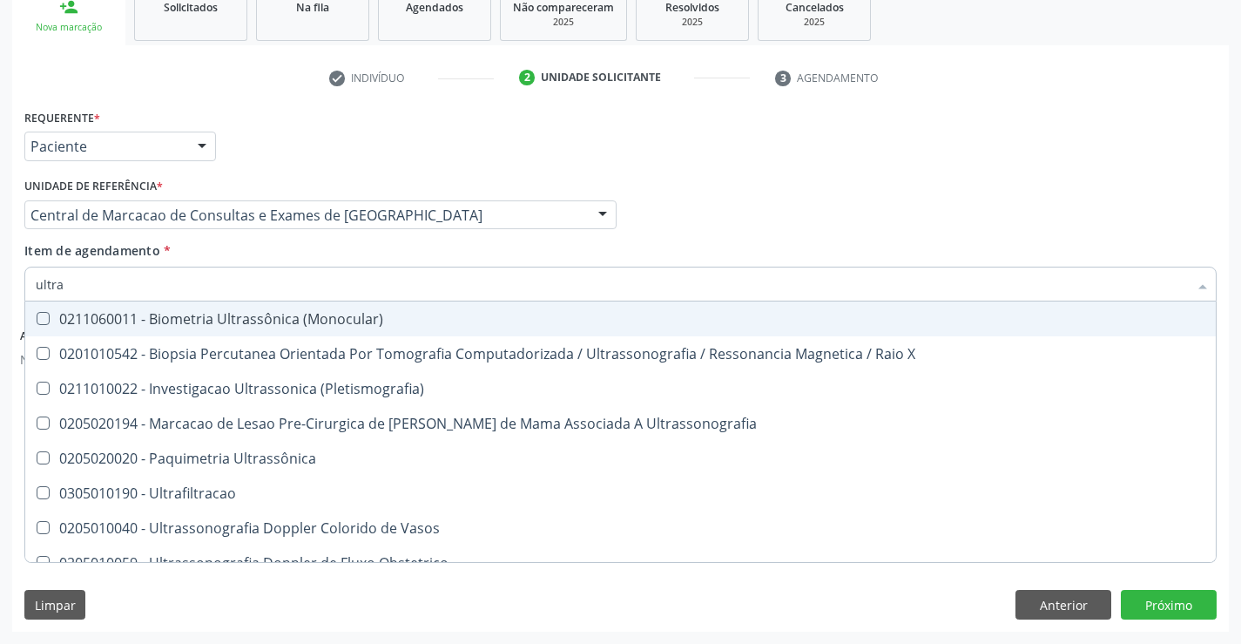
type input "ultras"
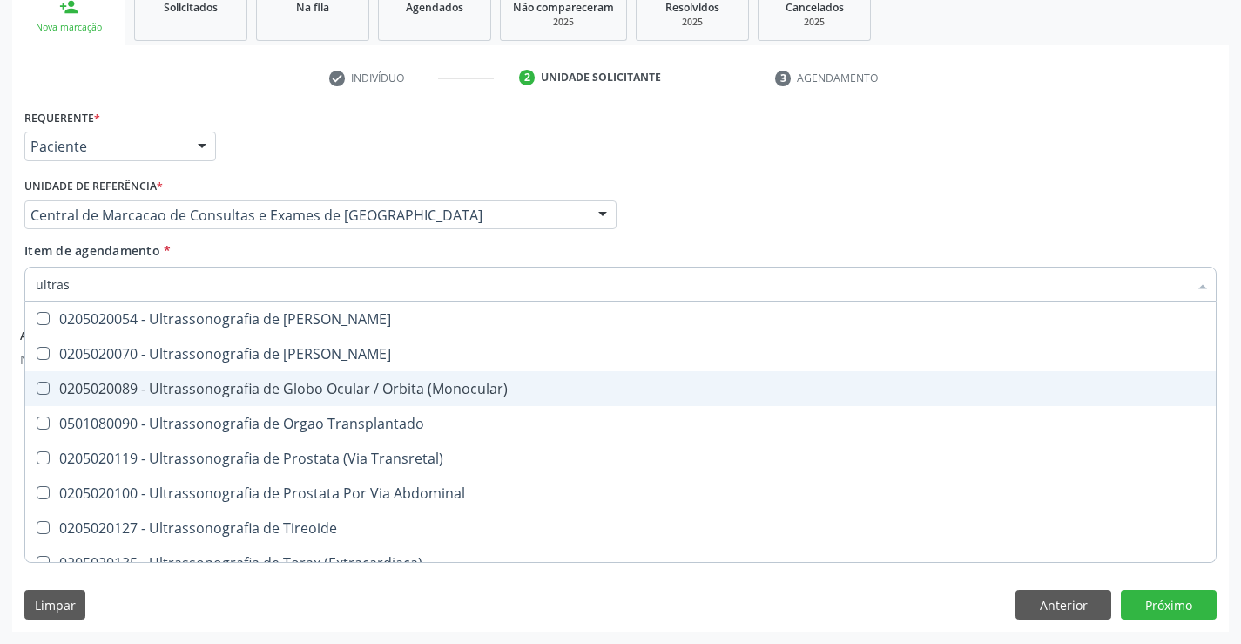
scroll to position [541, 0]
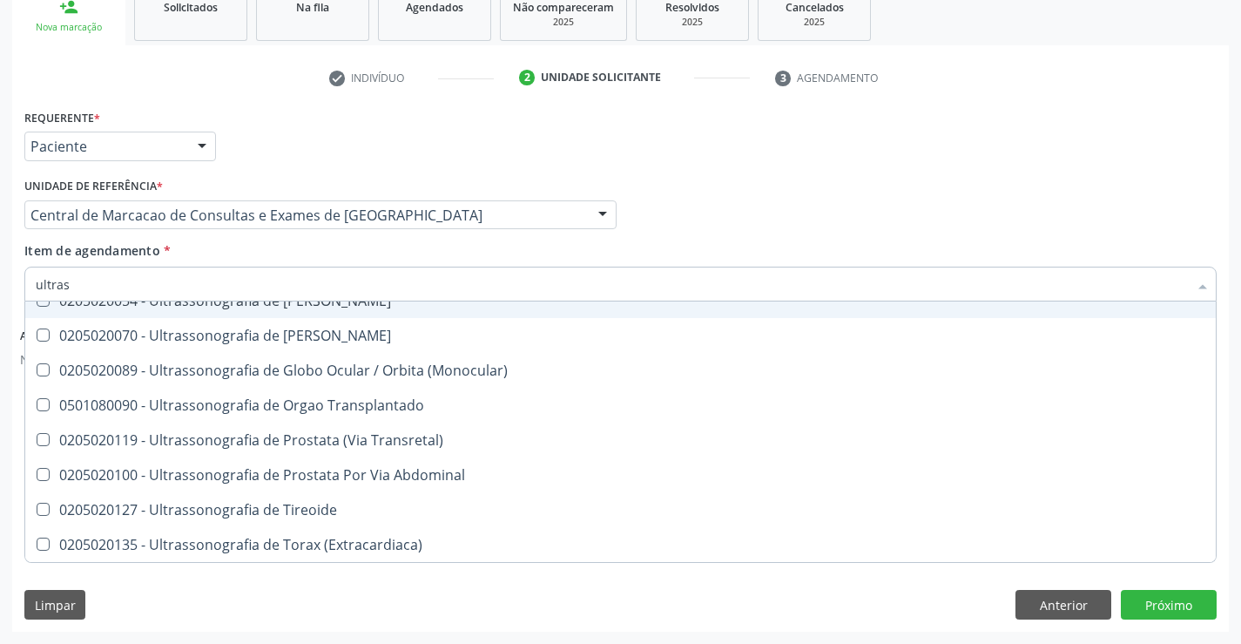
click at [387, 306] on div "0205020054 - Ultrassonografia de Aparelho Urinario" at bounding box center [621, 301] width 1170 height 14
checkbox Urinario "true"
click at [824, 246] on div "Item de agendamento * ultras Desfazer seleção 0211060011 - Biometria Ultrassôni…" at bounding box center [620, 268] width 1192 height 55
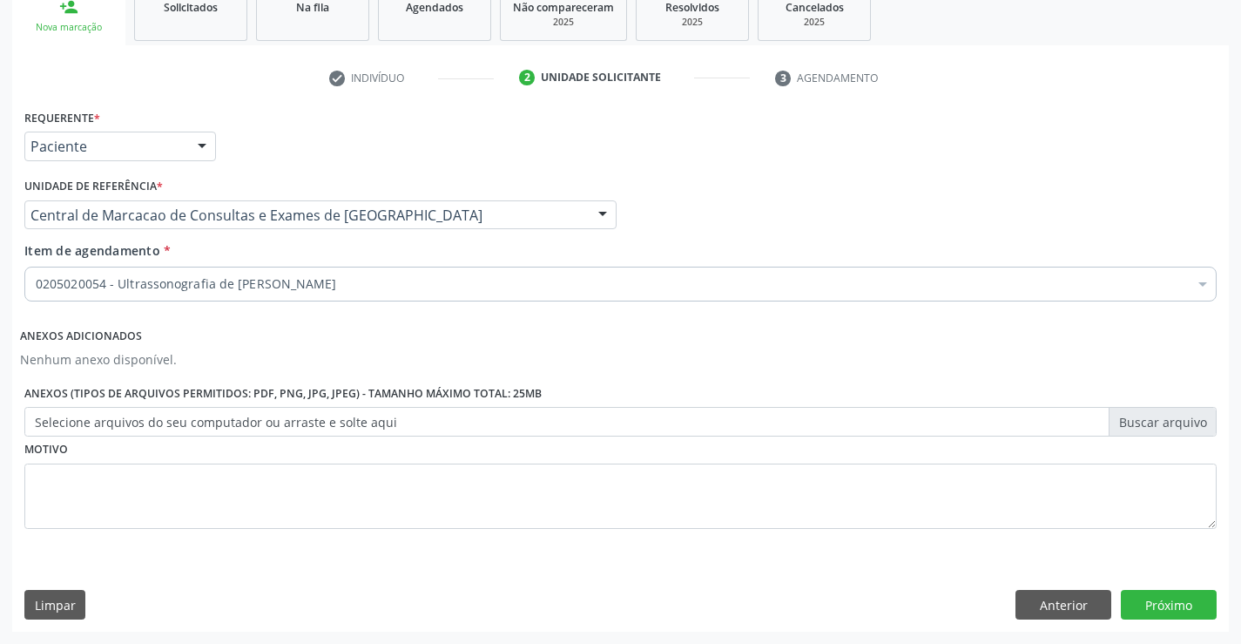
checkbox Urinario "true"
checkbox \(Dornic\) "false"
drag, startPoint x: 1166, startPoint y: 602, endPoint x: 1157, endPoint y: 602, distance: 9.6
click at [1157, 602] on button "Próximo" at bounding box center [1169, 605] width 96 height 30
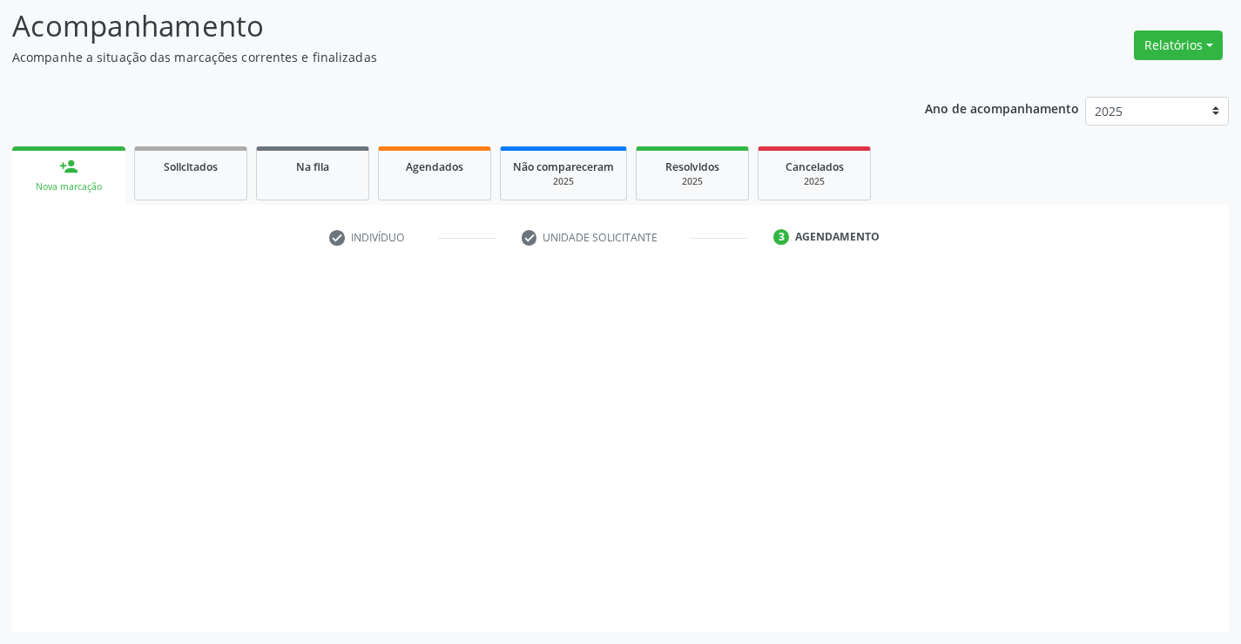
scroll to position [114, 0]
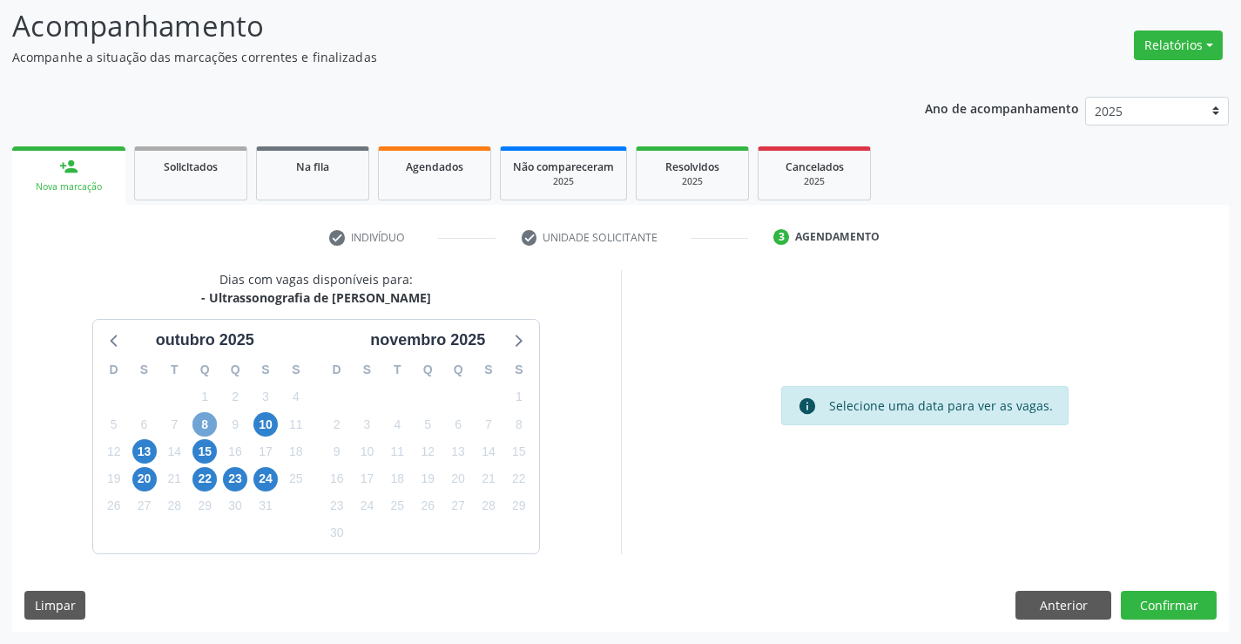
click at [199, 434] on span "8" at bounding box center [204, 424] width 24 height 24
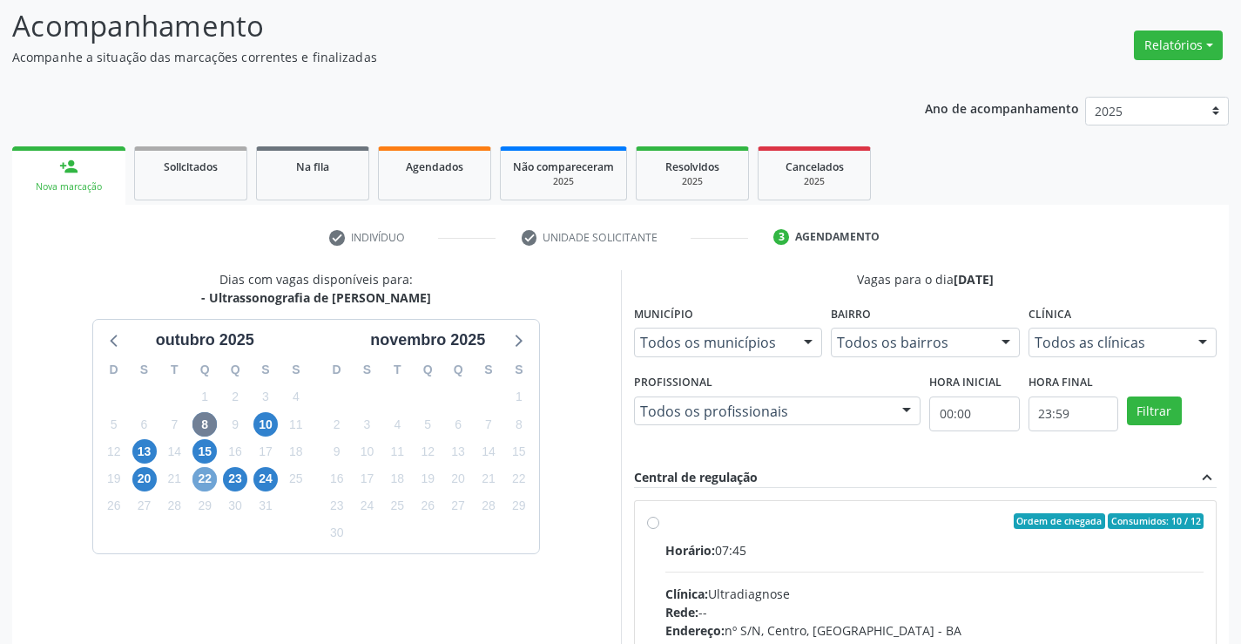
click at [207, 480] on span "22" at bounding box center [204, 479] width 24 height 24
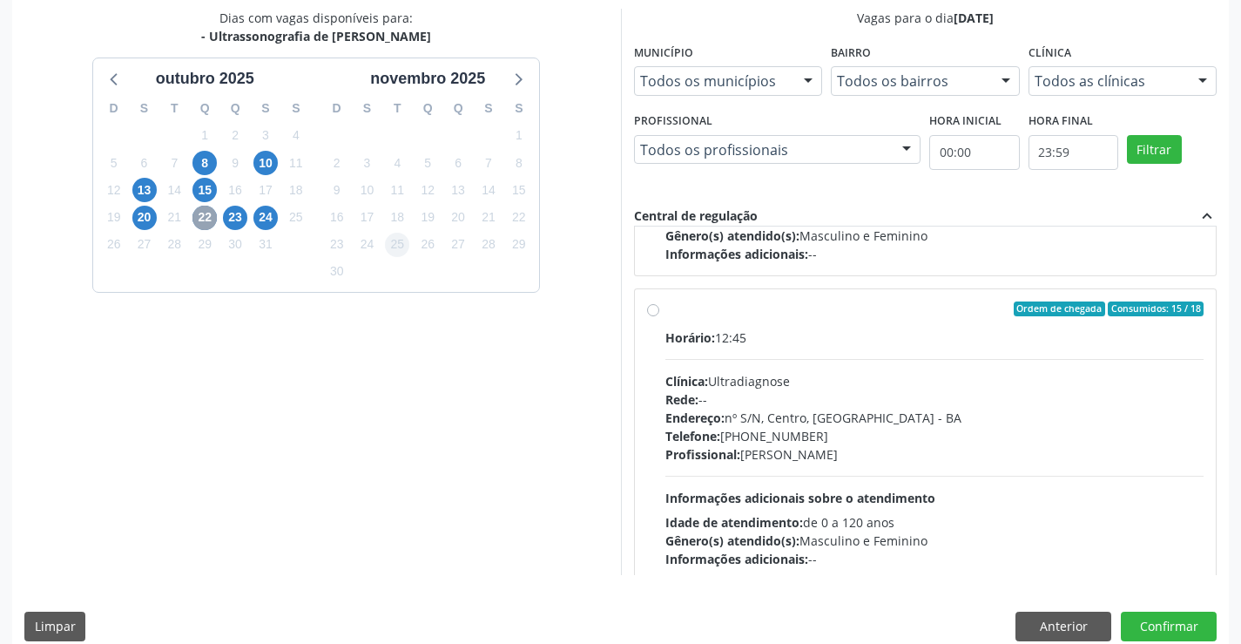
scroll to position [261, 0]
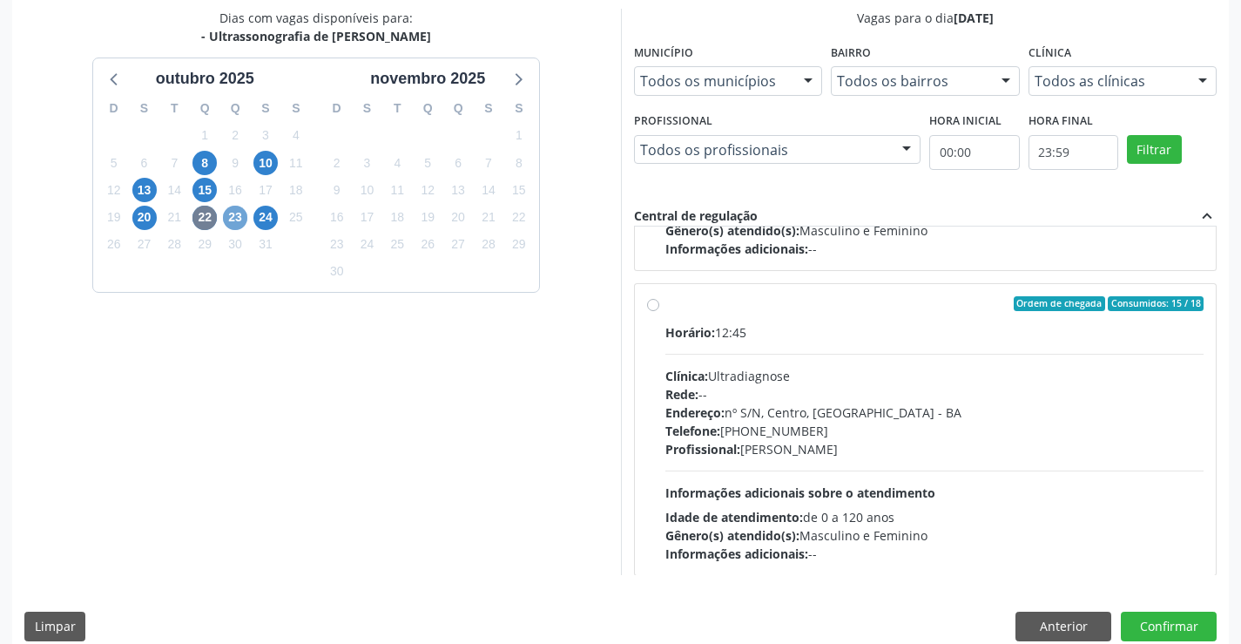
click at [233, 219] on span "23" at bounding box center [235, 218] width 24 height 24
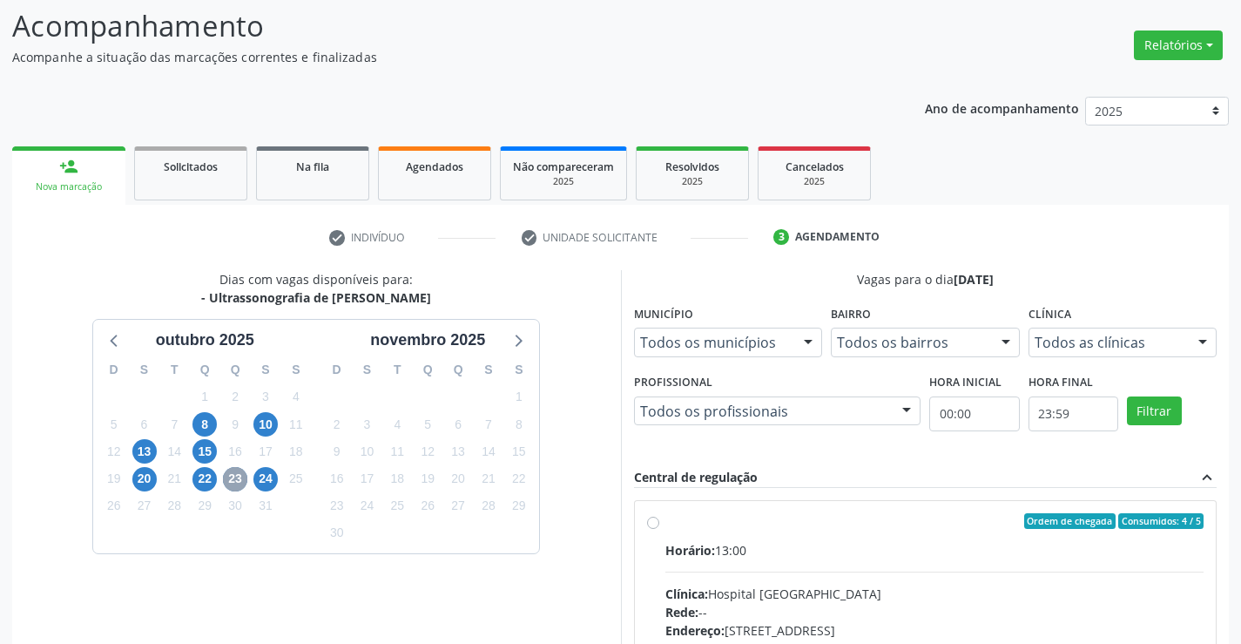
scroll to position [366, 0]
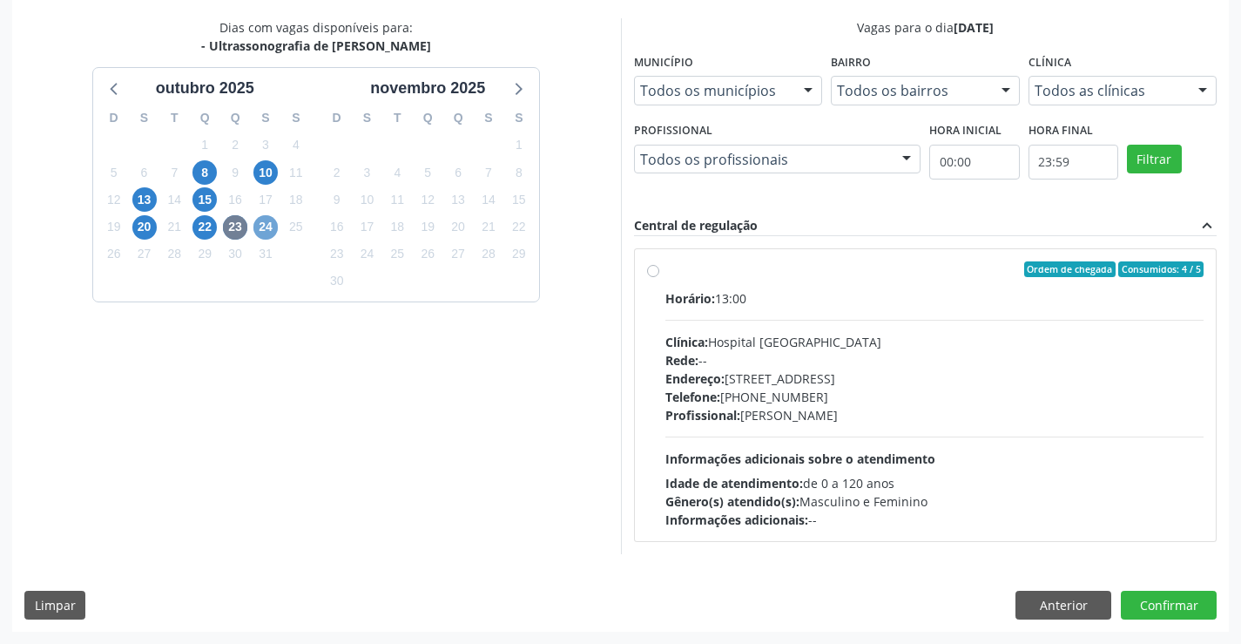
click at [273, 227] on span "24" at bounding box center [265, 227] width 24 height 24
click at [209, 178] on span "8" at bounding box center [204, 172] width 24 height 24
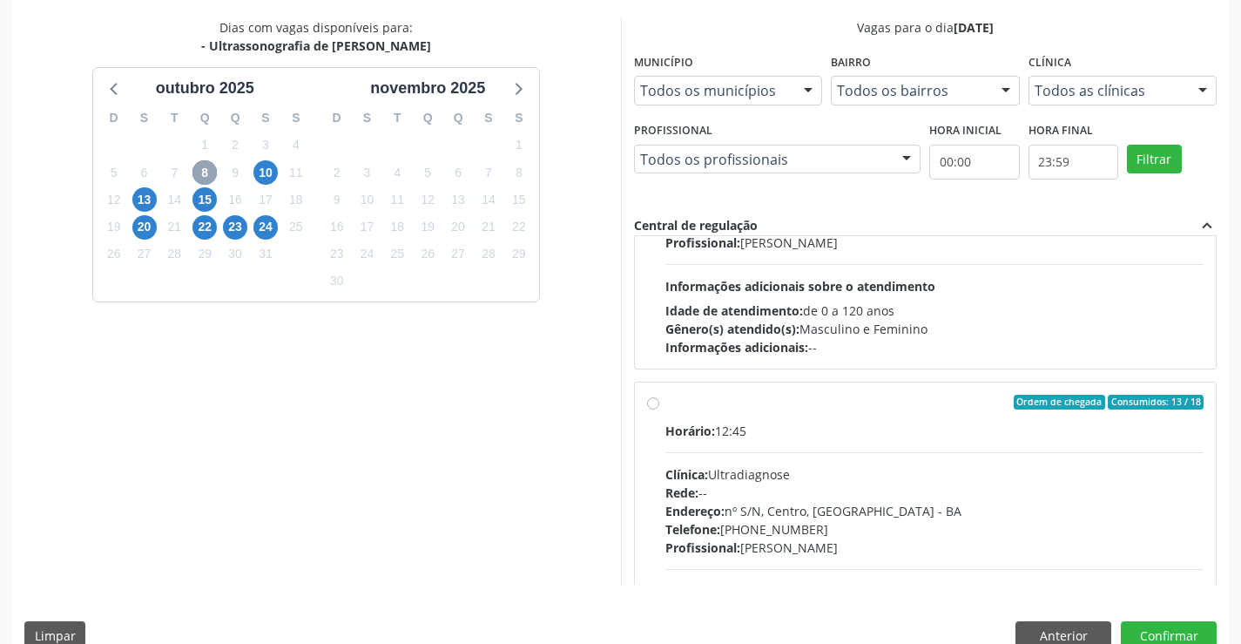
scroll to position [13, 0]
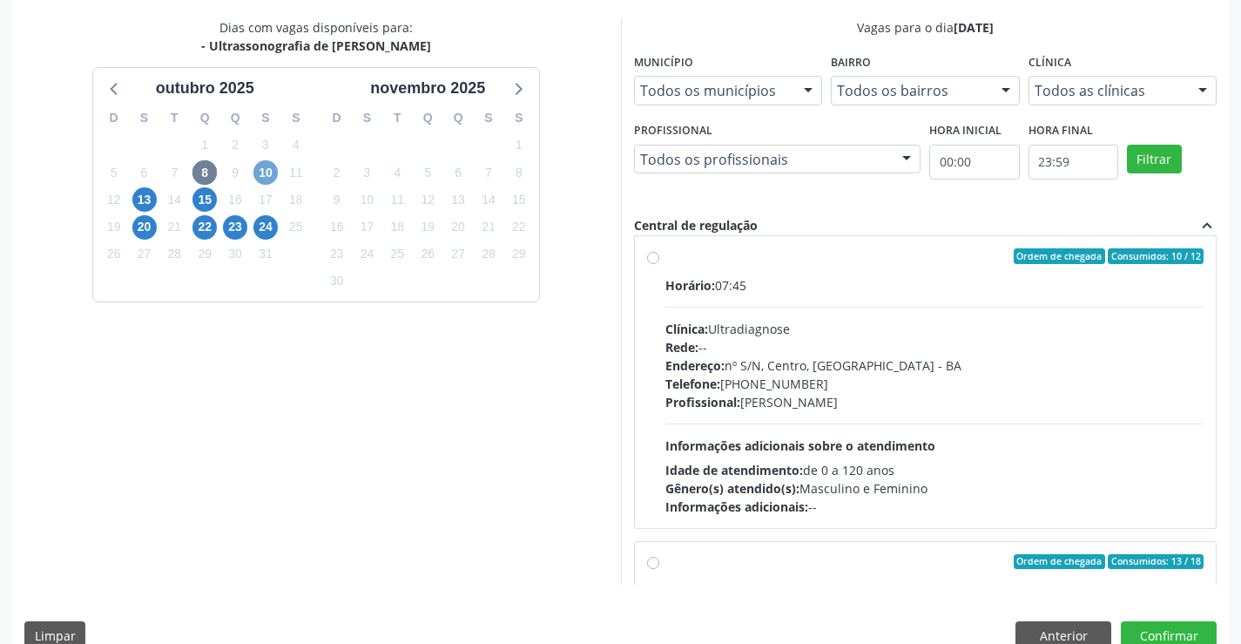
click at [270, 165] on span "10" at bounding box center [265, 172] width 24 height 24
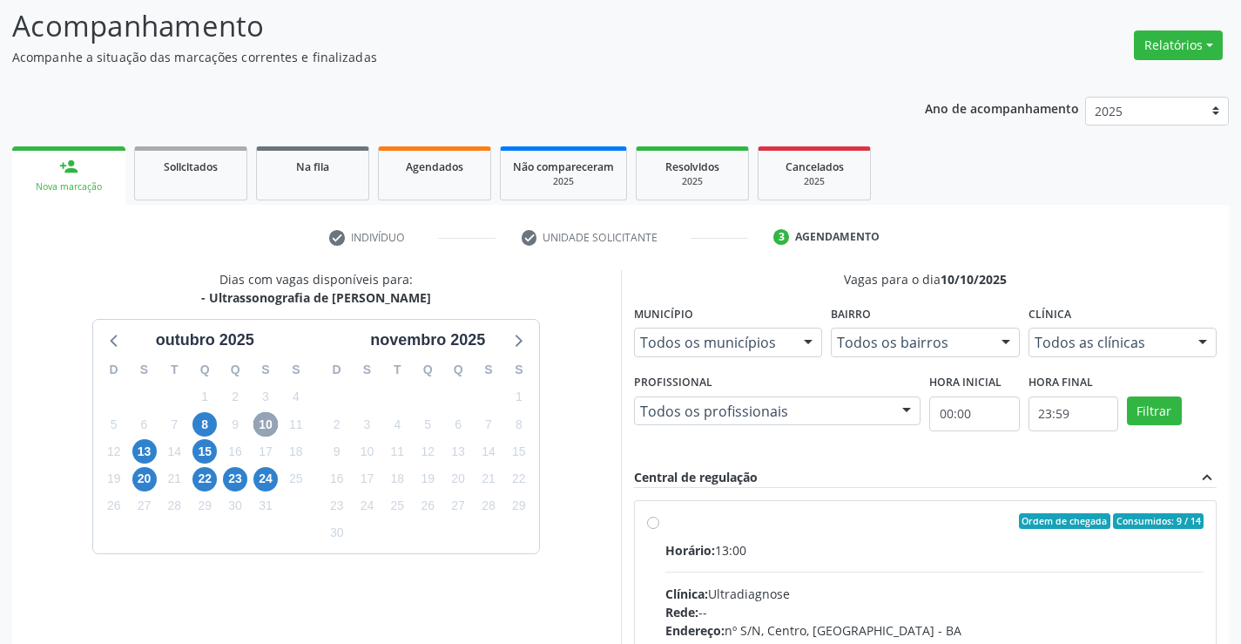
scroll to position [366, 0]
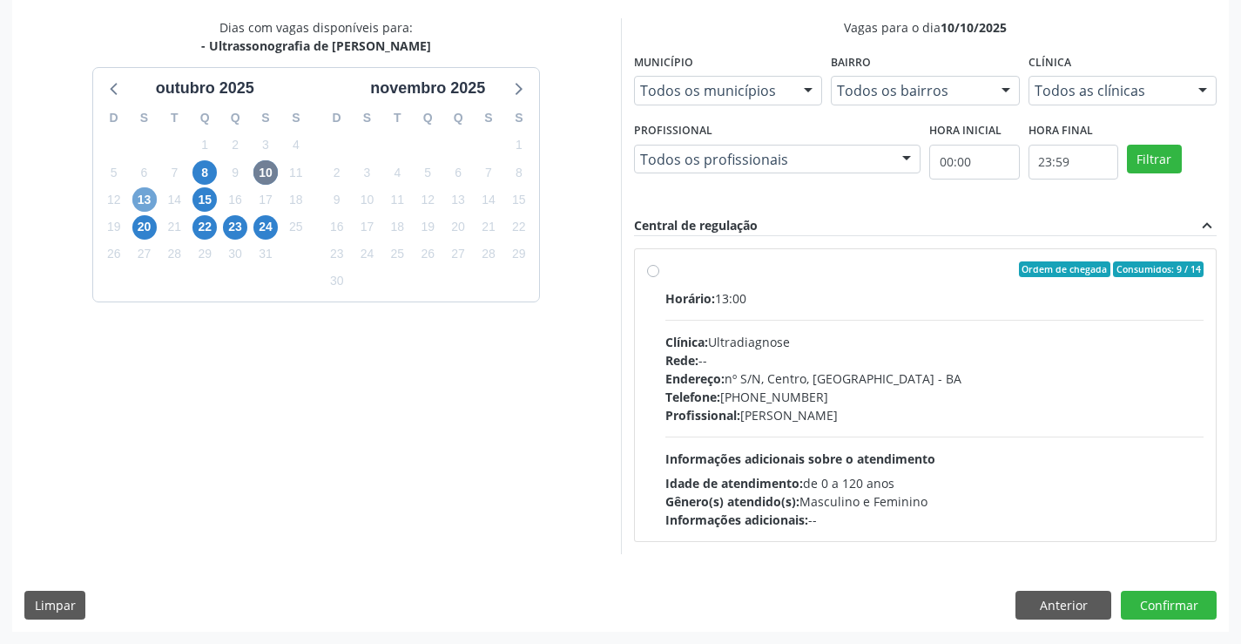
click at [145, 202] on span "13" at bounding box center [144, 199] width 24 height 24
click at [206, 201] on span "15" at bounding box center [204, 199] width 24 height 24
click at [145, 193] on span "13" at bounding box center [144, 199] width 24 height 24
click at [138, 232] on span "20" at bounding box center [144, 227] width 24 height 24
click at [203, 219] on span "22" at bounding box center [204, 227] width 24 height 24
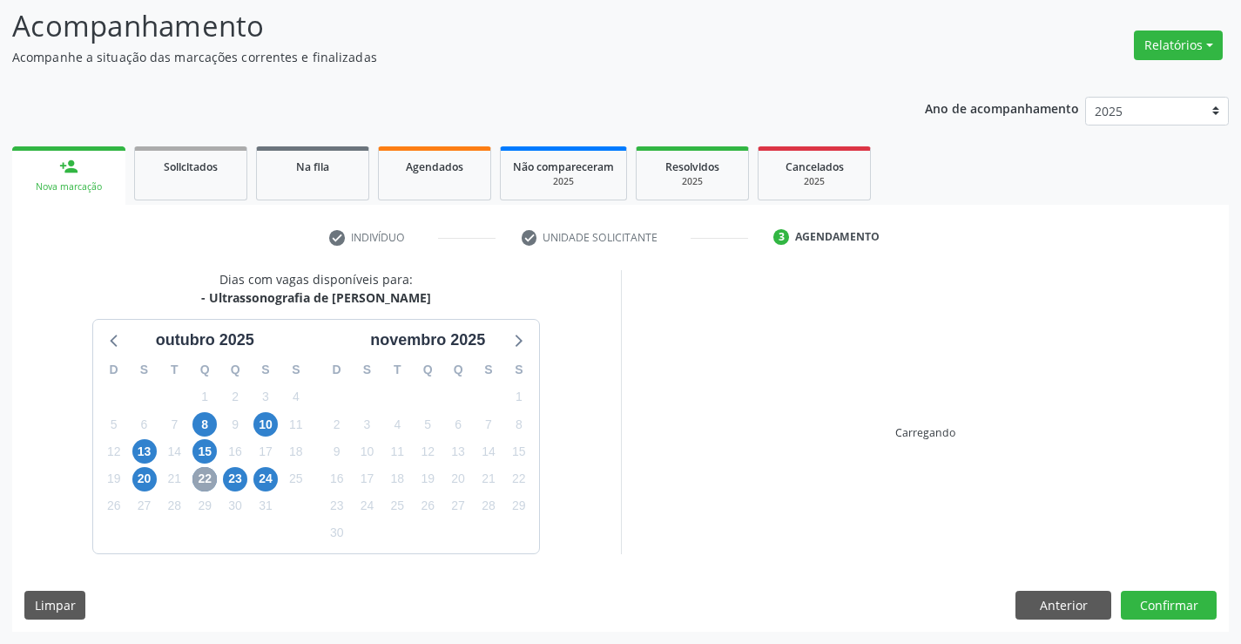
scroll to position [114, 0]
click at [199, 453] on span "15" at bounding box center [204, 451] width 24 height 24
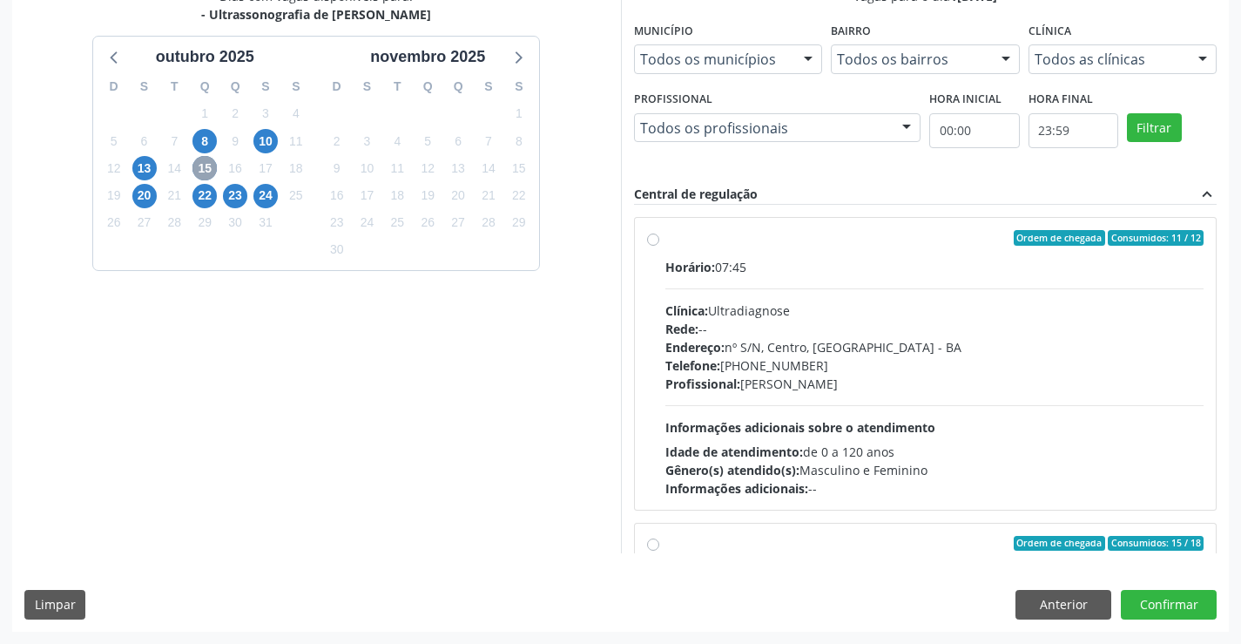
scroll to position [366, 0]
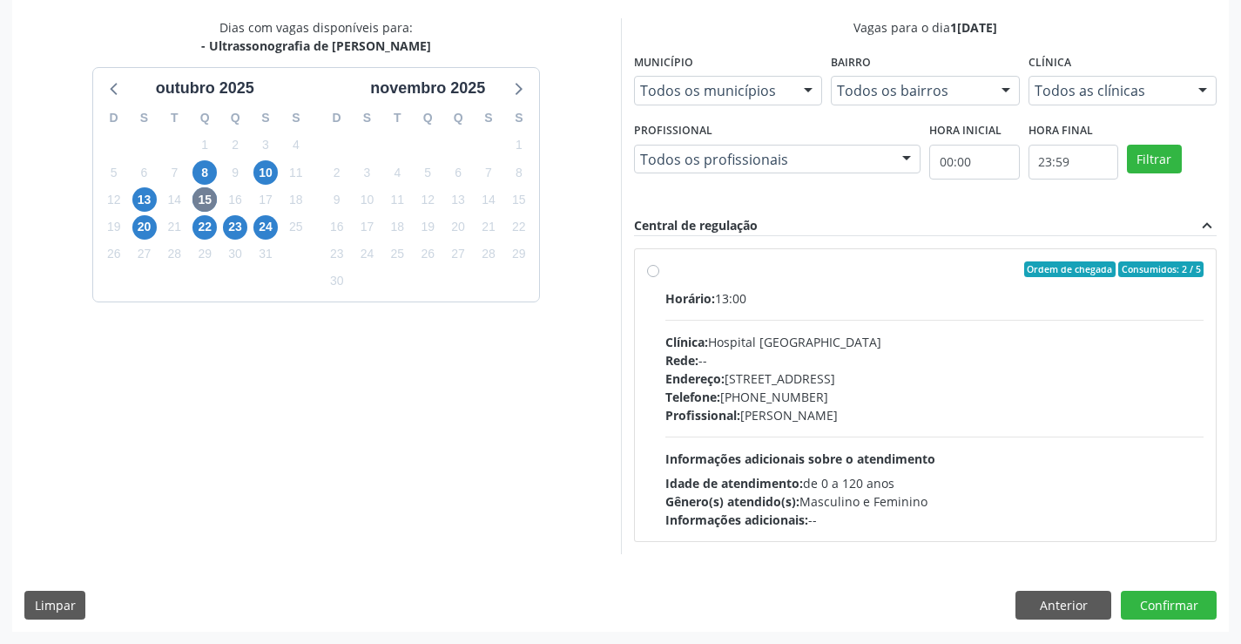
click at [857, 304] on div "Horário: 13:00" at bounding box center [934, 298] width 539 height 18
click at [659, 277] on input "Ordem de chegada Consumidos: 2 / 5 Horário: 13:00 Clínica: Hospital Sao Francis…" at bounding box center [653, 269] width 12 height 16
radio input "true"
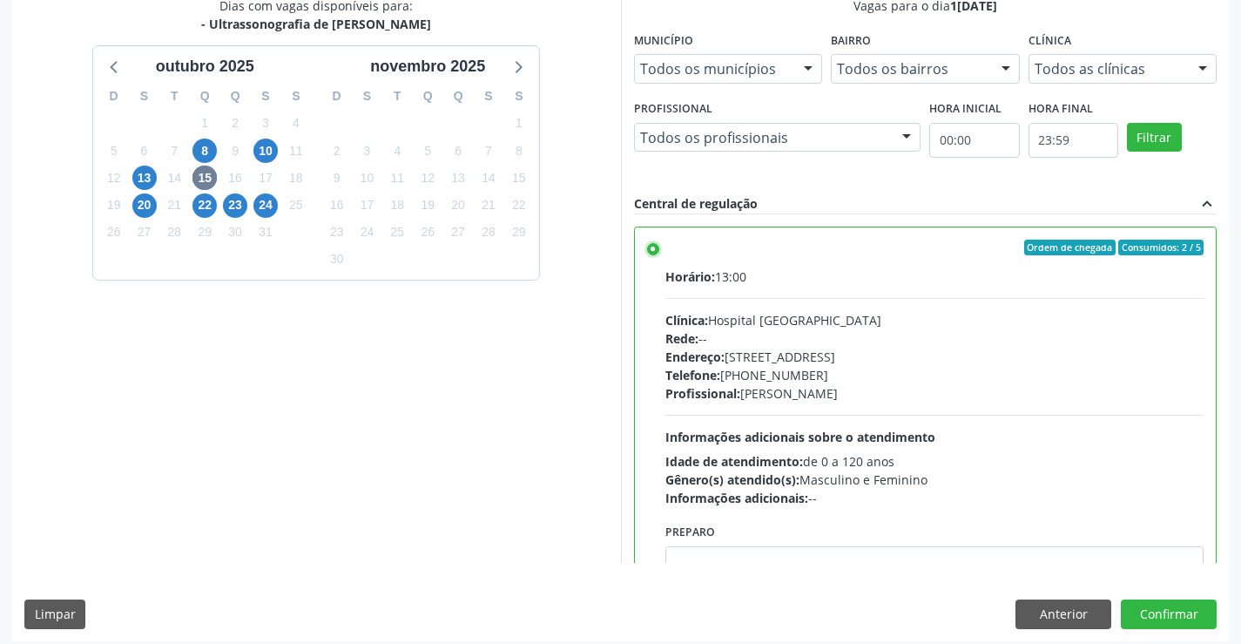
scroll to position [397, 0]
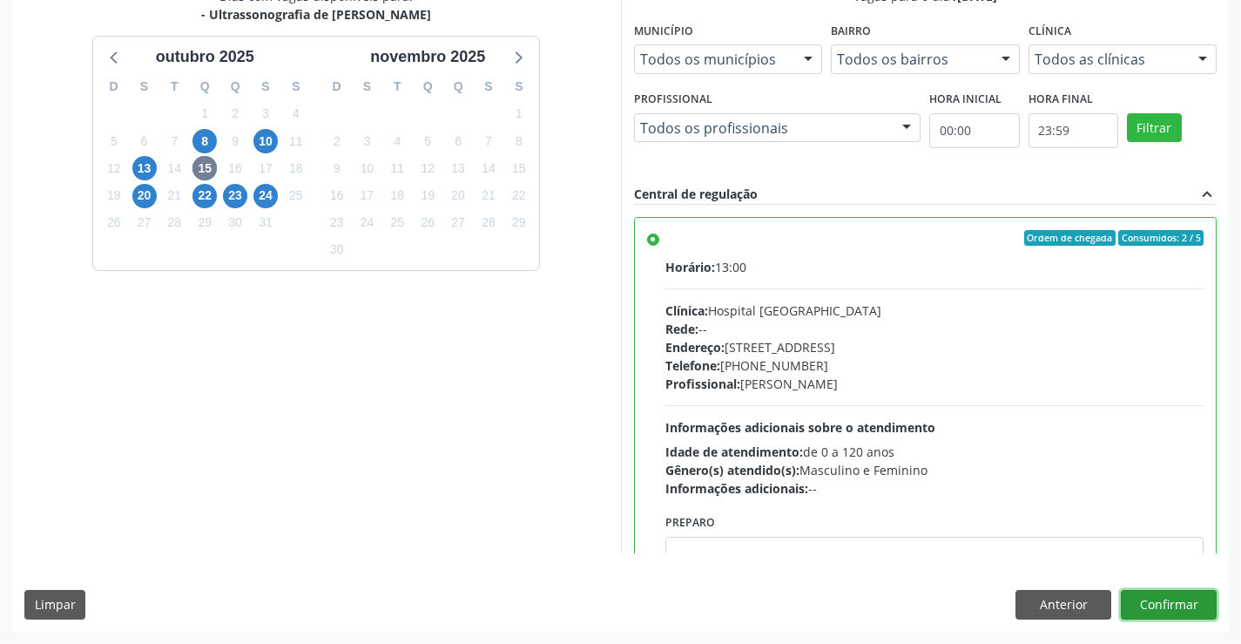
click at [1167, 604] on button "Confirmar" at bounding box center [1169, 605] width 96 height 30
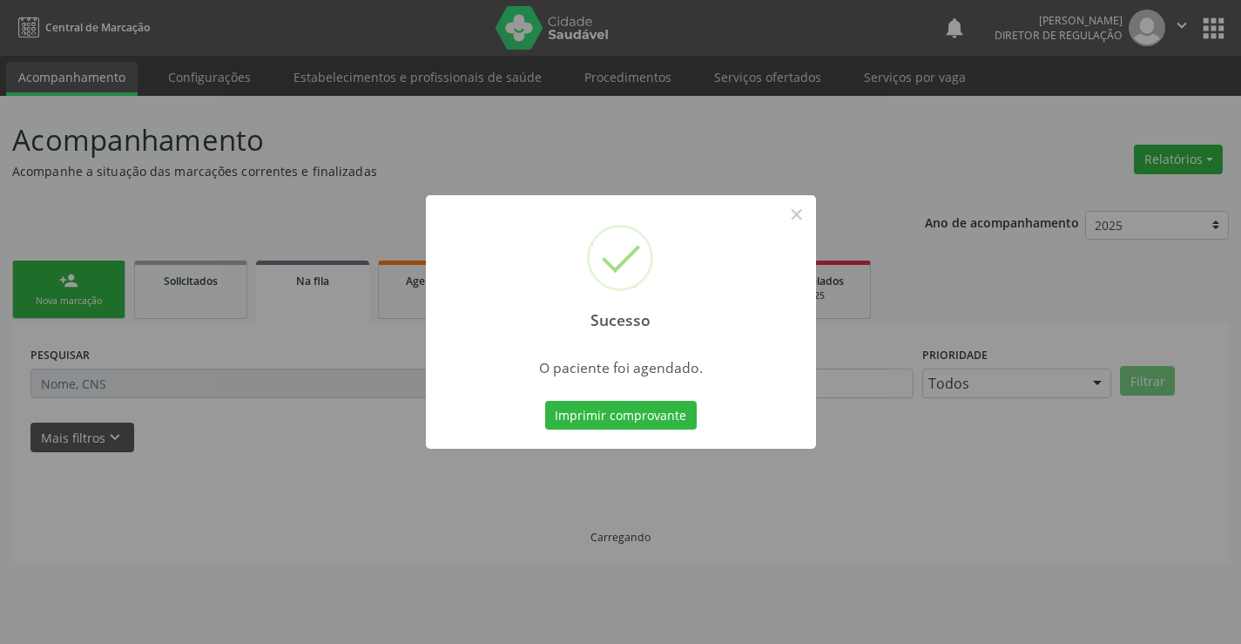
scroll to position [0, 0]
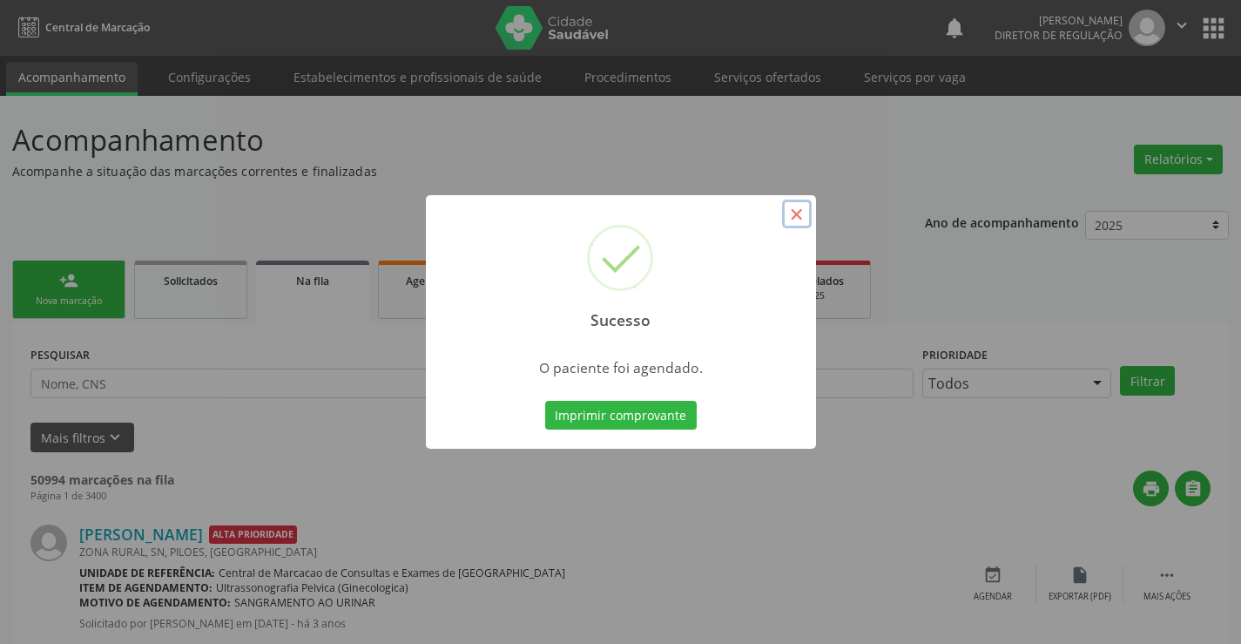
click at [806, 220] on button "×" at bounding box center [797, 214] width 30 height 30
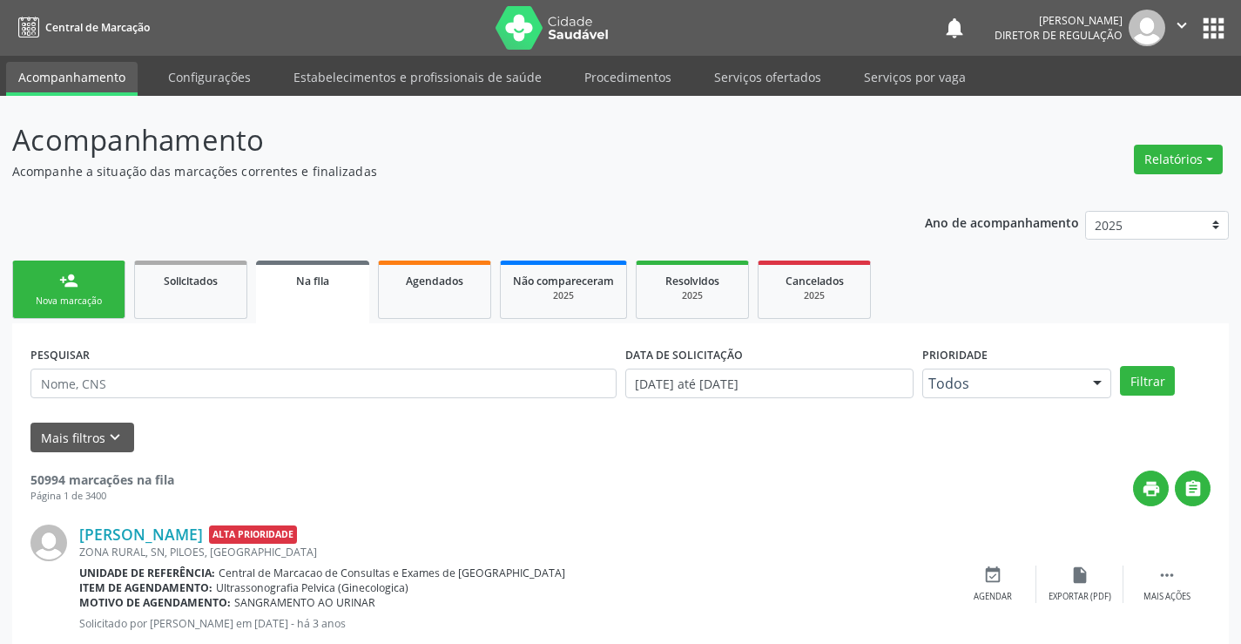
click at [43, 279] on link "person_add Nova marcação" at bounding box center [68, 289] width 113 height 58
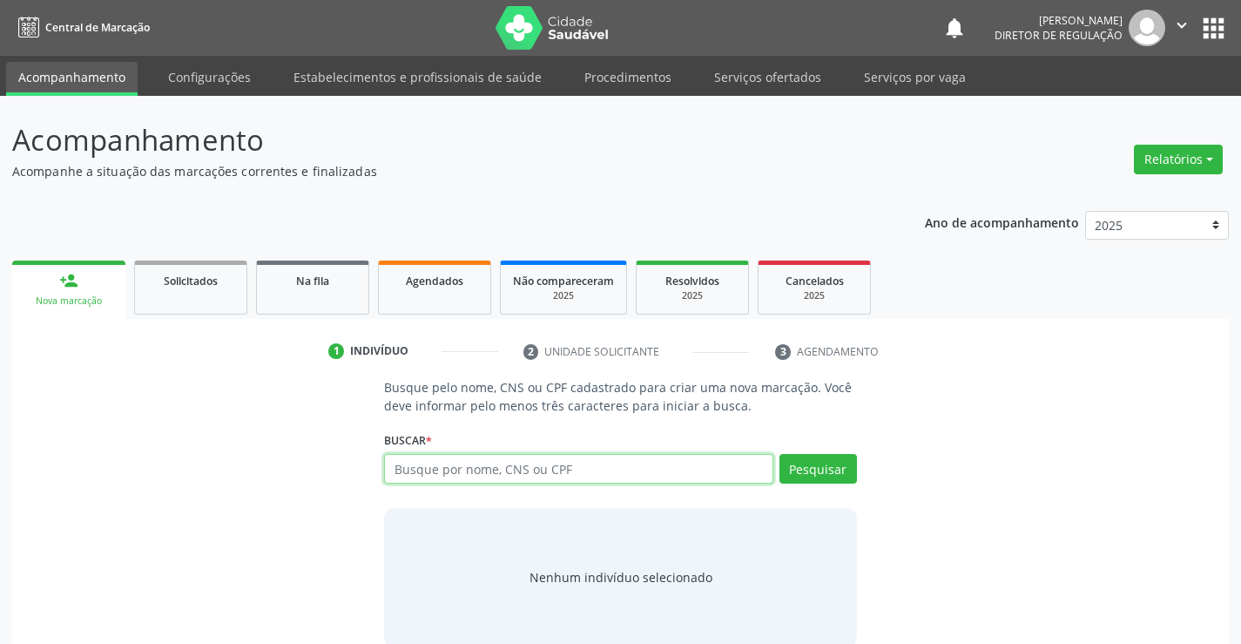
click at [559, 469] on input "text" at bounding box center [578, 469] width 388 height 30
type input "ademar almeida barro"
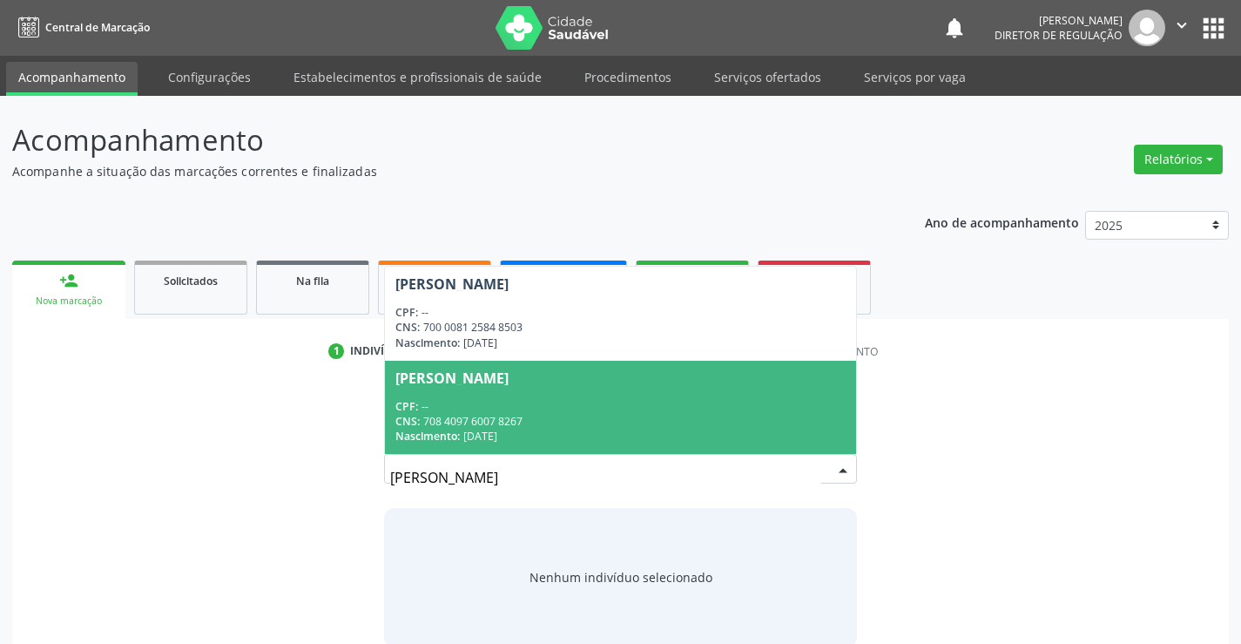
click at [509, 374] on div "Ademar Almeida Barros Junior" at bounding box center [451, 378] width 113 height 14
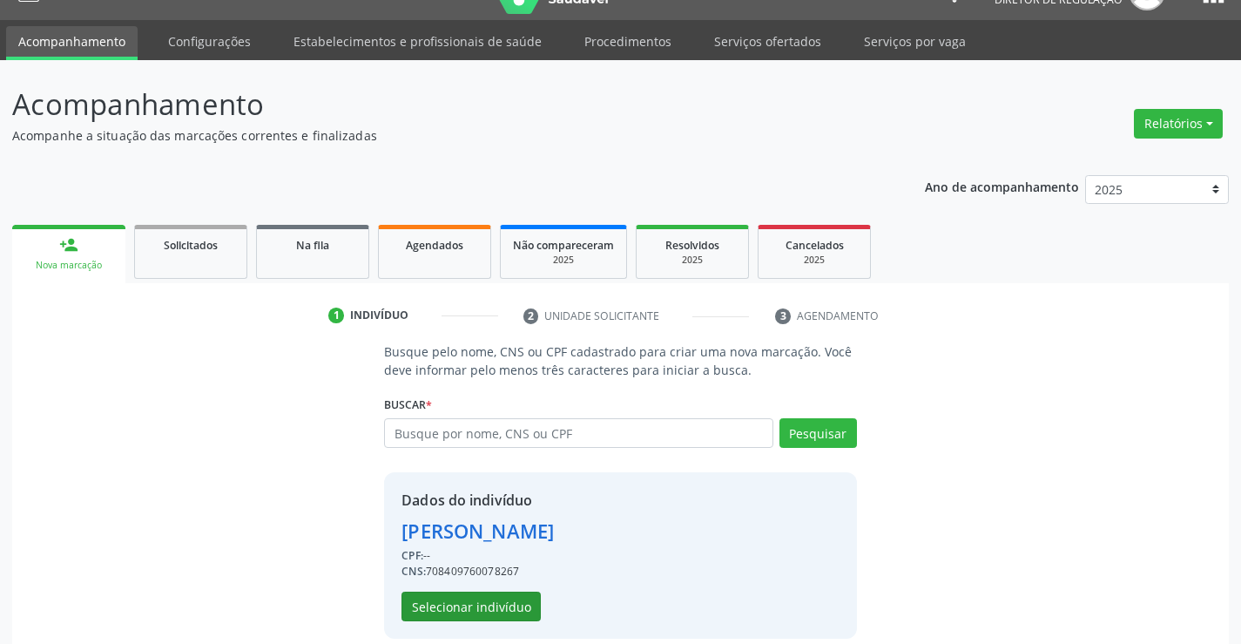
scroll to position [55, 0]
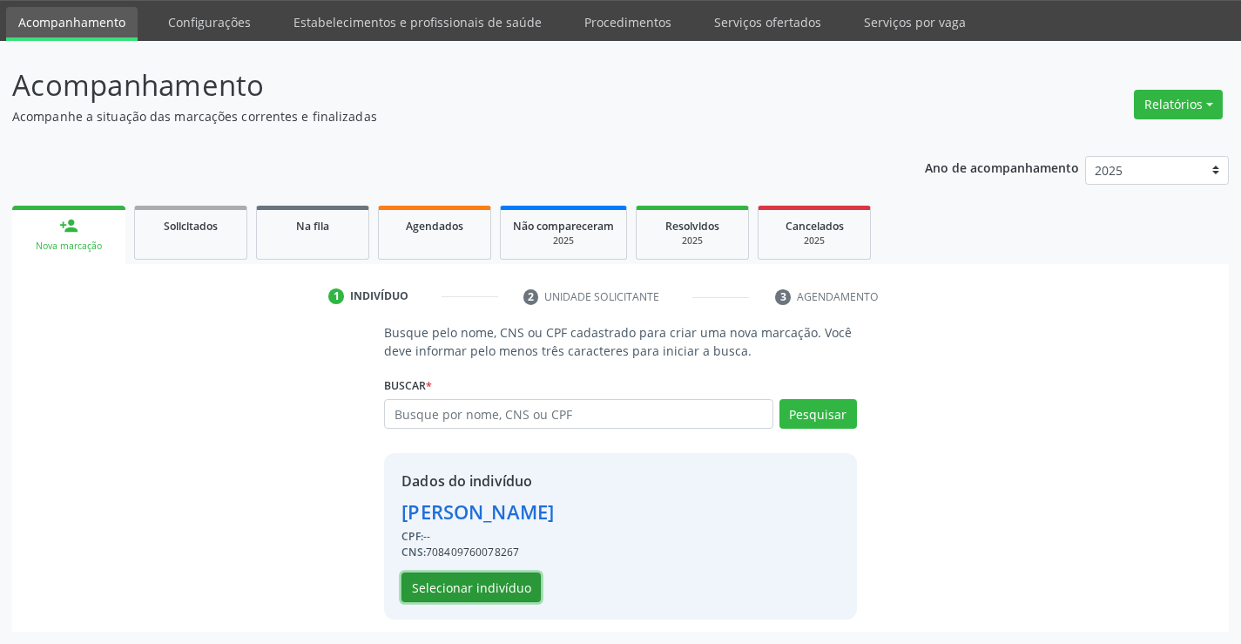
click at [477, 600] on button "Selecionar indivíduo" at bounding box center [471, 587] width 139 height 30
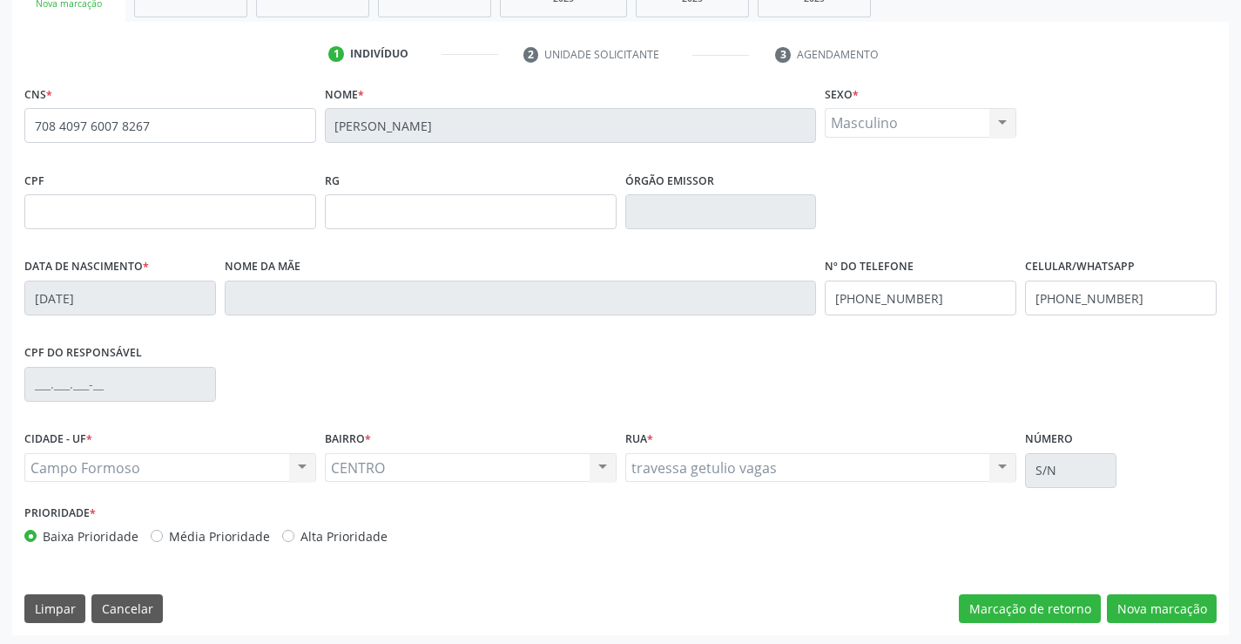
scroll to position [300, 0]
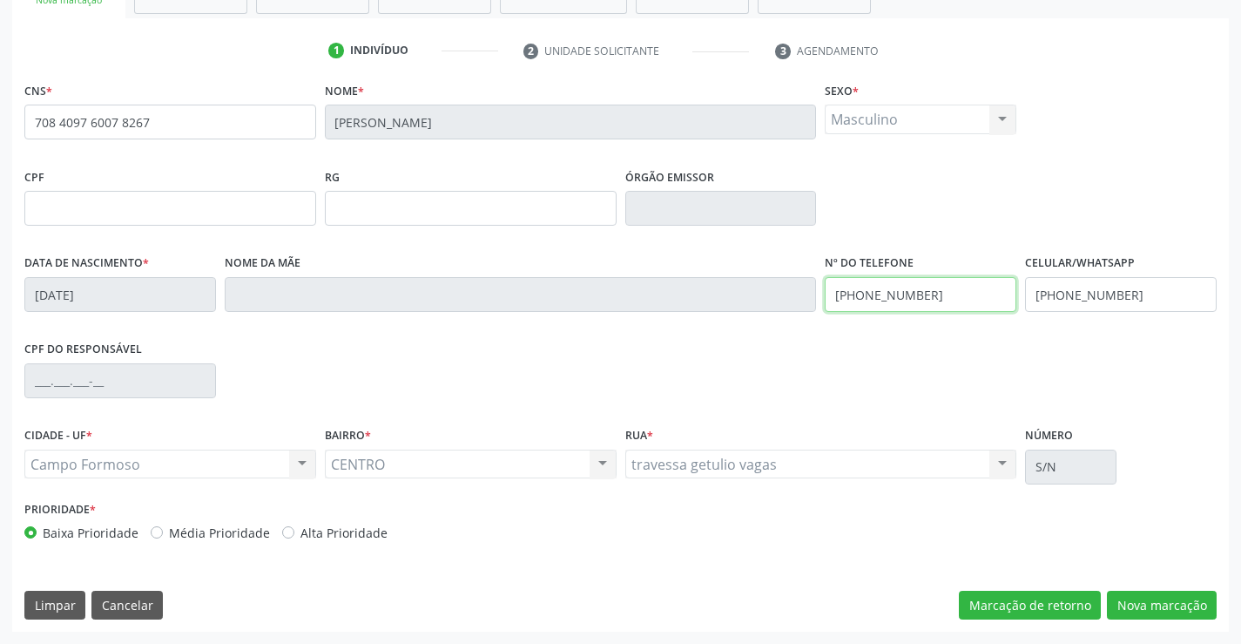
drag, startPoint x: 972, startPoint y: 307, endPoint x: 827, endPoint y: 314, distance: 144.8
click at [827, 314] on fieldset "Nº do Telefone (74) 99194-7550" at bounding box center [921, 287] width 192 height 74
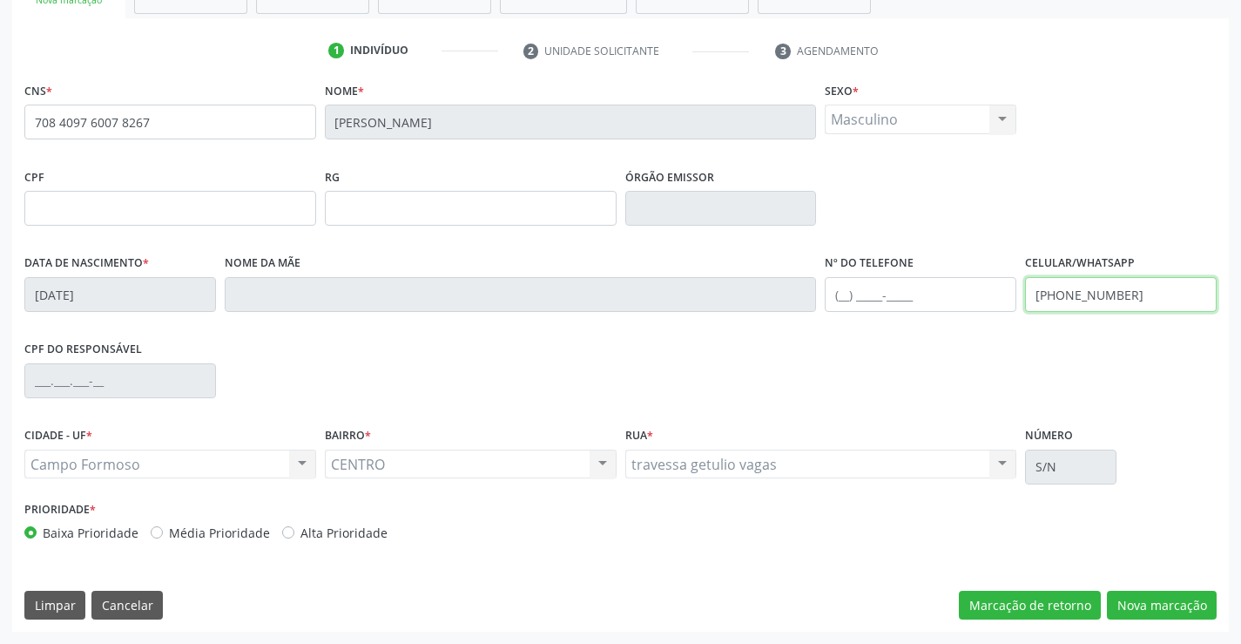
drag, startPoint x: 1130, startPoint y: 295, endPoint x: 1008, endPoint y: 298, distance: 122.0
click at [1008, 298] on div "Data de nascimento * 04/01/1992 Nome da mãe Nº do Telefone Celular/WhatsApp (74…" at bounding box center [620, 293] width 1201 height 86
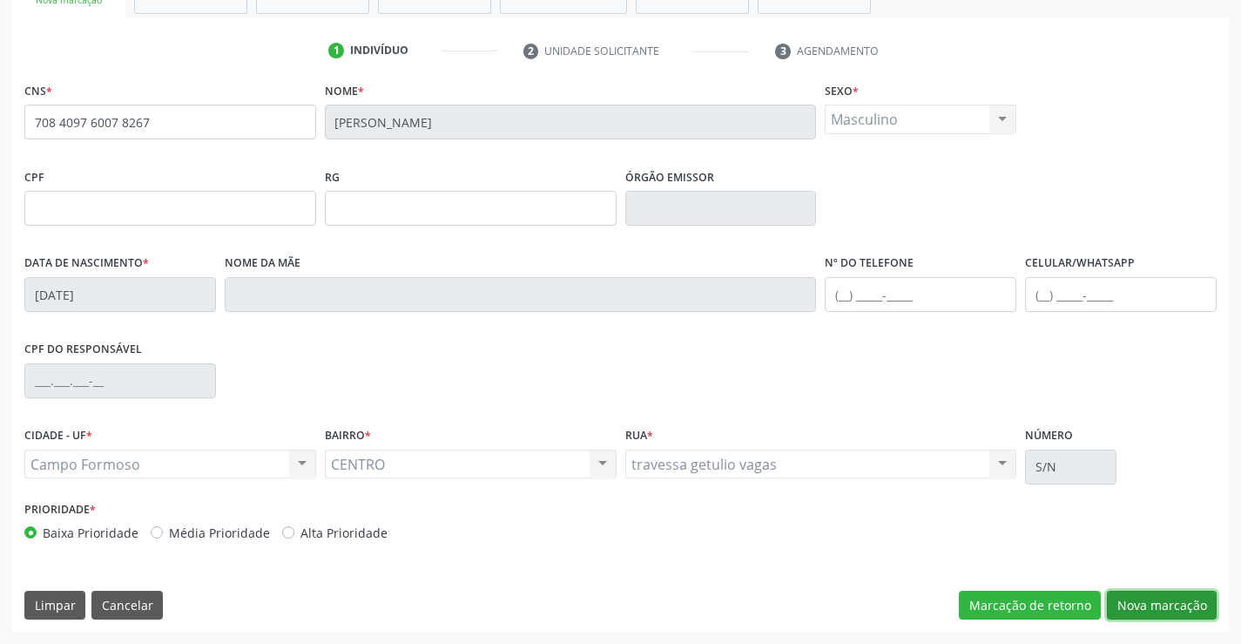
click at [1151, 597] on button "Nova marcação" at bounding box center [1162, 606] width 110 height 30
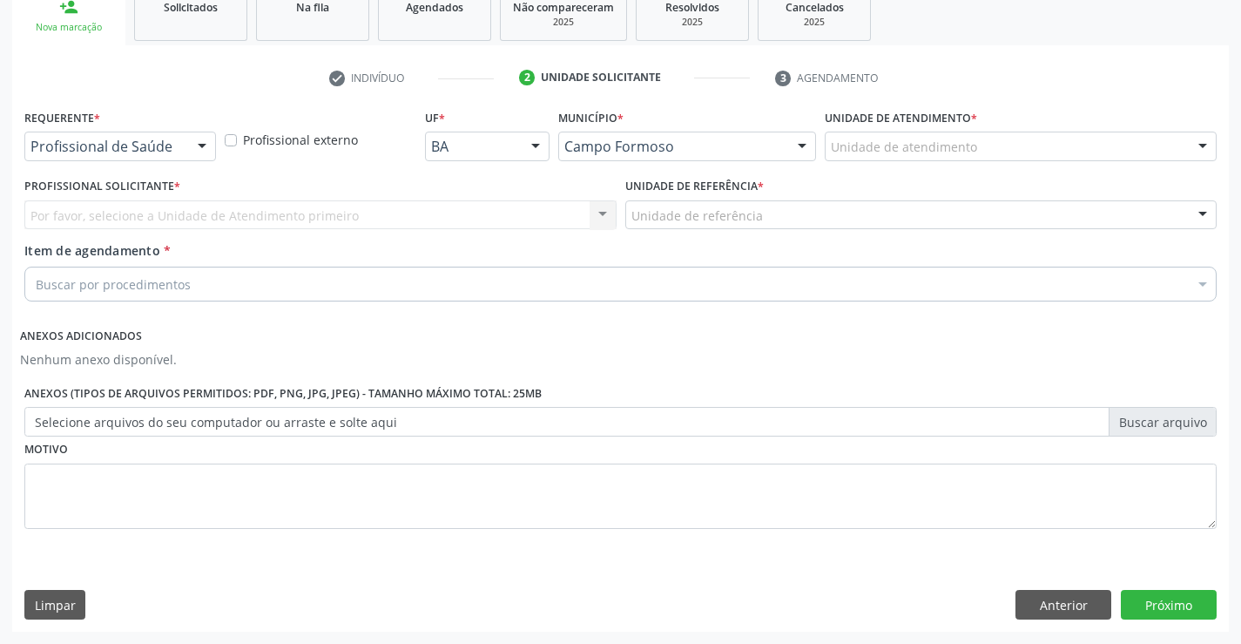
click at [135, 137] on div "Profissional de Saúde" at bounding box center [120, 147] width 192 height 30
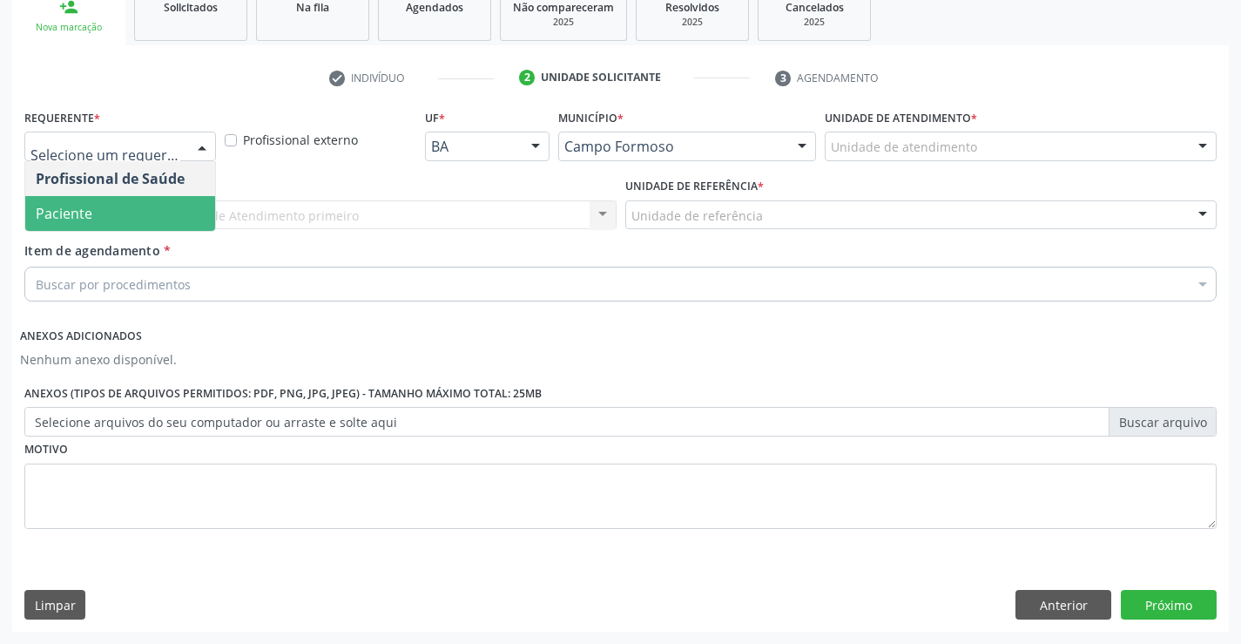
click at [127, 214] on span "Paciente" at bounding box center [120, 213] width 190 height 35
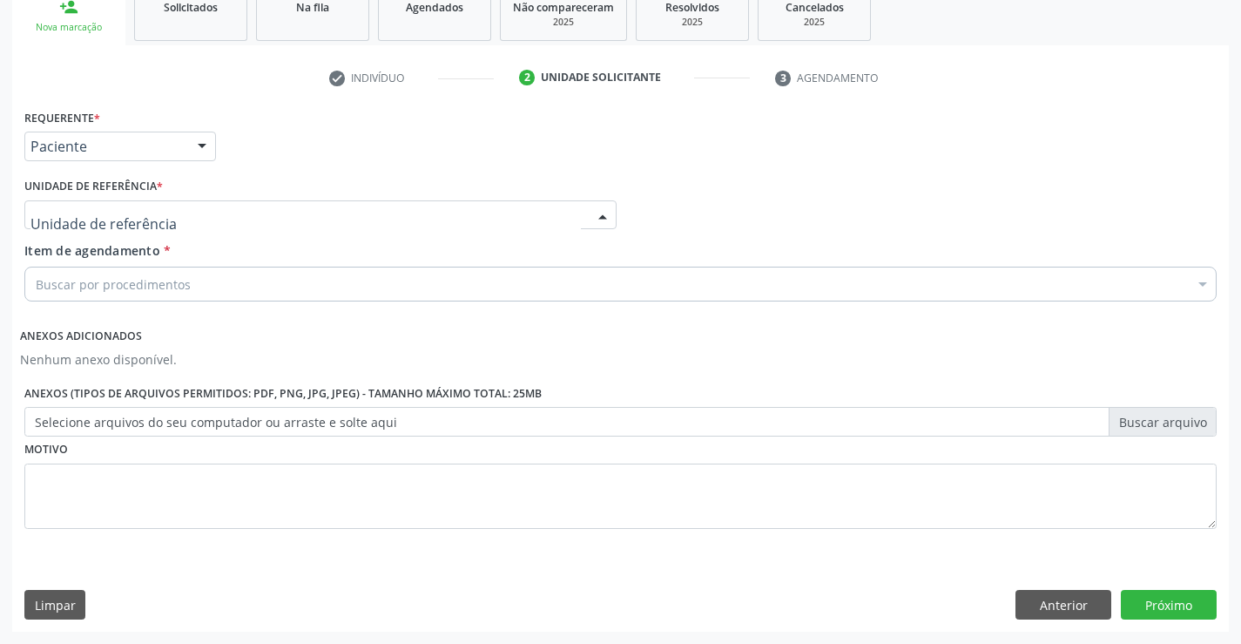
drag, startPoint x: 256, startPoint y: 209, endPoint x: 266, endPoint y: 298, distance: 89.4
click at [256, 211] on div at bounding box center [320, 215] width 592 height 30
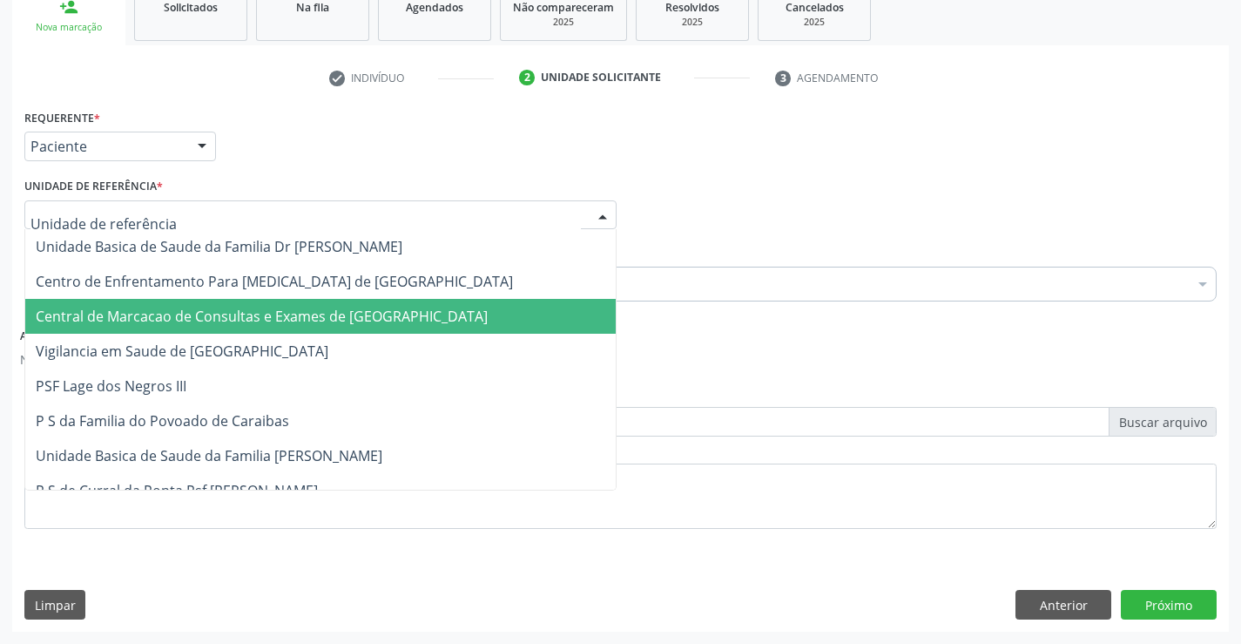
click at [267, 299] on span "Central de Marcacao de Consultas e Exames de Campo Formoso" at bounding box center [320, 316] width 591 height 35
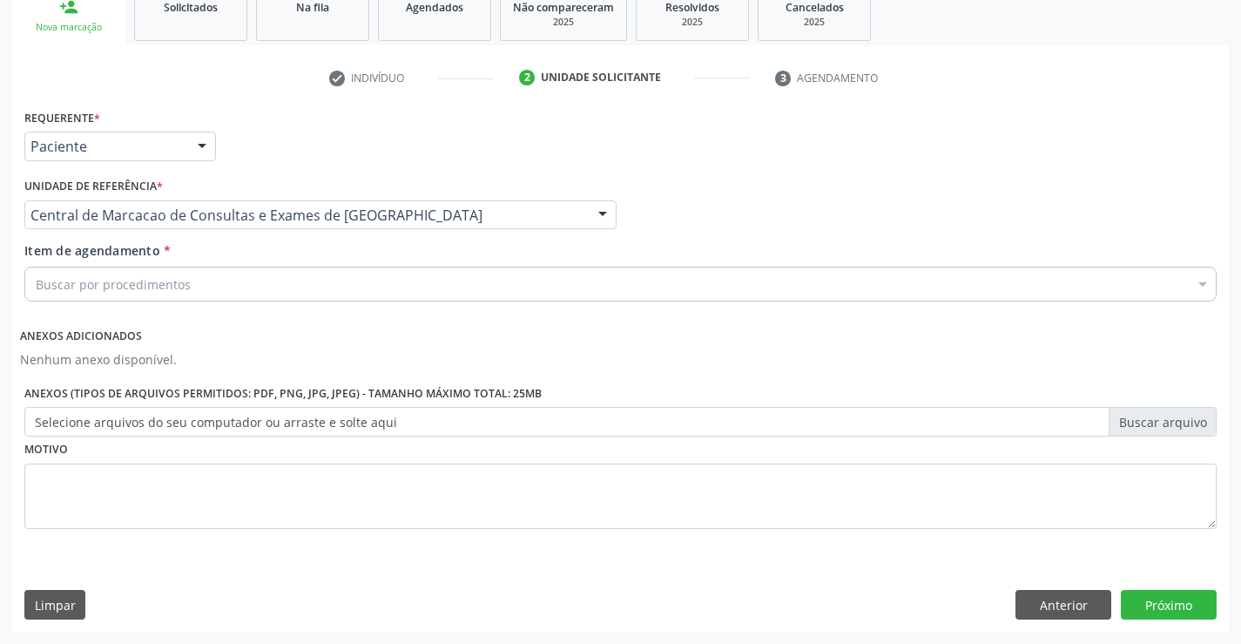
click at [352, 285] on div "Buscar por procedimentos" at bounding box center [620, 284] width 1192 height 35
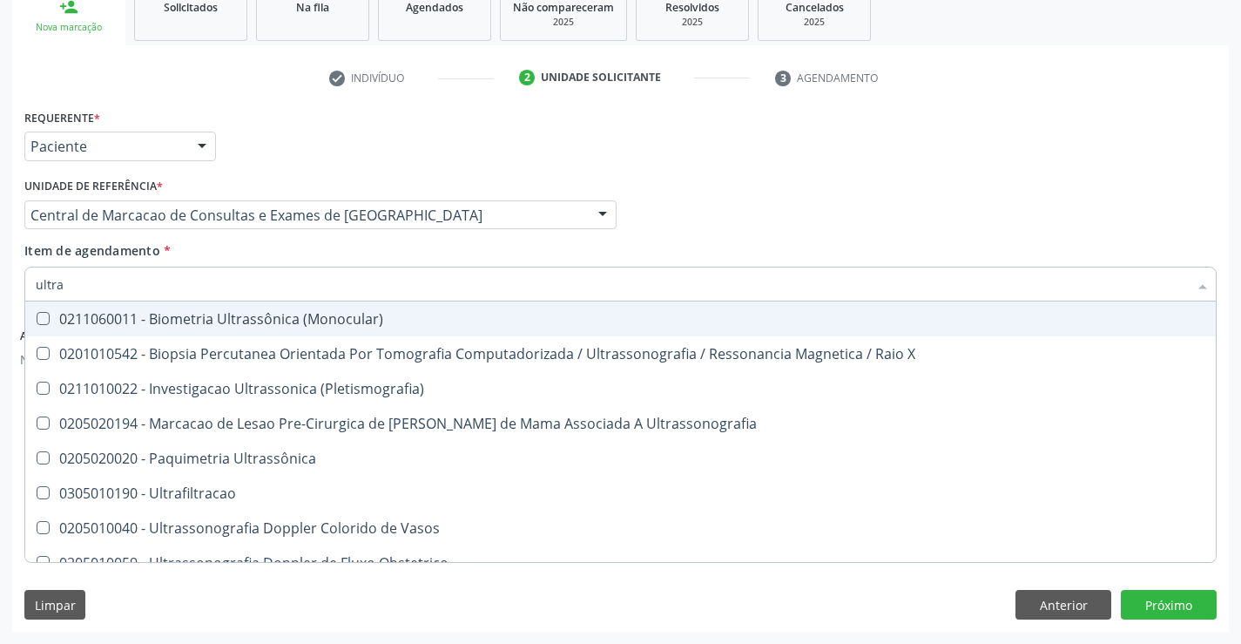
type input "ultras"
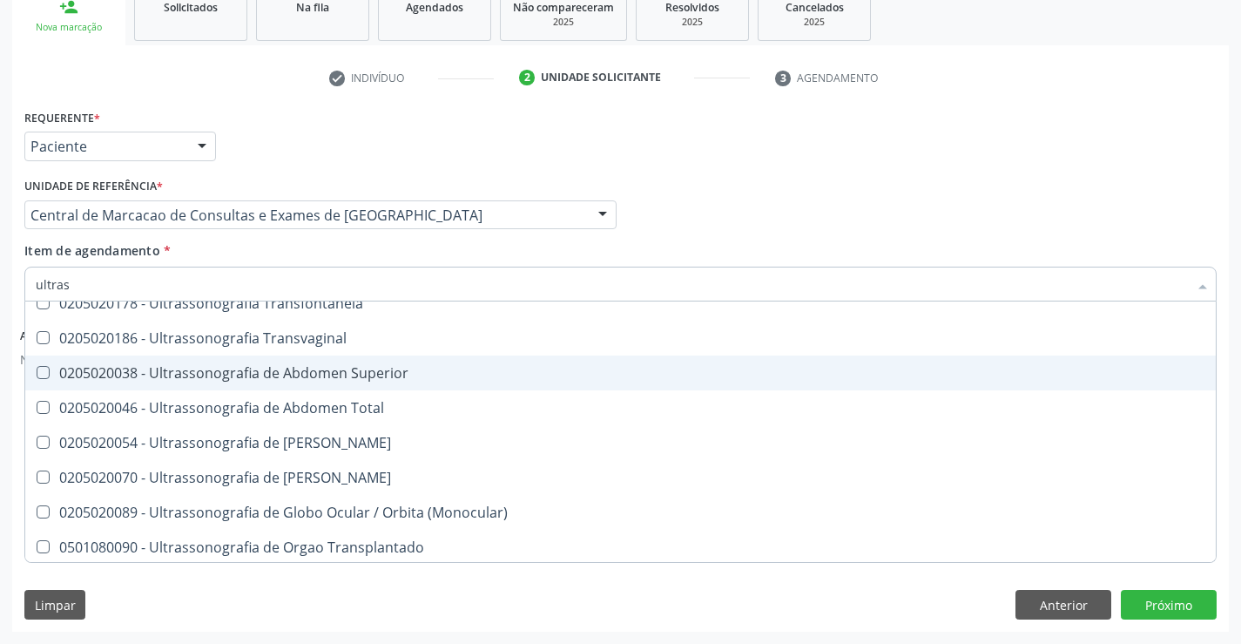
scroll to position [435, 0]
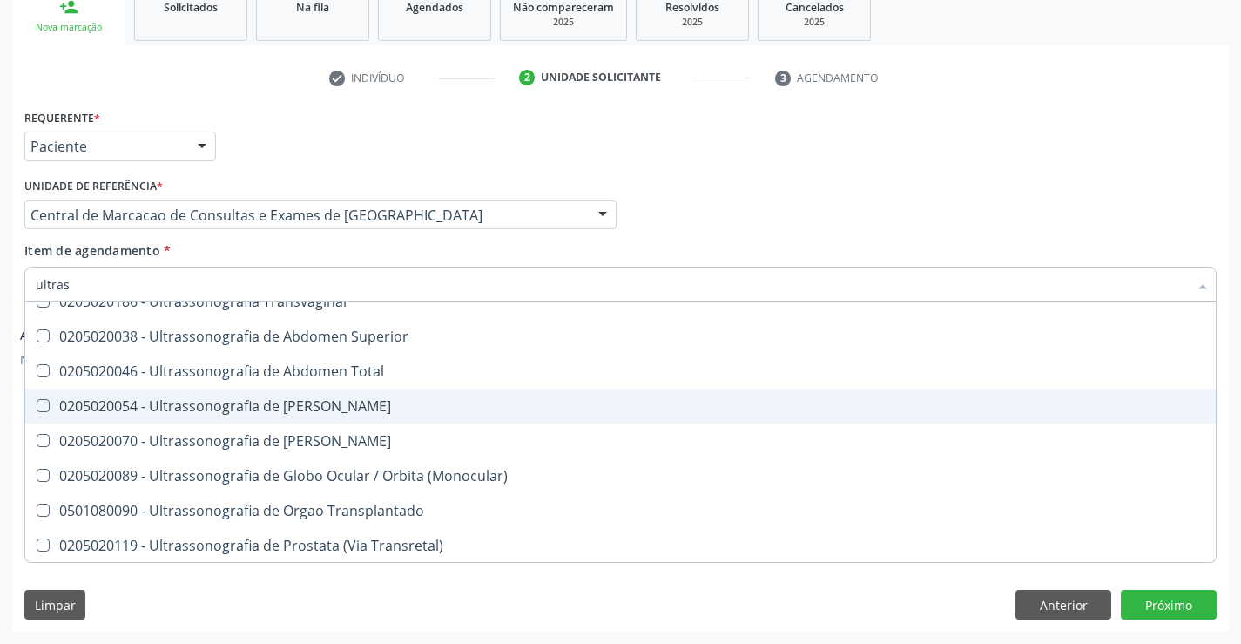
click at [401, 407] on div "0205020054 - Ultrassonografia de Aparelho Urinario" at bounding box center [621, 406] width 1170 height 14
checkbox Urinario "true"
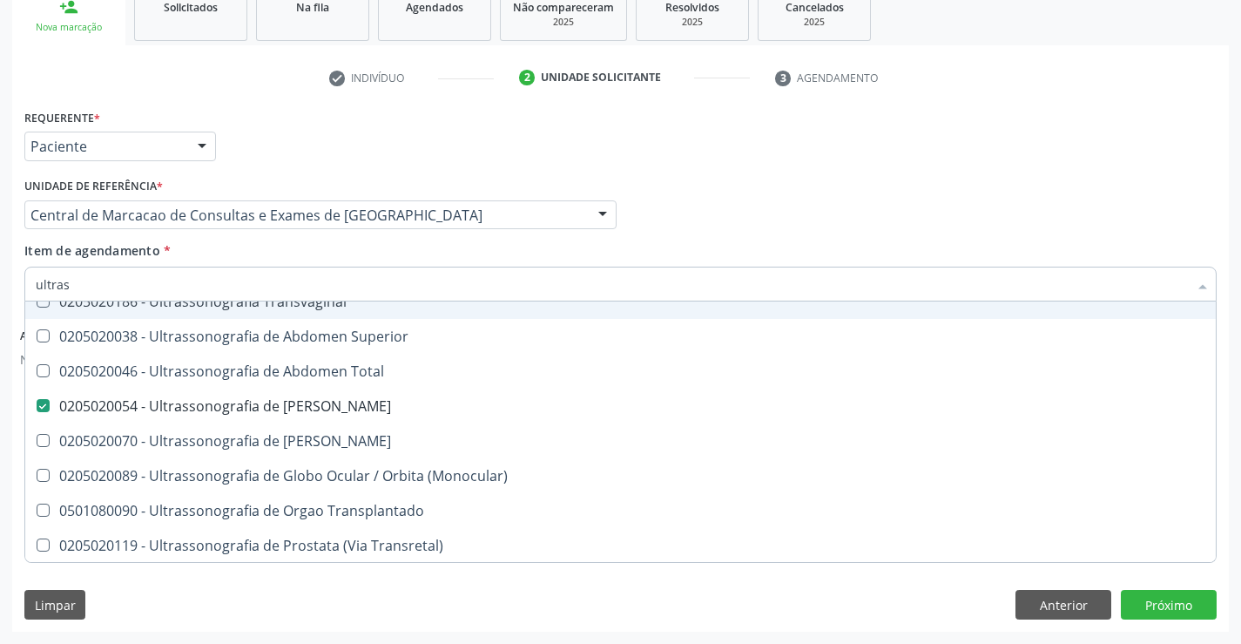
click at [1090, 252] on div "Item de agendamento * ultras Desfazer seleção 0211060011 - Biometria Ultrassôni…" at bounding box center [620, 268] width 1192 height 55
checkbox X "true"
checkbox Urinario "false"
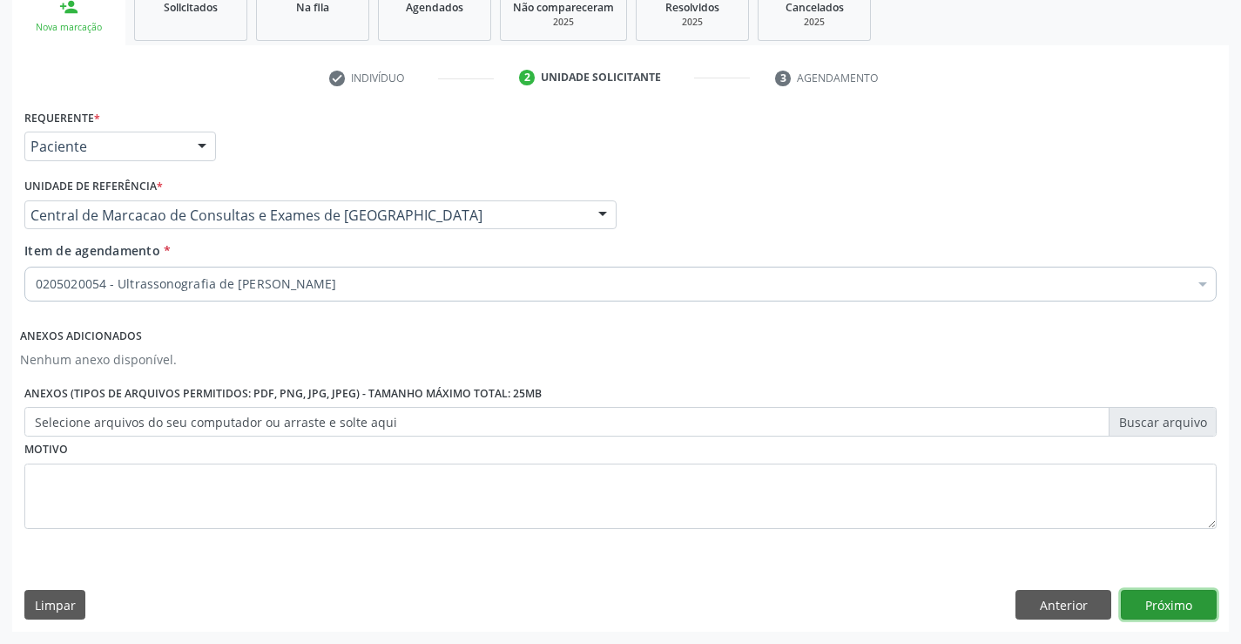
click at [1176, 604] on button "Próximo" at bounding box center [1169, 605] width 96 height 30
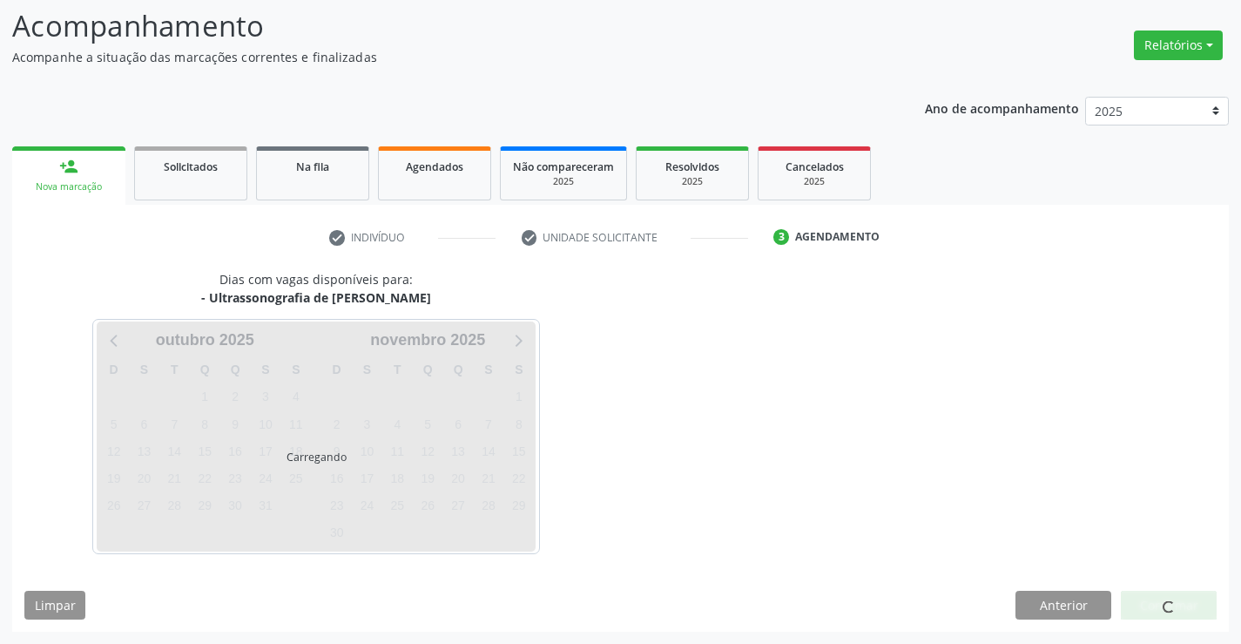
scroll to position [0, 0]
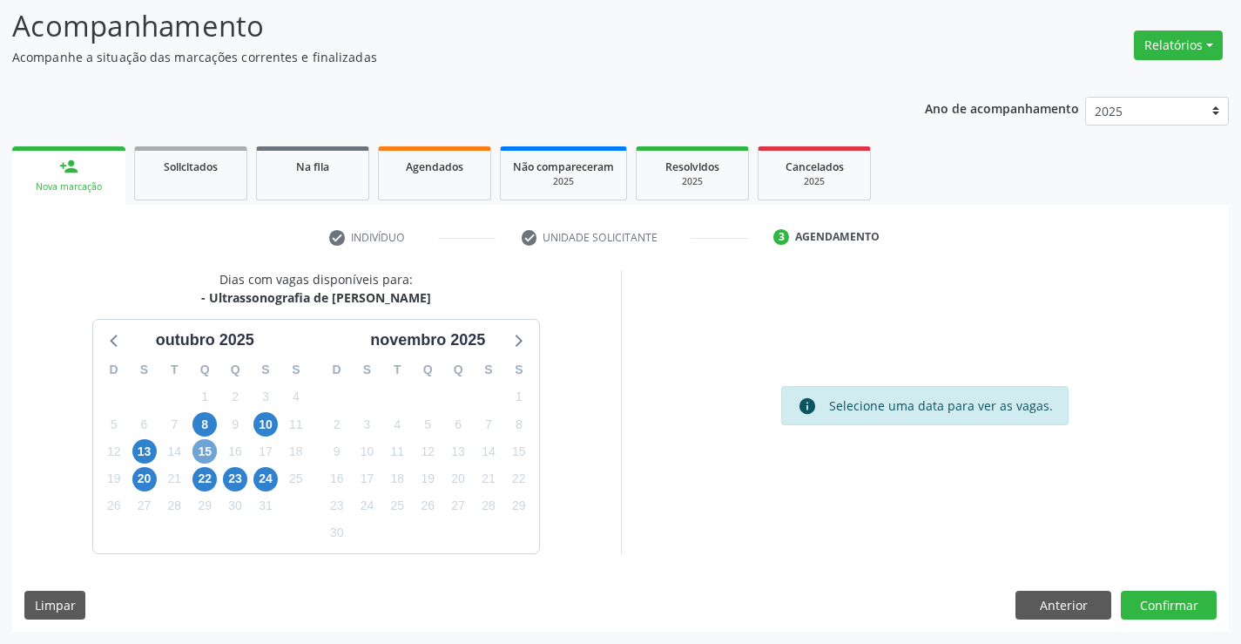
click at [194, 452] on span "15" at bounding box center [204, 451] width 24 height 24
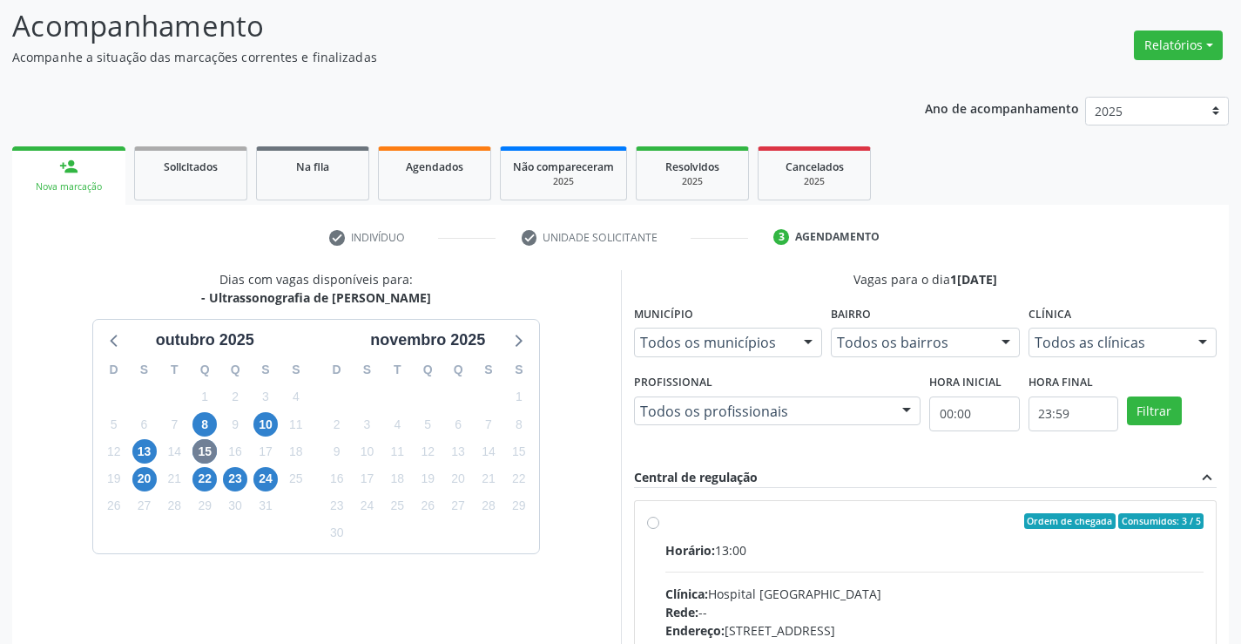
click at [788, 545] on div "Horário: 13:00" at bounding box center [934, 550] width 539 height 18
click at [659, 529] on input "Ordem de chegada Consumidos: 3 / 5 Horário: 13:00 Clínica: Hospital Sao Francis…" at bounding box center [653, 521] width 12 height 16
radio input "true"
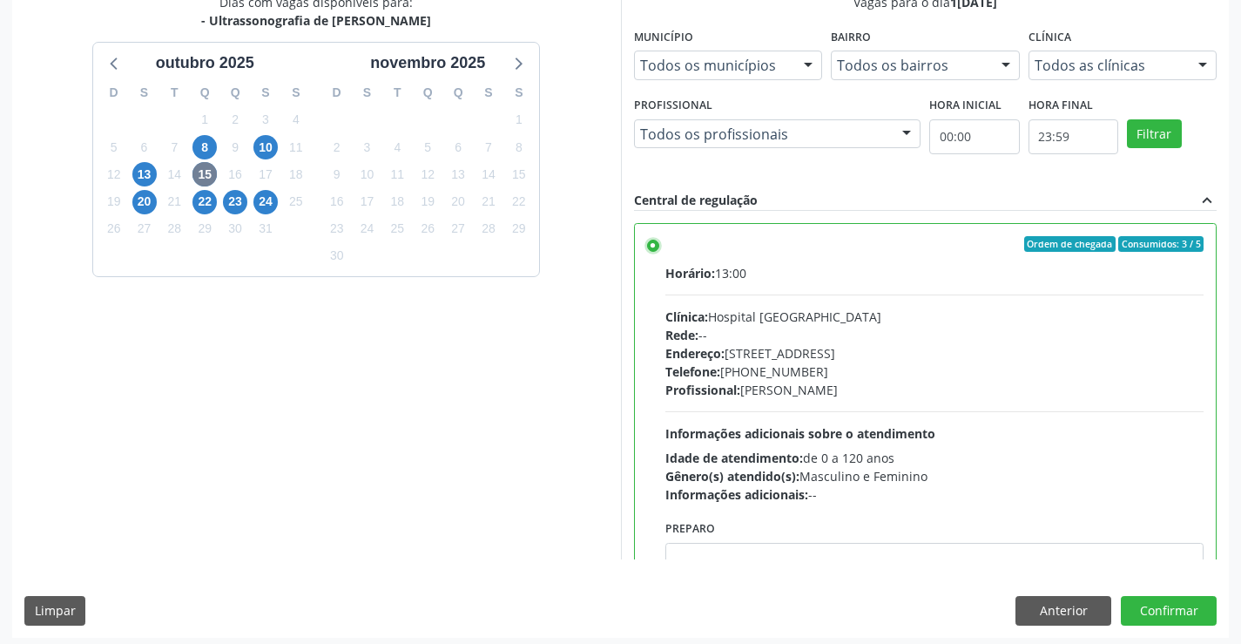
scroll to position [397, 0]
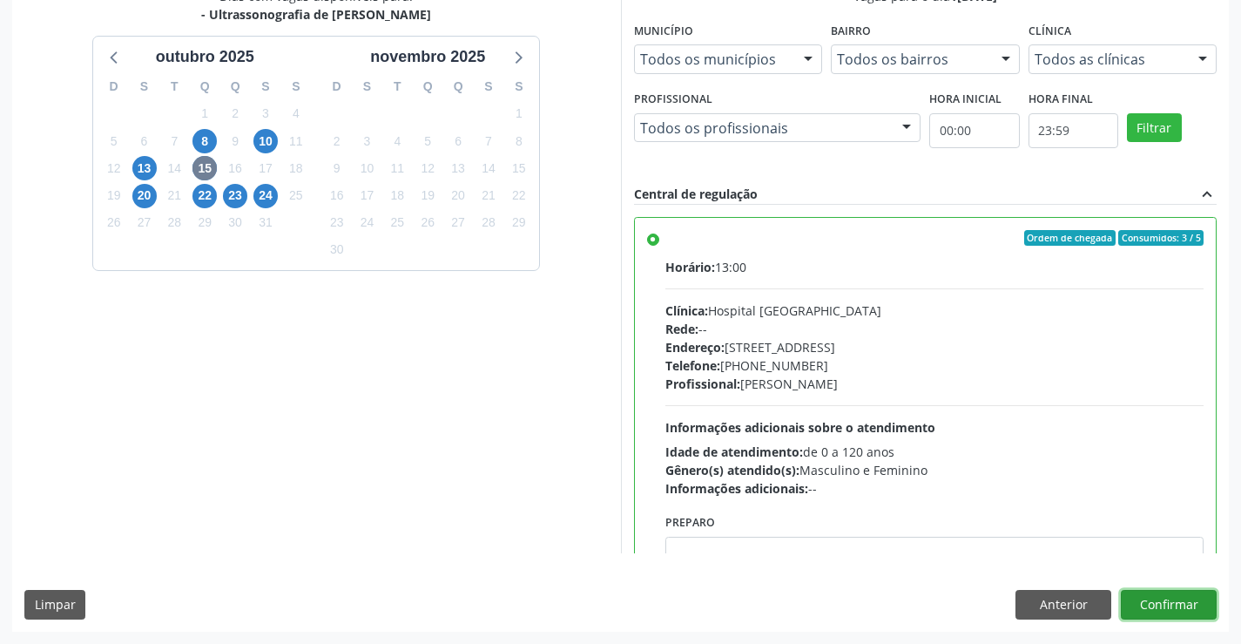
click at [1168, 597] on button "Confirmar" at bounding box center [1169, 605] width 96 height 30
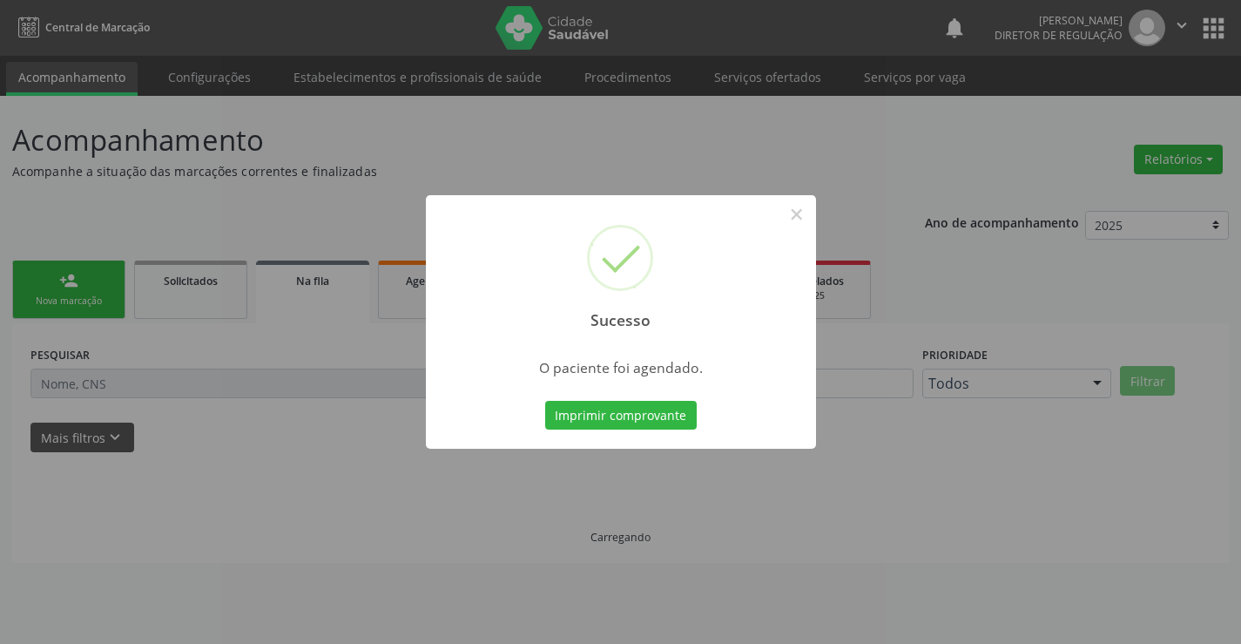
scroll to position [0, 0]
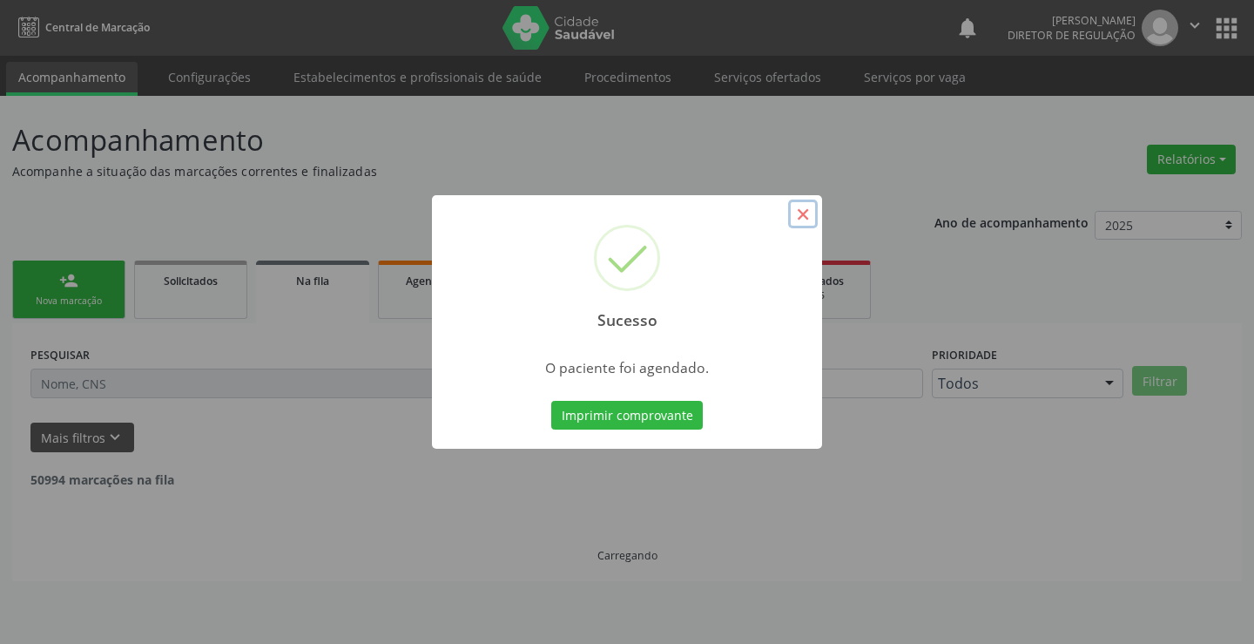
click at [808, 213] on button "×" at bounding box center [803, 214] width 30 height 30
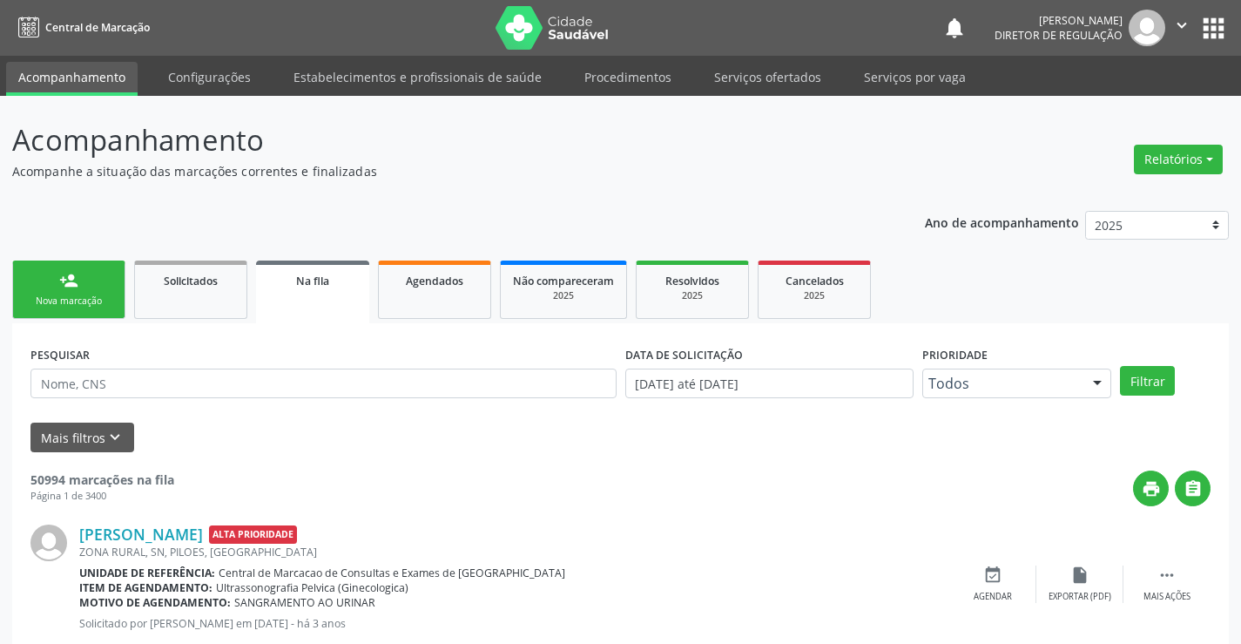
click at [65, 295] on div "Nova marcação" at bounding box center [68, 300] width 87 height 13
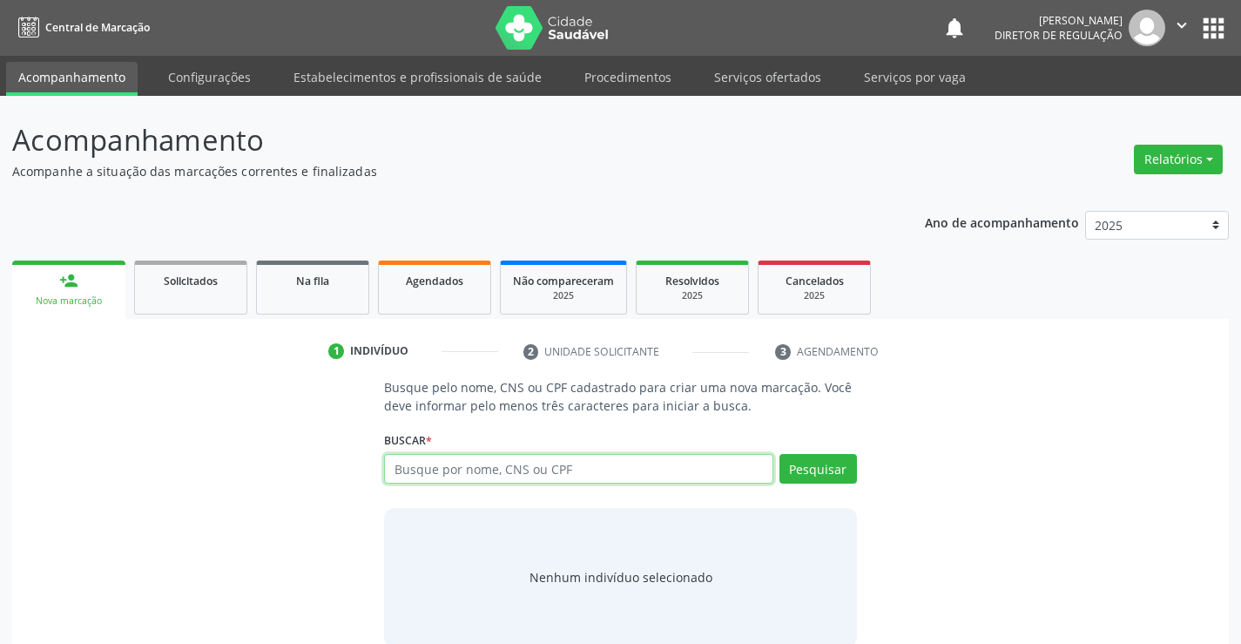
click at [425, 461] on input "text" at bounding box center [578, 469] width 388 height 30
type input "704004136357270"
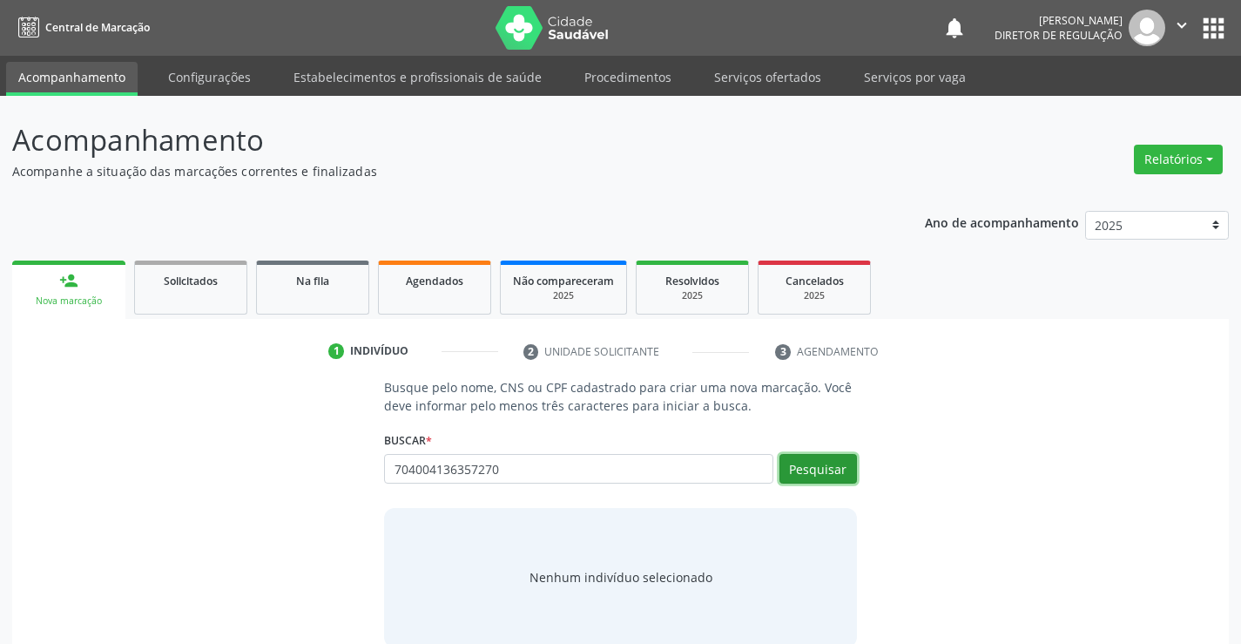
click at [813, 477] on button "Pesquisar" at bounding box center [819, 469] width 78 height 30
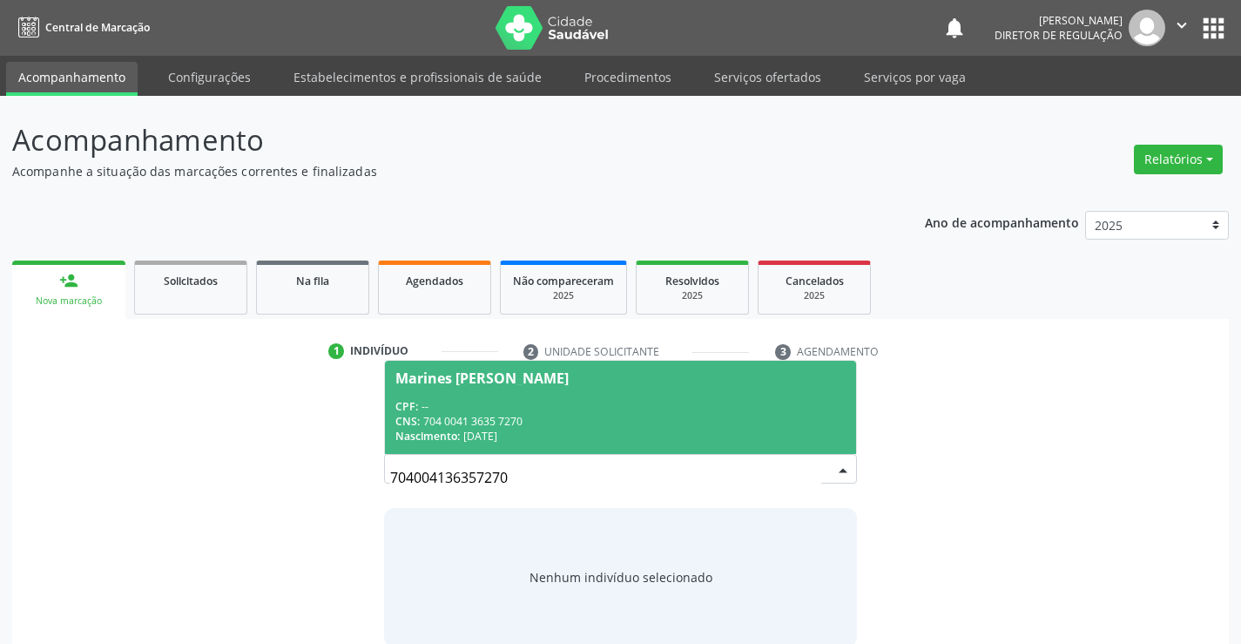
click at [655, 431] on div "Nascimento: 23/07/1980" at bounding box center [619, 436] width 449 height 15
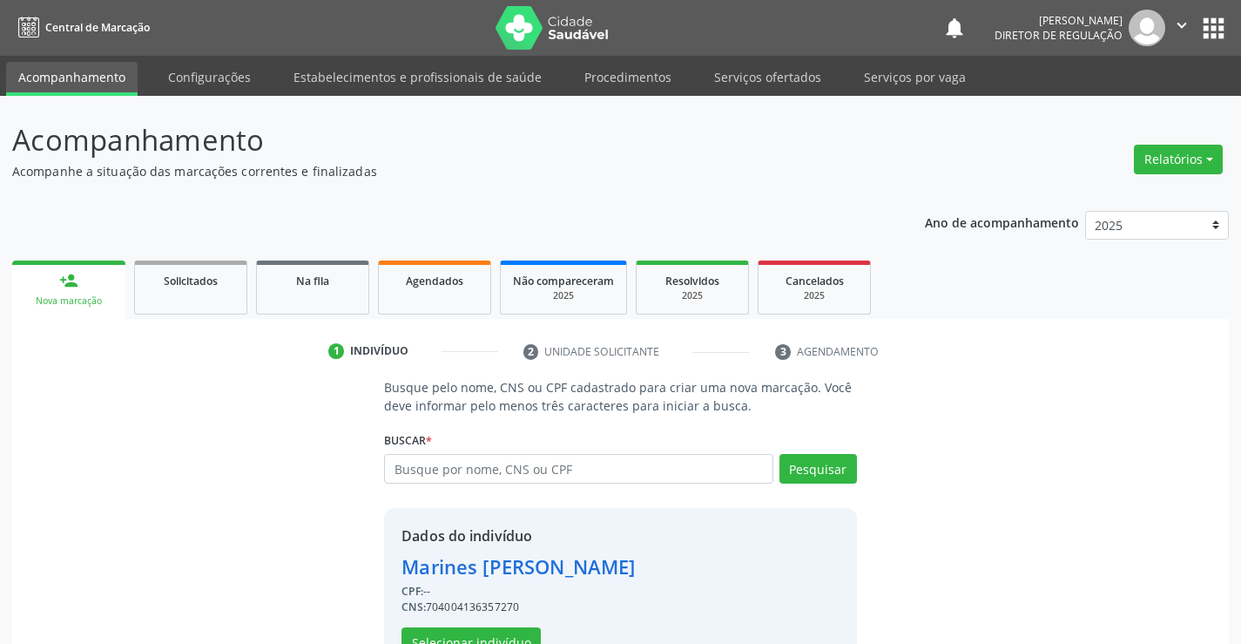
scroll to position [55, 0]
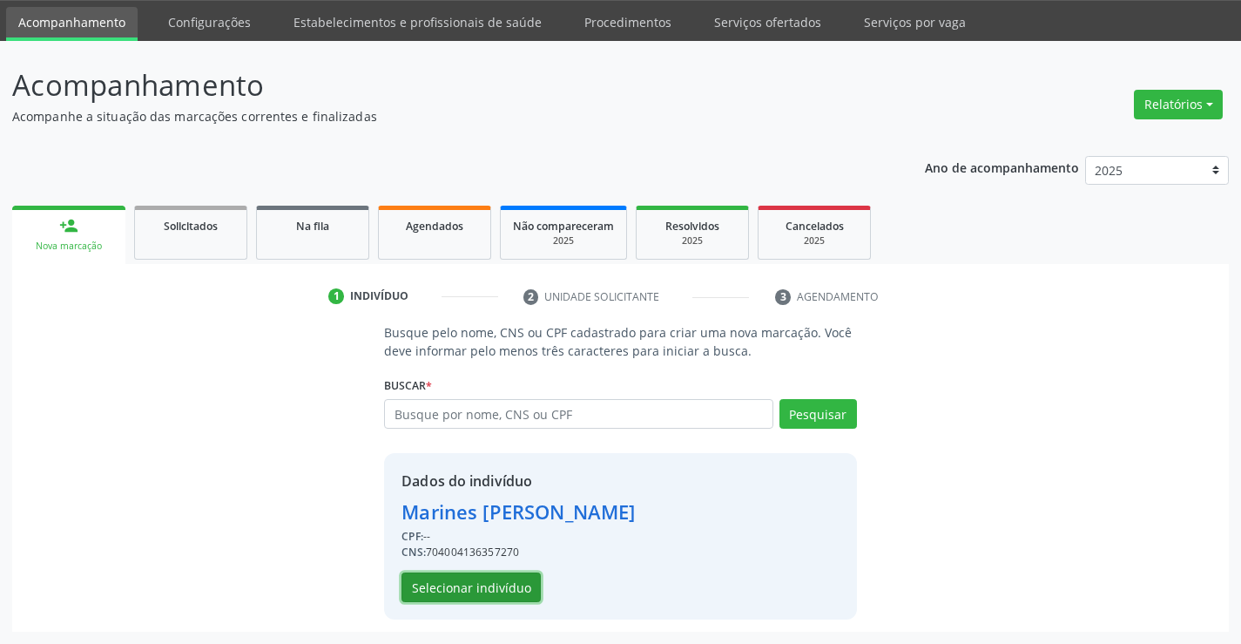
click at [469, 594] on button "Selecionar indivíduo" at bounding box center [471, 587] width 139 height 30
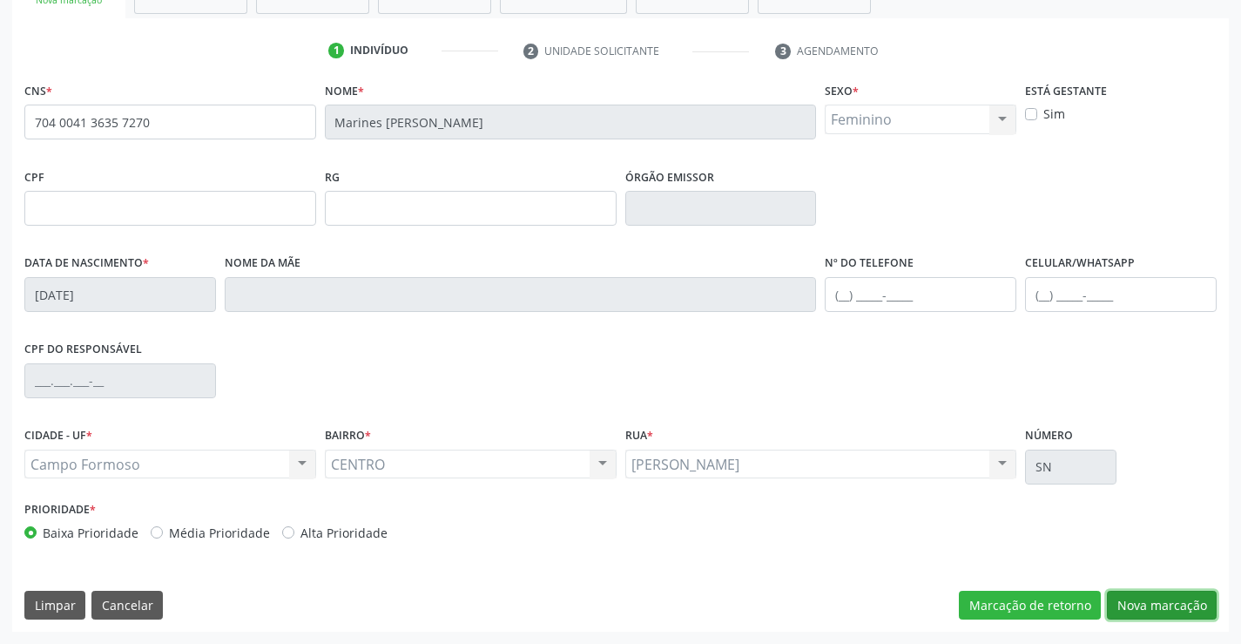
click at [1166, 603] on button "Nova marcação" at bounding box center [1162, 606] width 110 height 30
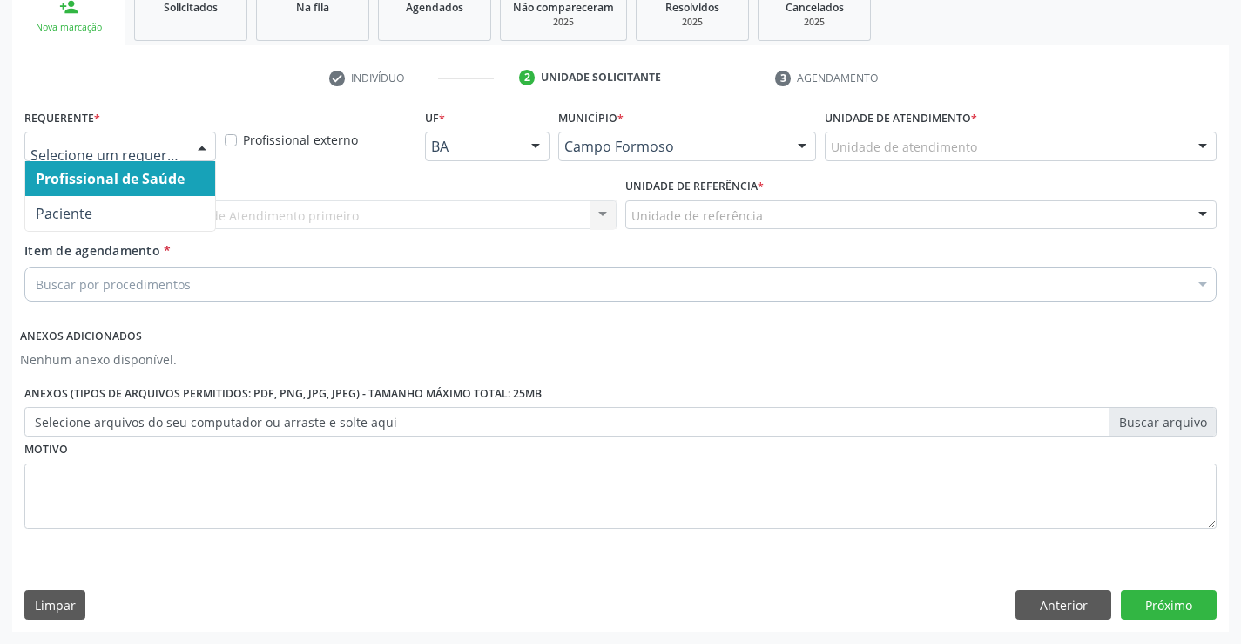
click at [111, 160] on div "Profissional de Saúde Paciente Nenhum resultado encontrado para: " " Não há nen…" at bounding box center [120, 147] width 192 height 30
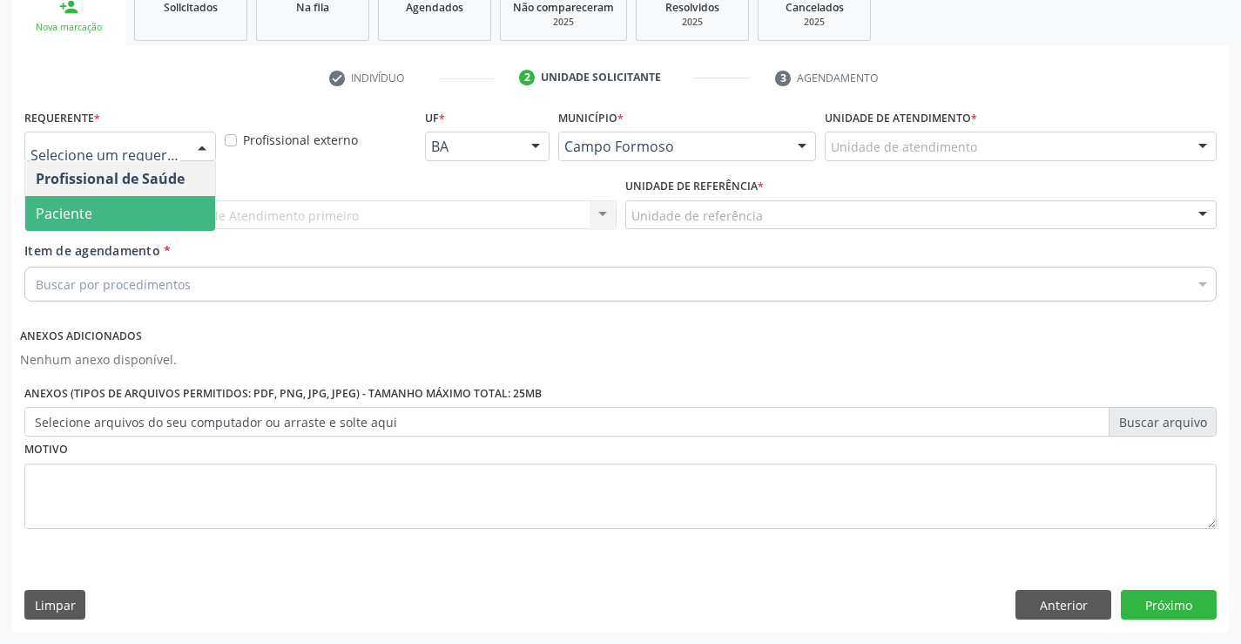
drag, startPoint x: 135, startPoint y: 210, endPoint x: 258, endPoint y: 210, distance: 122.8
click at [136, 210] on span "Paciente" at bounding box center [120, 213] width 190 height 35
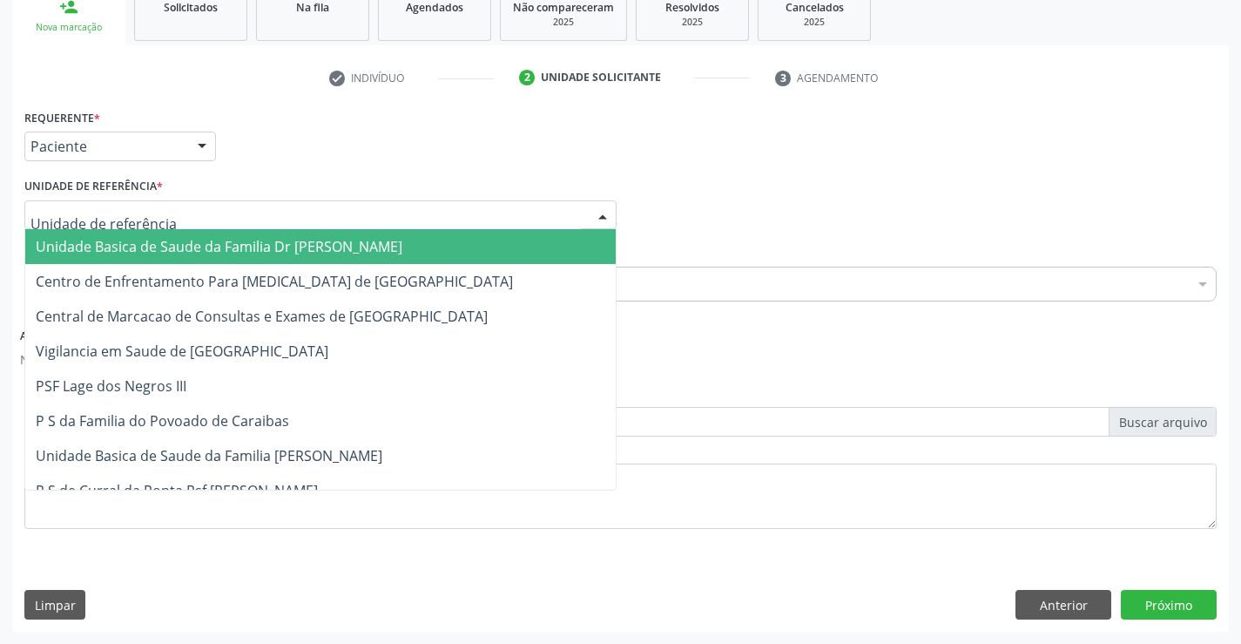
drag, startPoint x: 270, startPoint y: 208, endPoint x: 306, endPoint y: 285, distance: 84.6
click at [273, 210] on div at bounding box center [320, 215] width 592 height 30
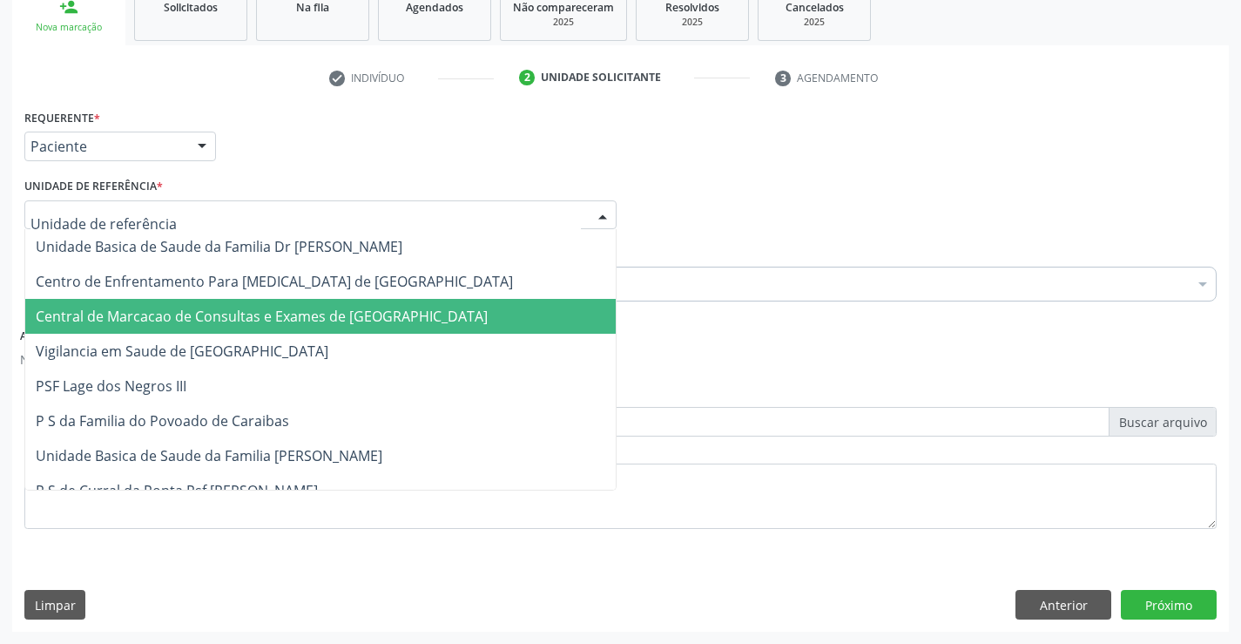
drag, startPoint x: 307, startPoint y: 305, endPoint x: 323, endPoint y: 283, distance: 27.3
click at [307, 305] on span "Central de Marcacao de Consultas e Exames de Campo Formoso" at bounding box center [320, 316] width 591 height 35
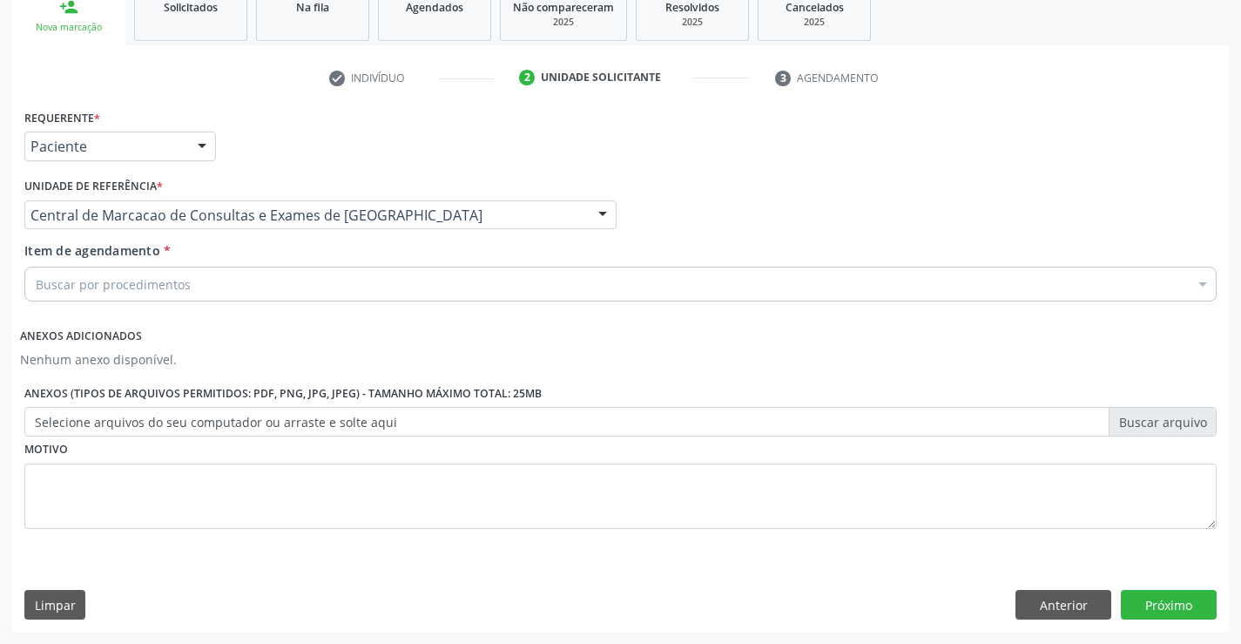
click at [323, 282] on div "Buscar por procedimentos" at bounding box center [620, 284] width 1192 height 35
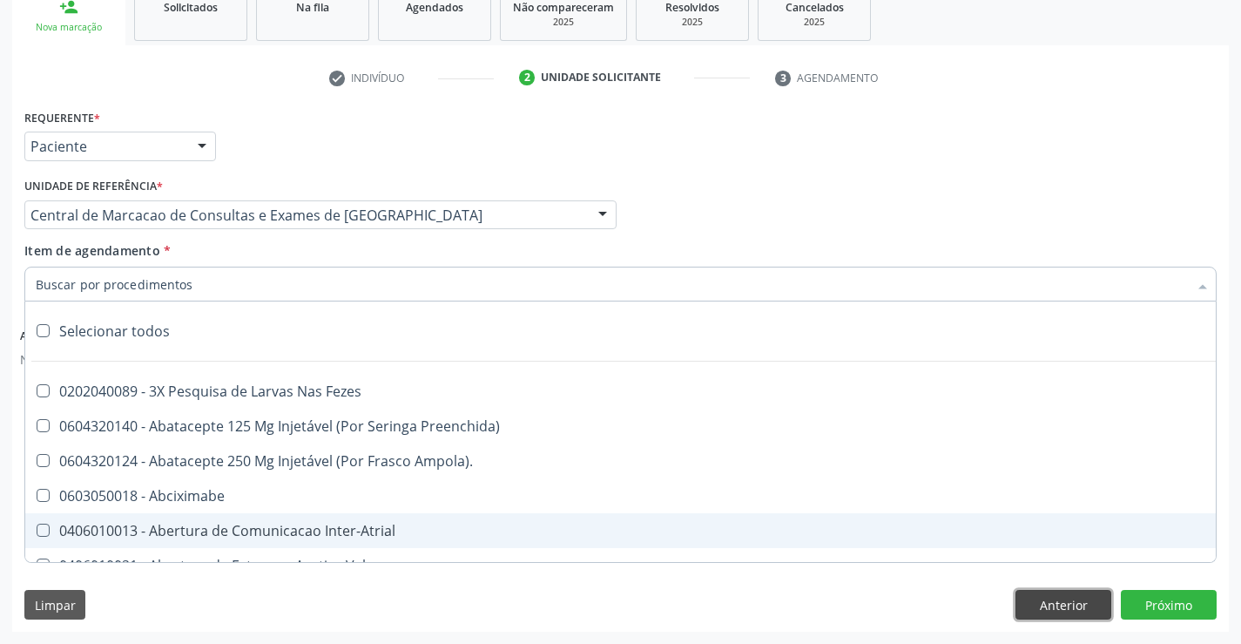
click at [1054, 596] on button "Anterior" at bounding box center [1064, 605] width 96 height 30
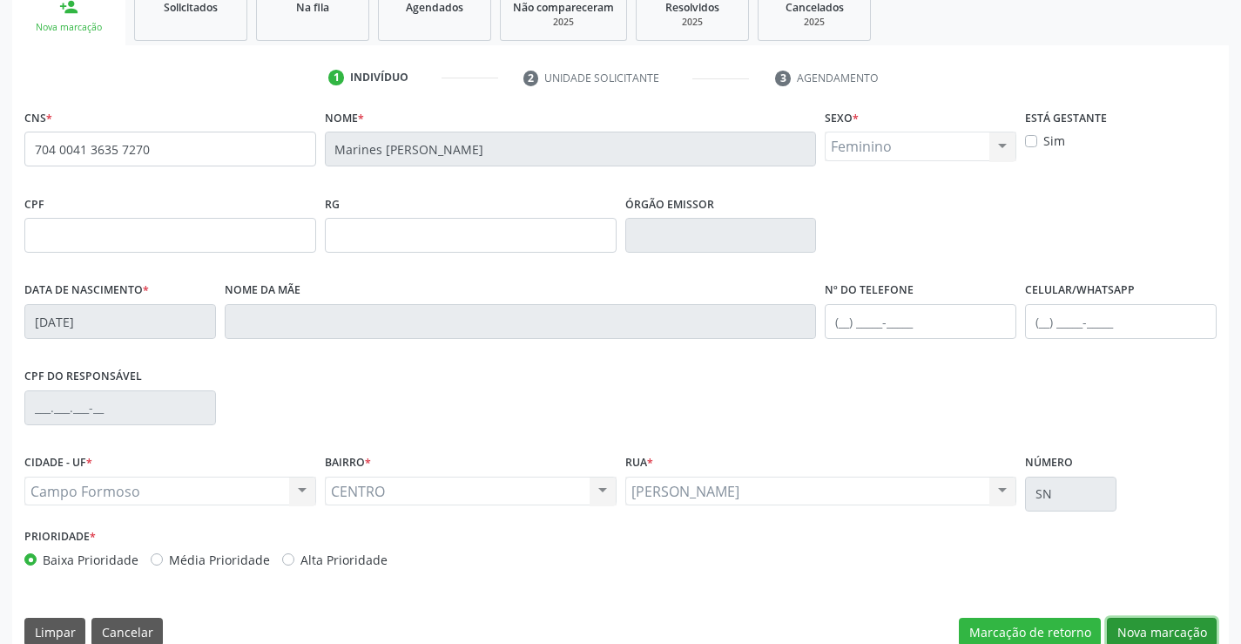
click at [1151, 626] on button "Nova marcação" at bounding box center [1162, 633] width 110 height 30
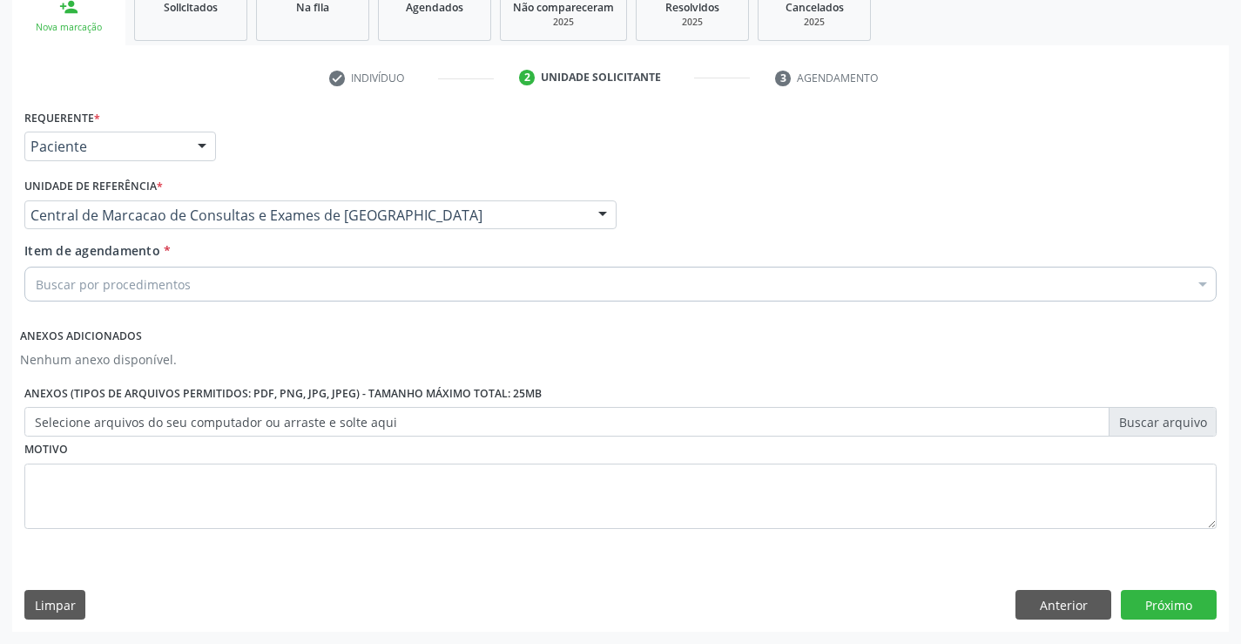
click at [273, 279] on div "Buscar por procedimentos" at bounding box center [620, 284] width 1192 height 35
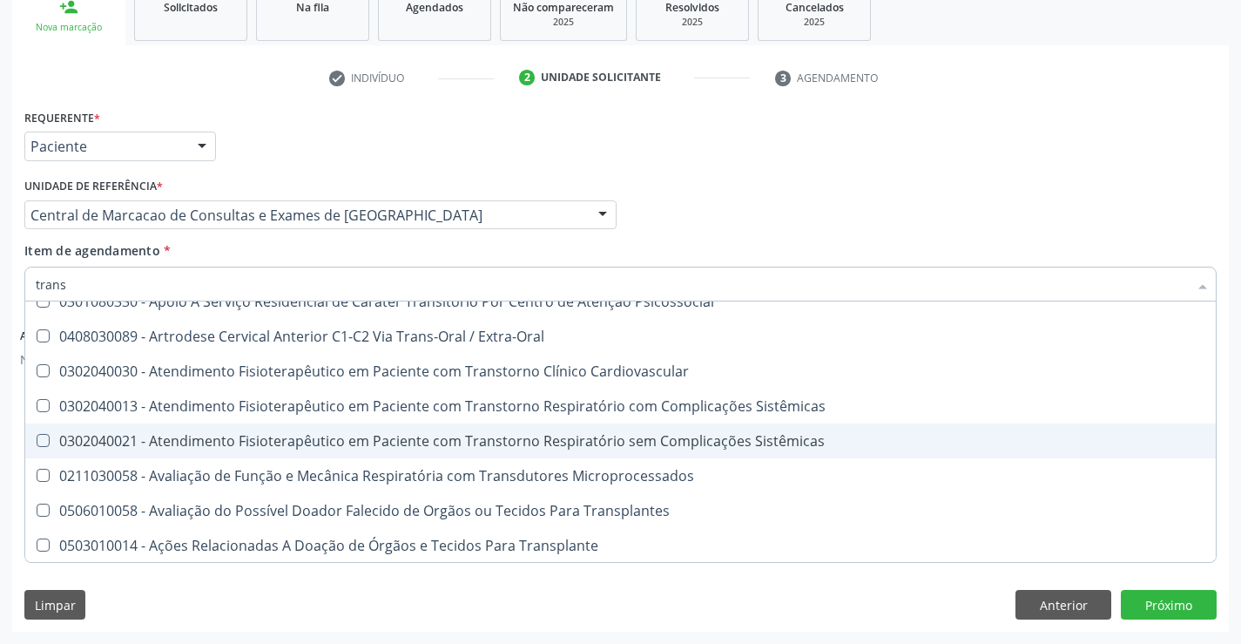
scroll to position [435, 0]
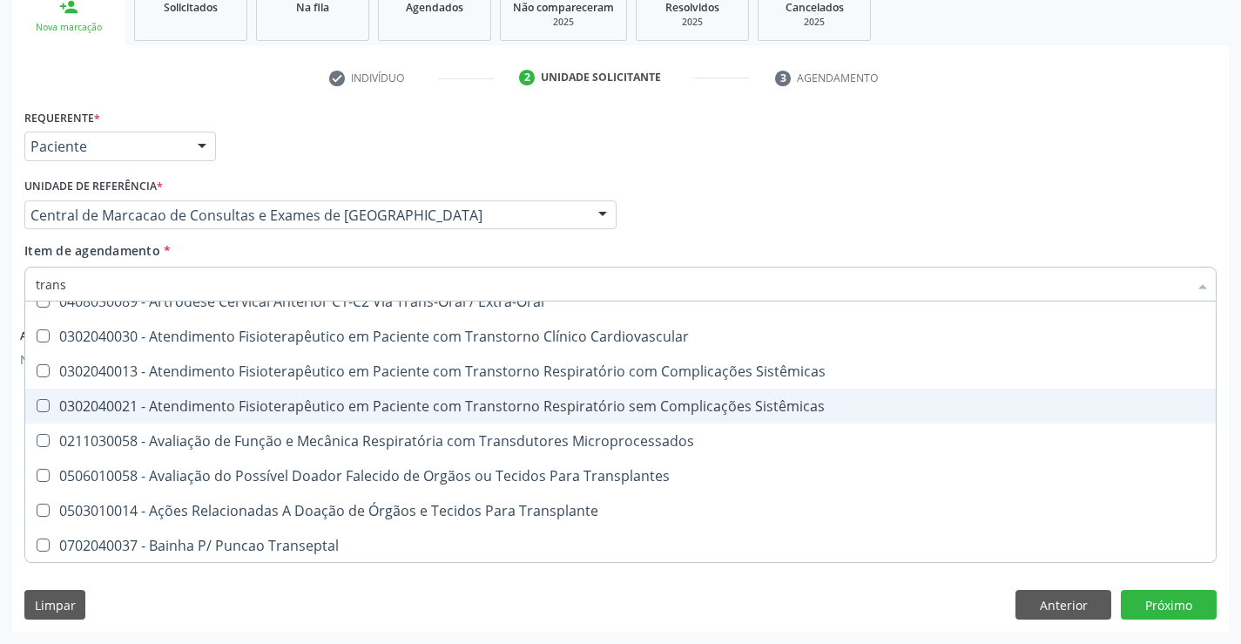
type input "TRANSVA"
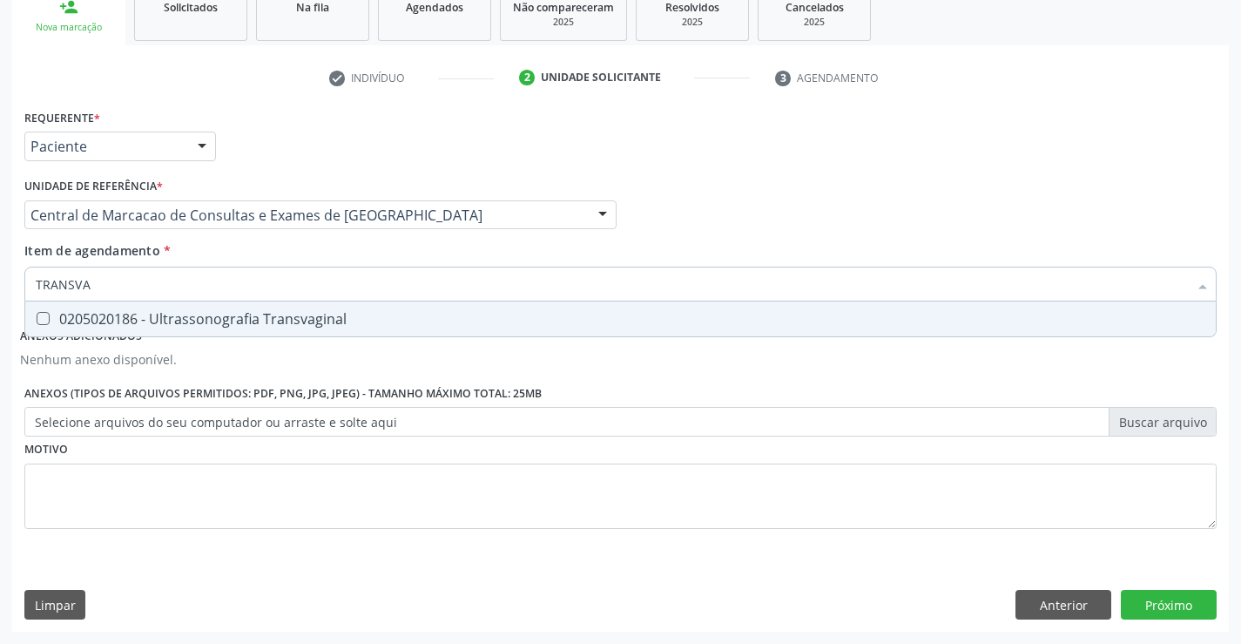
click at [288, 326] on div "0205020186 - Ultrassonografia Transvaginal" at bounding box center [621, 319] width 1170 height 14
checkbox Transvaginal "true"
click at [1131, 604] on button "Próximo" at bounding box center [1169, 605] width 96 height 30
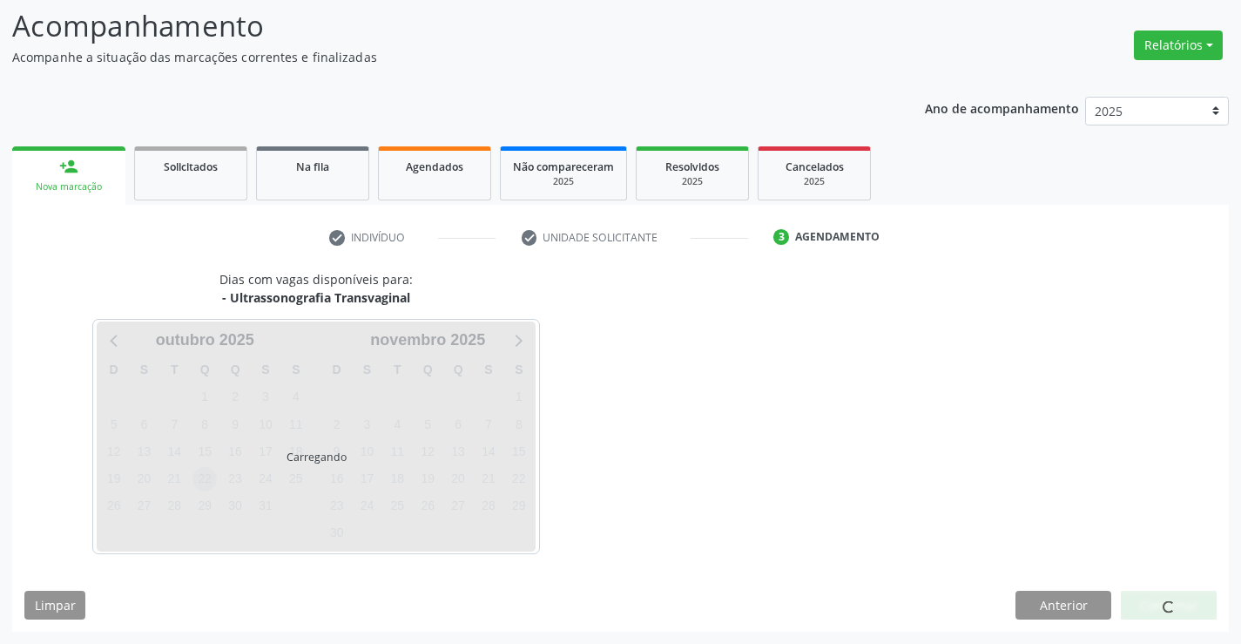
scroll to position [114, 0]
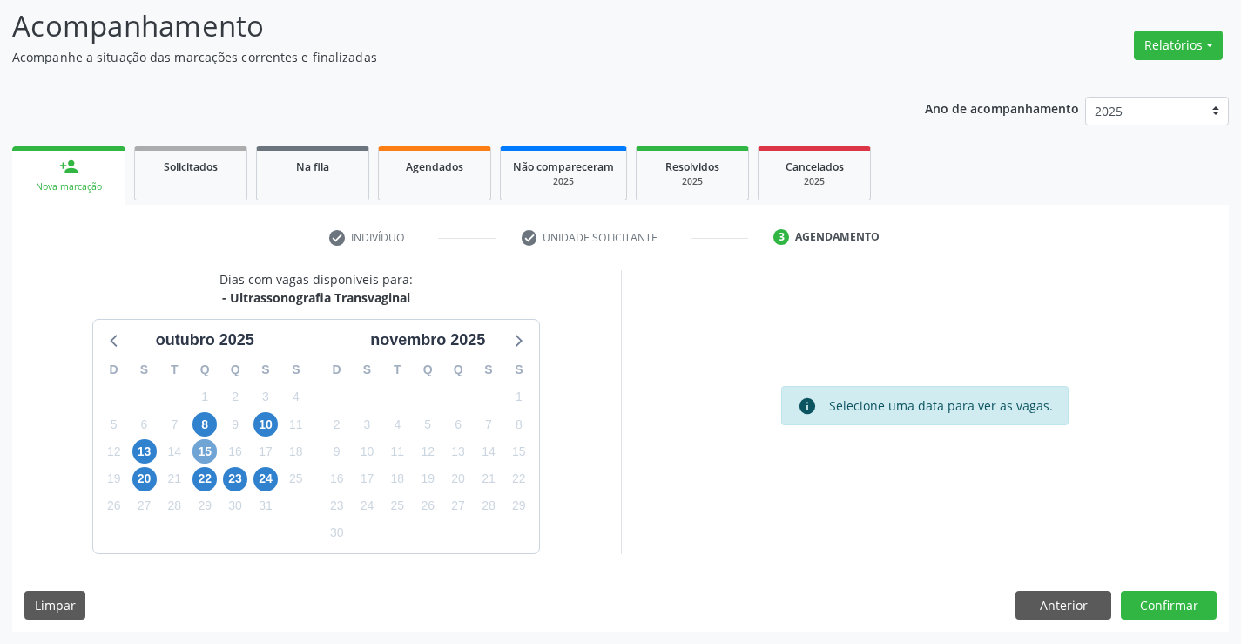
click at [205, 458] on span "15" at bounding box center [204, 451] width 24 height 24
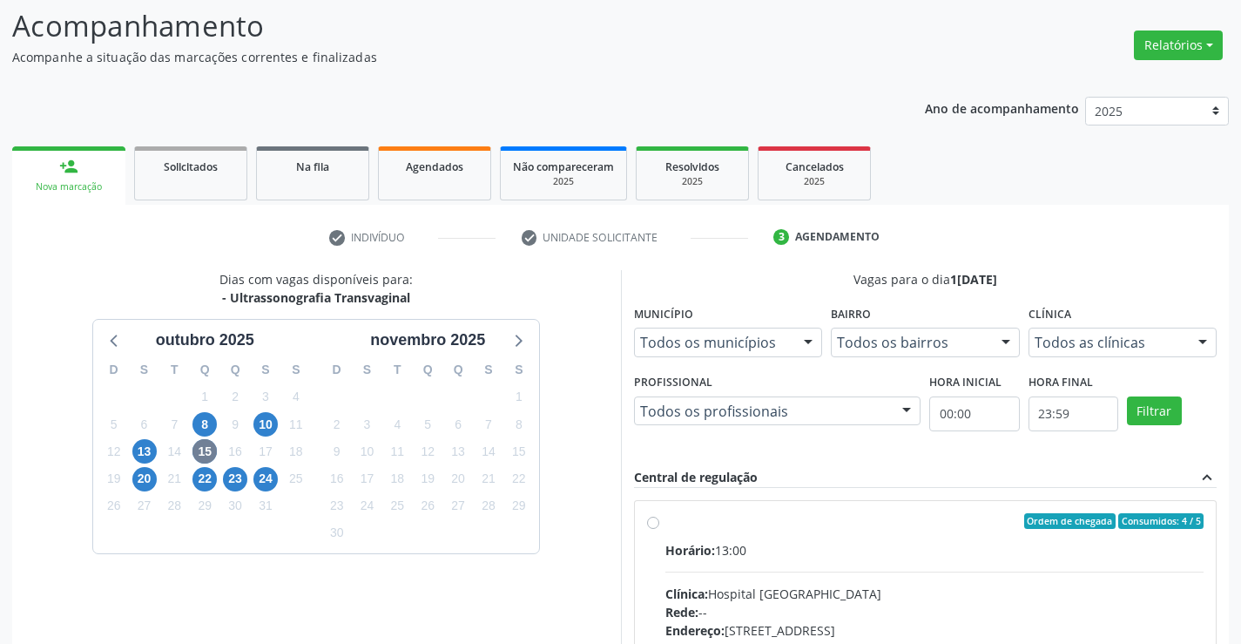
drag, startPoint x: 825, startPoint y: 549, endPoint x: 1253, endPoint y: 530, distance: 428.9
click at [829, 548] on div "Horário: 13:00" at bounding box center [934, 550] width 539 height 18
click at [659, 529] on input "Ordem de chegada Consumidos: 4 / 5 Horário: 13:00 Clínica: Hospital Sao Francis…" at bounding box center [653, 521] width 12 height 16
radio input "true"
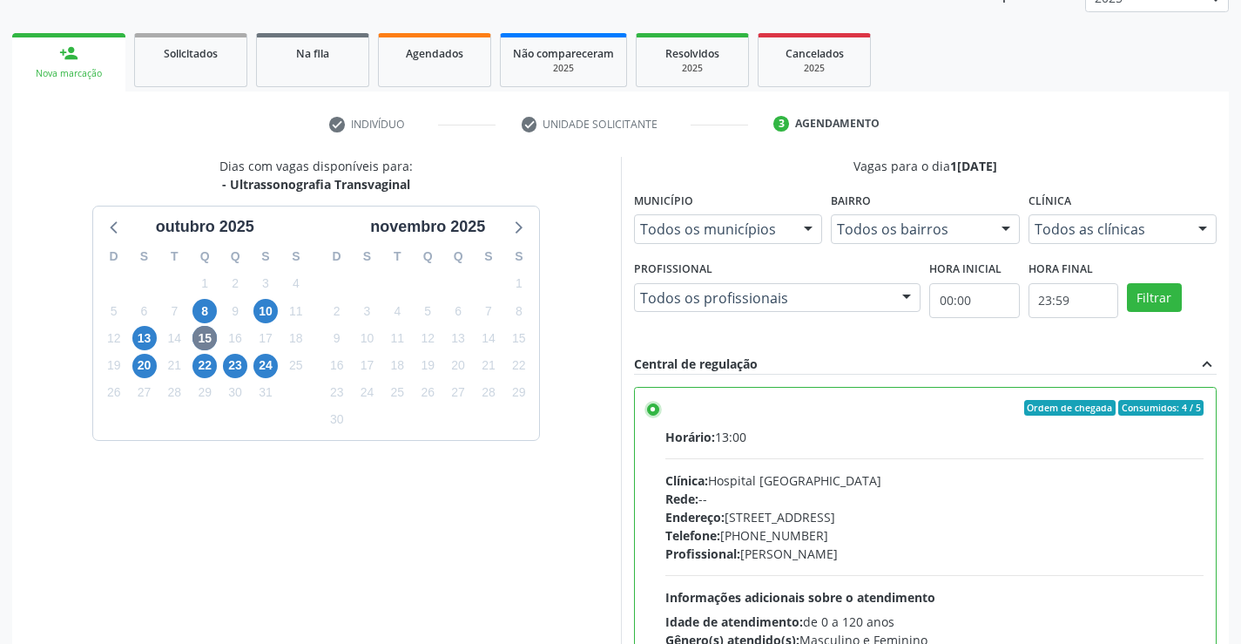
scroll to position [397, 0]
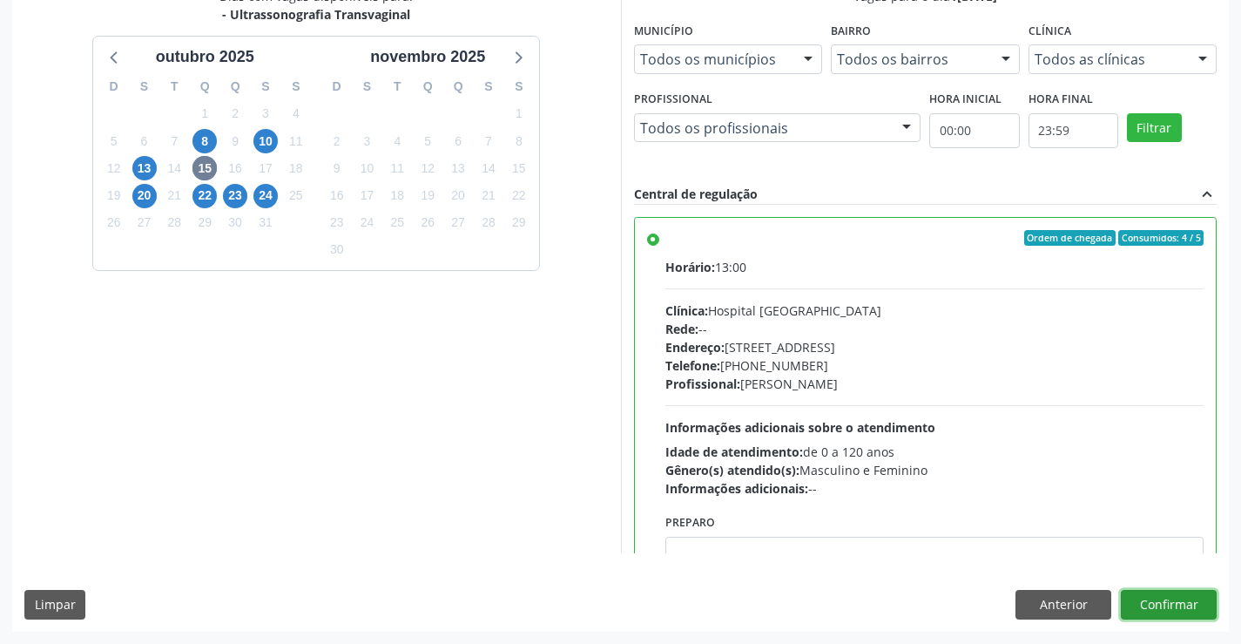
click at [1180, 602] on button "Confirmar" at bounding box center [1169, 605] width 96 height 30
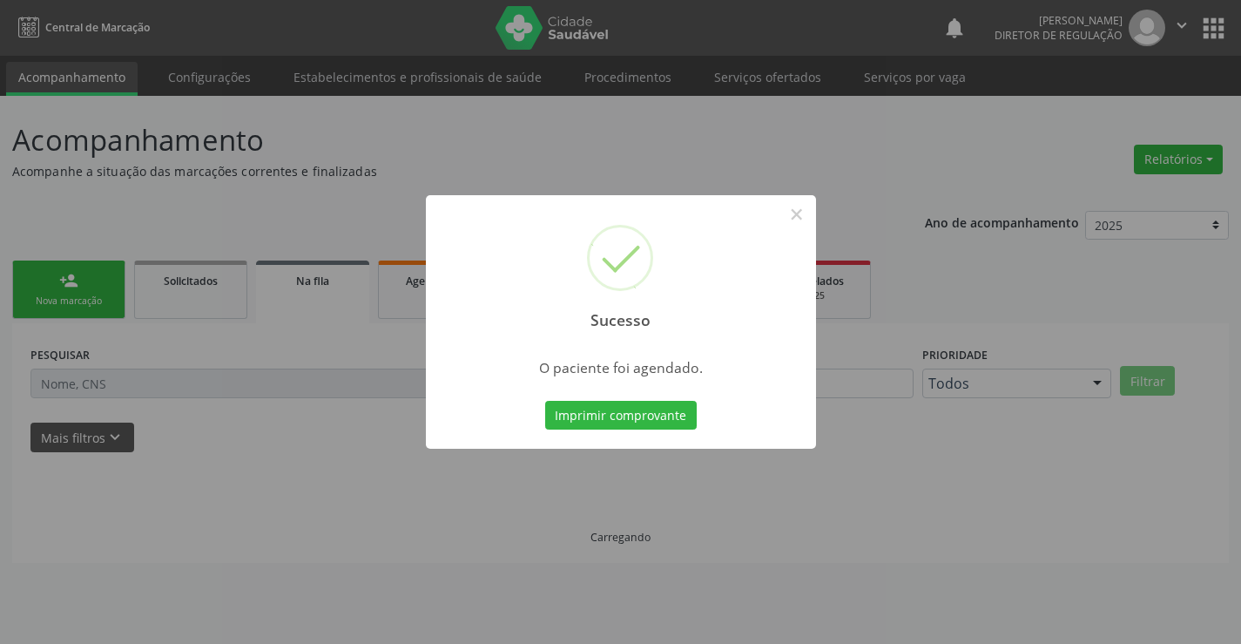
scroll to position [0, 0]
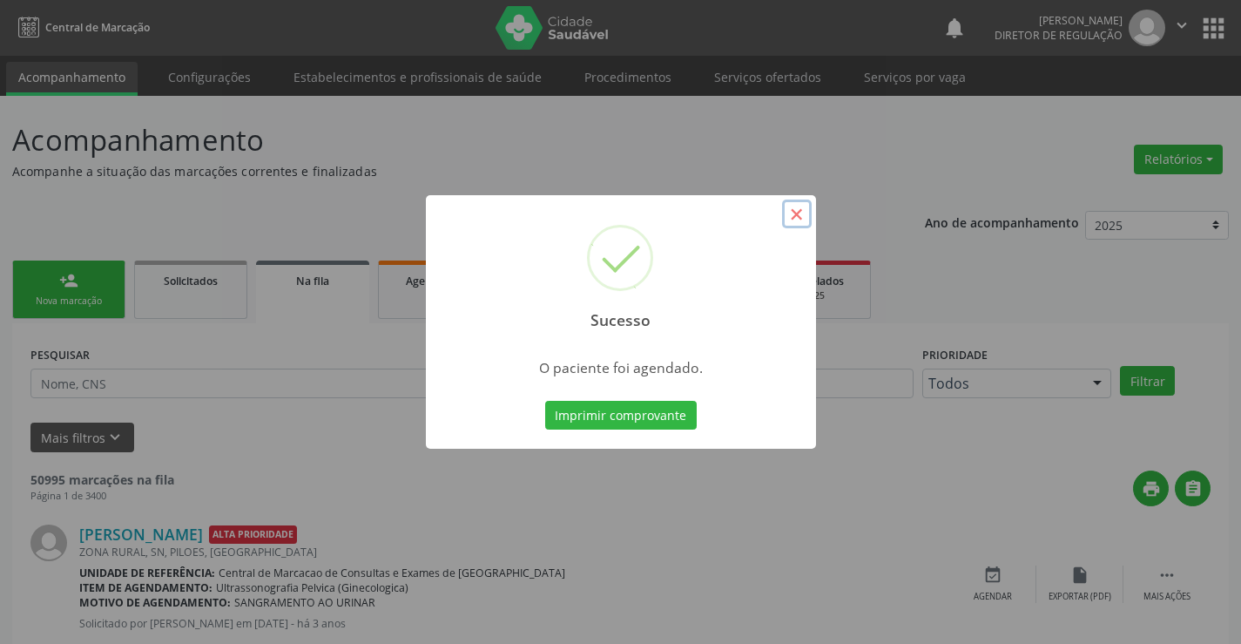
click at [791, 216] on button "×" at bounding box center [797, 214] width 30 height 30
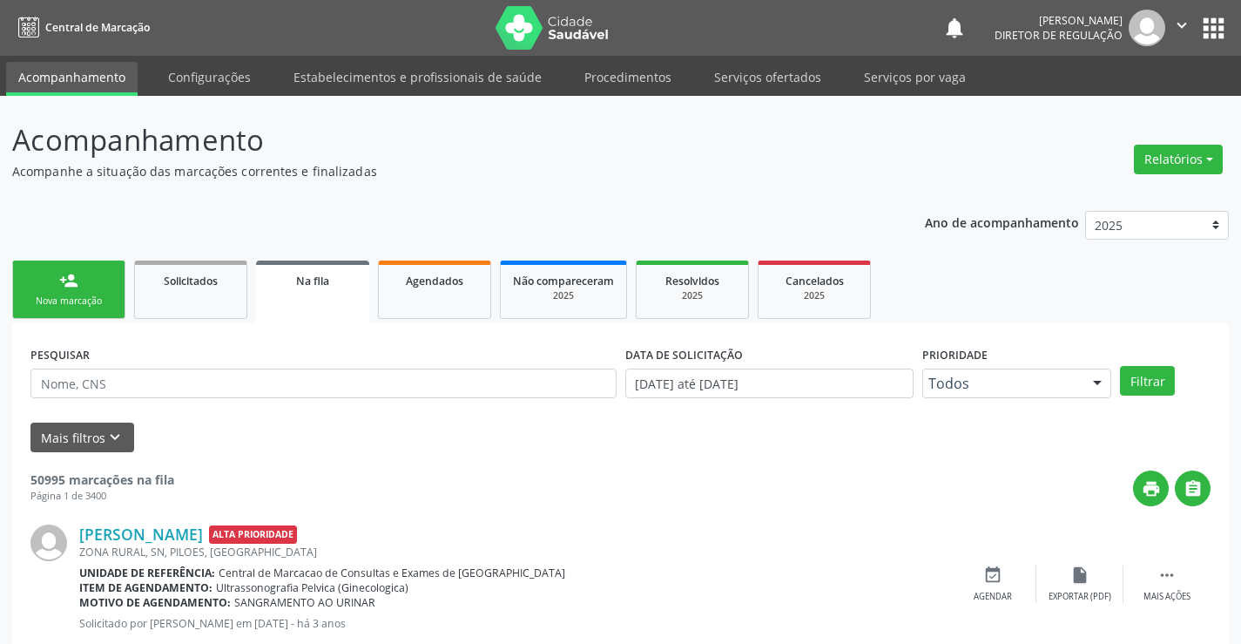
drag, startPoint x: 1173, startPoint y: 17, endPoint x: 1171, endPoint y: 73, distance: 55.8
click at [1174, 17] on icon "" at bounding box center [1181, 25] width 19 height 19
click at [1151, 94] on link "Sair" at bounding box center [1137, 106] width 120 height 24
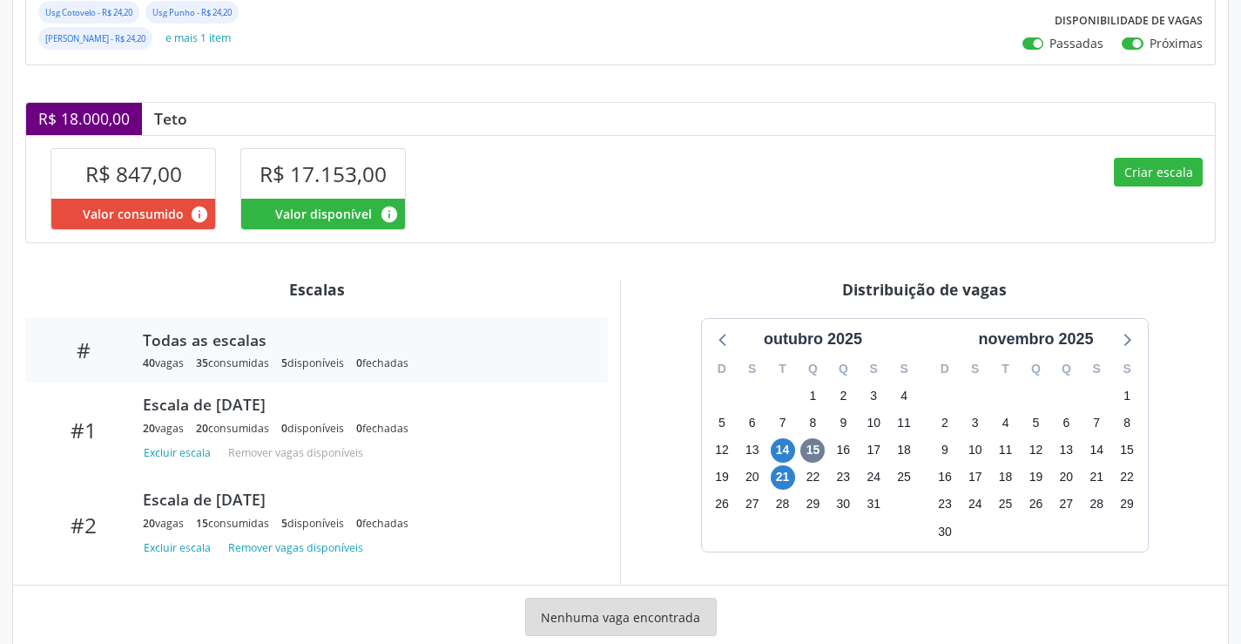
scroll to position [359, 0]
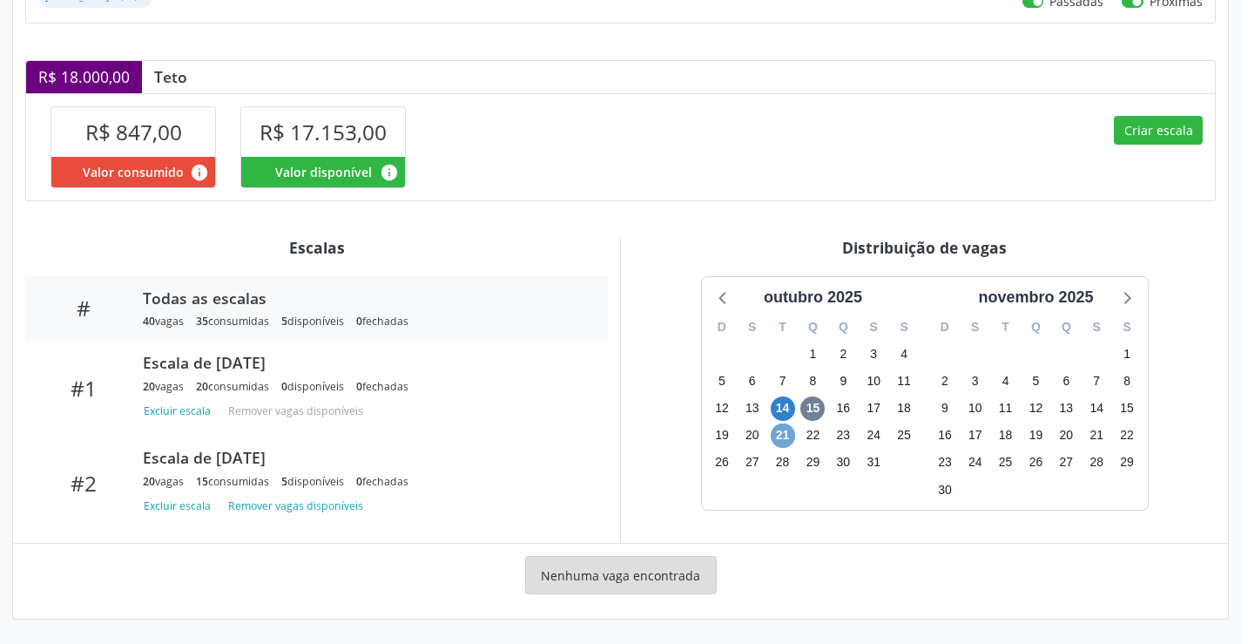
click at [780, 433] on span "21" at bounding box center [783, 435] width 24 height 24
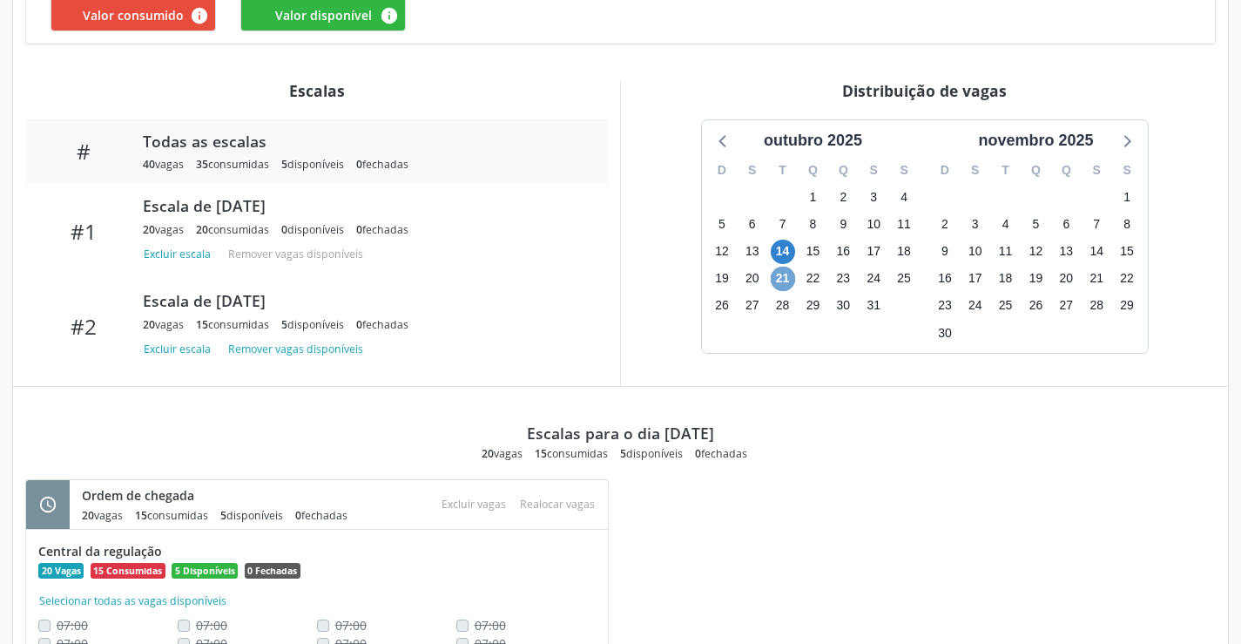
scroll to position [300, 0]
